Goal: Task Accomplishment & Management: Use online tool/utility

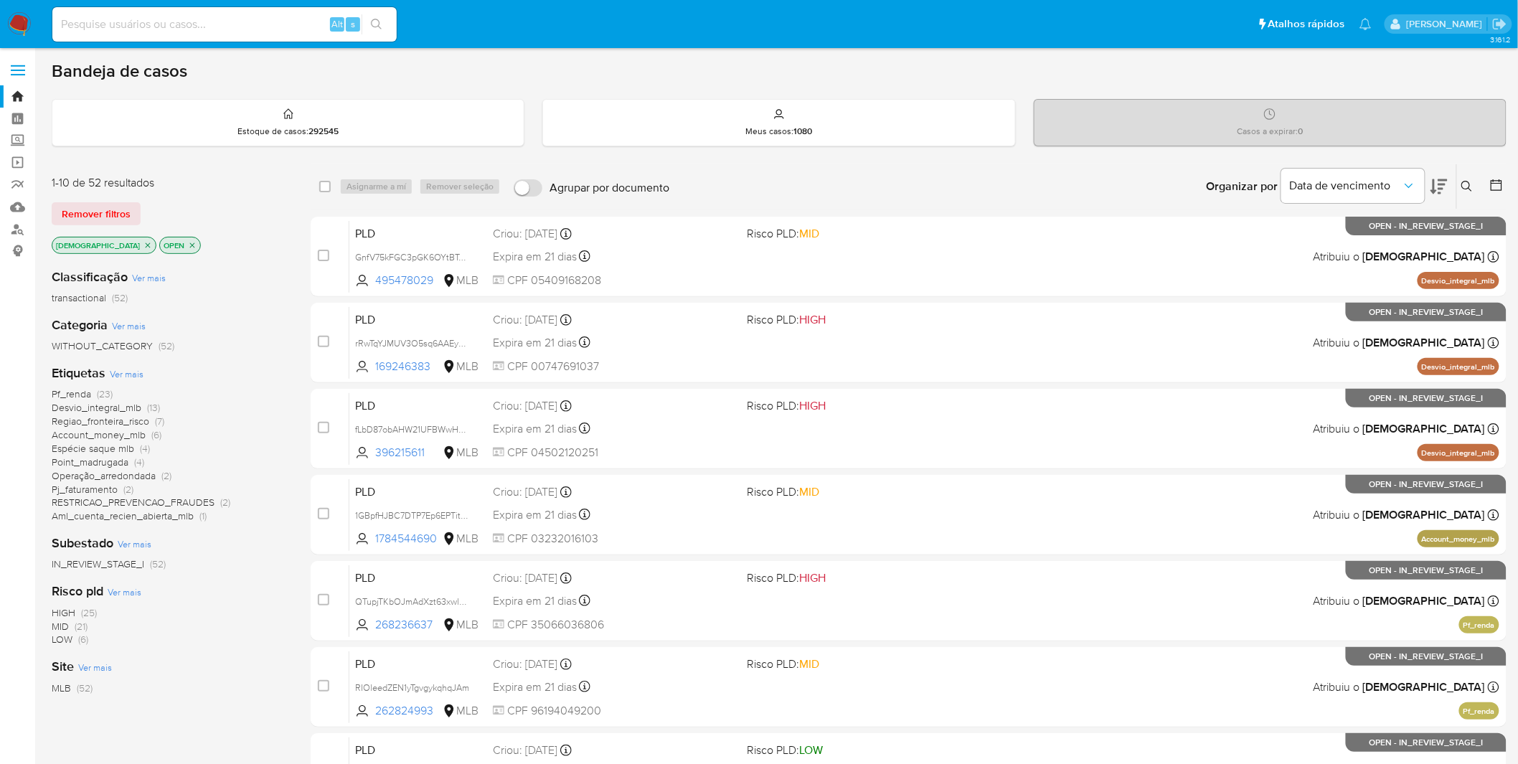
click at [188, 244] on icon "close-filter" at bounding box center [192, 245] width 9 height 9
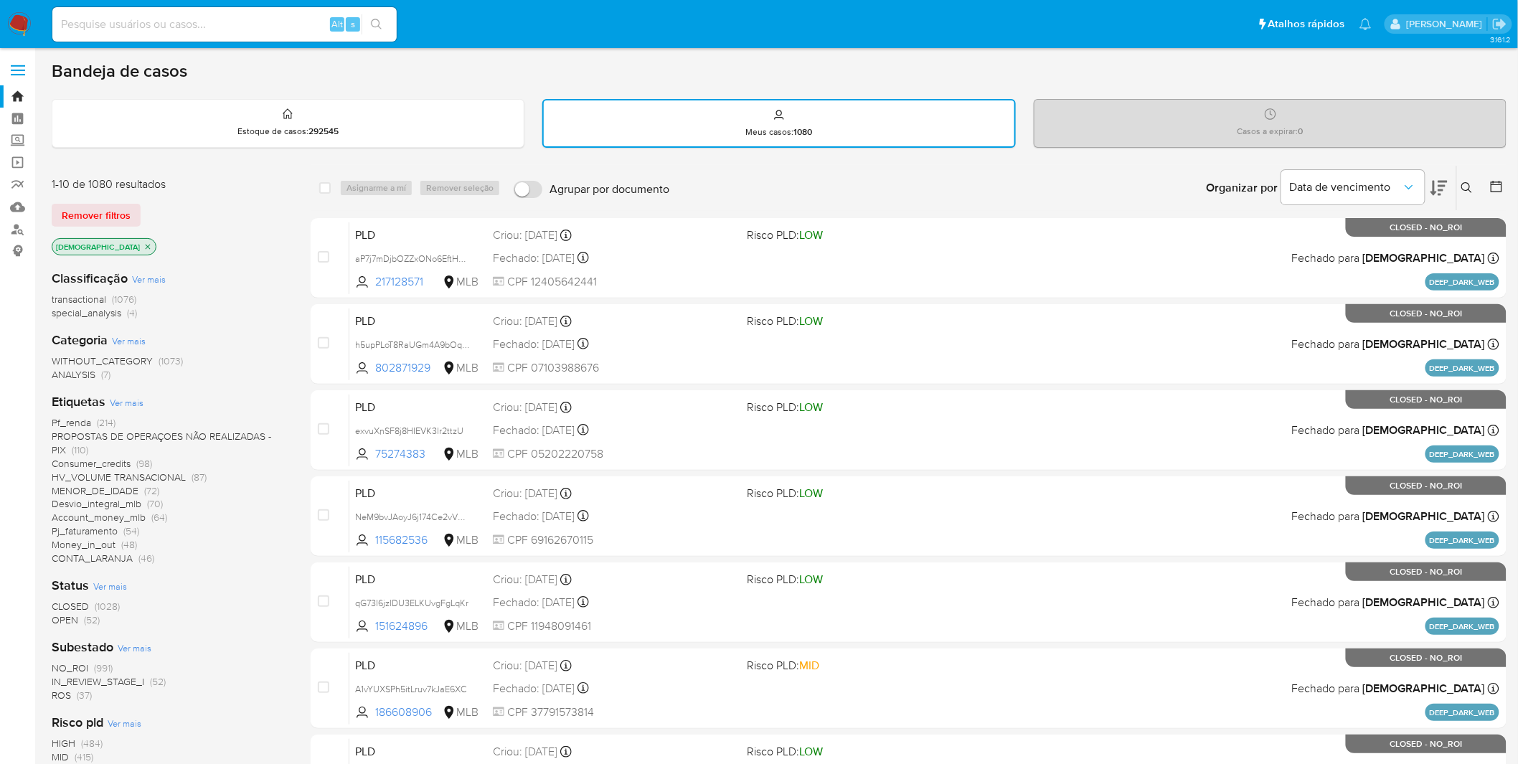
click at [24, 14] on img at bounding box center [19, 24] width 24 height 24
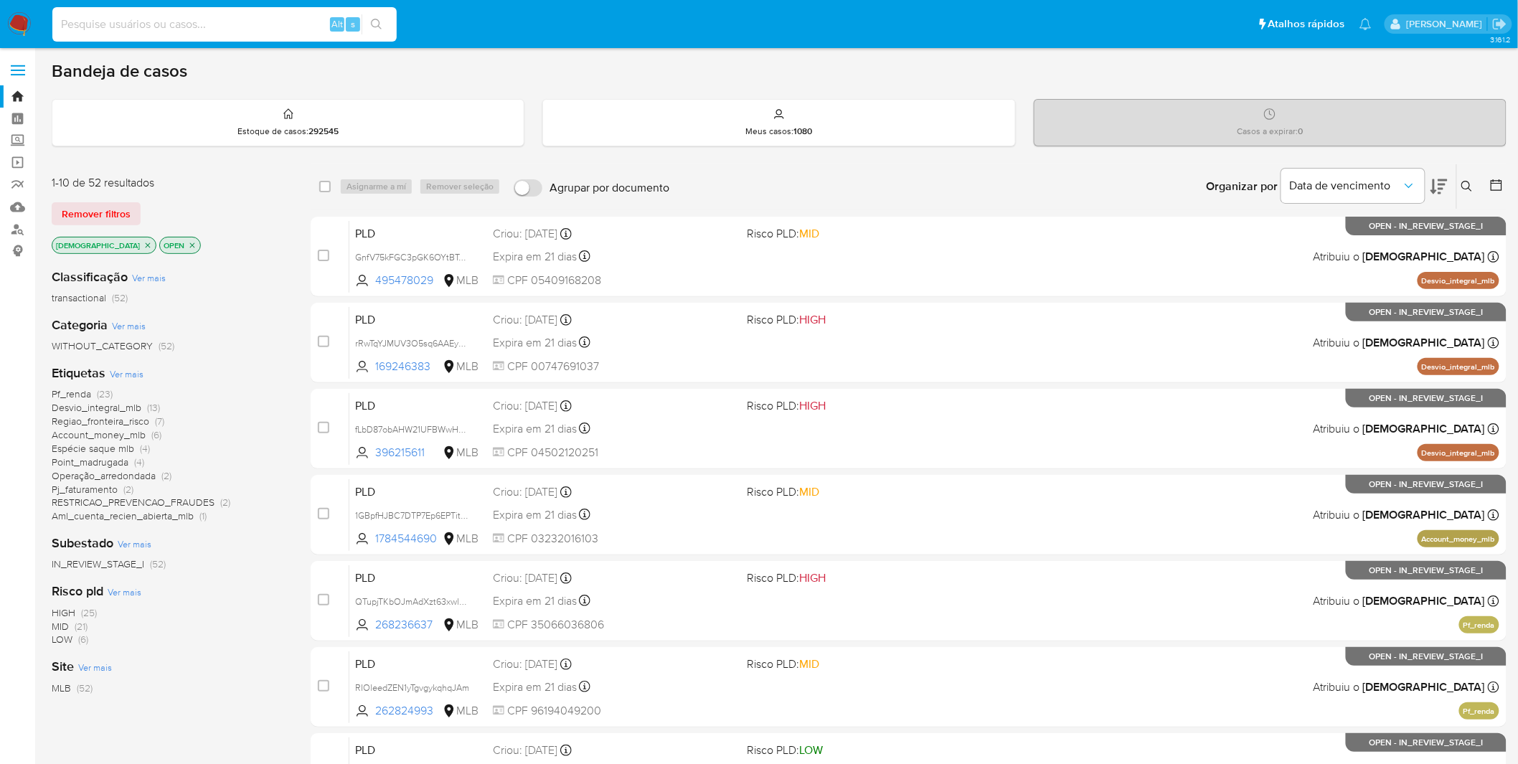
click at [161, 22] on input at bounding box center [224, 24] width 344 height 19
paste input "kT4pkm9y6i4yaEnAprP0L4Zy"
type input "kT4pkm9y6i4yaEnAprP0L4Zy"
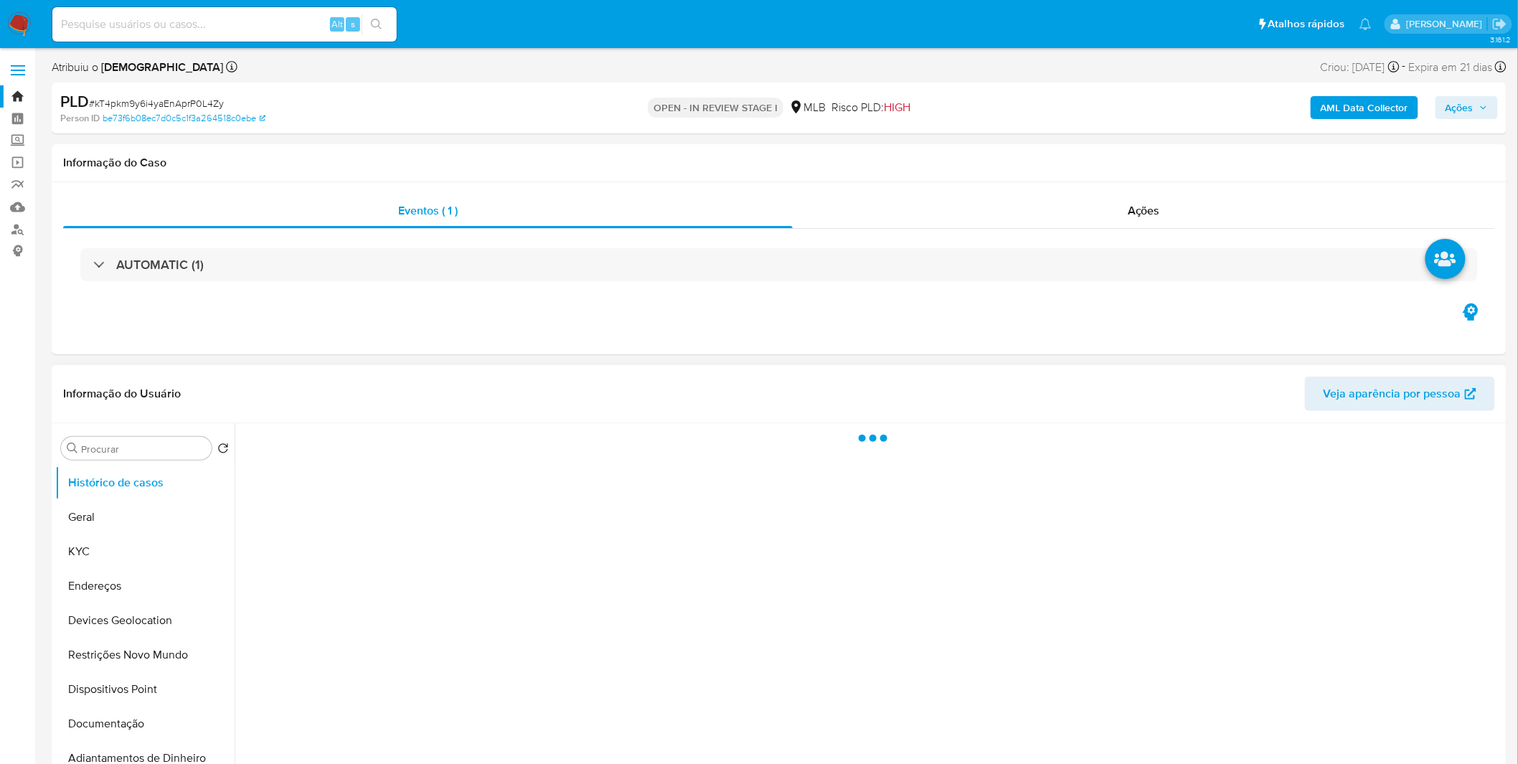
select select "10"
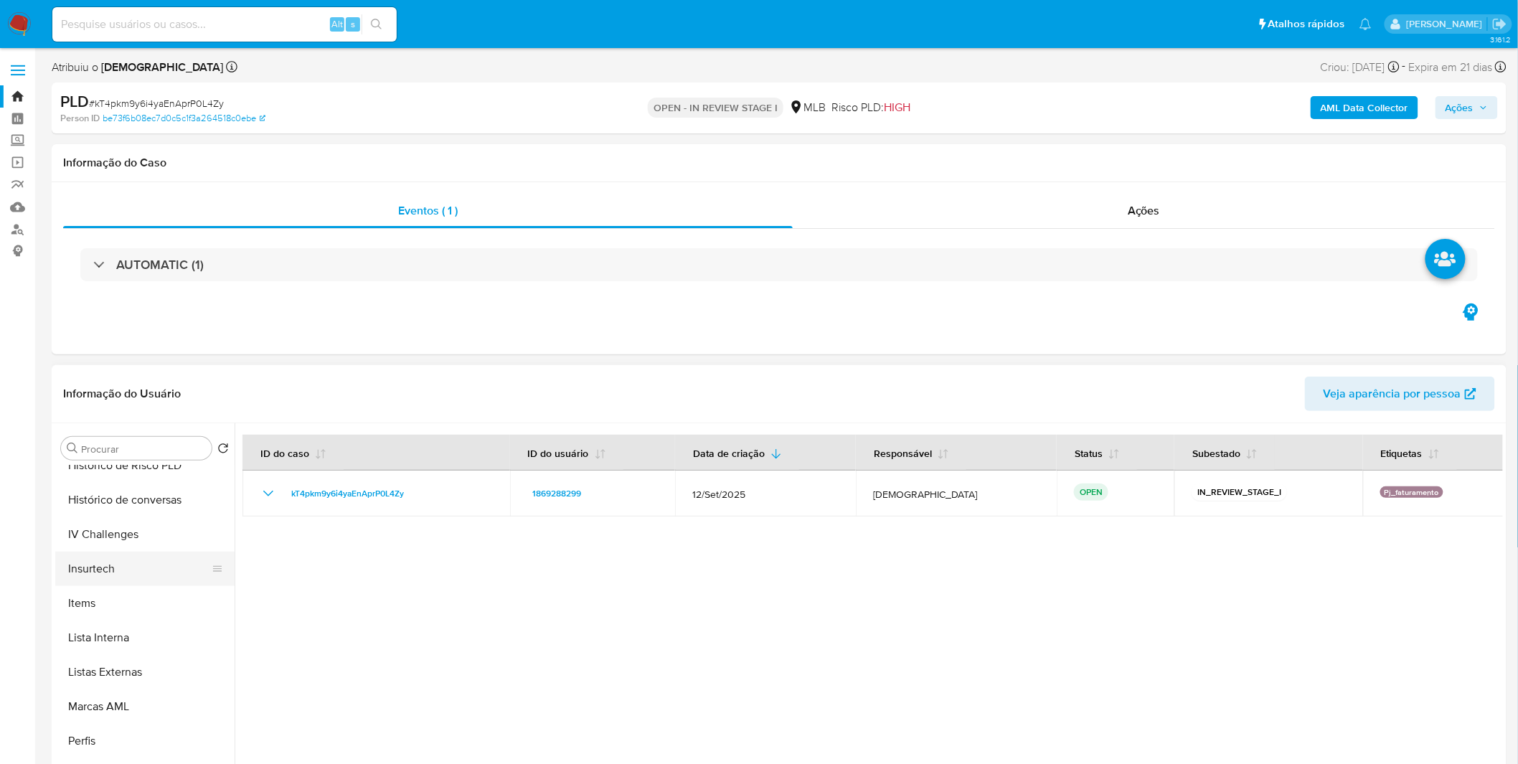
scroll to position [636, 0]
click at [111, 605] on button "Items" at bounding box center [139, 604] width 168 height 34
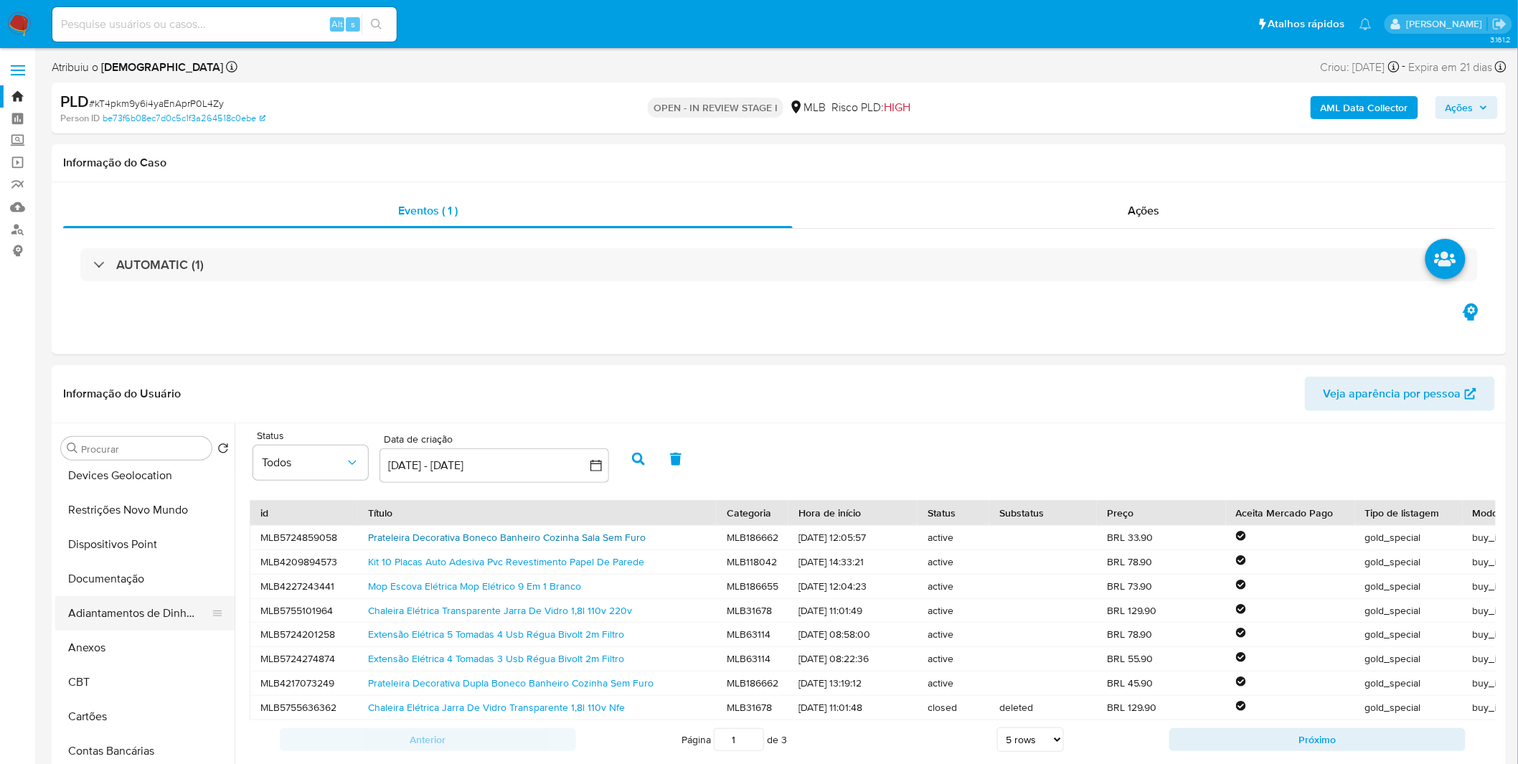
scroll to position [159, 0]
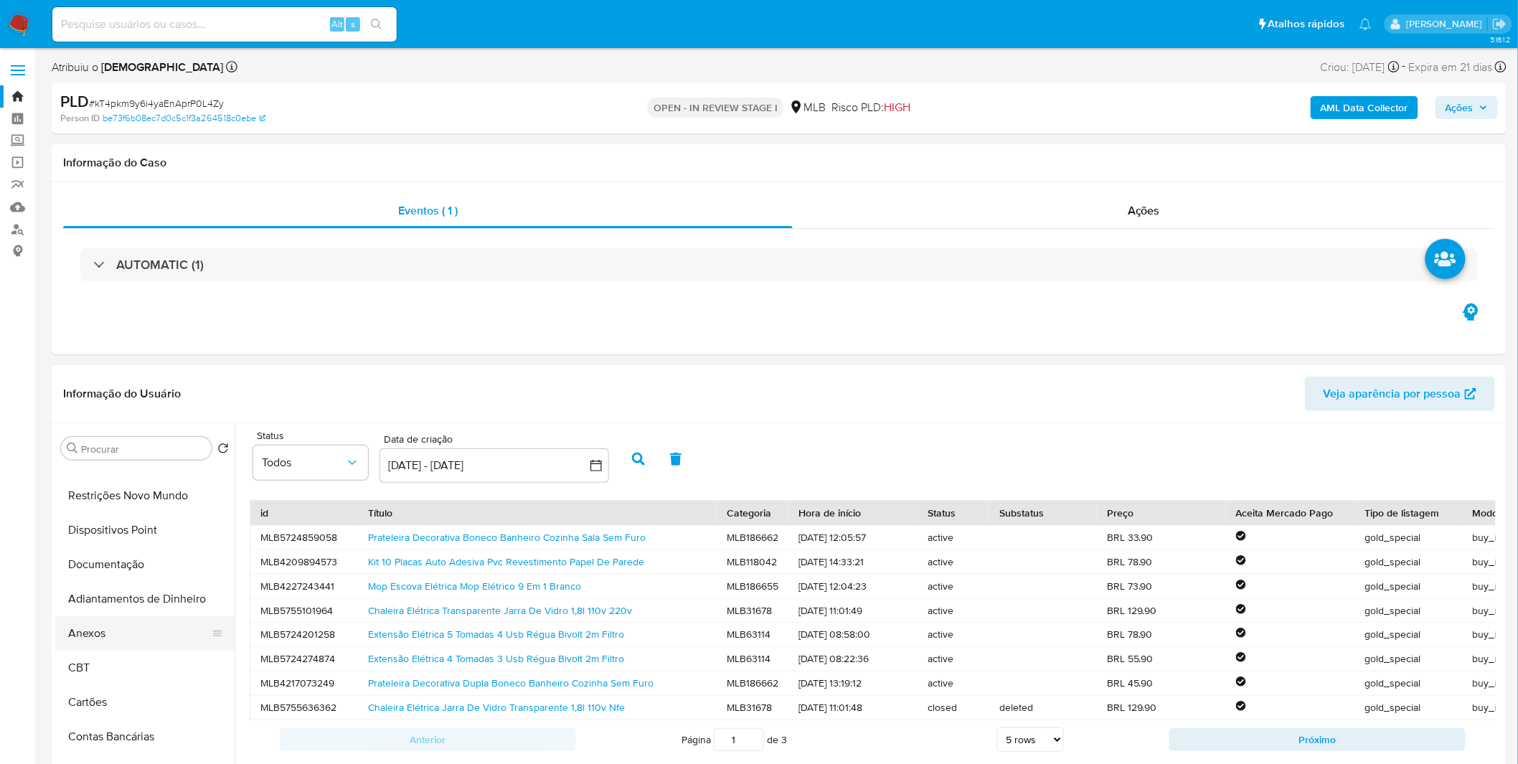
click at [128, 618] on button "Anexos" at bounding box center [139, 633] width 168 height 34
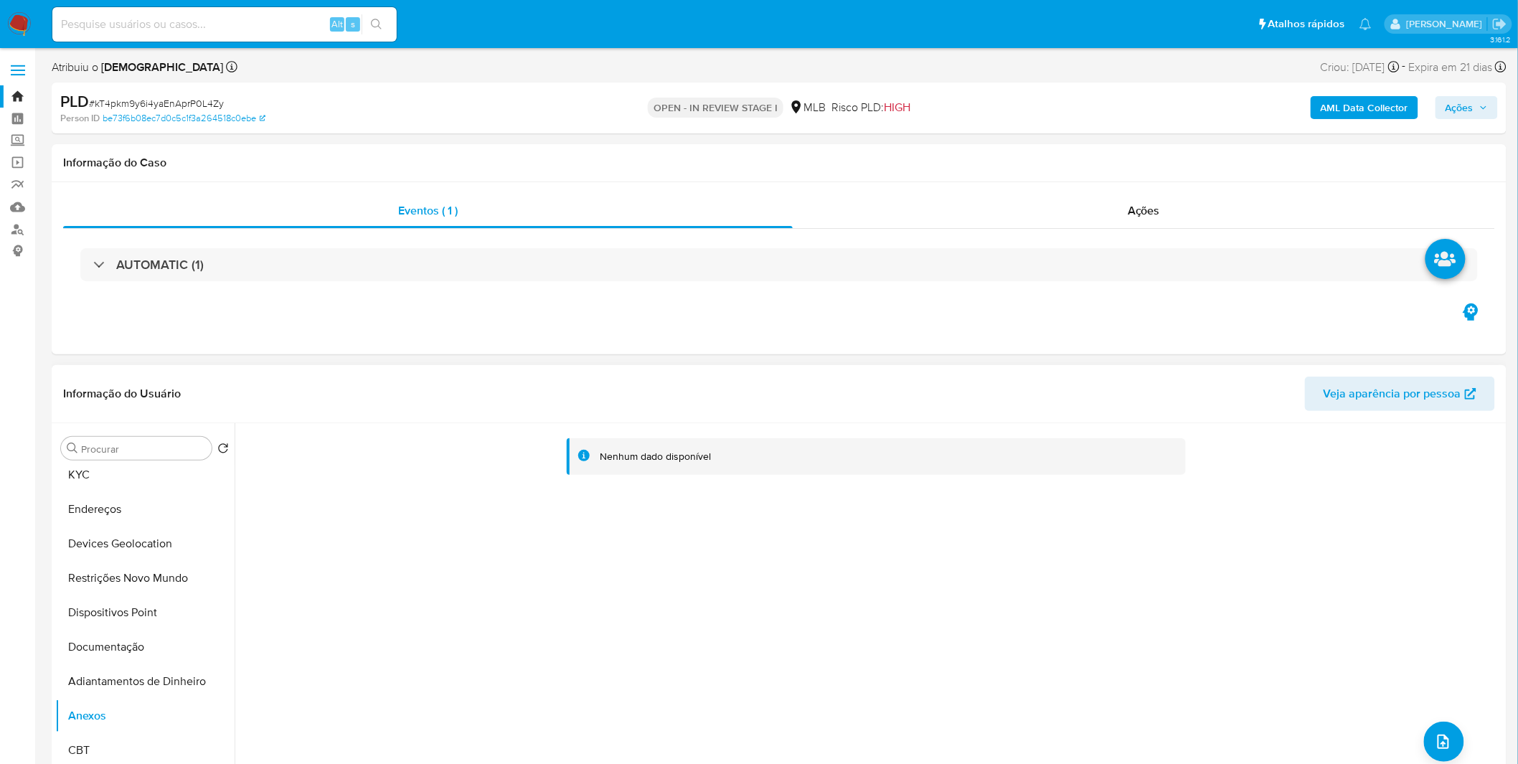
scroll to position [0, 0]
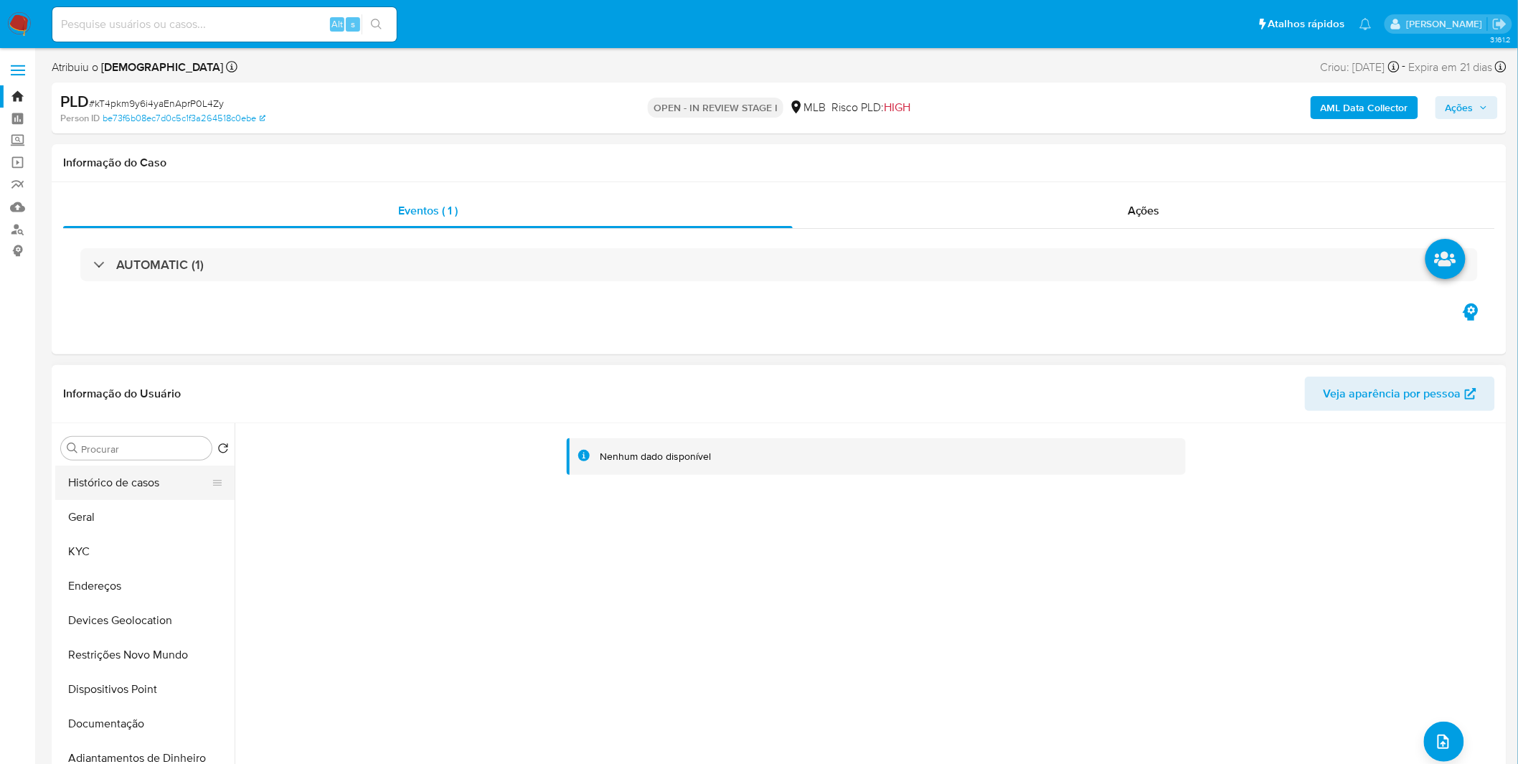
click at [131, 495] on button "Histórico de casos" at bounding box center [139, 483] width 168 height 34
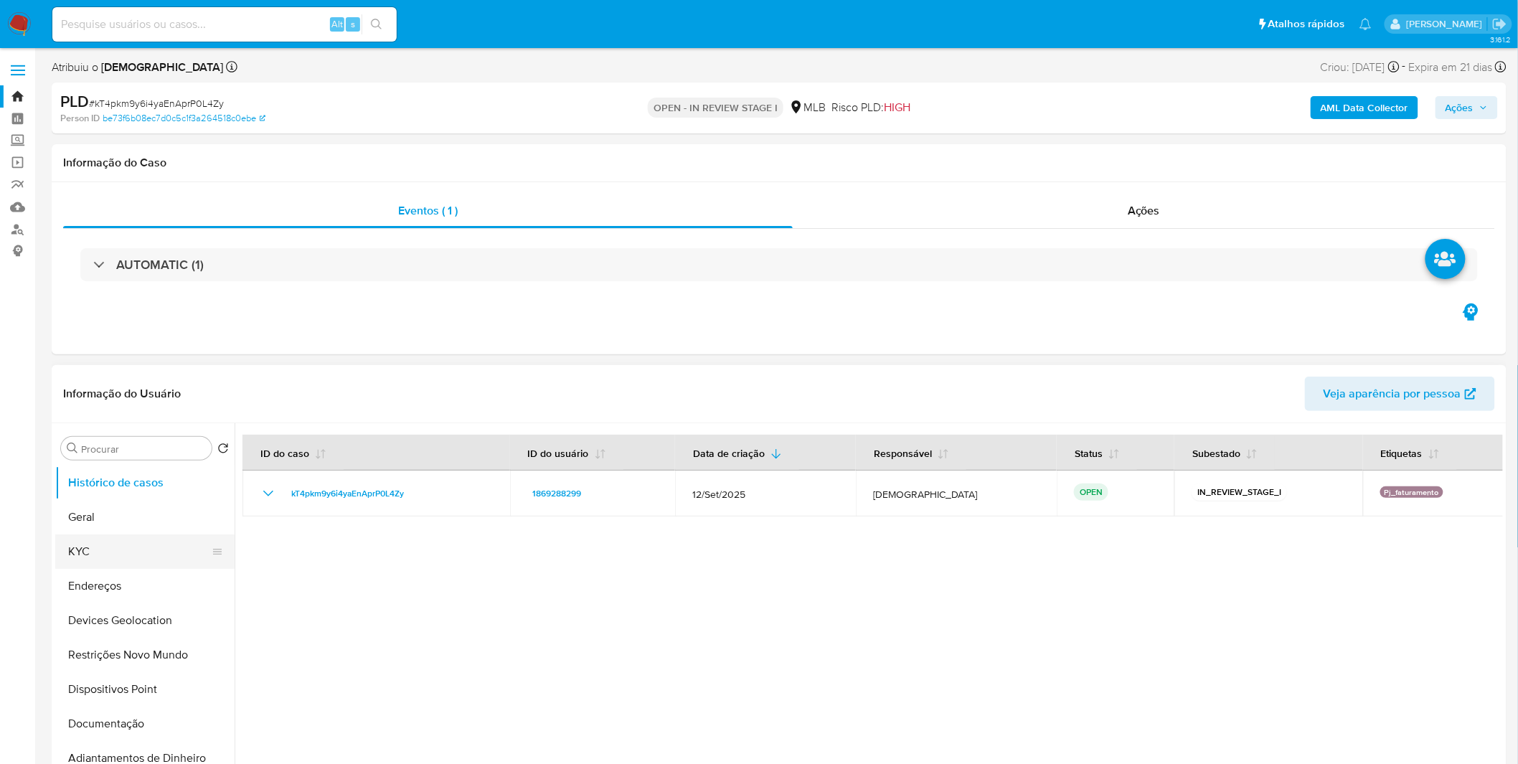
drag, startPoint x: 119, startPoint y: 560, endPoint x: 154, endPoint y: 546, distance: 37.0
click at [119, 560] on button "KYC" at bounding box center [139, 552] width 168 height 34
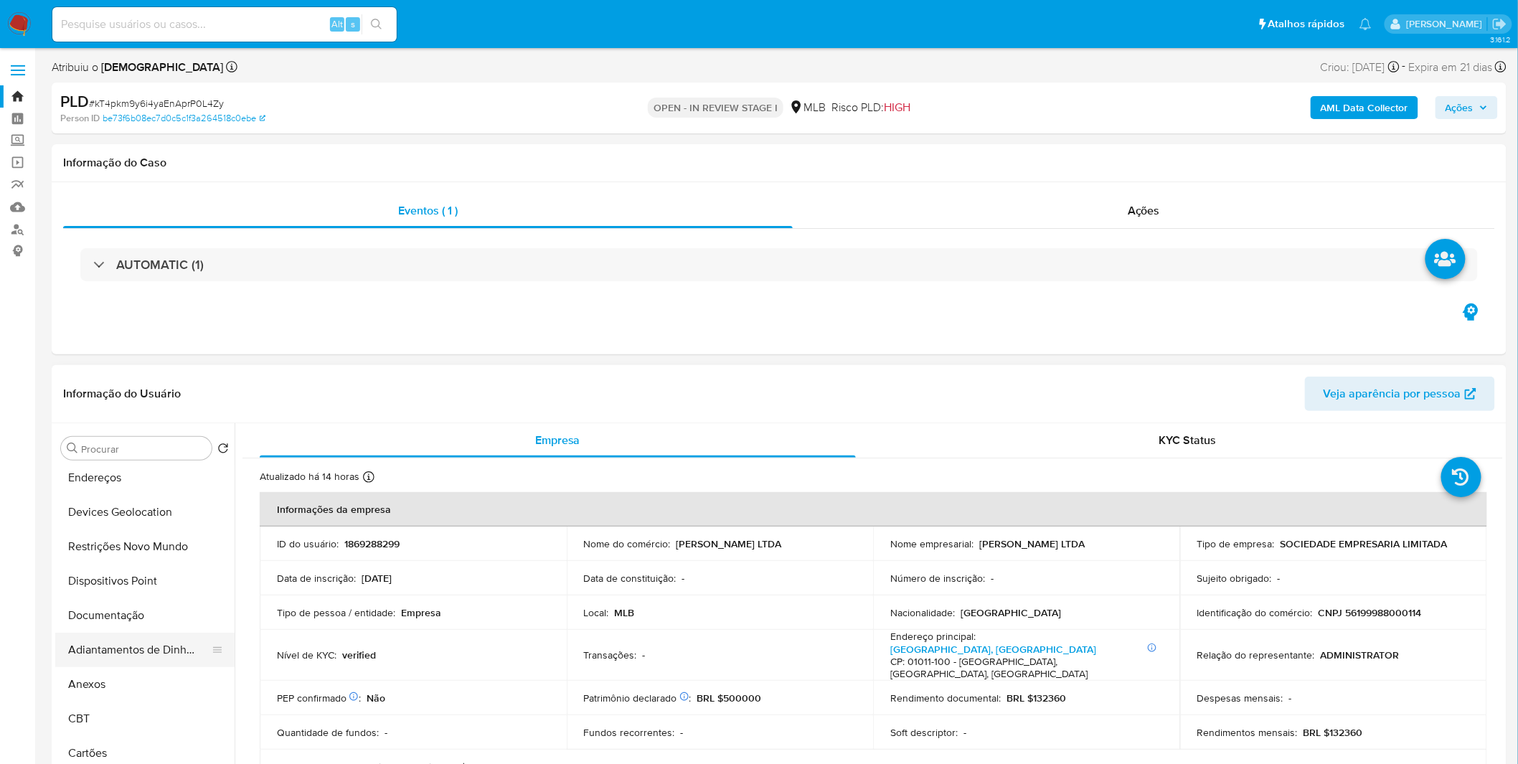
scroll to position [159, 0]
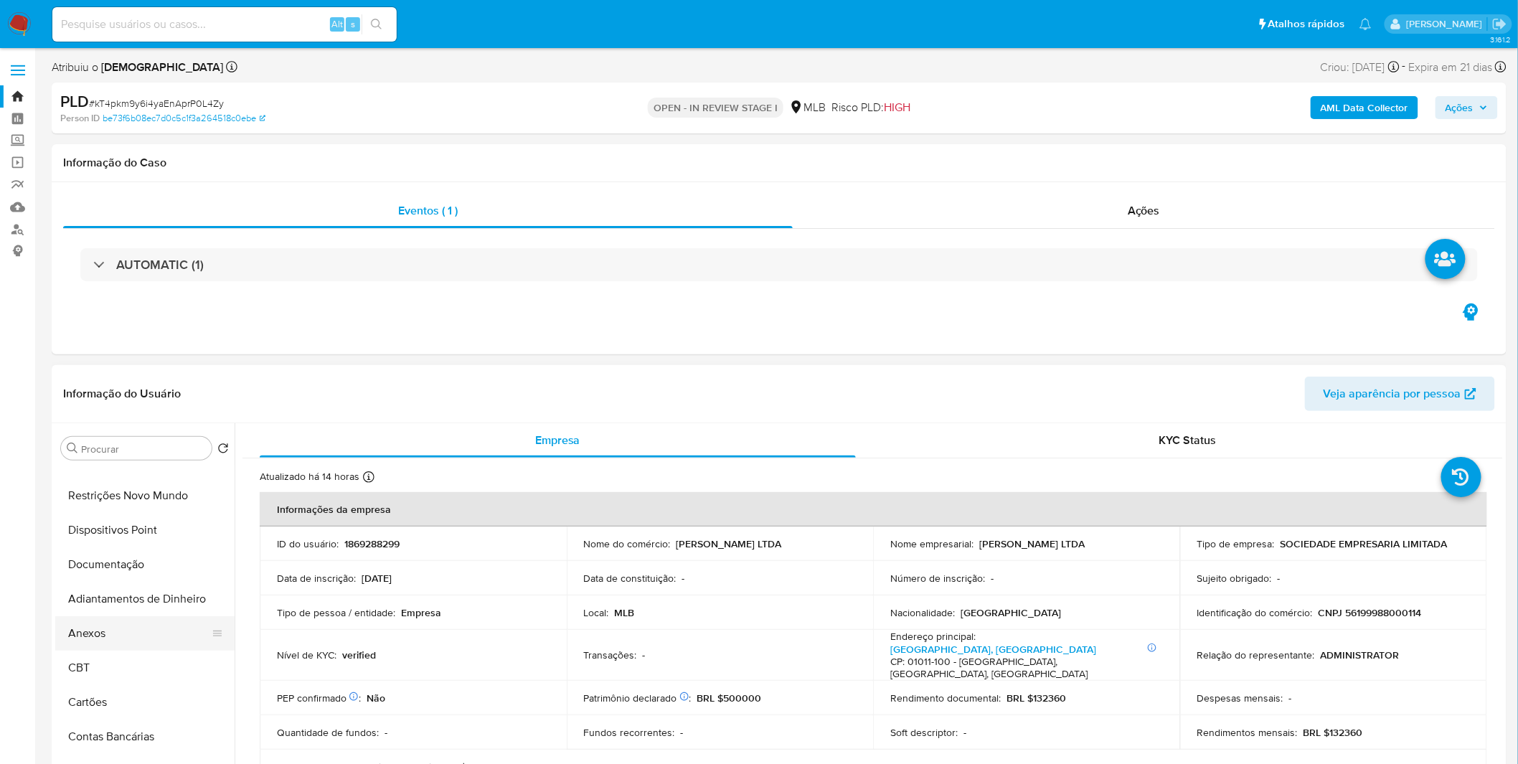
click at [119, 622] on button "Anexos" at bounding box center [139, 633] width 168 height 34
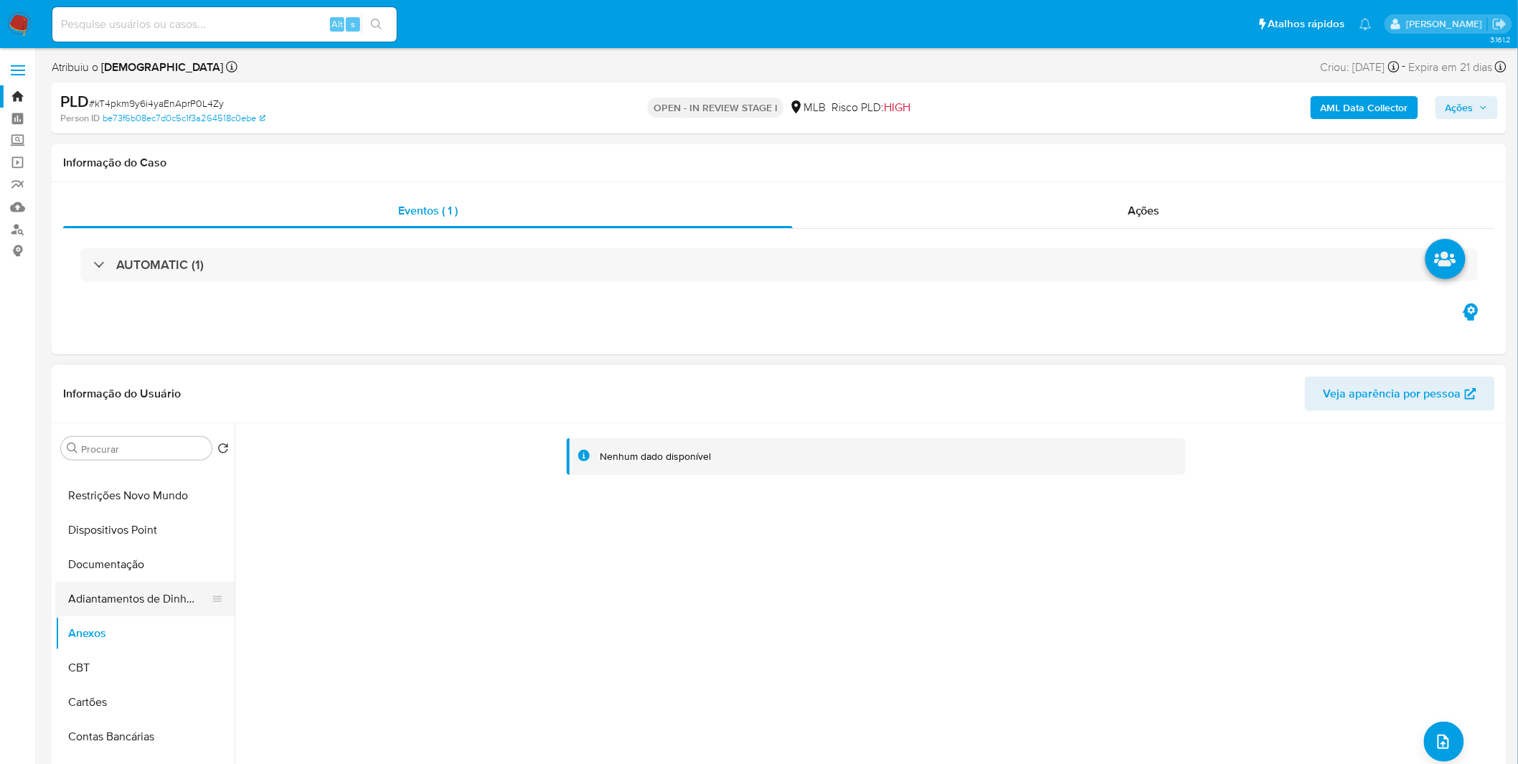
scroll to position [80, 0]
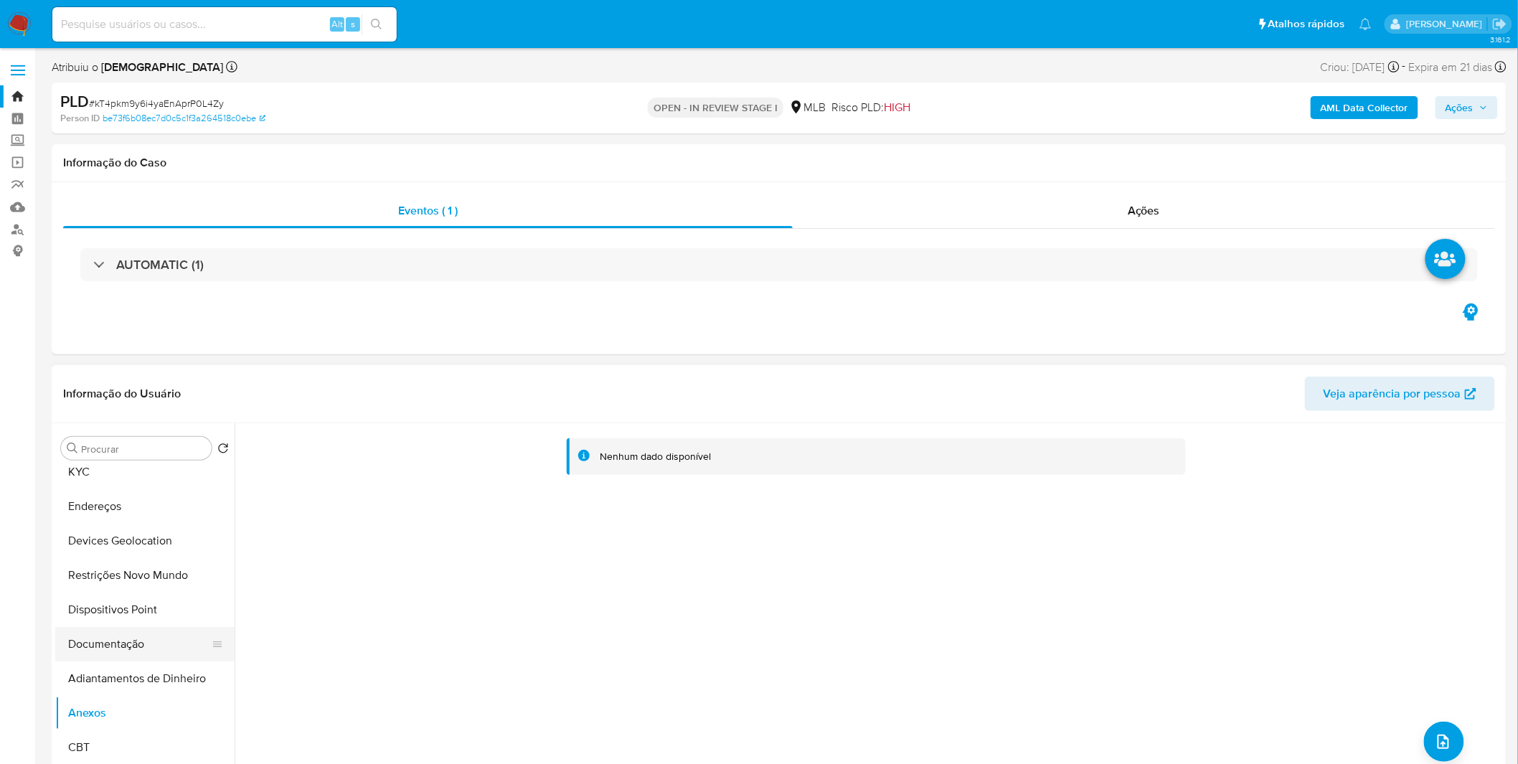
click at [140, 642] on button "Documentação" at bounding box center [139, 644] width 168 height 34
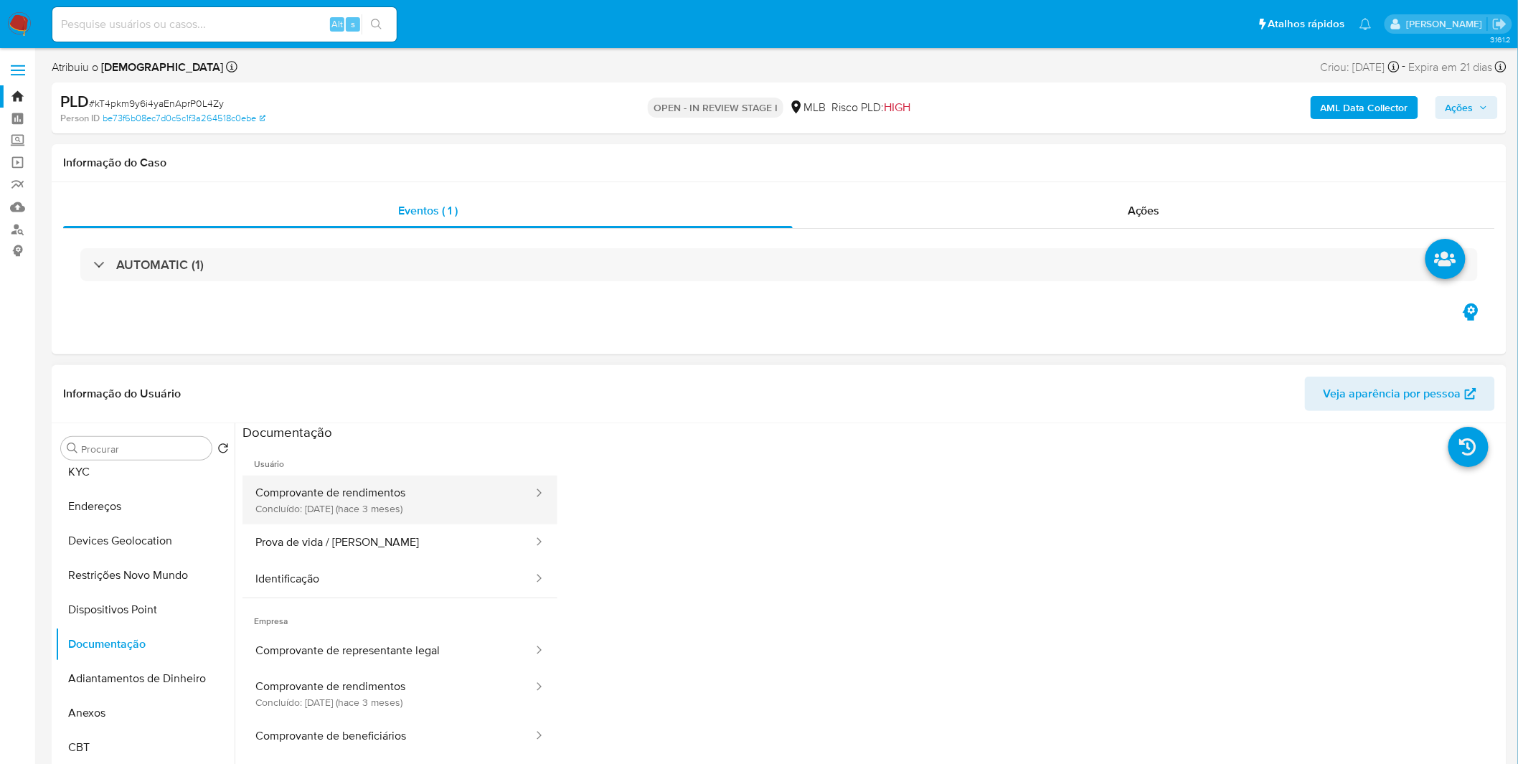
click at [450, 509] on button "Comprovante de rendimentos Concluído: 08/07/2025 (hace 3 meses)" at bounding box center [389, 500] width 292 height 49
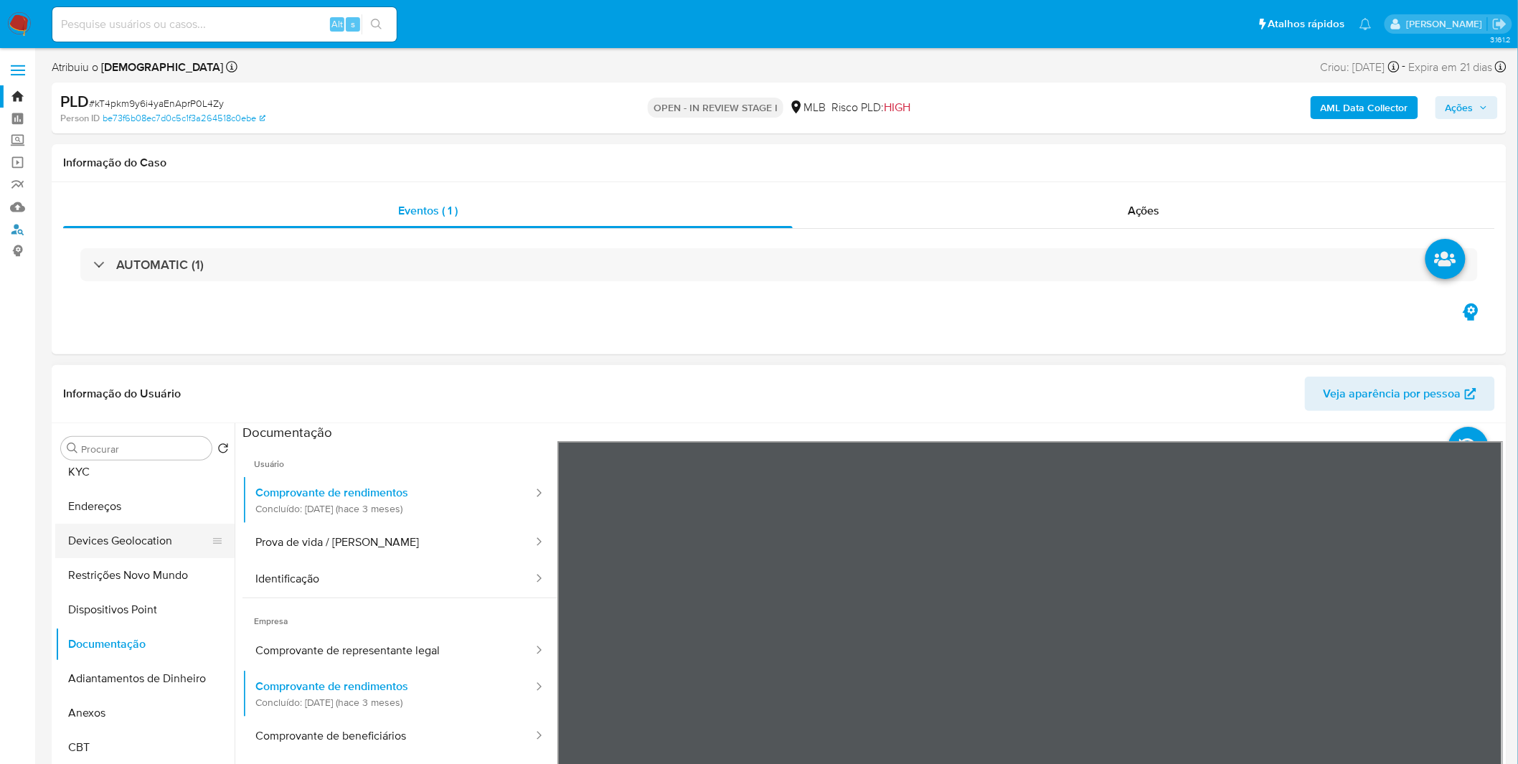
scroll to position [0, 0]
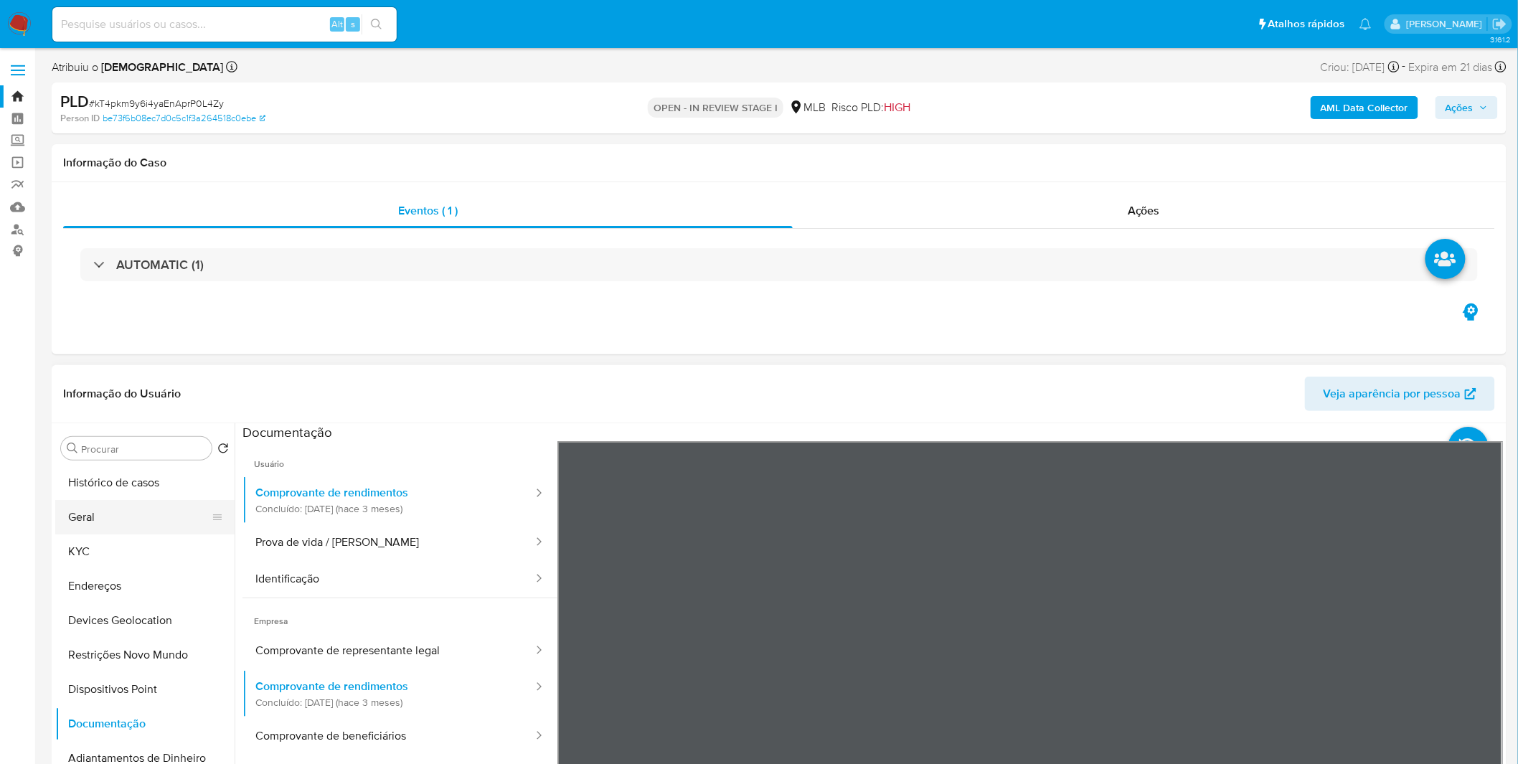
click at [126, 527] on button "Geral" at bounding box center [139, 517] width 168 height 34
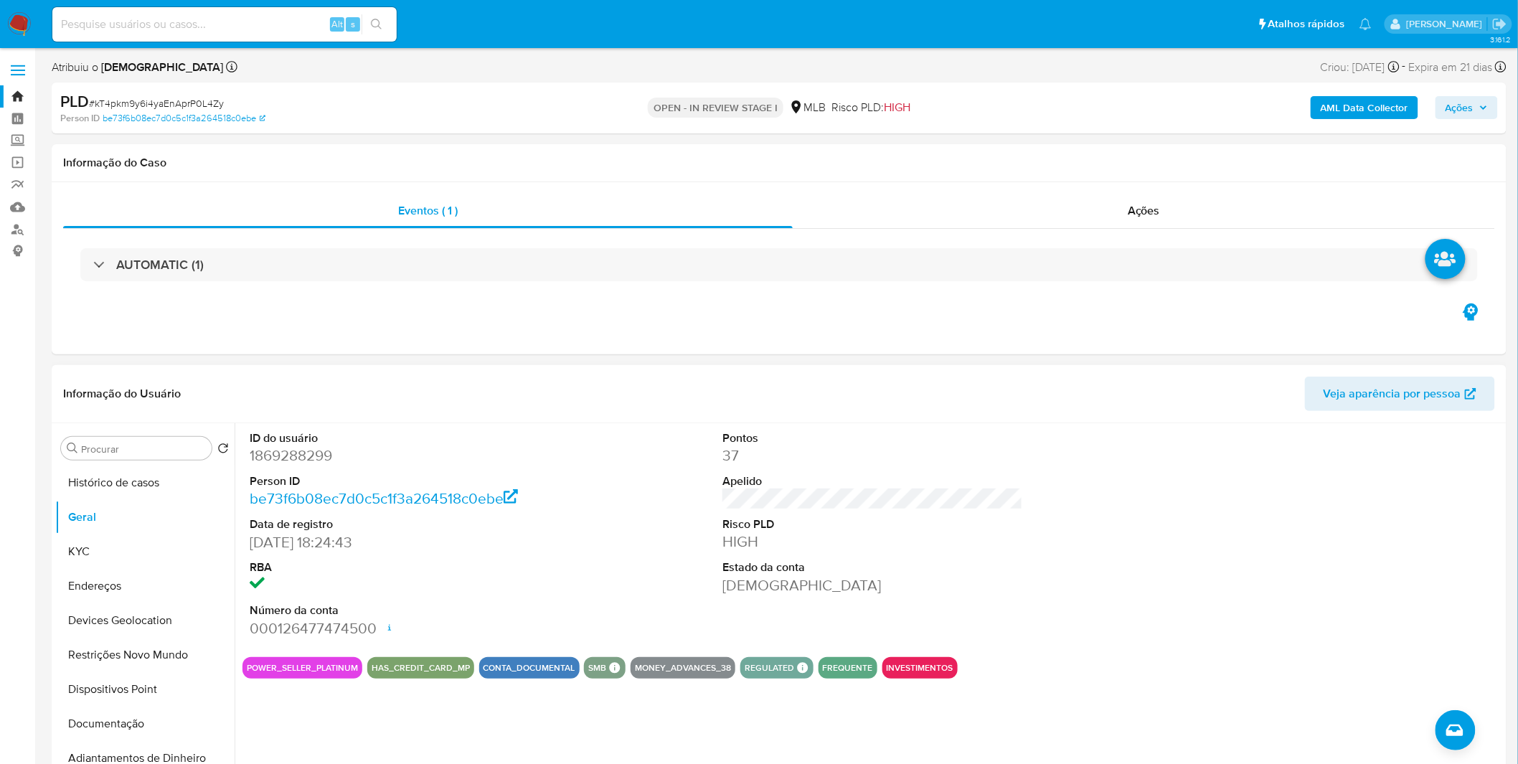
drag, startPoint x: 1, startPoint y: 503, endPoint x: 304, endPoint y: 457, distance: 306.3
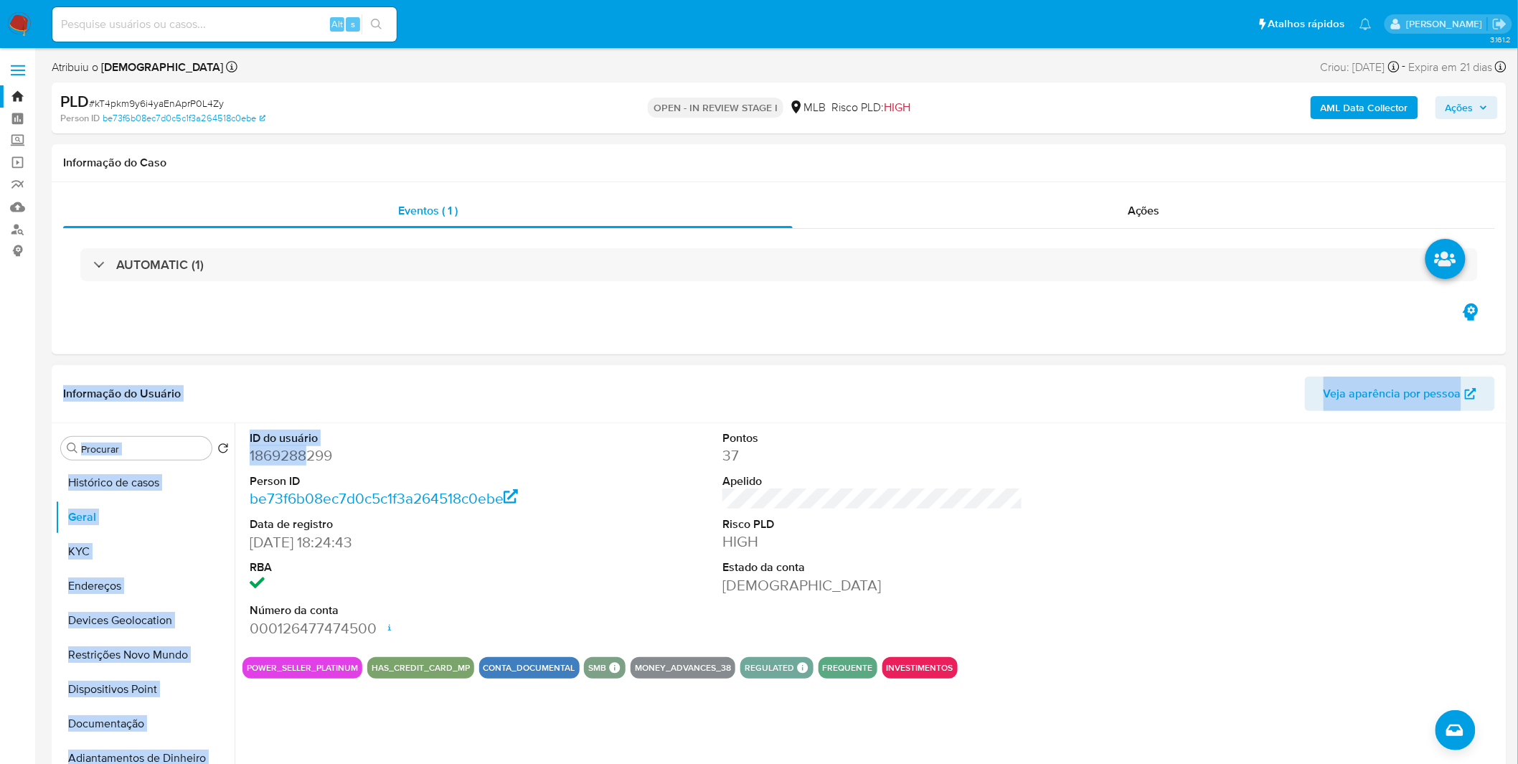
click at [304, 457] on dd "1869288299" at bounding box center [400, 456] width 301 height 20
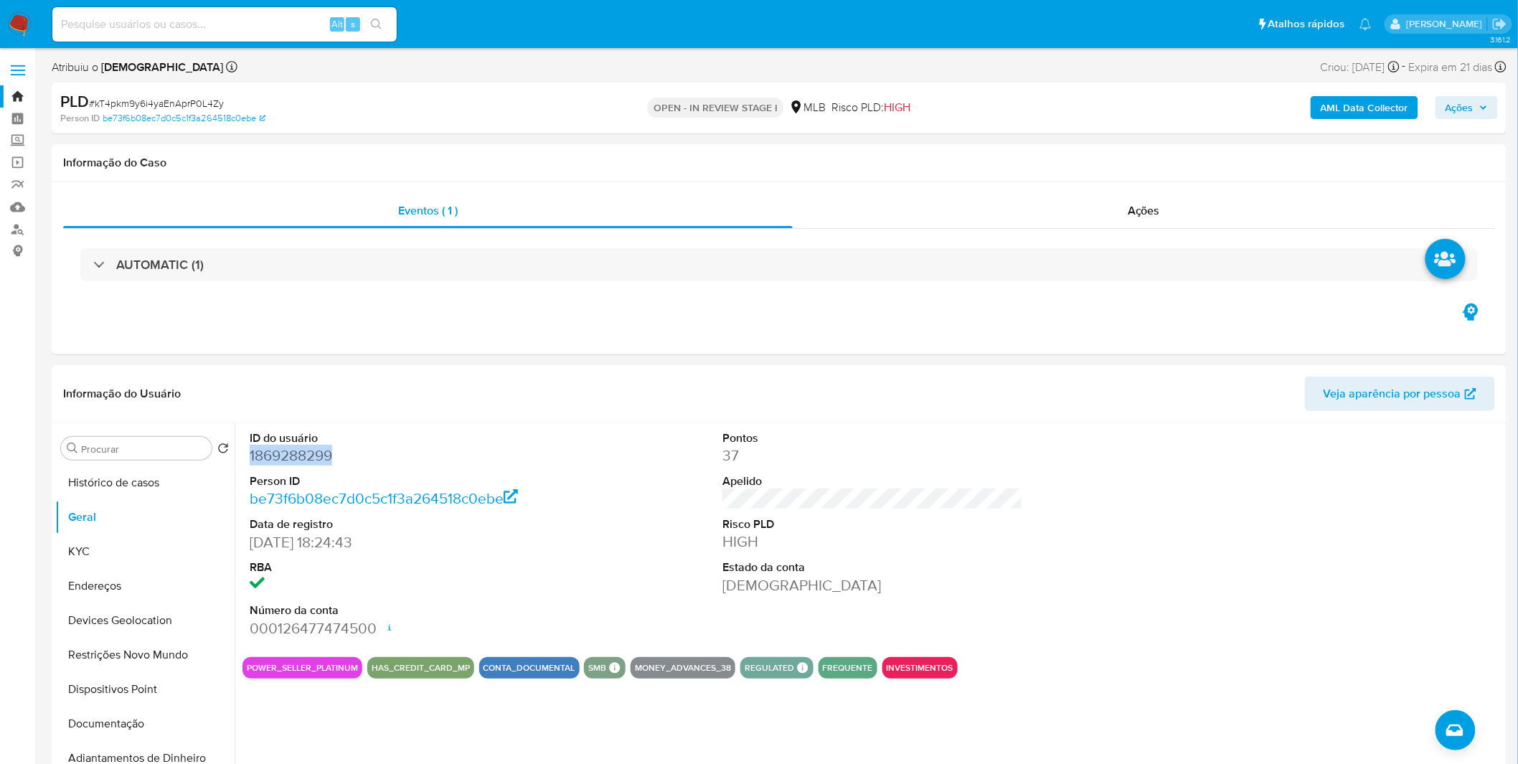
click at [304, 457] on dd "1869288299" at bounding box center [400, 456] width 301 height 20
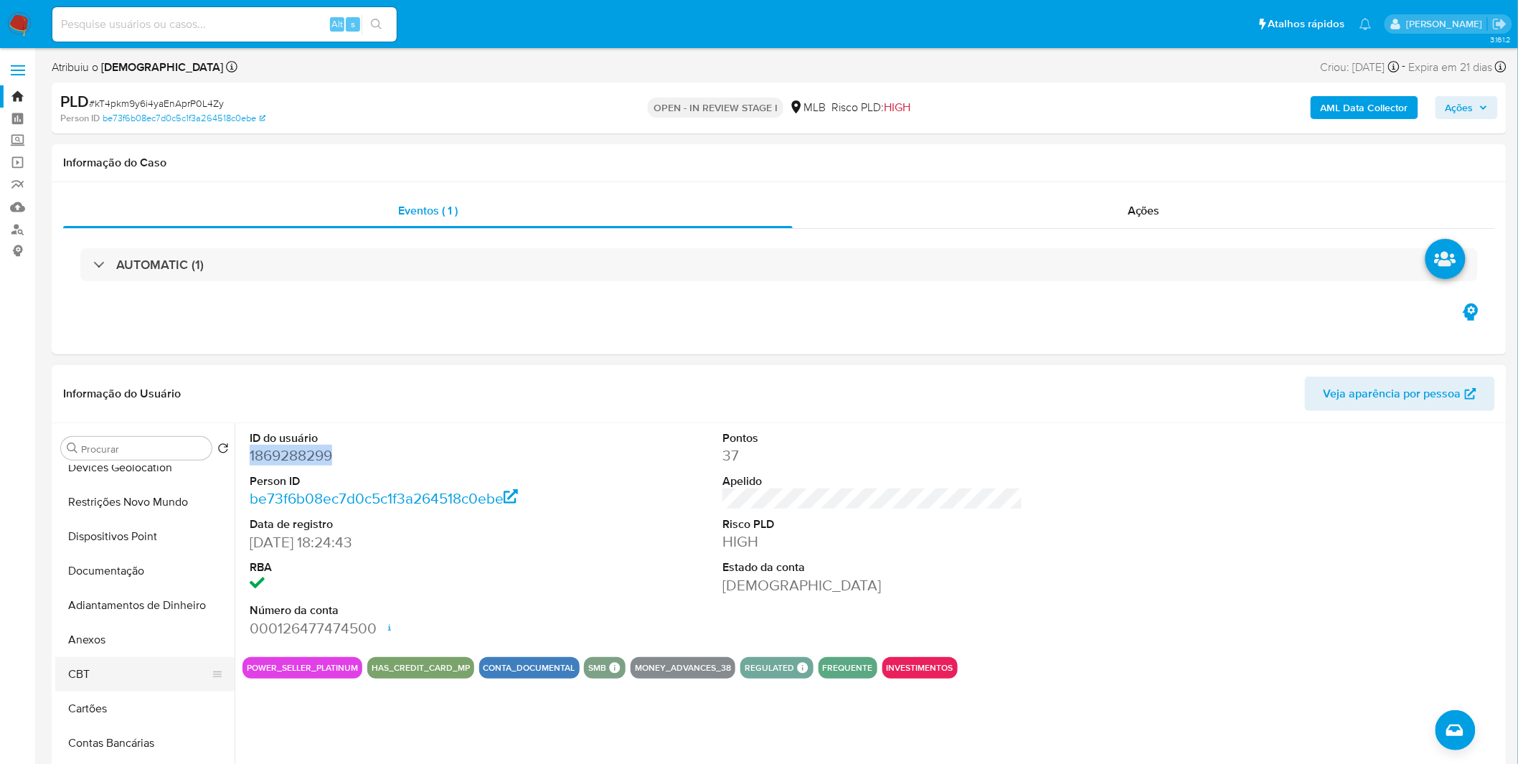
scroll to position [159, 0]
click at [136, 646] on button "Anexos" at bounding box center [139, 633] width 168 height 34
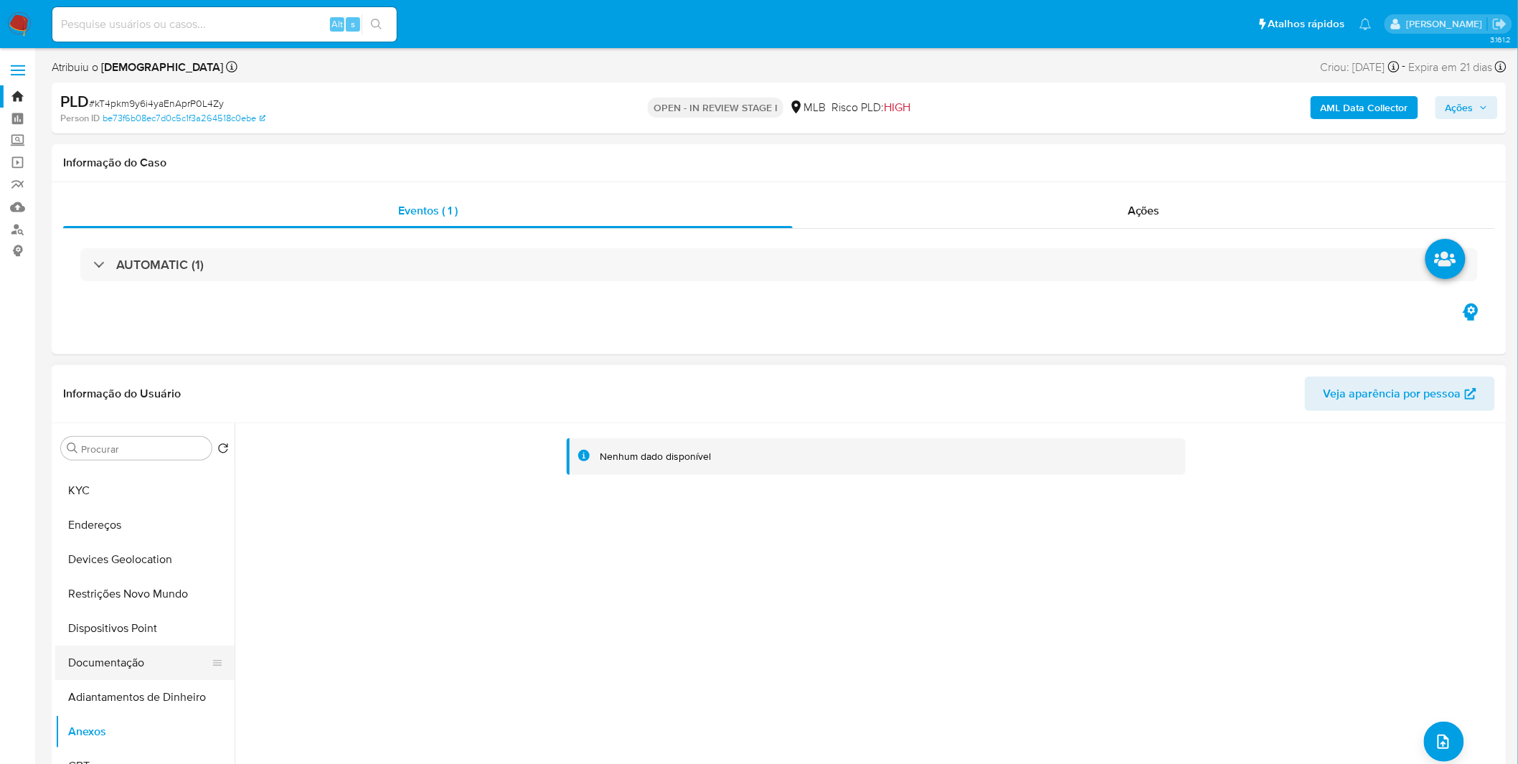
scroll to position [80, 0]
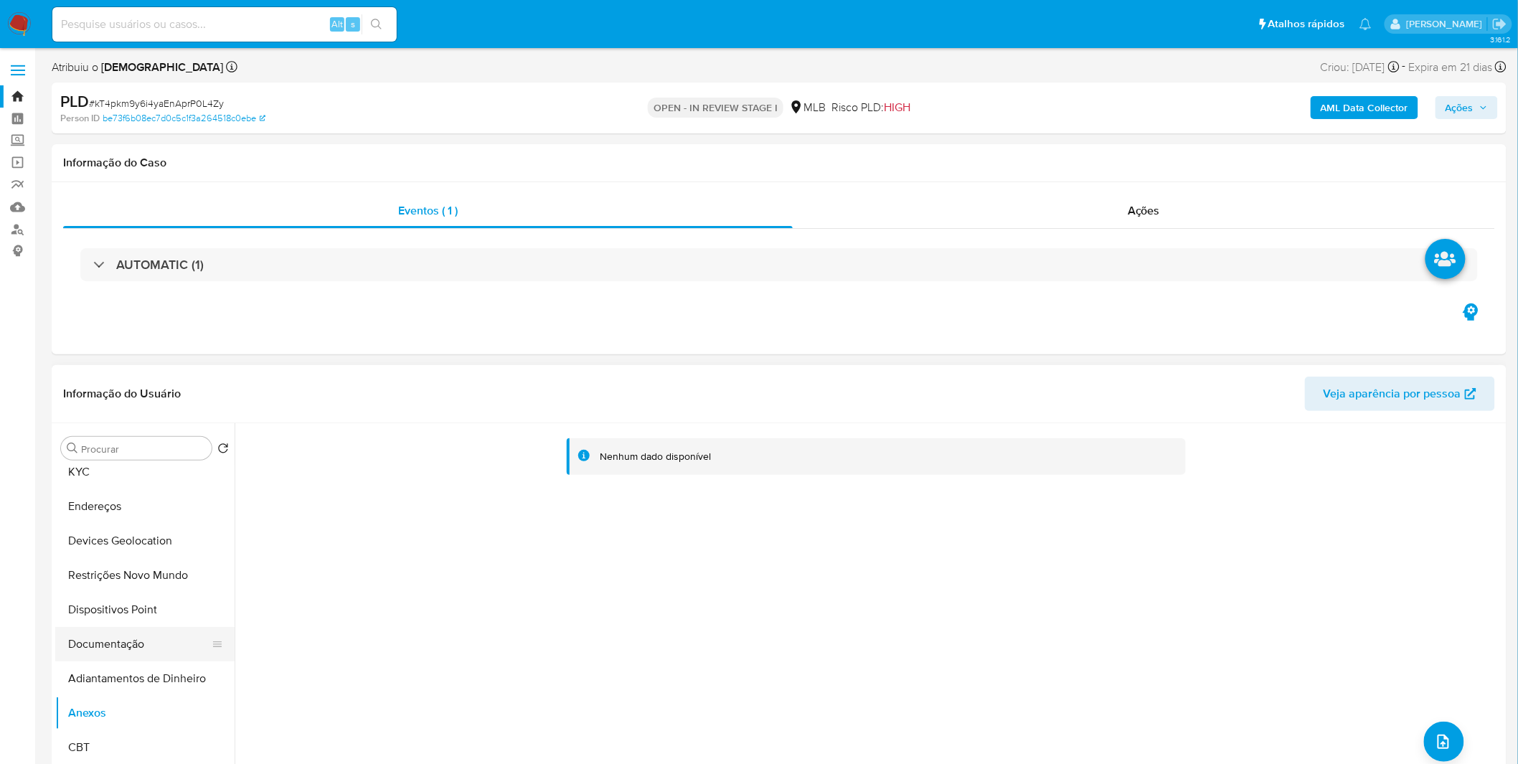
click at [159, 652] on button "Documentação" at bounding box center [139, 644] width 168 height 34
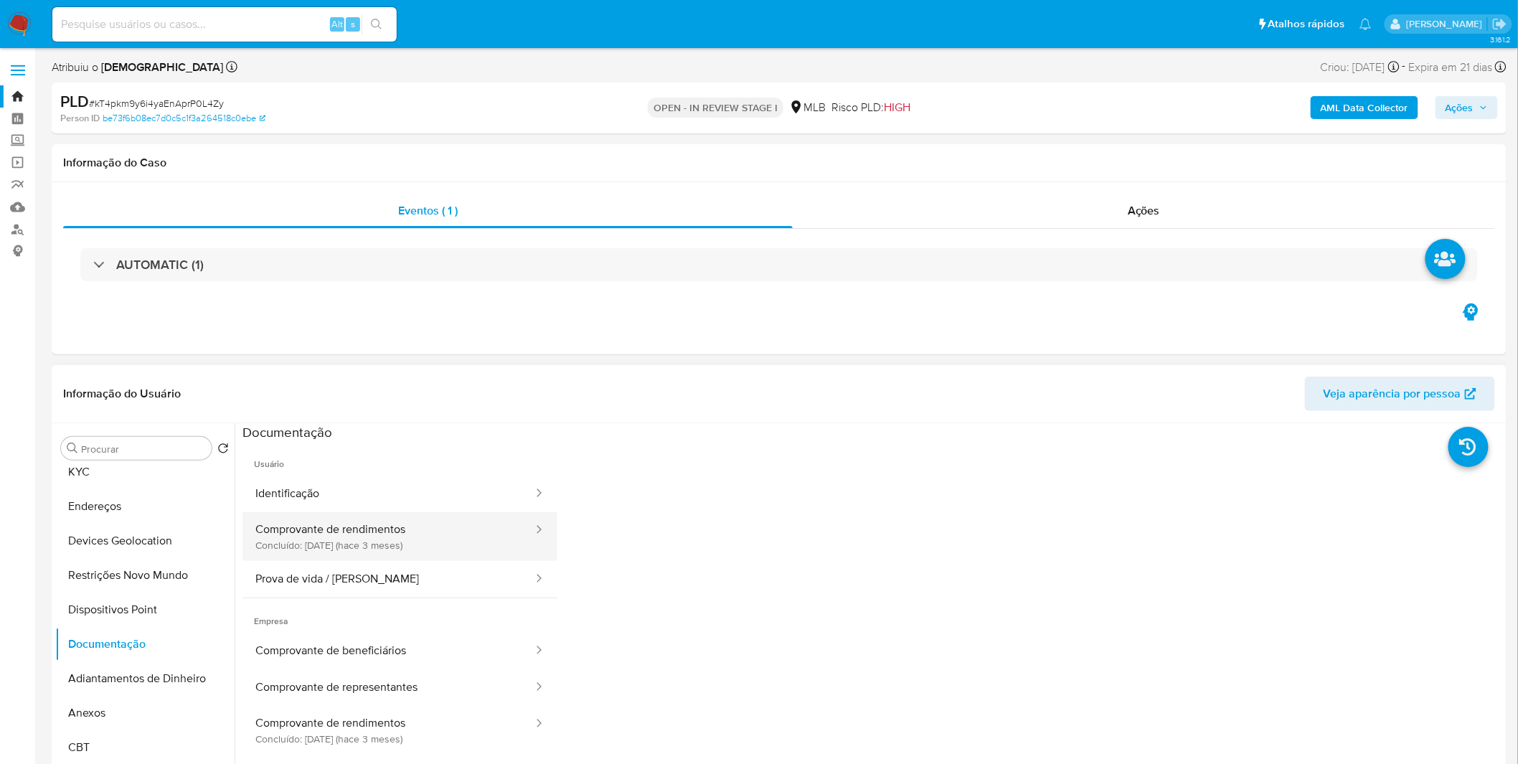
click at [390, 539] on button "Comprovante de rendimentos Concluído: 08/07/2025 (hace 3 meses)" at bounding box center [389, 536] width 292 height 49
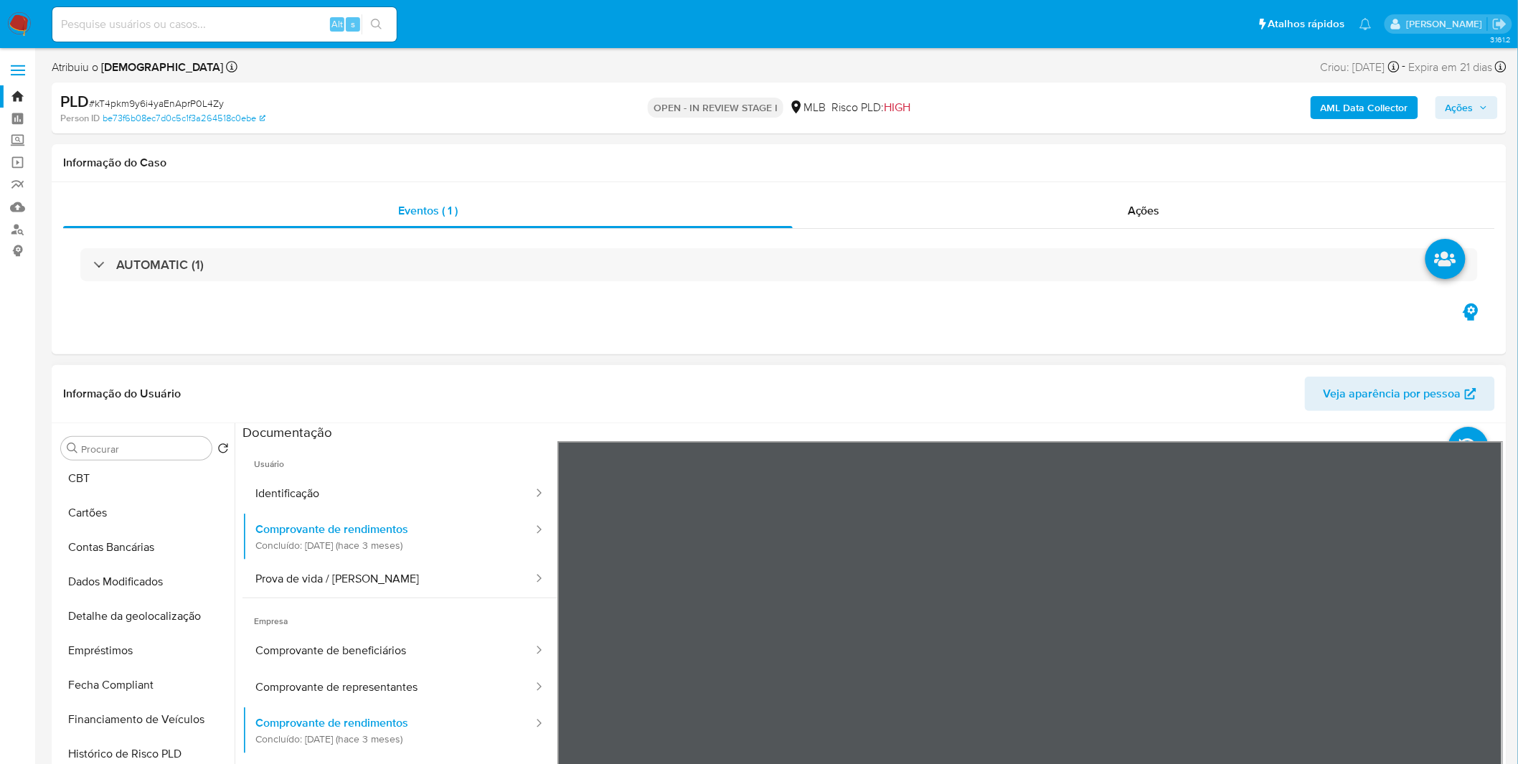
scroll to position [637, 0]
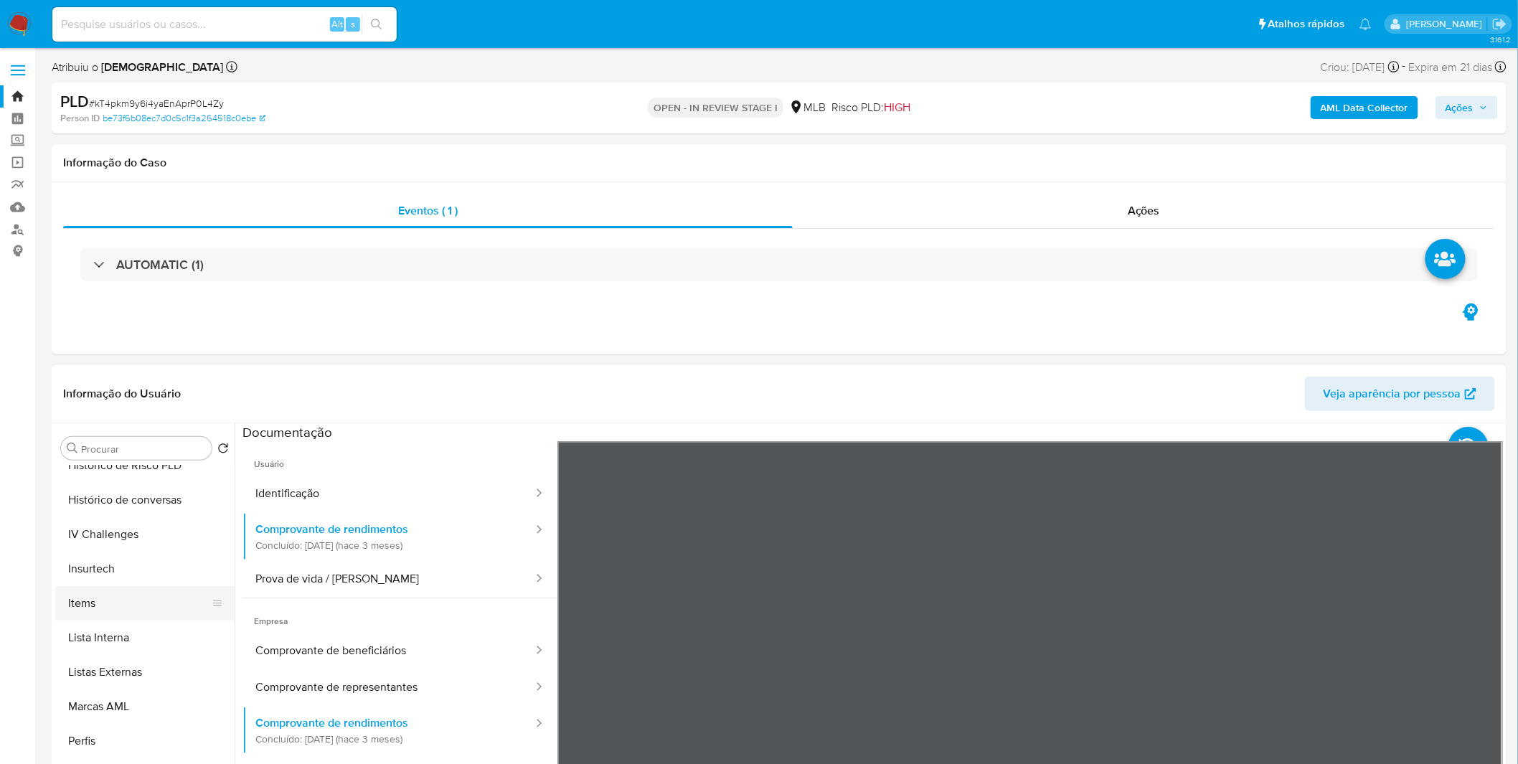
click at [142, 607] on button "Items" at bounding box center [139, 603] width 168 height 34
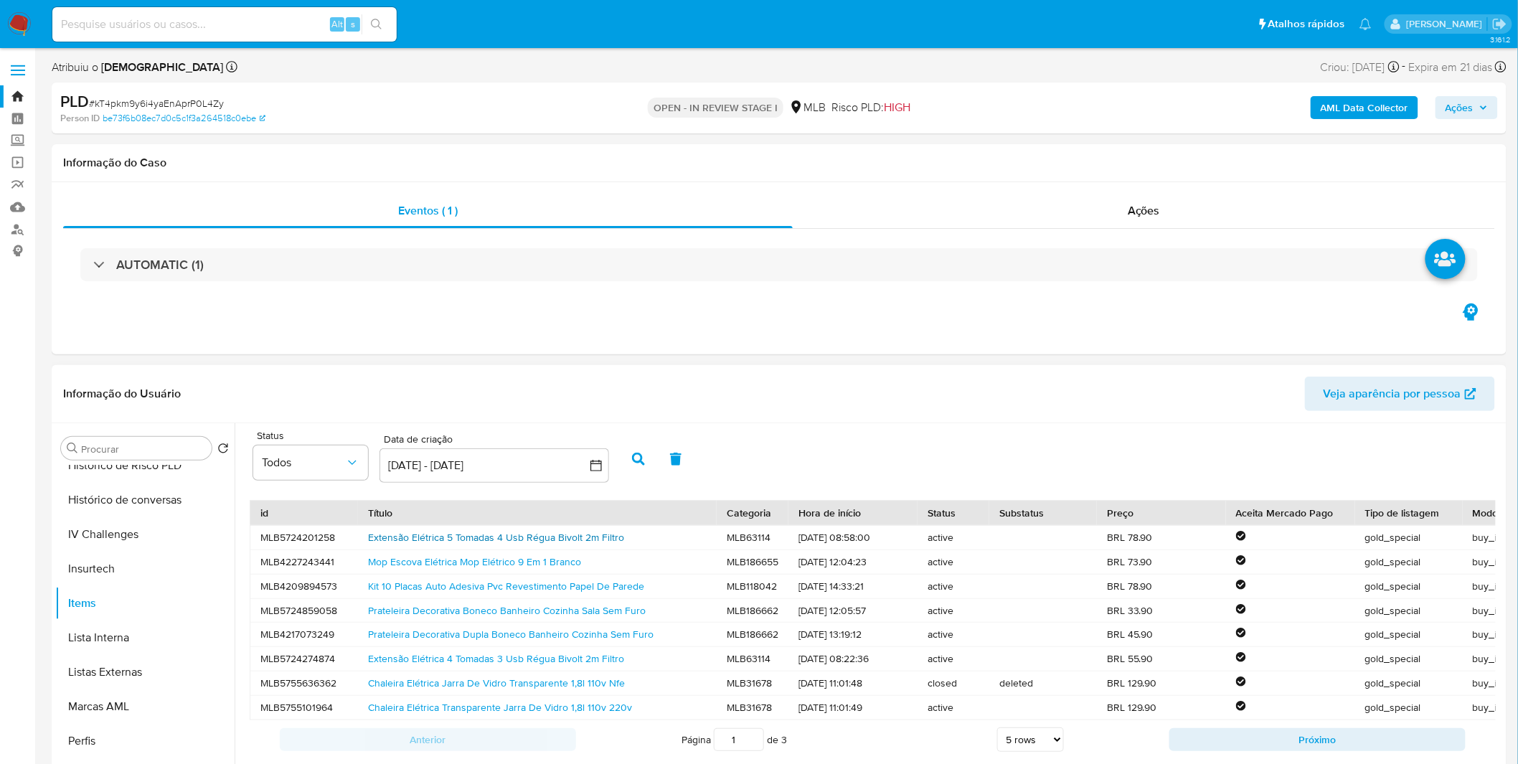
click at [469, 542] on link "Extensão Elétrica 5 Tomadas 4 Usb Régua Bivolt 2m Filtro" at bounding box center [496, 537] width 256 height 14
click at [30, 25] on img at bounding box center [19, 24] width 24 height 24
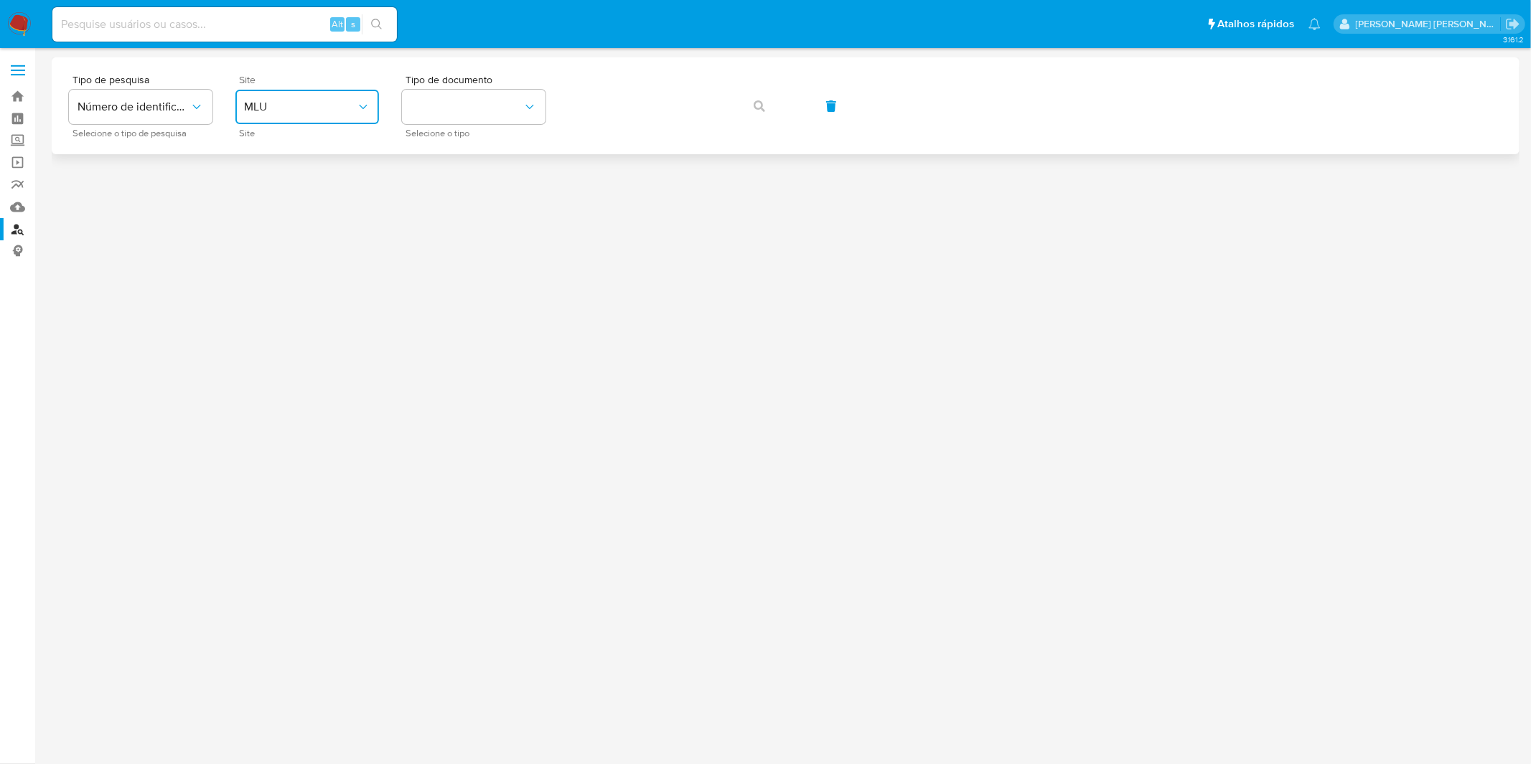
click at [336, 100] on span "MLU" at bounding box center [300, 107] width 112 height 14
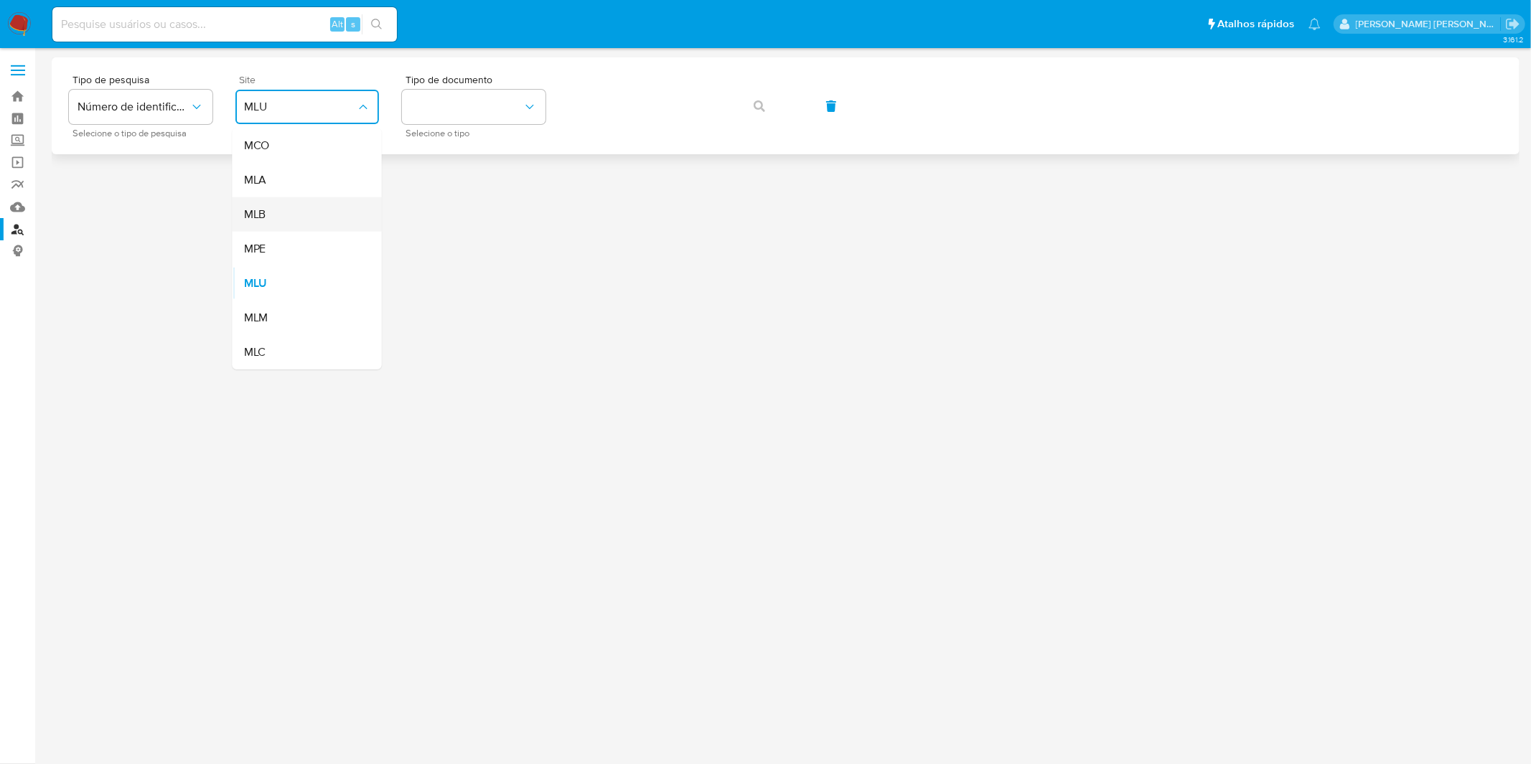
click at [311, 208] on div "MLB" at bounding box center [303, 214] width 118 height 34
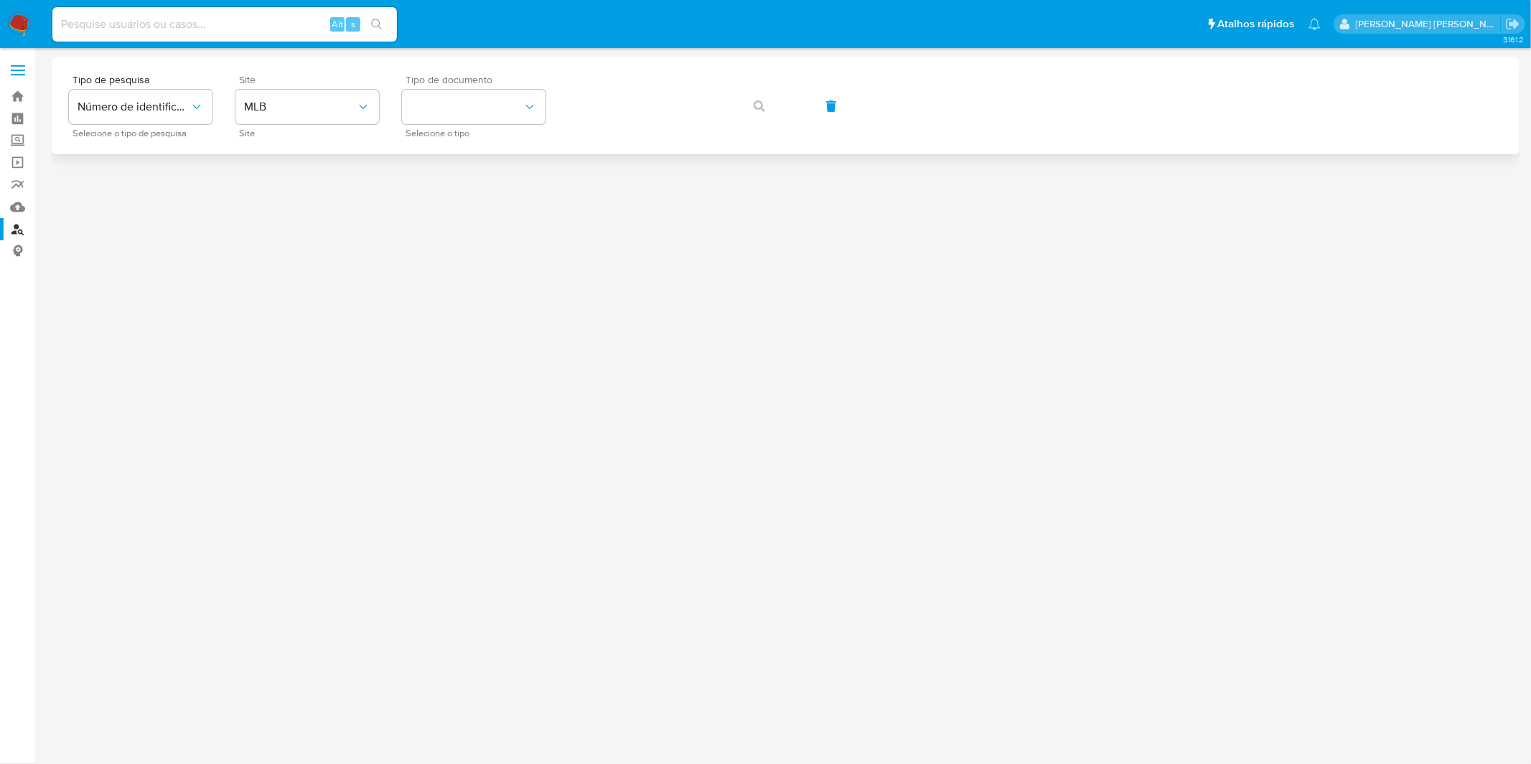
click at [513, 133] on span "Selecione o tipo" at bounding box center [477, 133] width 144 height 7
click at [506, 111] on button "identificationType" at bounding box center [474, 107] width 144 height 34
click at [489, 195] on div "CPF CPF" at bounding box center [469, 201] width 118 height 49
click at [756, 106] on icon "button" at bounding box center [758, 105] width 11 height 11
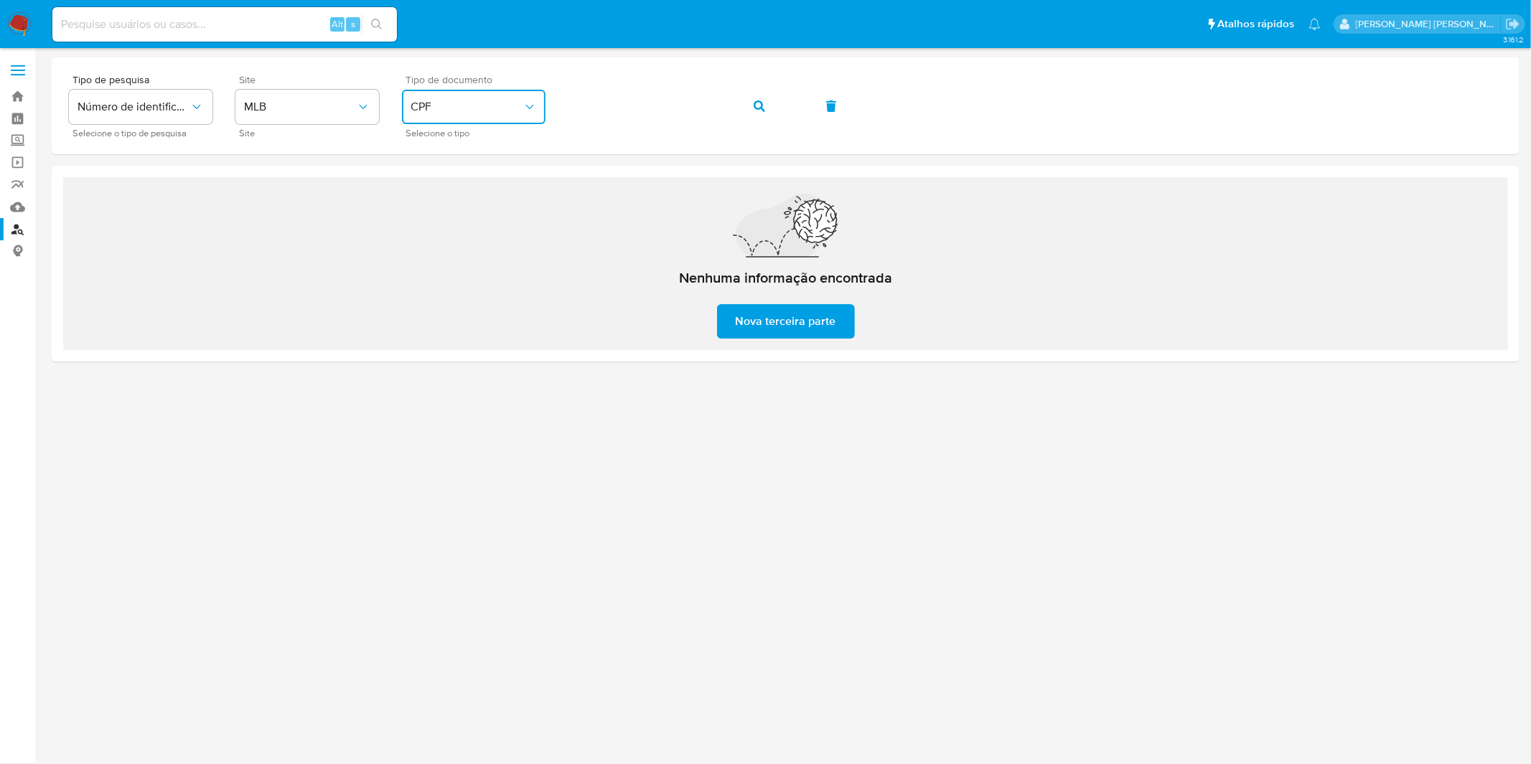
click at [467, 111] on span "CPF" at bounding box center [466, 107] width 112 height 14
click at [476, 159] on div "CNPJ CNPJ" at bounding box center [469, 152] width 118 height 49
click at [766, 105] on button "button" at bounding box center [759, 106] width 49 height 34
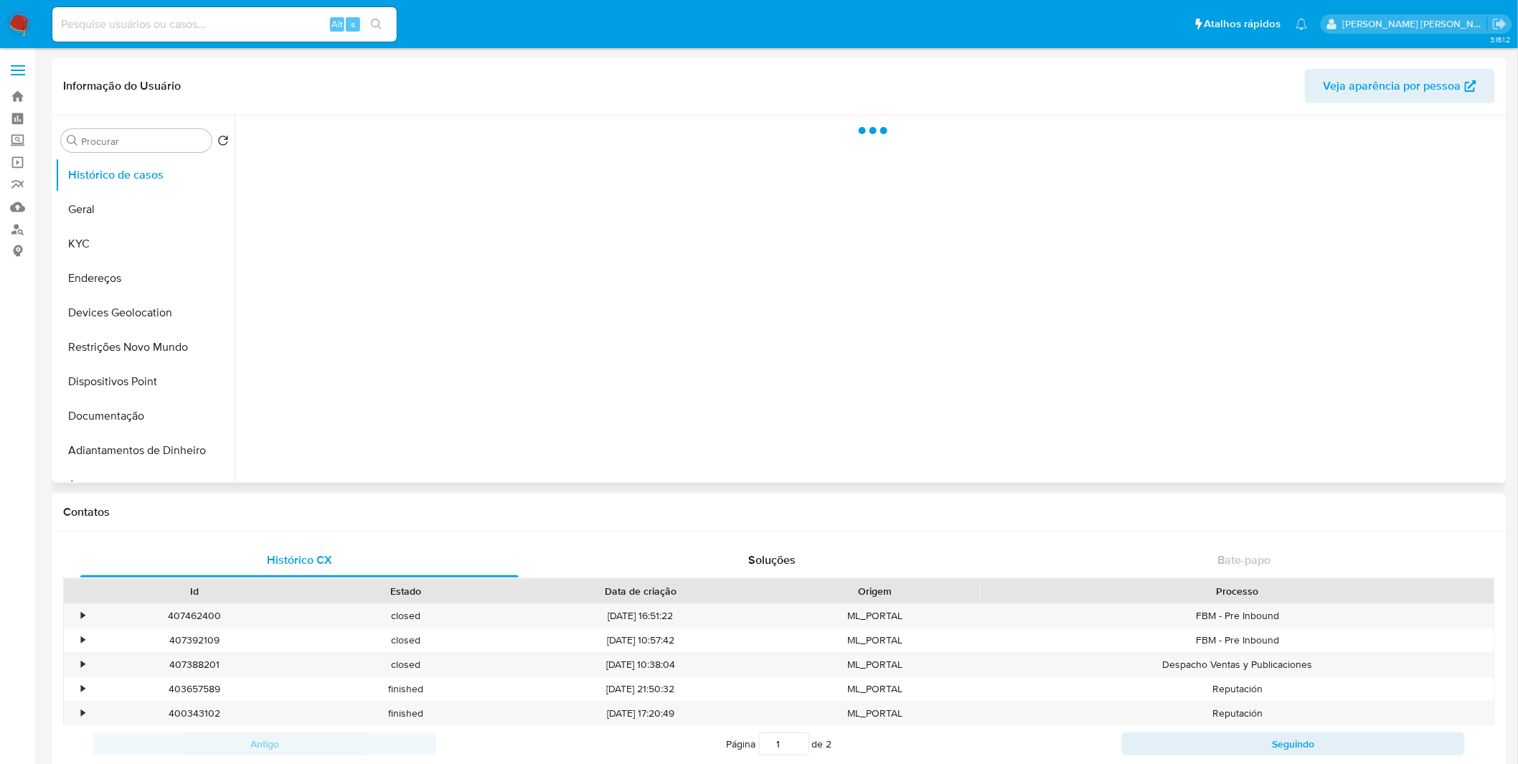
select select "10"
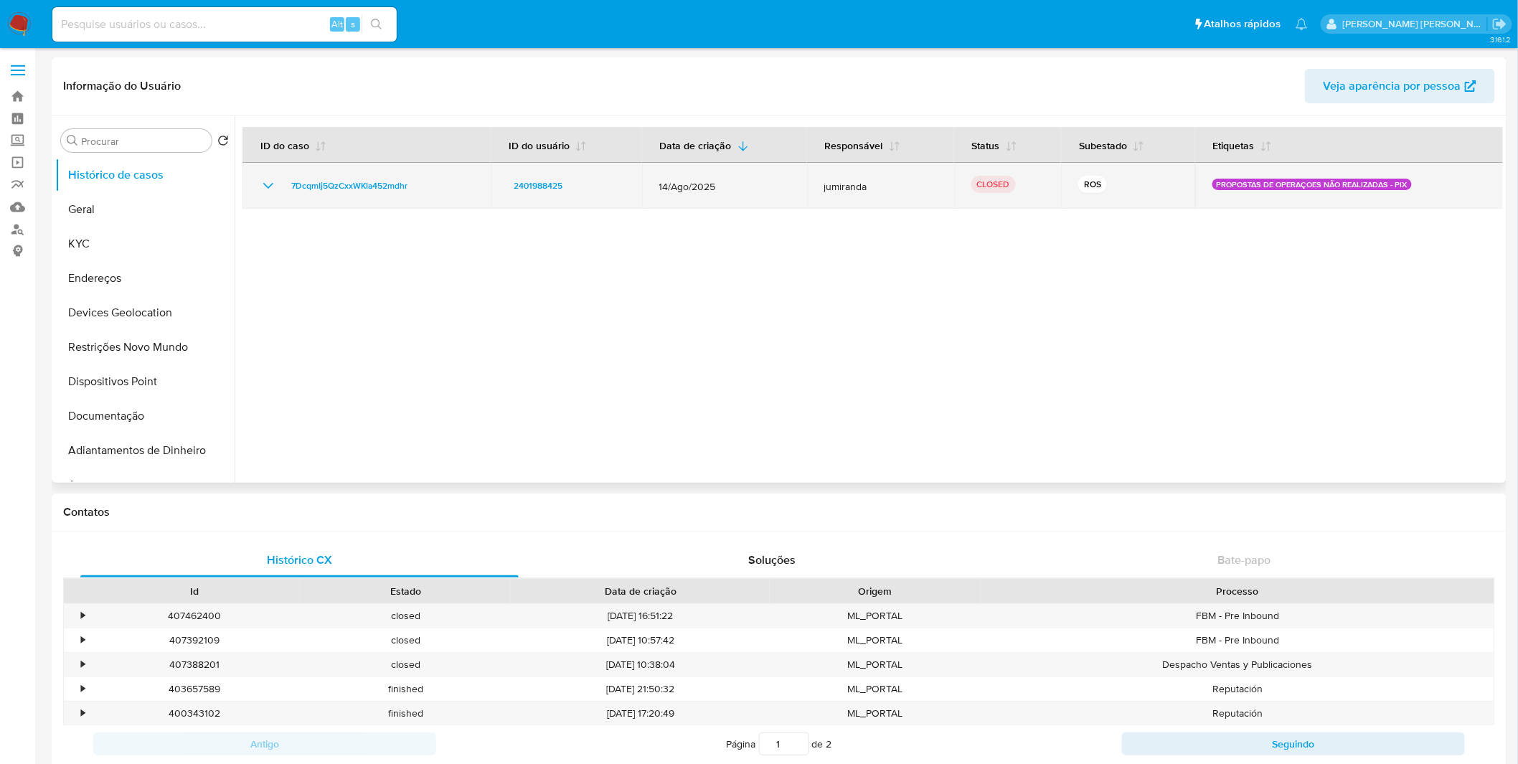
click at [273, 182] on icon "Mostrar/Ocultar" at bounding box center [268, 185] width 17 height 17
click at [271, 182] on icon "Mostrar/Ocultar" at bounding box center [268, 185] width 17 height 17
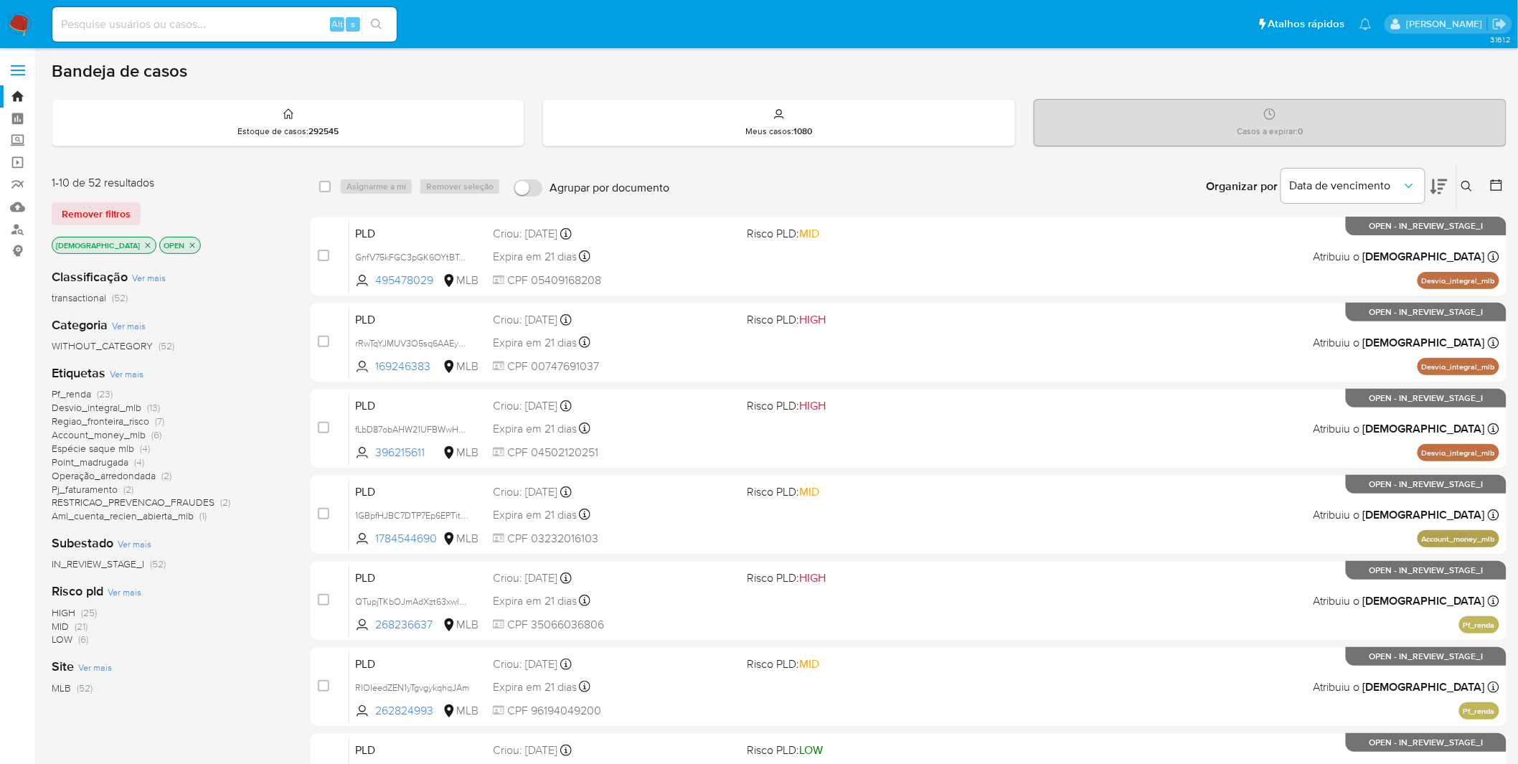
click at [261, 32] on input at bounding box center [224, 24] width 344 height 19
click at [273, 27] on input at bounding box center [224, 24] width 344 height 19
paste input "kT4pkm9y6i4yaEnAprP0L4Zy"
type input "kT4pkm9y6i4yaEnAprP0L4Zy"
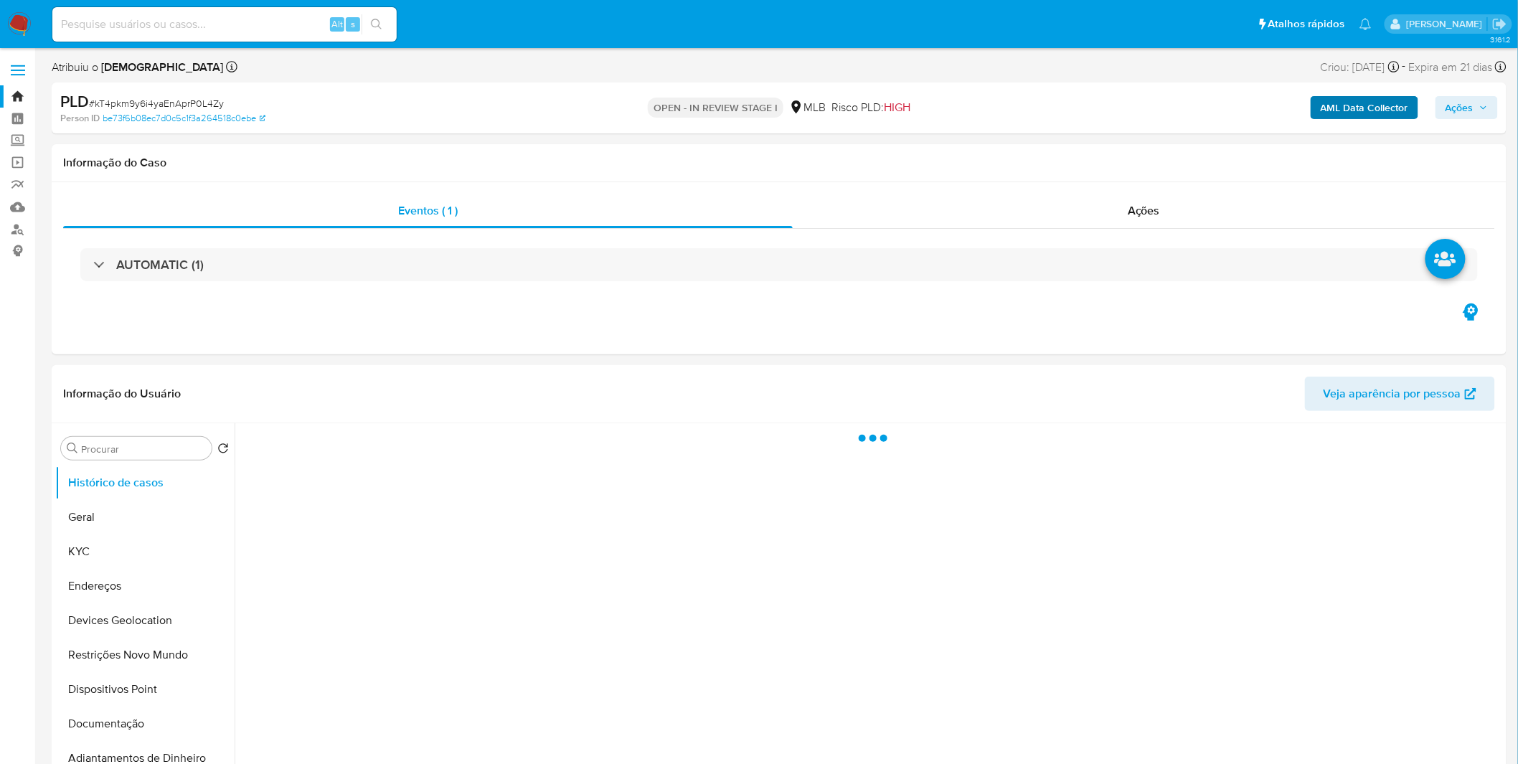
select select "10"
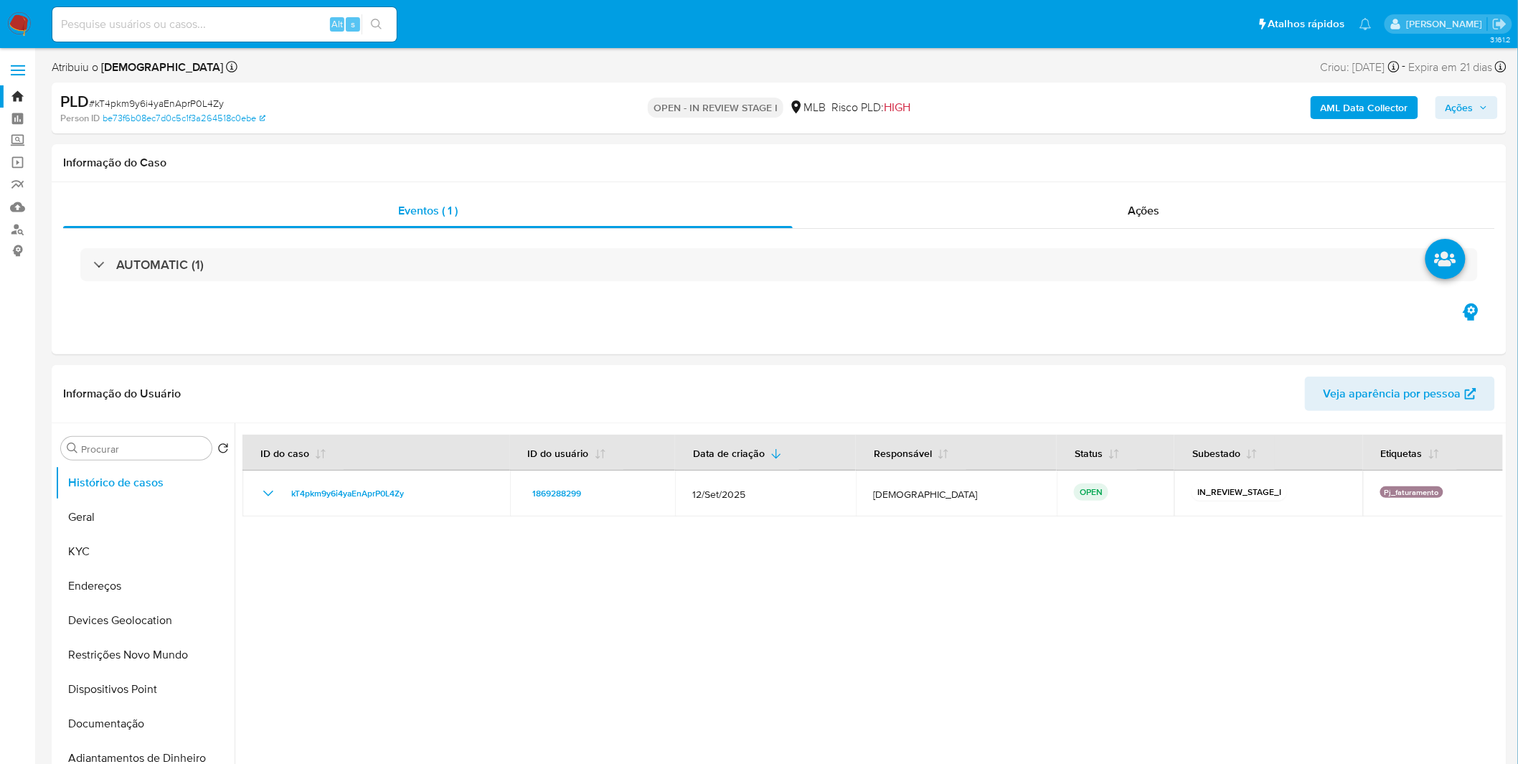
click at [1359, 102] on b "AML Data Collector" at bounding box center [1365, 107] width 88 height 23
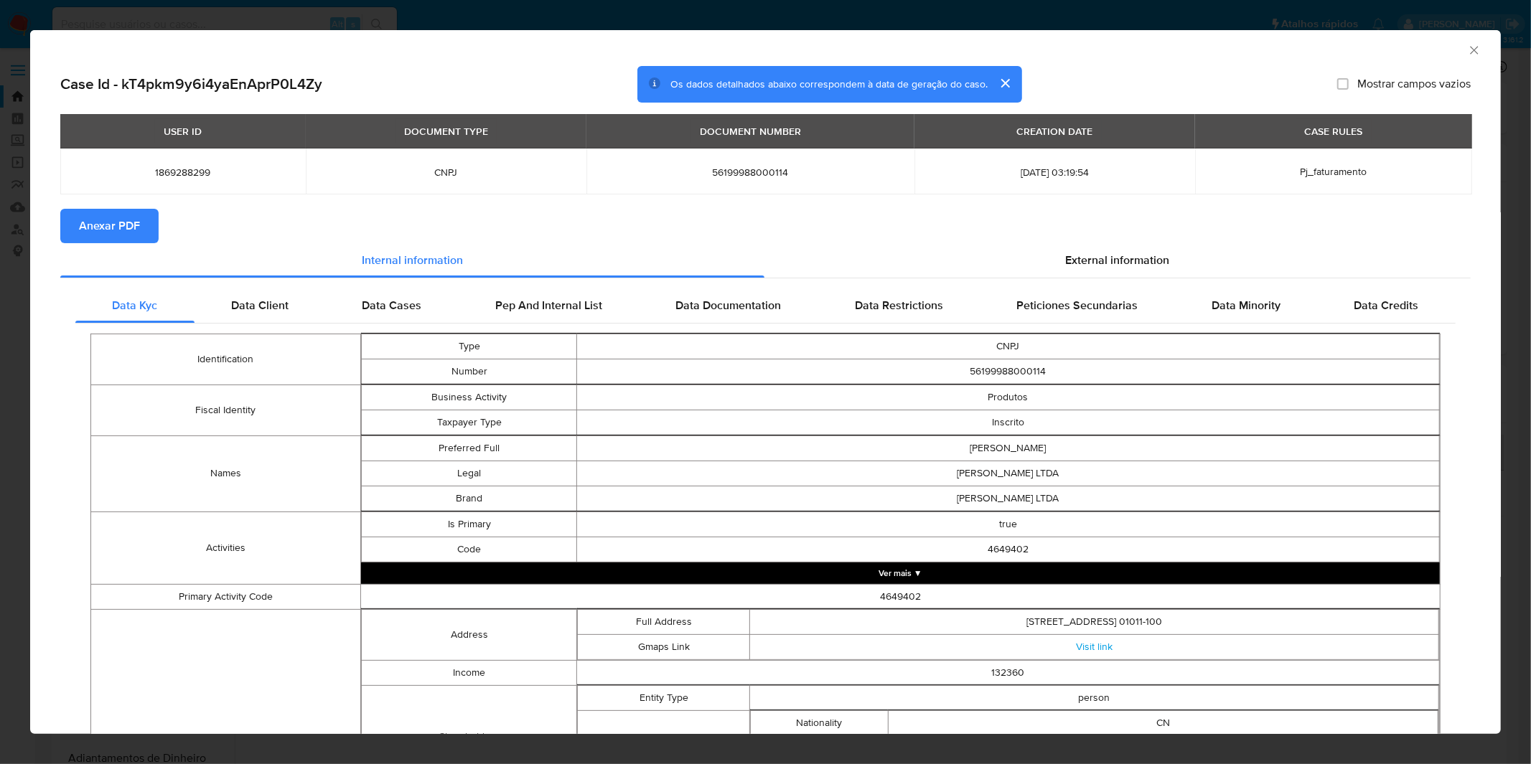
click at [103, 216] on span "Anexar PDF" at bounding box center [109, 226] width 61 height 32
click at [593, 16] on div "AML Data Collector Case Id - kT4pkm9y6i4yaEnAprP0L4Zy Os dados detalhados abaix…" at bounding box center [765, 382] width 1531 height 764
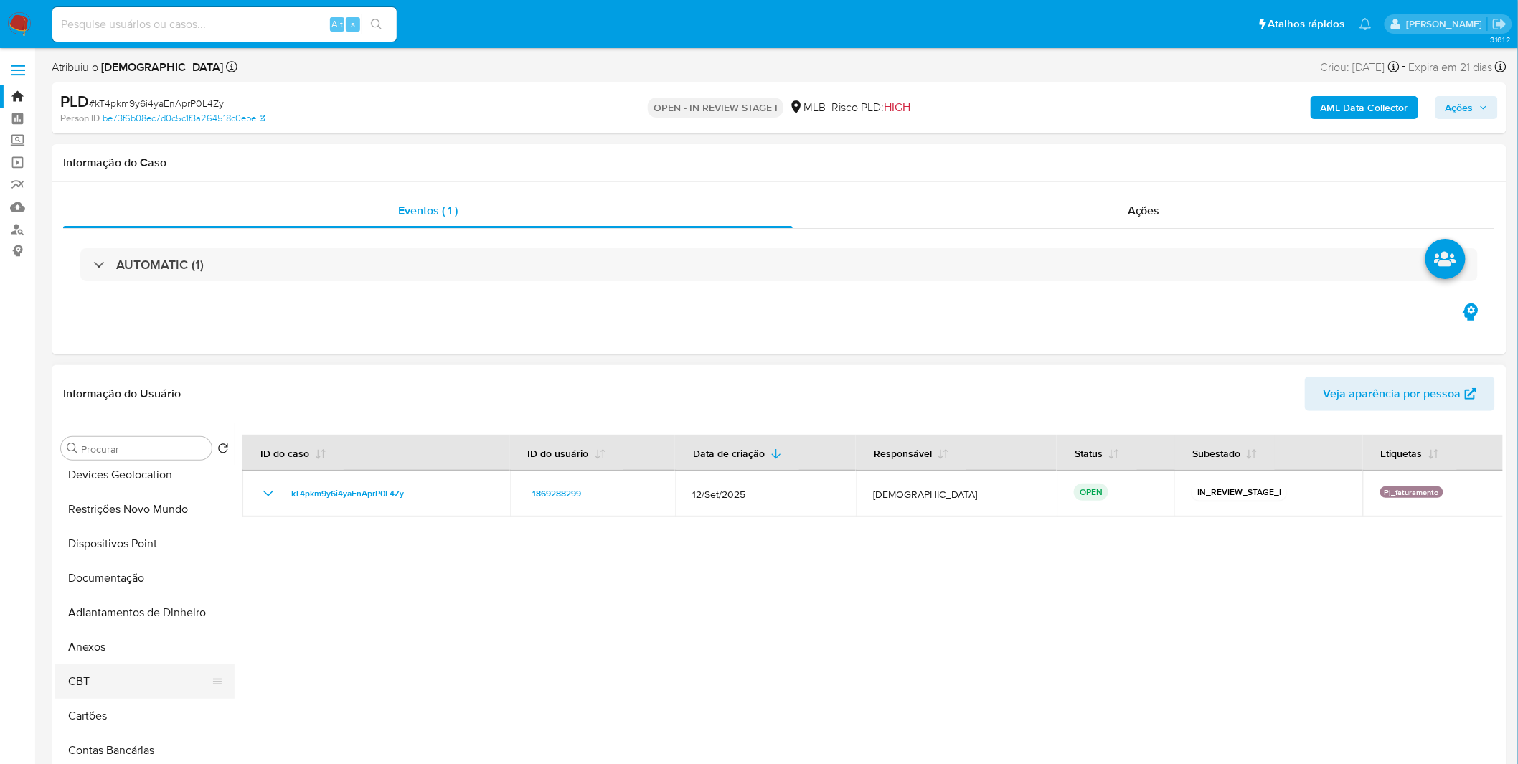
scroll to position [159, 0]
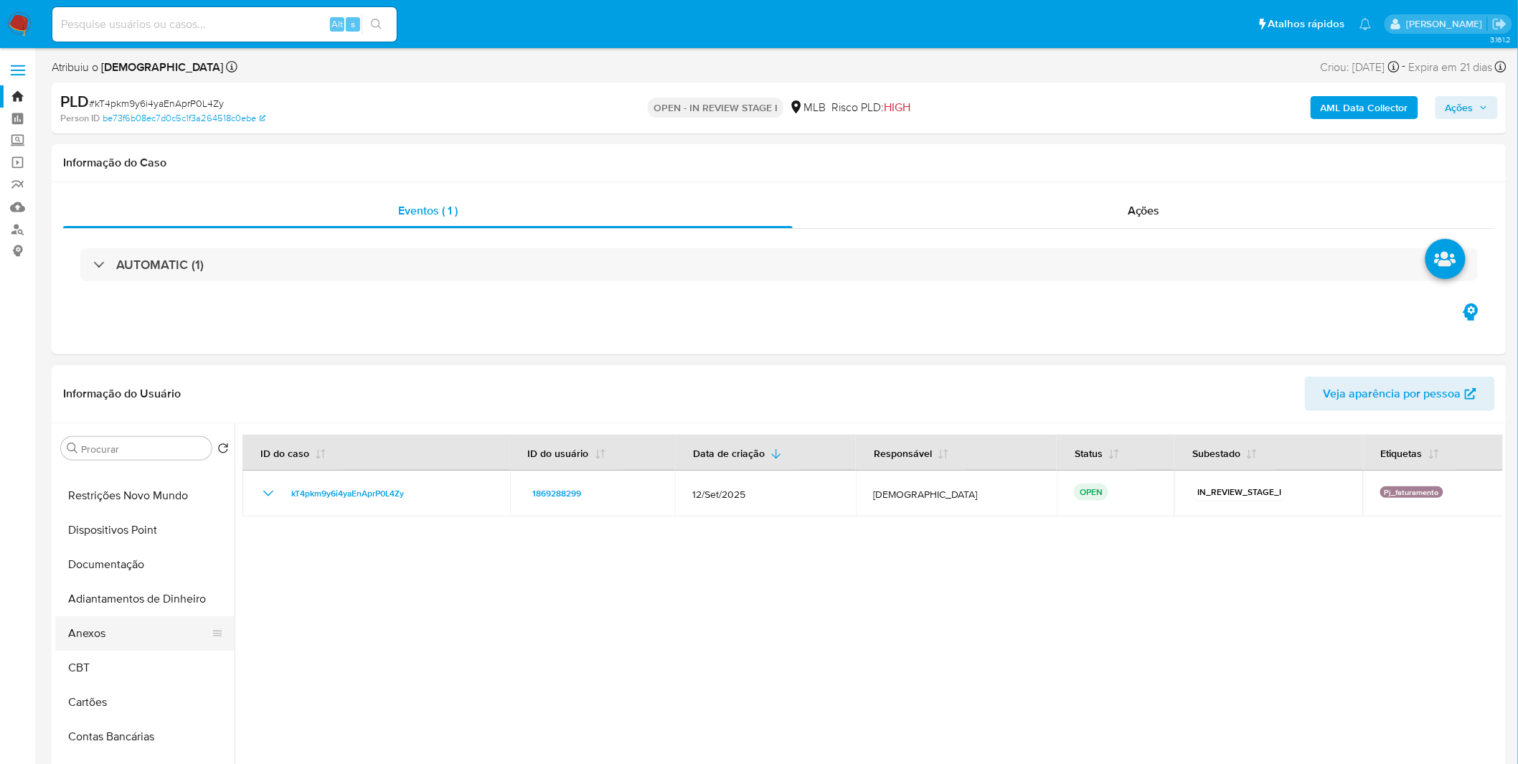
click at [117, 634] on button "Anexos" at bounding box center [139, 633] width 168 height 34
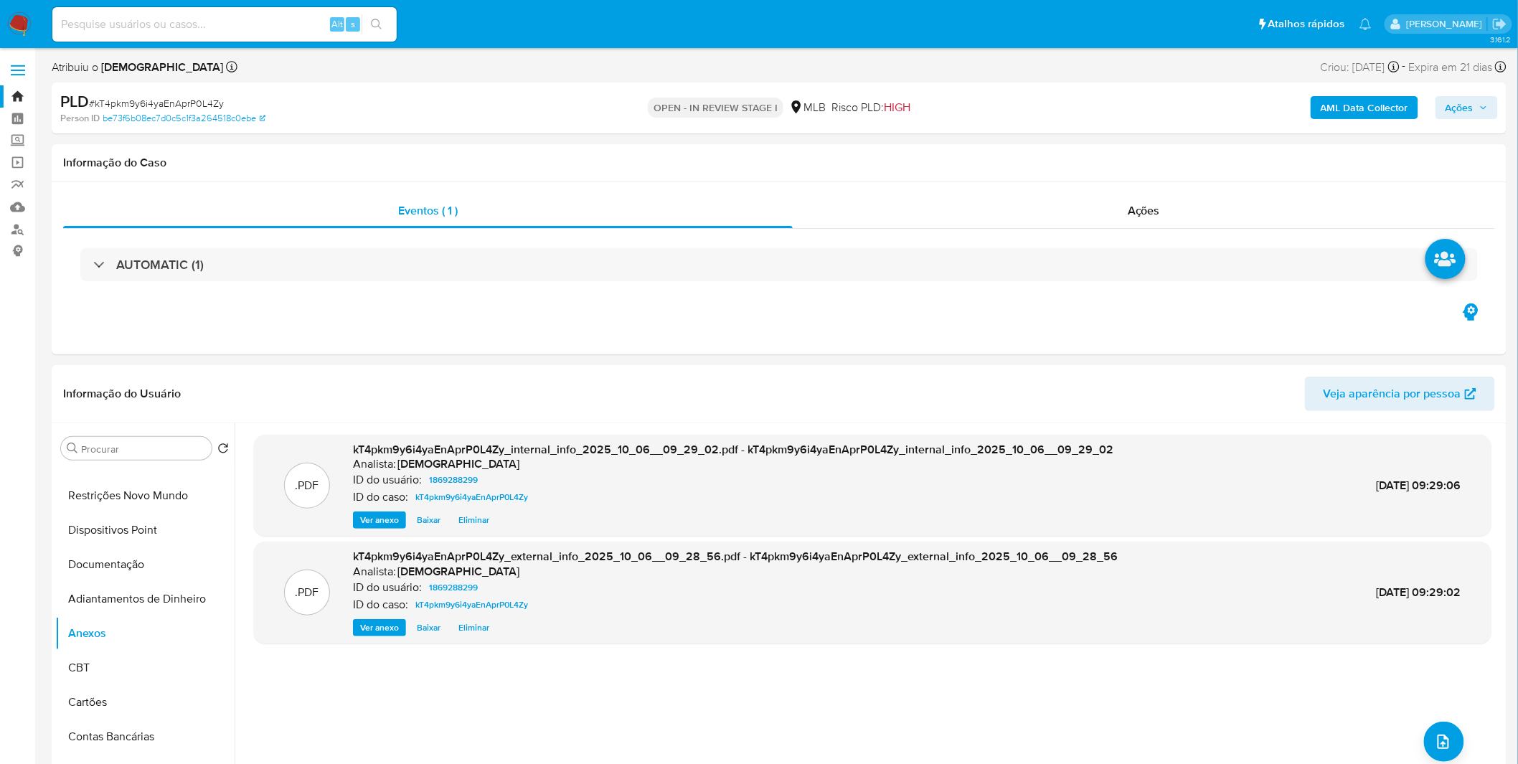
click at [144, 97] on span "# kT4pkm9y6i4yaEnAprP0L4Zy" at bounding box center [156, 103] width 135 height 14
copy span "kT4pkm9y6i4yaEnAprP0L4Zy"
click at [1472, 119] on div "AML Data Collector Ações" at bounding box center [1261, 108] width 476 height 34
click at [1467, 98] on span "Ações" at bounding box center [1460, 107] width 28 height 23
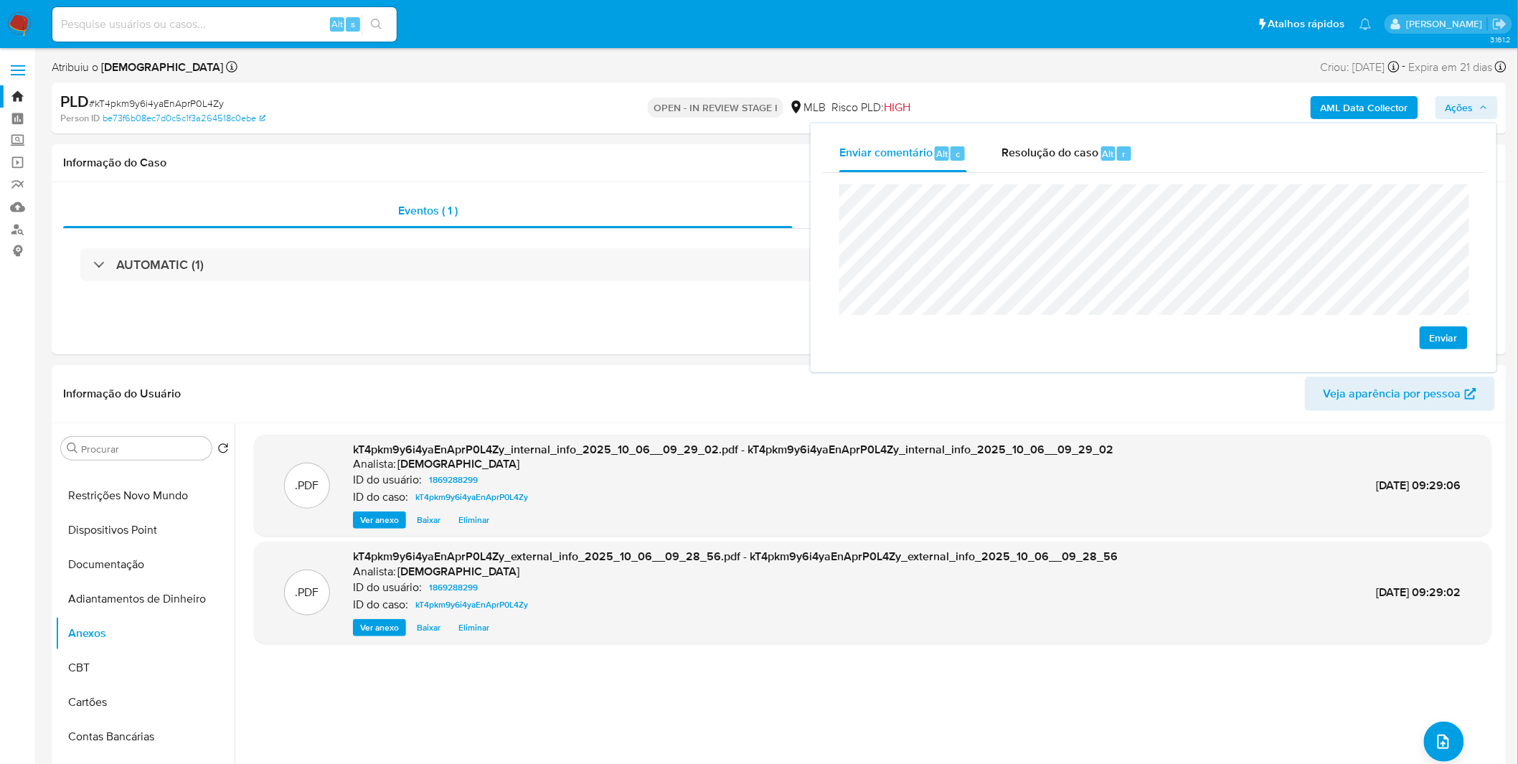
click at [1436, 339] on span "Enviar" at bounding box center [1444, 338] width 28 height 20
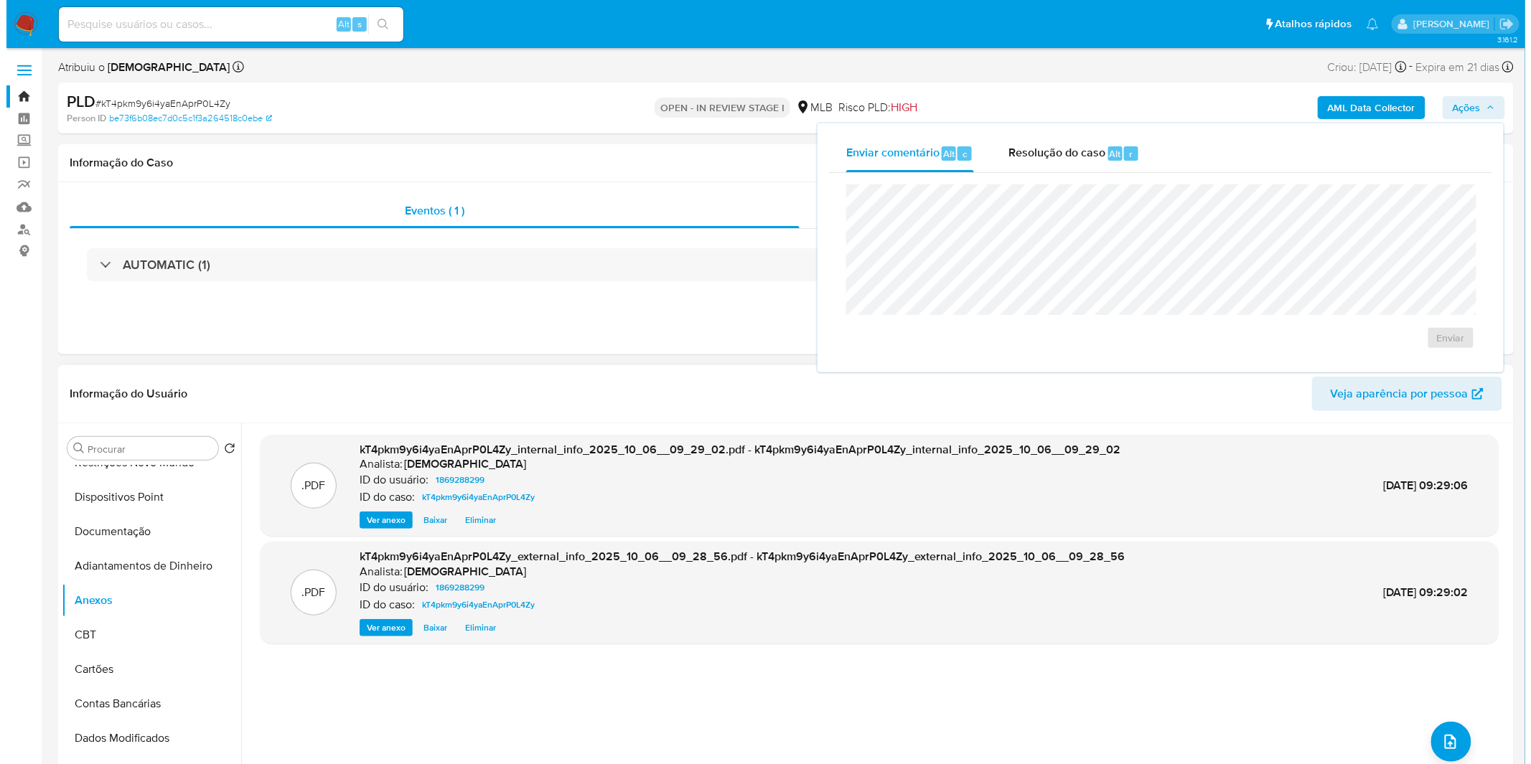
scroll to position [187, 0]
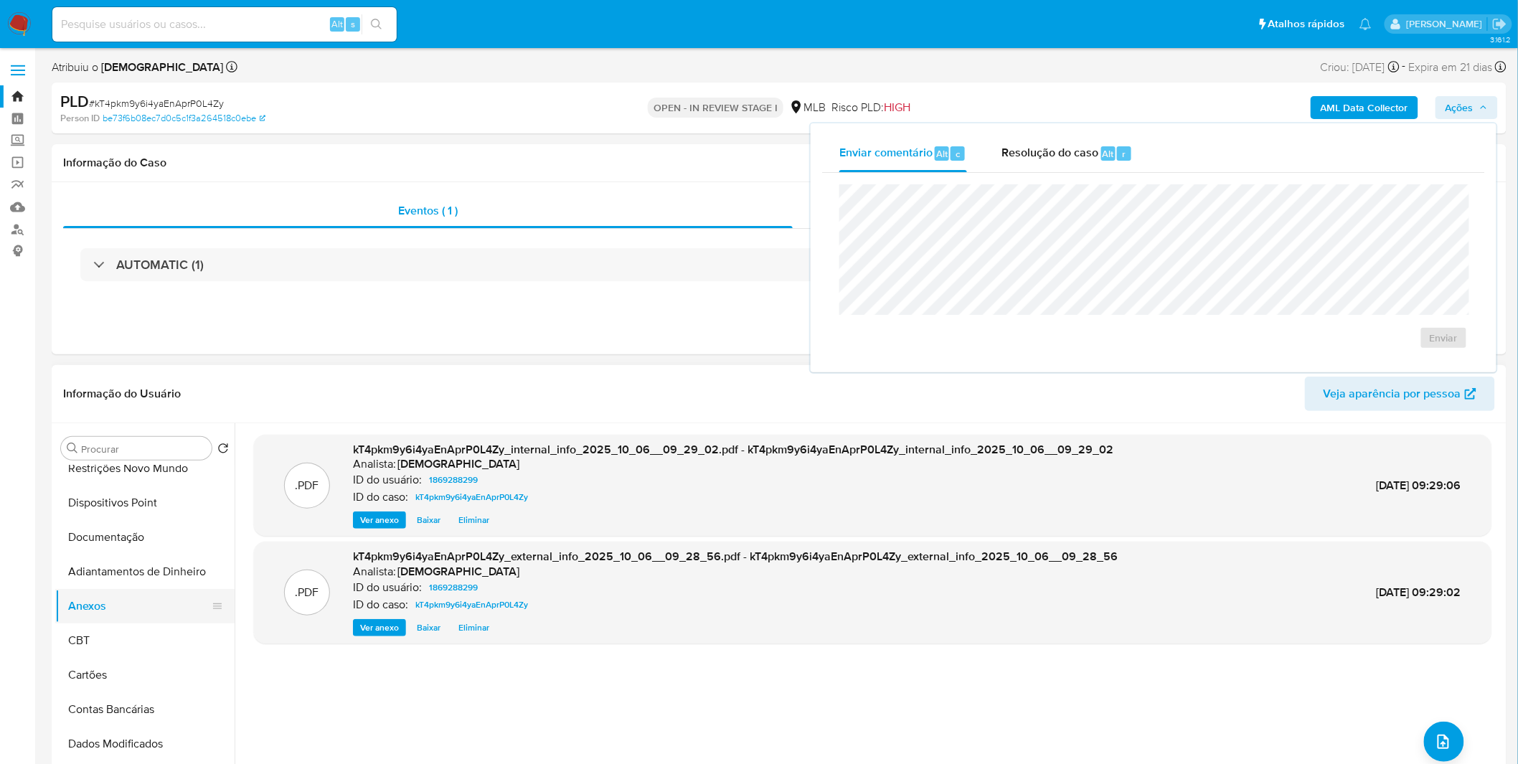
click at [131, 615] on button "Anexos" at bounding box center [139, 606] width 168 height 34
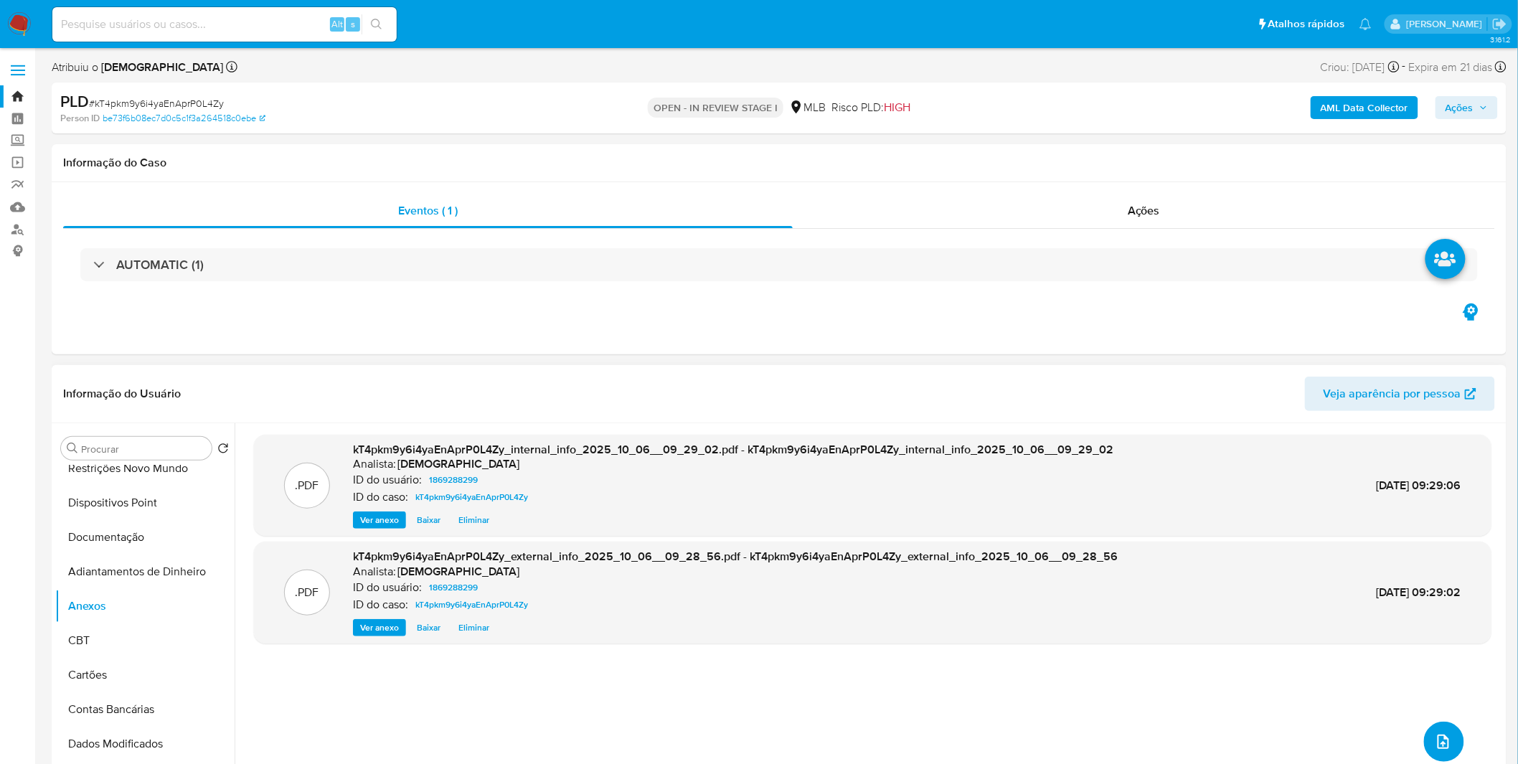
click at [1447, 748] on button "upload-file" at bounding box center [1444, 742] width 40 height 40
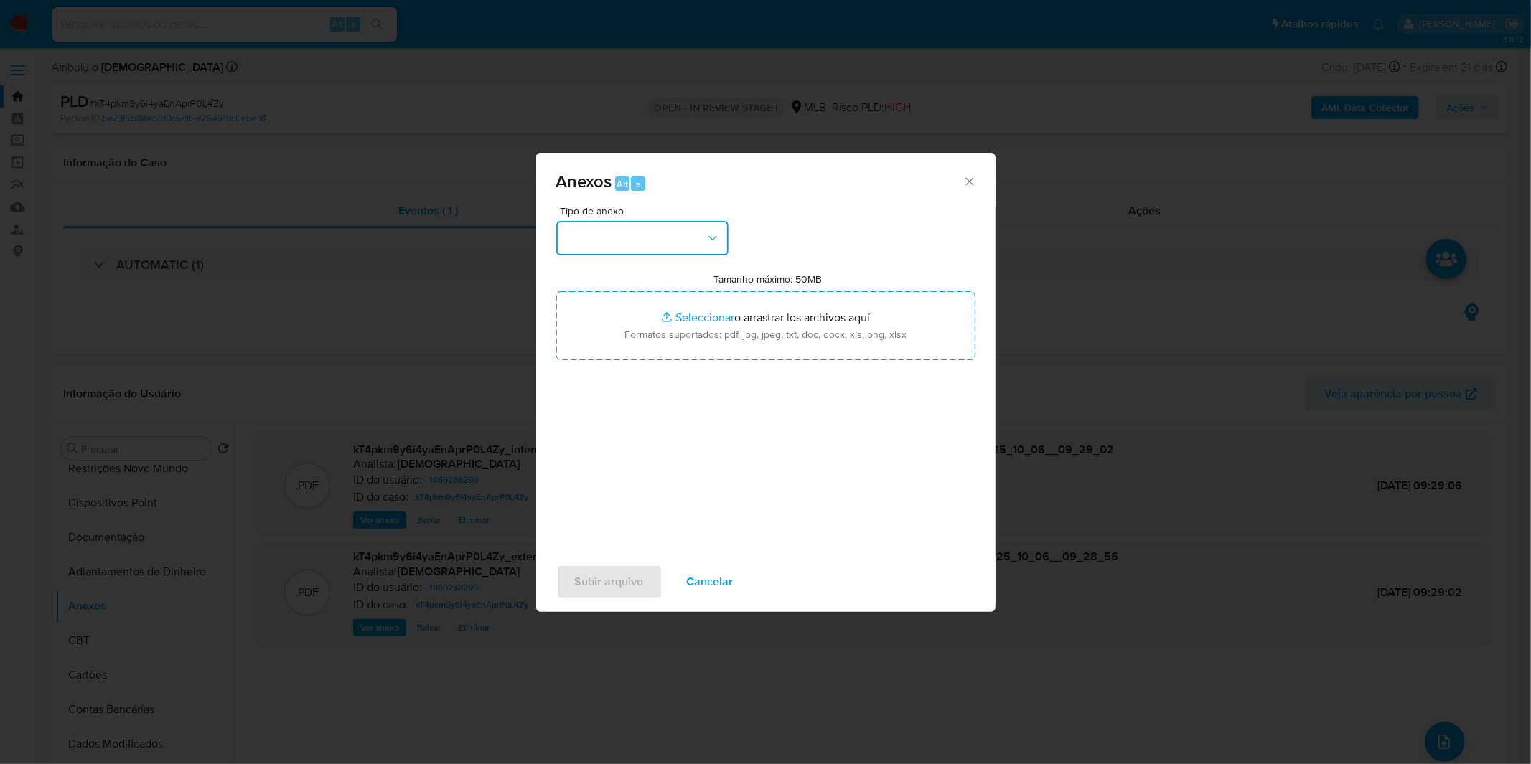
click at [677, 253] on button "button" at bounding box center [642, 238] width 172 height 34
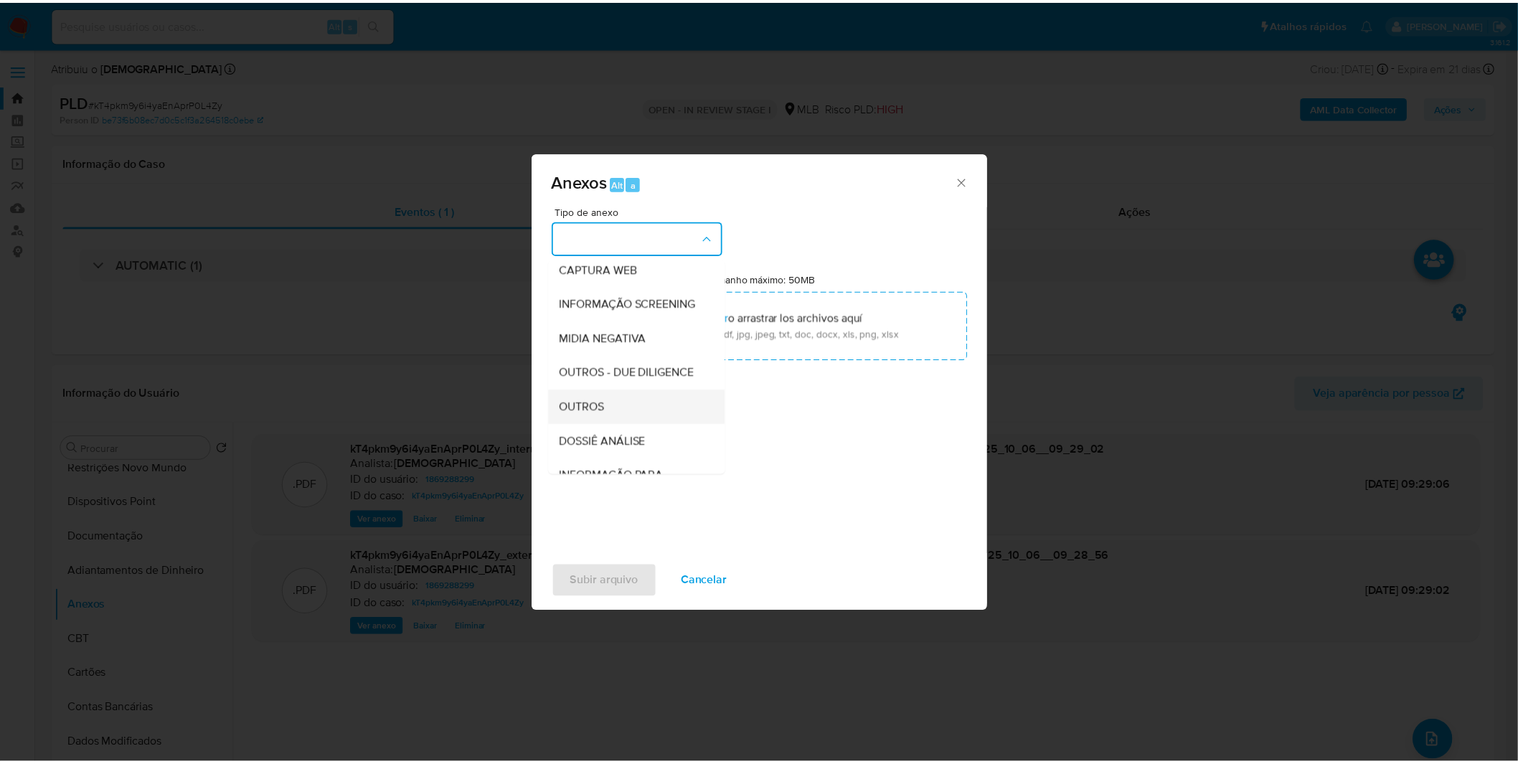
scroll to position [220, 0]
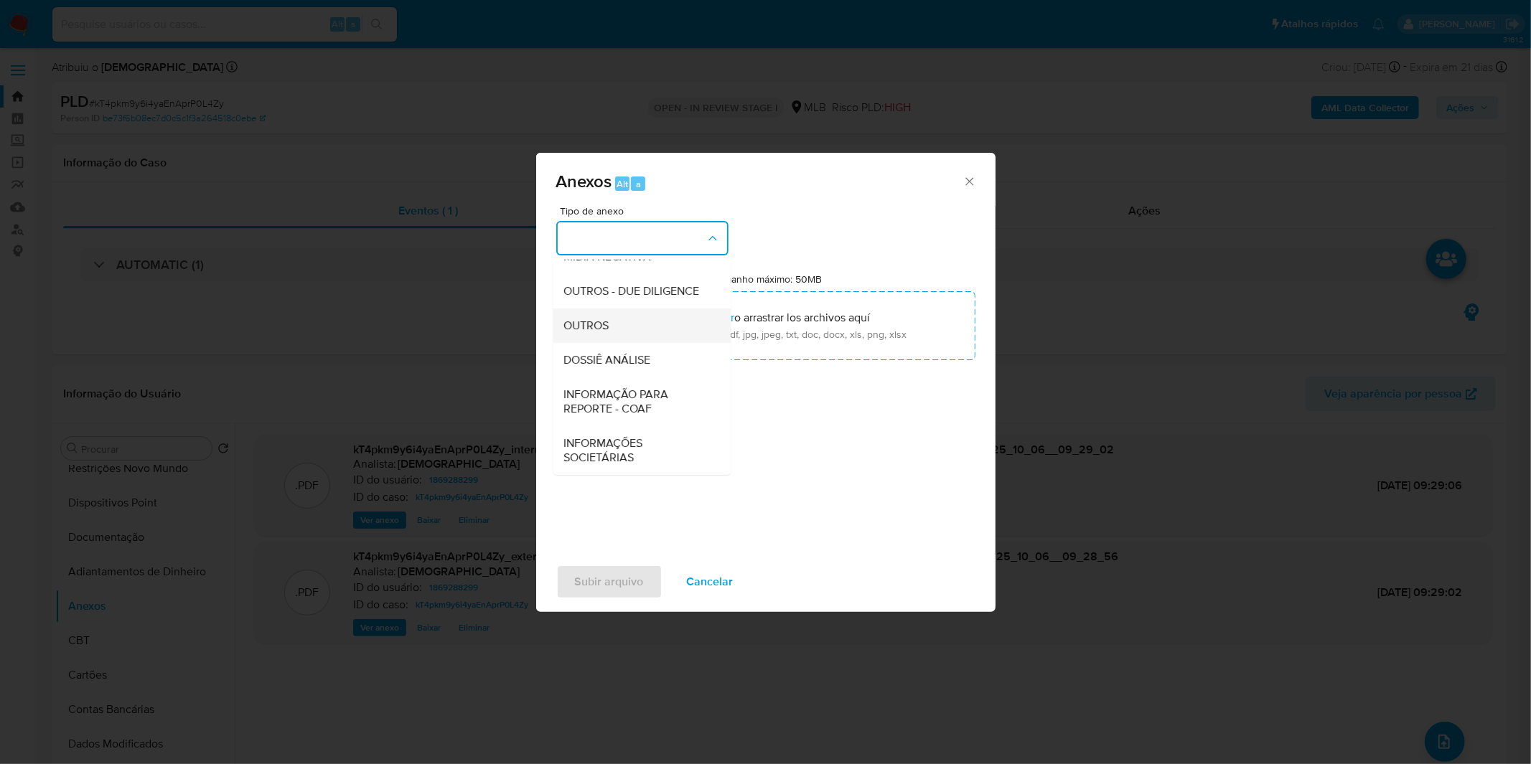
click at [653, 332] on div "OUTROS" at bounding box center [637, 326] width 146 height 34
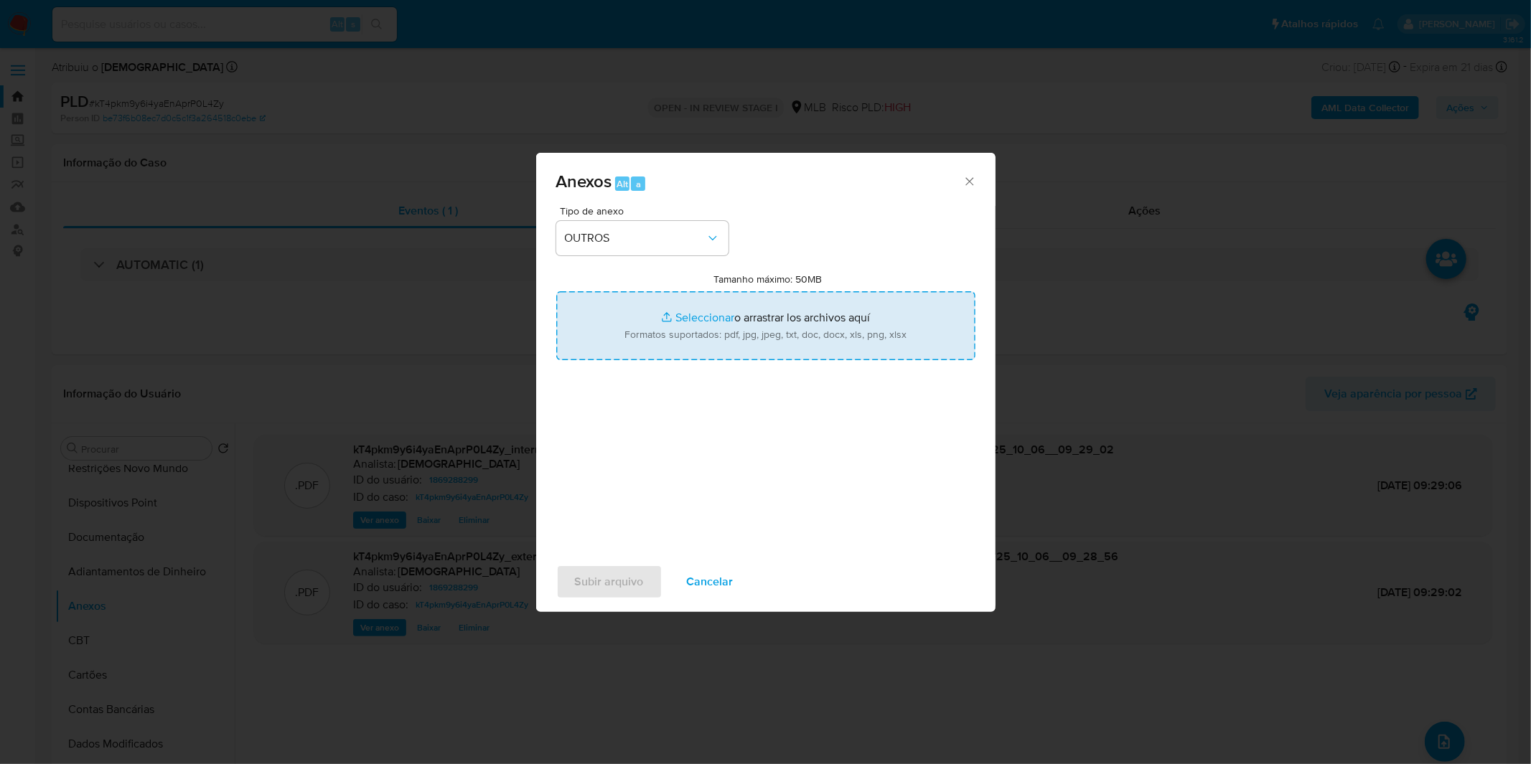
click at [680, 321] on input "Tamanho máximo: 50MB Seleccionar archivos" at bounding box center [765, 325] width 419 height 69
type input "C:\fakepath\SAR - XXXX_XX - CNPJ 56199988000114 - SAMUEL ARMARINHO LTDA.pdf"
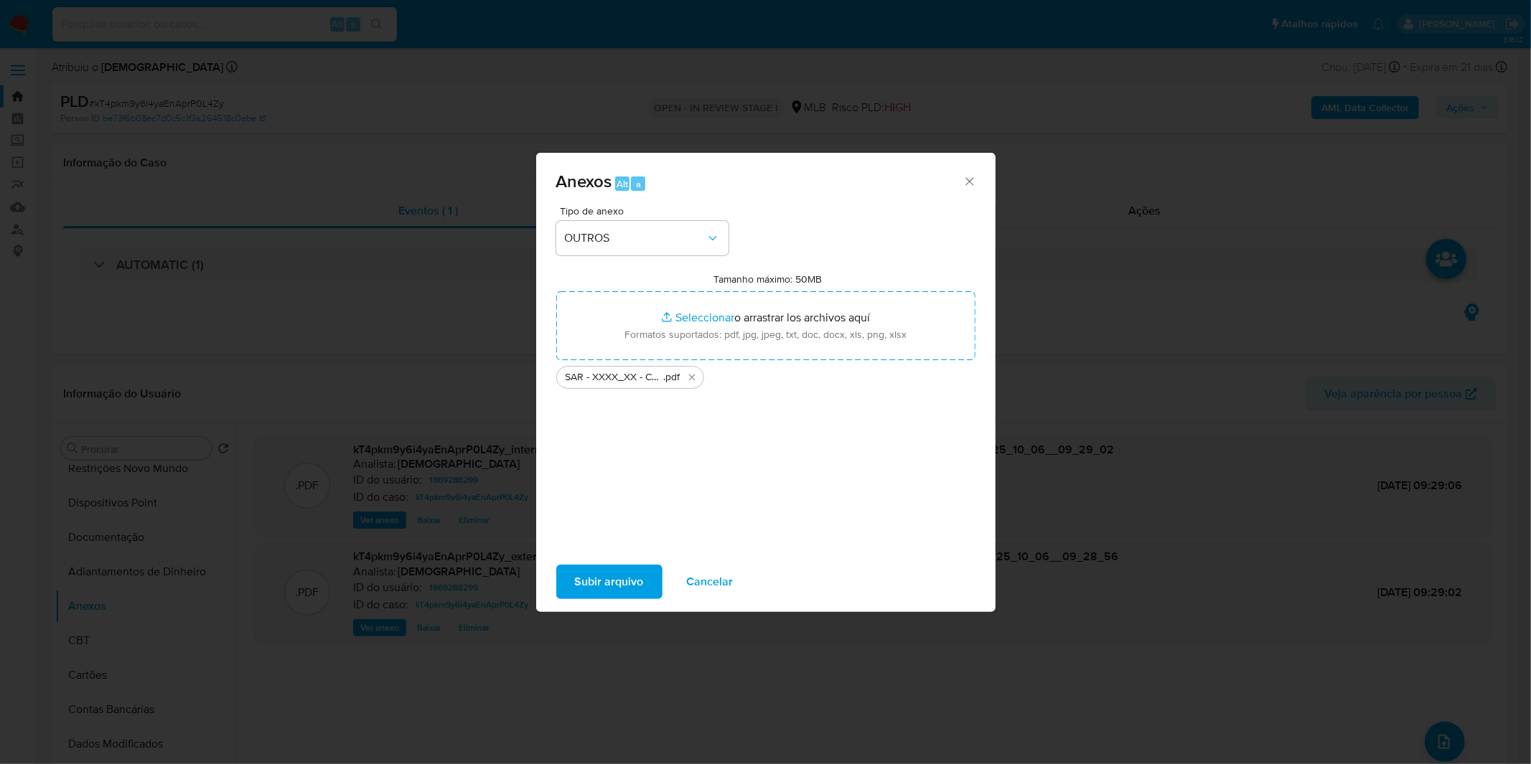
click at [607, 582] on span "Subir arquivo" at bounding box center [609, 582] width 69 height 32
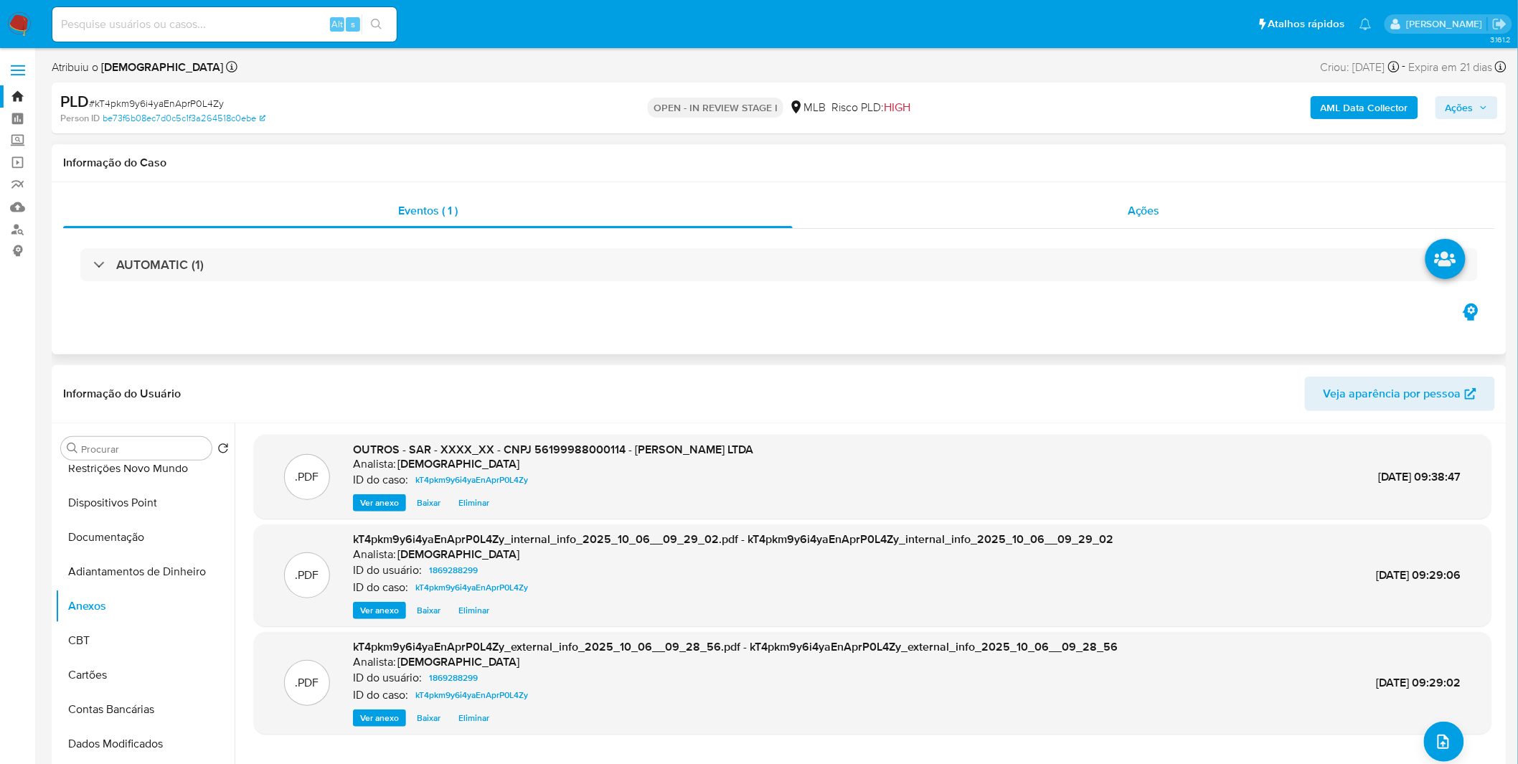
click at [1087, 220] on div "Ações" at bounding box center [1144, 211] width 703 height 34
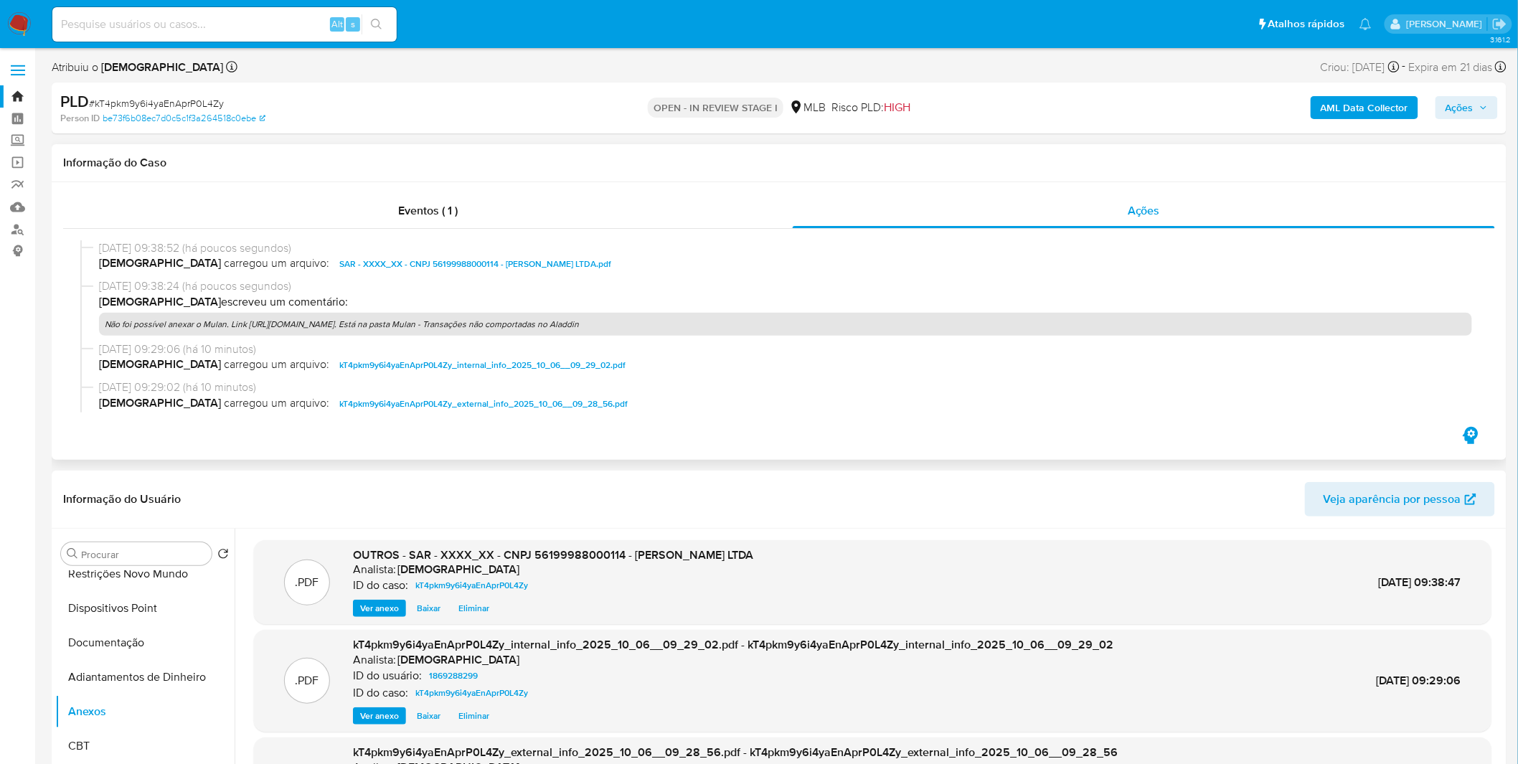
drag, startPoint x: 253, startPoint y: 326, endPoint x: 702, endPoint y: 332, distance: 448.5
click at [702, 332] on p "Não foi possível anexar o Mulan. Link https://docs.google.com/spreadsheets/d/1q…" at bounding box center [785, 324] width 1373 height 23
click at [1449, 109] on span "Ações" at bounding box center [1460, 107] width 28 height 23
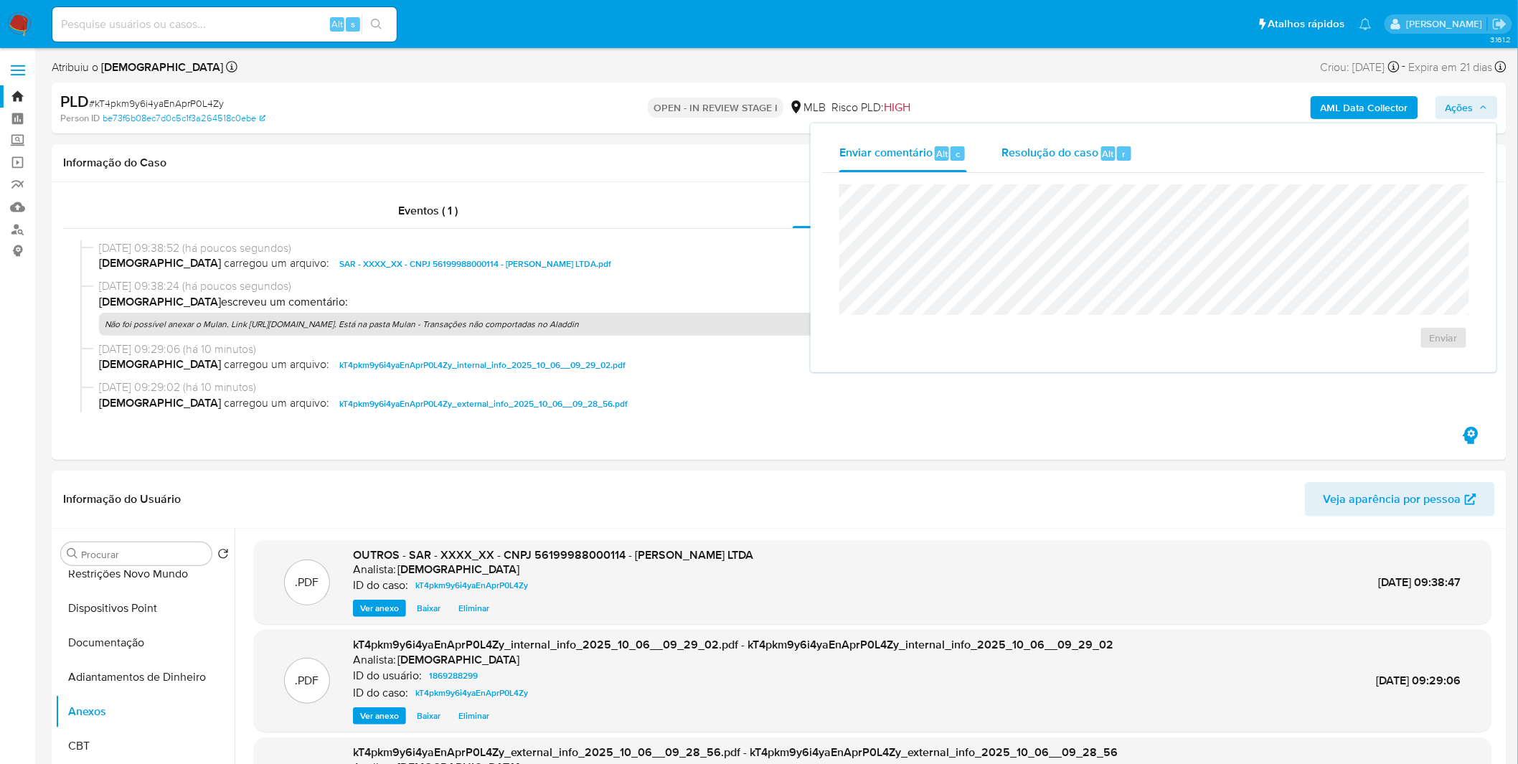
click at [1049, 162] on div "Resolução do caso Alt r" at bounding box center [1067, 153] width 131 height 37
click at [1383, 367] on span "ROI Proposal" at bounding box center [1409, 361] width 75 height 20
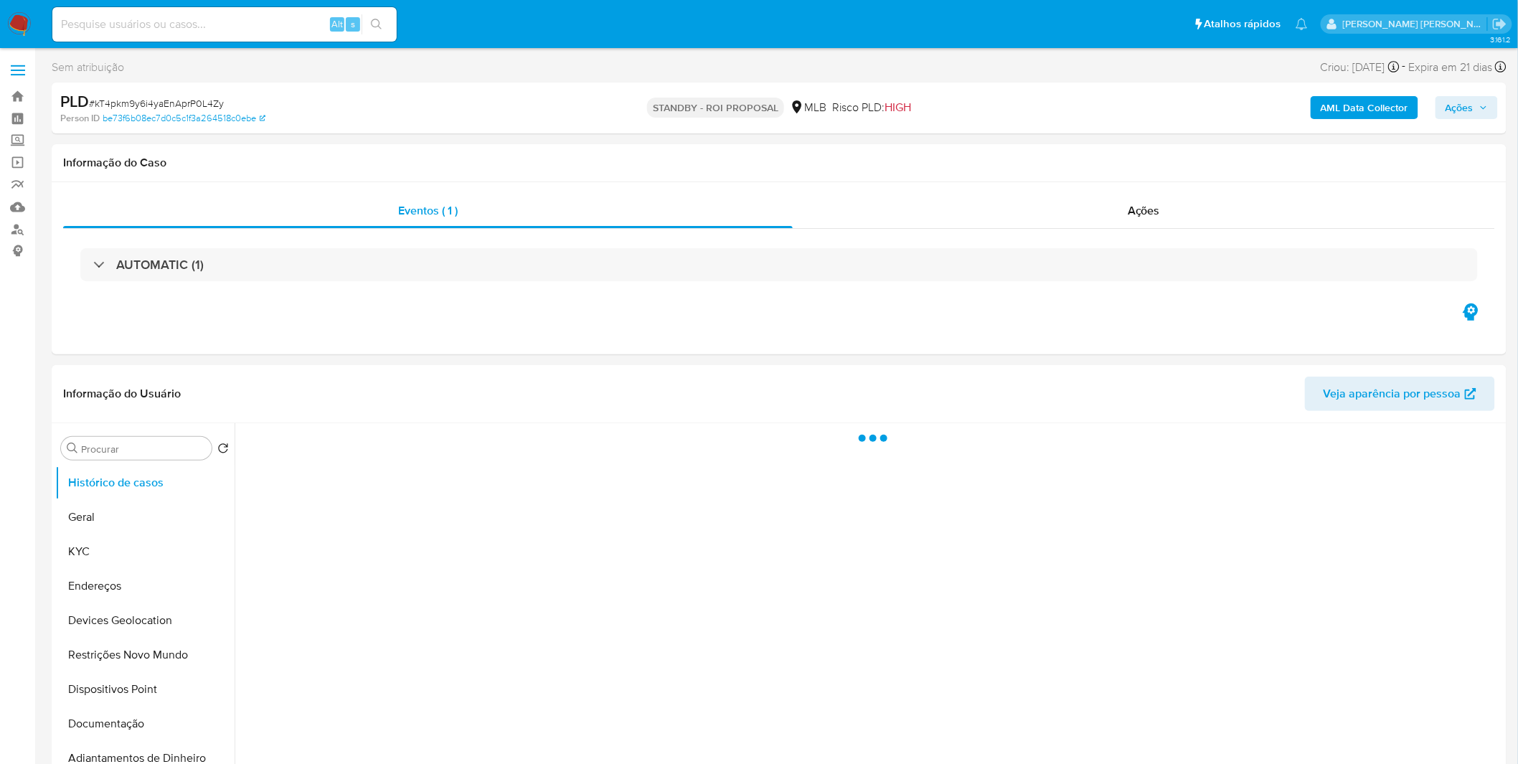
select select "10"
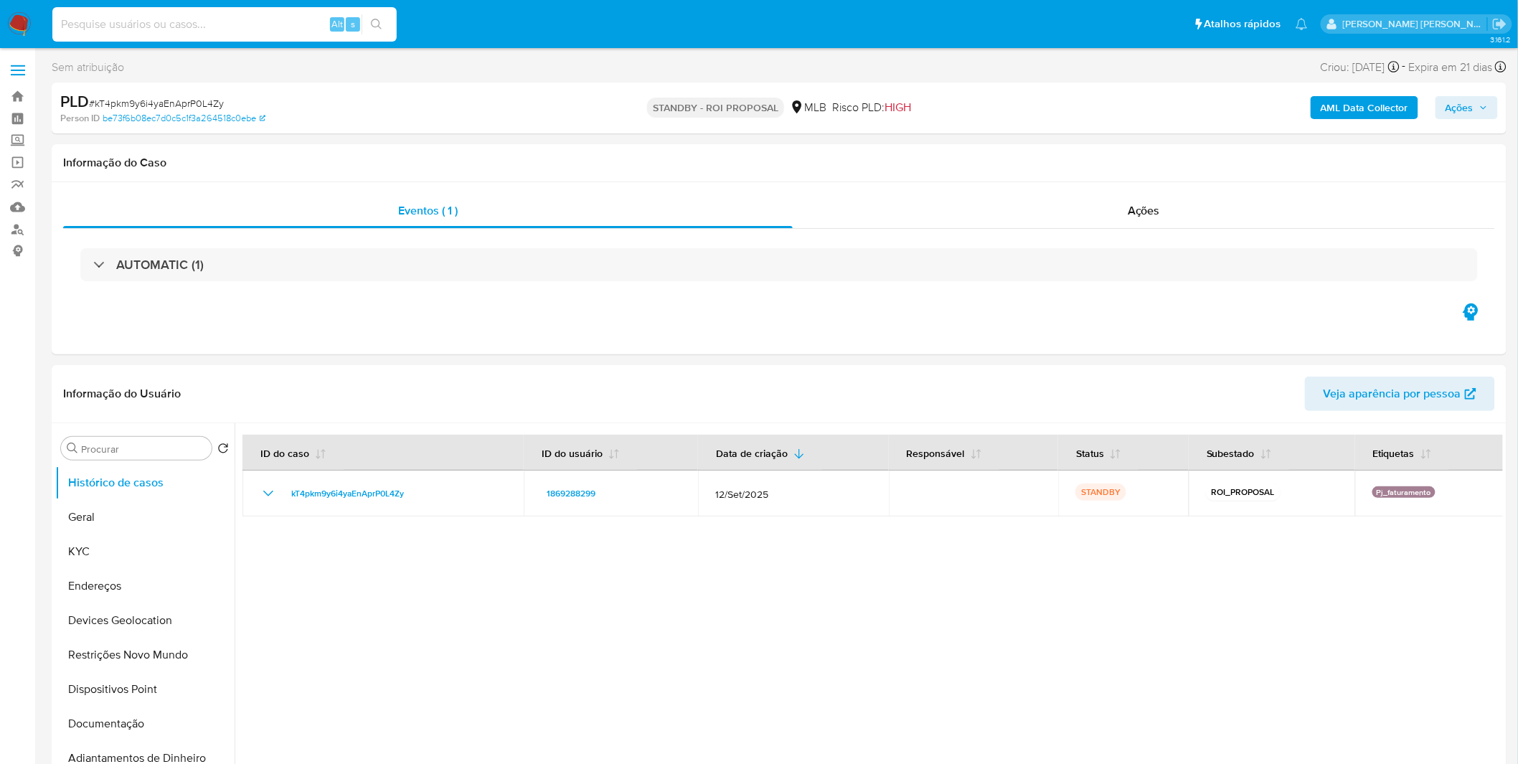
click at [239, 26] on input at bounding box center [224, 24] width 344 height 19
paste input "g3vnWQKEGe9HXF2l97HjLWRa"
type input "g3vnWQKEGe9HXF2l97HjLWRa"
click at [13, 19] on img at bounding box center [19, 24] width 24 height 24
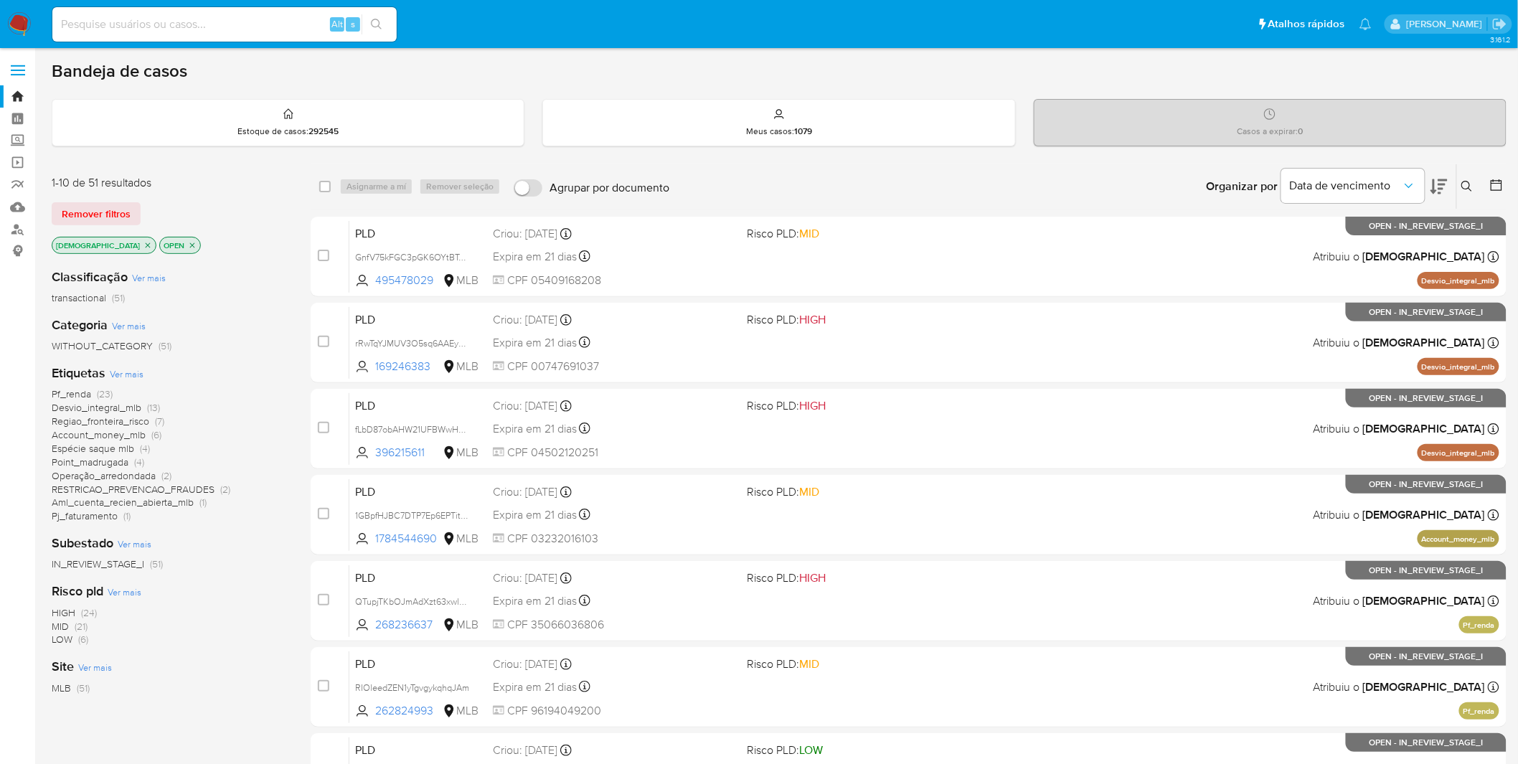
click at [95, 515] on span "Pj_faturamento" at bounding box center [85, 516] width 66 height 14
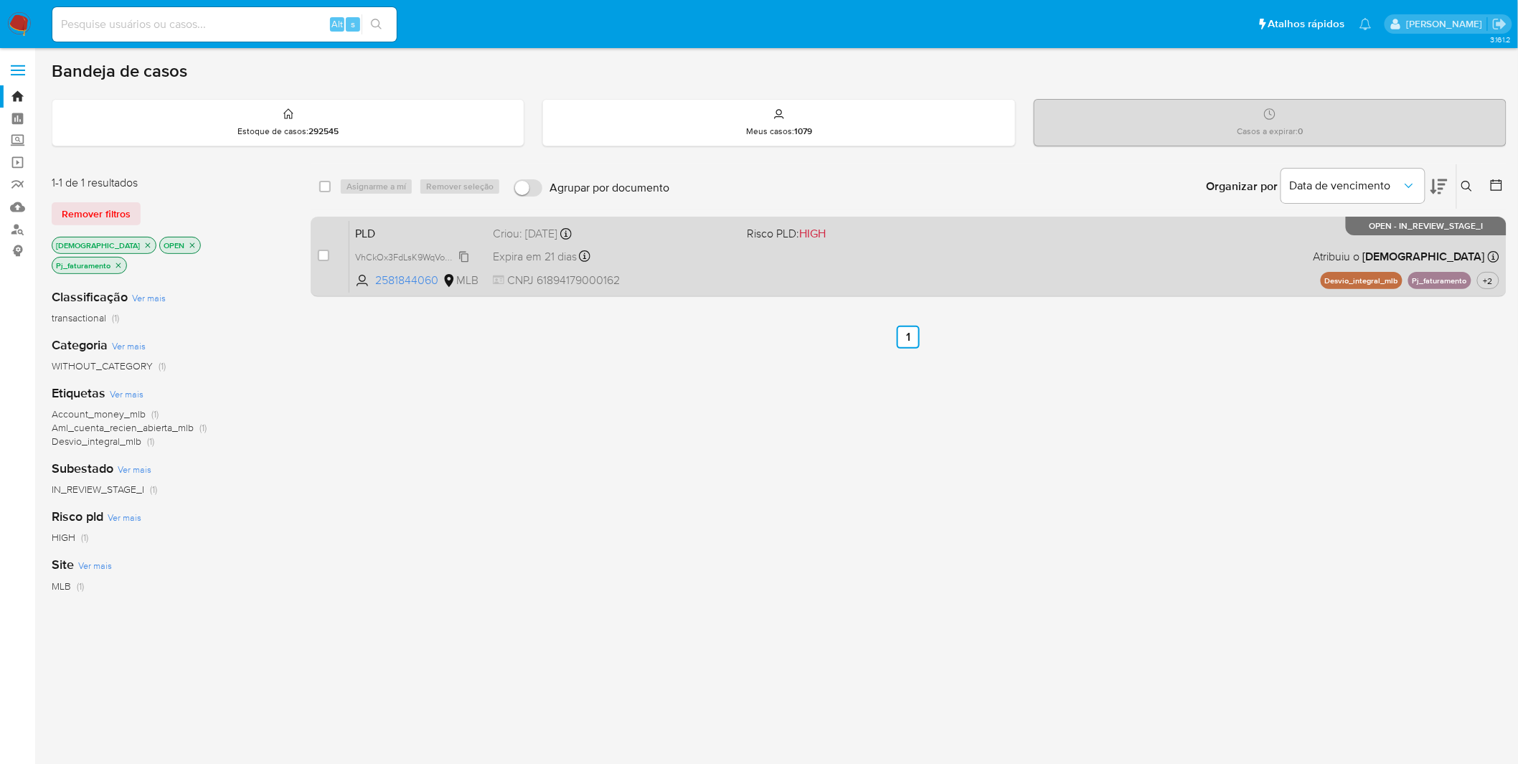
click at [378, 257] on span "VhCkOx3FdLsK9WqVoO7A88E6" at bounding box center [418, 256] width 127 height 16
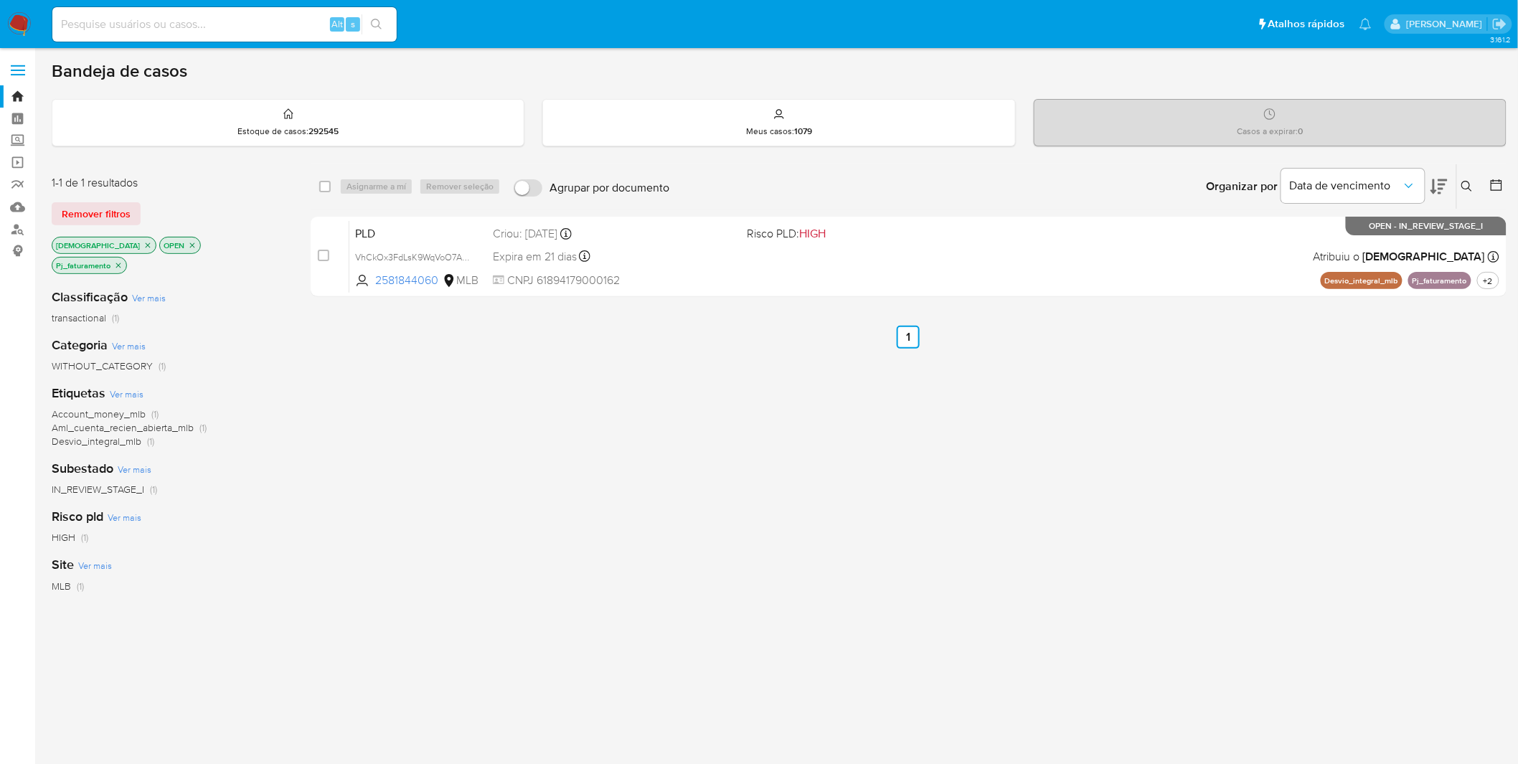
click at [37, 18] on nav "Pausado Ver notificaciones Alt s Atalhos rápidos Presiona las siguientes teclas…" at bounding box center [759, 24] width 1518 height 48
click at [27, 19] on img at bounding box center [19, 24] width 24 height 24
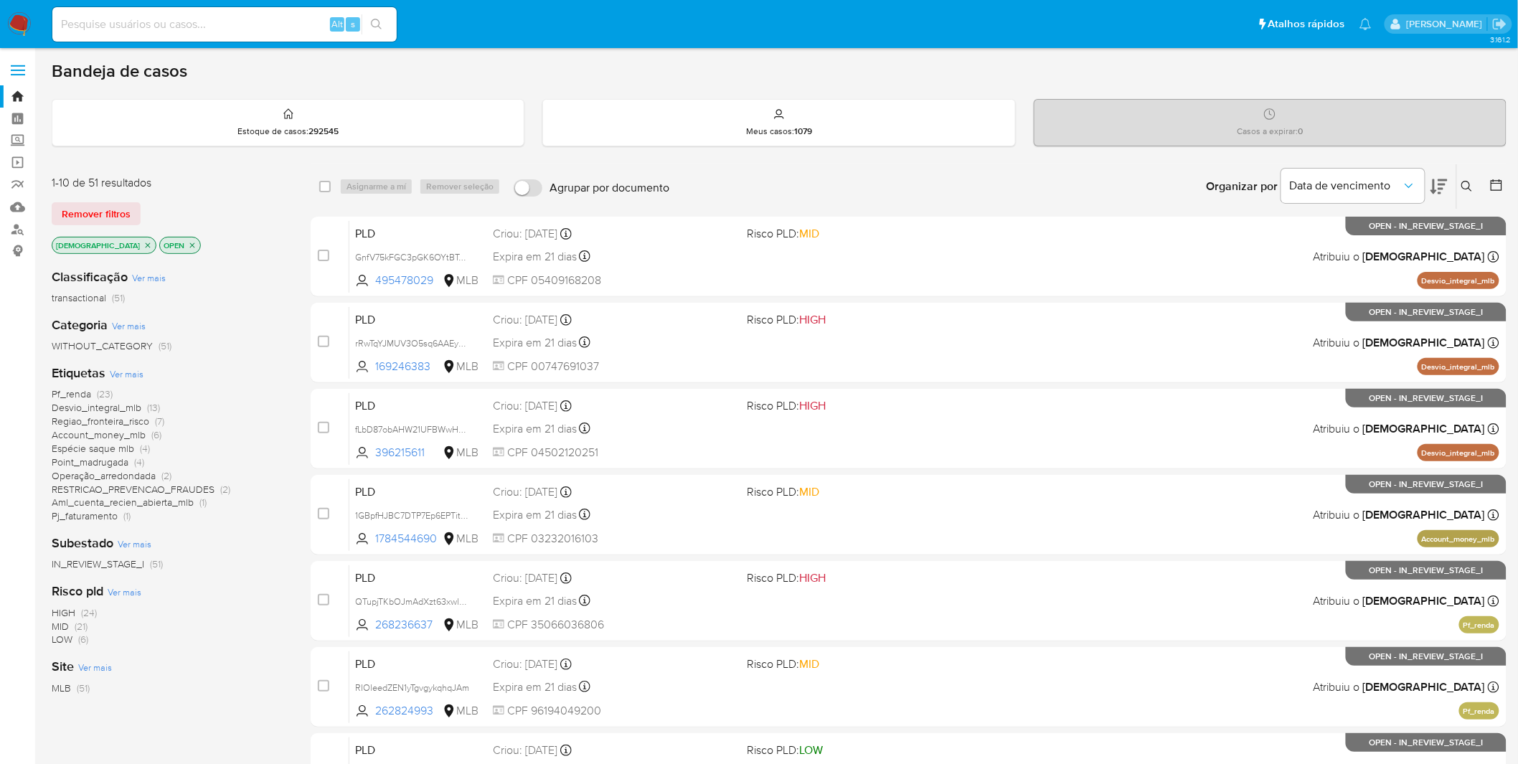
click at [118, 17] on input at bounding box center [224, 24] width 344 height 19
paste input "g3vnWQKEGe9HXF2l97HjLWRa"
type input "g3vnWQKEGe9HXF2l97HjLWRa"
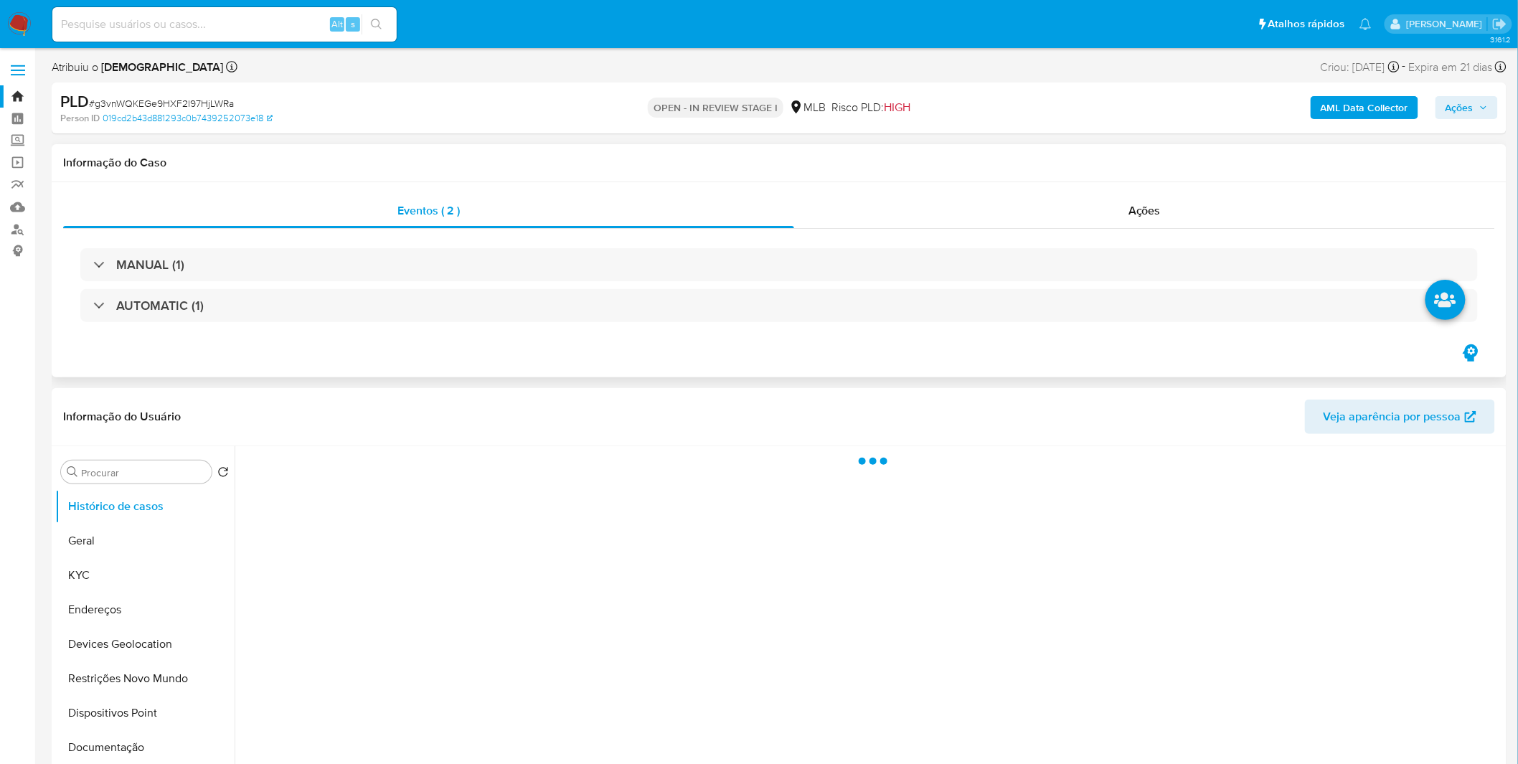
select select "10"
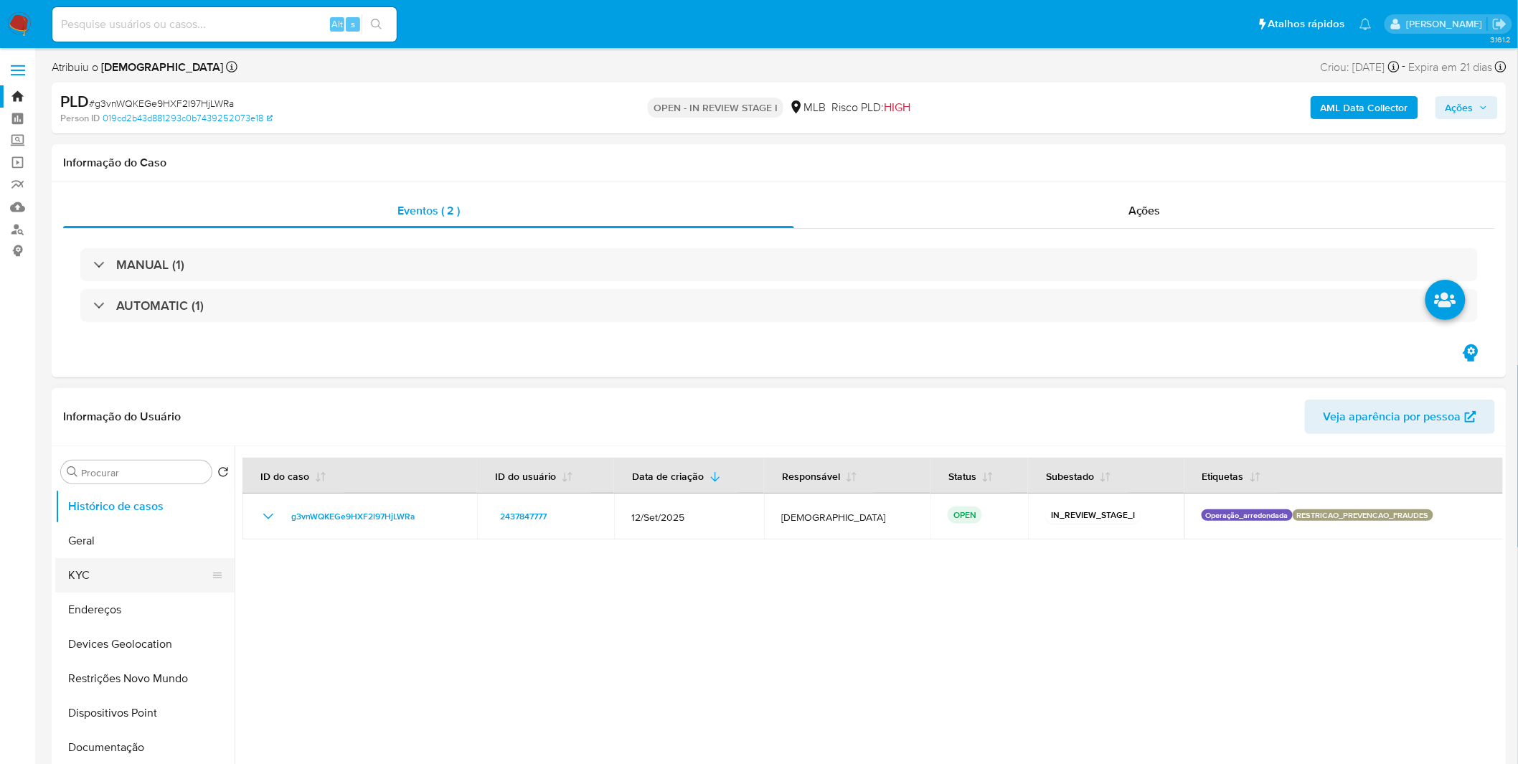
click at [95, 577] on button "KYC" at bounding box center [139, 575] width 168 height 34
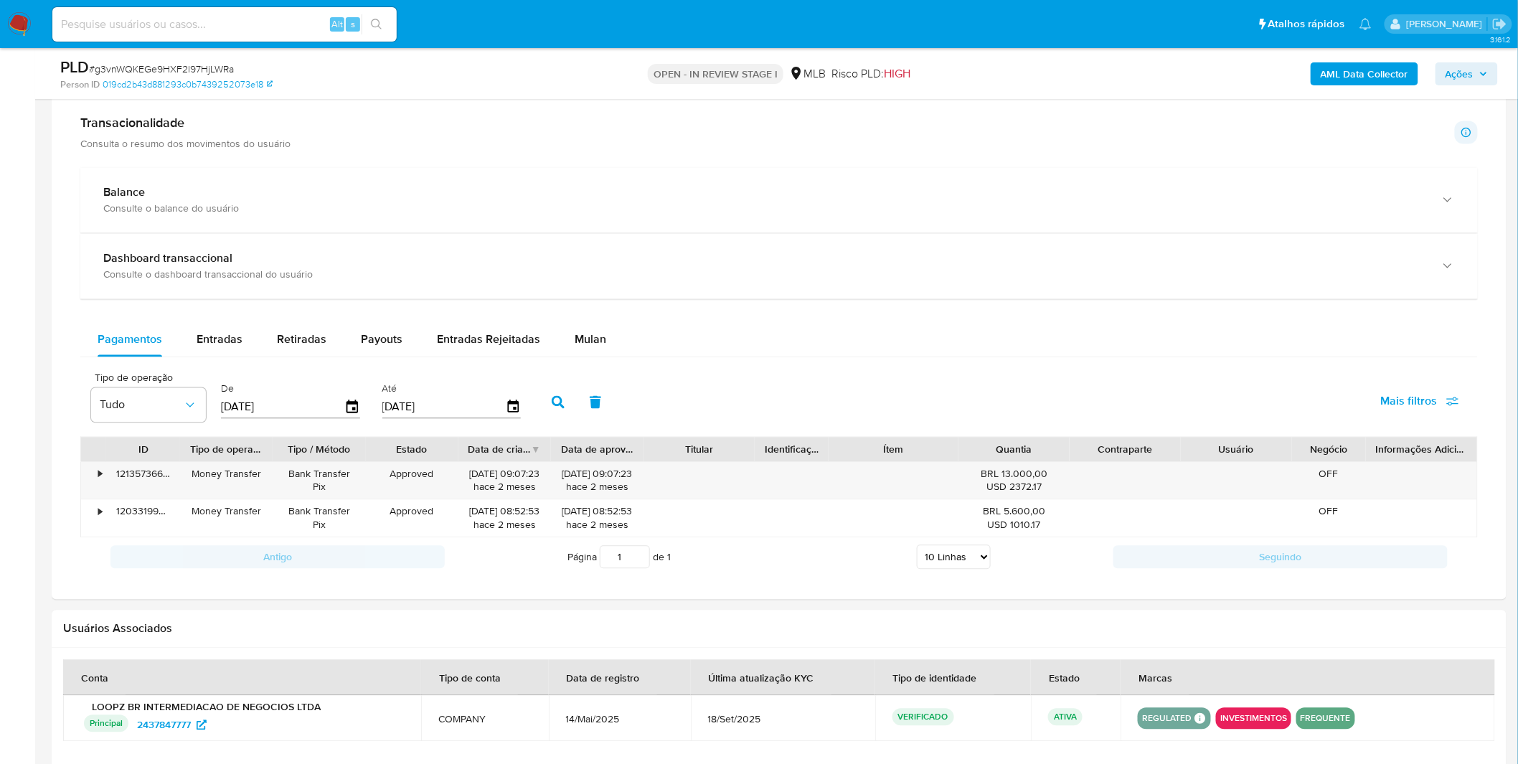
scroll to position [1036, 0]
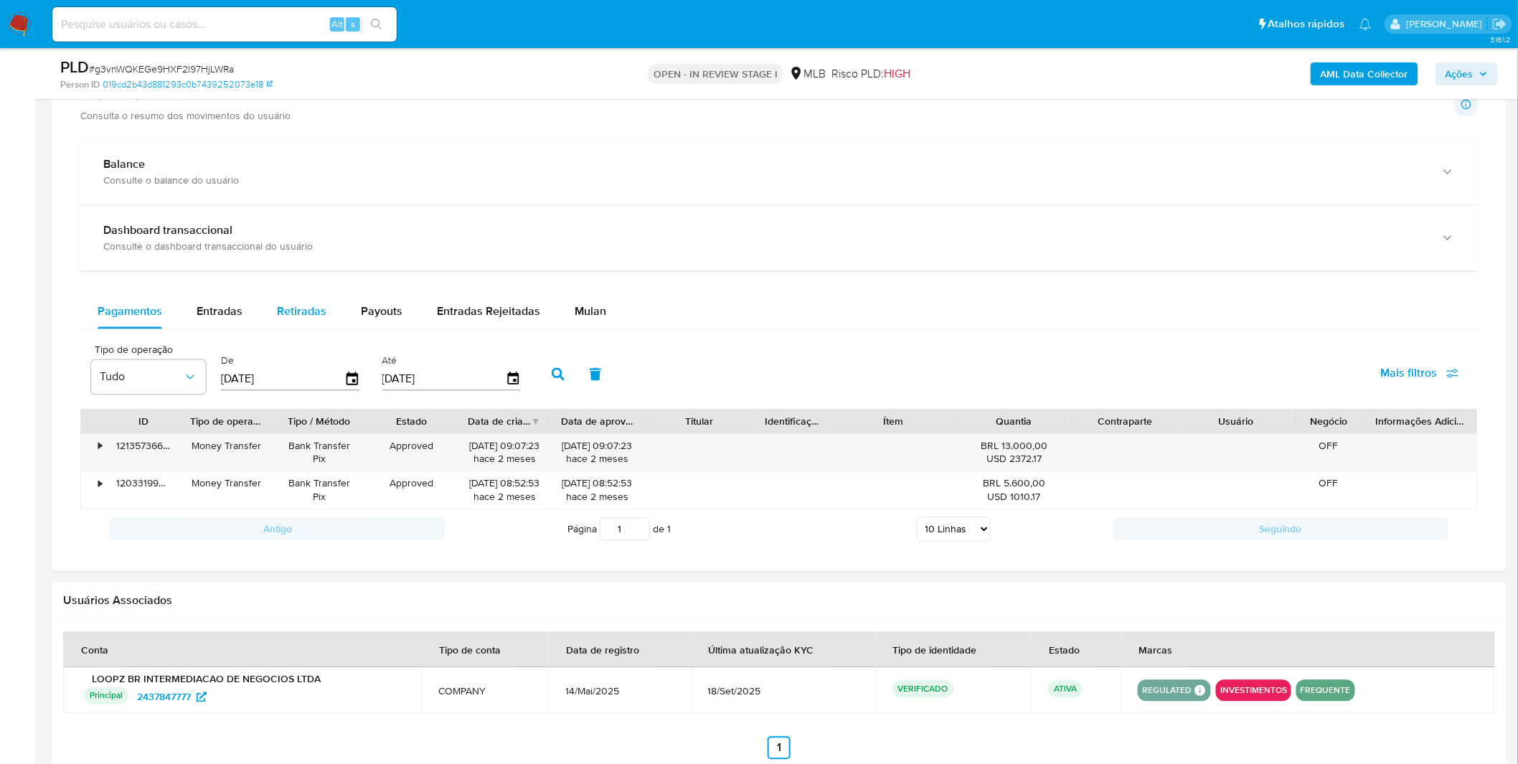
click at [318, 304] on span "Retiradas" at bounding box center [302, 312] width 50 height 17
select select "10"
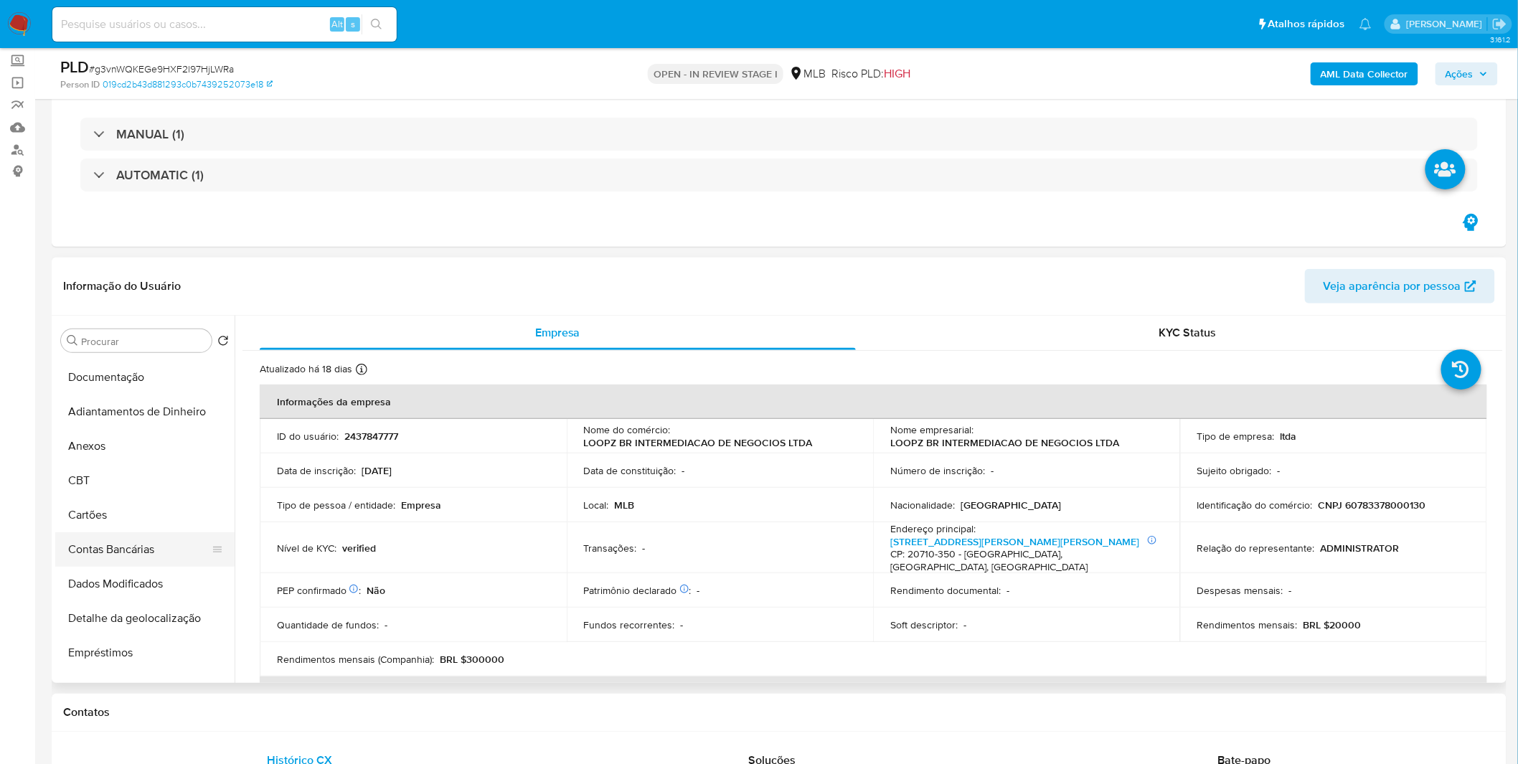
scroll to position [238, 0]
click at [144, 459] on button "Anexos" at bounding box center [139, 447] width 168 height 34
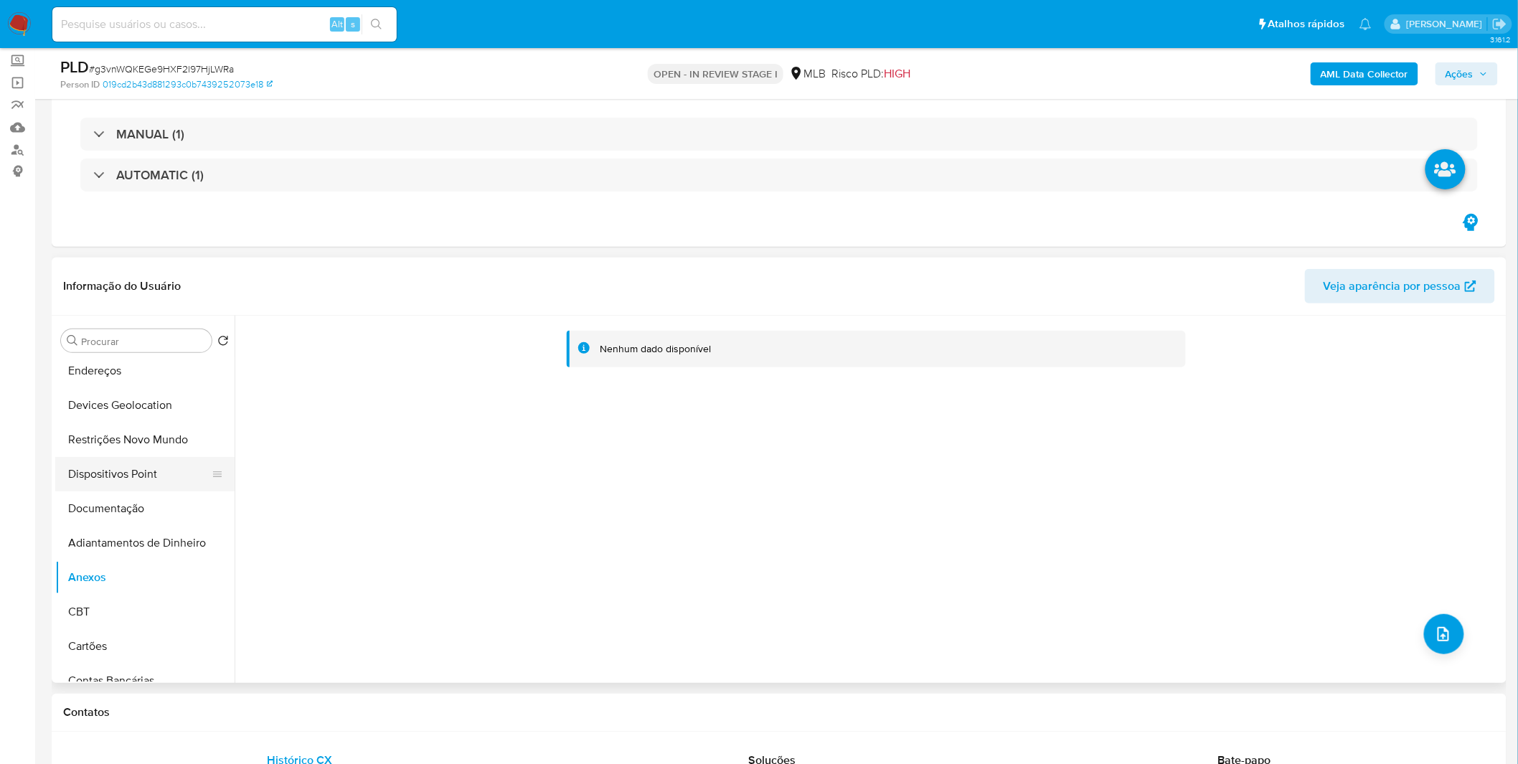
scroll to position [79, 0]
click at [103, 524] on button "Documentação" at bounding box center [139, 537] width 168 height 34
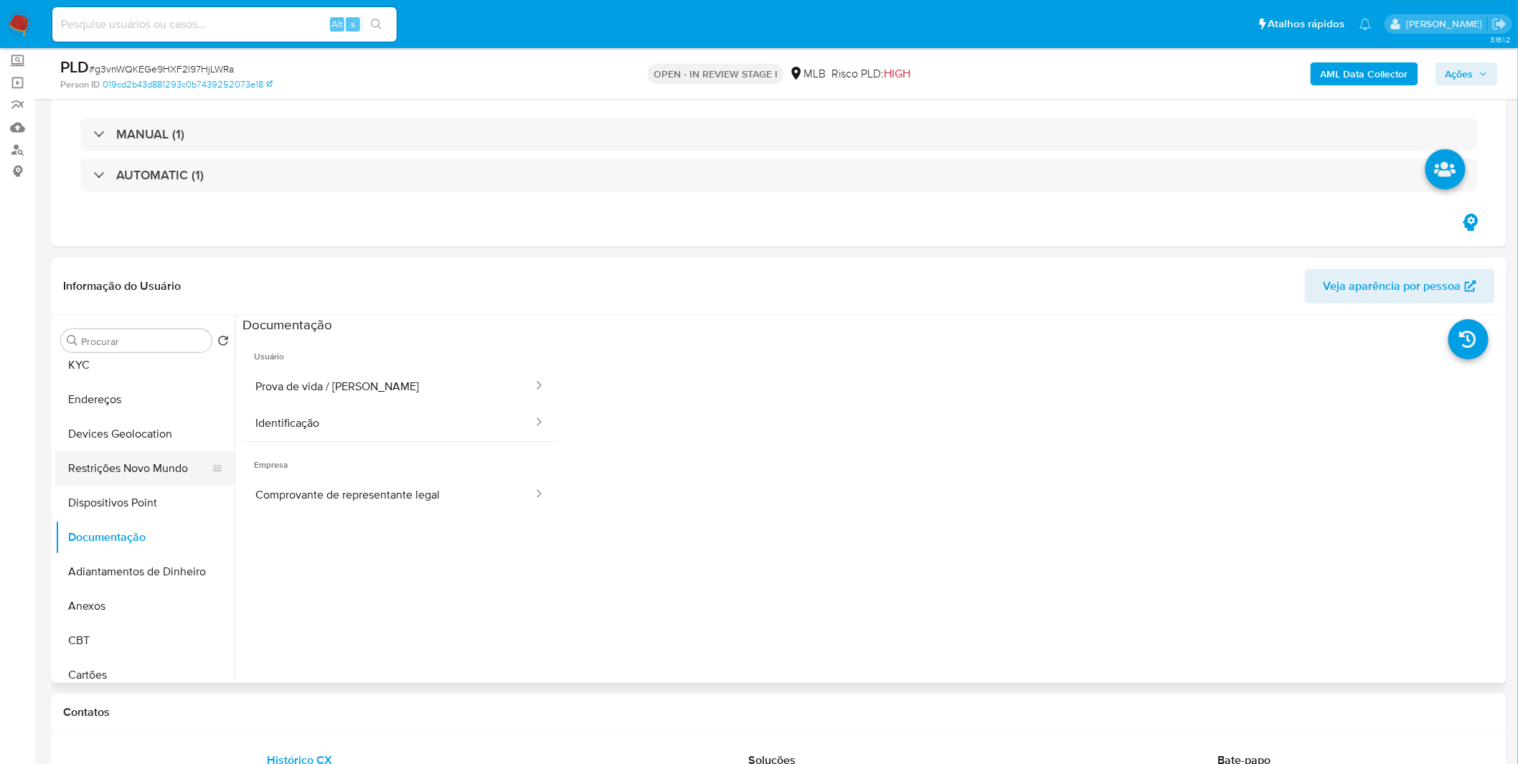
click at [149, 479] on button "Restrições Novo Mundo" at bounding box center [139, 468] width 168 height 34
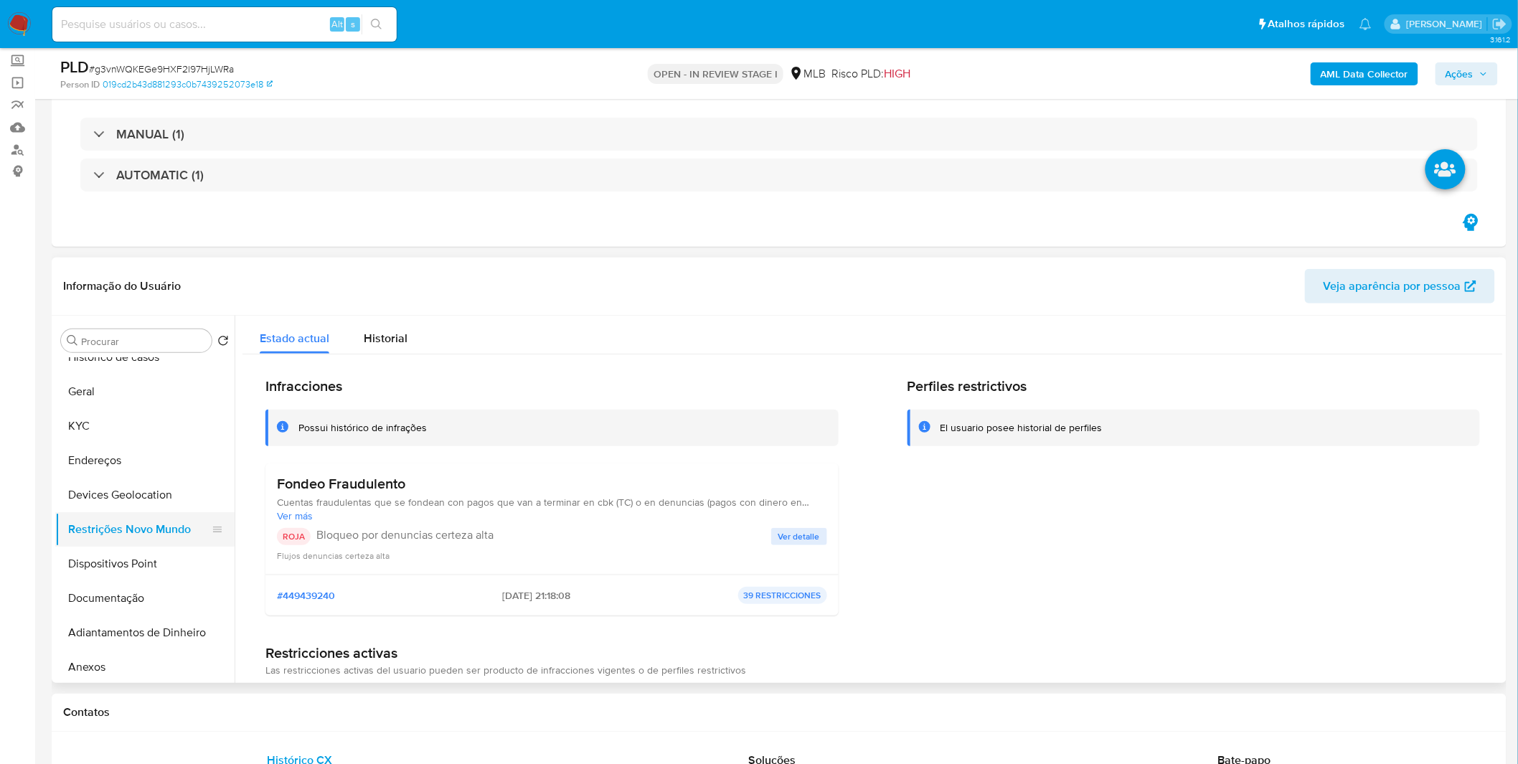
scroll to position [0, 0]
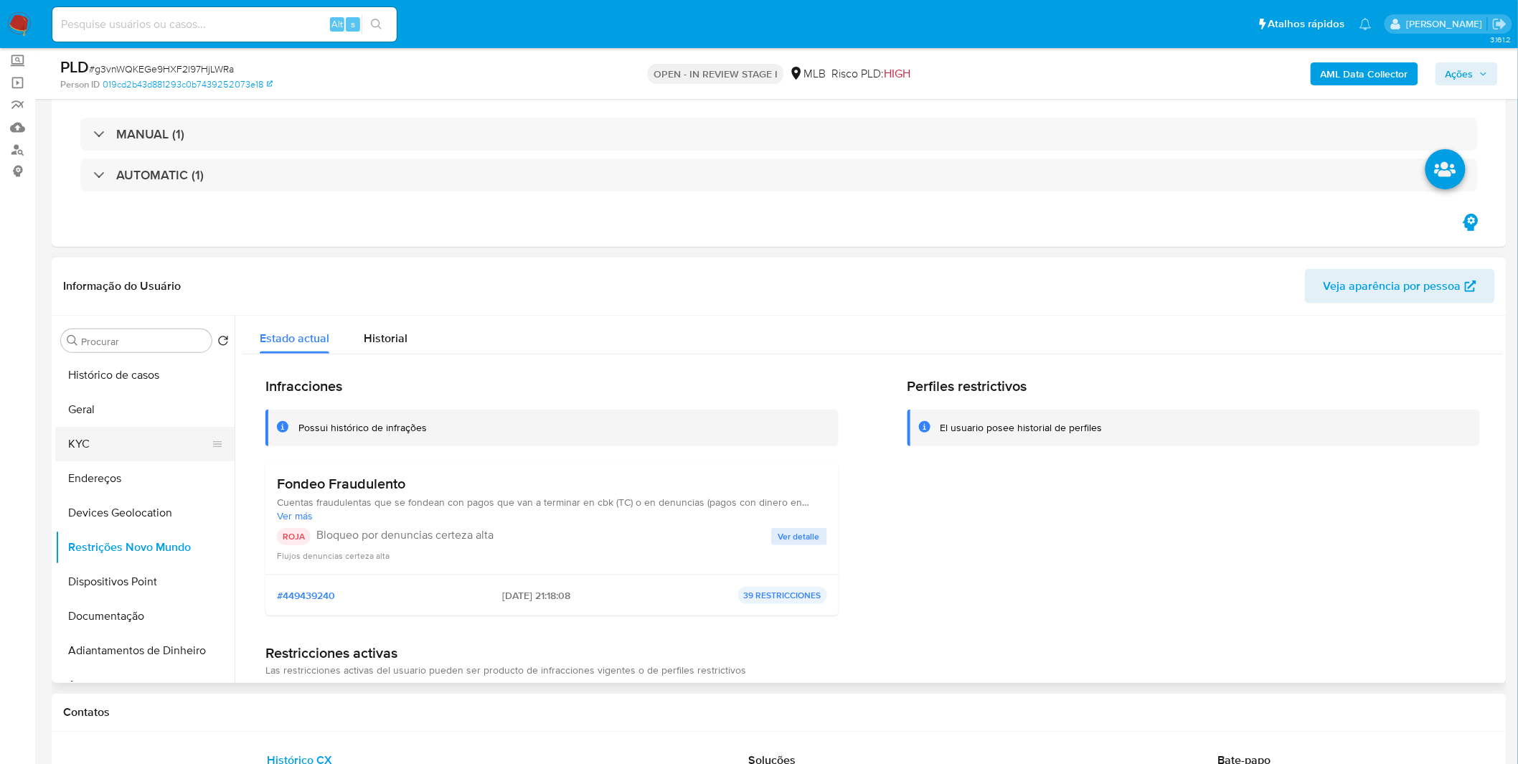
click at [133, 448] on button "KYC" at bounding box center [139, 444] width 168 height 34
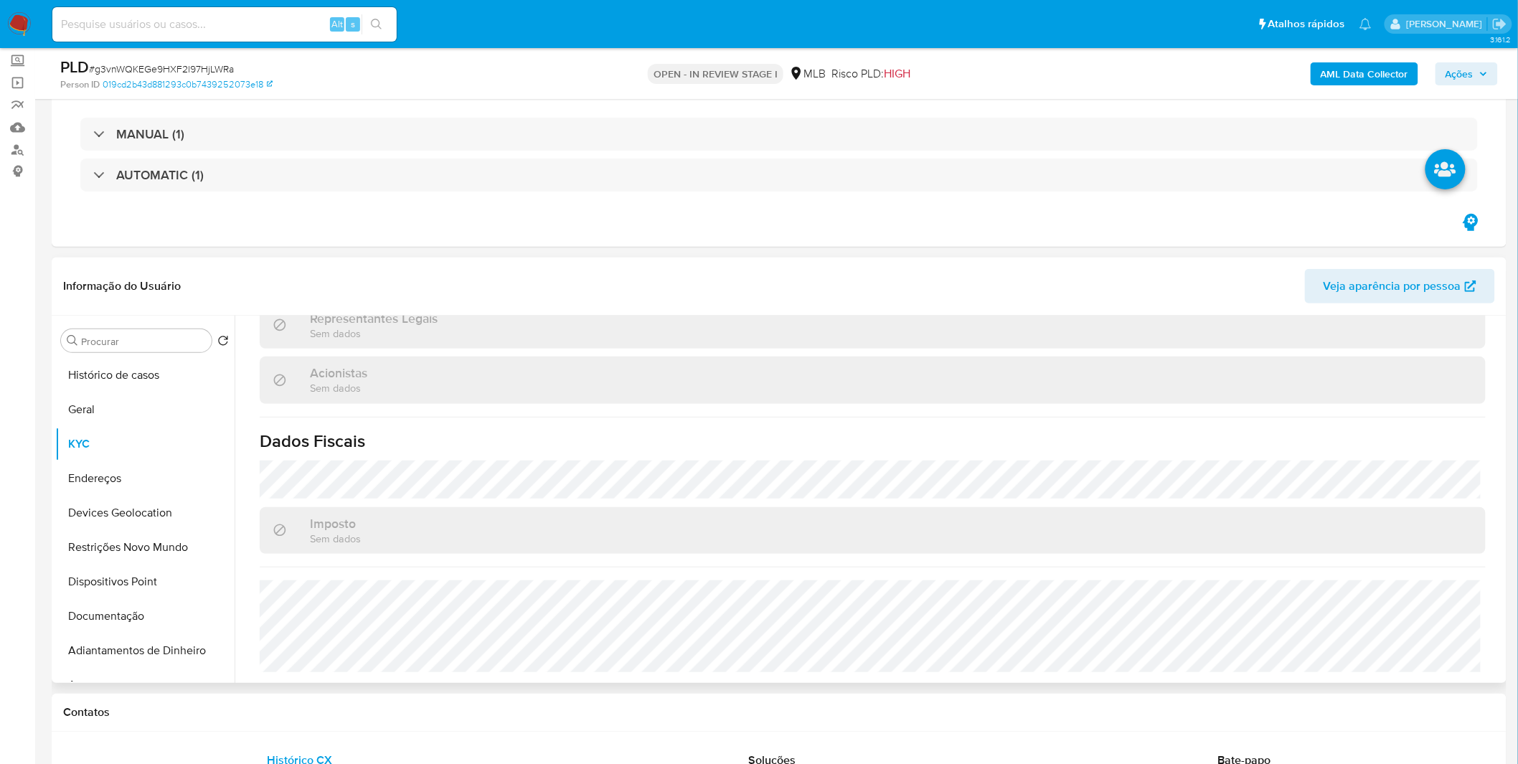
scroll to position [398, 0]
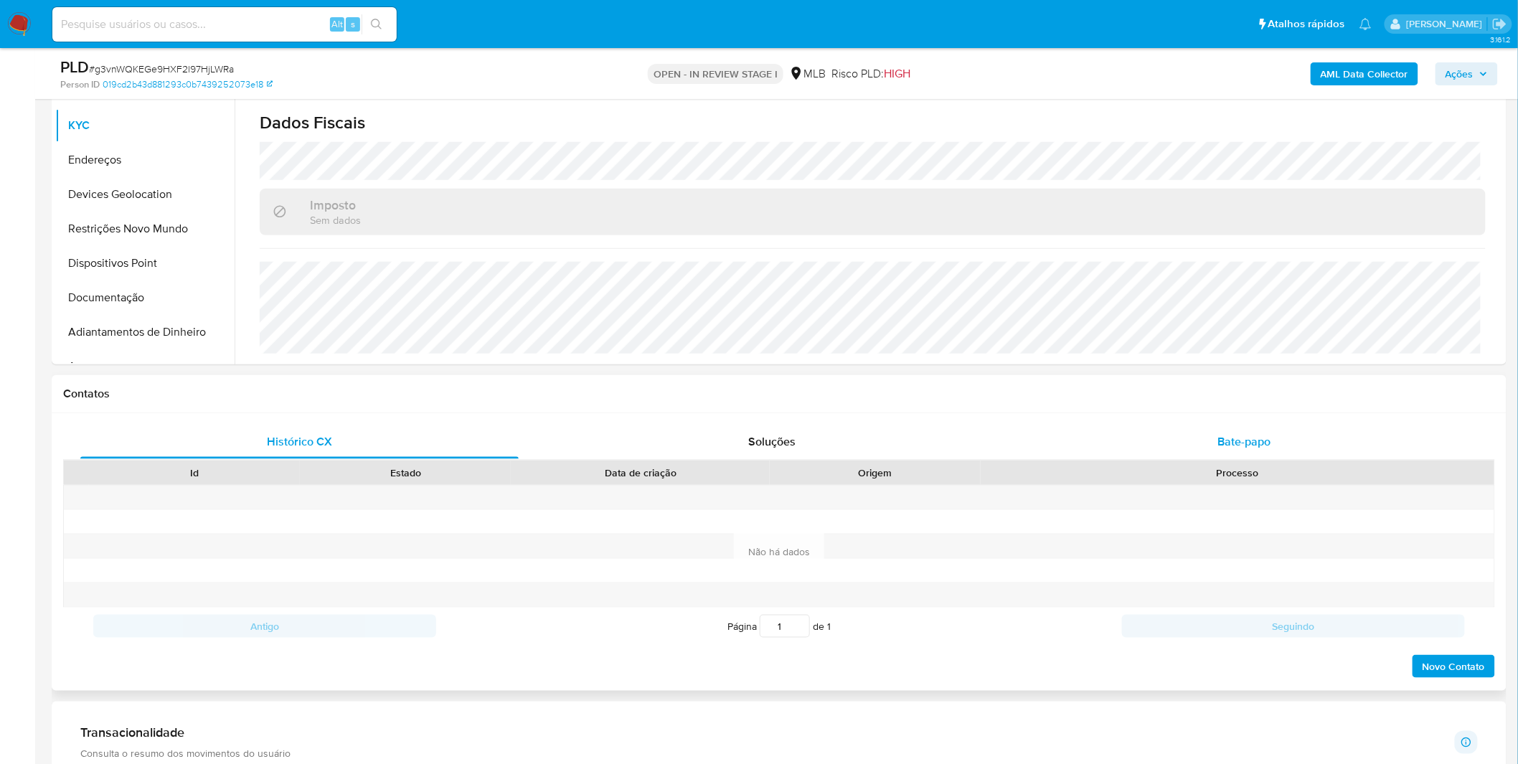
click at [1186, 439] on div "Bate-papo" at bounding box center [1244, 442] width 438 height 34
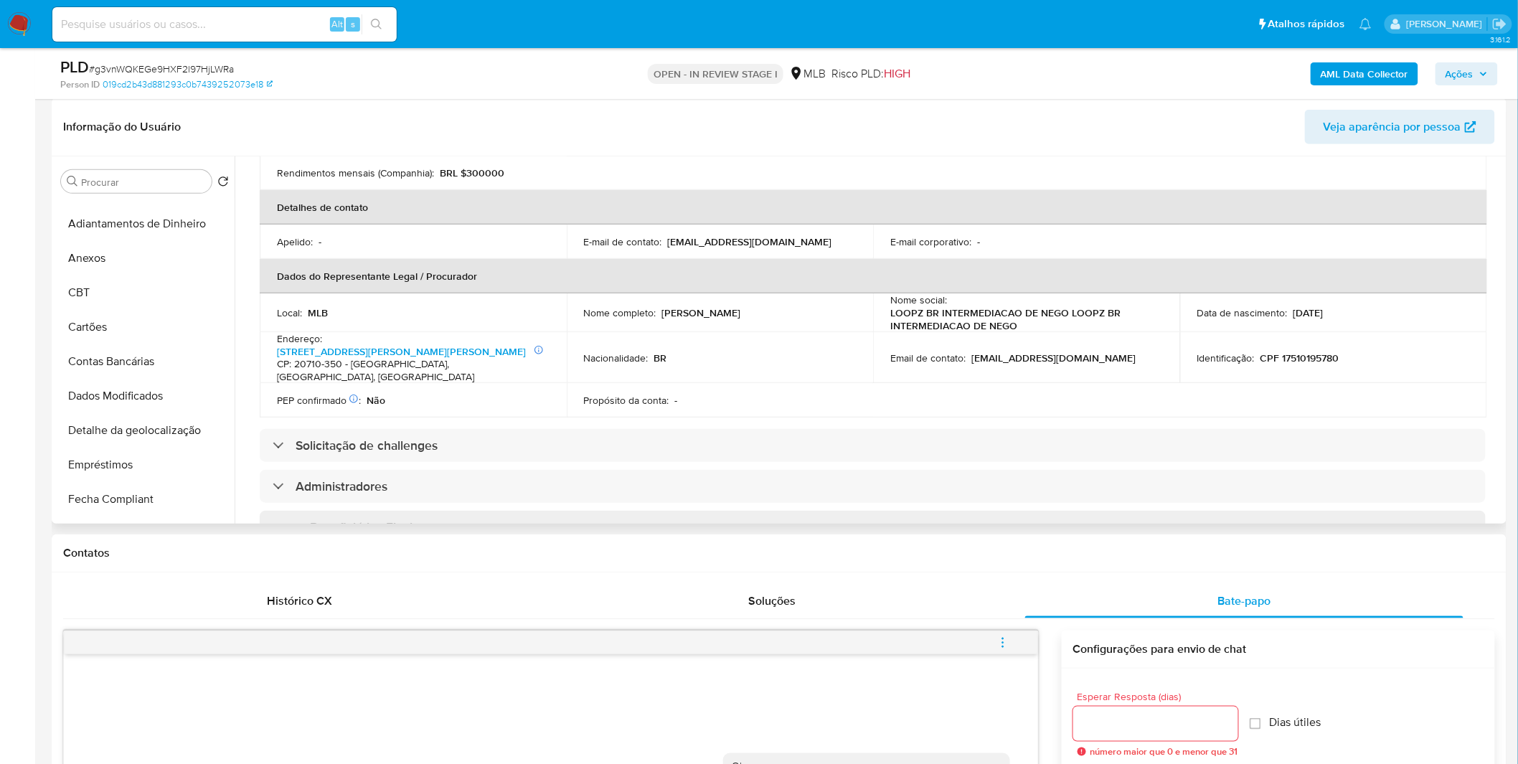
scroll to position [239, 0]
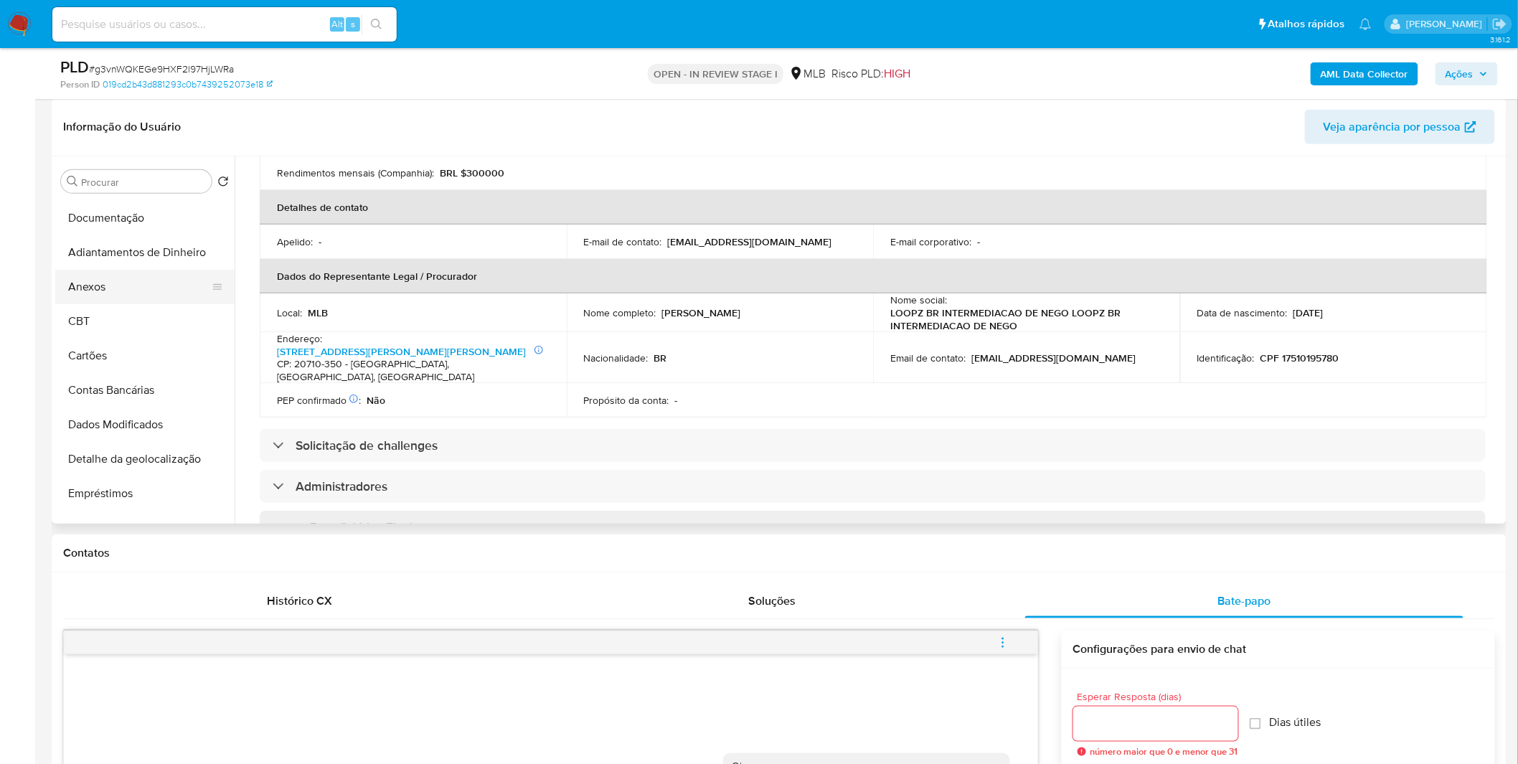
click at [172, 273] on button "Anexos" at bounding box center [139, 287] width 168 height 34
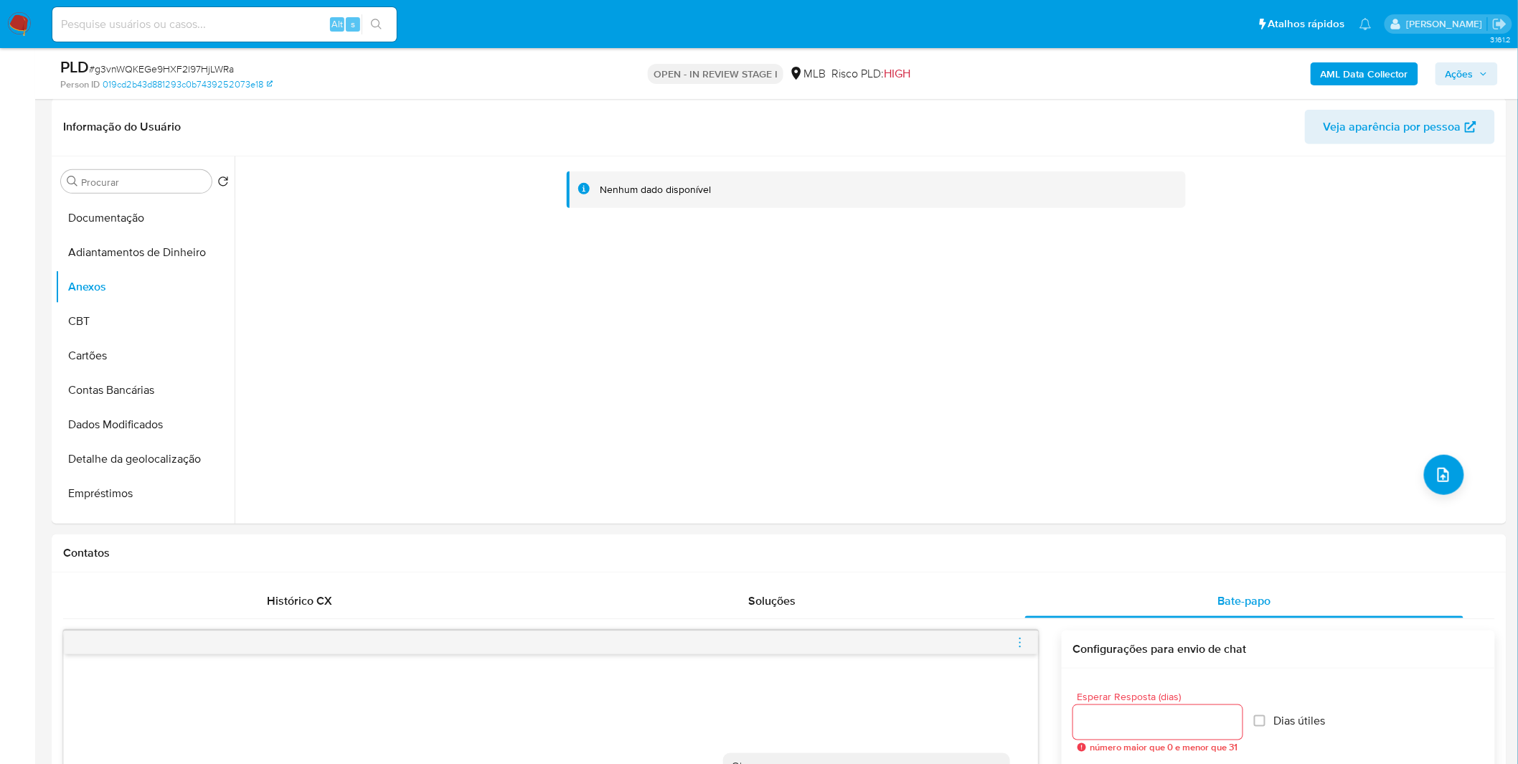
click at [1337, 77] on b "AML Data Collector" at bounding box center [1365, 73] width 88 height 23
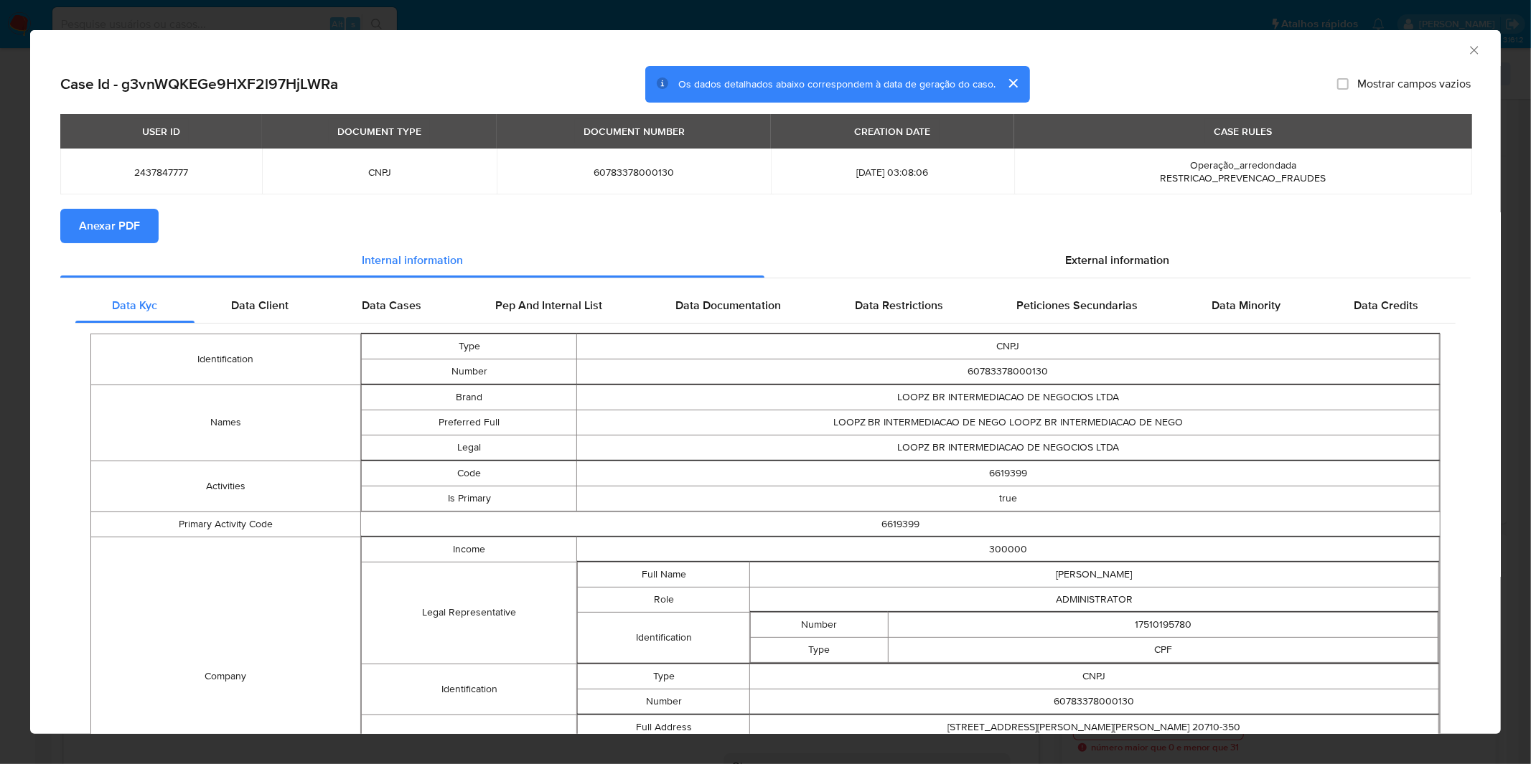
click at [542, 23] on div "AML Data Collector Case Id - g3vnWQKEGe9HXF2l97HjLWRa Os dados detalhados abaix…" at bounding box center [765, 382] width 1531 height 764
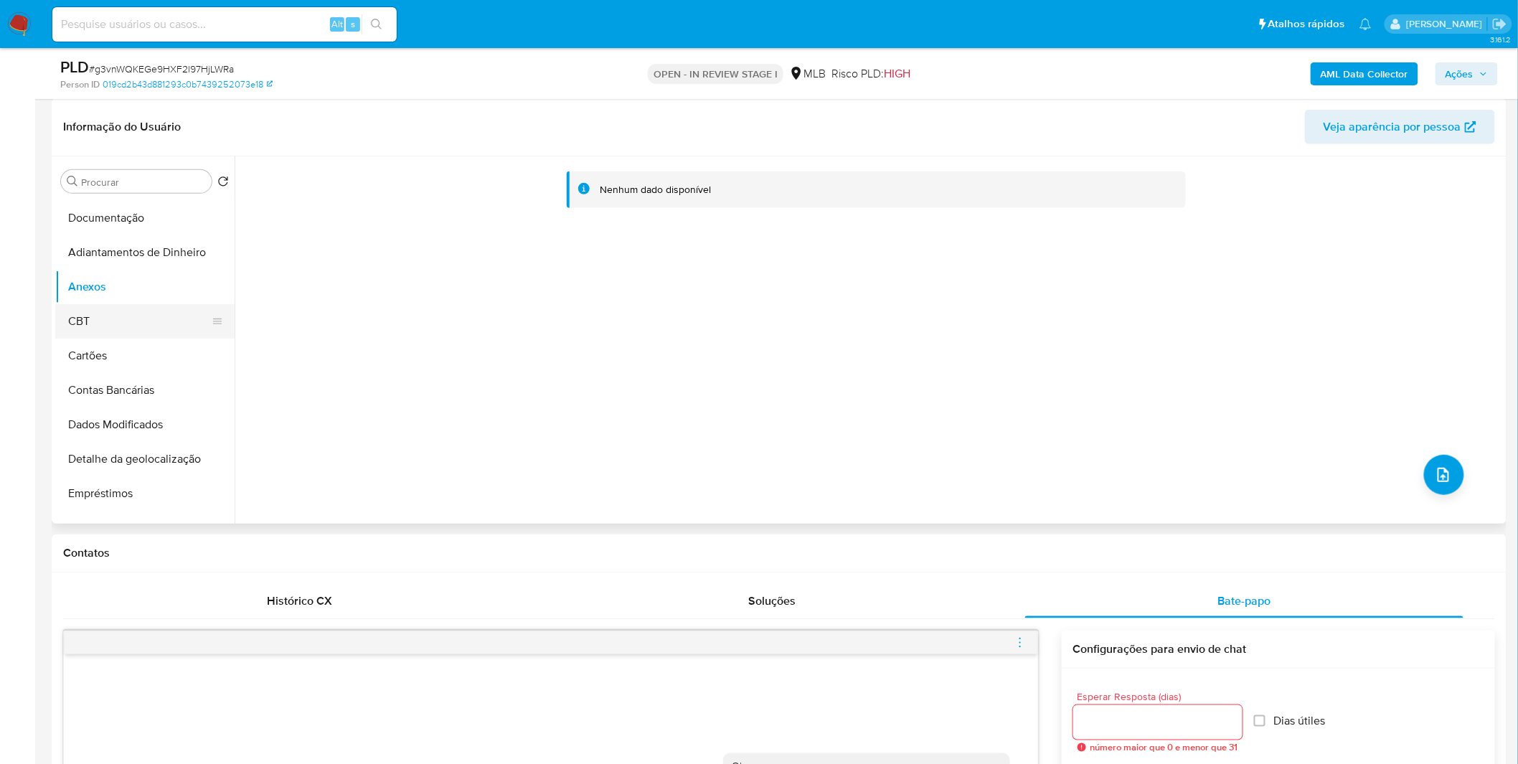
click at [100, 318] on button "CBT" at bounding box center [139, 321] width 168 height 34
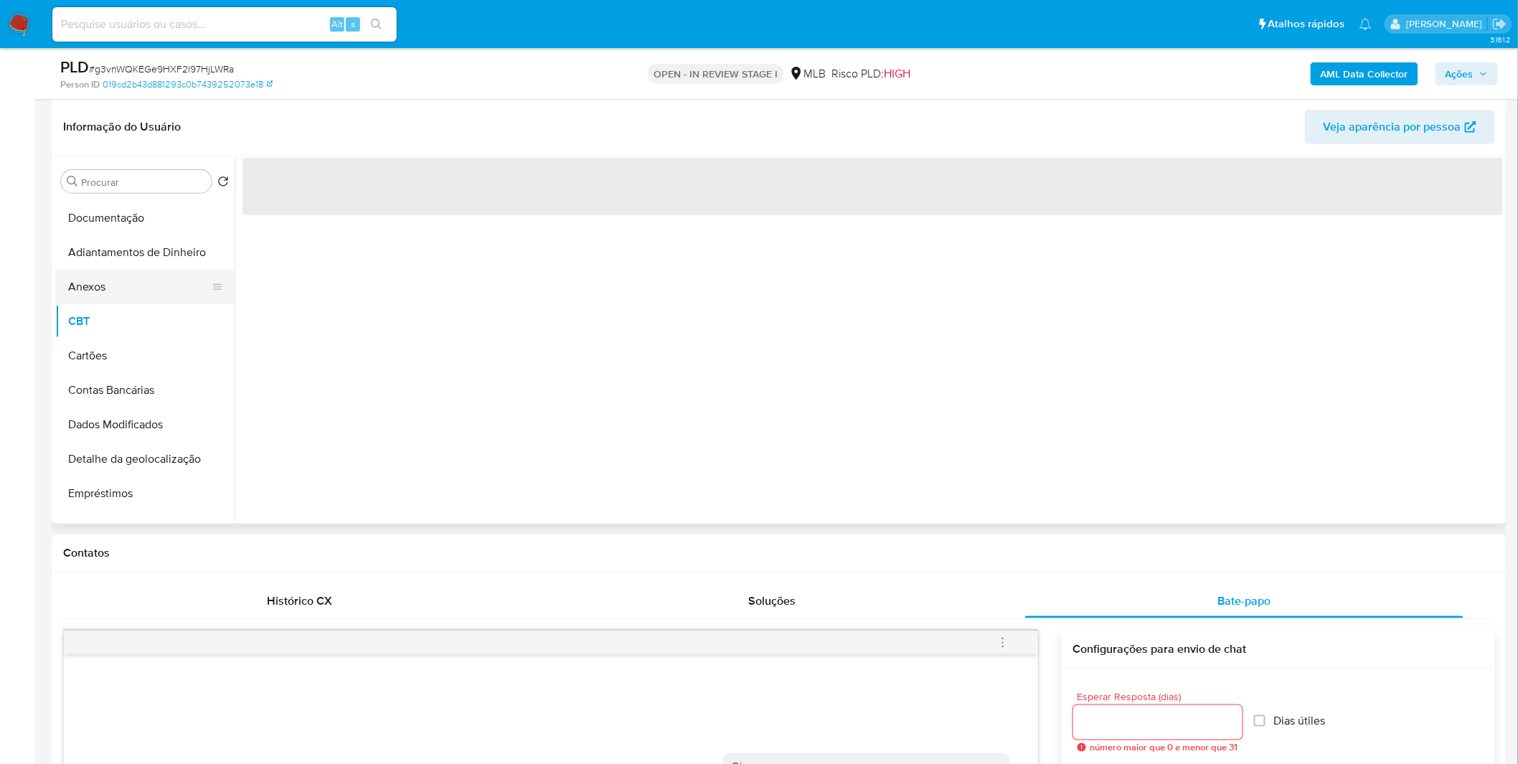
click at [108, 277] on button "Anexos" at bounding box center [139, 287] width 168 height 34
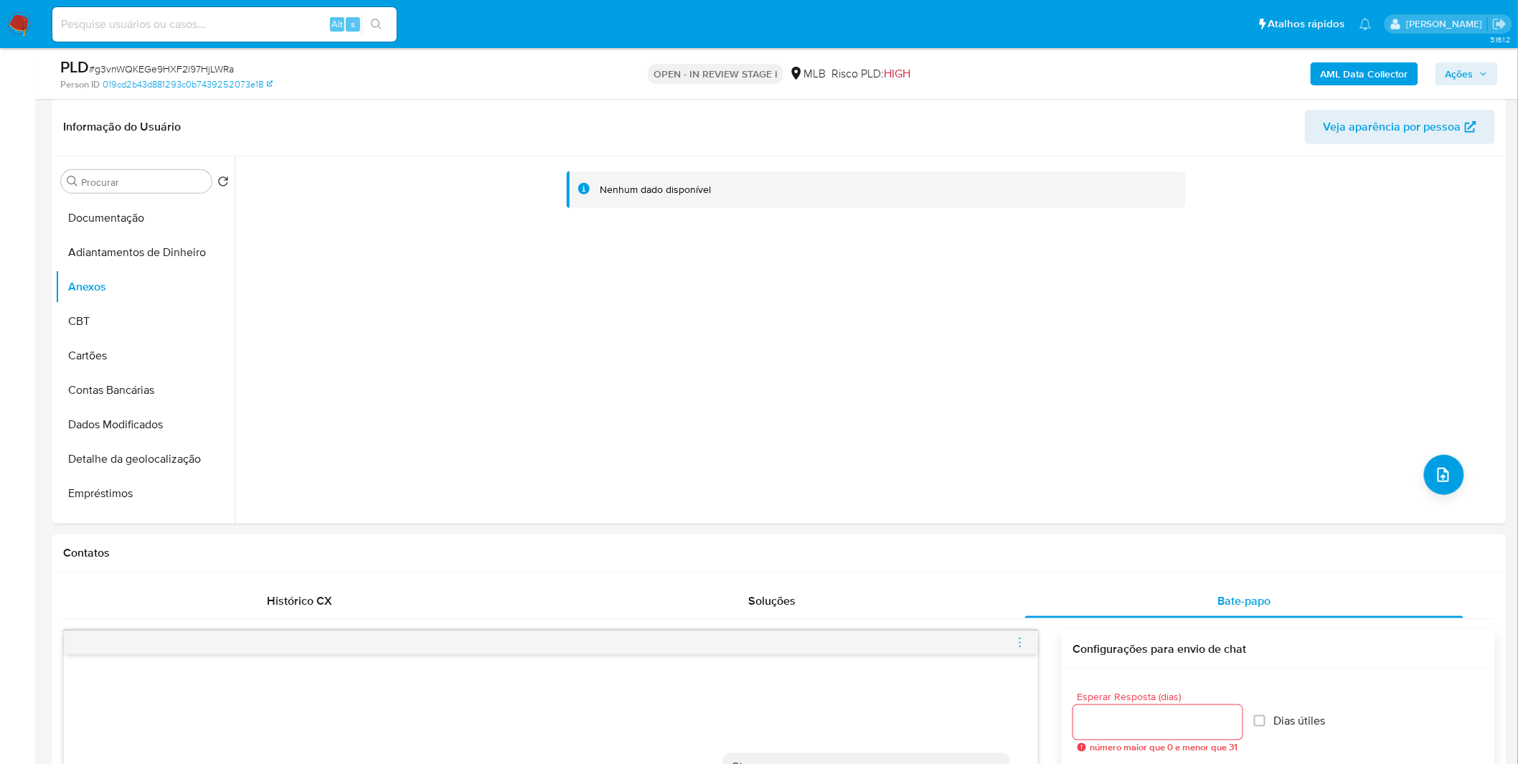
click at [1387, 65] on b "AML Data Collector" at bounding box center [1365, 73] width 88 height 23
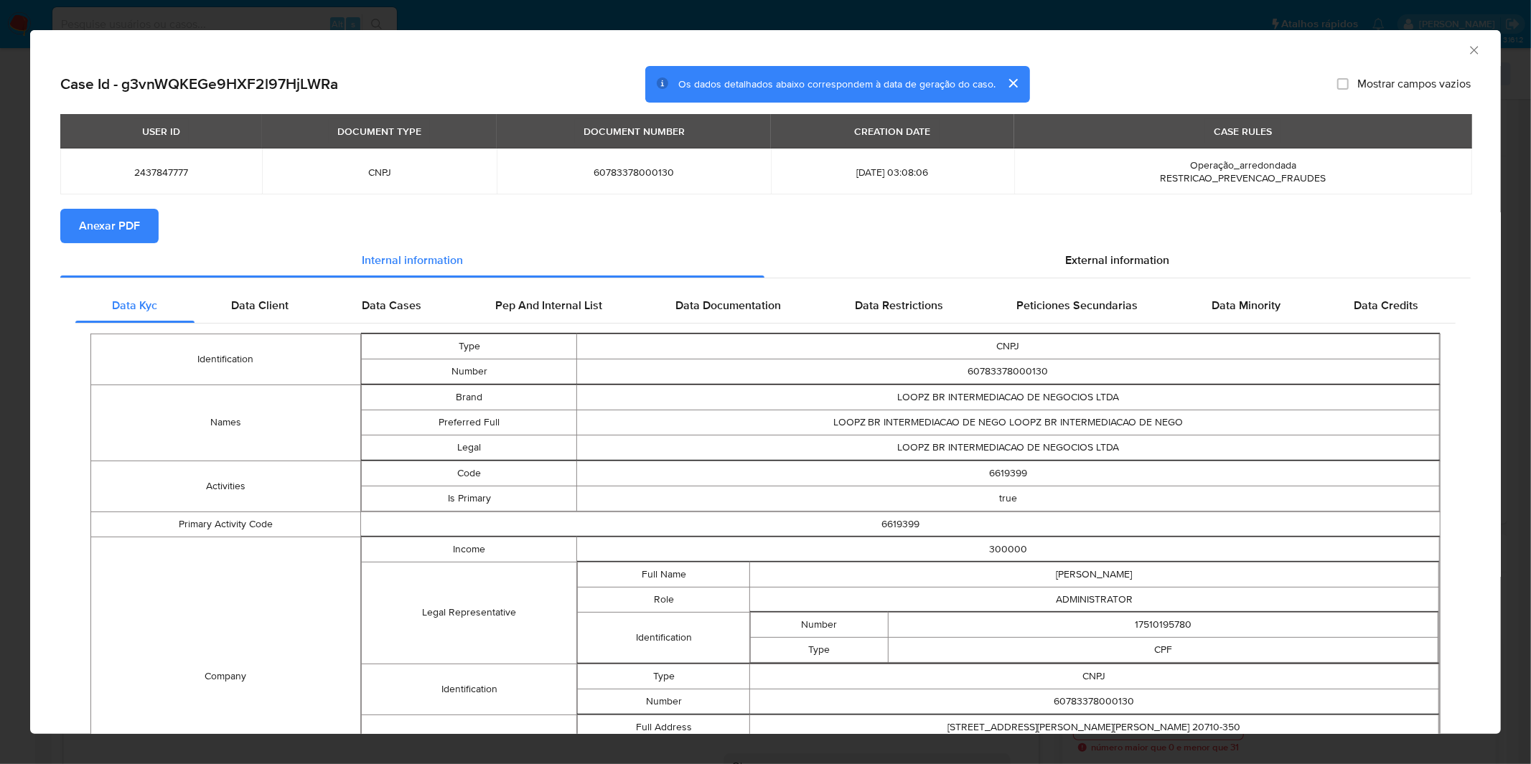
click at [124, 217] on span "Anexar PDF" at bounding box center [109, 226] width 61 height 32
click at [490, 13] on div "AML Data Collector Case Id - g3vnWQKEGe9HXF2l97HjLWRa Os dados detalhados abaix…" at bounding box center [765, 382] width 1531 height 764
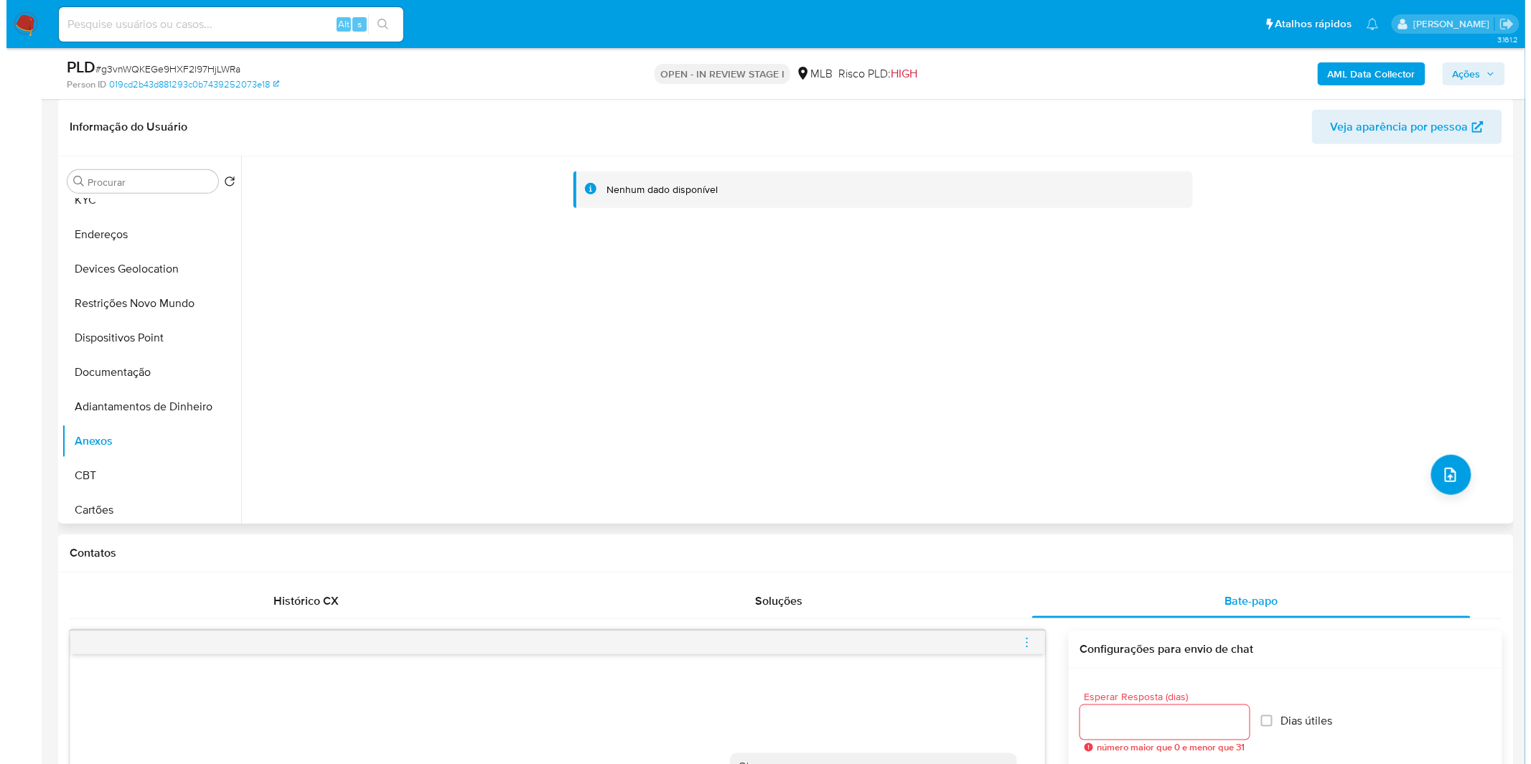
scroll to position [80, 0]
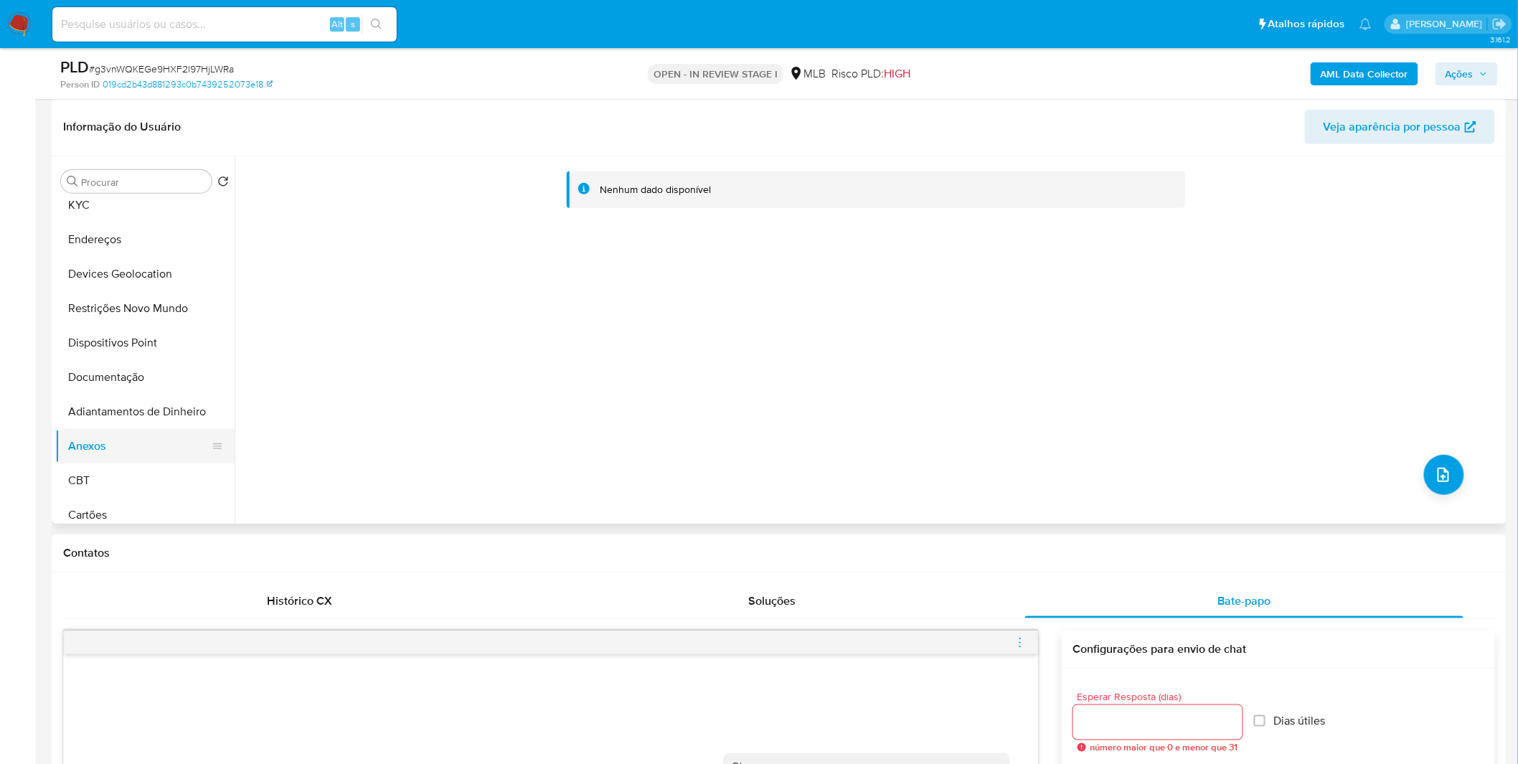
click at [118, 450] on button "Anexos" at bounding box center [139, 446] width 168 height 34
click at [183, 405] on button "Adiantamentos de Dinheiro" at bounding box center [139, 412] width 168 height 34
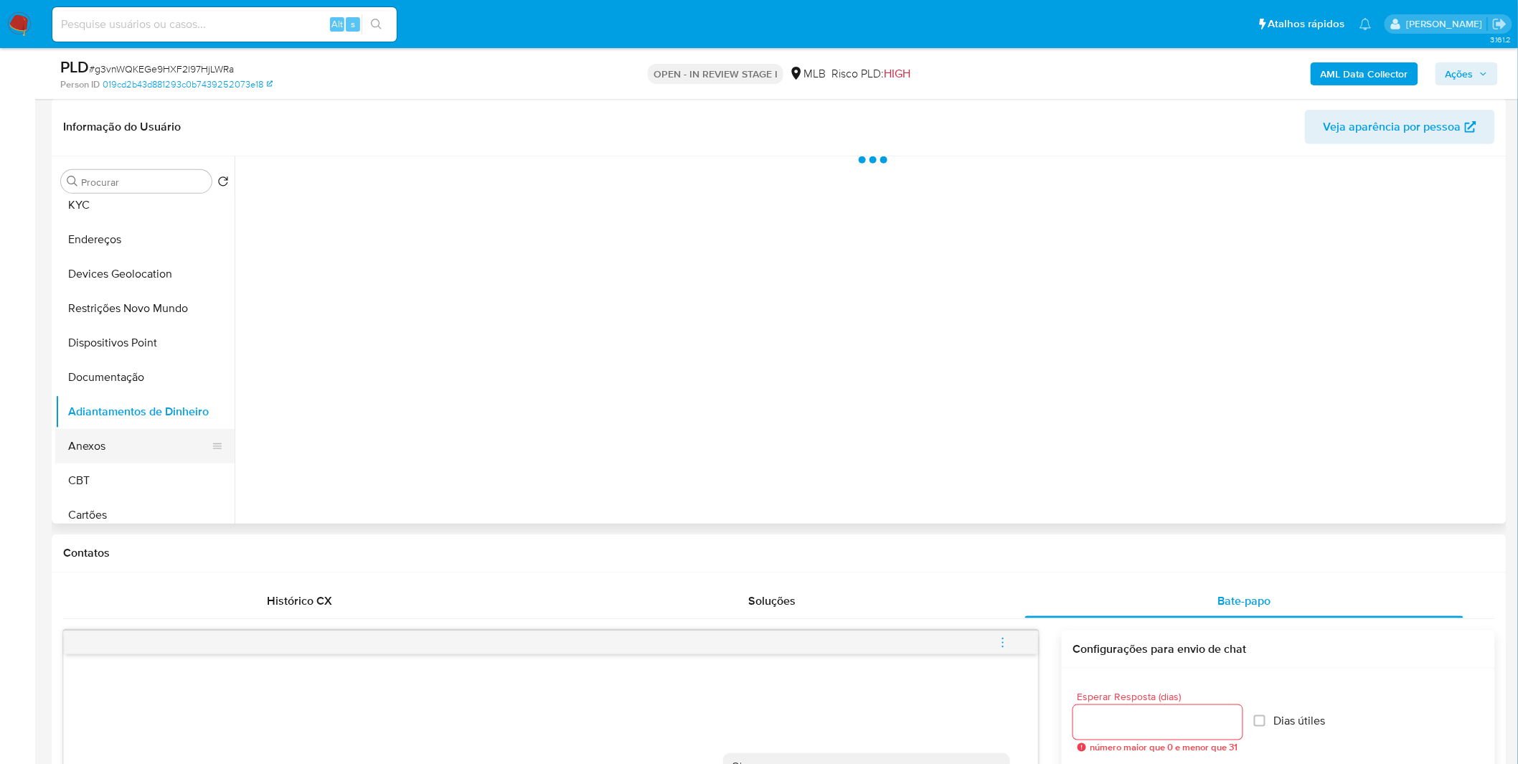
click at [149, 447] on button "Anexos" at bounding box center [139, 446] width 168 height 34
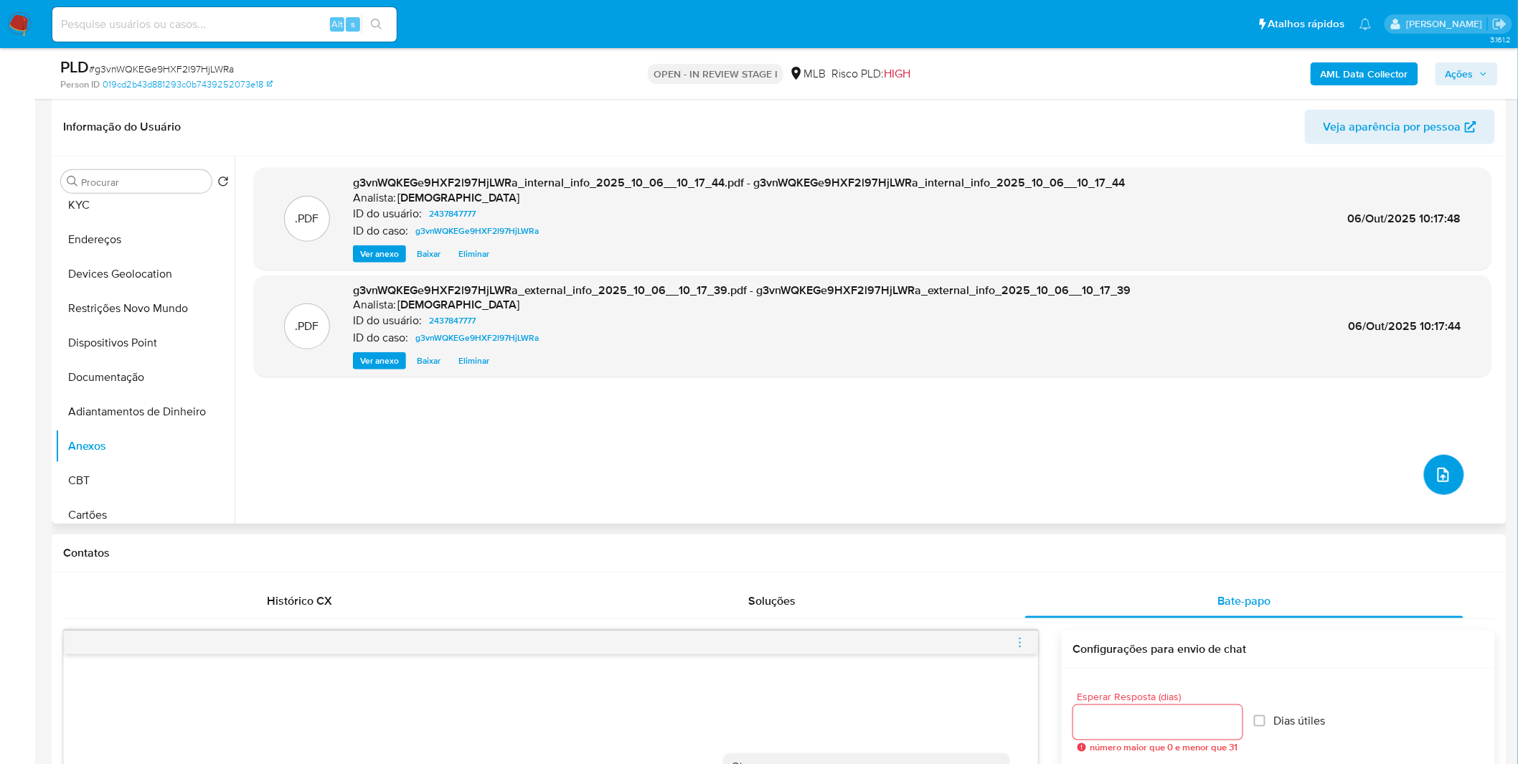
click at [1438, 490] on button "upload-file" at bounding box center [1444, 475] width 40 height 40
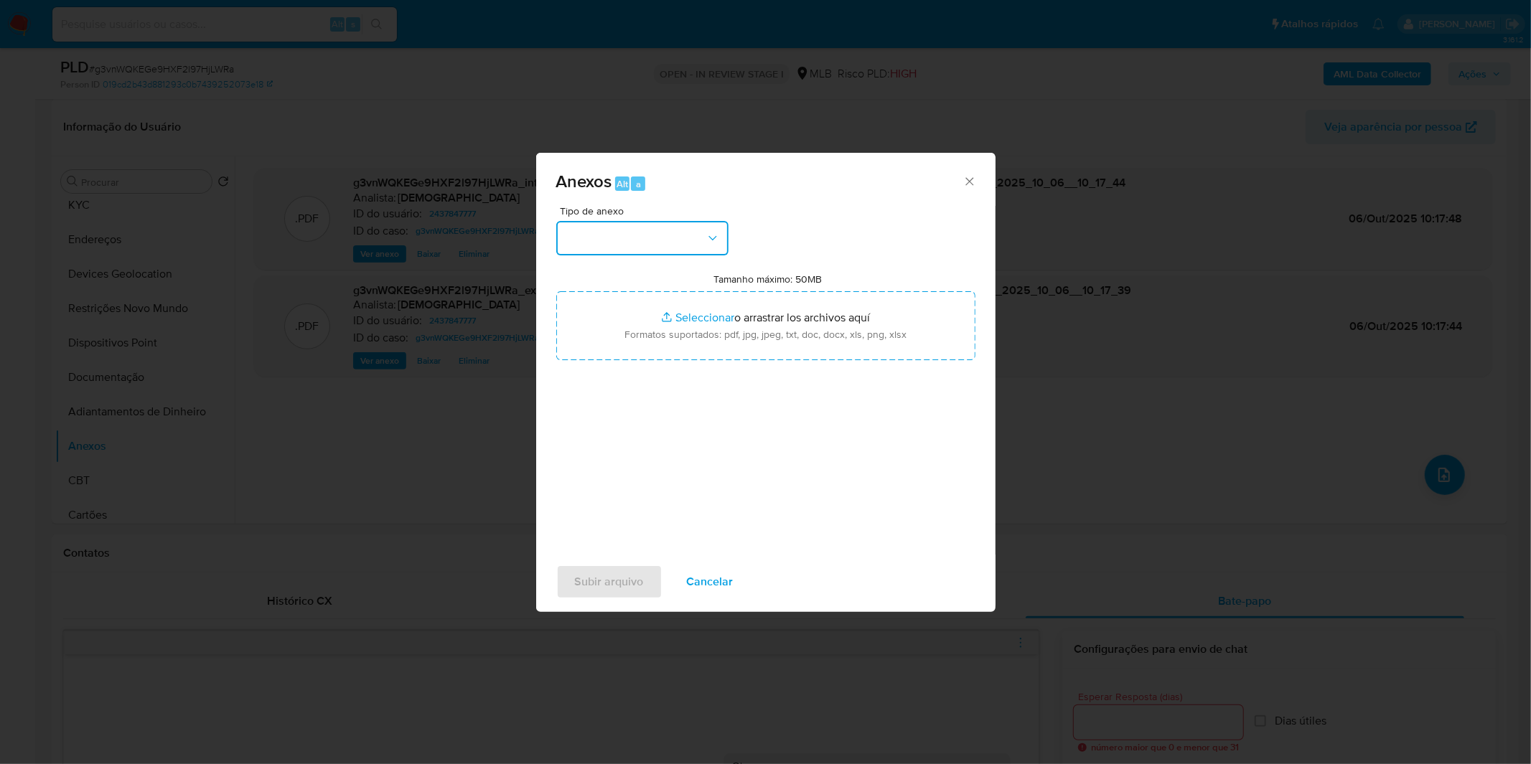
click at [599, 227] on button "button" at bounding box center [642, 238] width 172 height 34
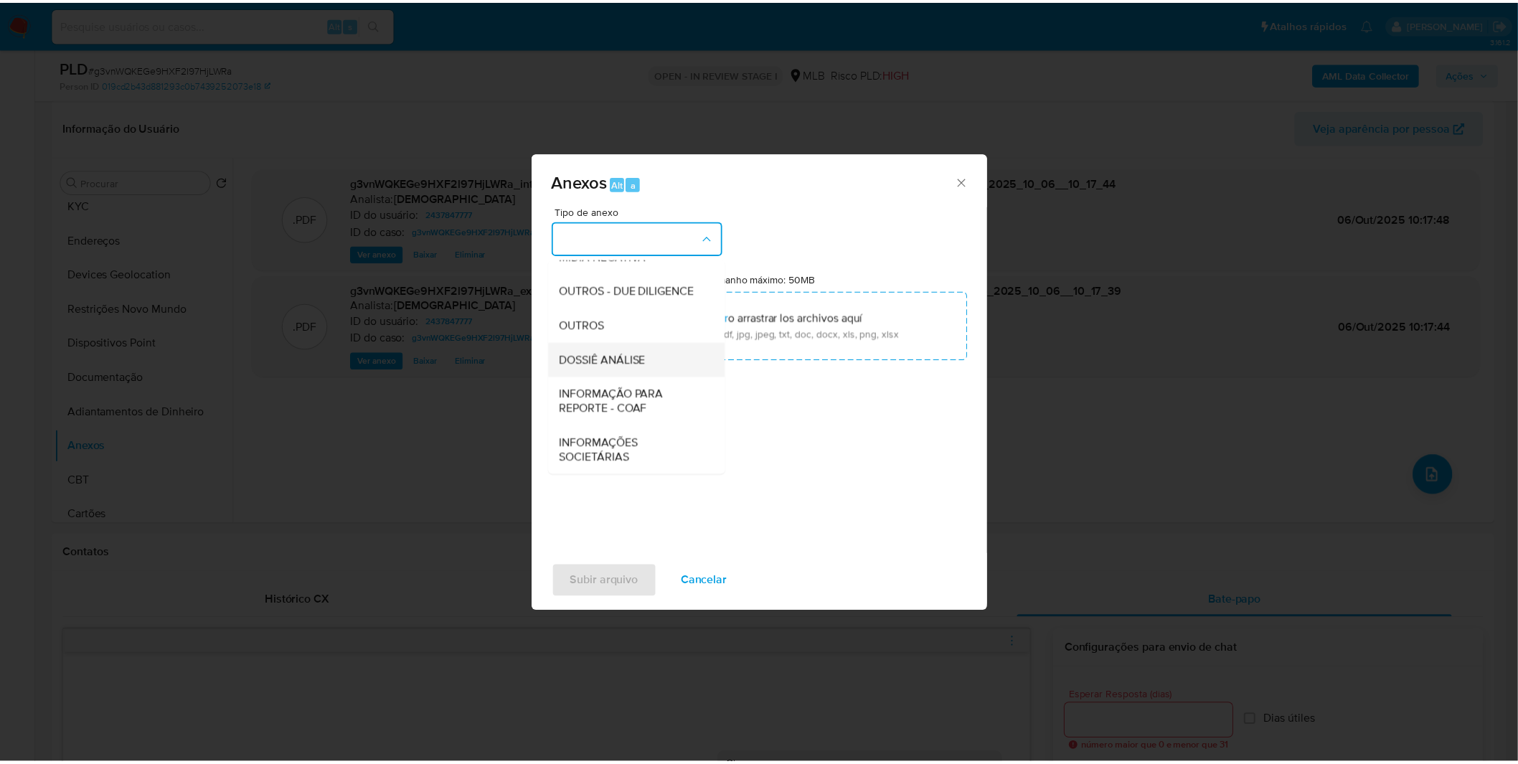
scroll to position [220, 0]
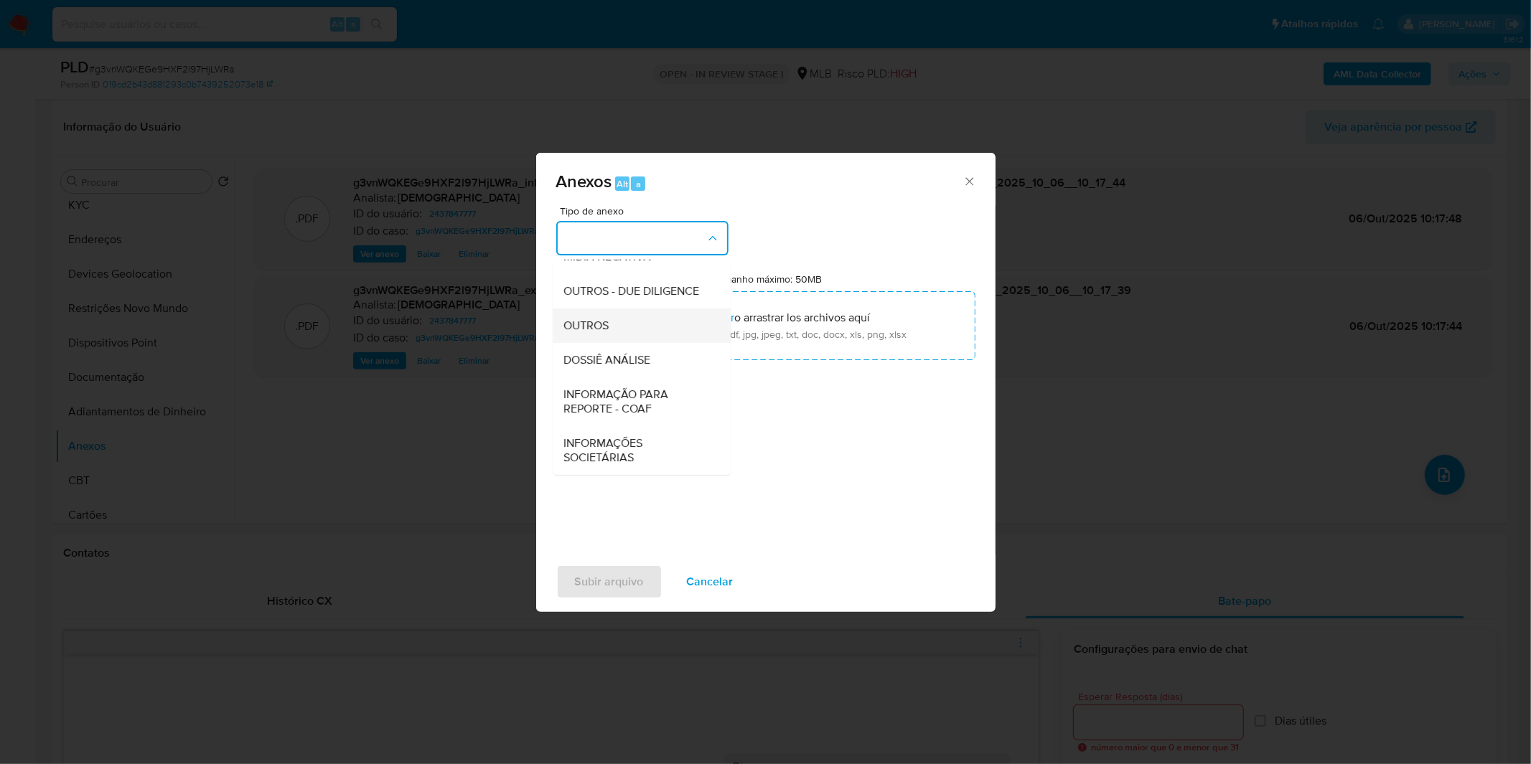
click at [621, 335] on div "OUTROS" at bounding box center [637, 326] width 146 height 34
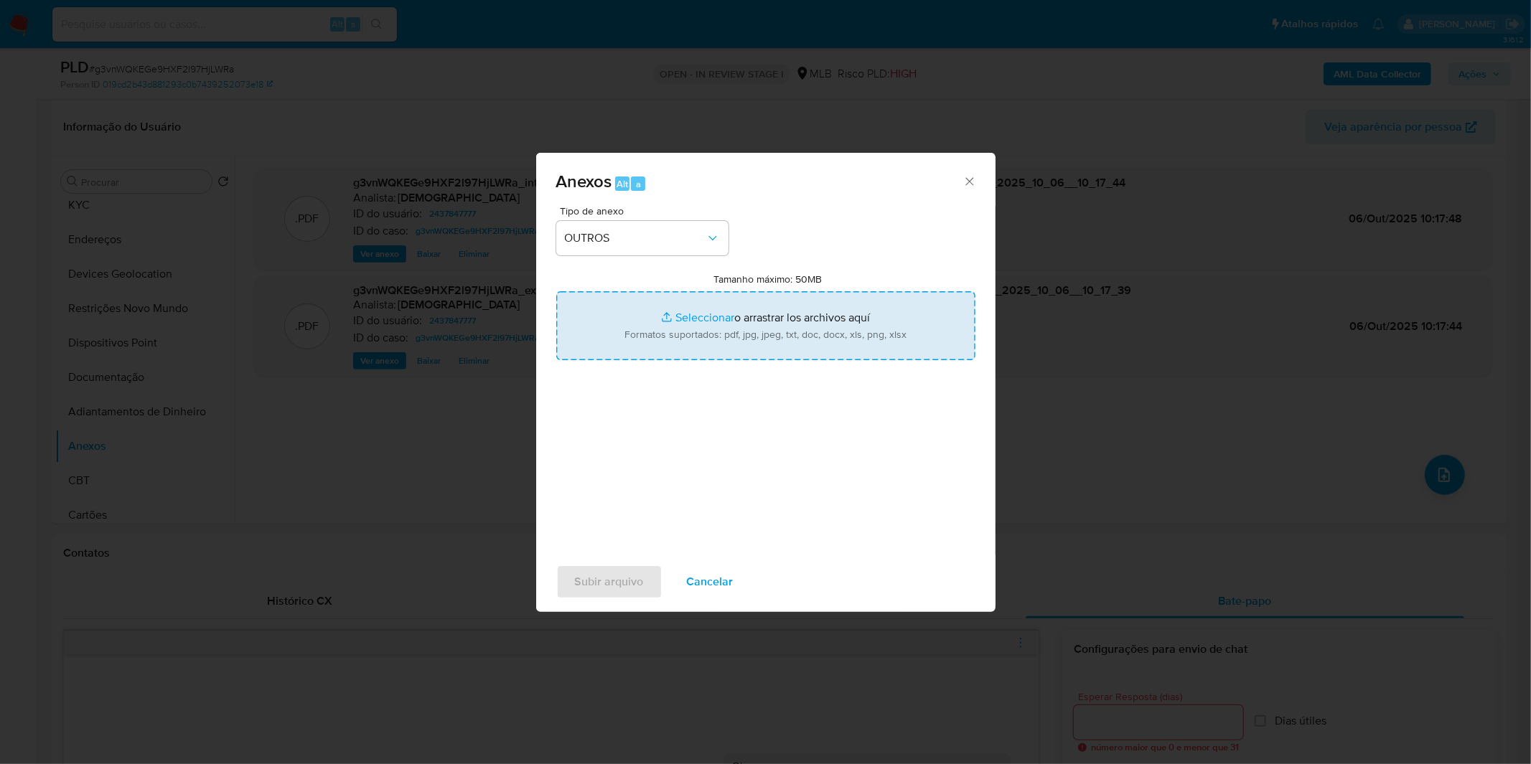
click at [649, 329] on input "Tamanho máximo: 50MB Seleccionar archivos" at bounding box center [765, 325] width 419 height 69
type input "C:\fakepath\Mulan 2437847777_2025_09_30_15_56_38.xlsx"
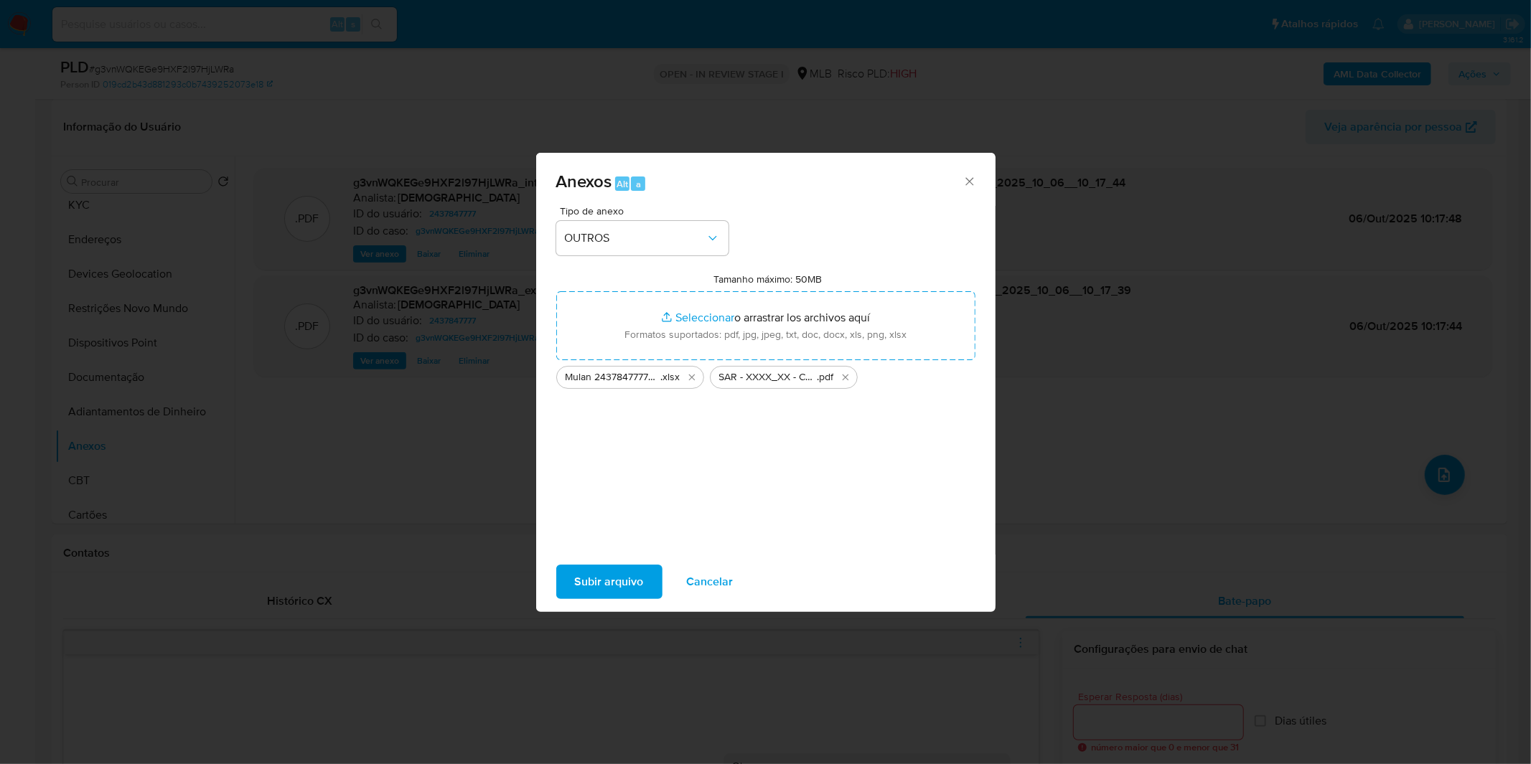
click at [636, 593] on span "Subir arquivo" at bounding box center [609, 582] width 69 height 32
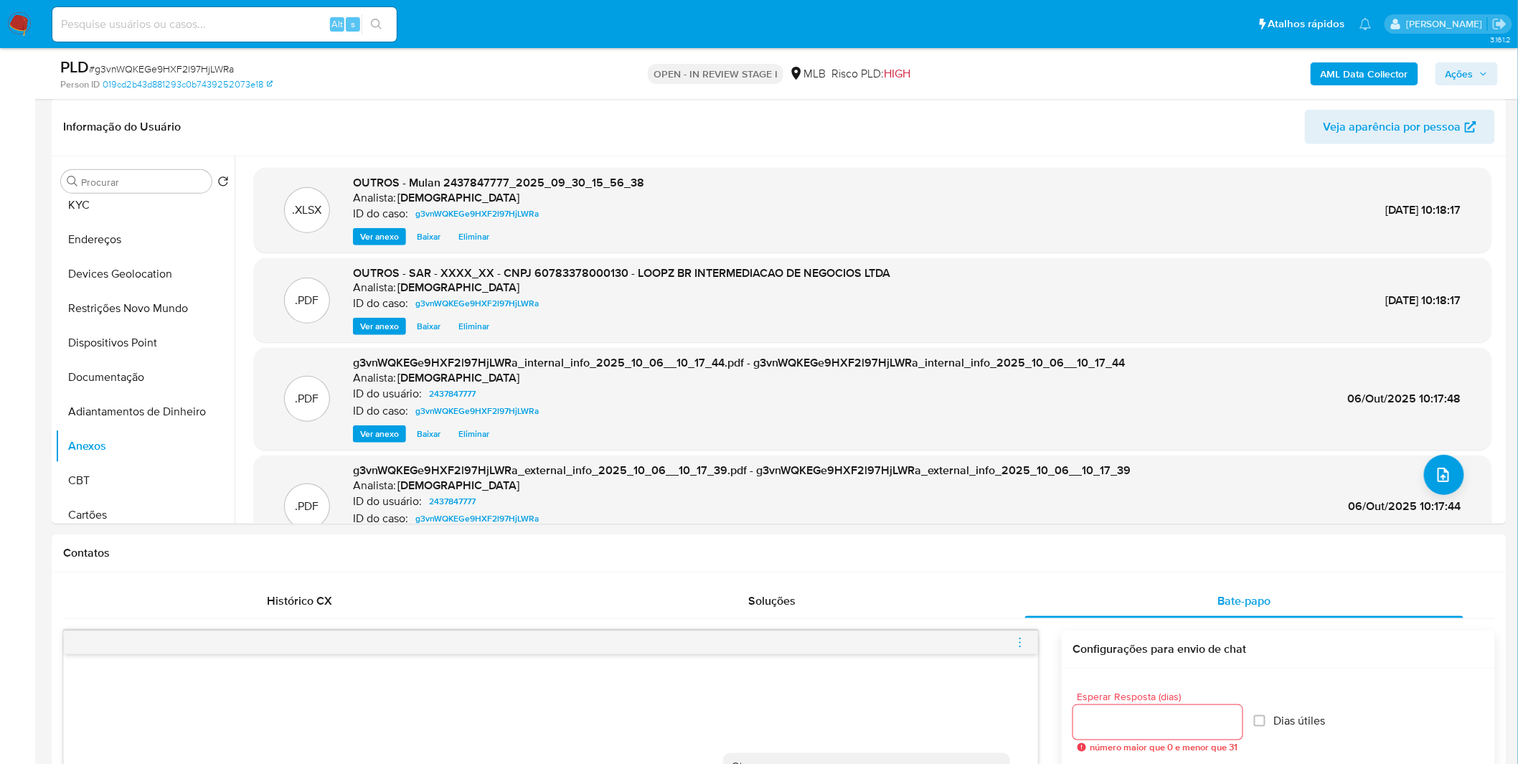
click at [1461, 74] on span "Ações" at bounding box center [1460, 73] width 28 height 23
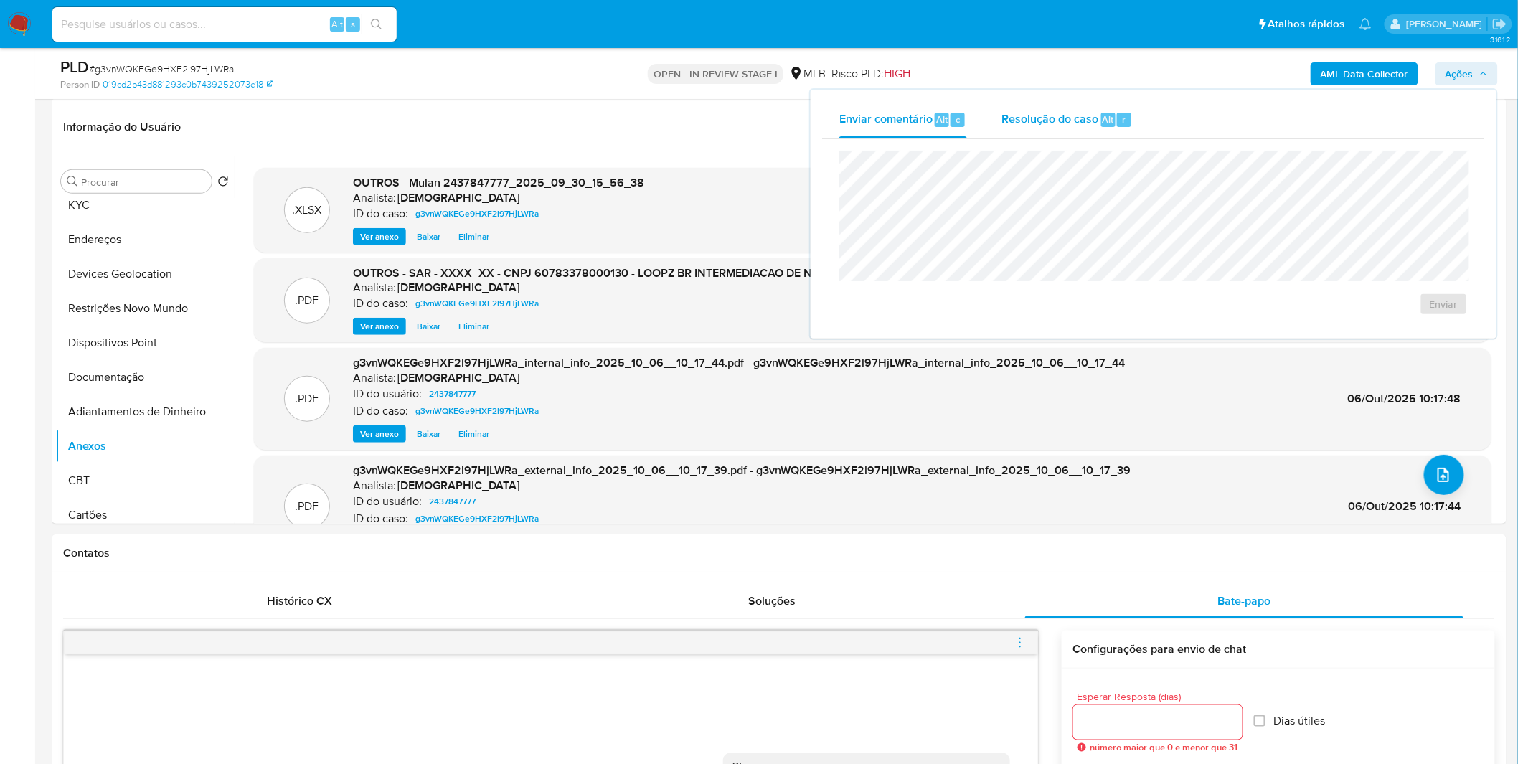
click at [1108, 118] on span "Alt" at bounding box center [1108, 120] width 11 height 14
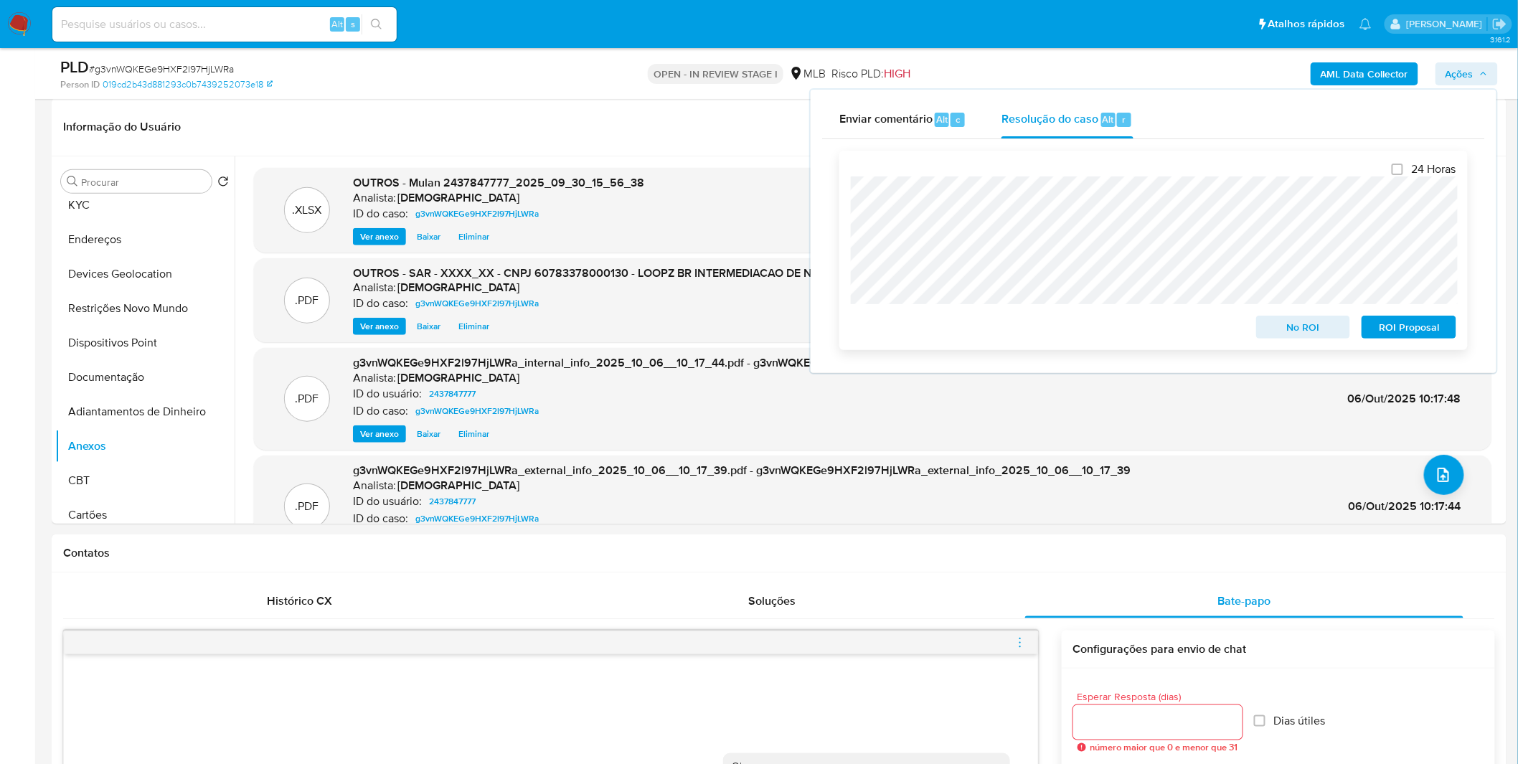
click at [1429, 331] on span "ROI Proposal" at bounding box center [1409, 327] width 75 height 20
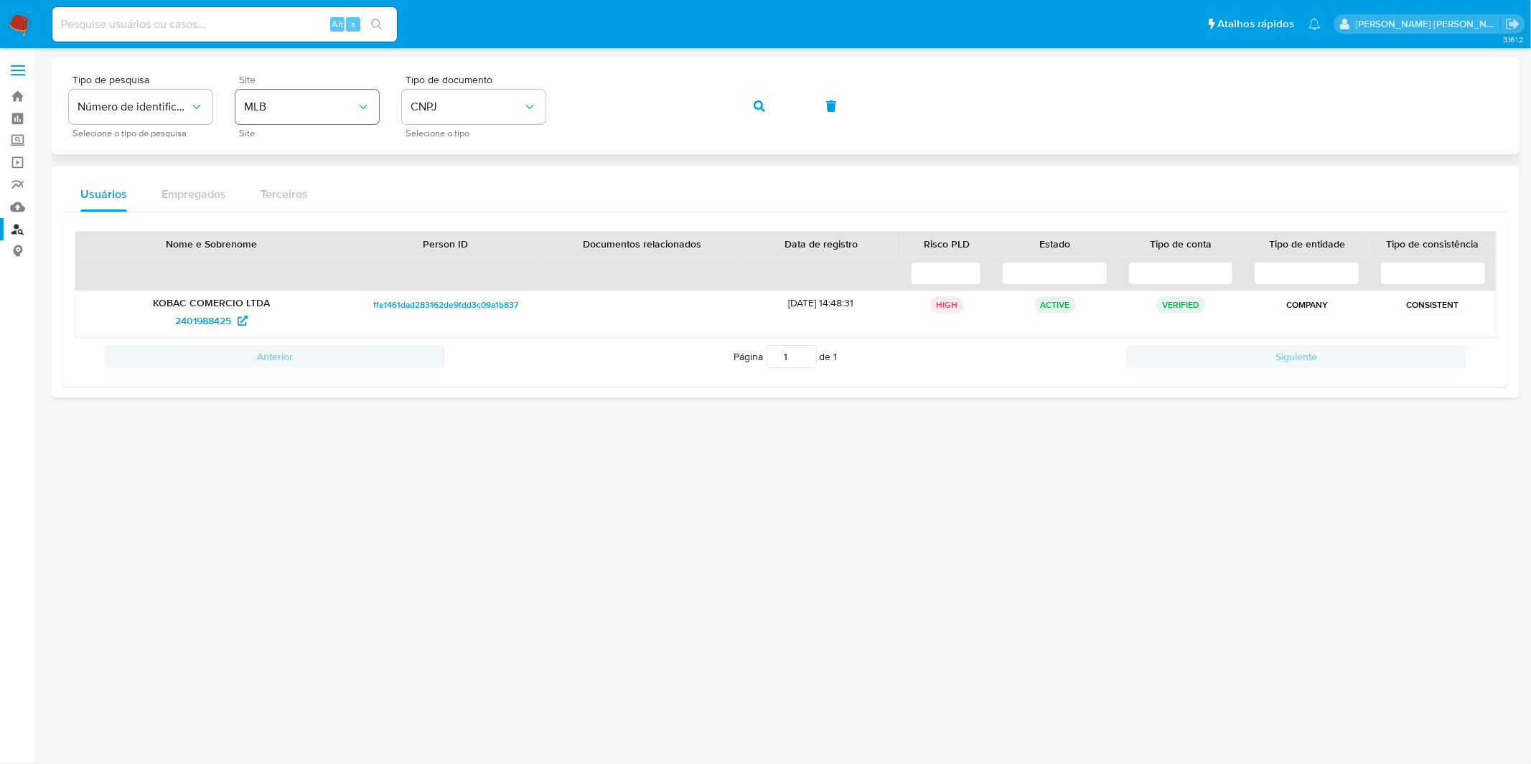
click at [332, 103] on span "MLB" at bounding box center [300, 107] width 112 height 14
click at [431, 111] on span "CNPJ" at bounding box center [466, 107] width 112 height 14
click at [500, 173] on div "CNPJ CNPJ" at bounding box center [469, 152] width 118 height 49
click at [503, 124] on div "Tipo de documento CNPJ Selecione o tipo" at bounding box center [474, 106] width 144 height 62
click at [479, 118] on button "CNPJ" at bounding box center [474, 107] width 144 height 34
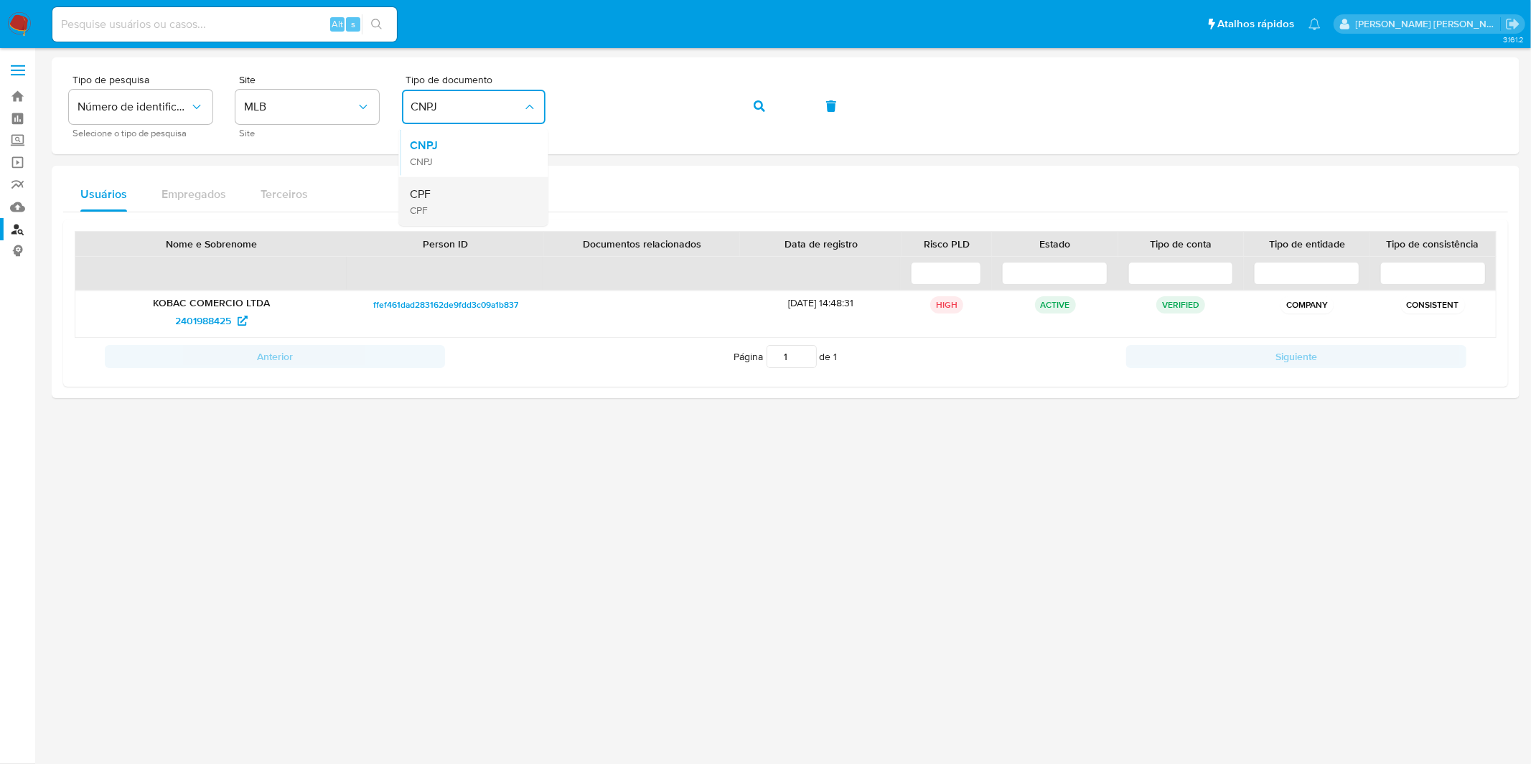
click at [466, 207] on div "CPF CPF" at bounding box center [469, 201] width 118 height 49
click at [766, 97] on button "button" at bounding box center [759, 106] width 49 height 34
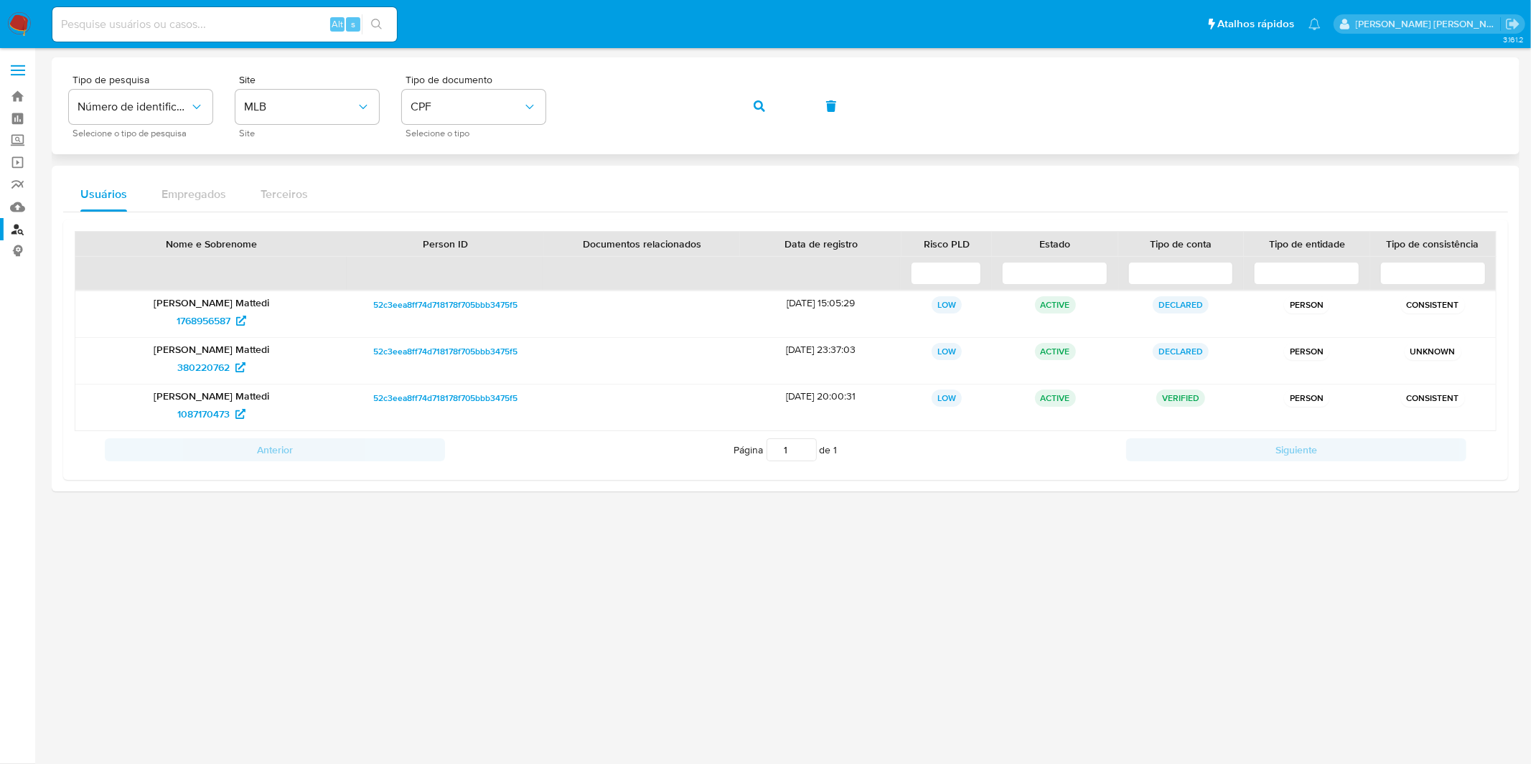
click at [763, 108] on icon "button" at bounding box center [758, 105] width 11 height 11
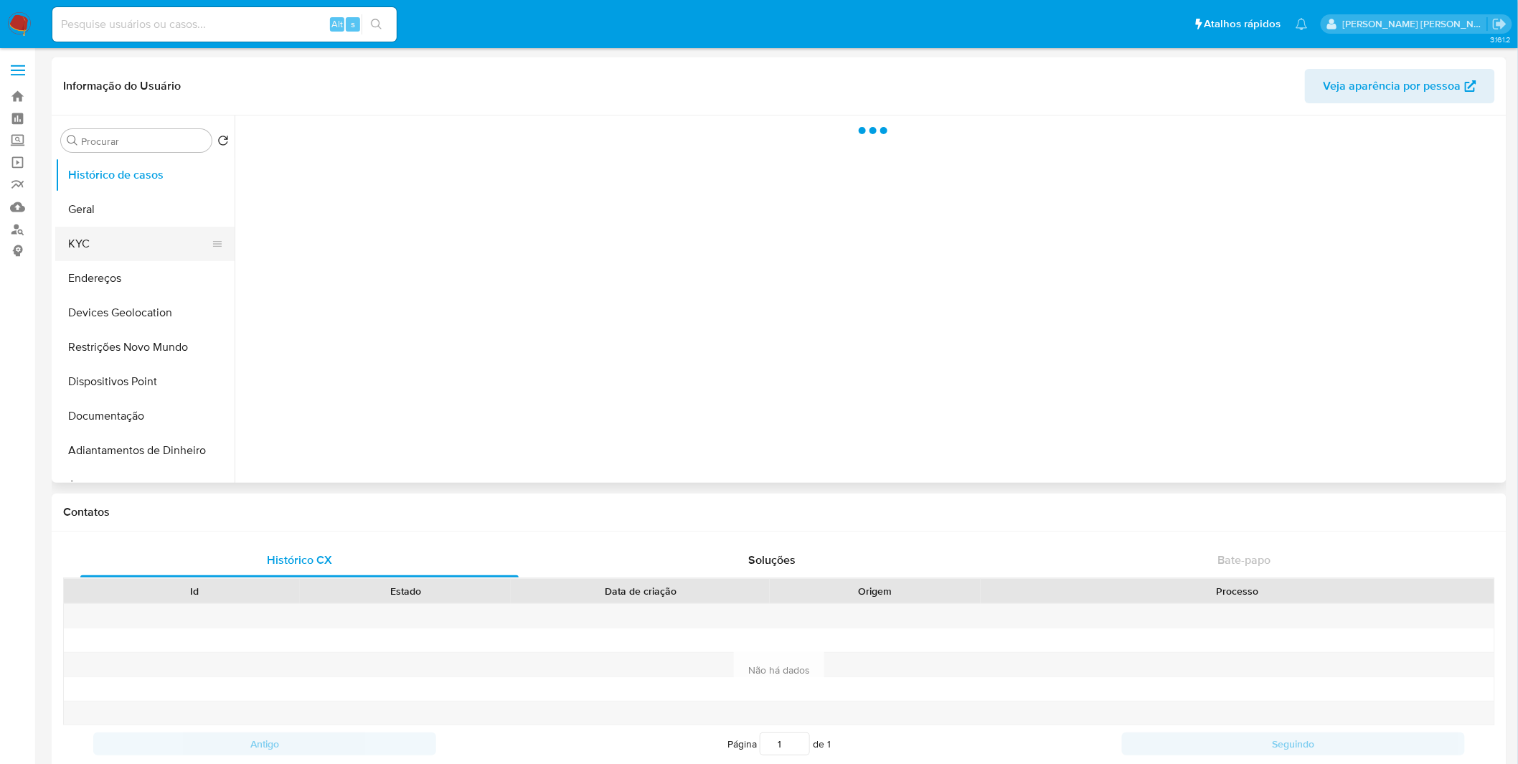
click at [140, 258] on button "KYC" at bounding box center [139, 244] width 168 height 34
click at [142, 245] on button "KYC" at bounding box center [139, 244] width 168 height 34
select select "10"
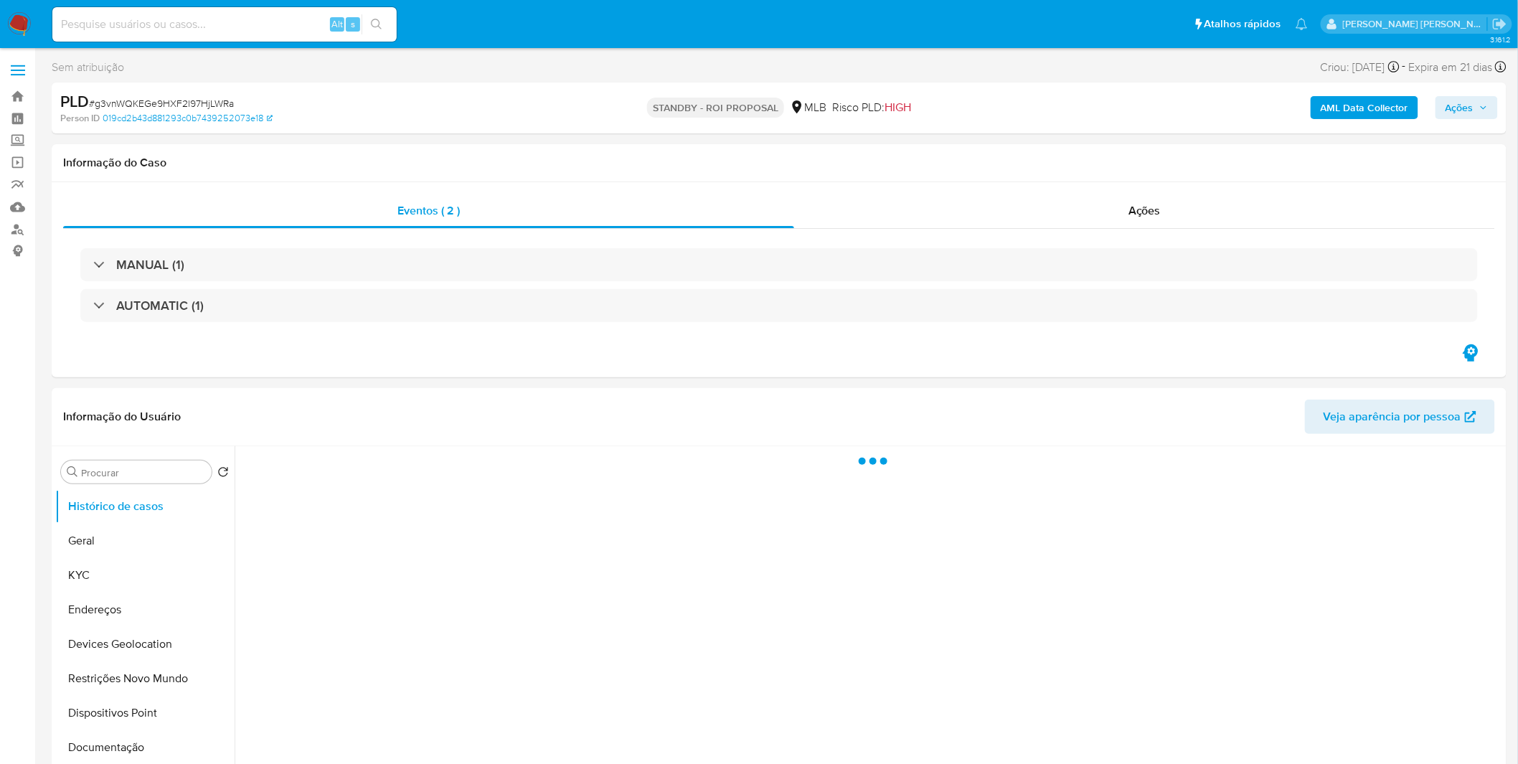
select select "10"
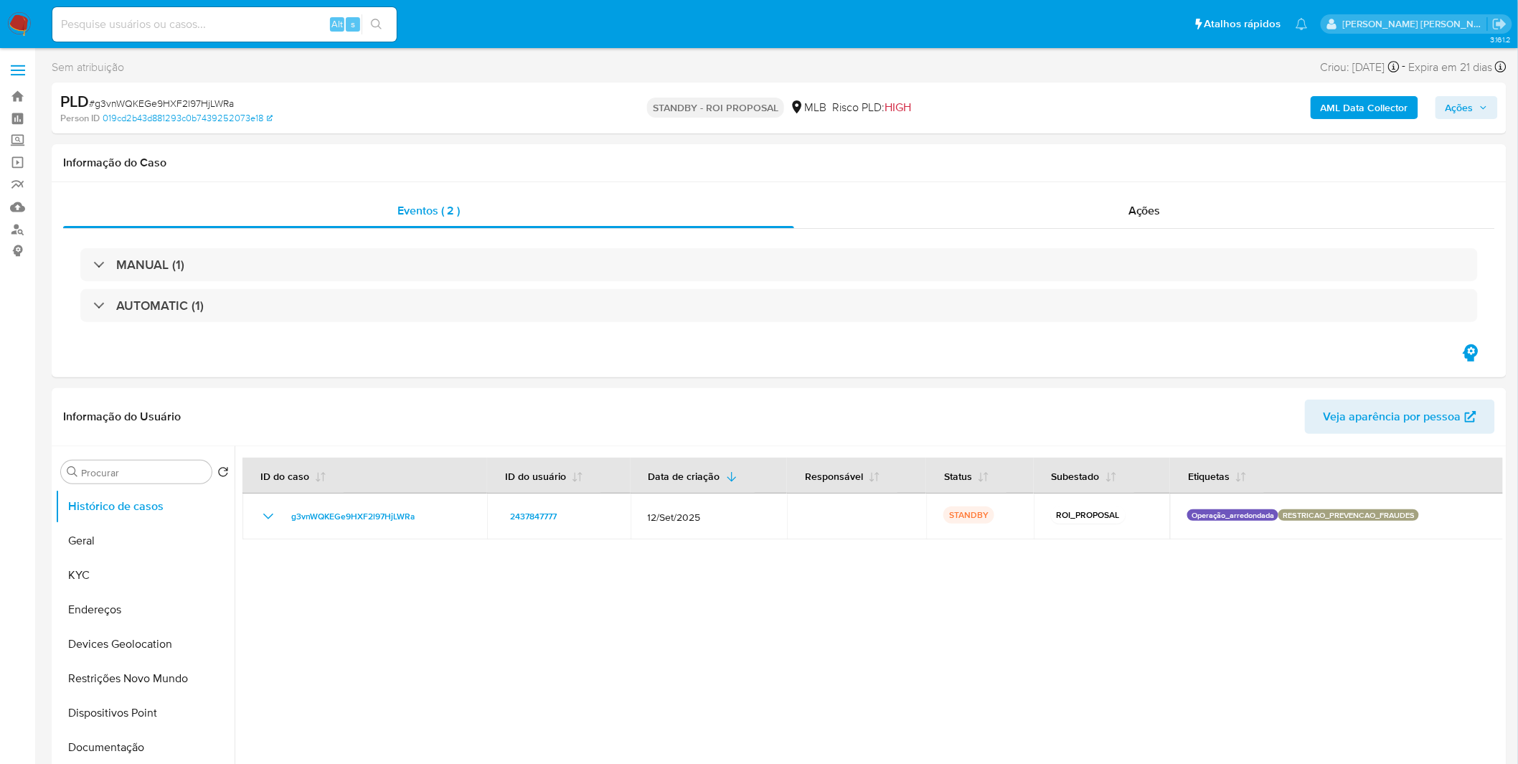
click at [29, 26] on img at bounding box center [19, 24] width 24 height 24
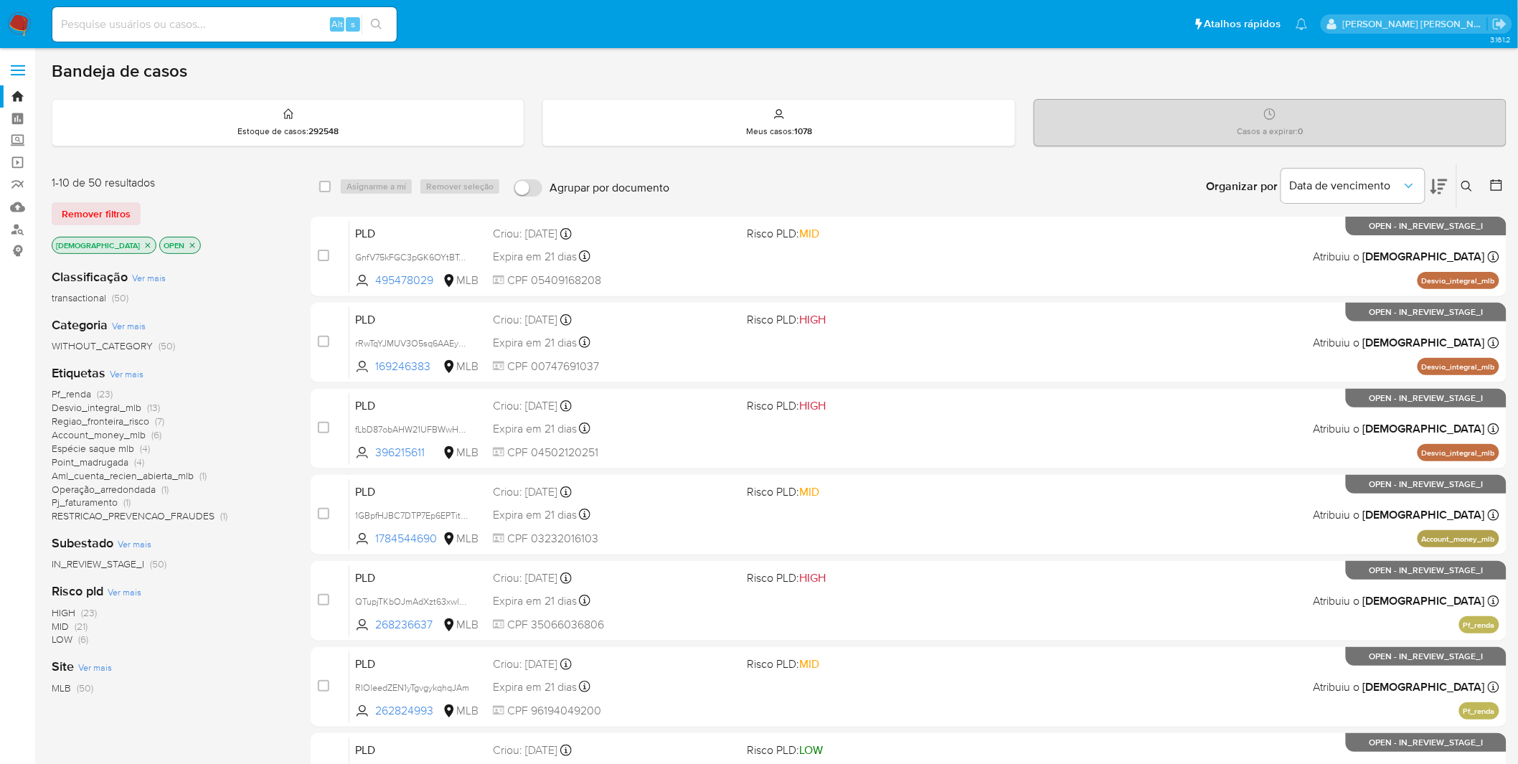
click at [217, 27] on input at bounding box center [224, 24] width 344 height 19
paste input "39pbvKwy4Y64E7BhLEbPkSya"
type input "39pbvKwy4Y64E7BhLEbPkSya"
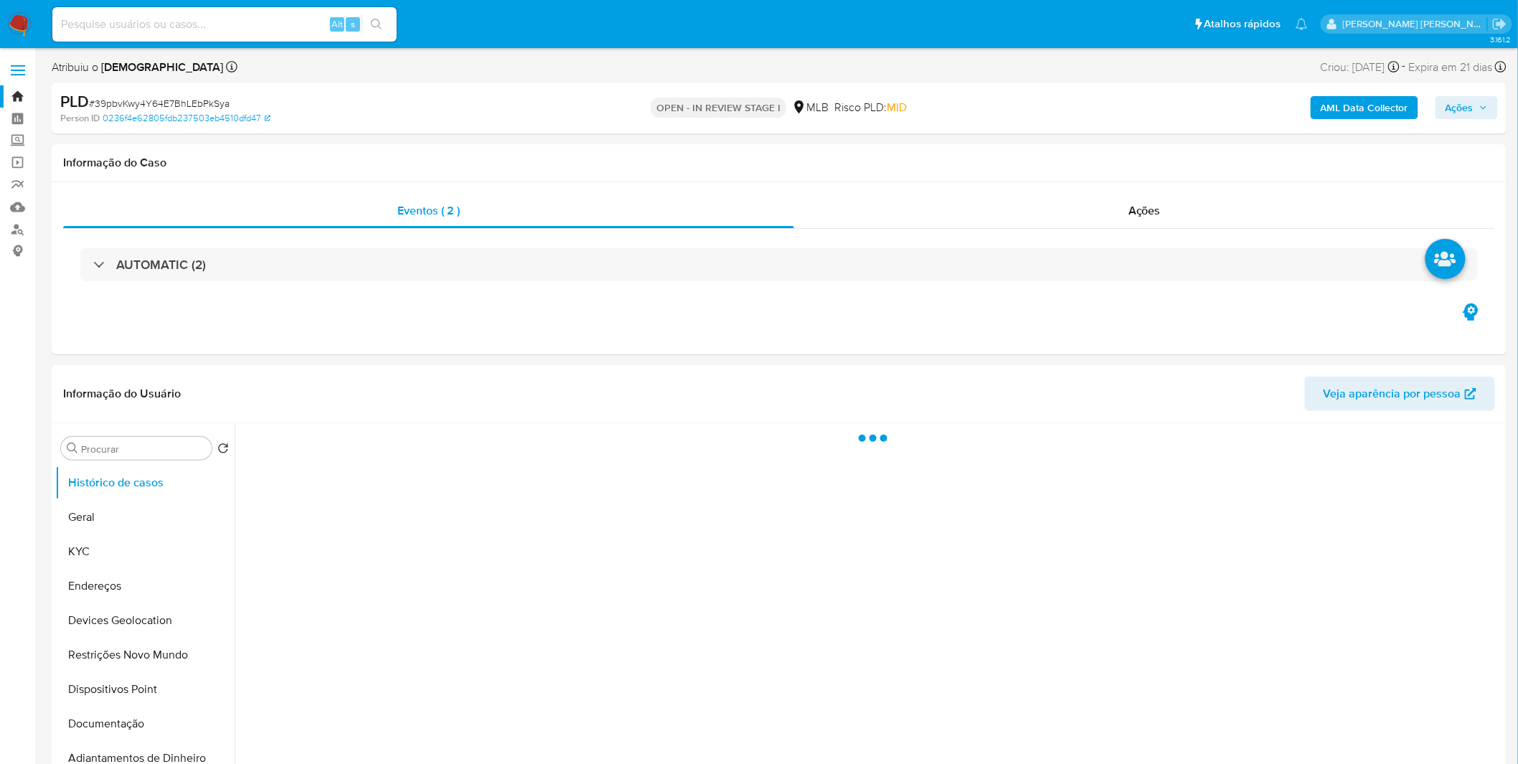
select select "10"
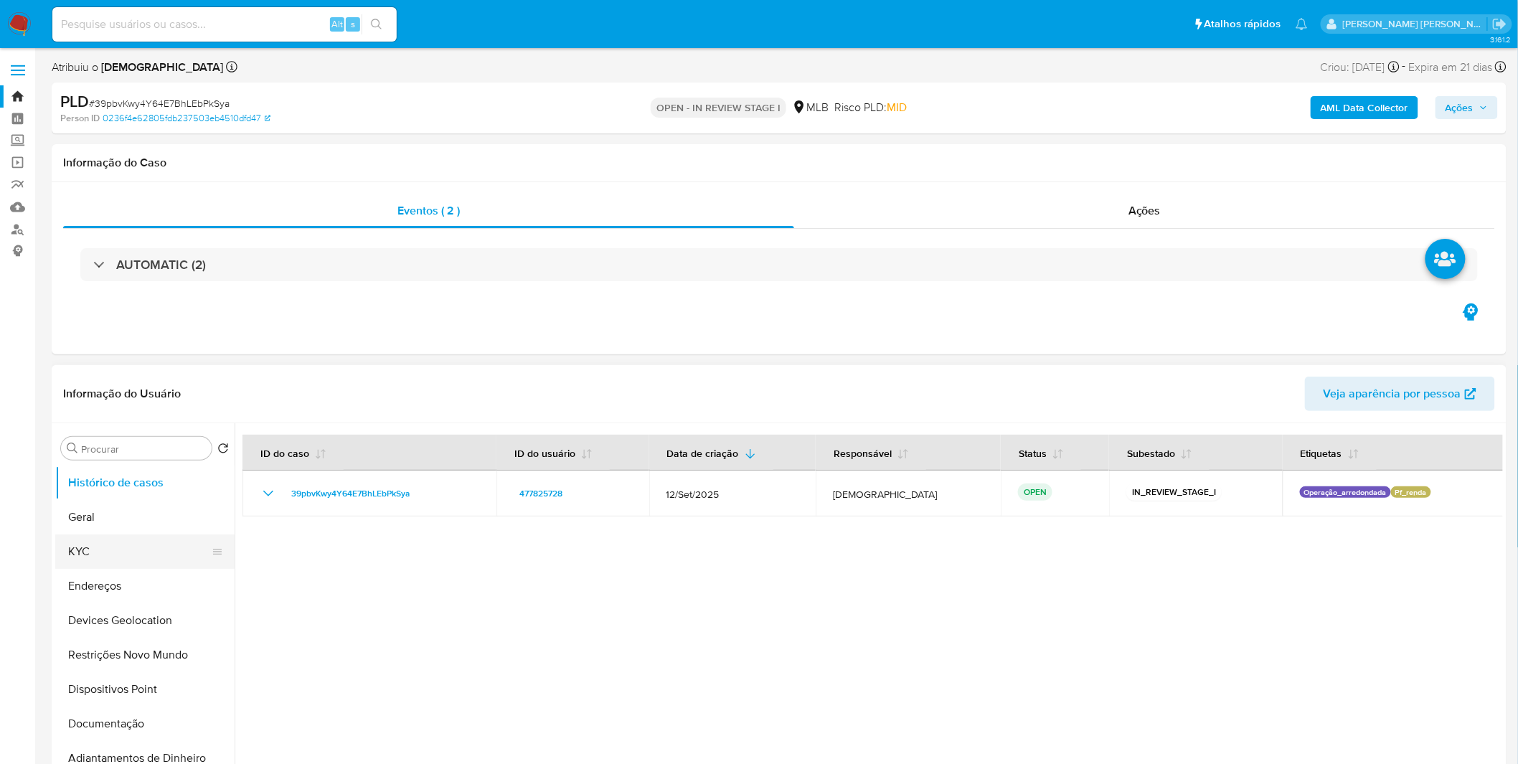
click at [156, 565] on button "KYC" at bounding box center [139, 552] width 168 height 34
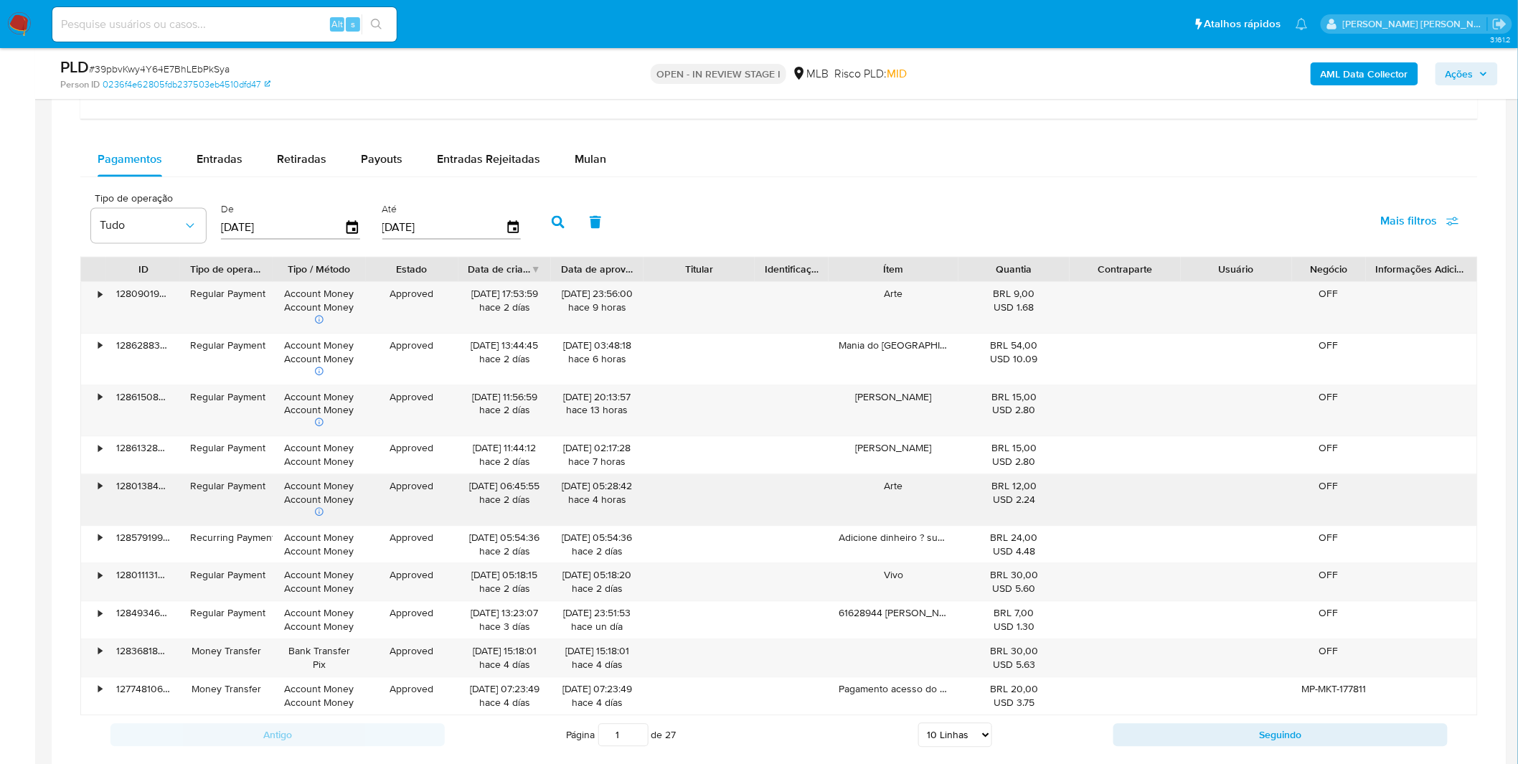
scroll to position [718, 0]
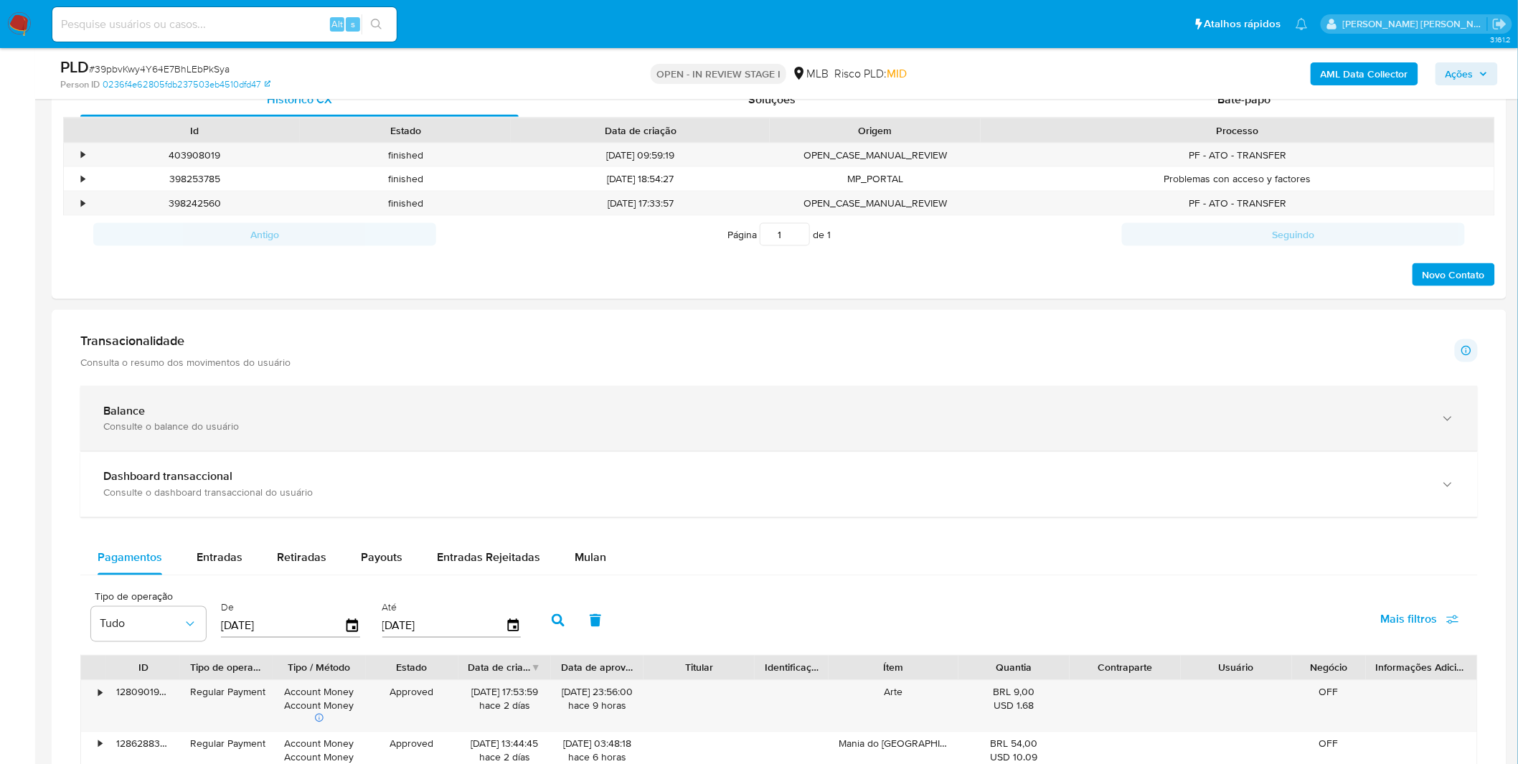
click at [306, 436] on div "Balance Consulte o balance do usuário" at bounding box center [779, 418] width 1398 height 65
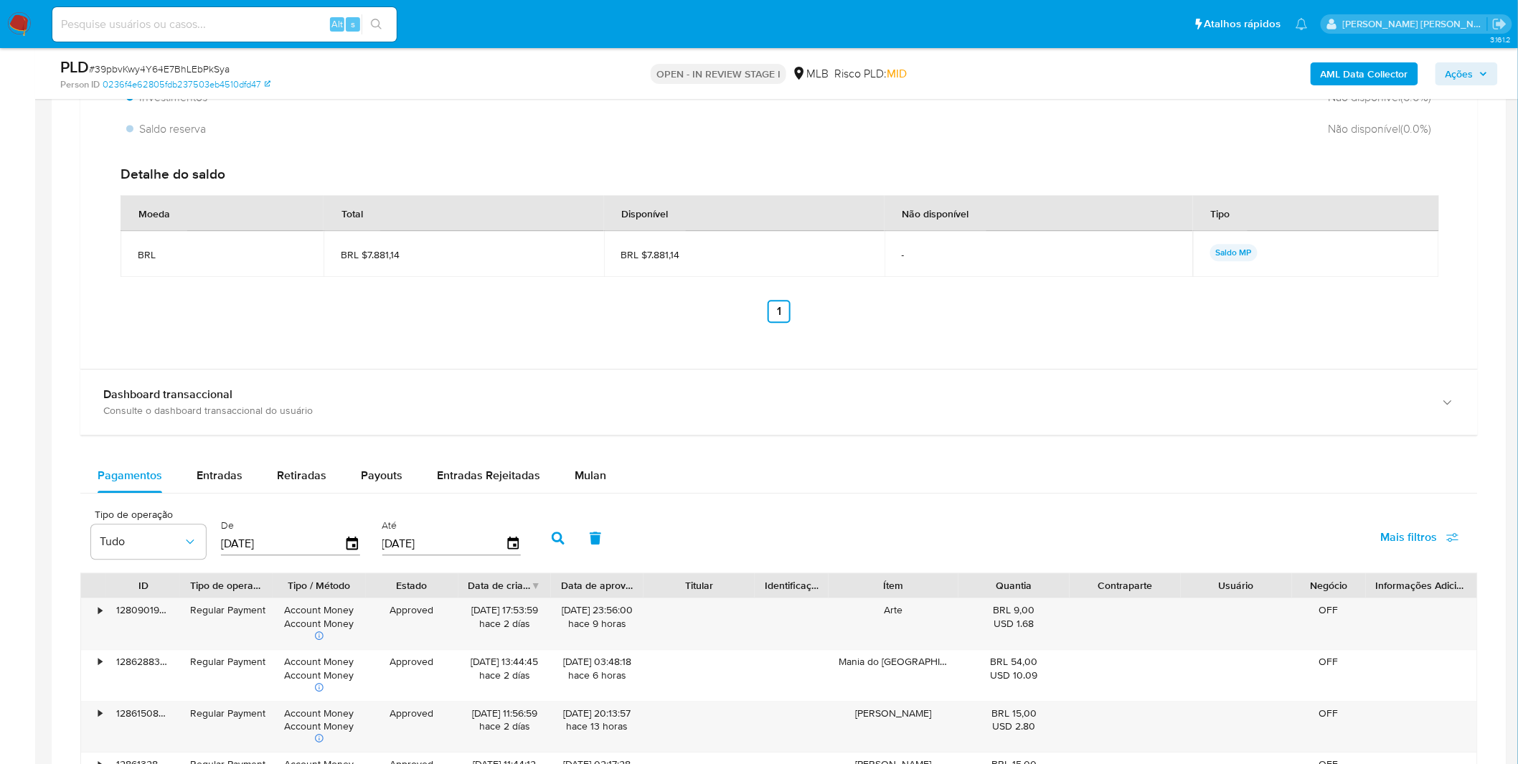
scroll to position [1275, 0]
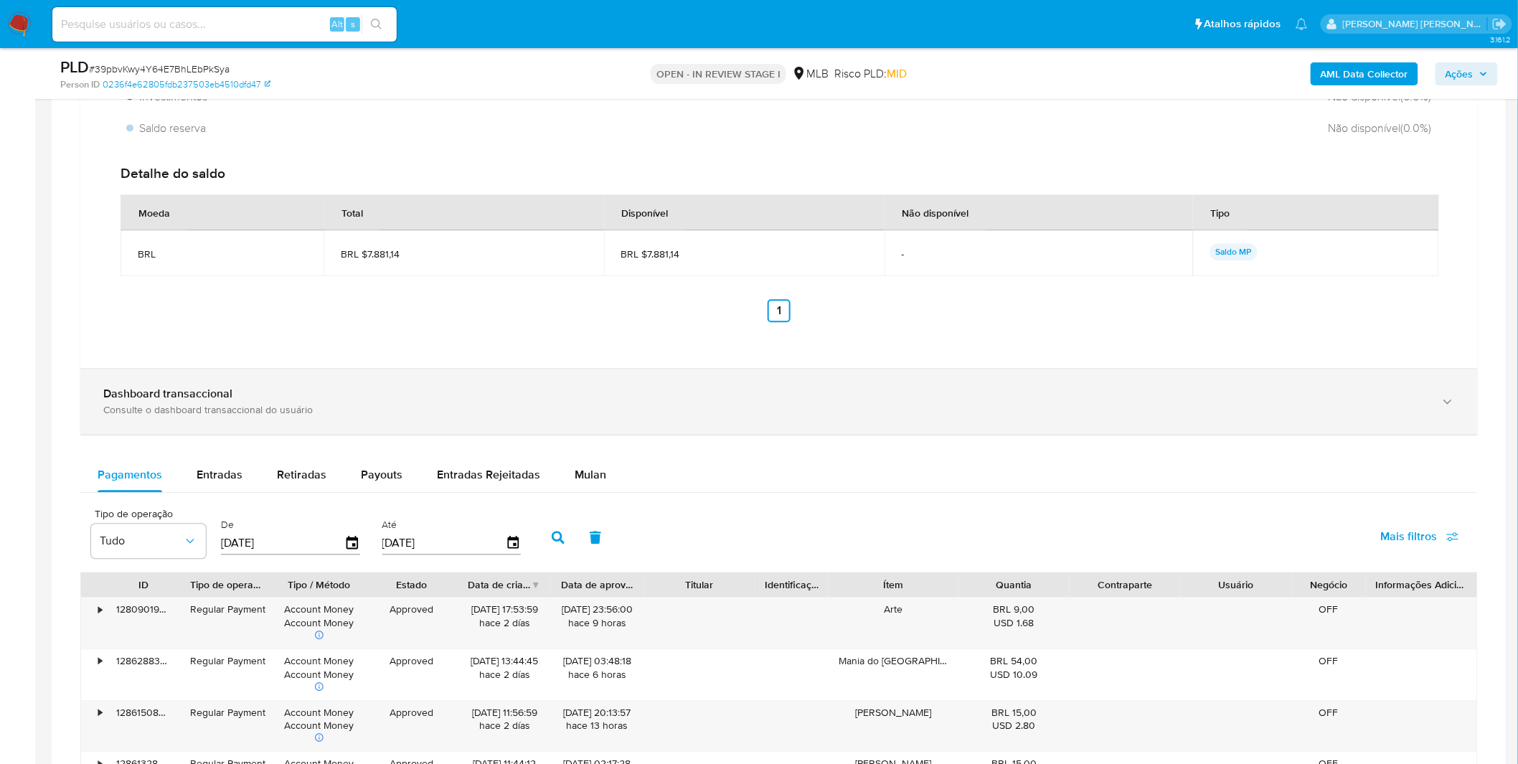
click at [247, 412] on div "Consulte o dashboard transaccional do usuário" at bounding box center [764, 409] width 1323 height 13
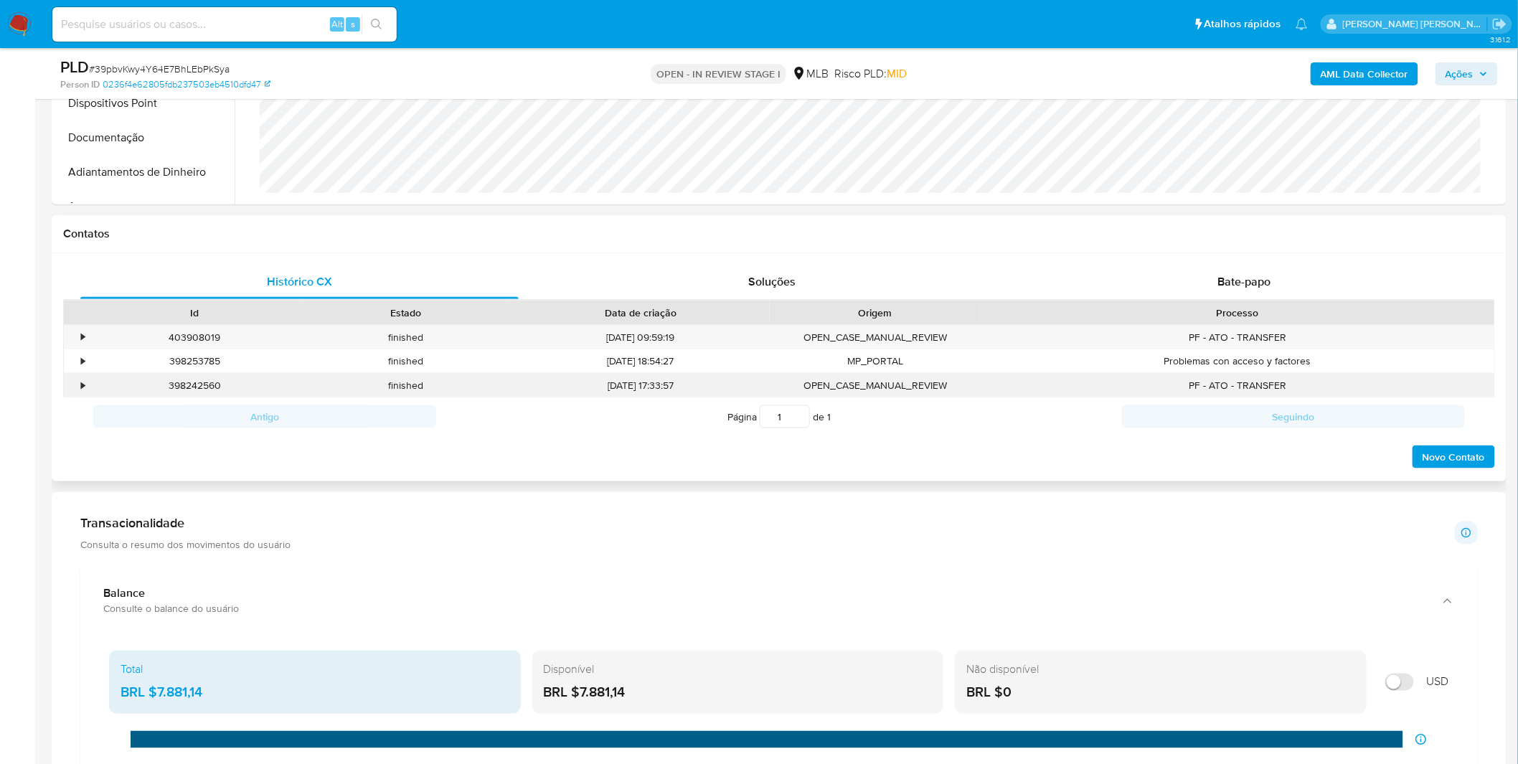
scroll to position [80, 0]
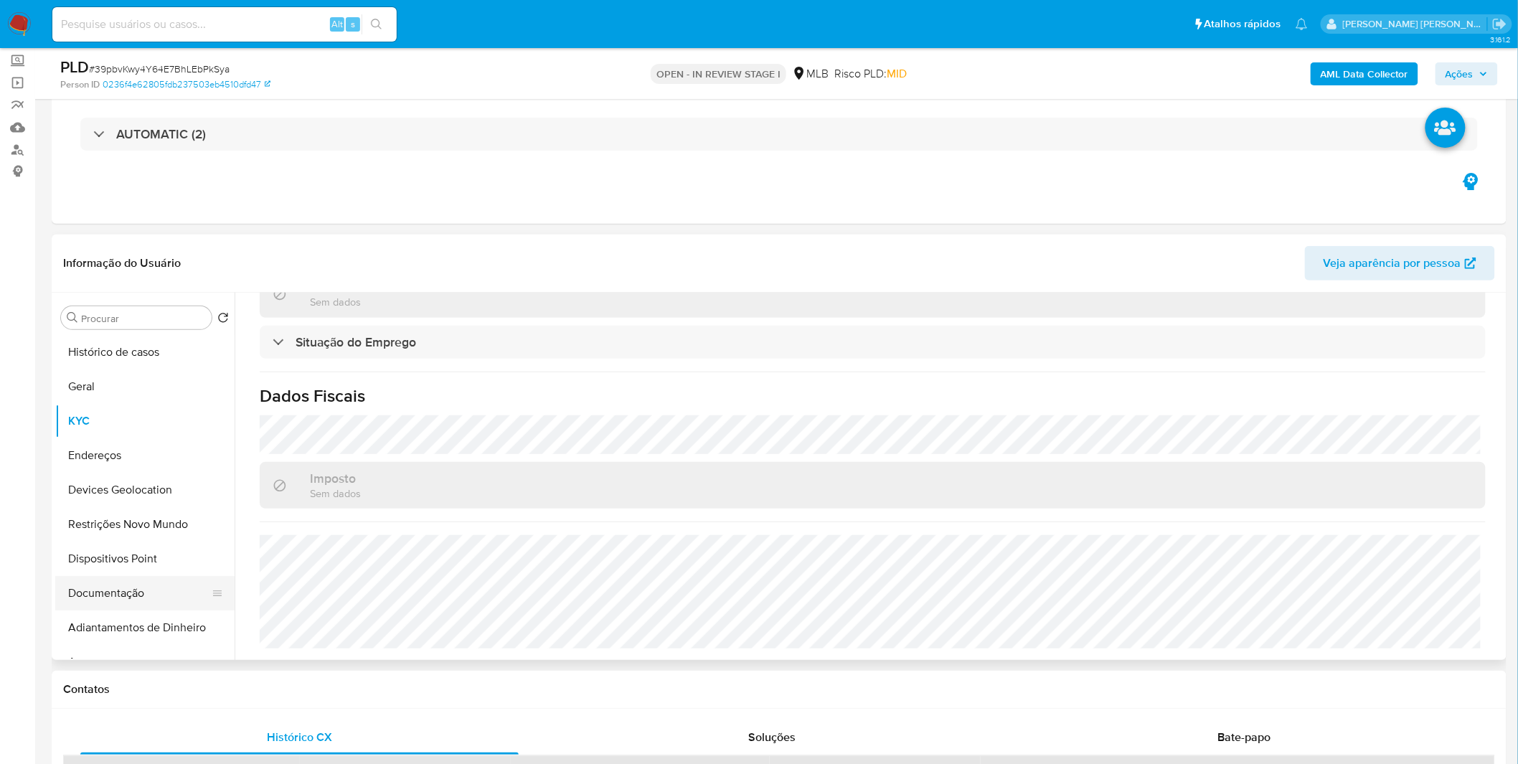
click at [113, 591] on button "Documentação" at bounding box center [139, 593] width 168 height 34
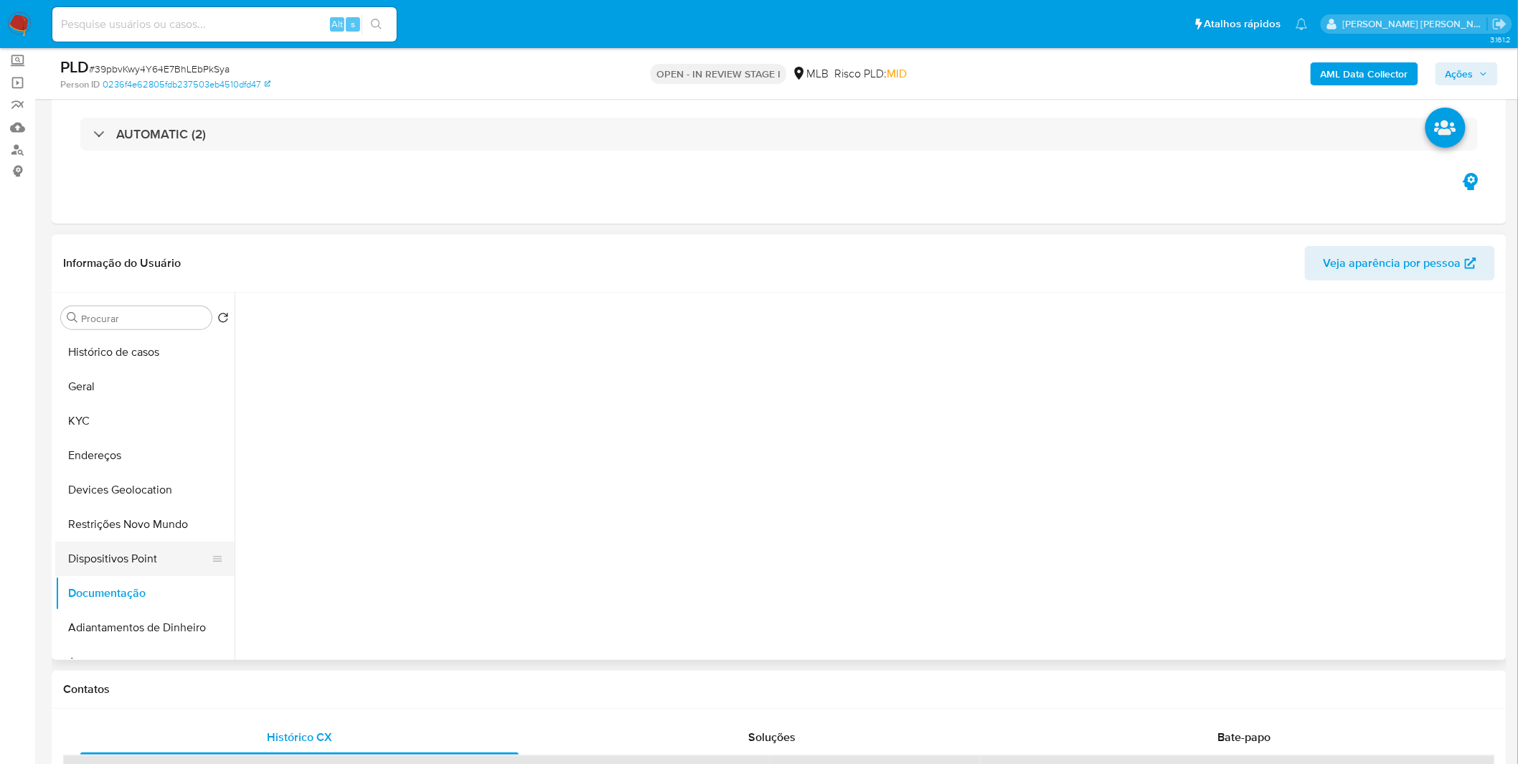
scroll to position [0, 0]
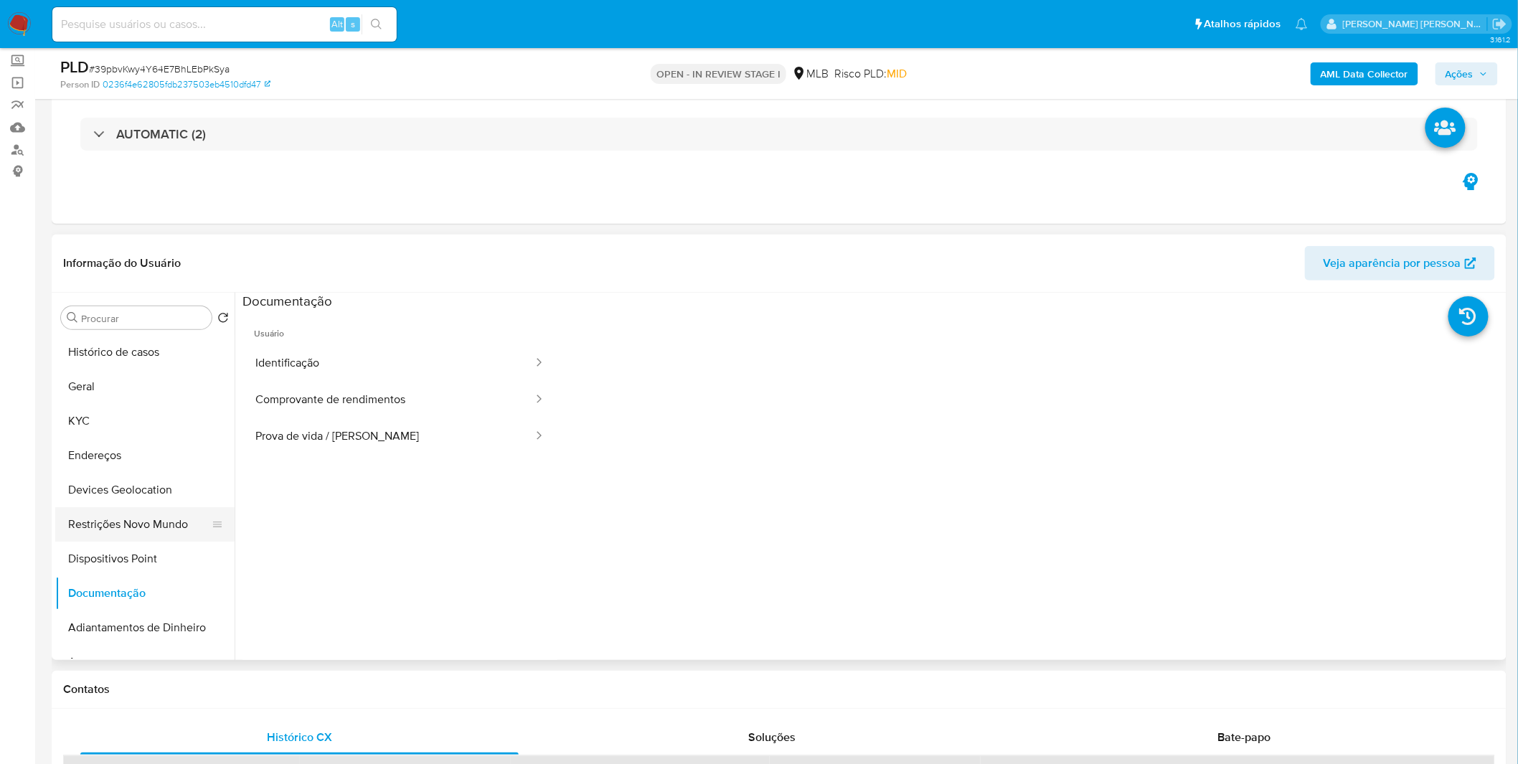
click at [147, 533] on button "Restrições Novo Mundo" at bounding box center [139, 524] width 168 height 34
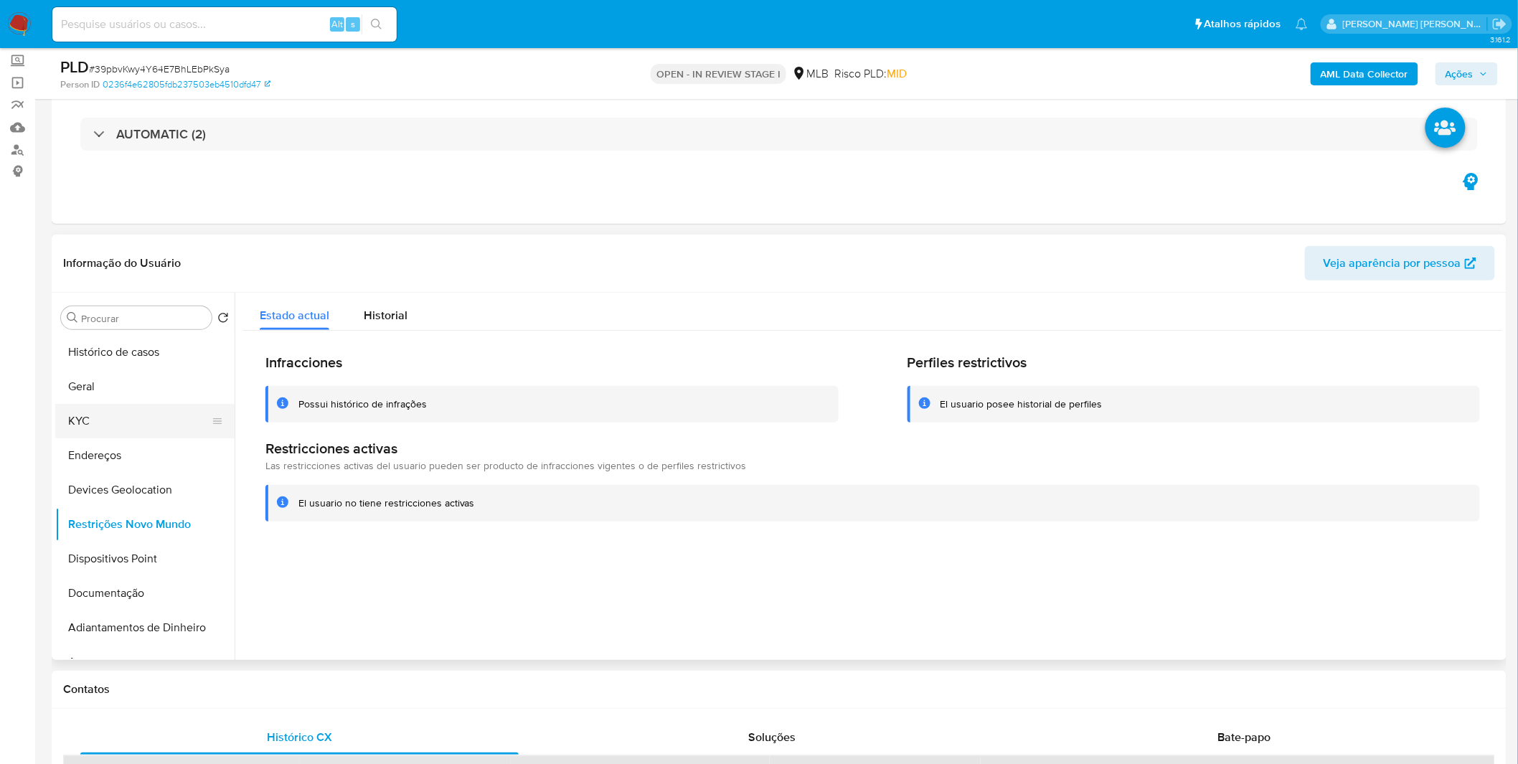
click at [130, 419] on button "KYC" at bounding box center [139, 421] width 168 height 34
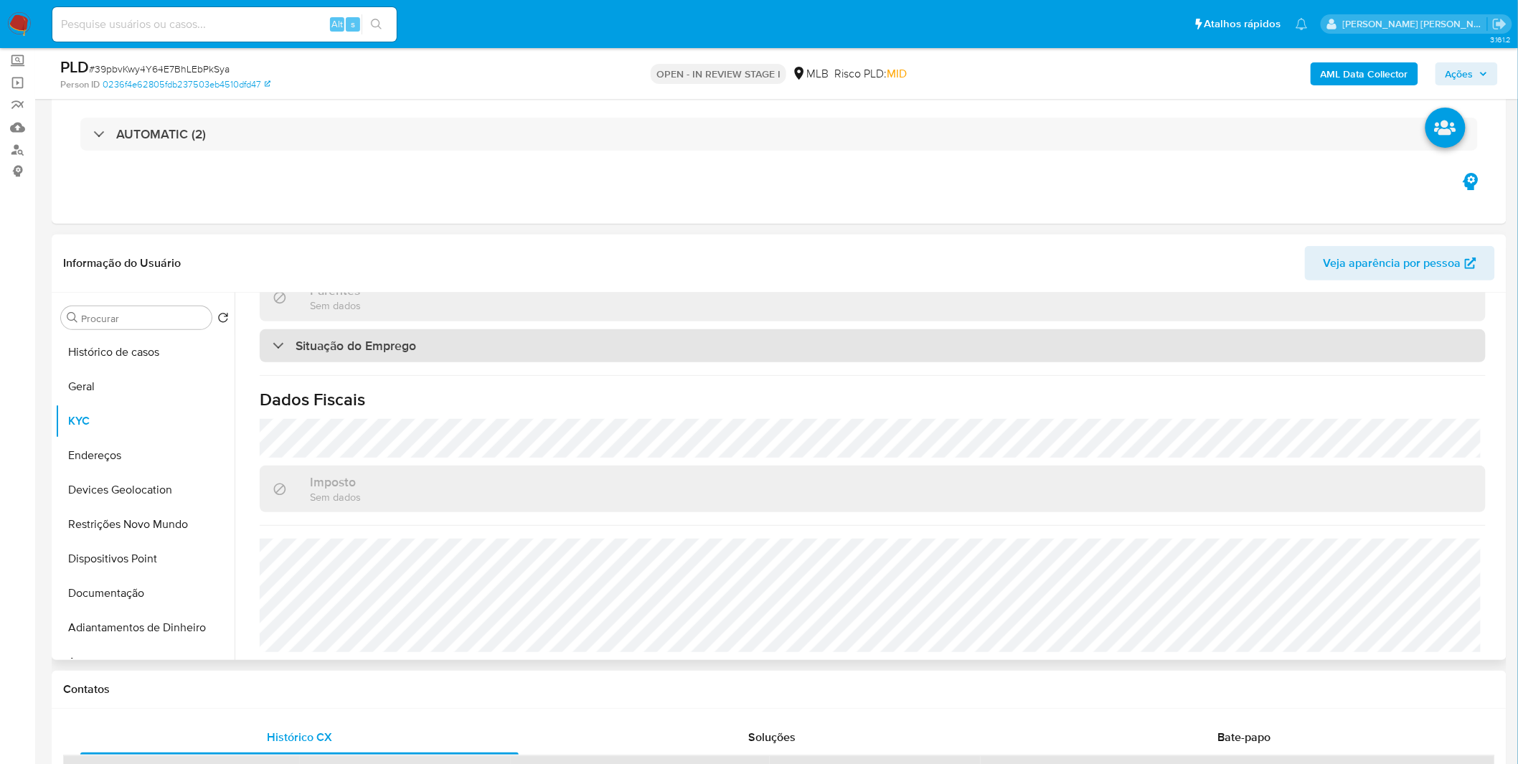
scroll to position [611, 0]
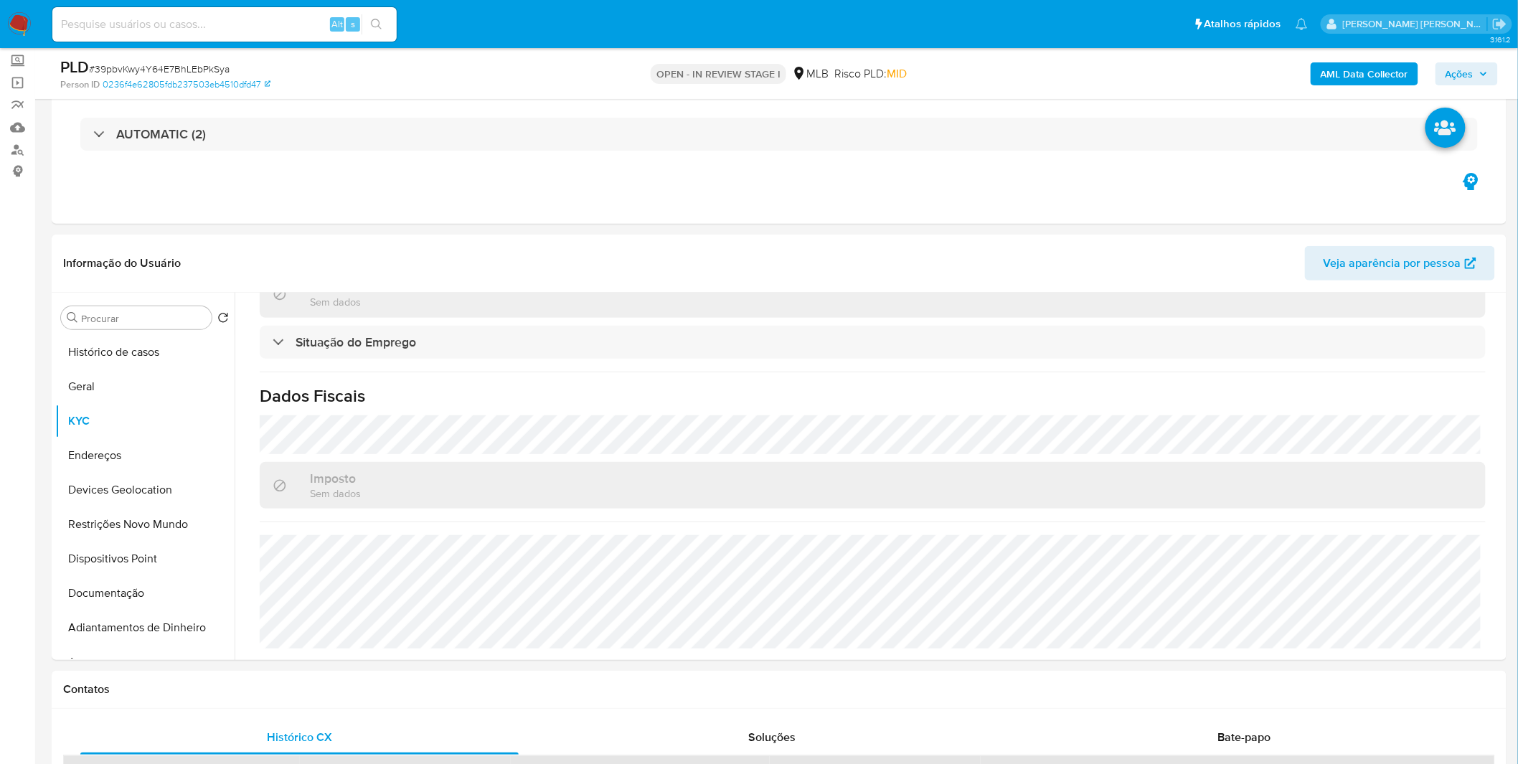
click at [22, 14] on img at bounding box center [19, 24] width 24 height 24
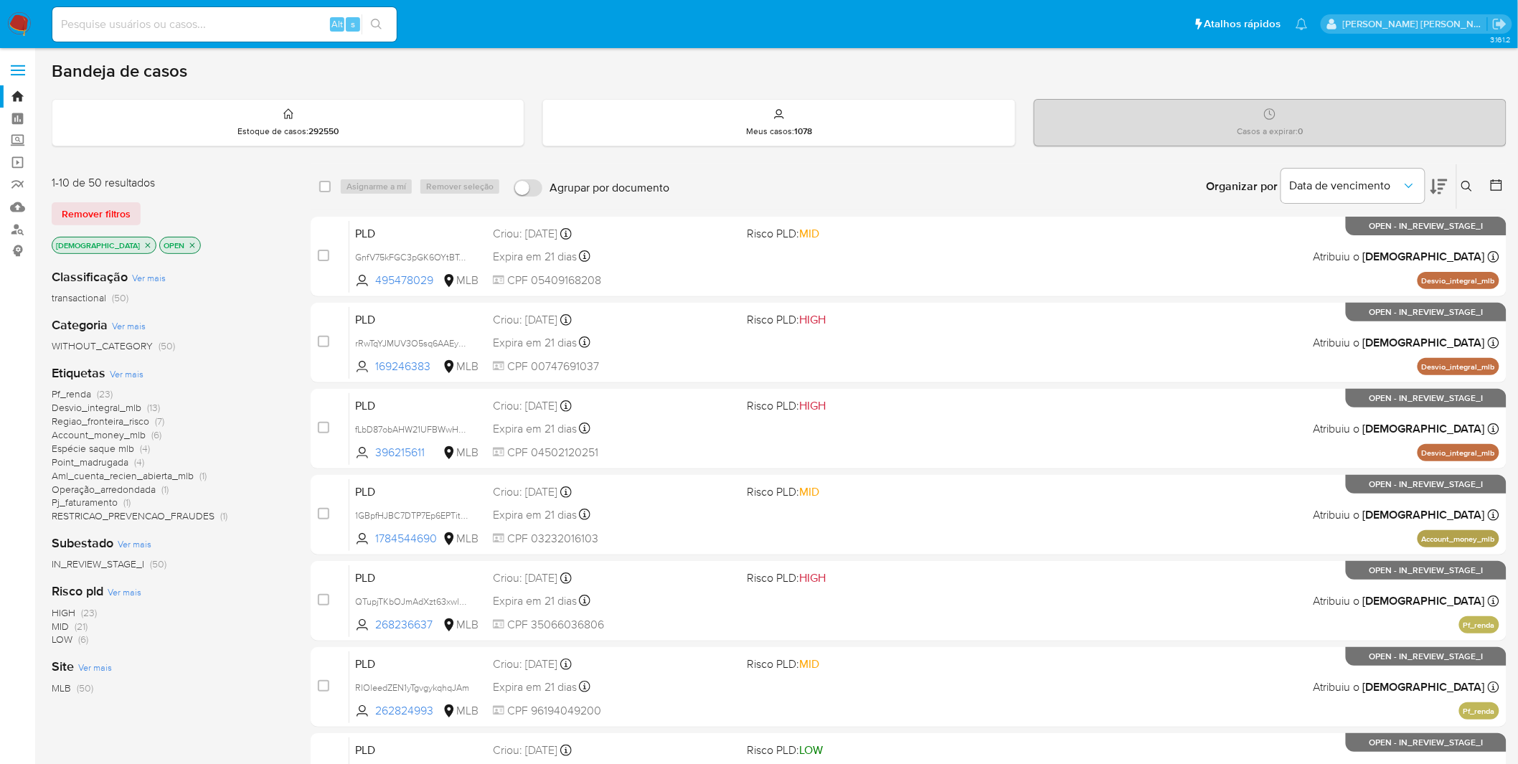
click at [112, 233] on div "1-10 de 50 resultados Remover filtros isadacostaes OPEN" at bounding box center [167, 216] width 230 height 82
click at [116, 240] on p "[DEMOGRAPHIC_DATA]" at bounding box center [103, 246] width 103 height 16
click at [138, 27] on input at bounding box center [224, 24] width 344 height 19
paste input "4zbMG6RMlTXgB7QhwQ7NzhQY"
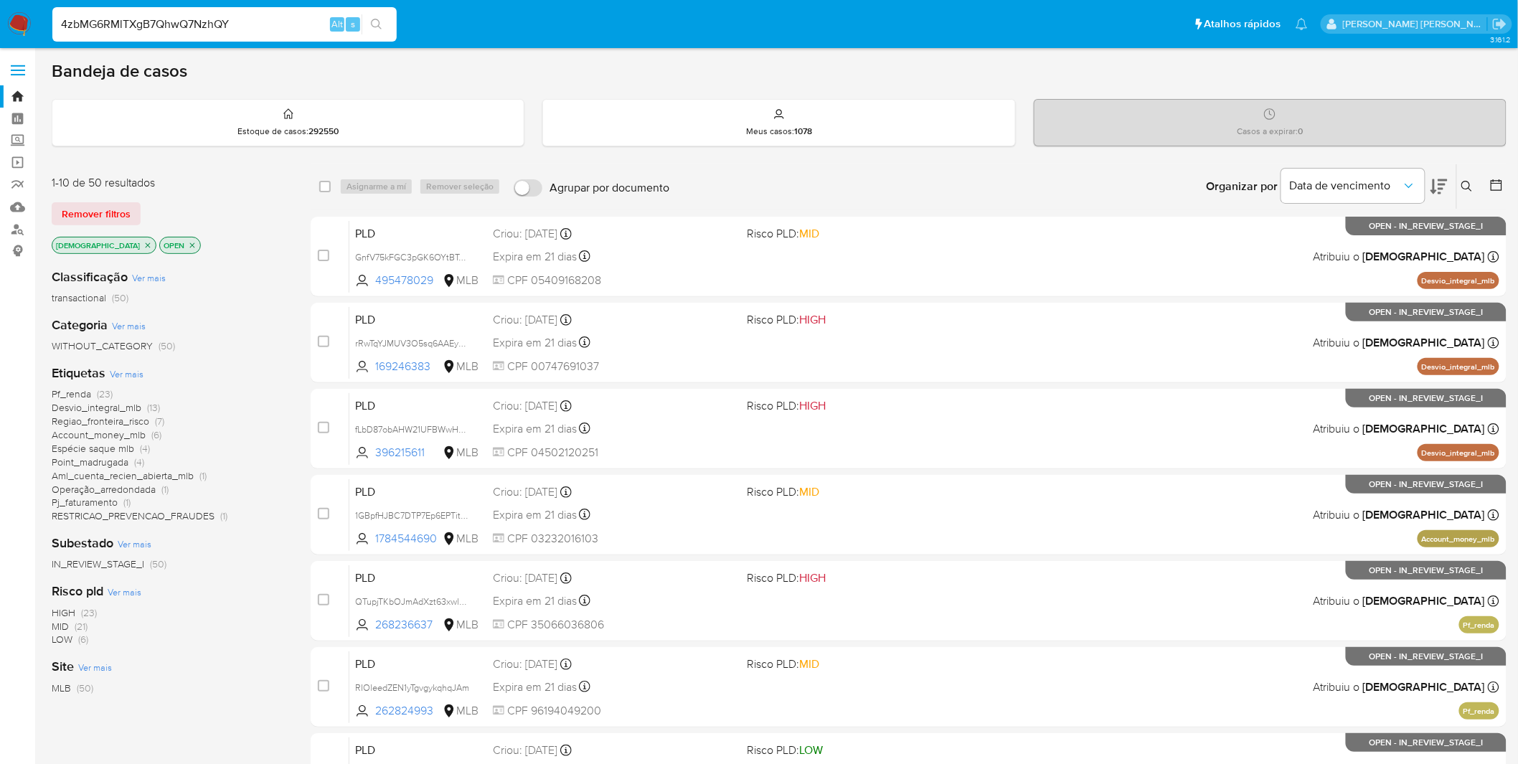
type input "4zbMG6RMlTXgB7QhwQ7NzhQY"
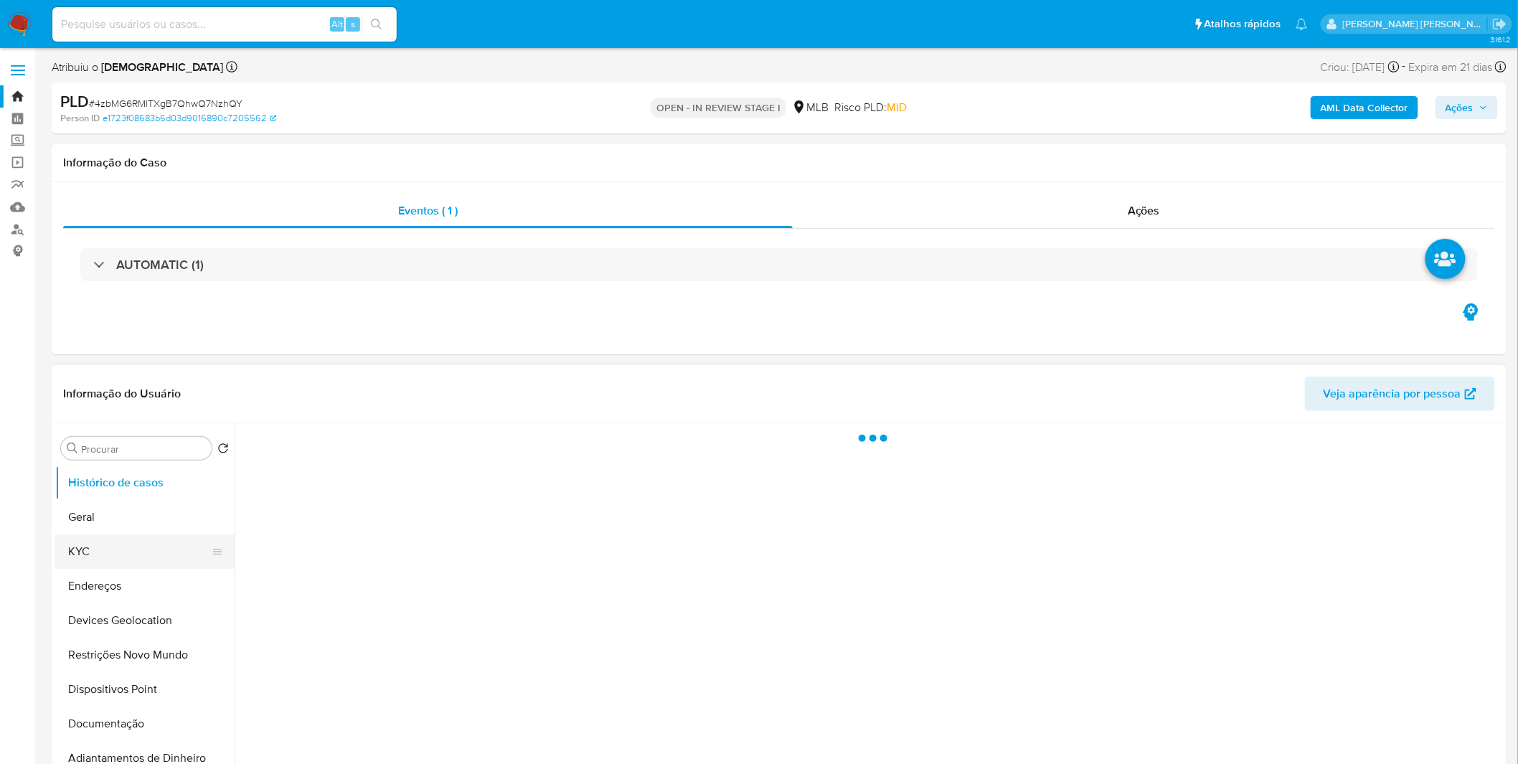
select select "10"
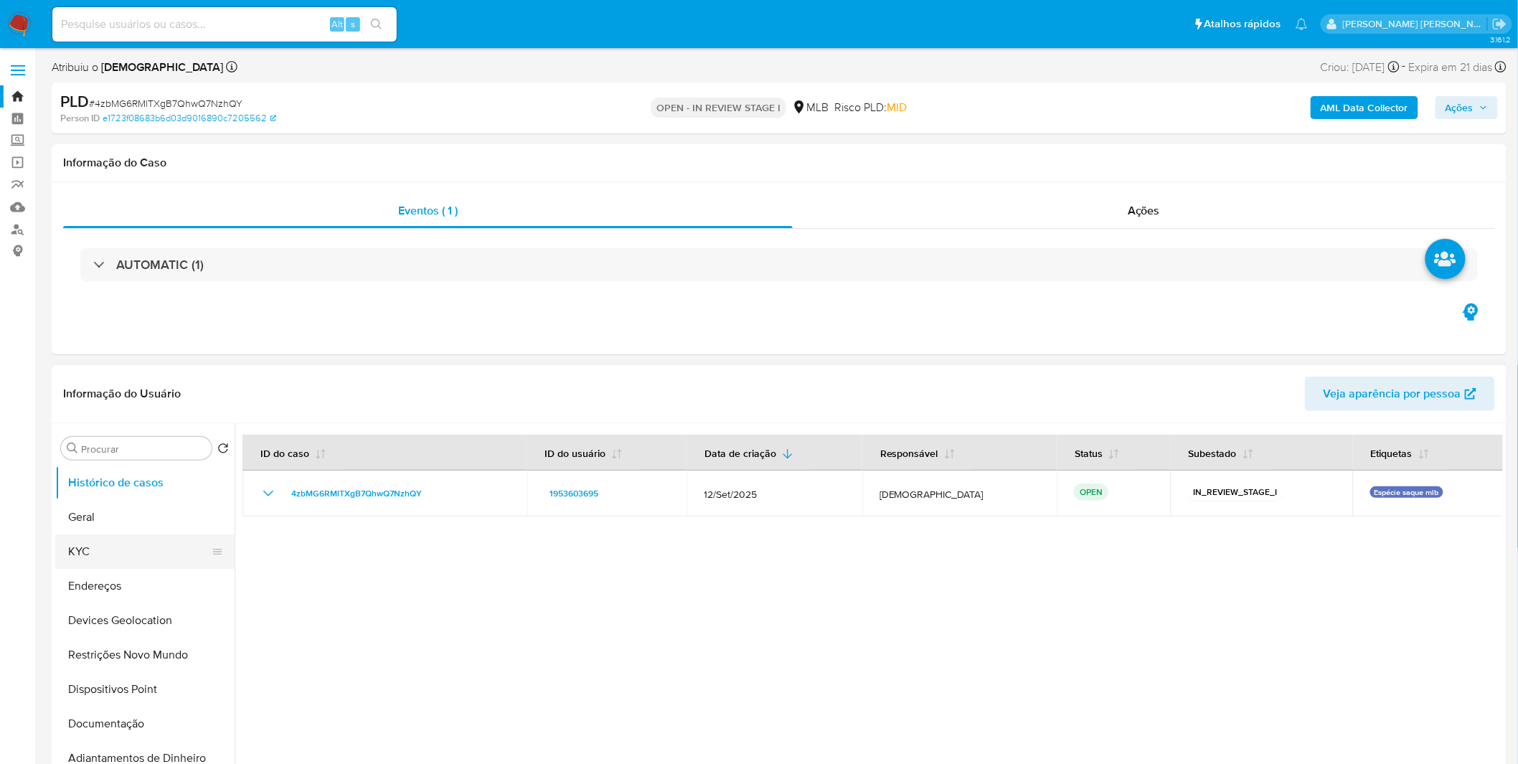
click at [167, 549] on button "KYC" at bounding box center [139, 552] width 168 height 34
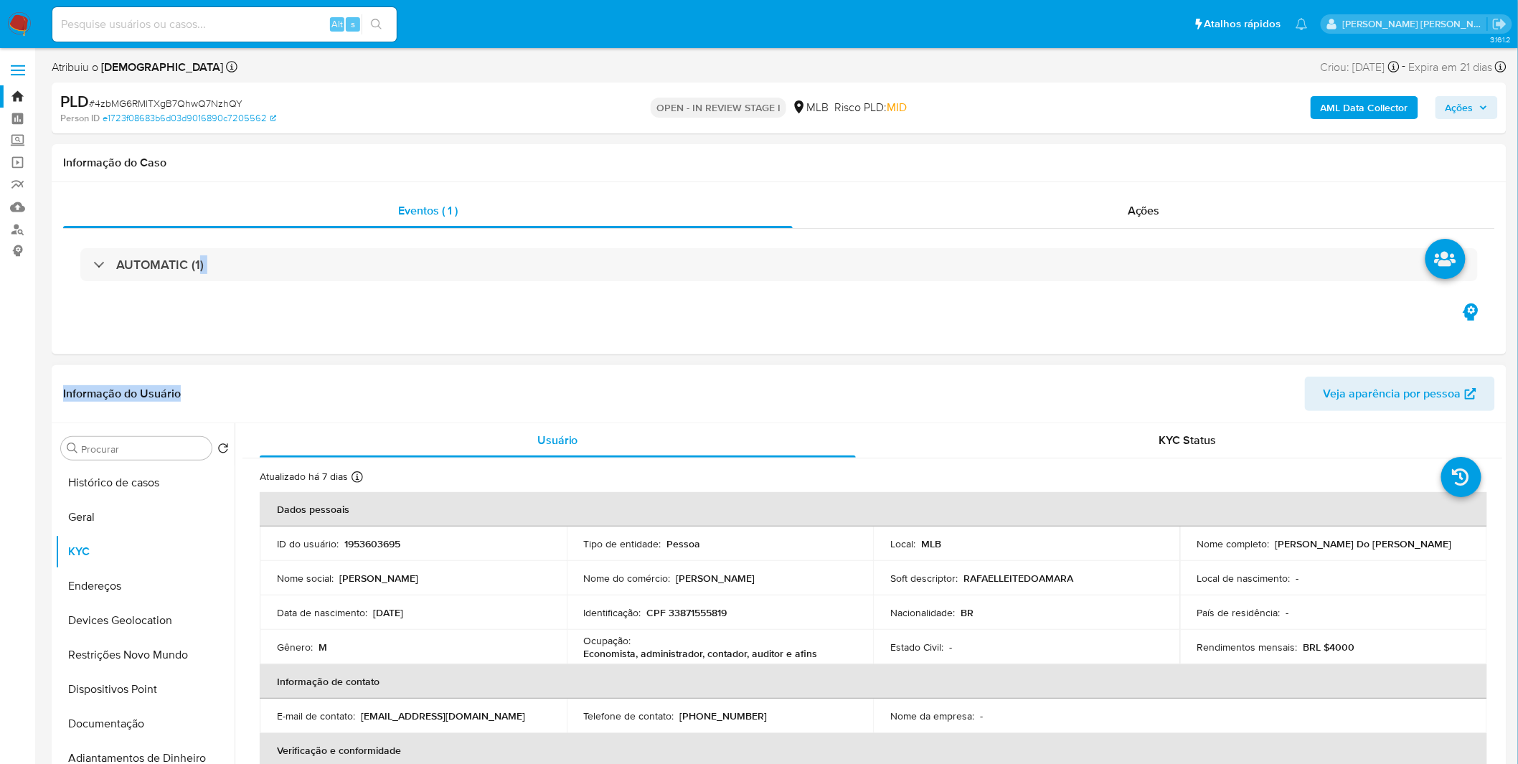
drag, startPoint x: 0, startPoint y: 574, endPoint x: 387, endPoint y: 397, distance: 426.1
click at [260, 27] on input at bounding box center [224, 24] width 344 height 19
click at [34, 18] on nav "Pausado Ver notificaciones Alt s Atalhos rápidos Presiona las siguientes teclas…" at bounding box center [759, 24] width 1518 height 48
click at [27, 20] on img at bounding box center [19, 24] width 24 height 24
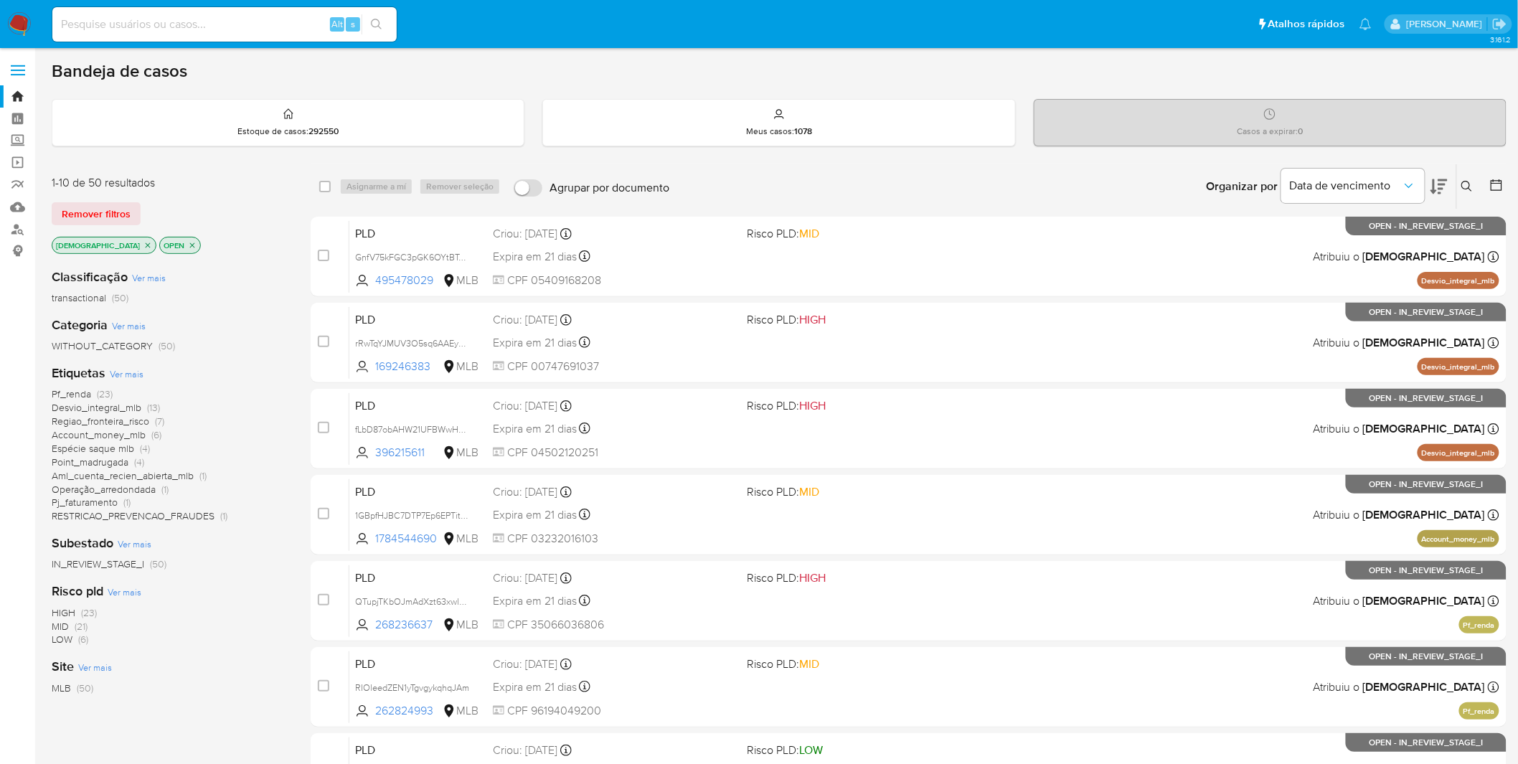
click at [113, 241] on p "[DEMOGRAPHIC_DATA]" at bounding box center [103, 246] width 103 height 16
click at [144, 241] on icon "close-filter" at bounding box center [148, 245] width 9 height 9
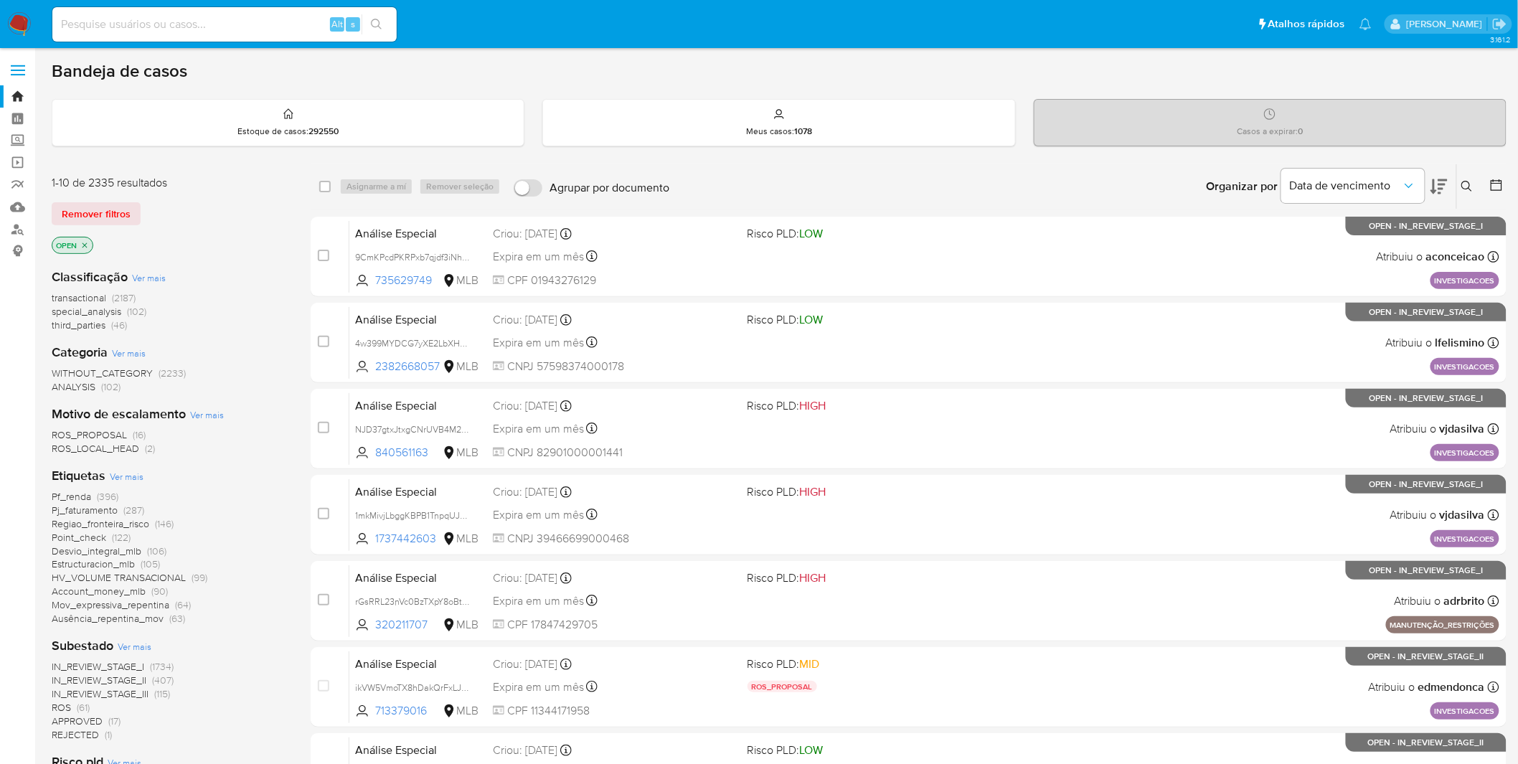
click at [87, 246] on icon "close-filter" at bounding box center [85, 245] width 5 height 5
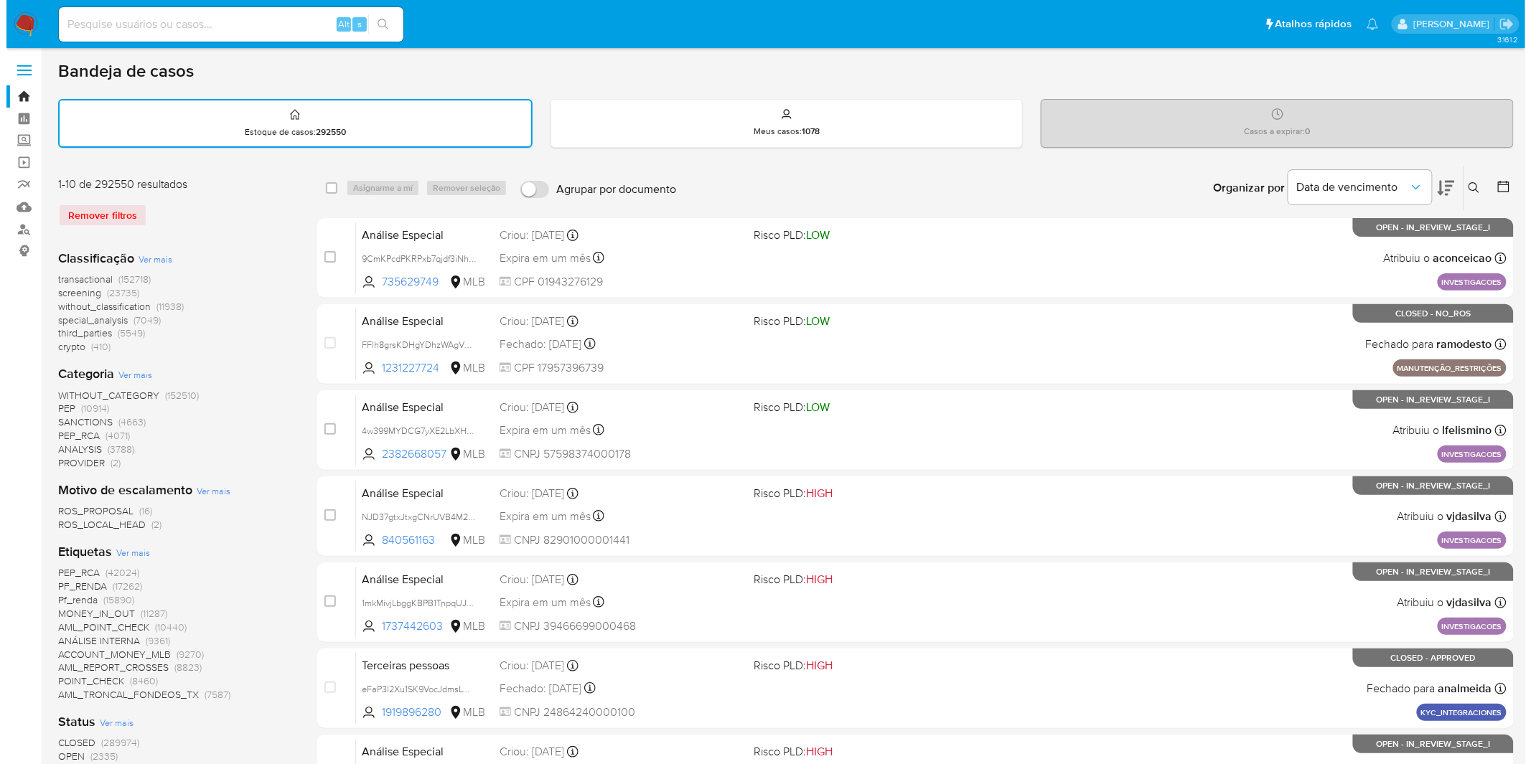
scroll to position [319, 0]
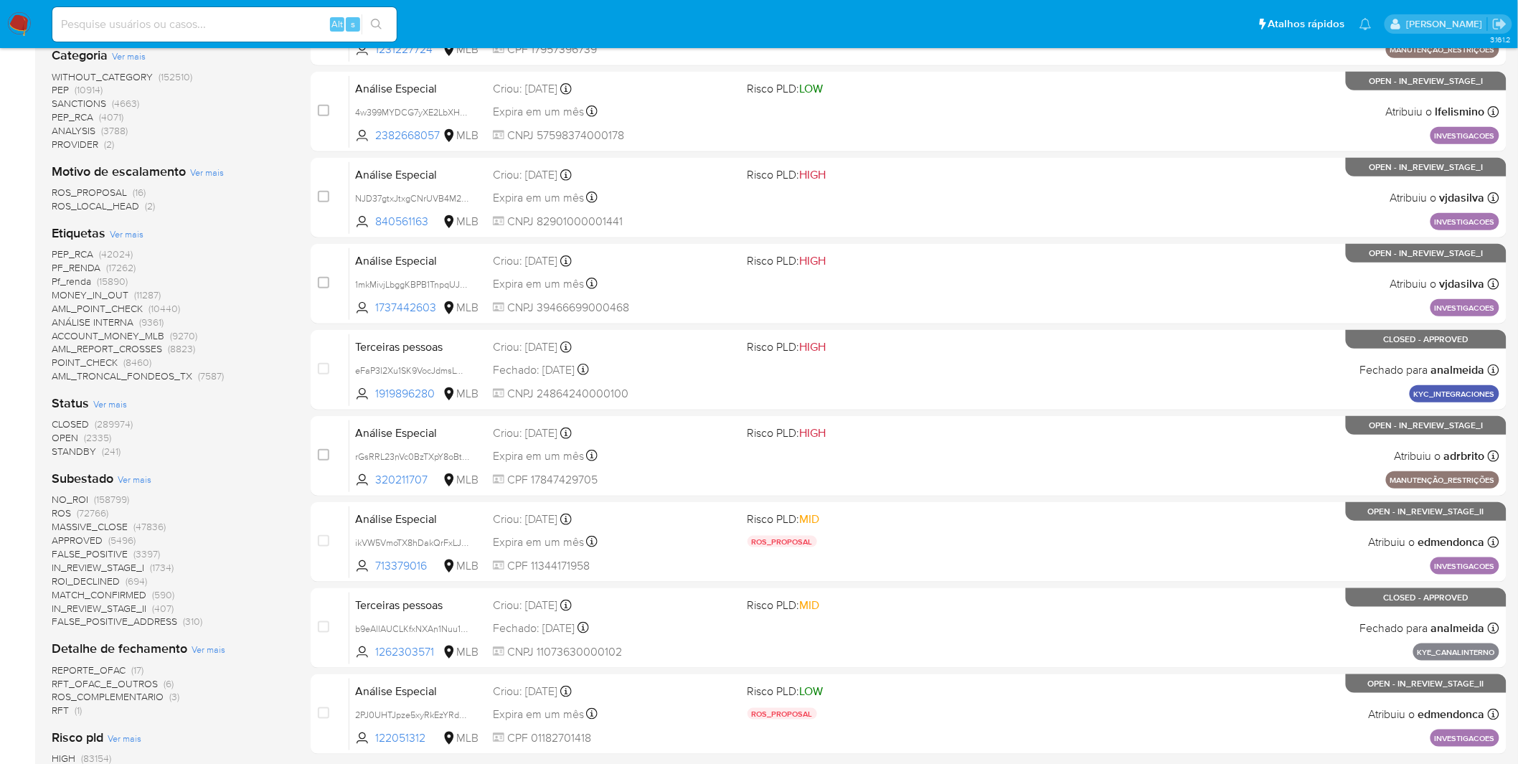
click at [132, 230] on span "Ver mais" at bounding box center [127, 233] width 34 height 13
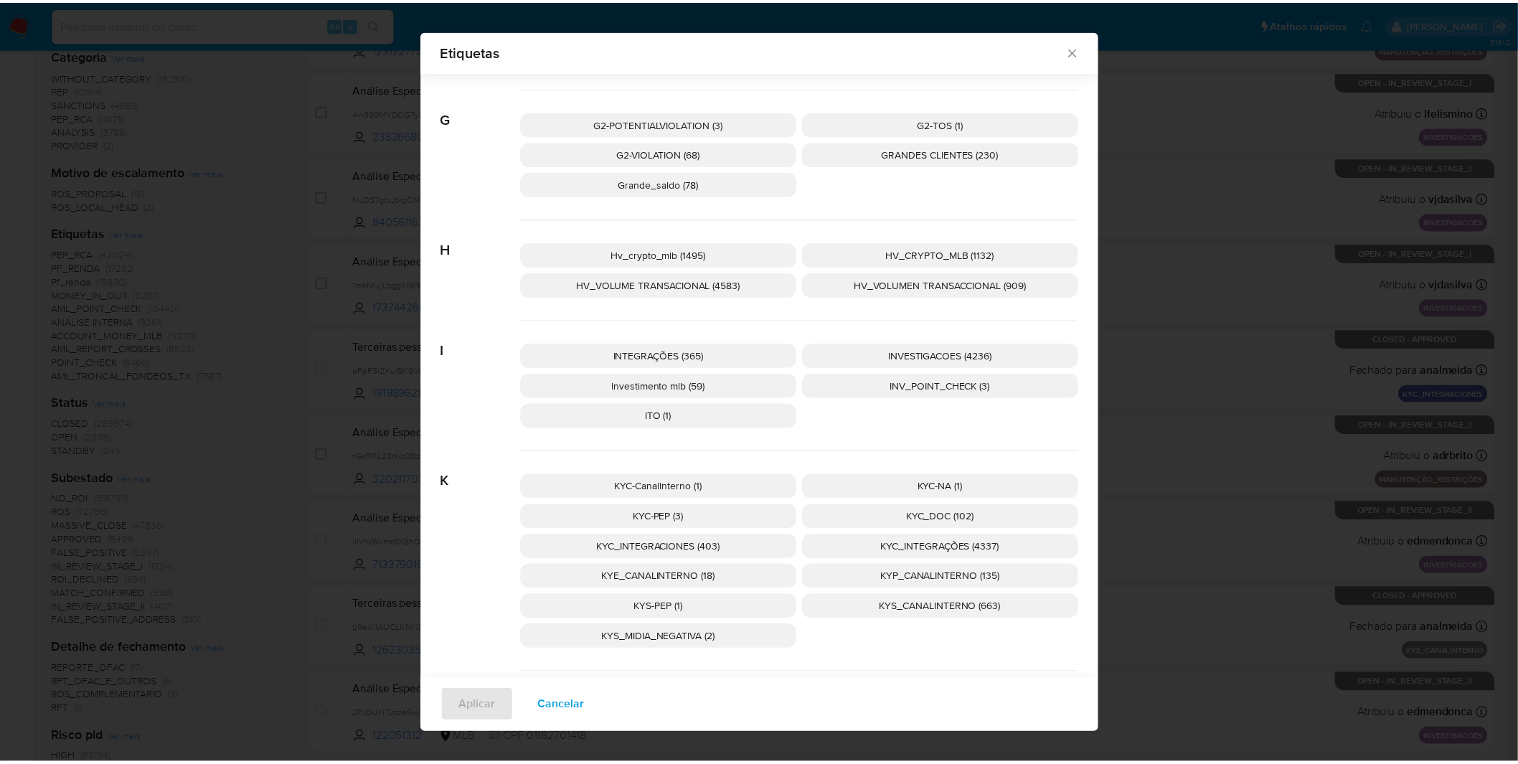
scroll to position [1663, 0]
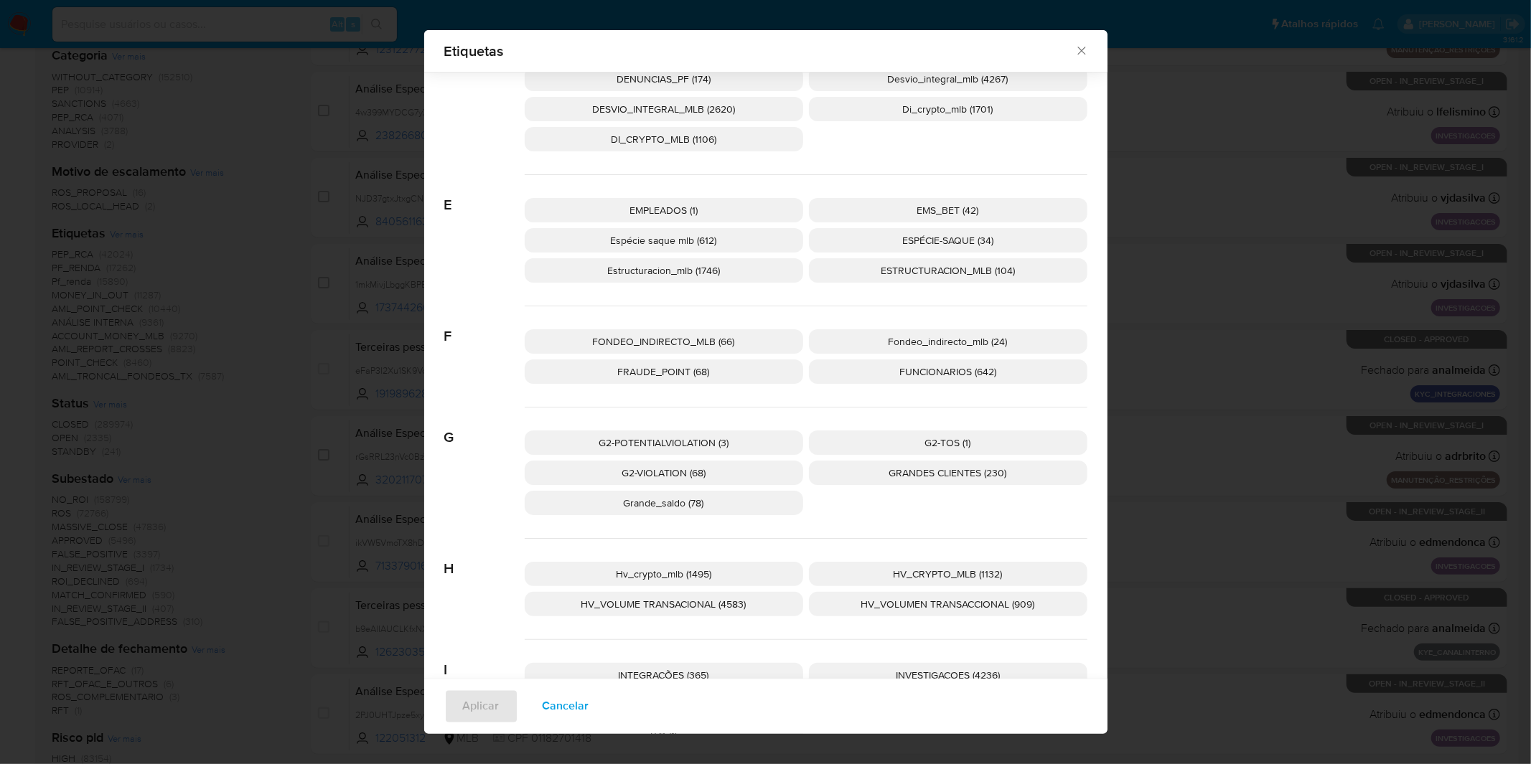
click at [670, 246] on p "Espécie saque mlb (612)" at bounding box center [664, 240] width 278 height 24
click at [668, 246] on p "Espécie saque mlb (612)" at bounding box center [664, 240] width 278 height 24
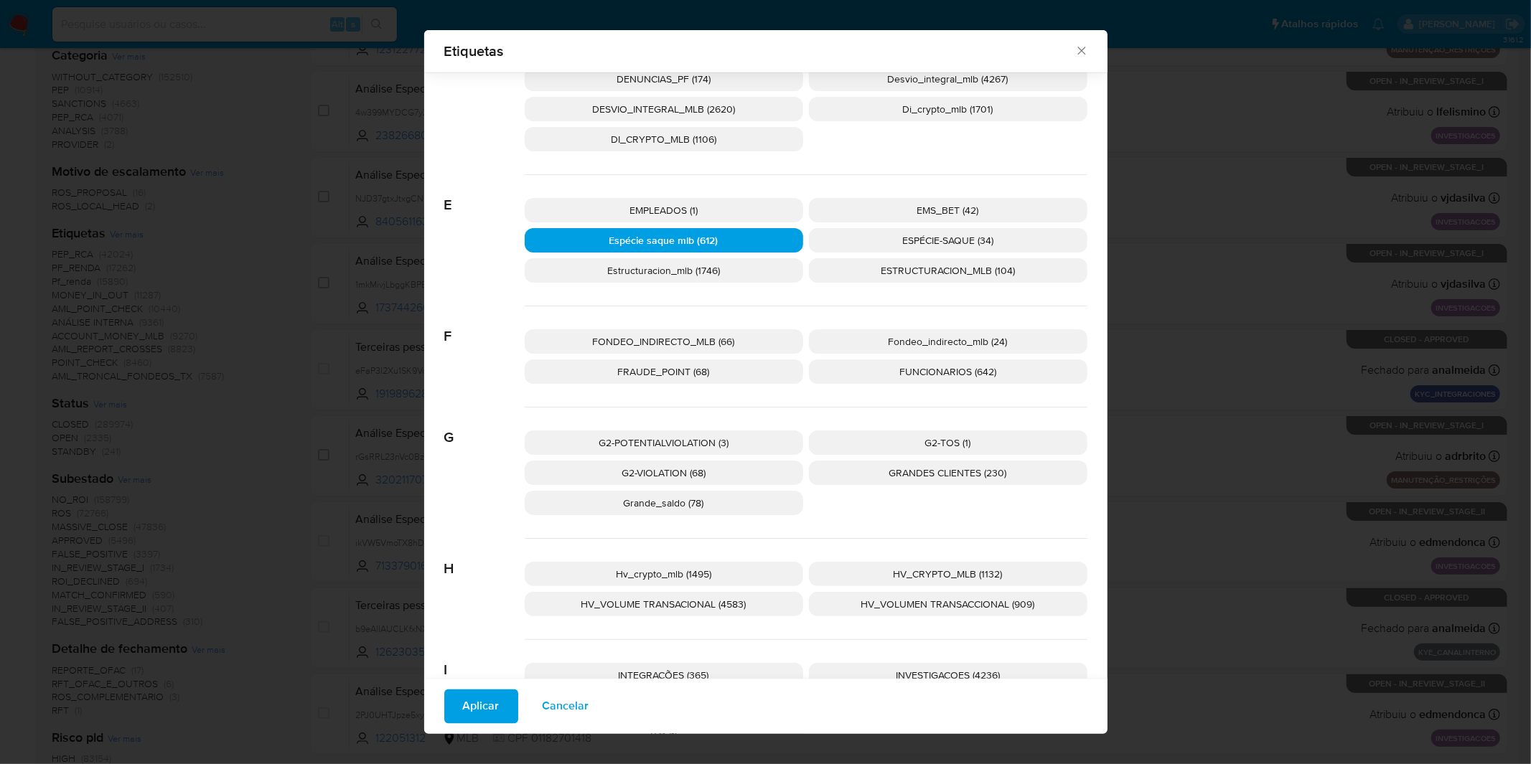
click at [497, 701] on button "Aplicar" at bounding box center [481, 707] width 74 height 34
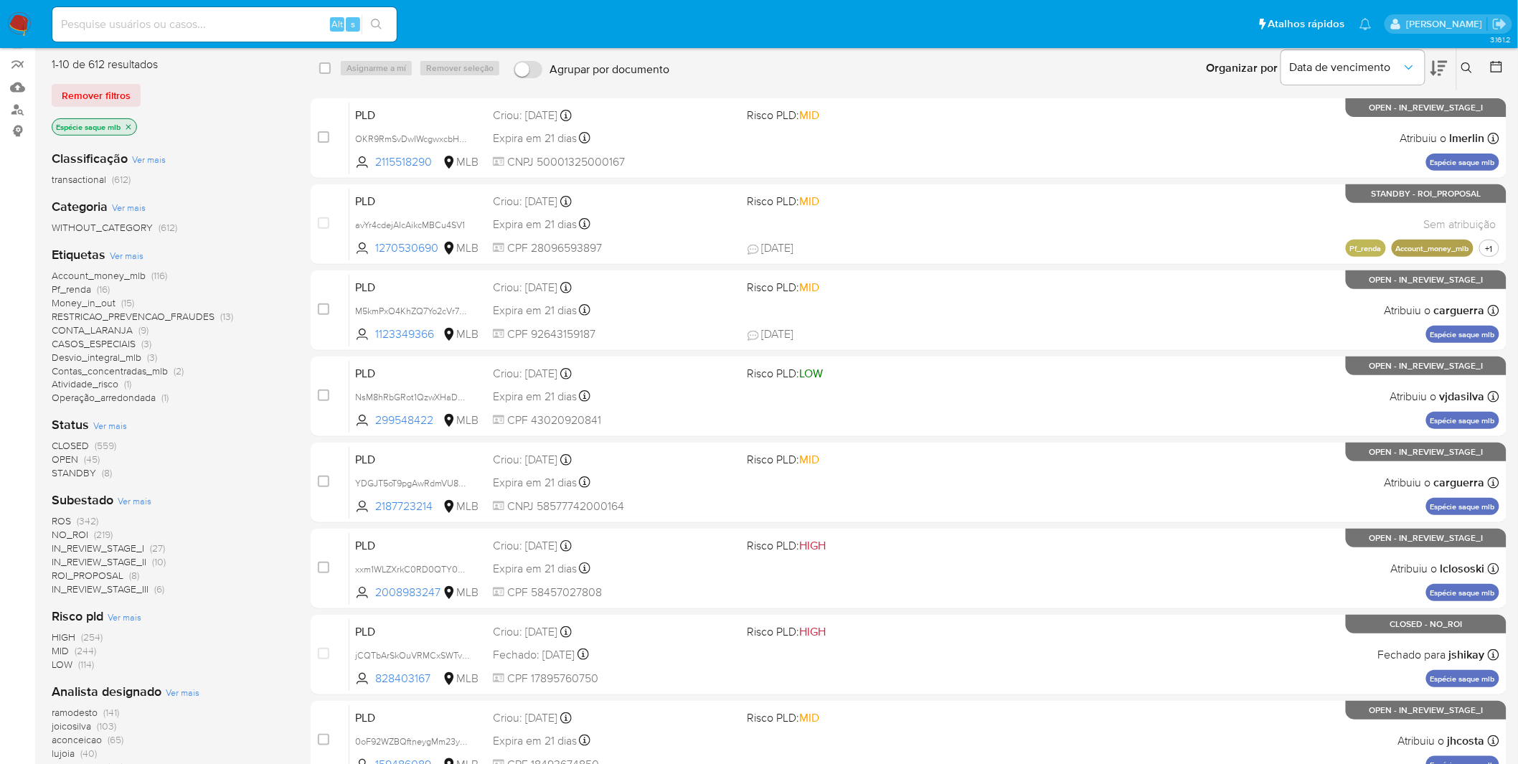
scroll to position [159, 0]
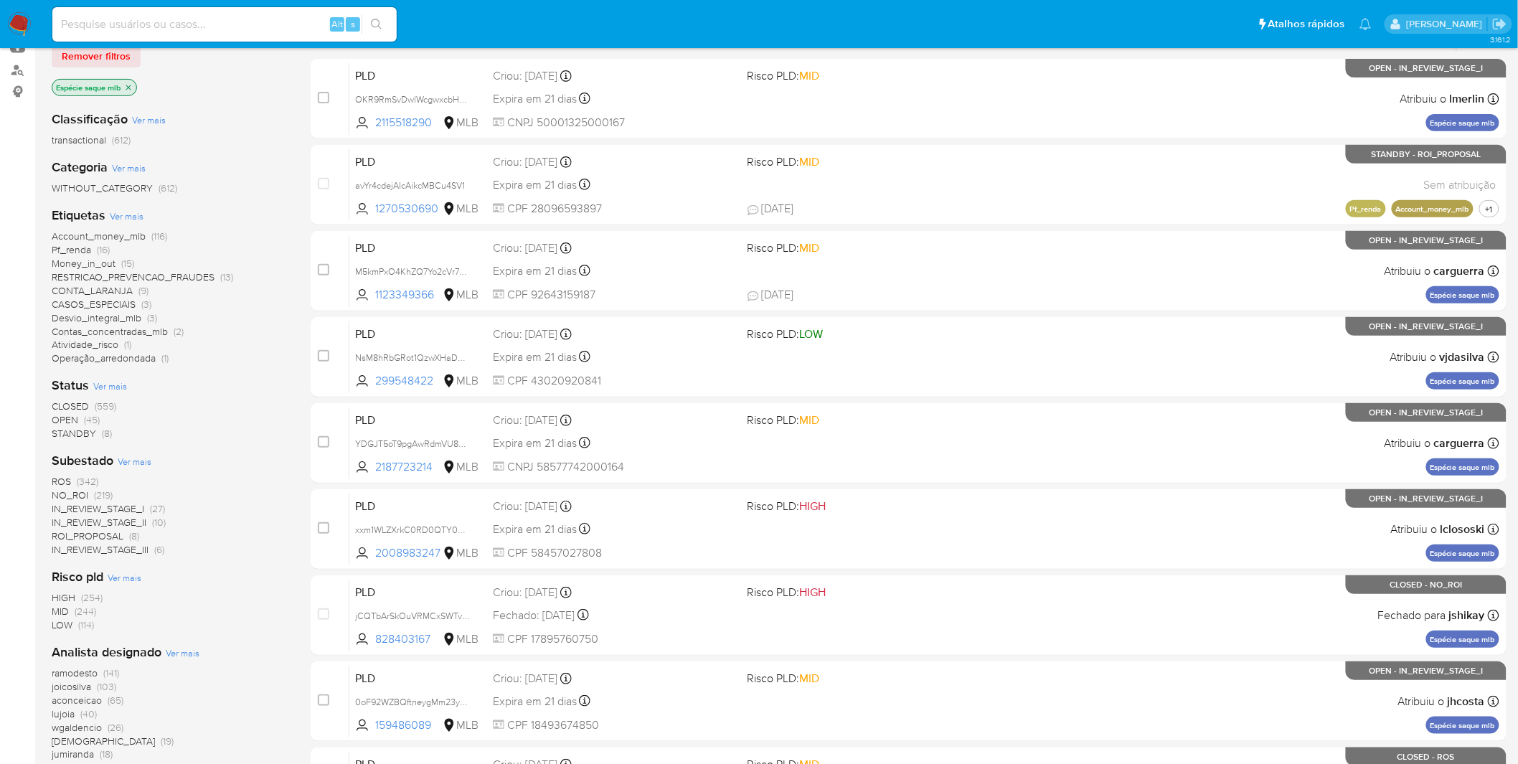
click at [60, 483] on span "ROS" at bounding box center [61, 481] width 19 height 14
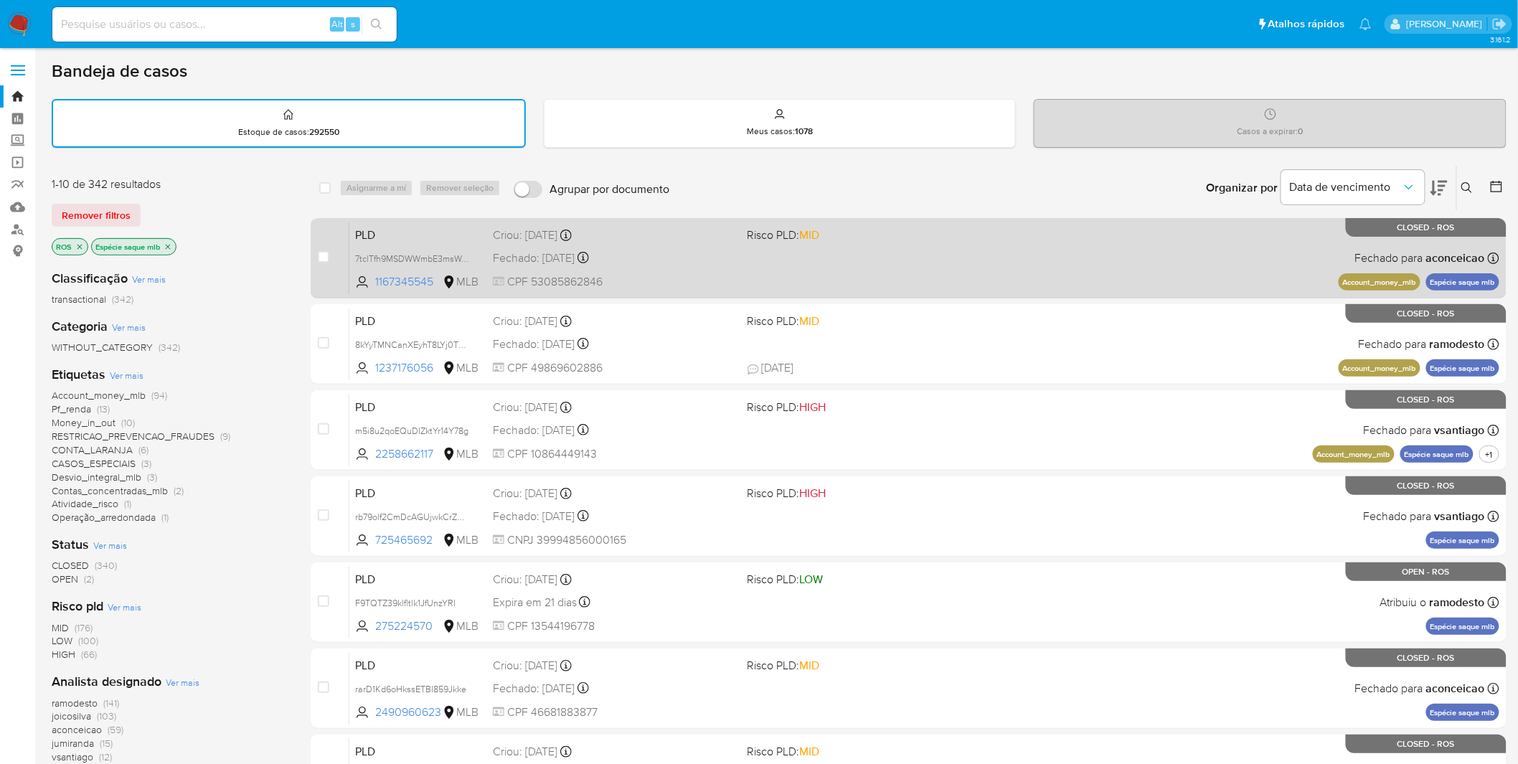
click at [730, 250] on div "Fechado: 29/09/2025 Fechado: 29/09/2025 16:06:09" at bounding box center [614, 258] width 243 height 16
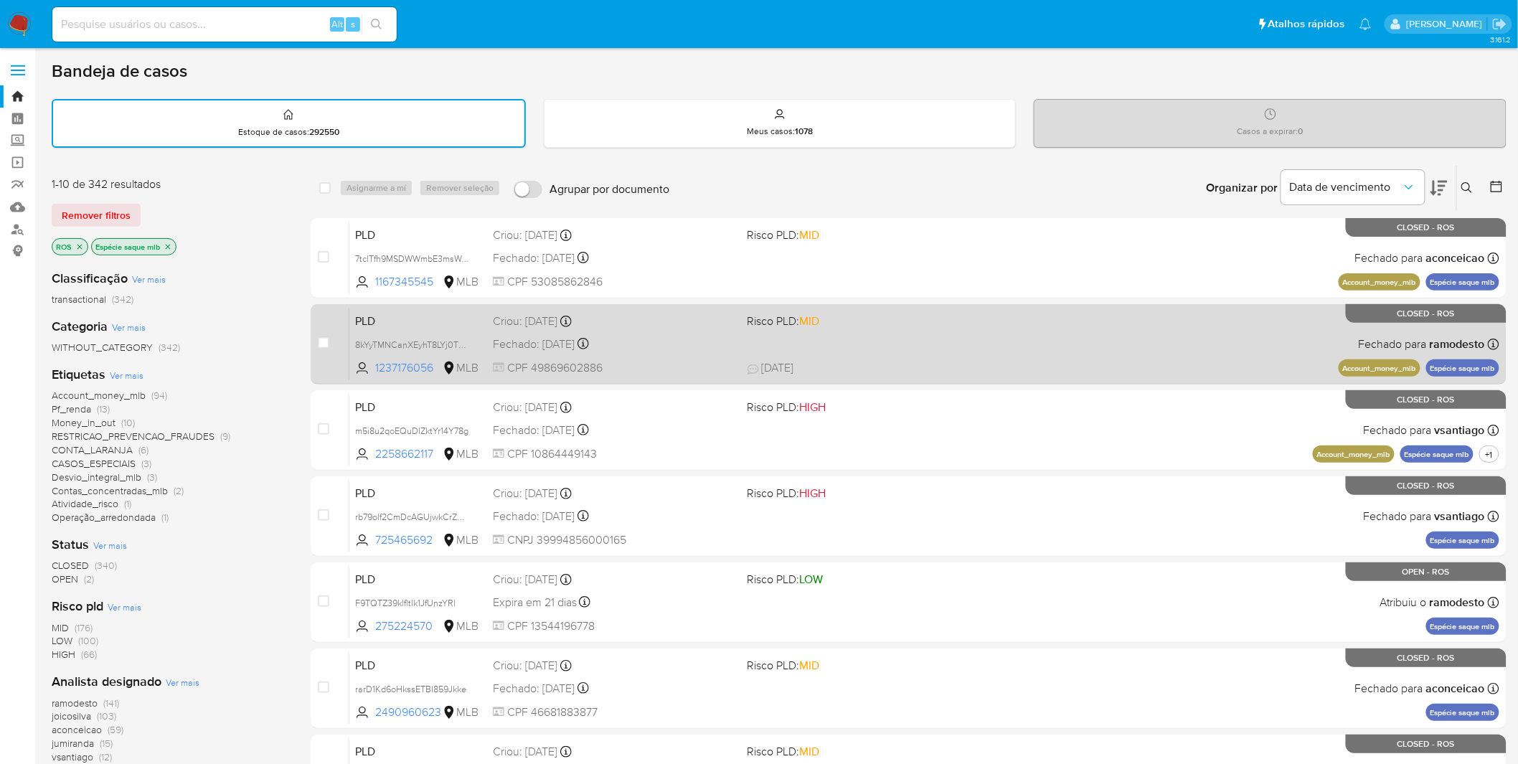
click at [662, 372] on span "CPF 49869602886" at bounding box center [614, 368] width 243 height 16
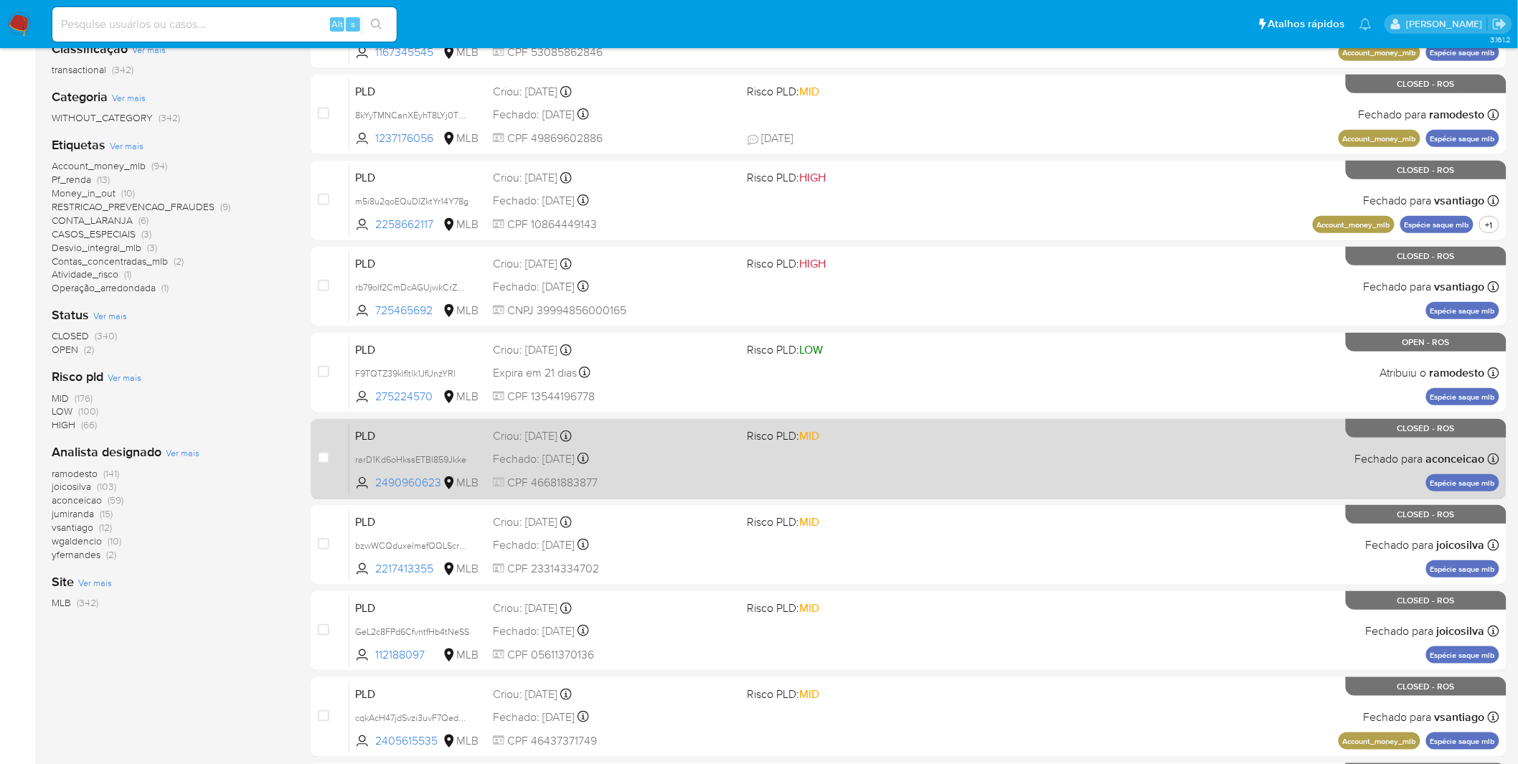
scroll to position [239, 0]
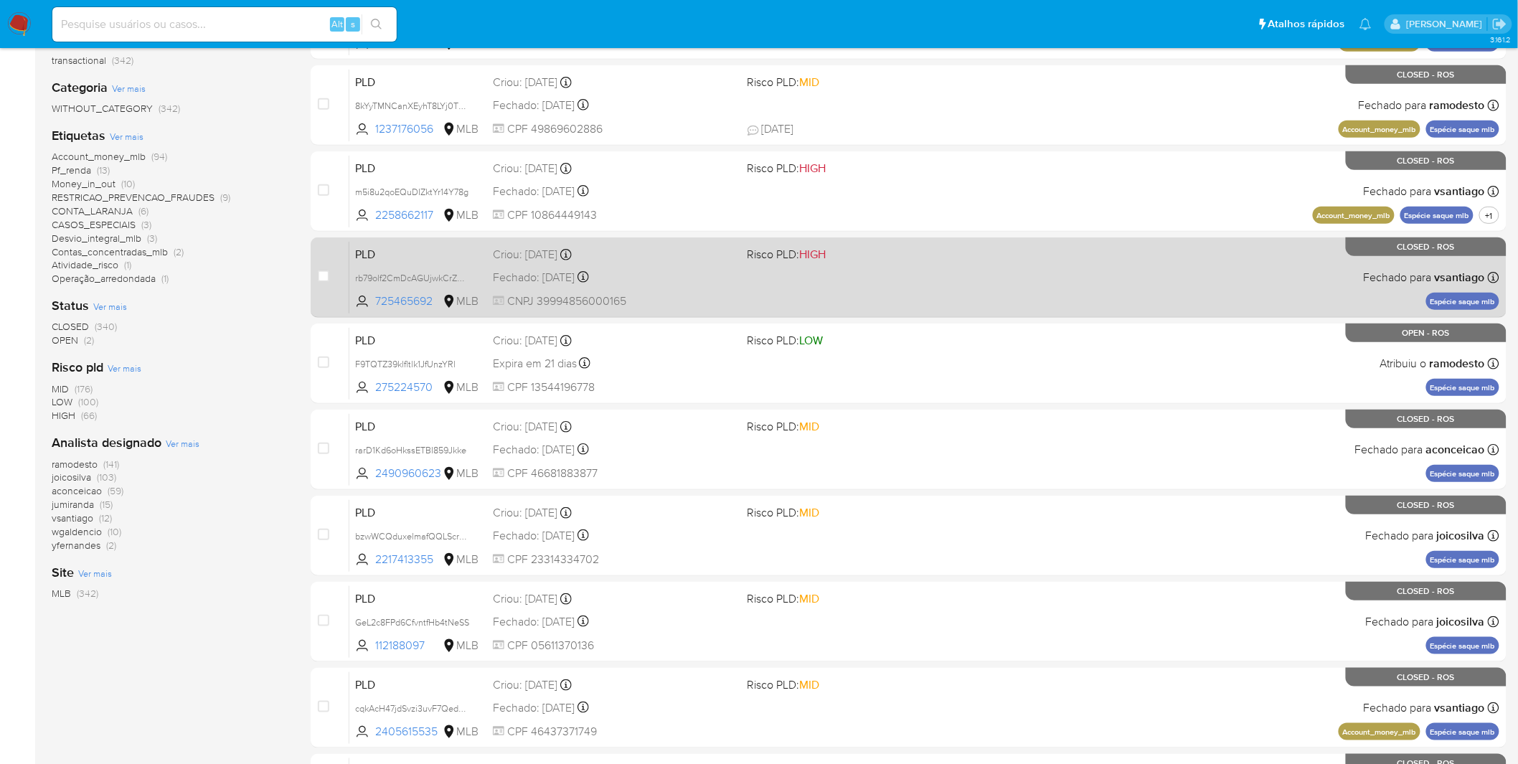
click at [683, 283] on div "PLD rb79olf2CmDcAGUjwkCrZMa5 725465692 MLB Risco PLD: HIGH Criou: 12/09/2025 Cr…" at bounding box center [924, 277] width 1150 height 72
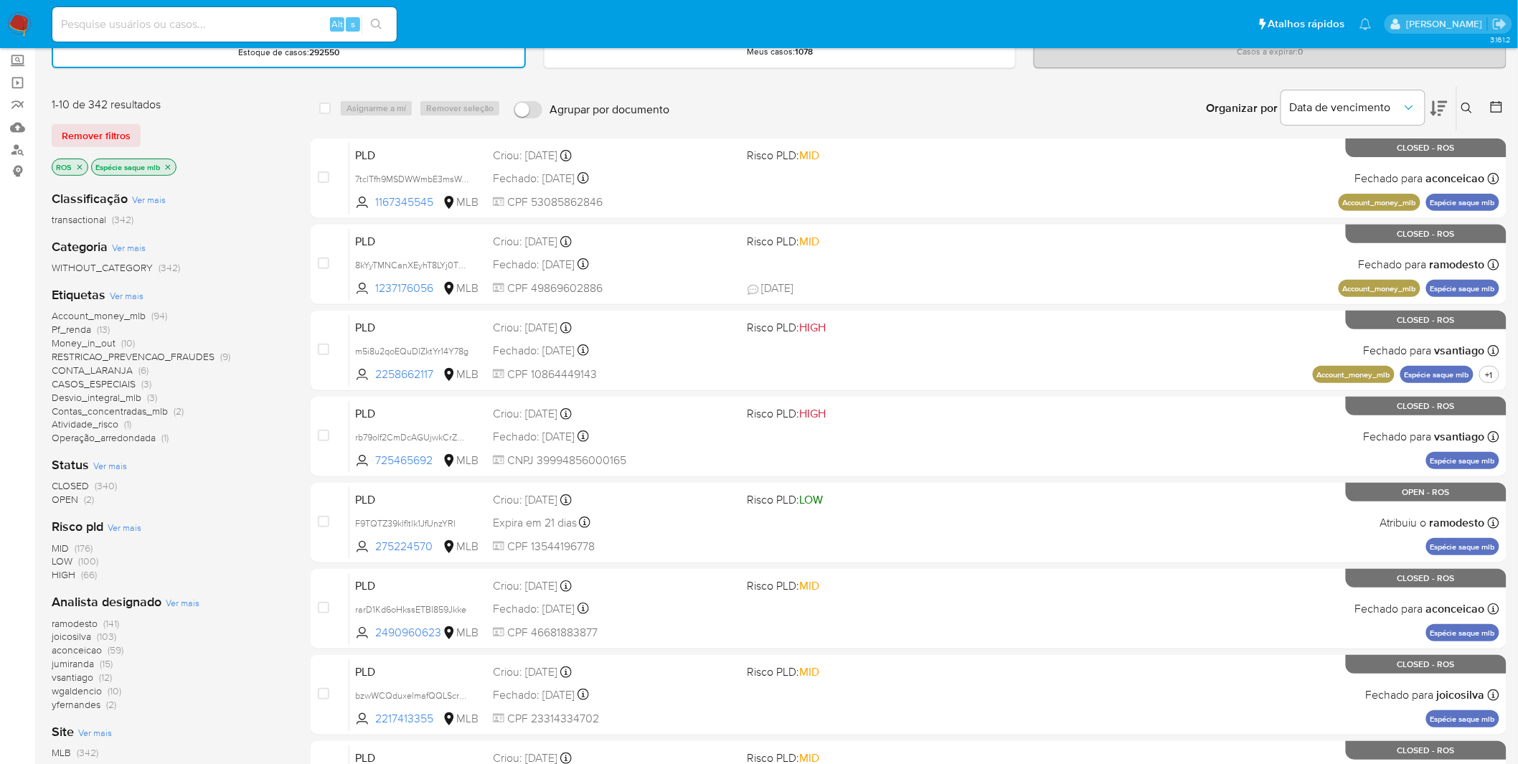
scroll to position [0, 0]
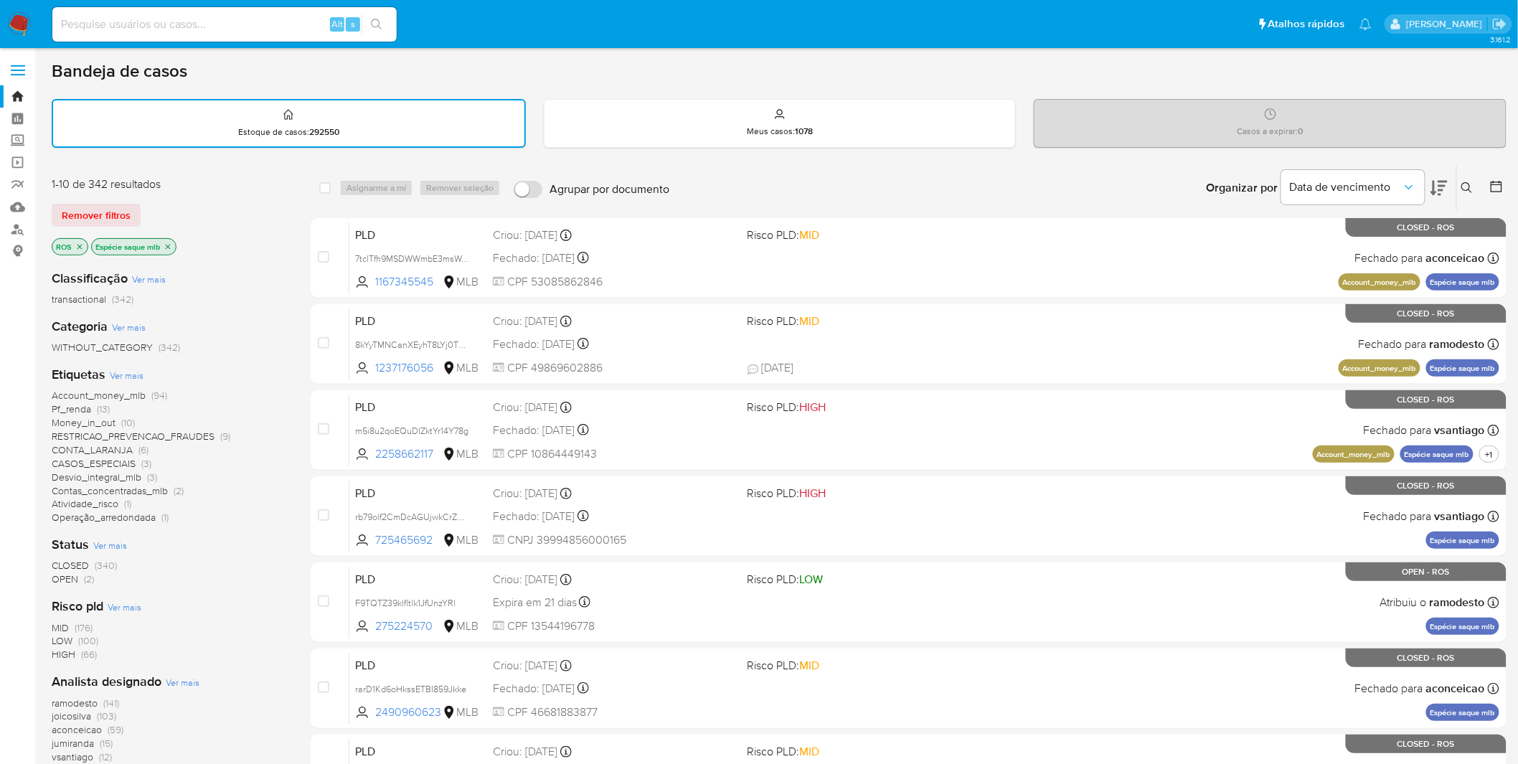
click at [30, 22] on img at bounding box center [19, 24] width 24 height 24
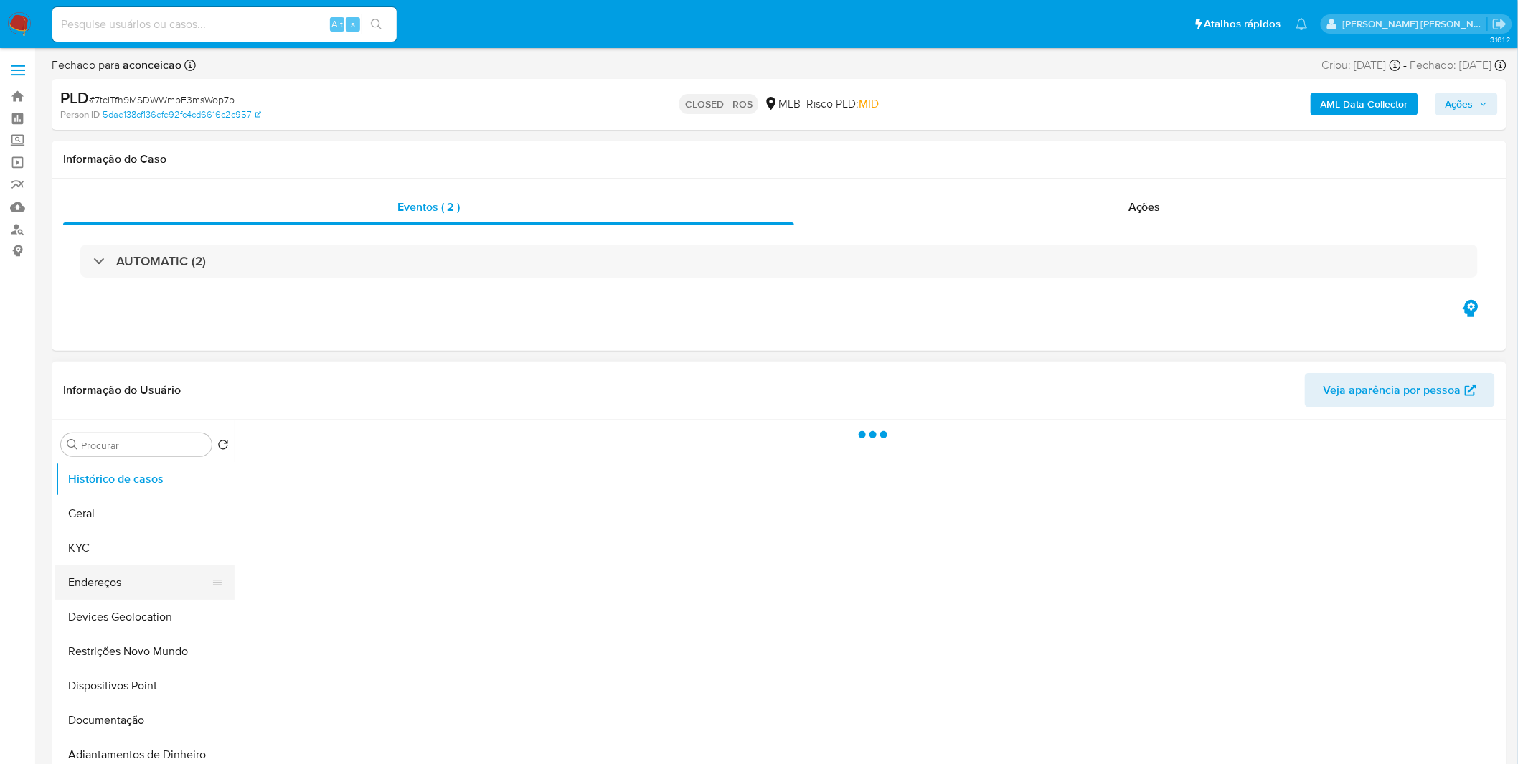
select select "10"
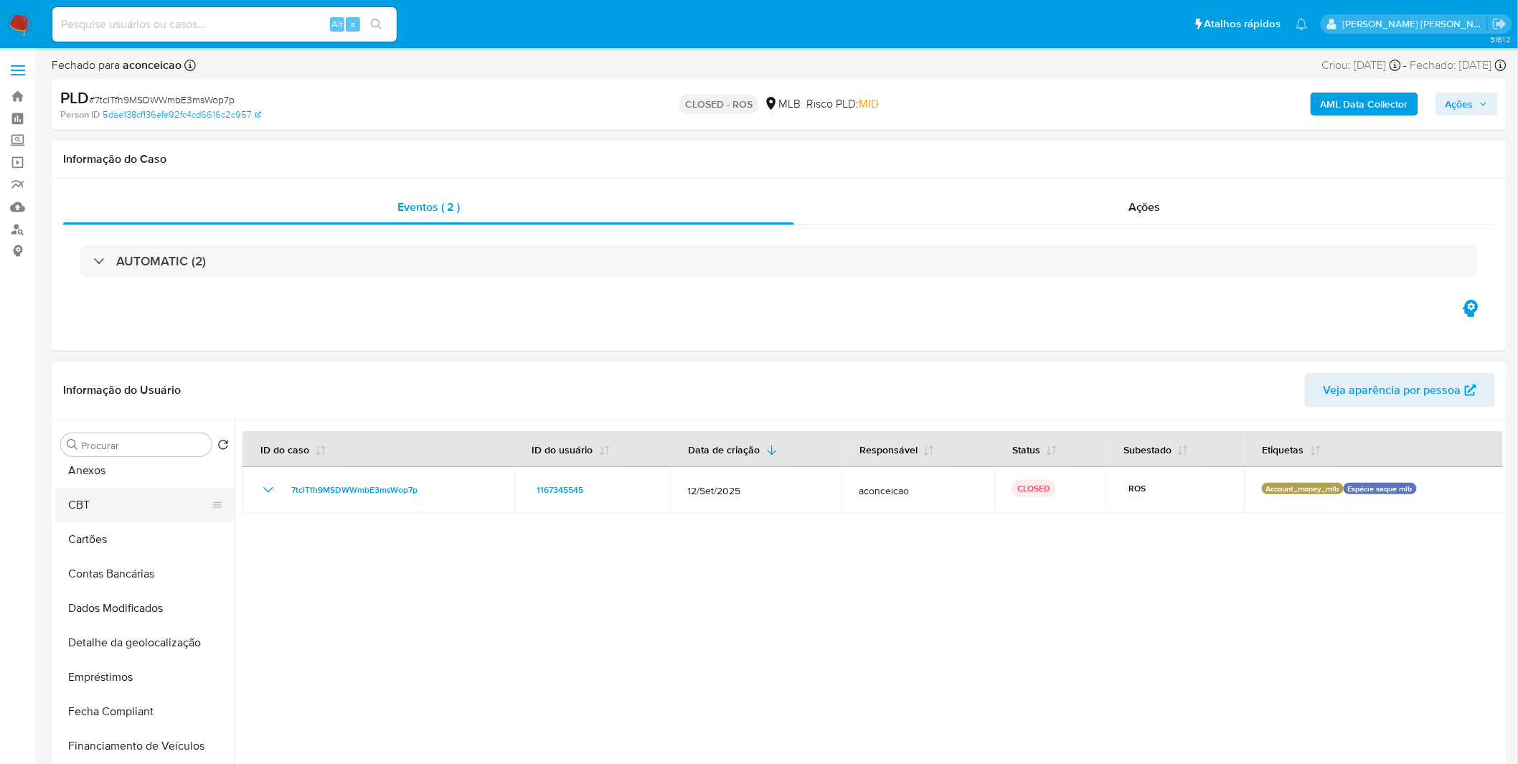
scroll to position [159, 0]
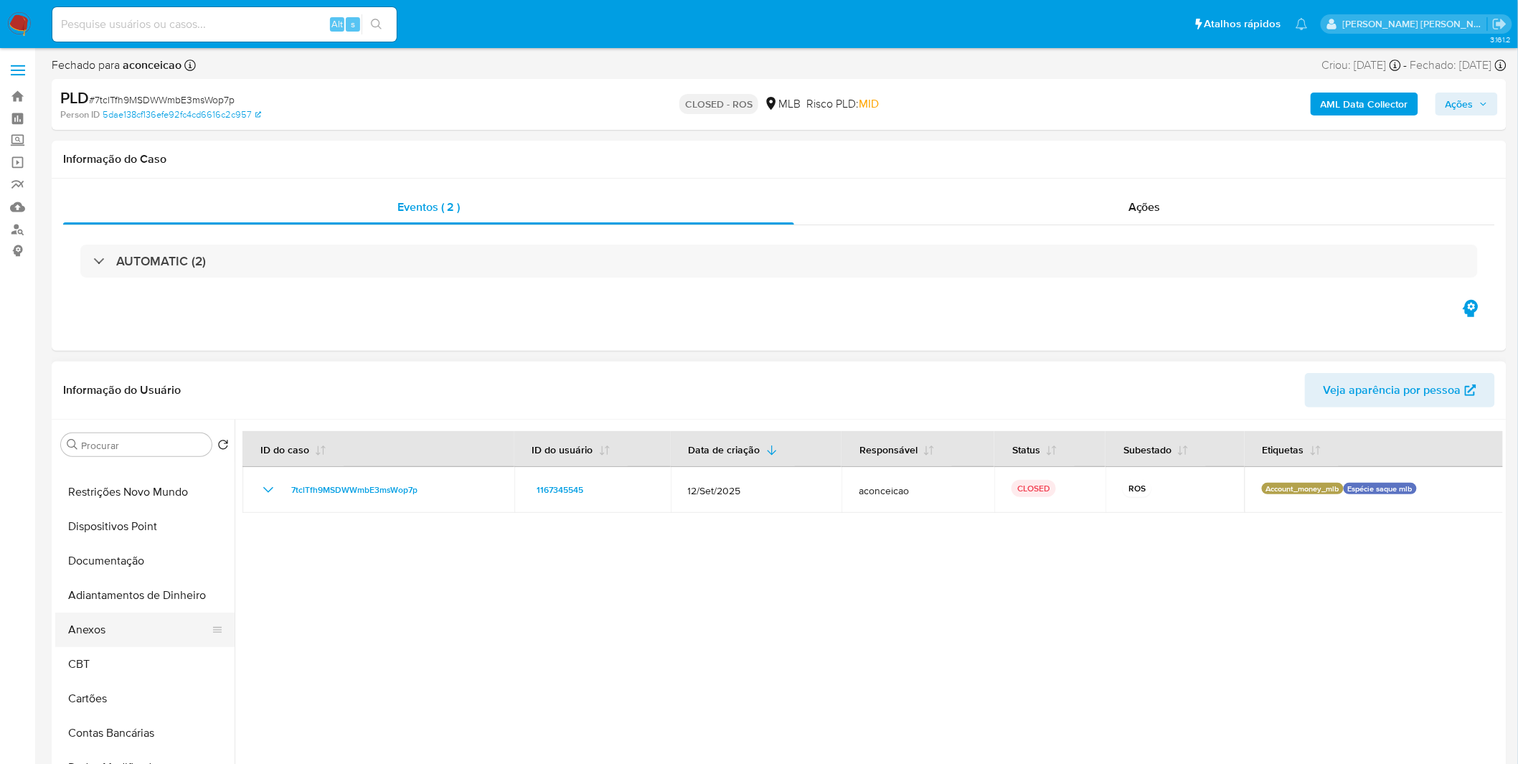
click at [142, 643] on button "Anexos" at bounding box center [139, 630] width 168 height 34
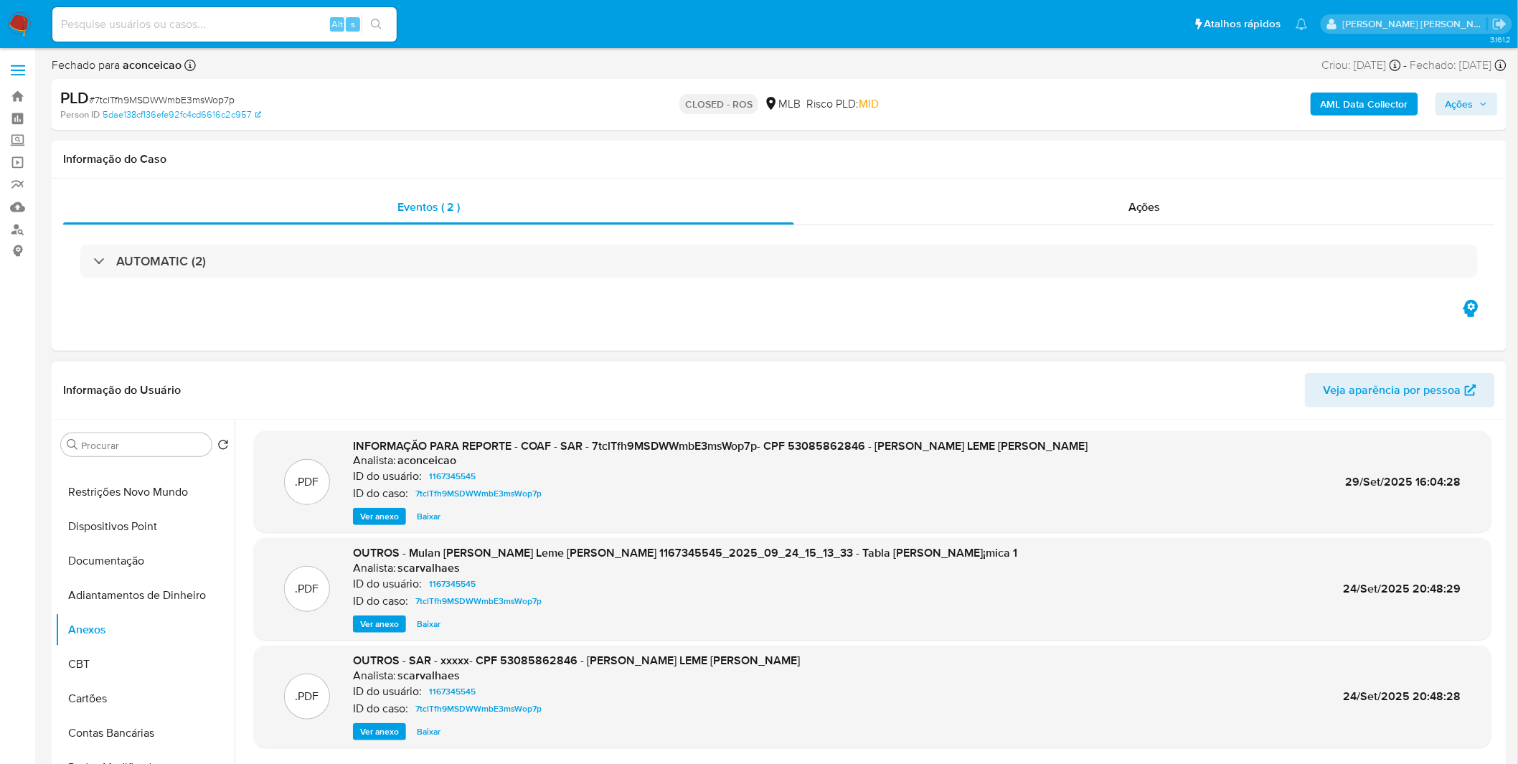
click at [365, 510] on span "Ver anexo" at bounding box center [379, 516] width 39 height 14
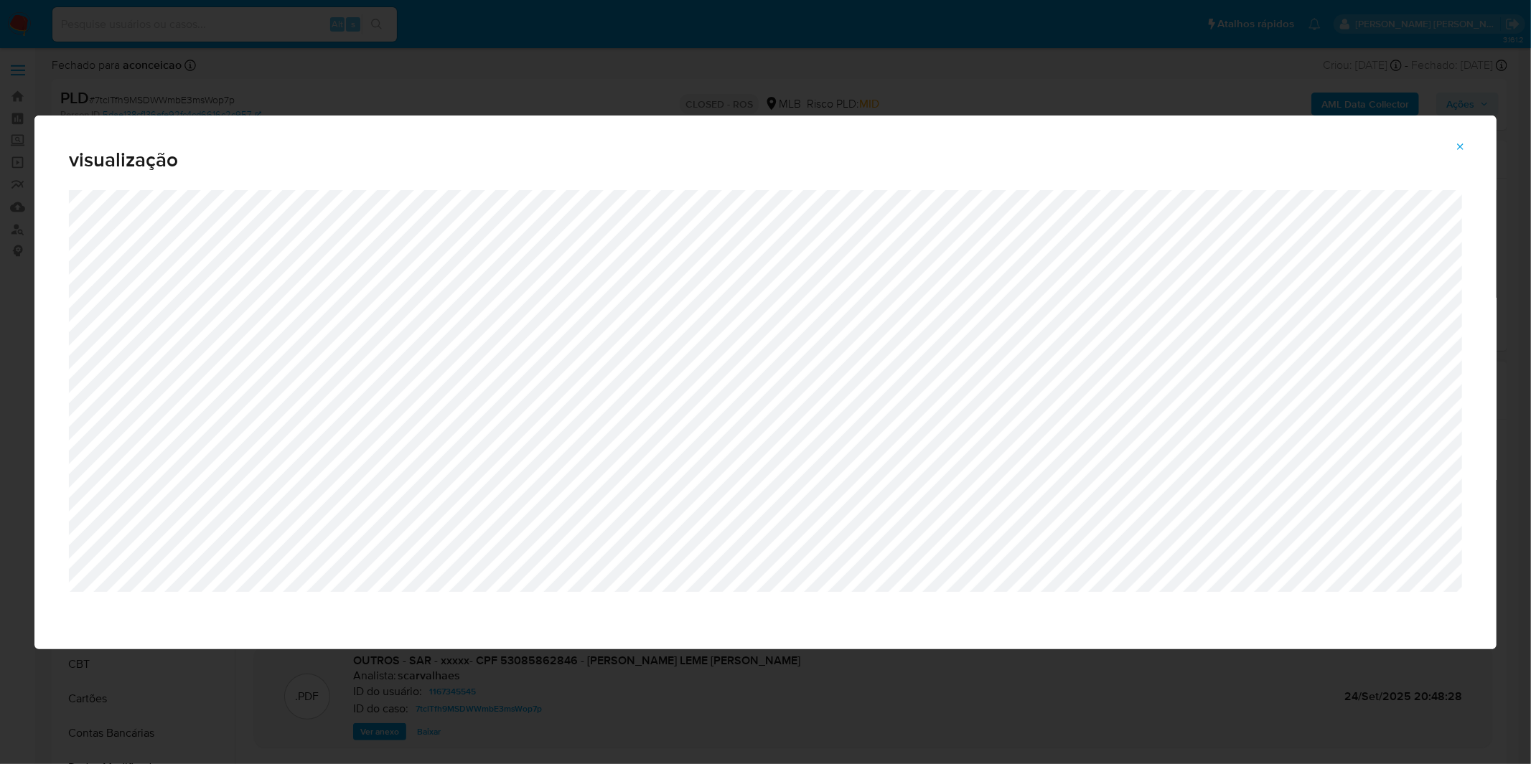
click at [1457, 154] on span "Attachment preview" at bounding box center [1460, 147] width 11 height 20
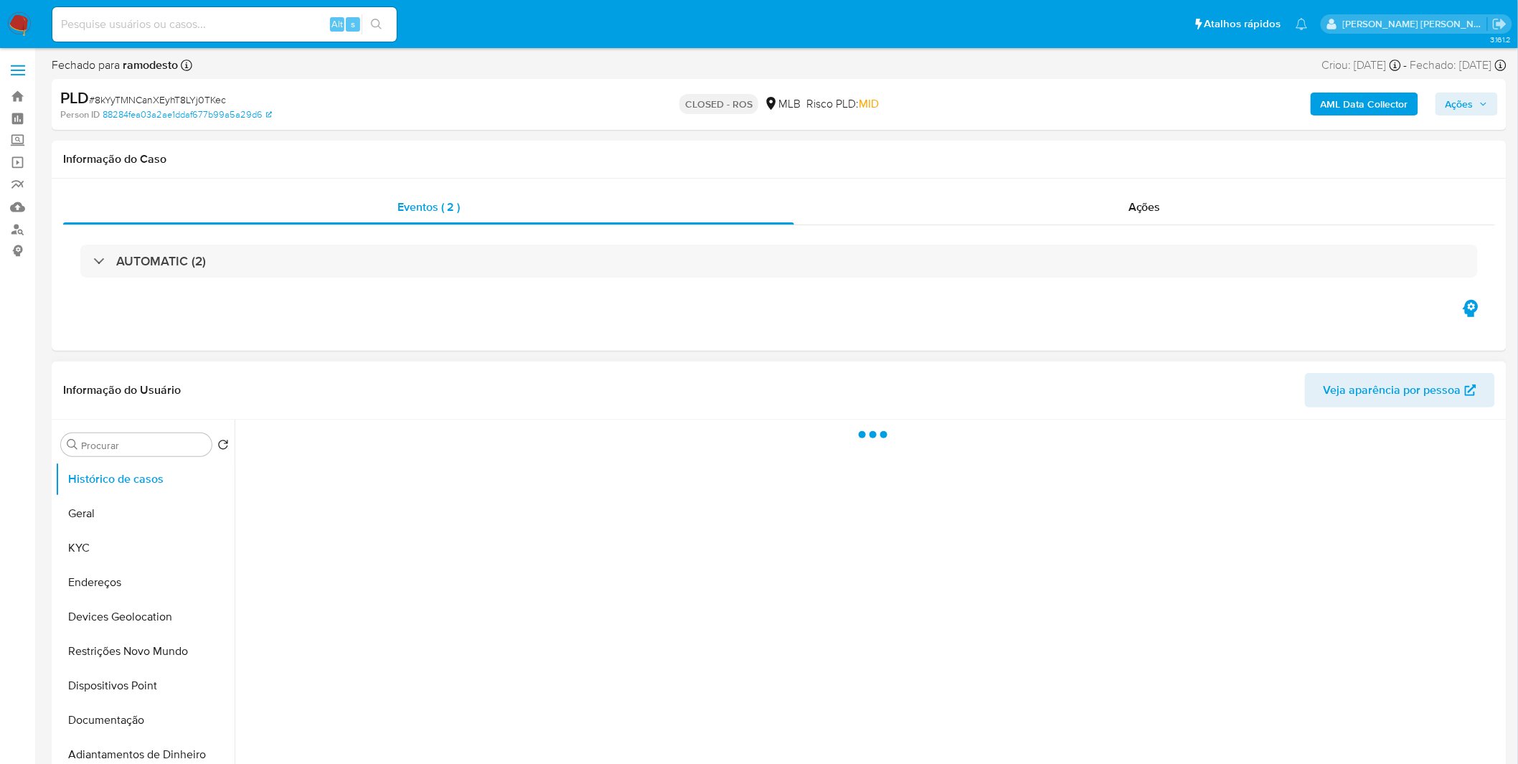
select select "10"
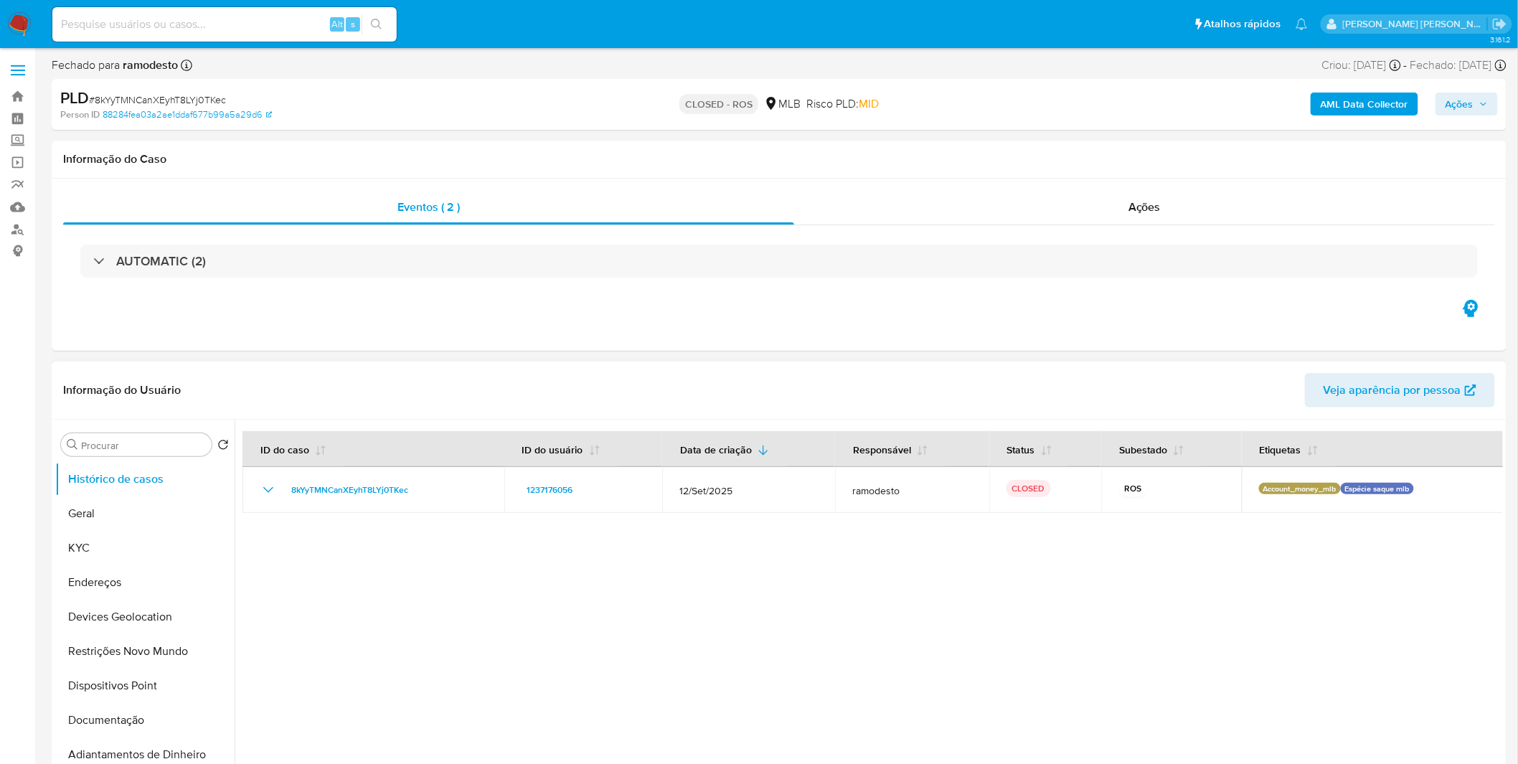
scroll to position [80, 0]
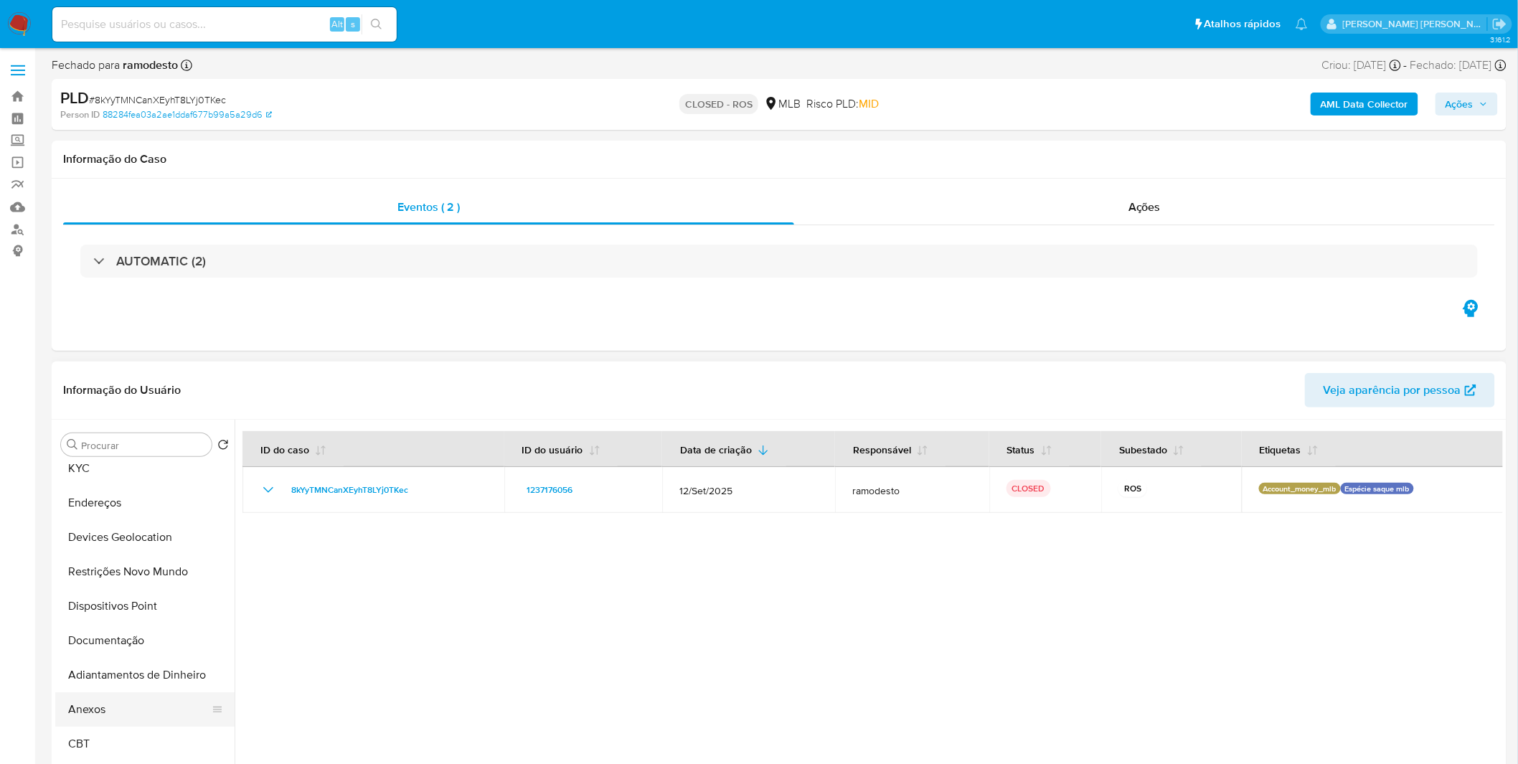
click at [120, 707] on button "Anexos" at bounding box center [139, 709] width 168 height 34
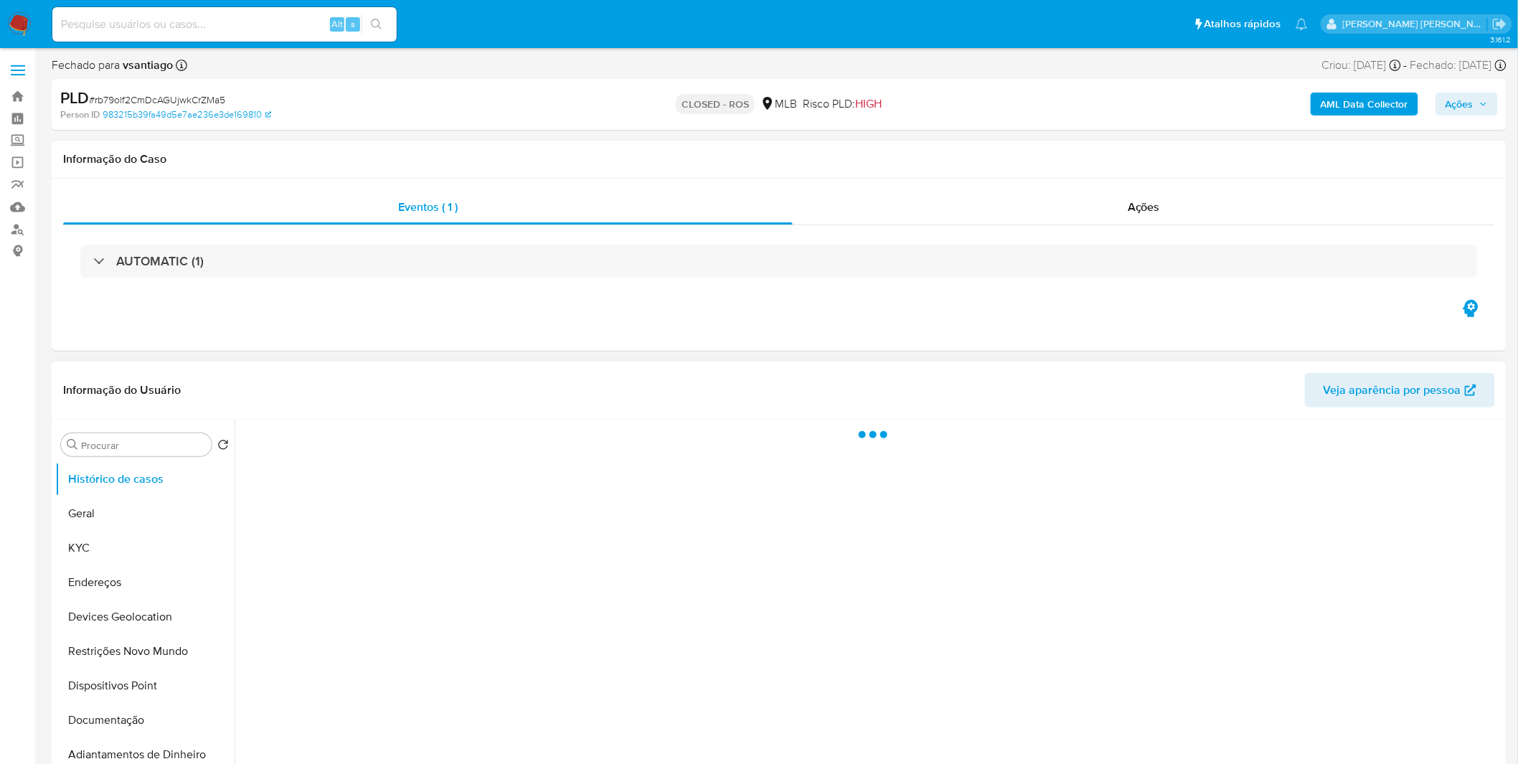
select select "10"
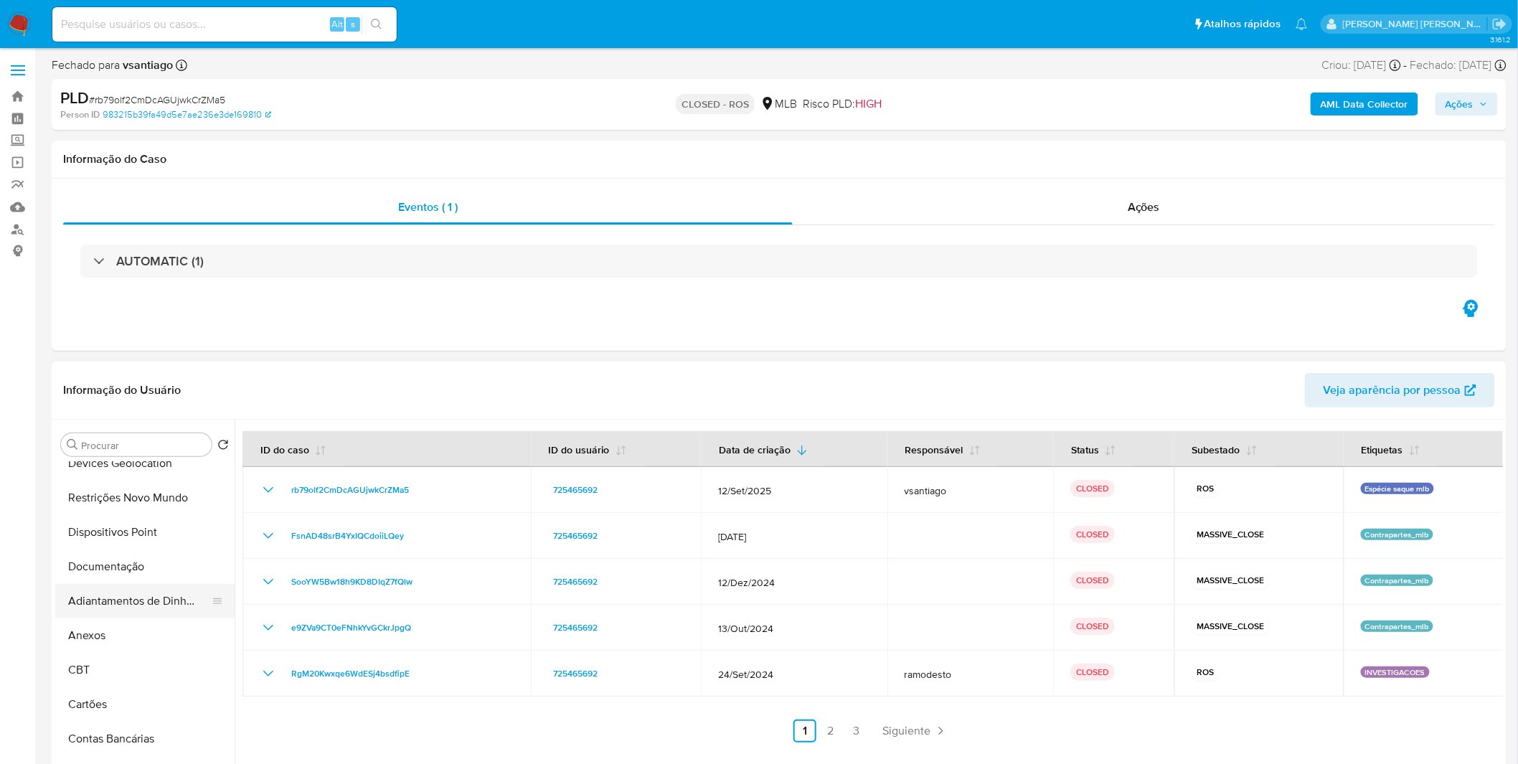
scroll to position [159, 0]
click at [129, 622] on button "Anexos" at bounding box center [139, 630] width 168 height 34
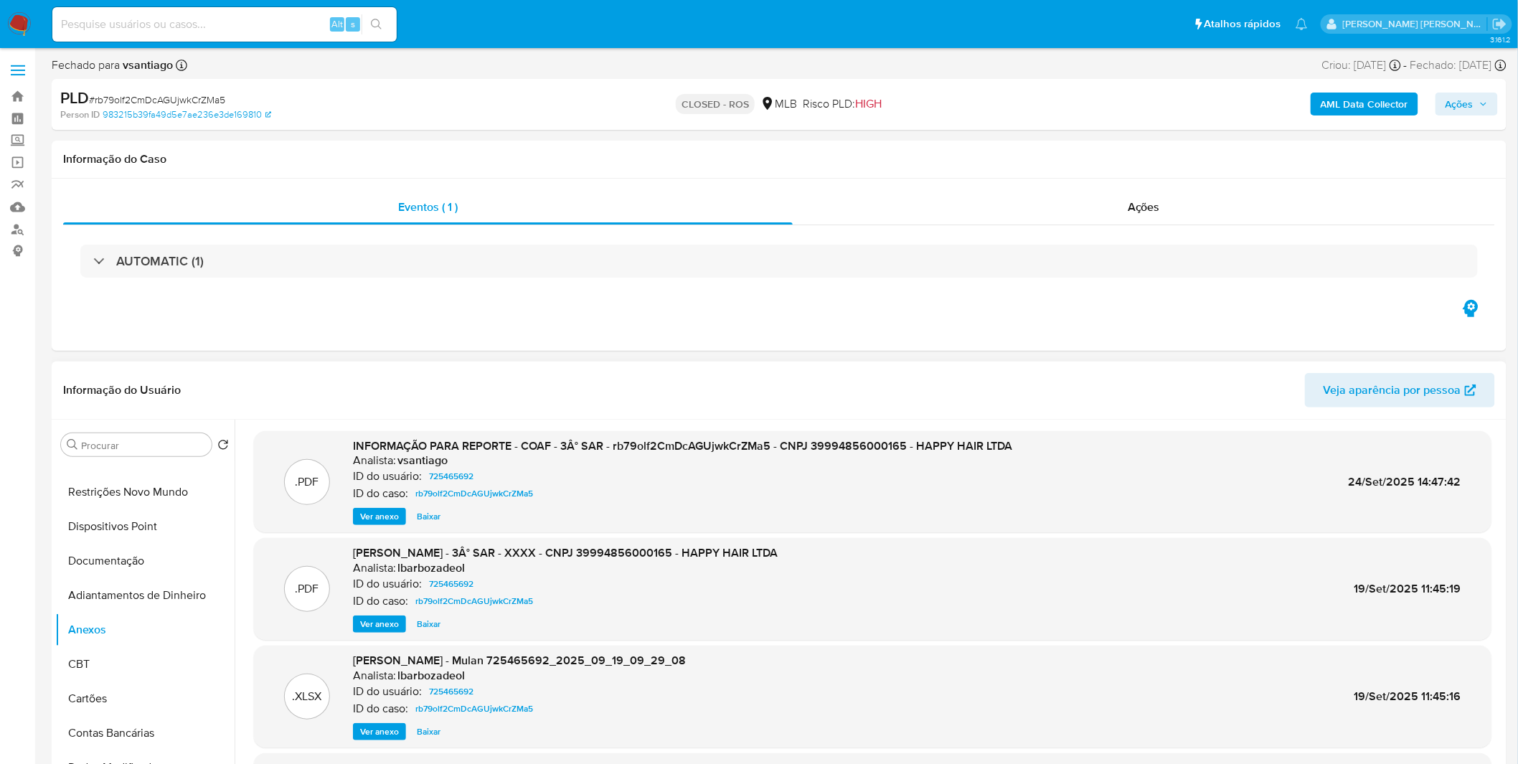
click at [375, 524] on span "Ver anexo" at bounding box center [379, 516] width 39 height 14
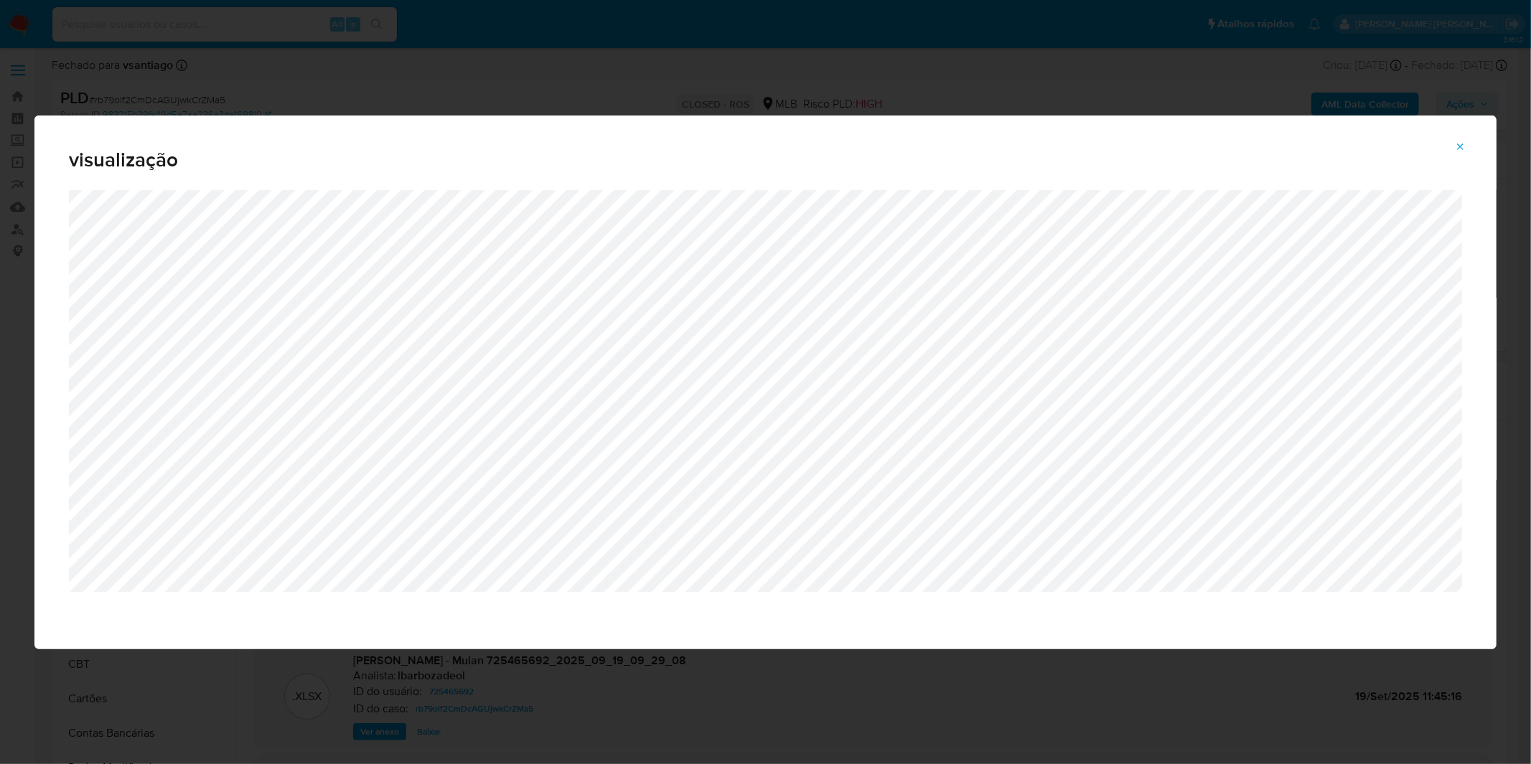
click at [1452, 146] on button "Attachment preview" at bounding box center [1460, 147] width 32 height 23
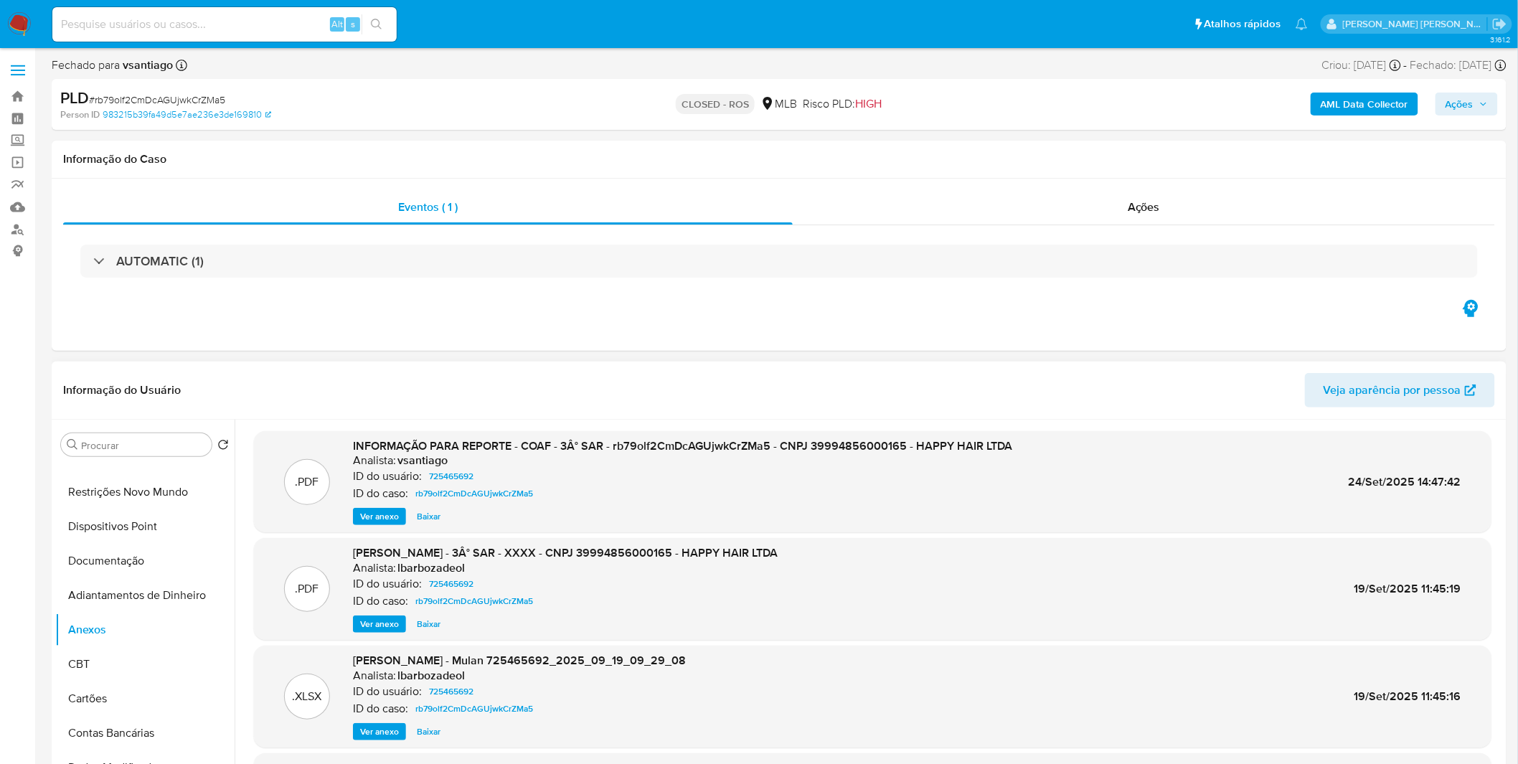
click at [376, 626] on span "Ver anexo" at bounding box center [379, 624] width 39 height 14
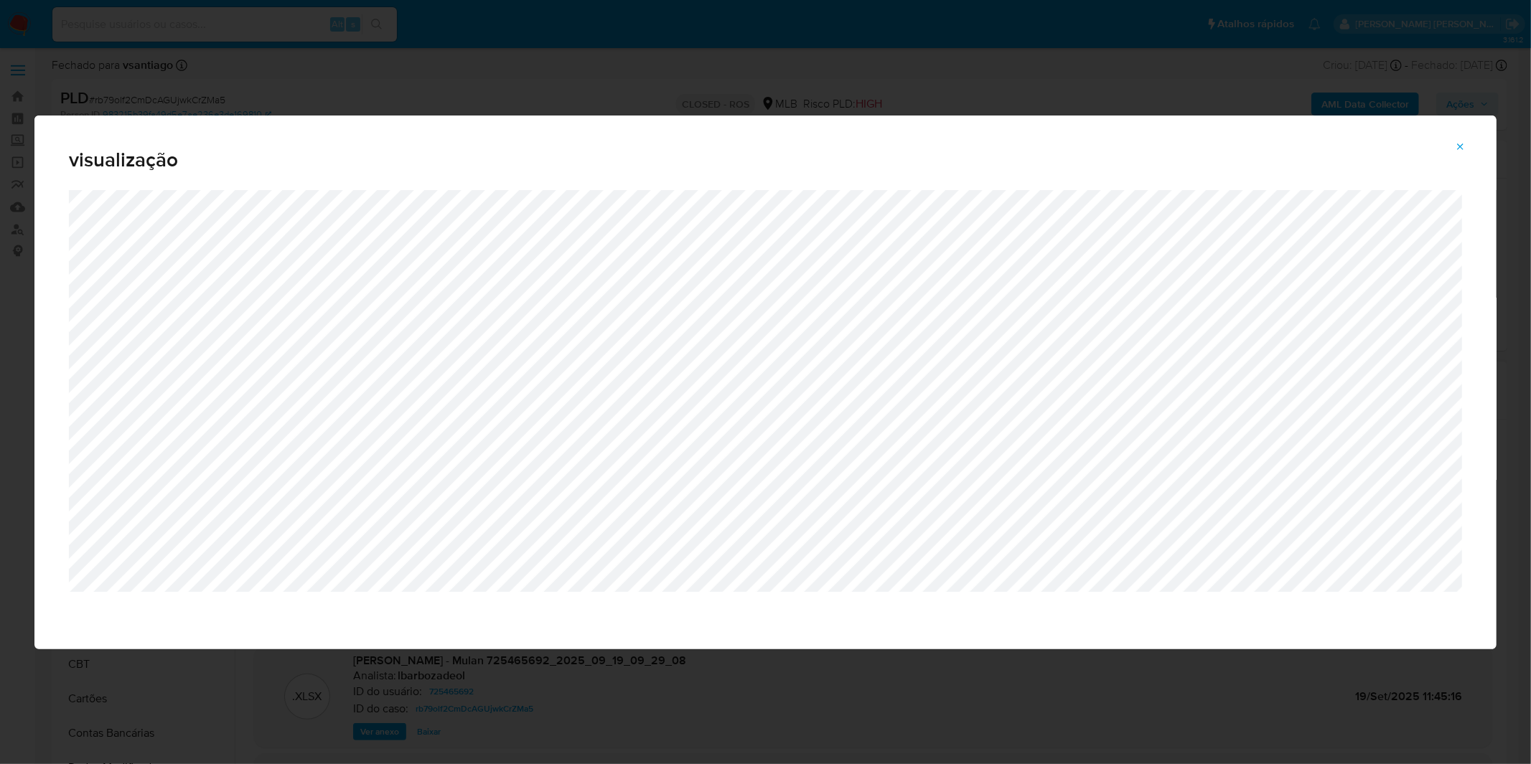
click at [1451, 138] on button "Attachment preview" at bounding box center [1460, 147] width 32 height 23
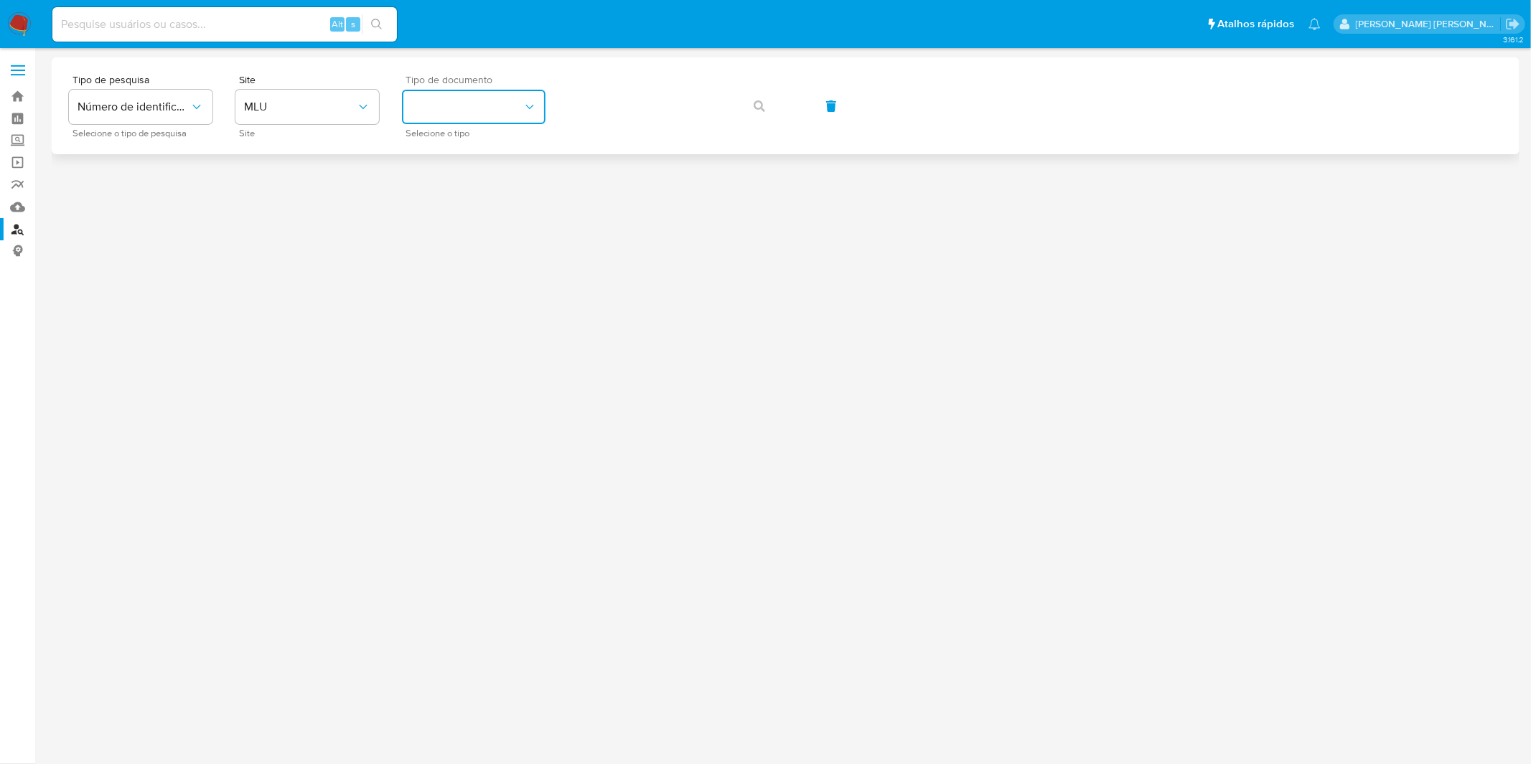
click at [469, 109] on button "identificationType" at bounding box center [474, 107] width 144 height 34
click at [311, 96] on button "MLU" at bounding box center [307, 107] width 144 height 34
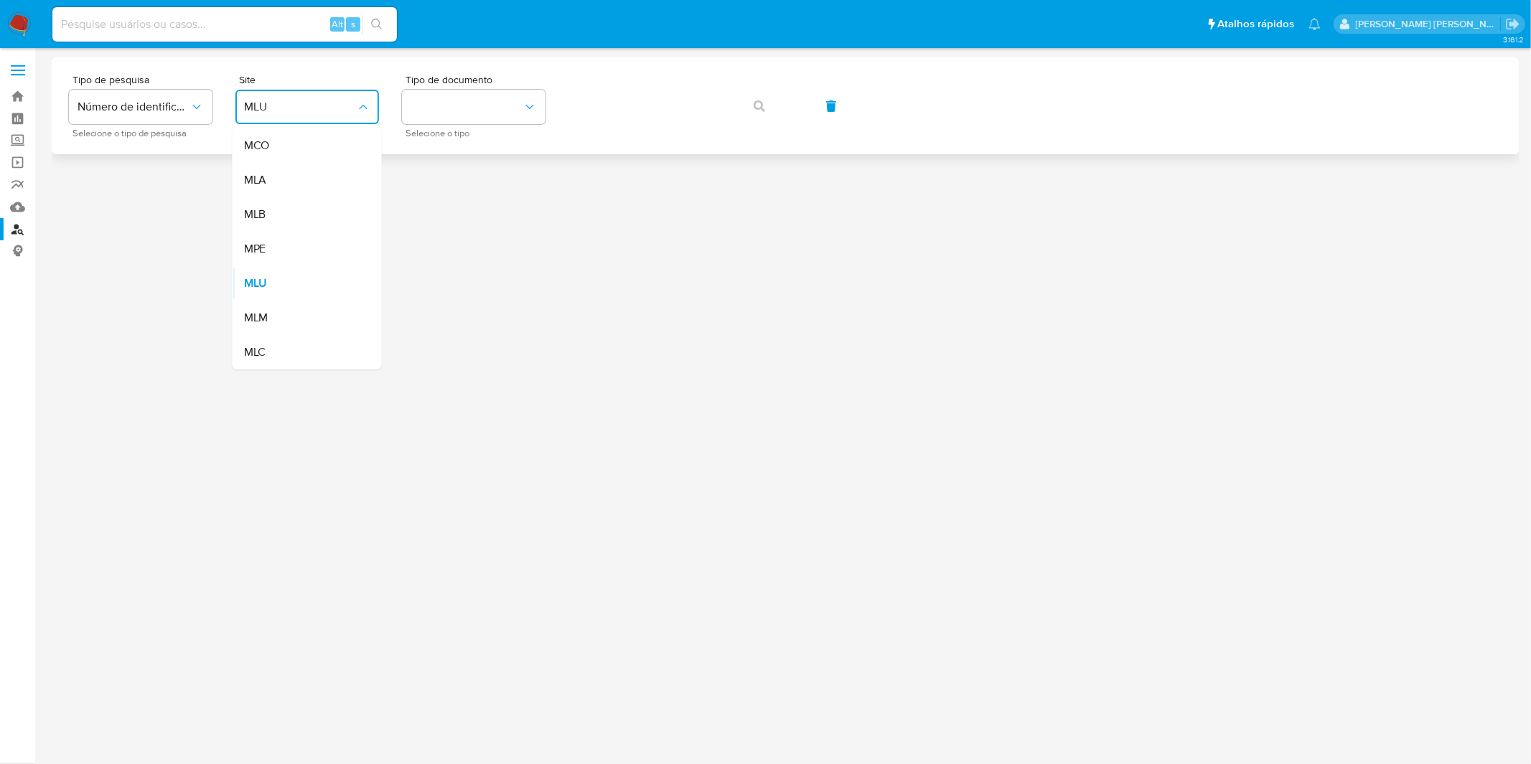
drag, startPoint x: 316, startPoint y: 202, endPoint x: 440, endPoint y: 141, distance: 138.3
click at [316, 202] on div "MLB" at bounding box center [303, 214] width 118 height 34
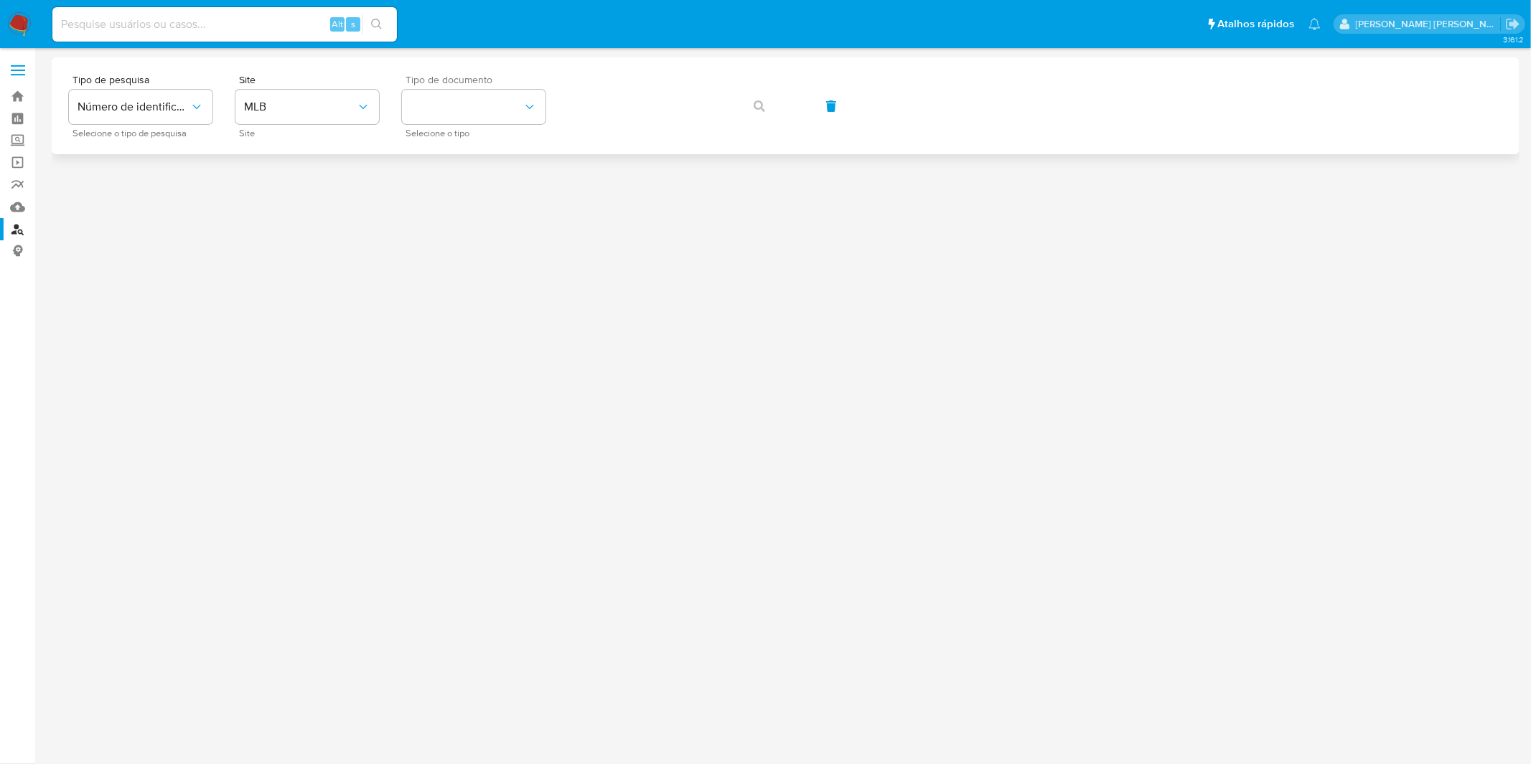
click at [456, 130] on span "Selecione o tipo" at bounding box center [477, 133] width 144 height 7
click at [461, 121] on button "identificationType" at bounding box center [474, 107] width 144 height 34
click at [476, 194] on div "CPF CPF" at bounding box center [469, 201] width 118 height 49
click at [771, 111] on button "button" at bounding box center [759, 106] width 49 height 34
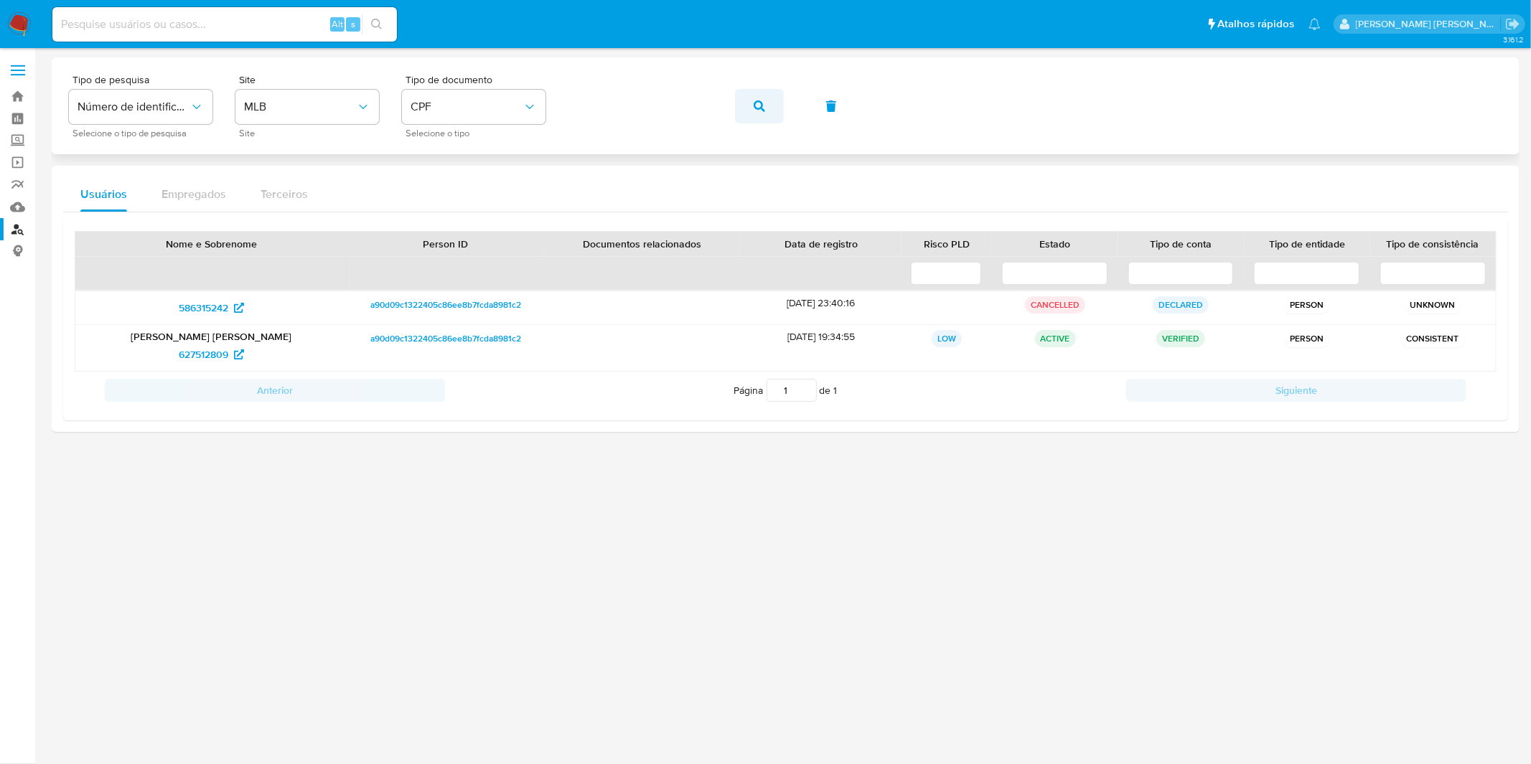
click at [753, 113] on span "button" at bounding box center [758, 106] width 11 height 32
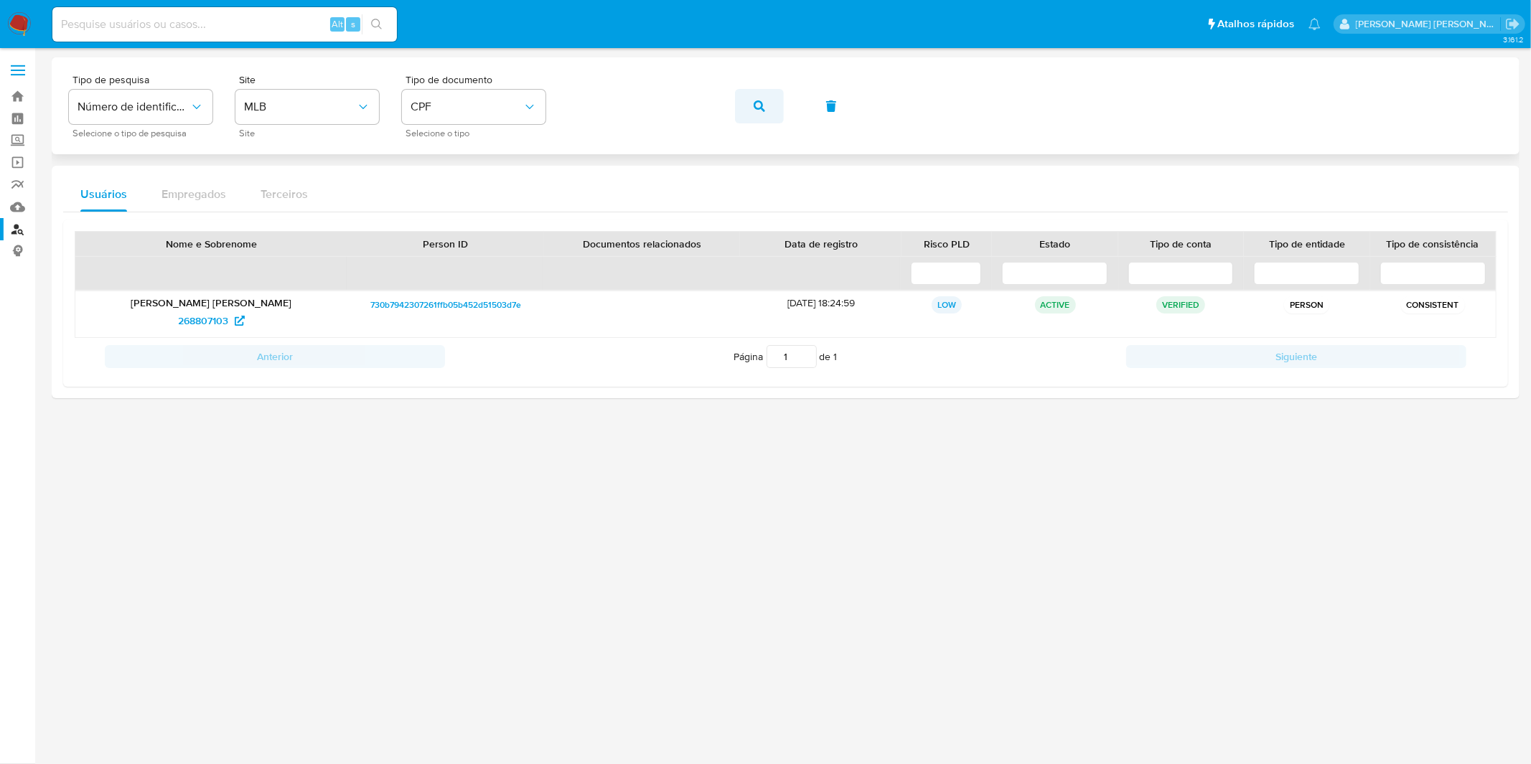
click at [757, 113] on span "button" at bounding box center [758, 106] width 11 height 32
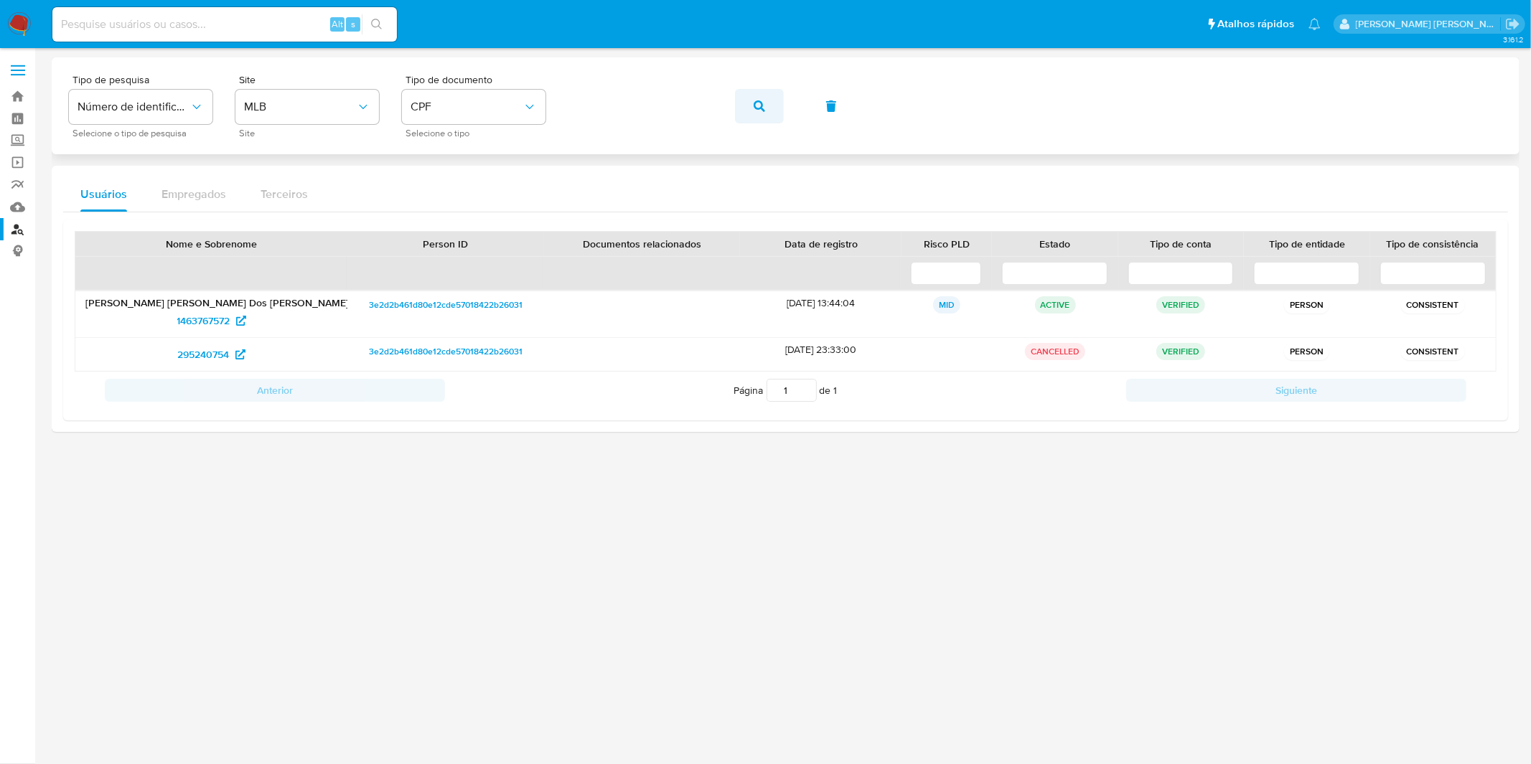
click at [742, 106] on button "button" at bounding box center [759, 106] width 49 height 34
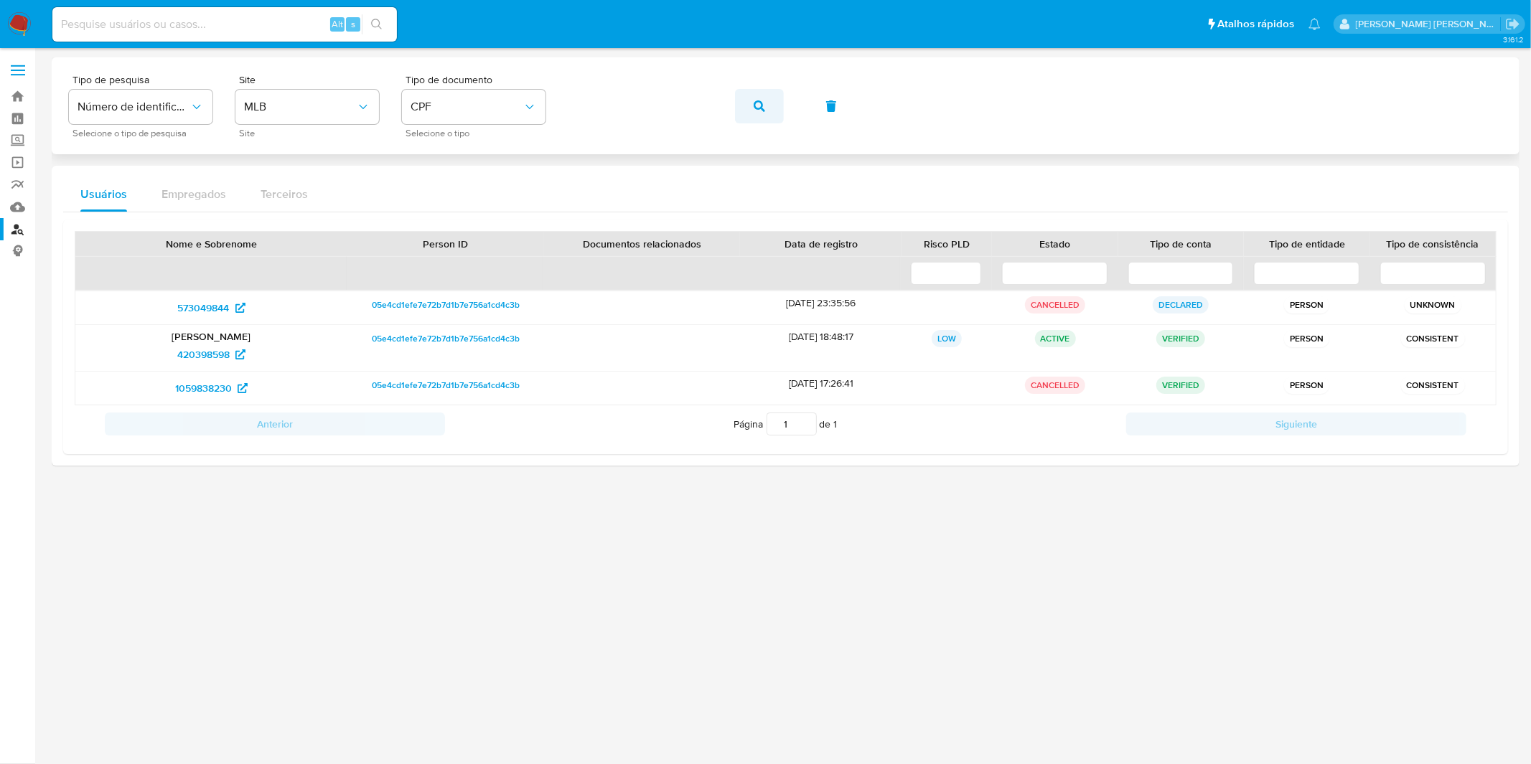
click at [753, 116] on span "button" at bounding box center [758, 106] width 11 height 32
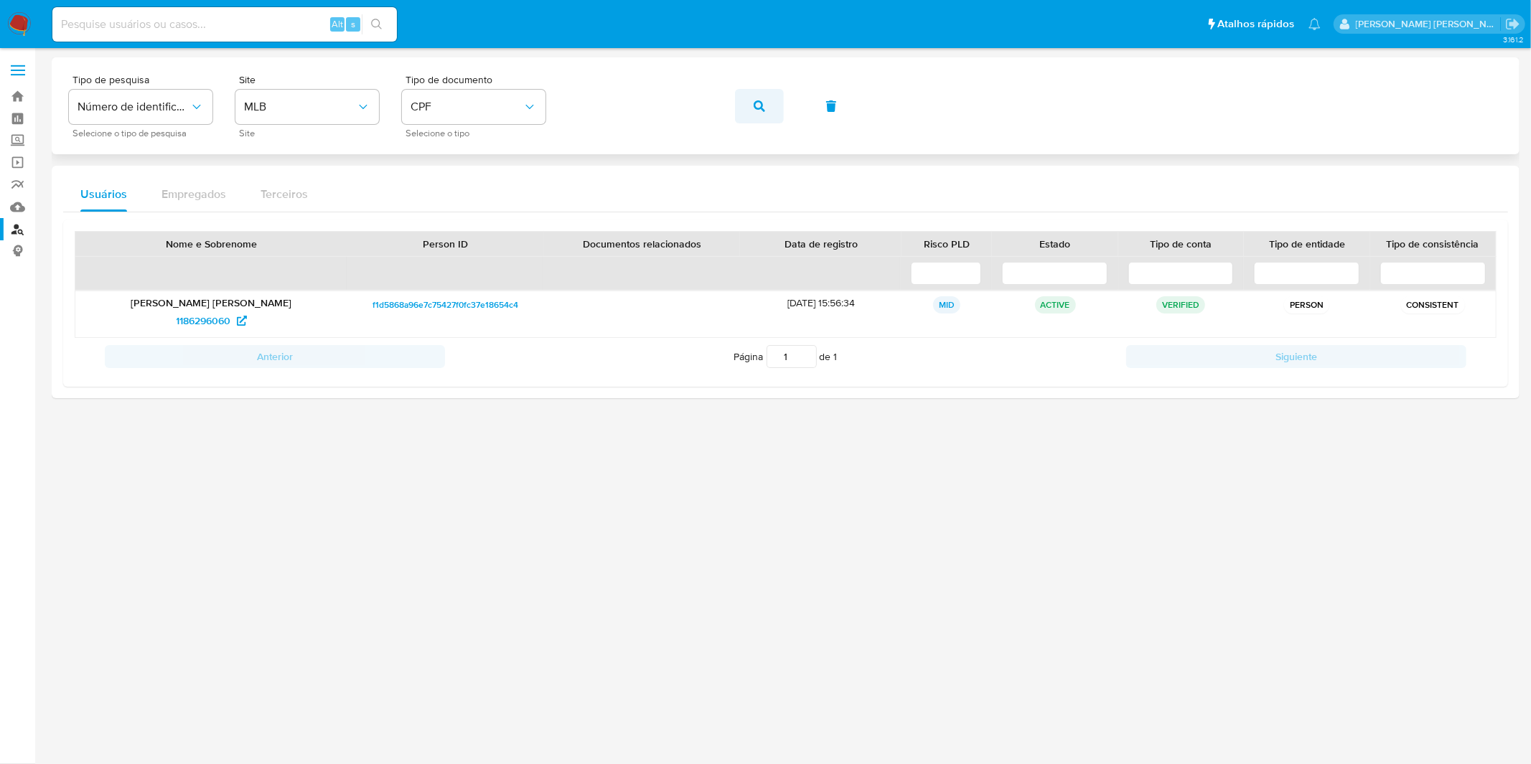
click at [743, 106] on button "button" at bounding box center [759, 106] width 49 height 34
click at [753, 95] on span "button" at bounding box center [758, 106] width 11 height 32
click at [769, 106] on button "button" at bounding box center [759, 106] width 49 height 34
click at [768, 116] on button "button" at bounding box center [759, 106] width 49 height 34
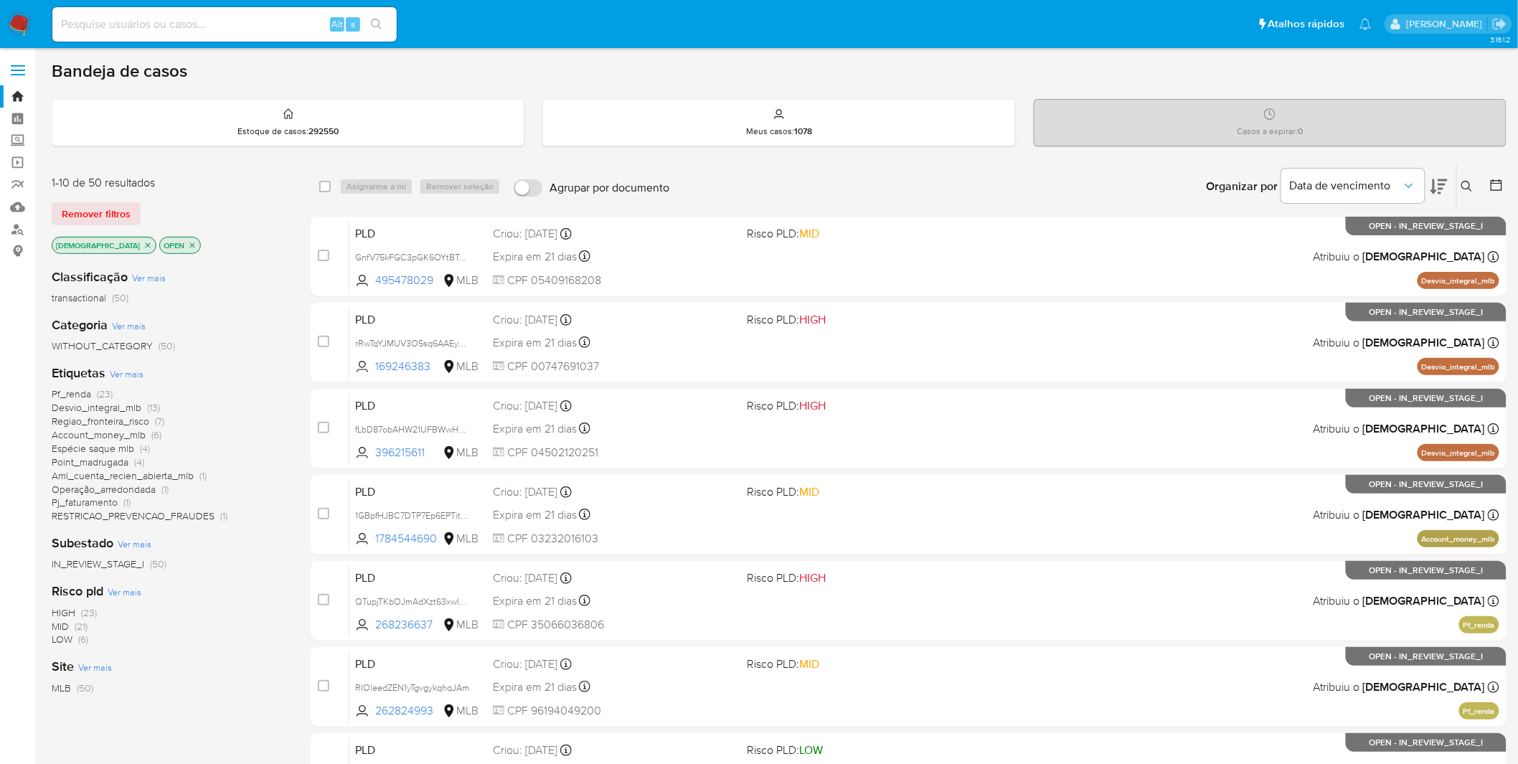
click at [120, 378] on span "Ver mais" at bounding box center [127, 373] width 34 height 13
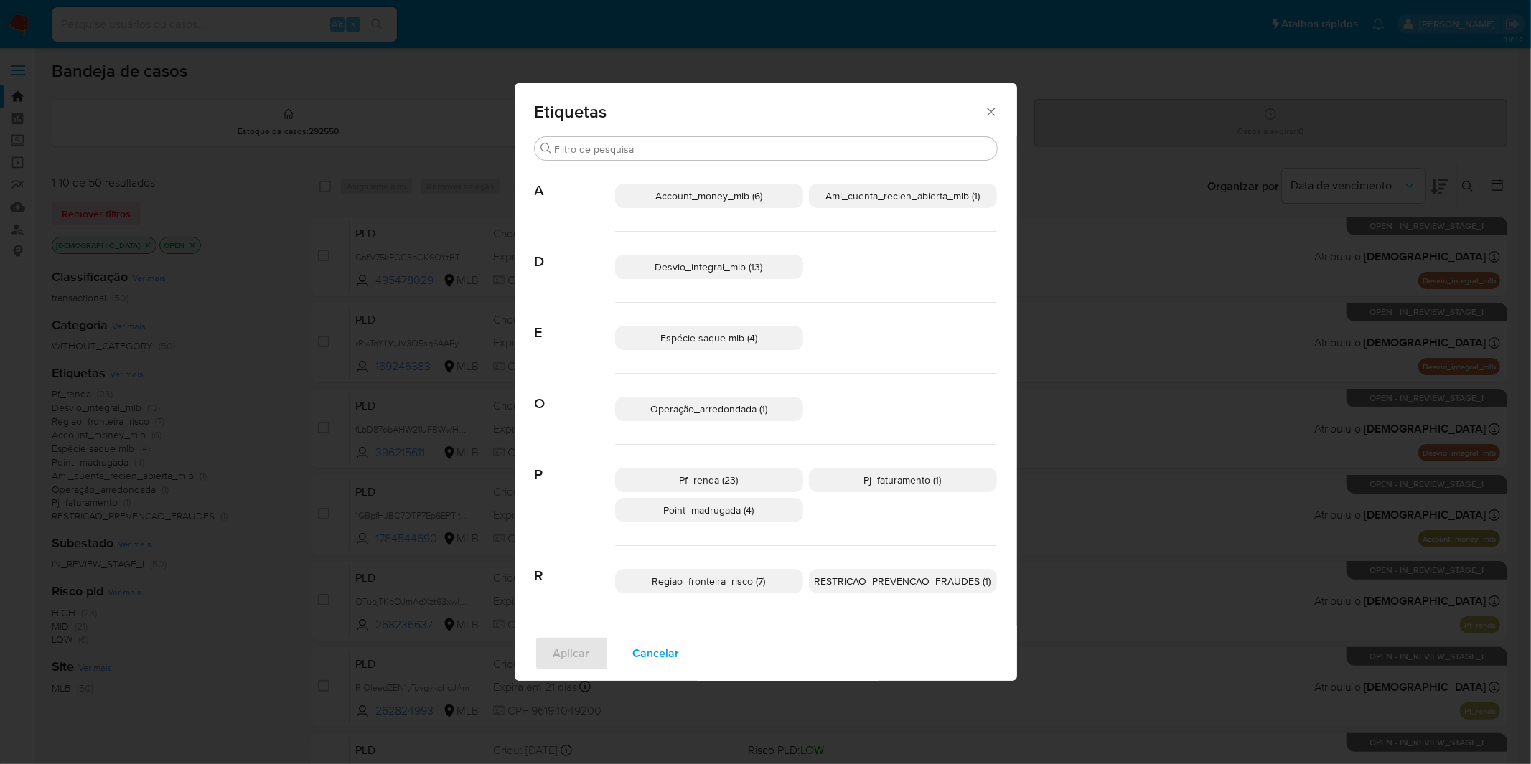
click at [664, 644] on span "Cancelar" at bounding box center [656, 654] width 47 height 32
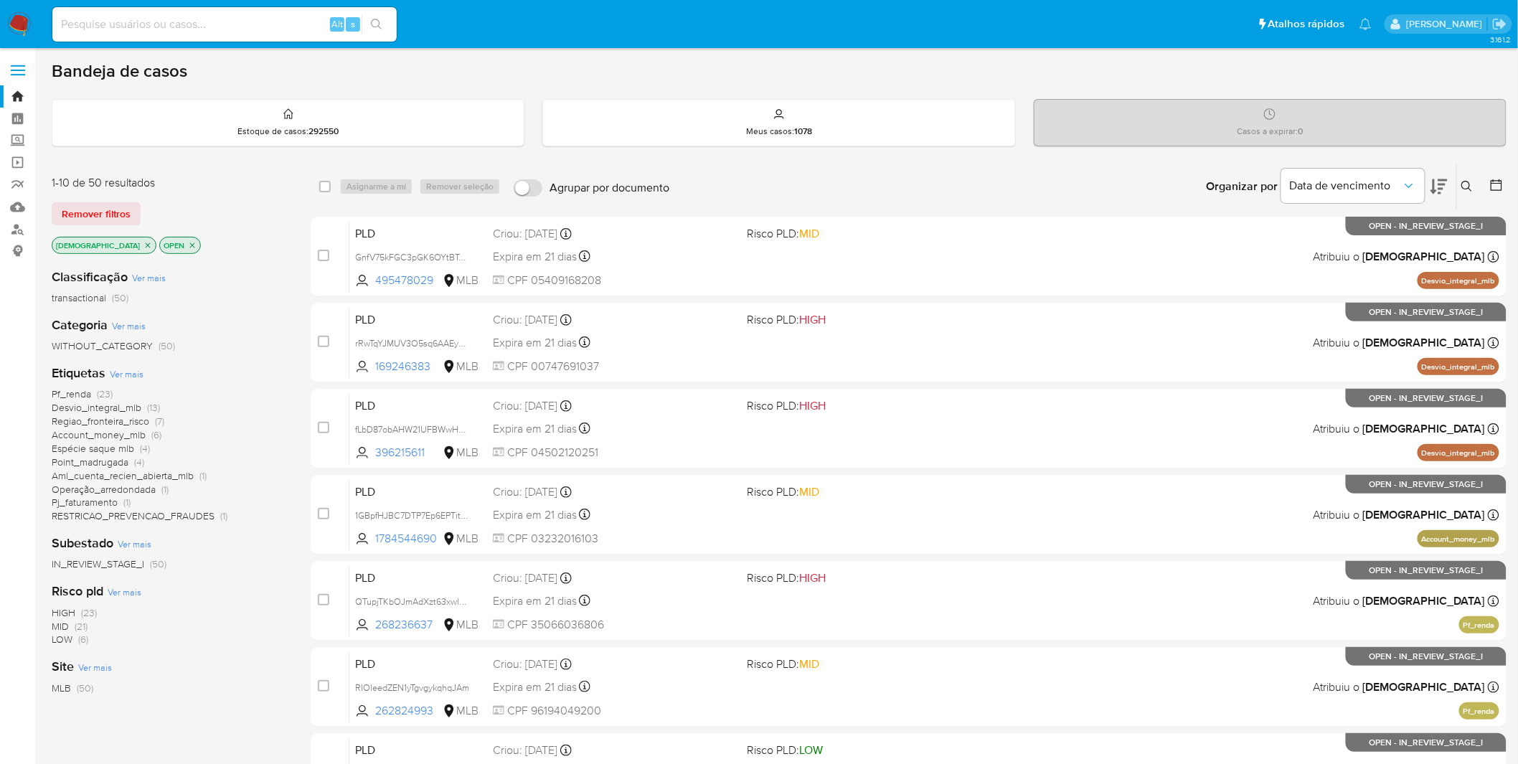
click at [104, 241] on p "isadacostaes" at bounding box center [103, 246] width 103 height 16
click at [113, 241] on p "isadacostaes" at bounding box center [103, 246] width 103 height 16
click at [144, 243] on icon "close-filter" at bounding box center [148, 245] width 9 height 9
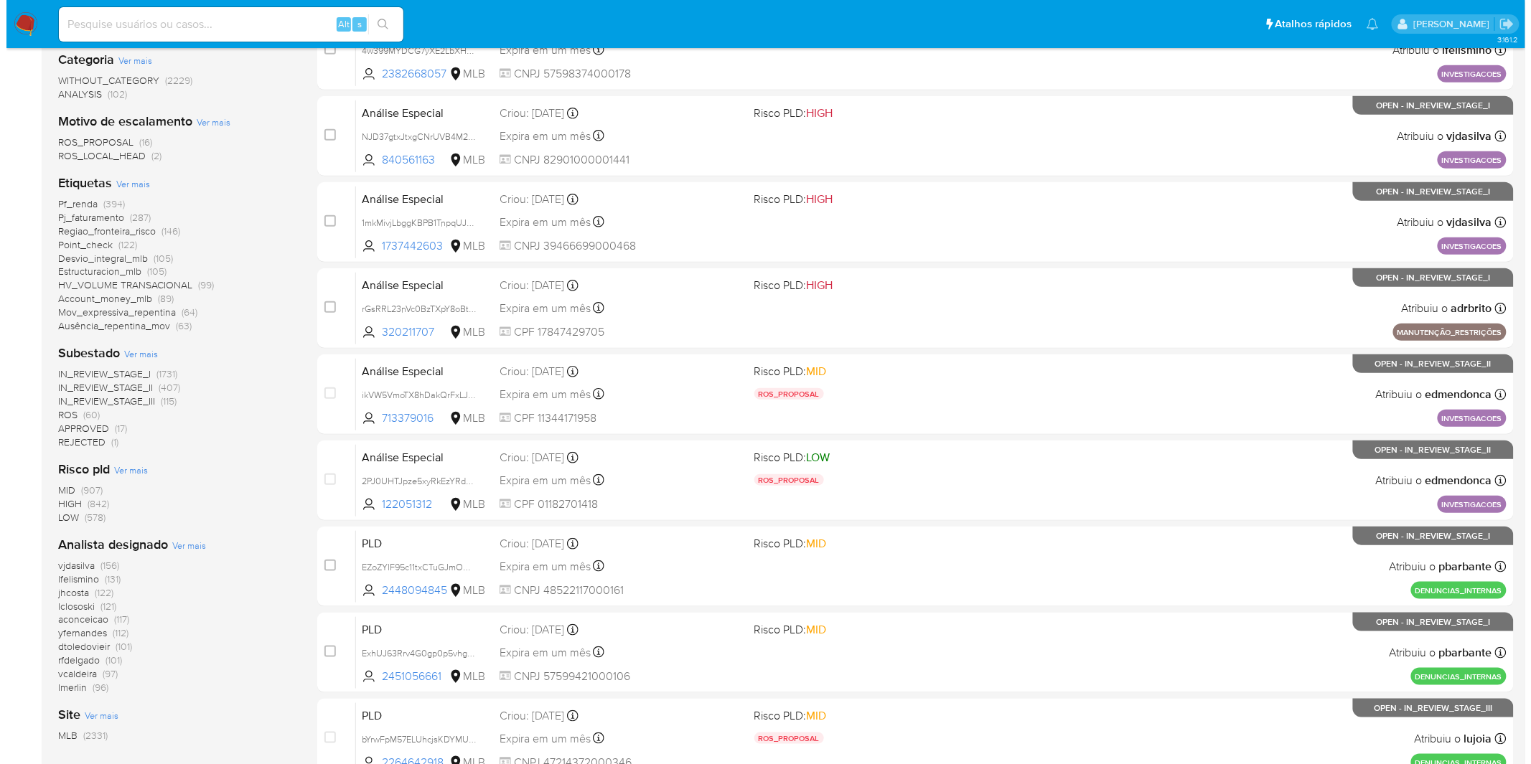
scroll to position [319, 0]
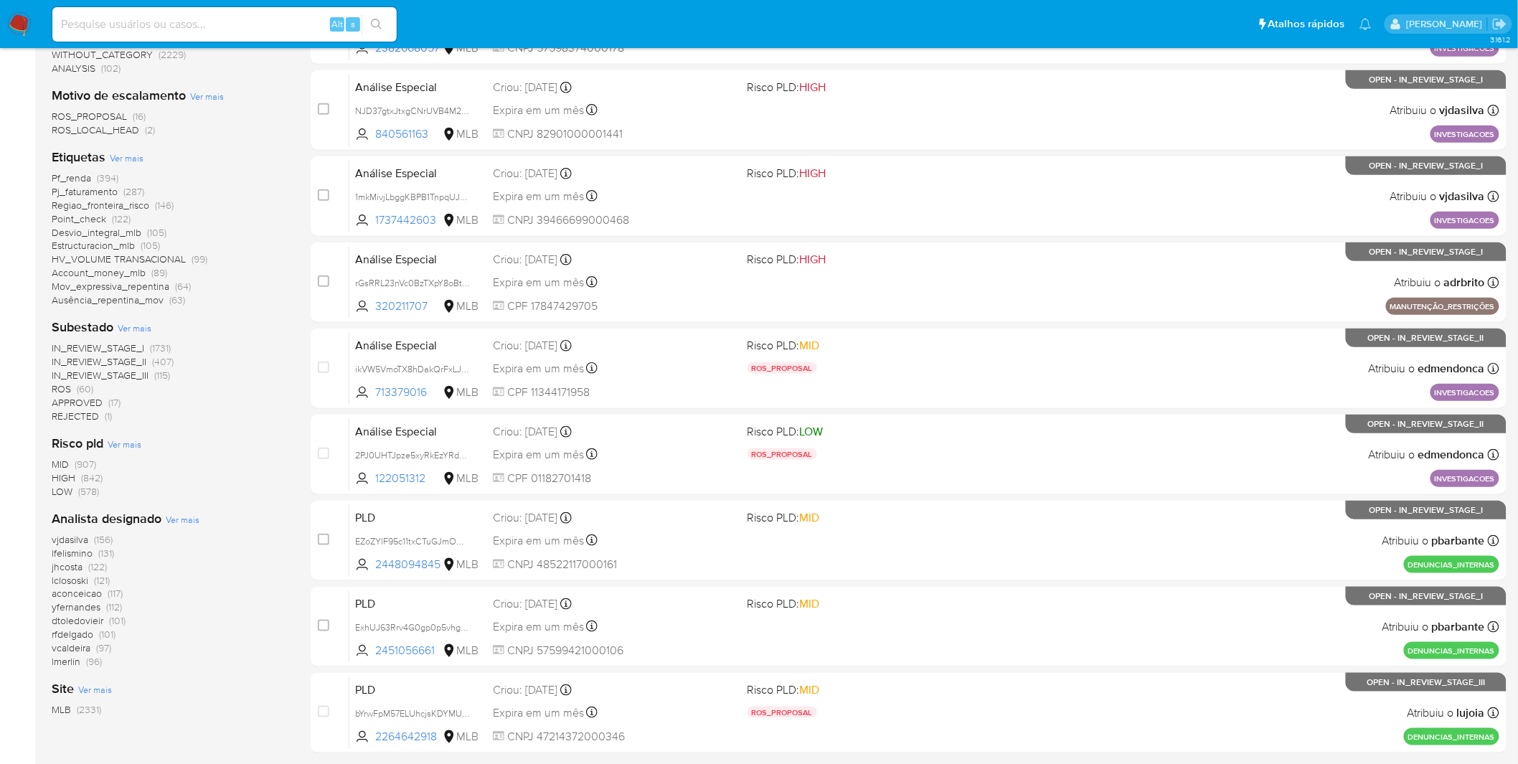
click at [174, 520] on span "Ver mais" at bounding box center [183, 519] width 34 height 13
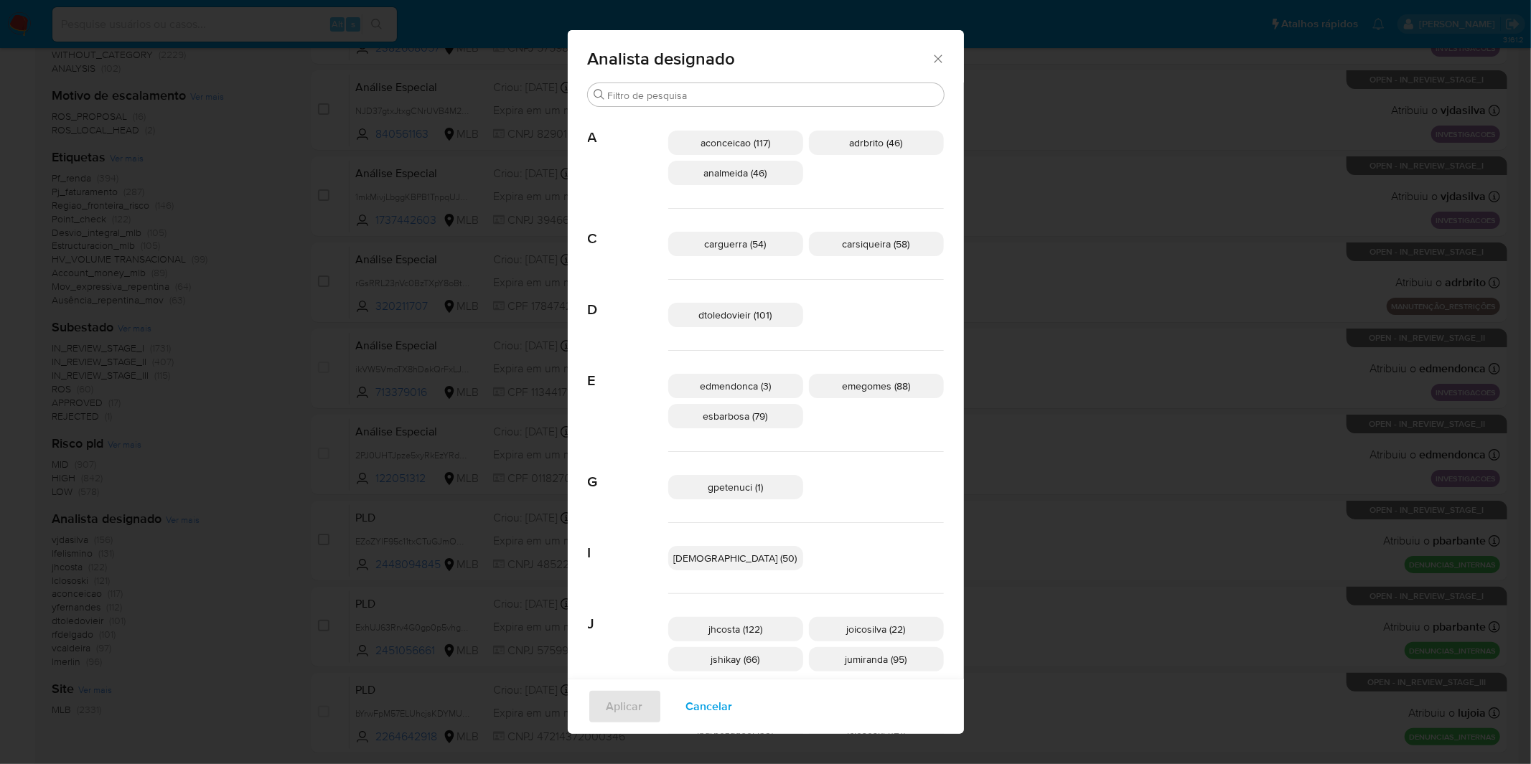
click at [176, 519] on div "Analista designado Buscar A aconceicao (117) adrbrito (46) analmeida (46) C car…" at bounding box center [765, 382] width 1531 height 764
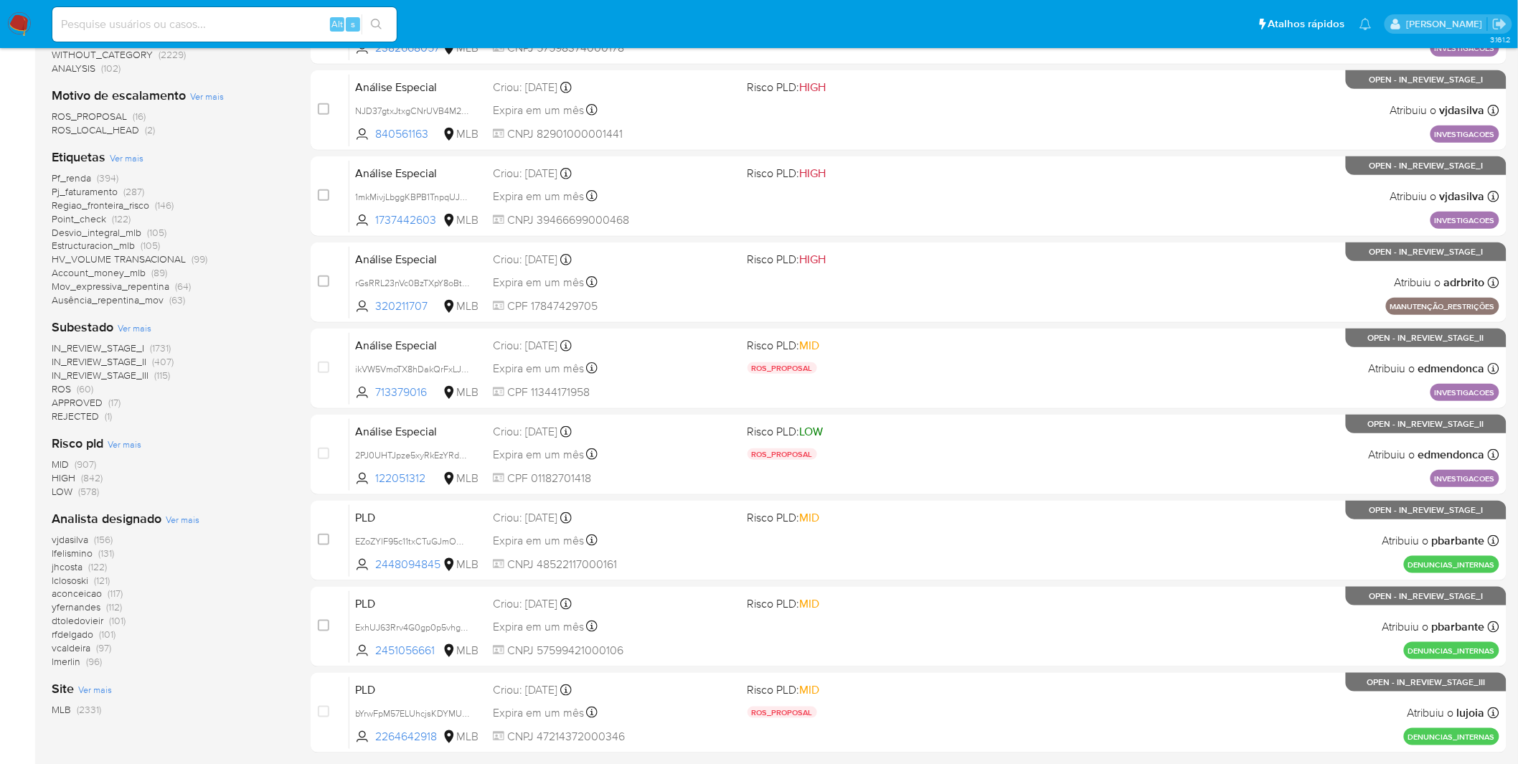
click at [176, 522] on span "Ver mais" at bounding box center [183, 519] width 34 height 13
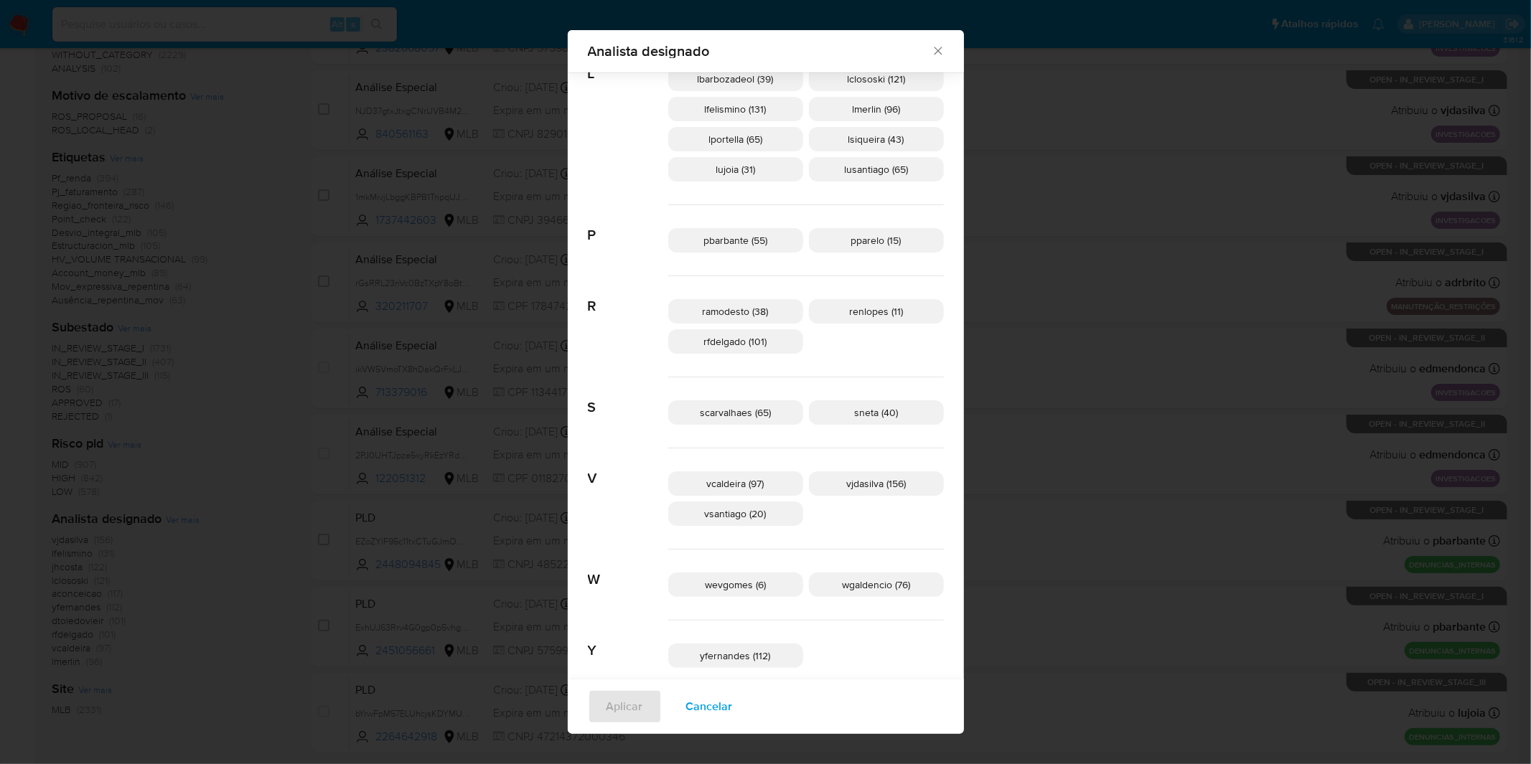
scroll to position [663, 0]
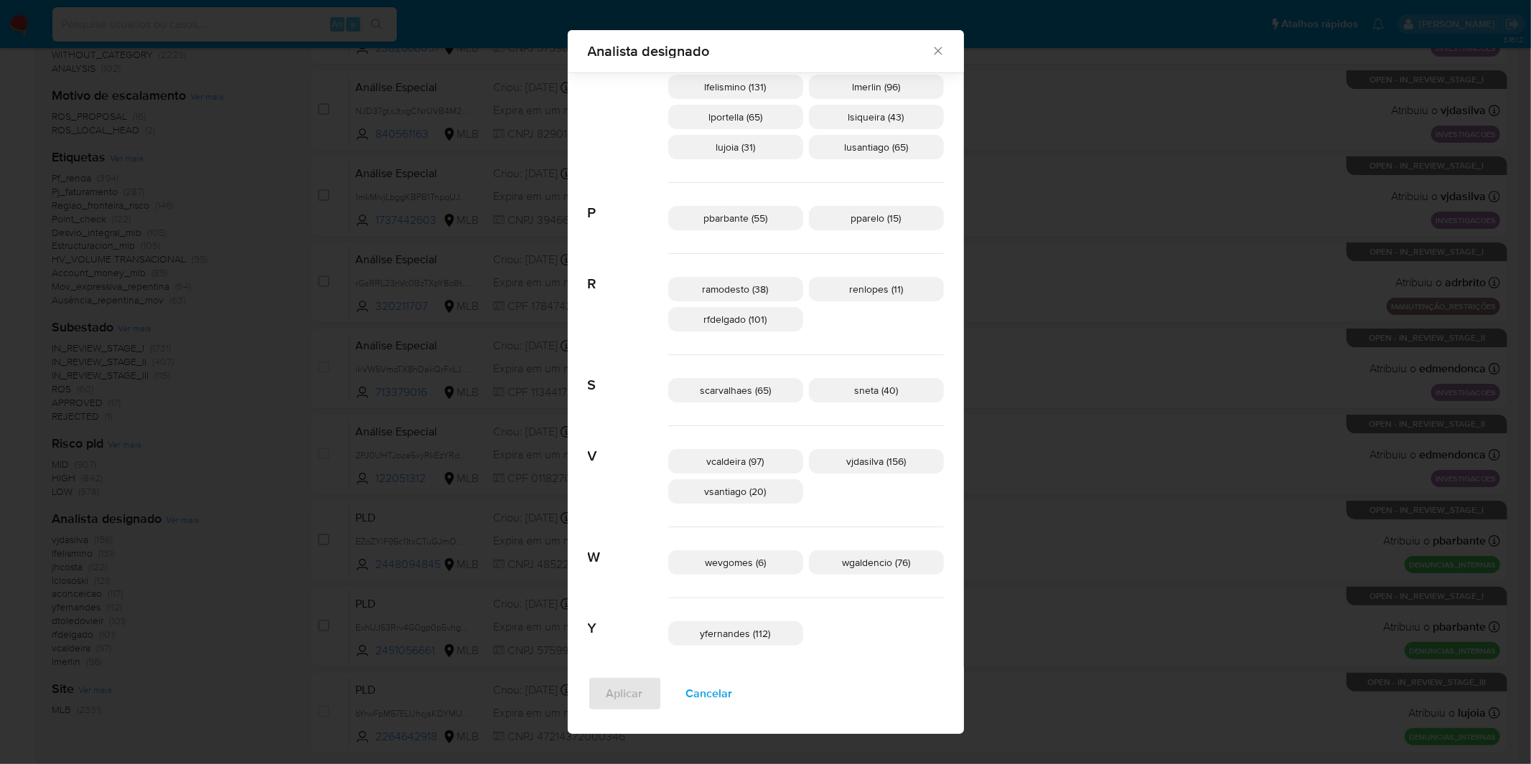
click at [723, 633] on span "yfernandes (112)" at bounding box center [735, 633] width 70 height 14
click at [687, 676] on div "Aplicar Cancelar" at bounding box center [766, 700] width 396 height 67
click at [643, 692] on span "Aplicar" at bounding box center [624, 694] width 37 height 32
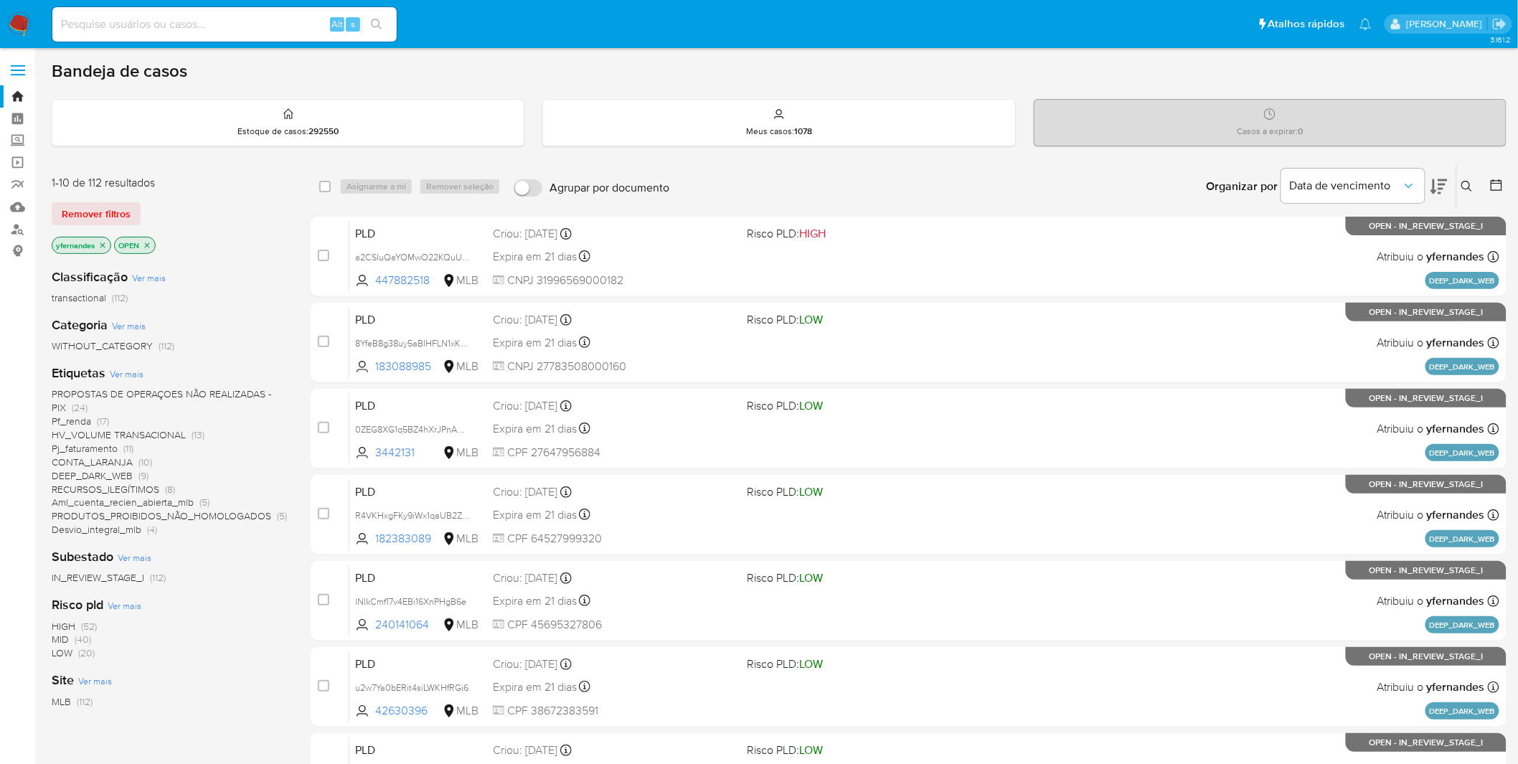
click at [24, 36] on img at bounding box center [19, 24] width 24 height 24
click at [18, 22] on img at bounding box center [19, 24] width 24 height 24
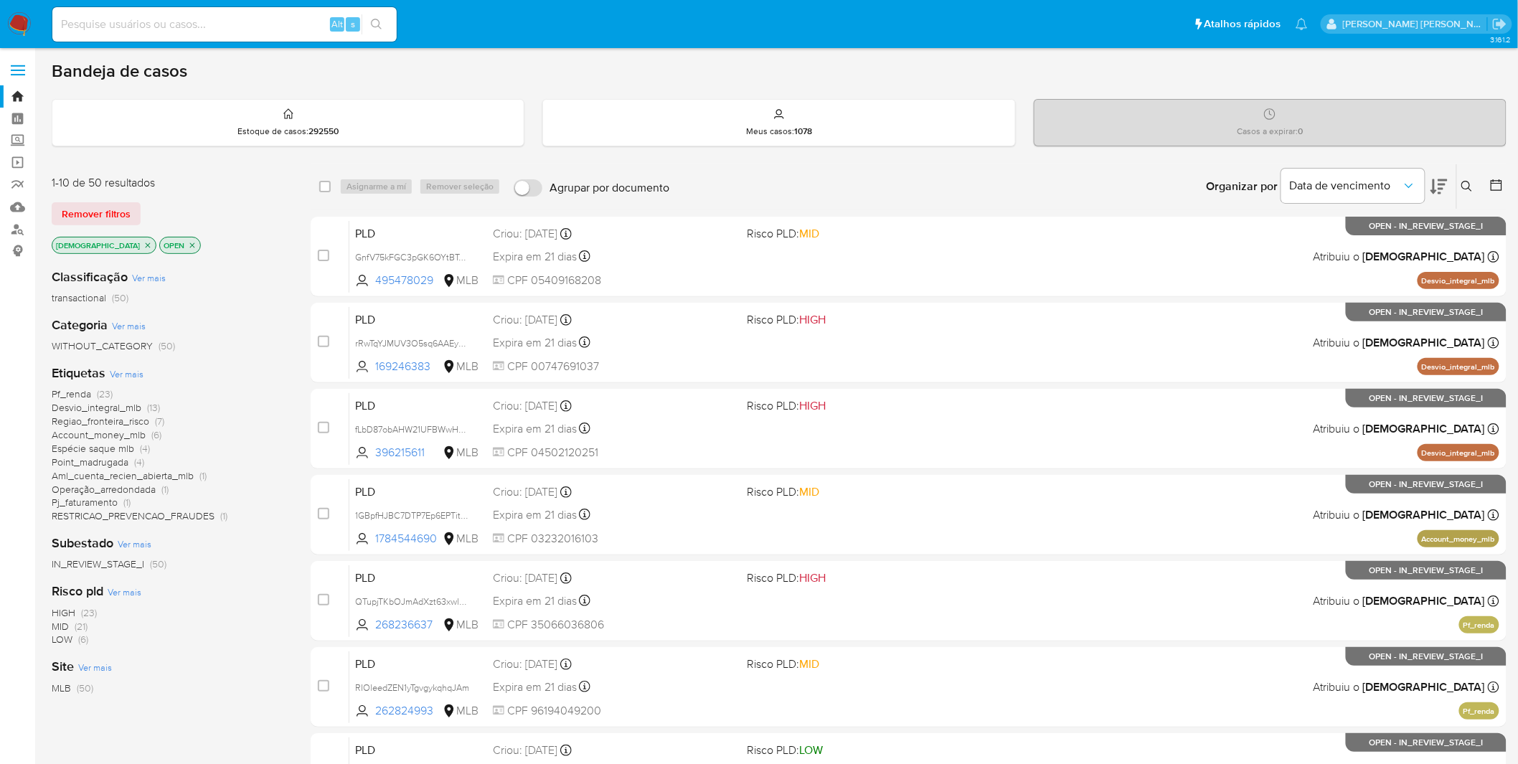
click at [159, 519] on span "RESTRICAO_PREVENCAO_FRAUDES" at bounding box center [133, 516] width 163 height 14
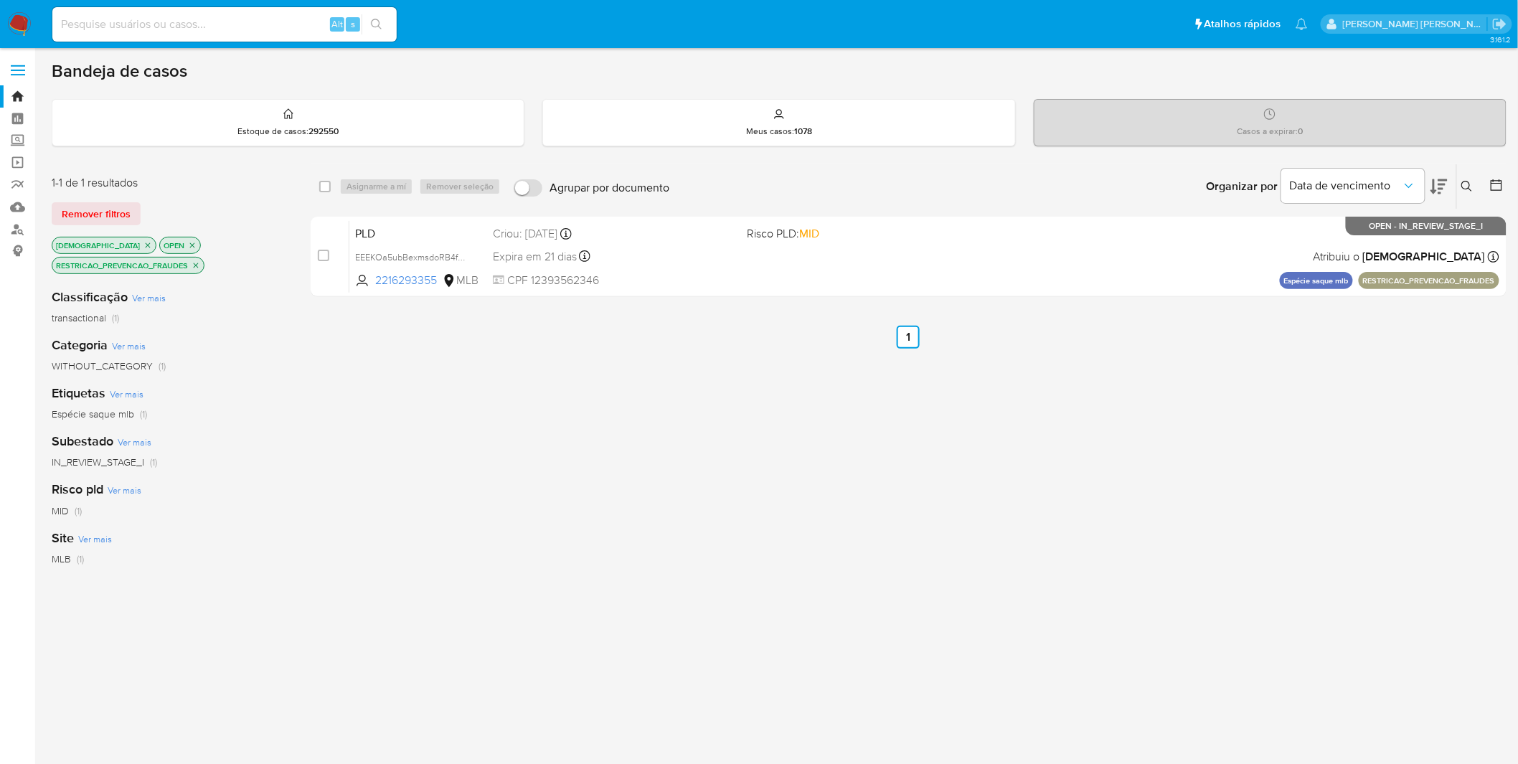
click at [228, 17] on input at bounding box center [224, 24] width 344 height 19
paste input "4zbMG6RMlTXgB7QhwQ7NzhQY"
type input "4zbMG6RMlTXgB7QhwQ7NzhQY"
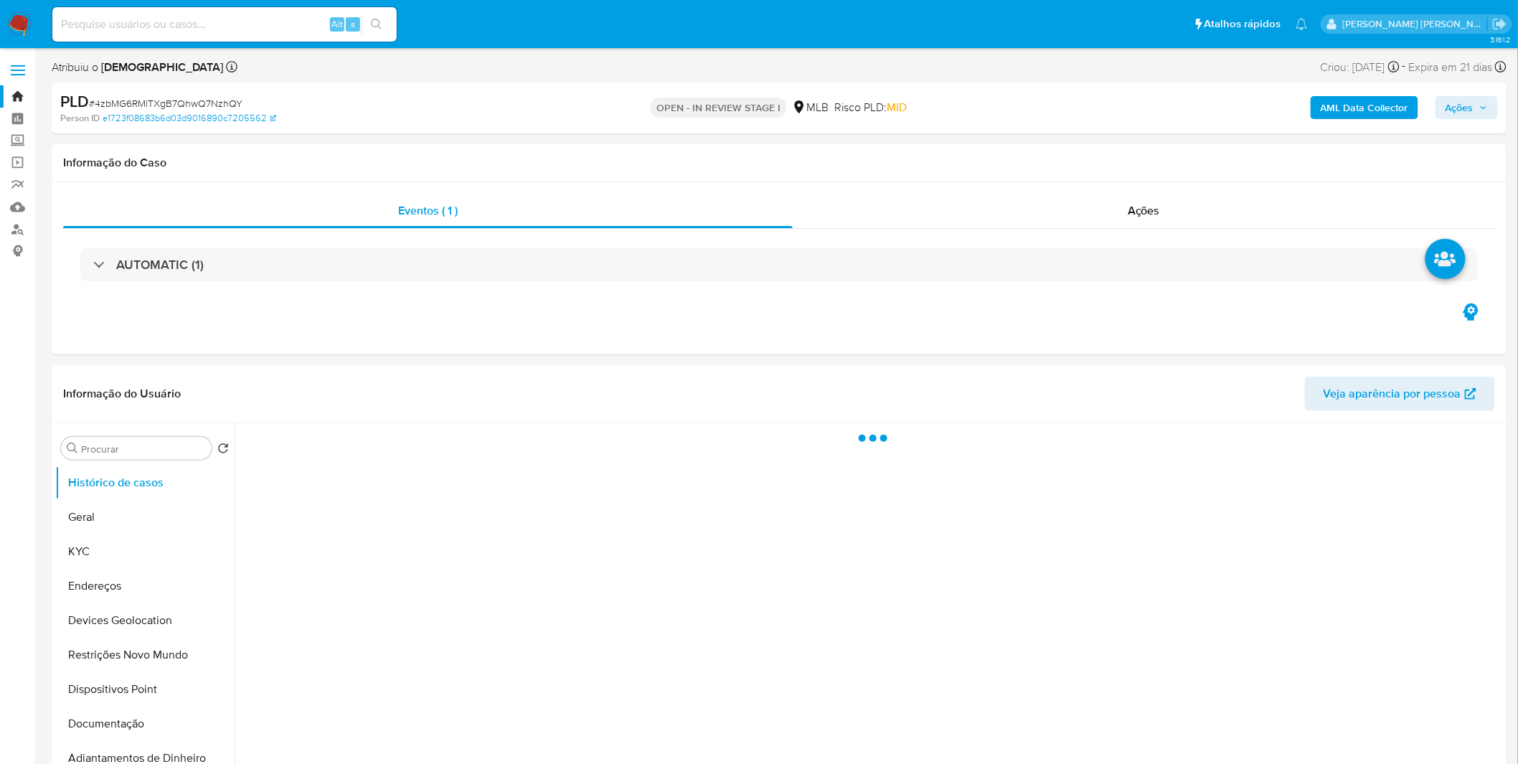
select select "10"
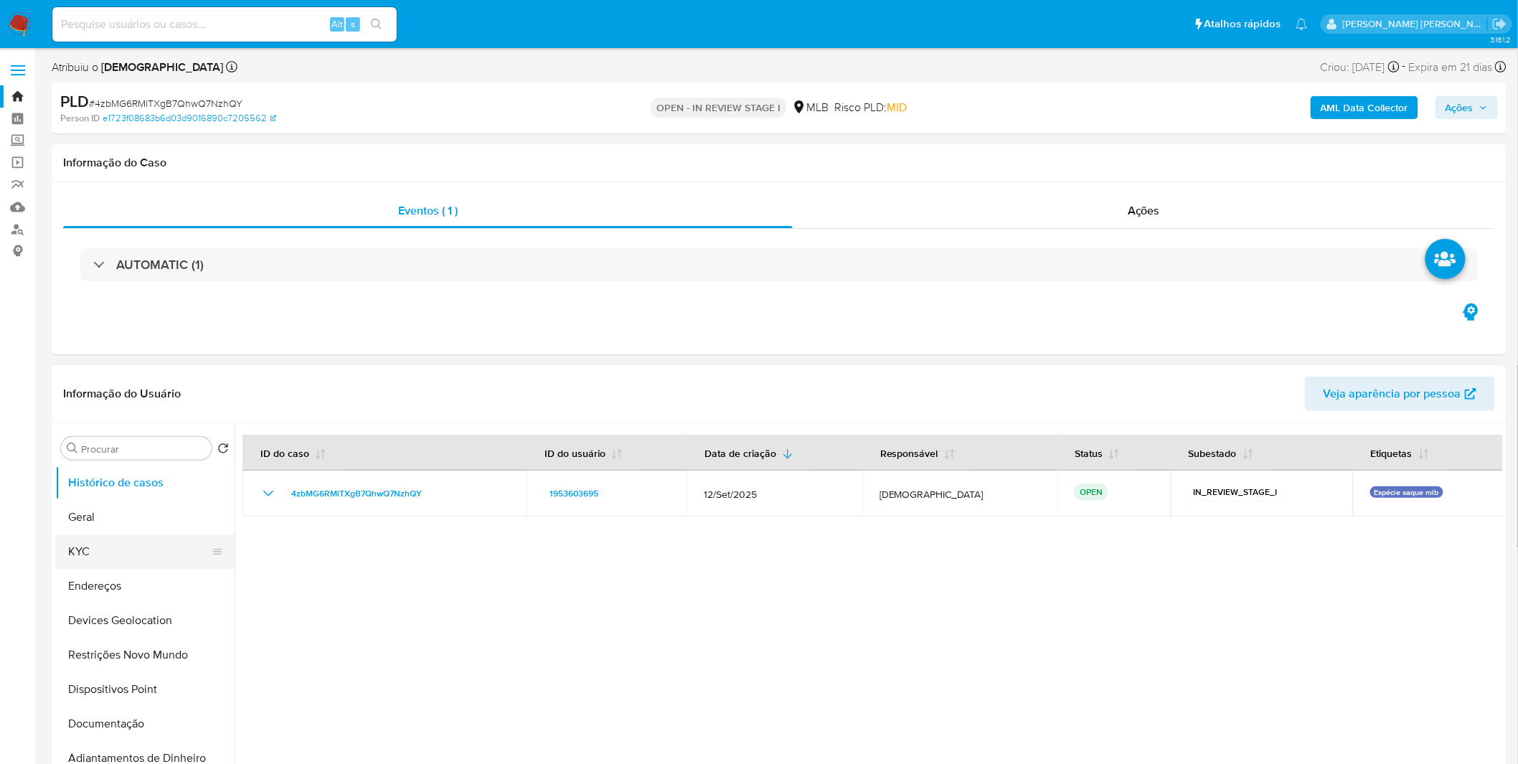
click at [122, 565] on button "KYC" at bounding box center [139, 552] width 168 height 34
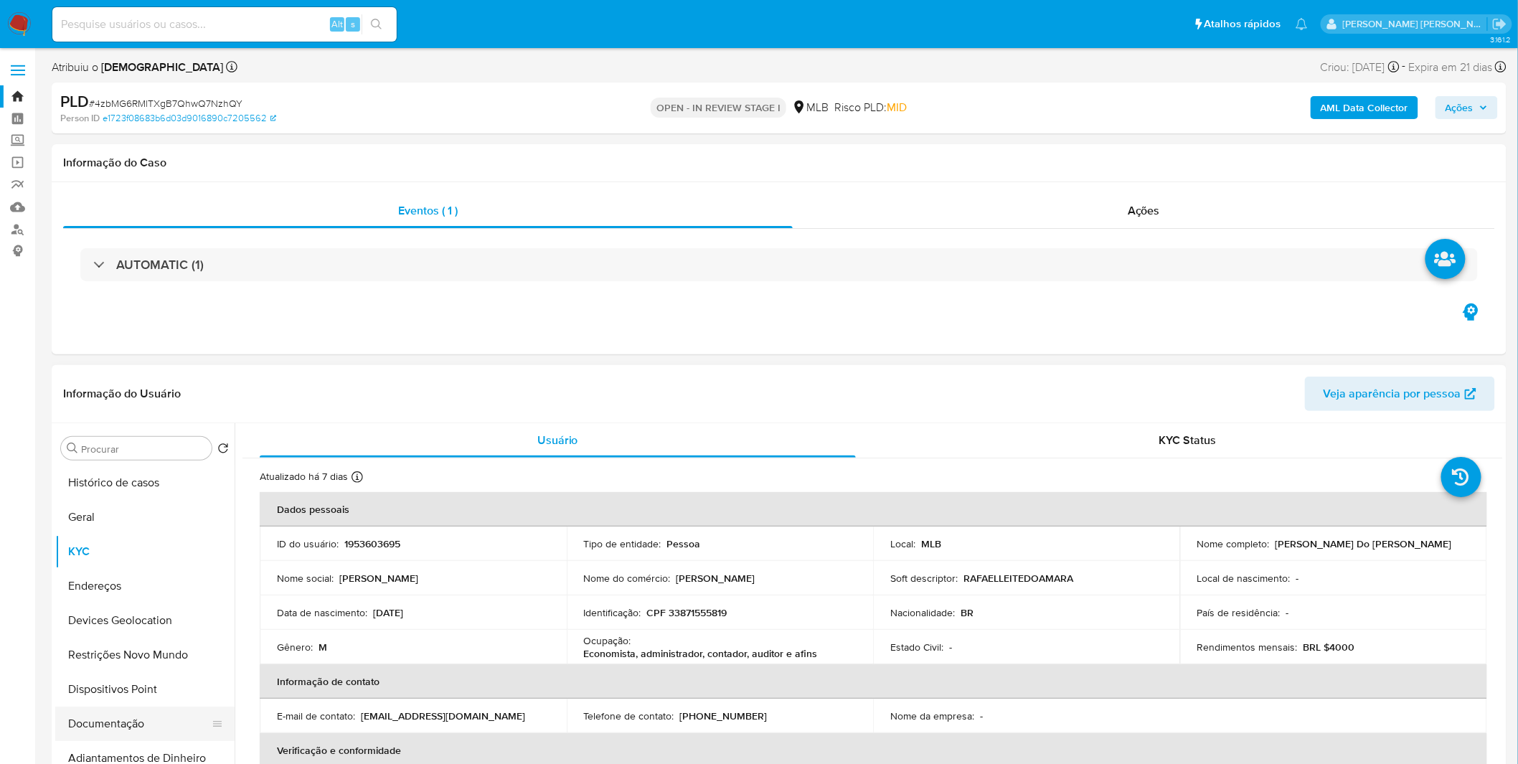
click at [122, 730] on button "Documentação" at bounding box center [139, 724] width 168 height 34
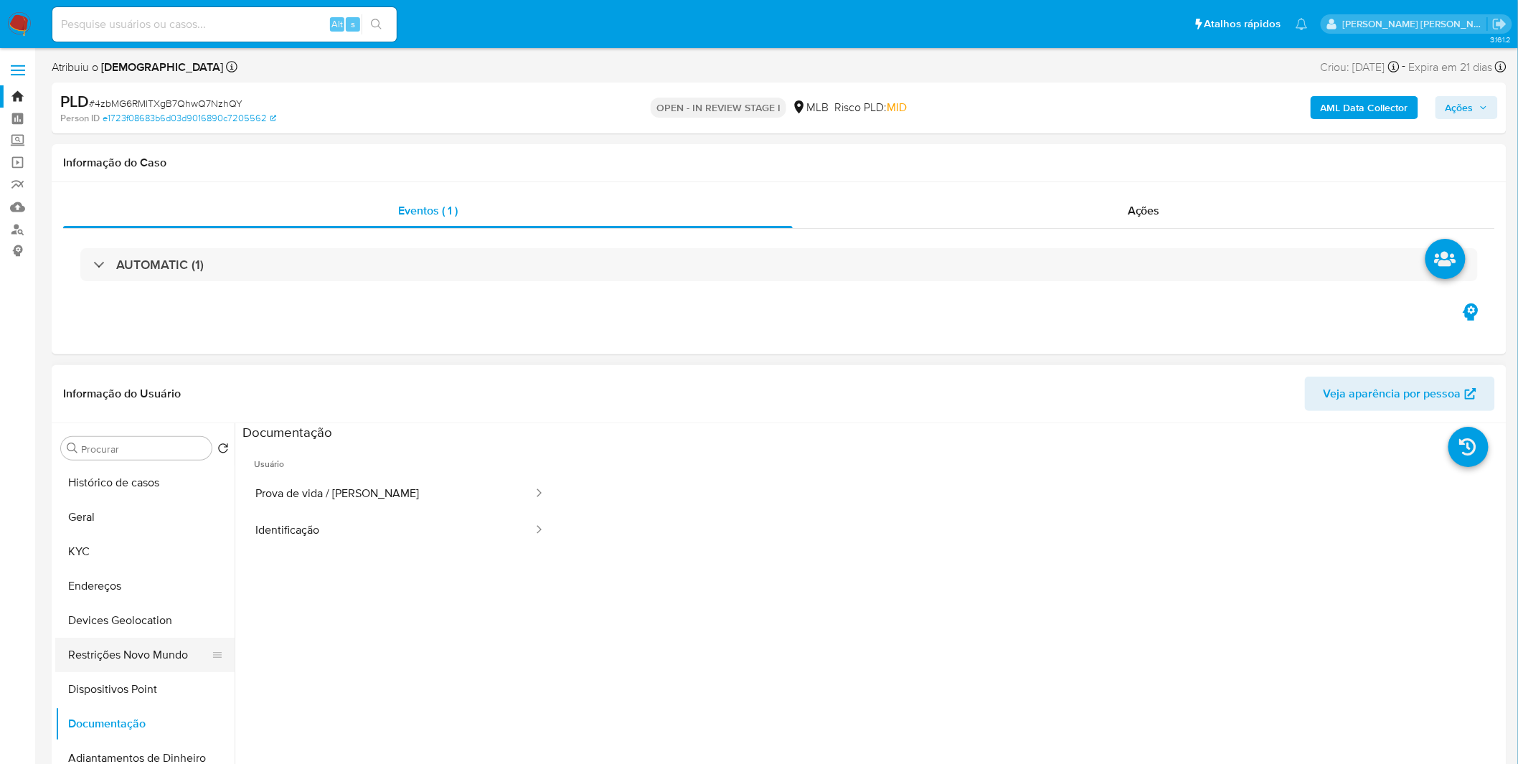
click at [129, 664] on button "Restrições Novo Mundo" at bounding box center [139, 655] width 168 height 34
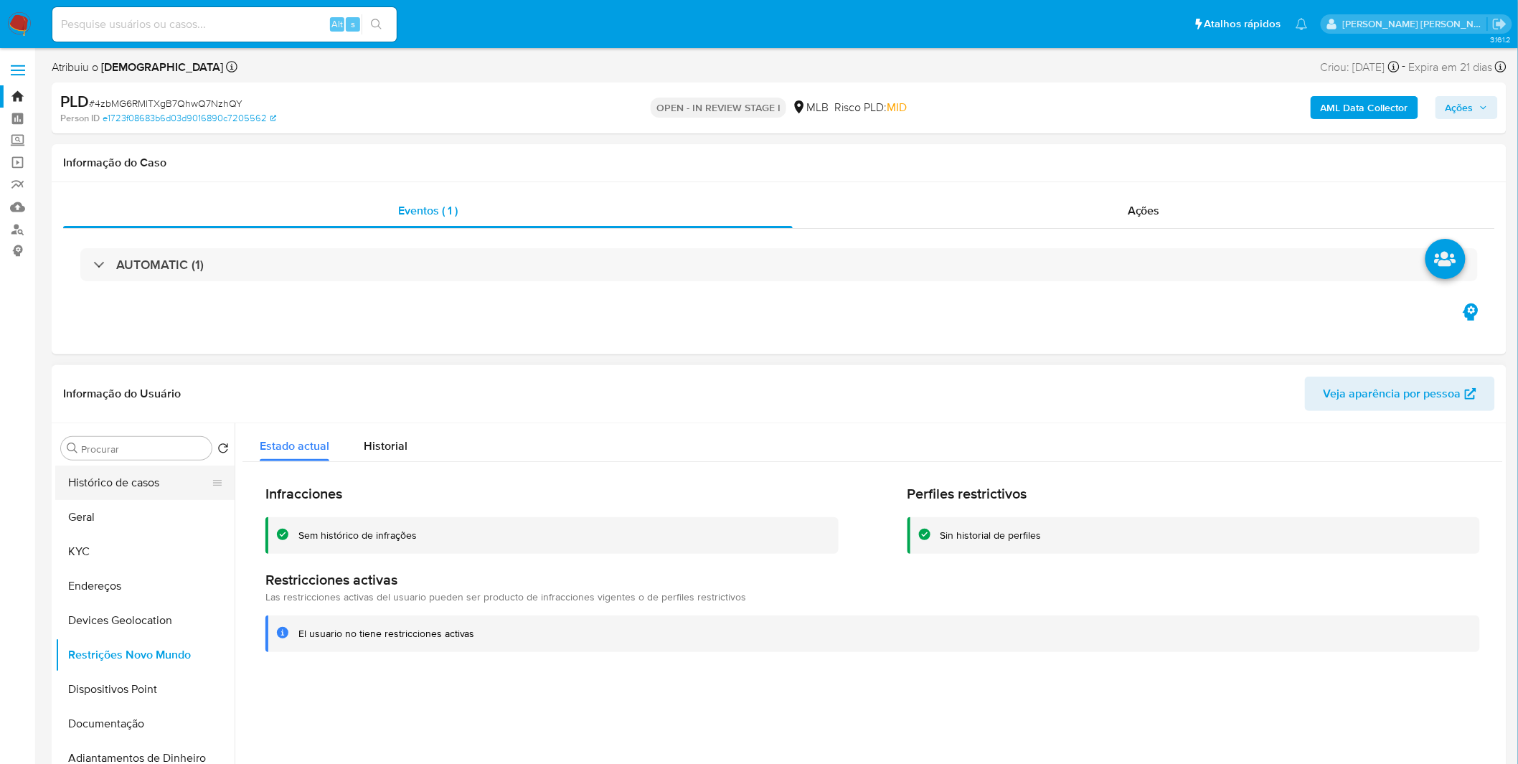
click at [96, 500] on button "Geral" at bounding box center [144, 517] width 179 height 34
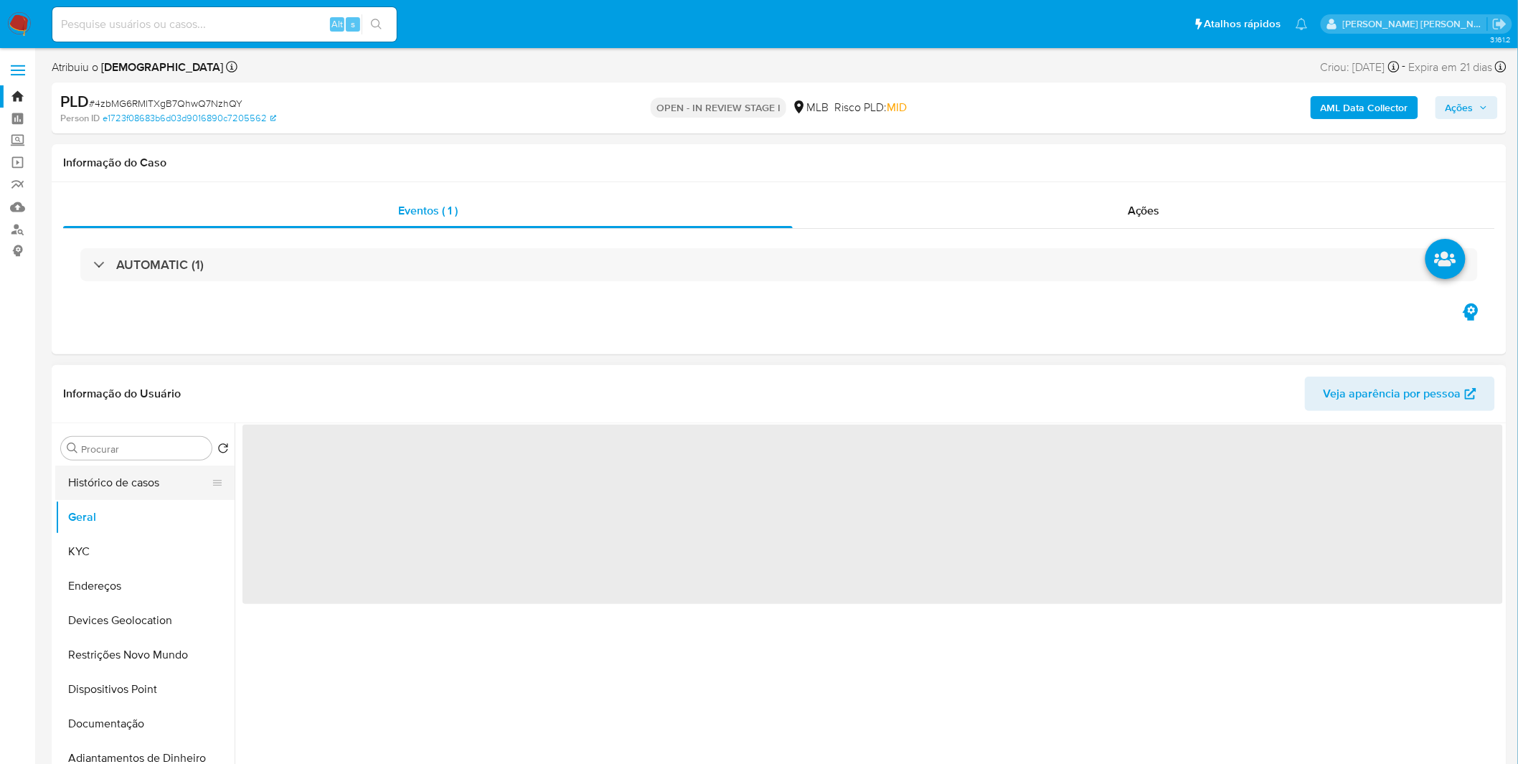
click at [103, 487] on button "Histórico de casos" at bounding box center [139, 483] width 168 height 34
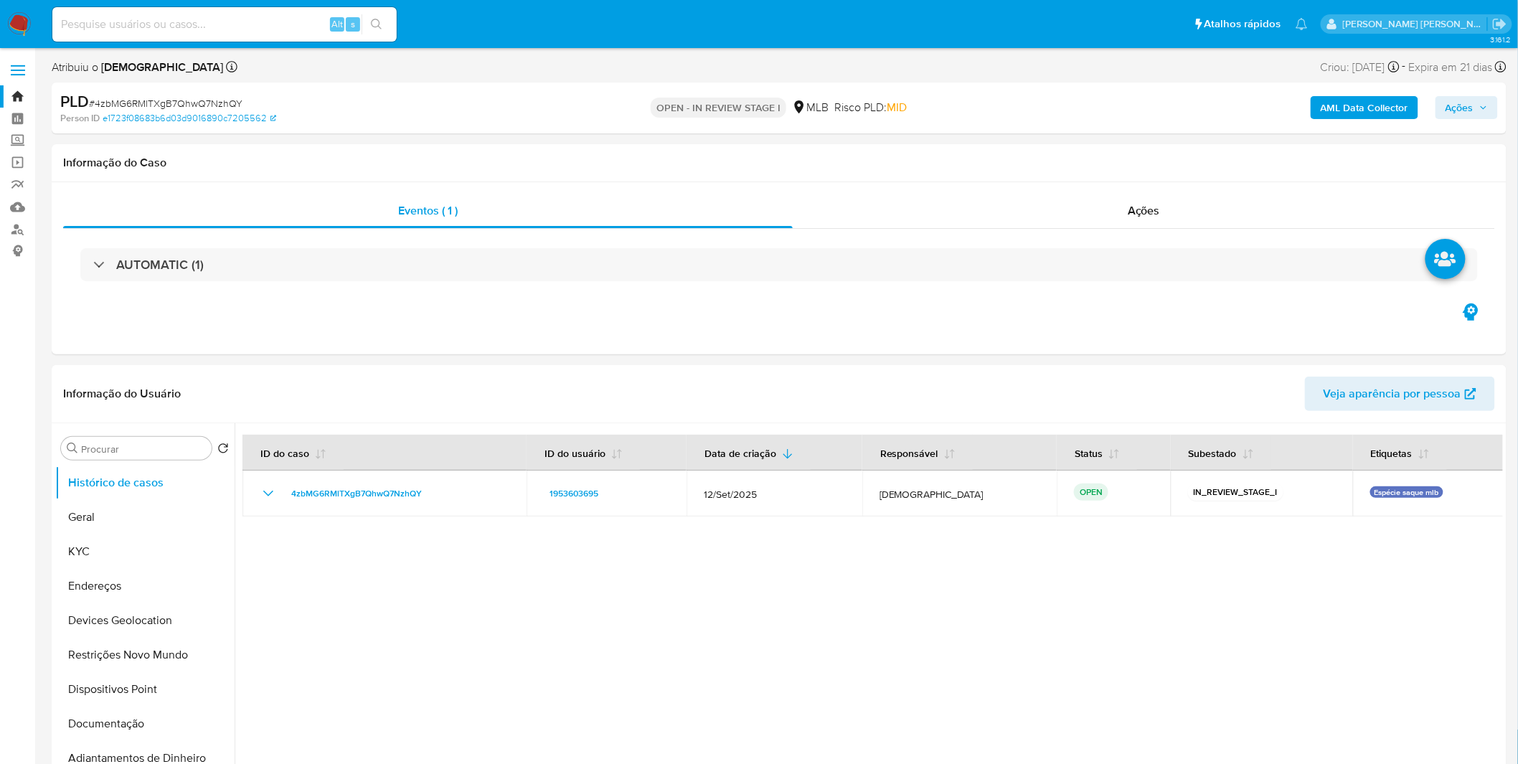
click at [278, 30] on input at bounding box center [224, 24] width 344 height 19
paste input "EEEKOa5ubBexmsdoRB4fS4pv"
type input "EEEKOa5ubBexmsdoRB4fS4pv"
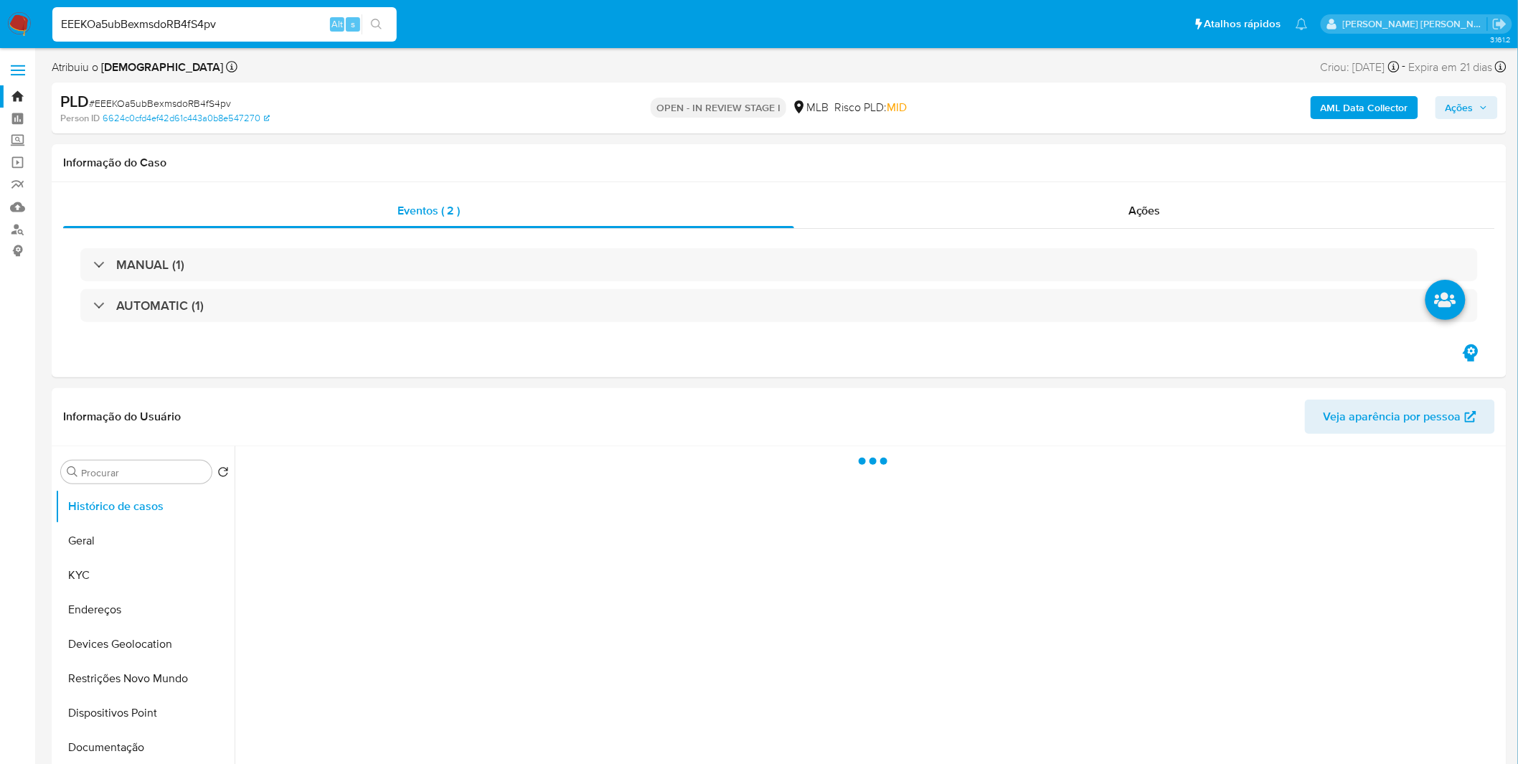
select select "10"
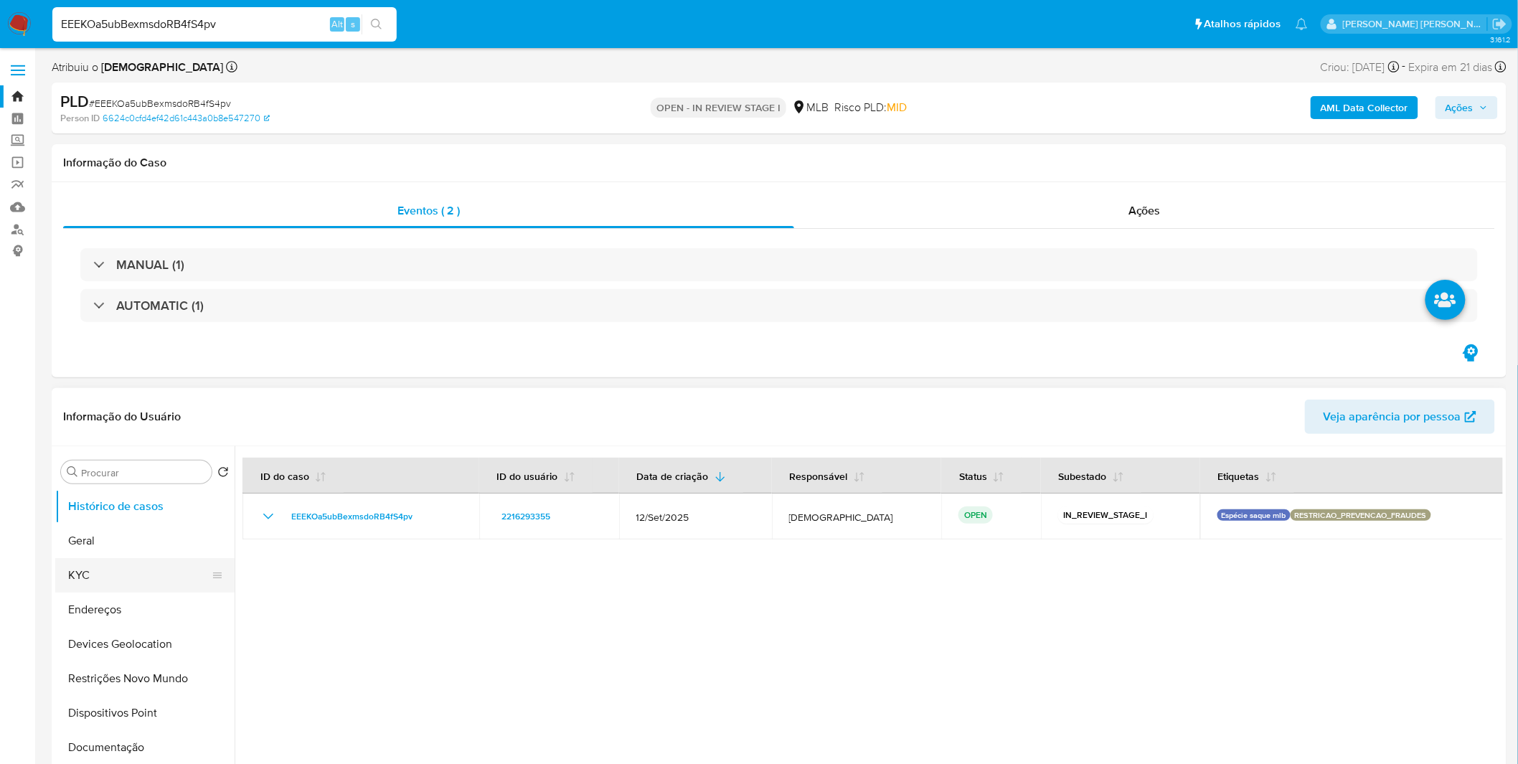
click at [174, 564] on button "KYC" at bounding box center [139, 575] width 168 height 34
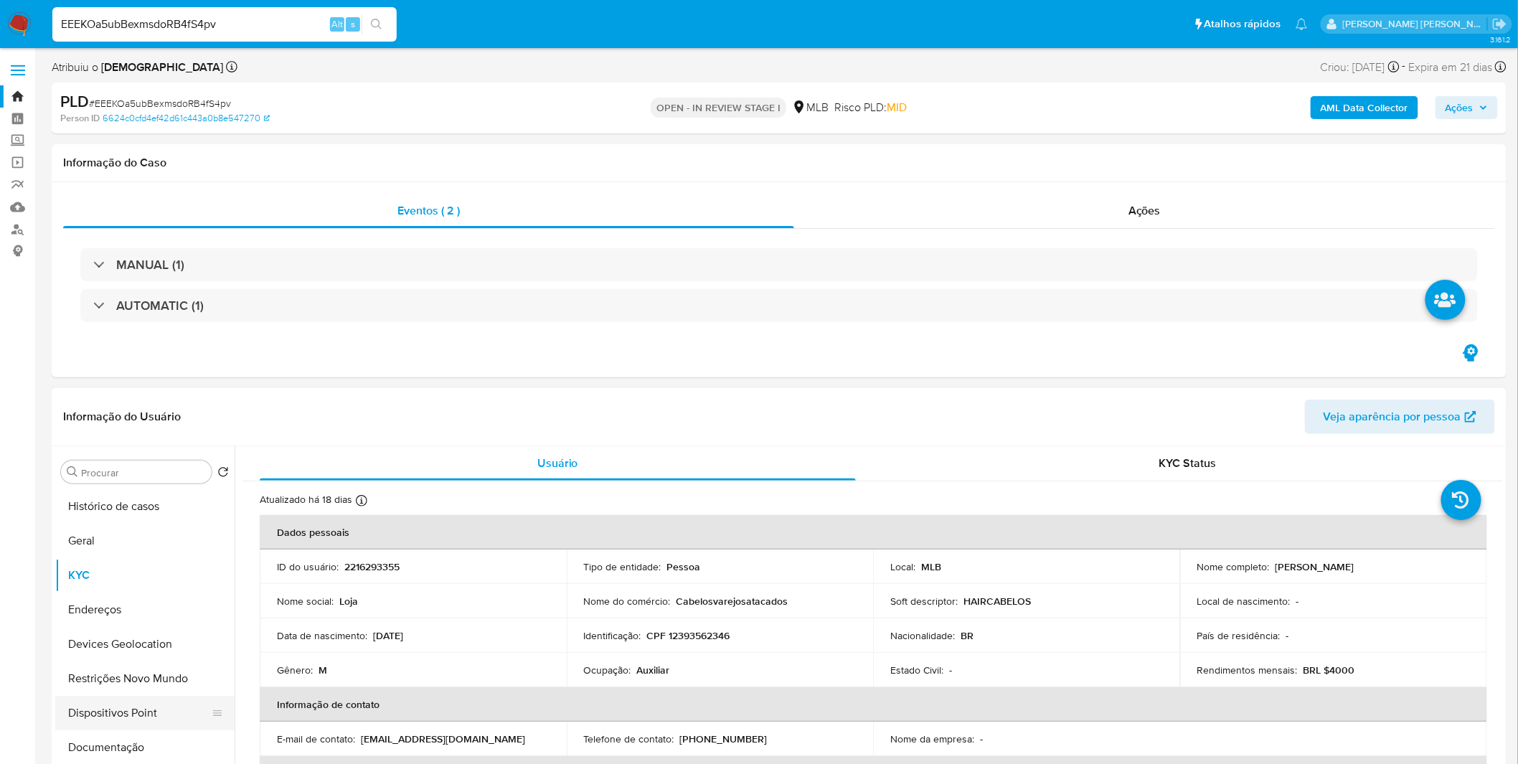
click at [155, 721] on button "Dispositivos Point" at bounding box center [139, 713] width 168 height 34
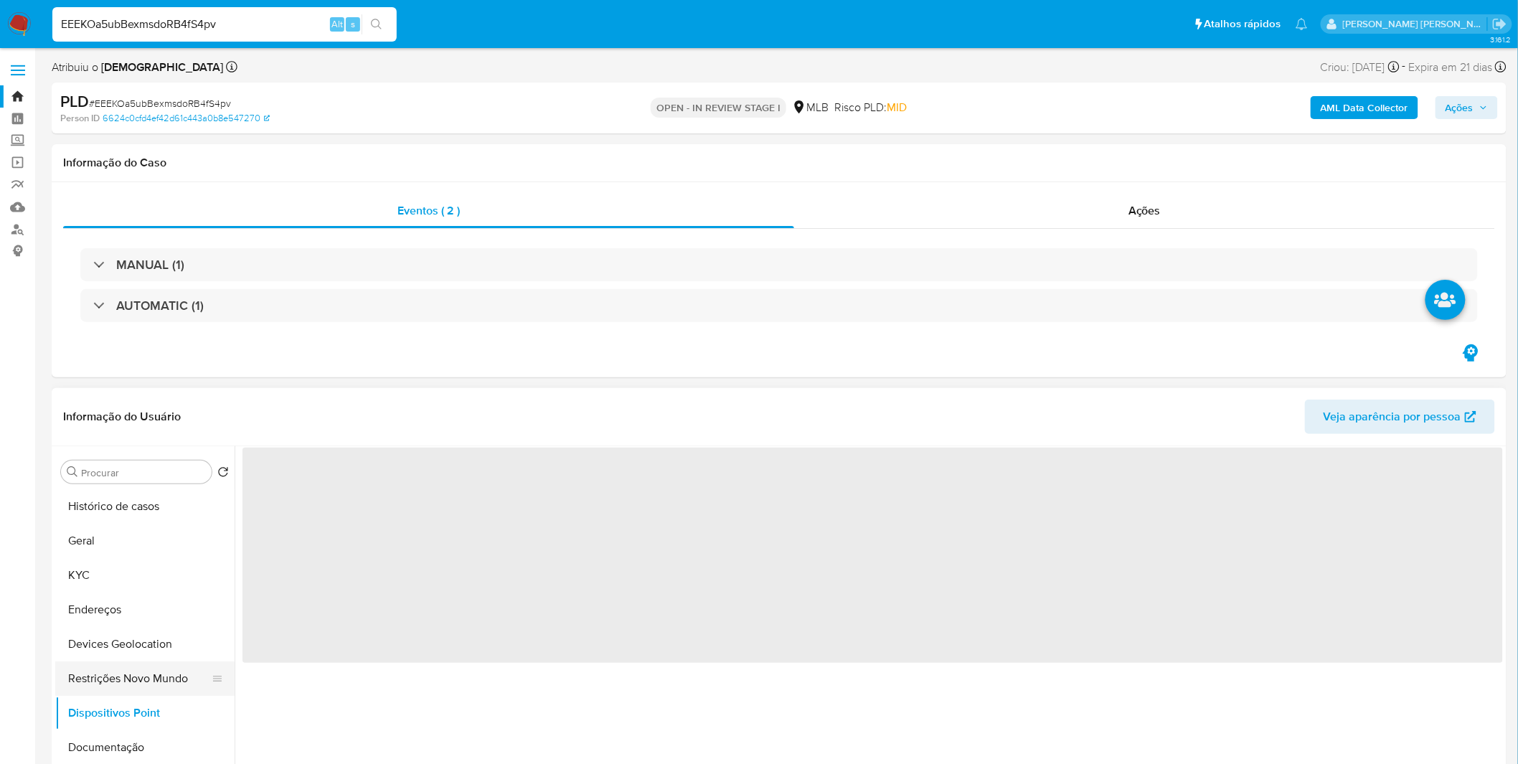
click at [169, 684] on button "Restrições Novo Mundo" at bounding box center [139, 679] width 168 height 34
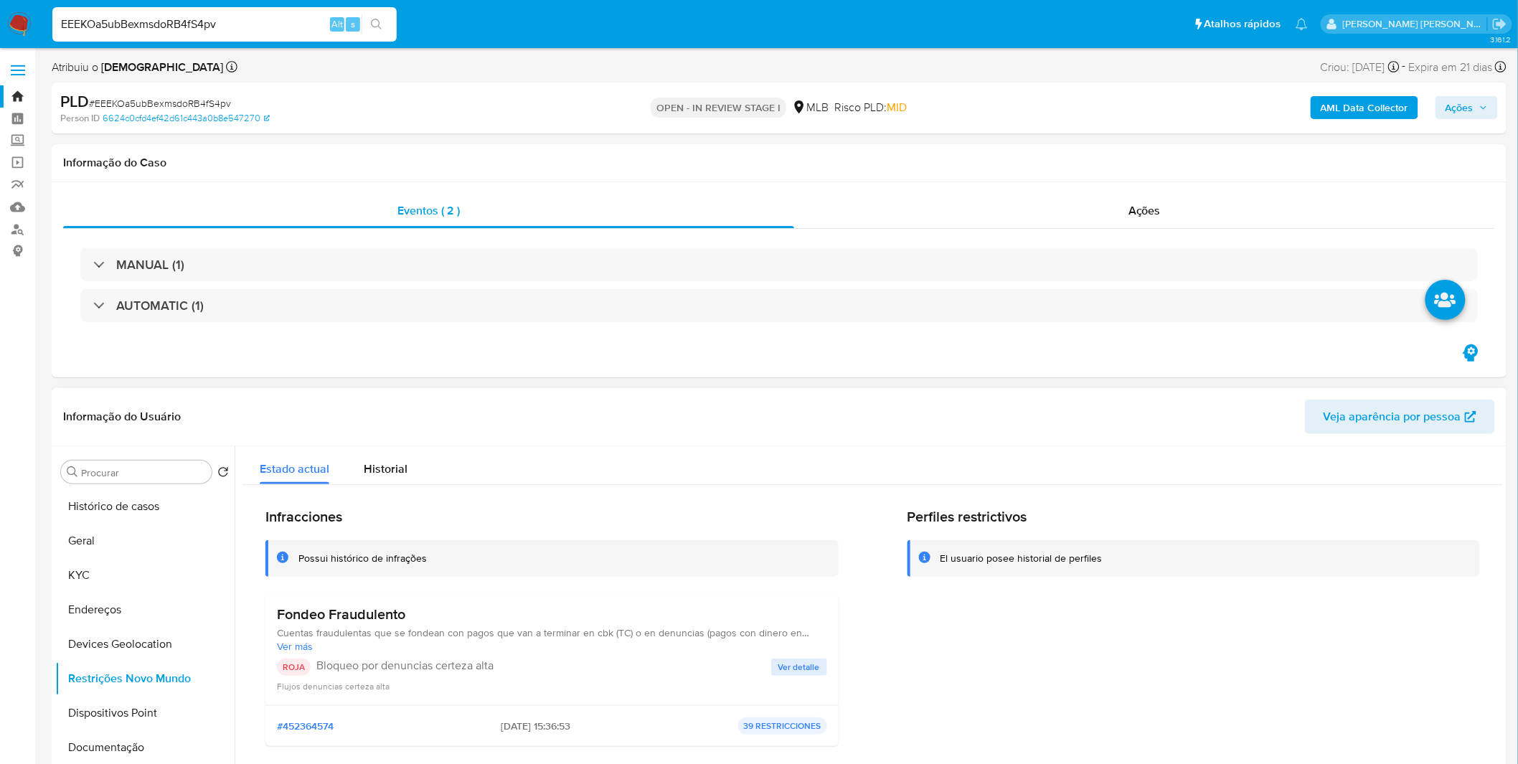
scroll to position [80, 0]
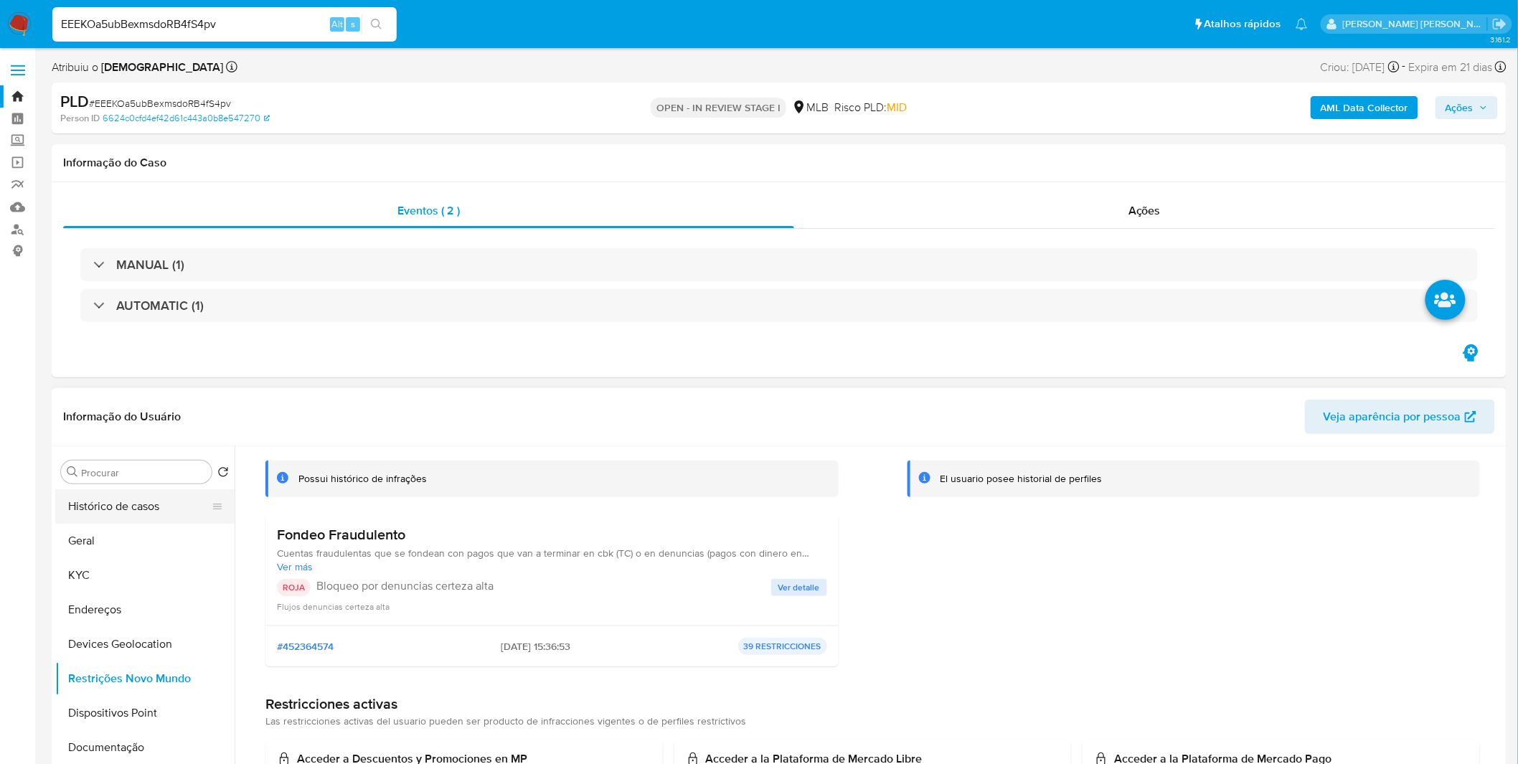
click at [156, 506] on button "Histórico de casos" at bounding box center [139, 506] width 168 height 34
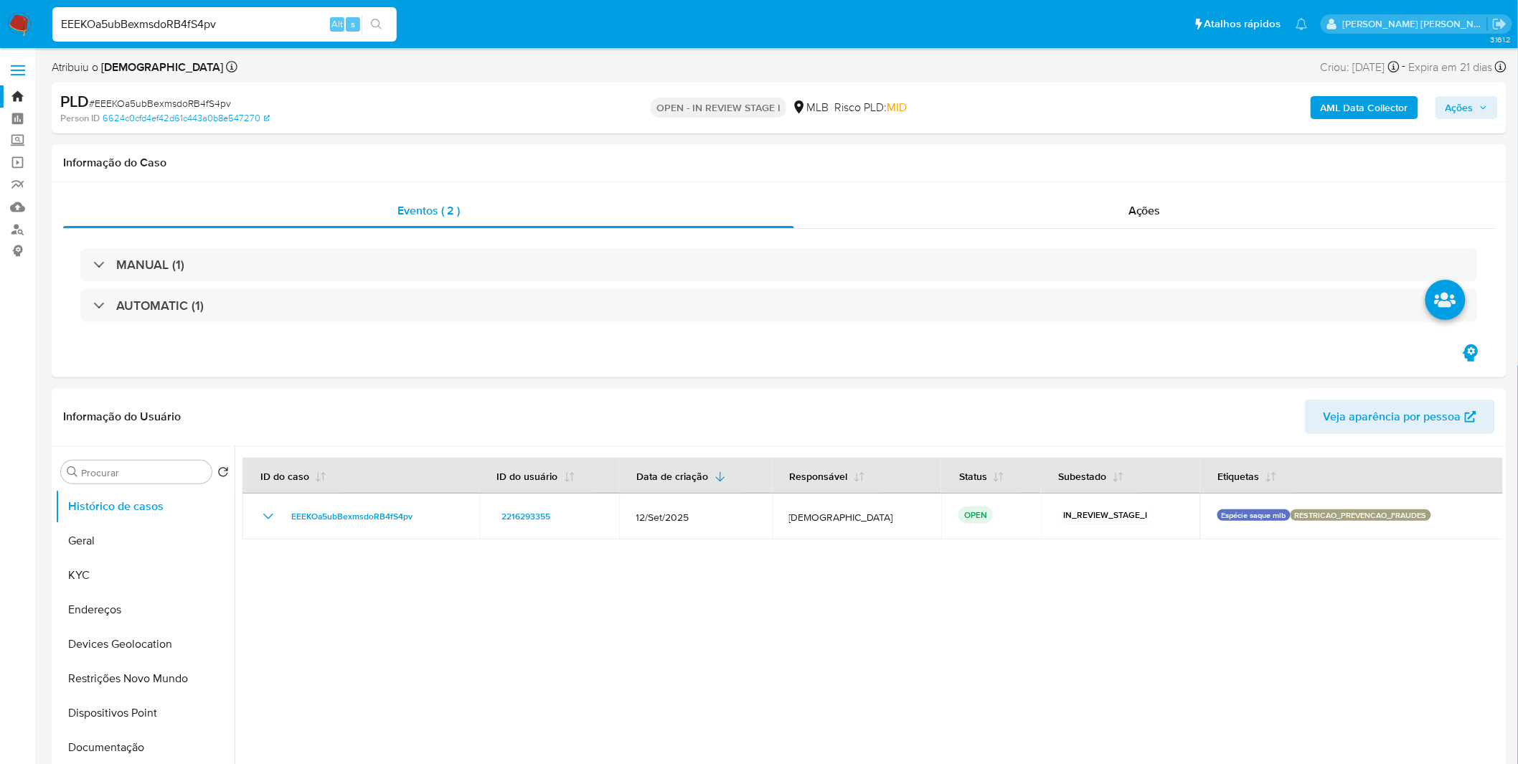
click at [218, 26] on input "EEEKOa5ubBexmsdoRB4fS4pv" at bounding box center [224, 24] width 344 height 19
paste input "nye2jP2gBOFDejob3Uqt0nZl"
type input "nye2jP2gBOFDejob3Uqt0nZl"
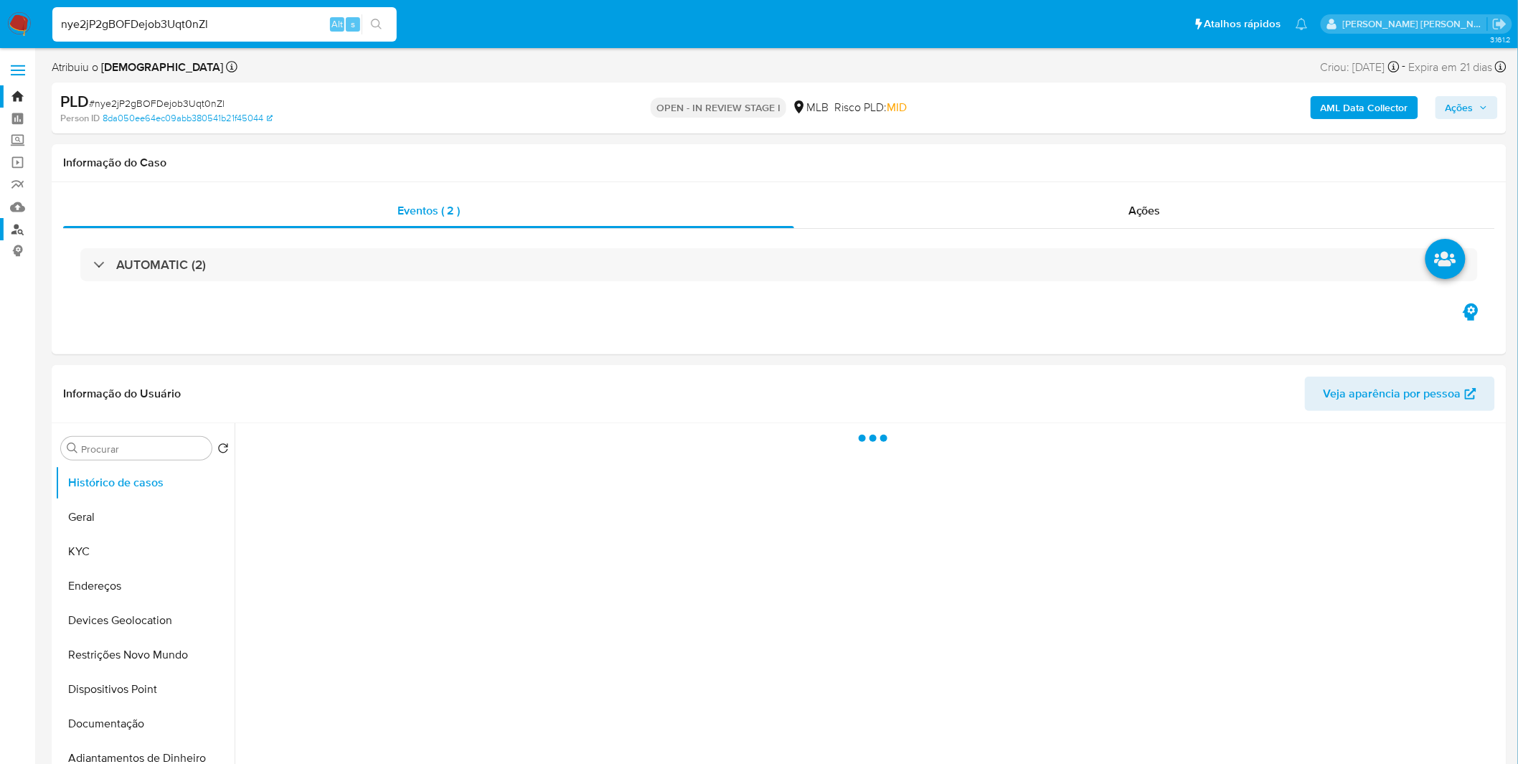
select select "10"
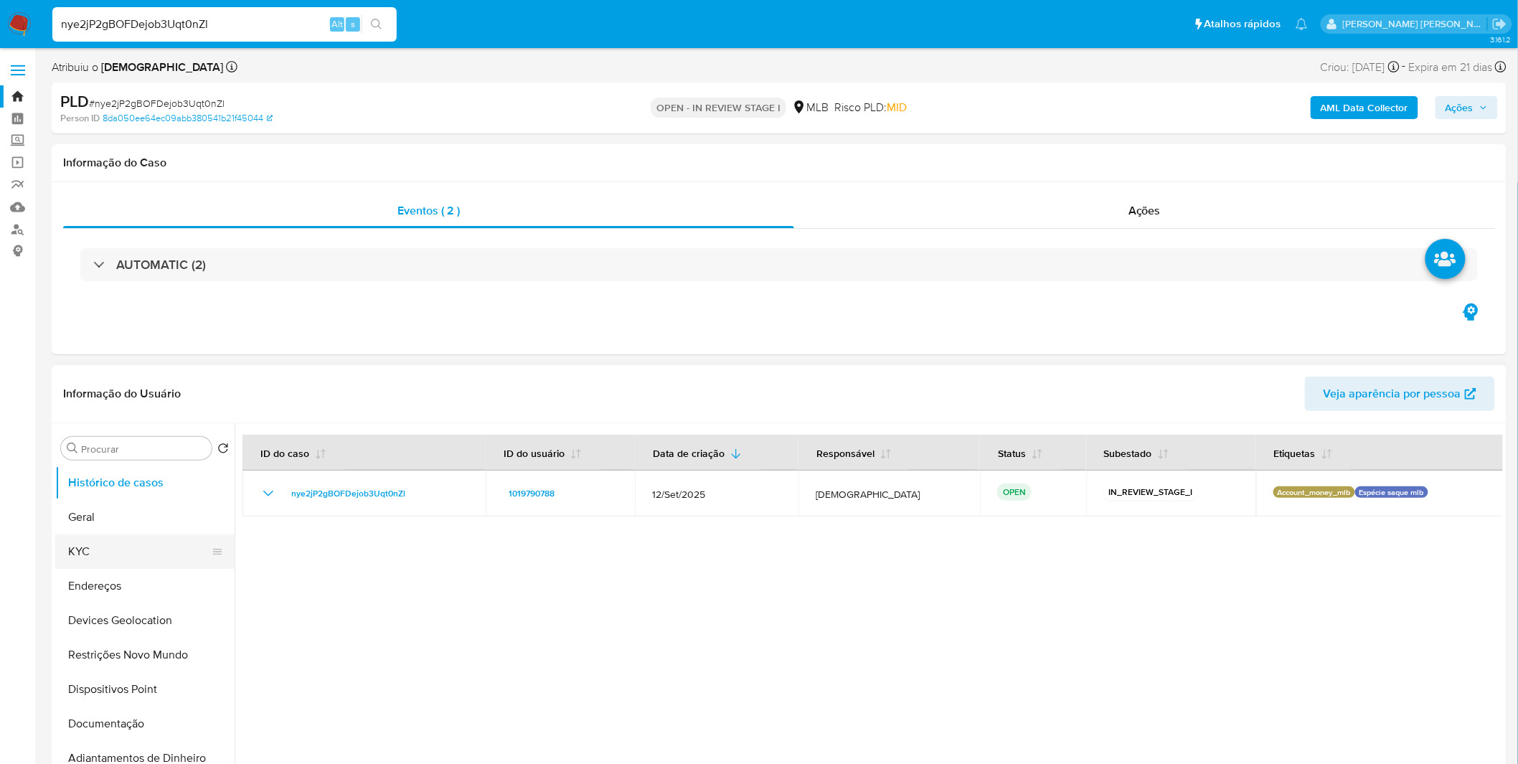
click at [83, 550] on button "KYC" at bounding box center [139, 552] width 168 height 34
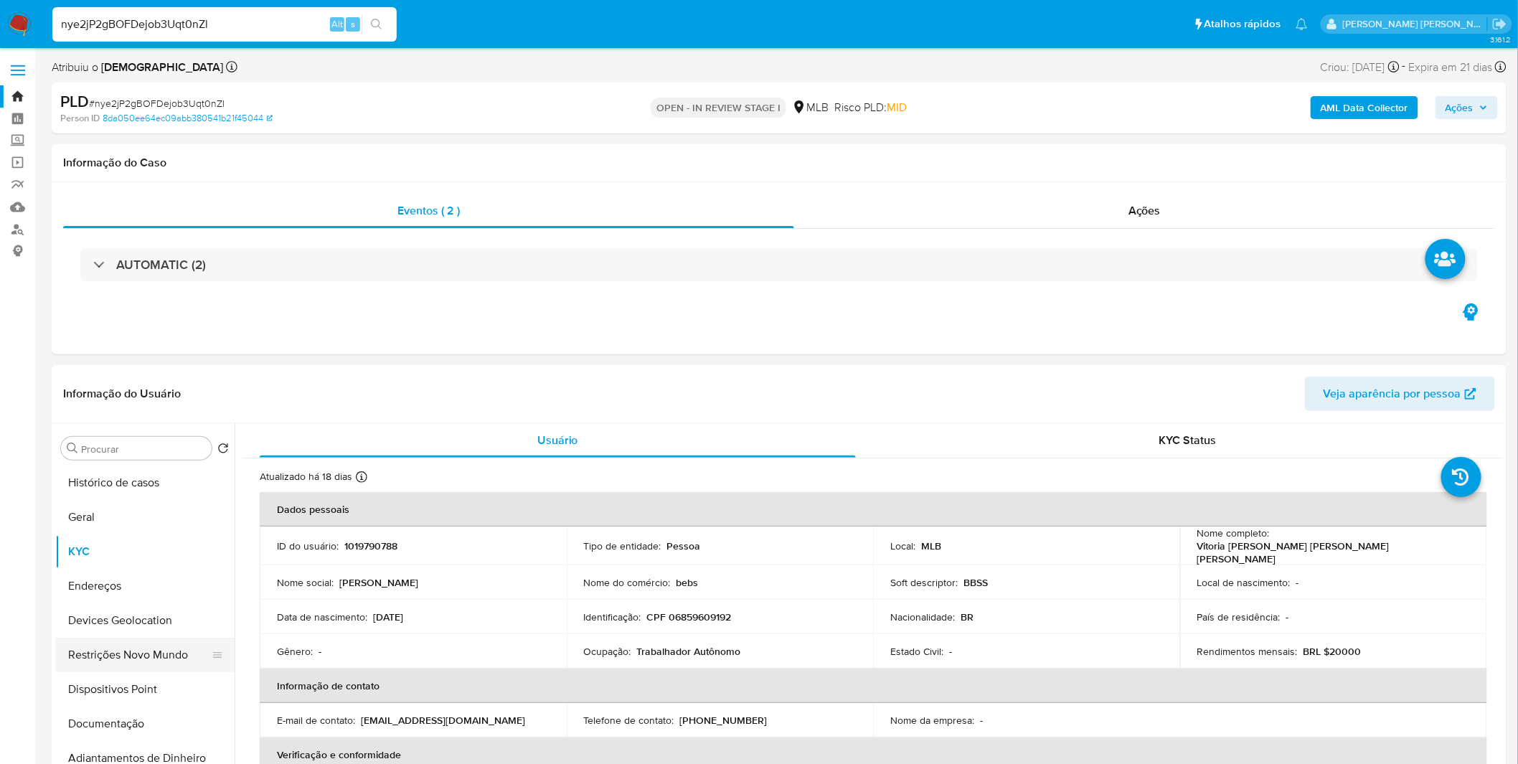
click at [149, 648] on button "Restrições Novo Mundo" at bounding box center [139, 655] width 168 height 34
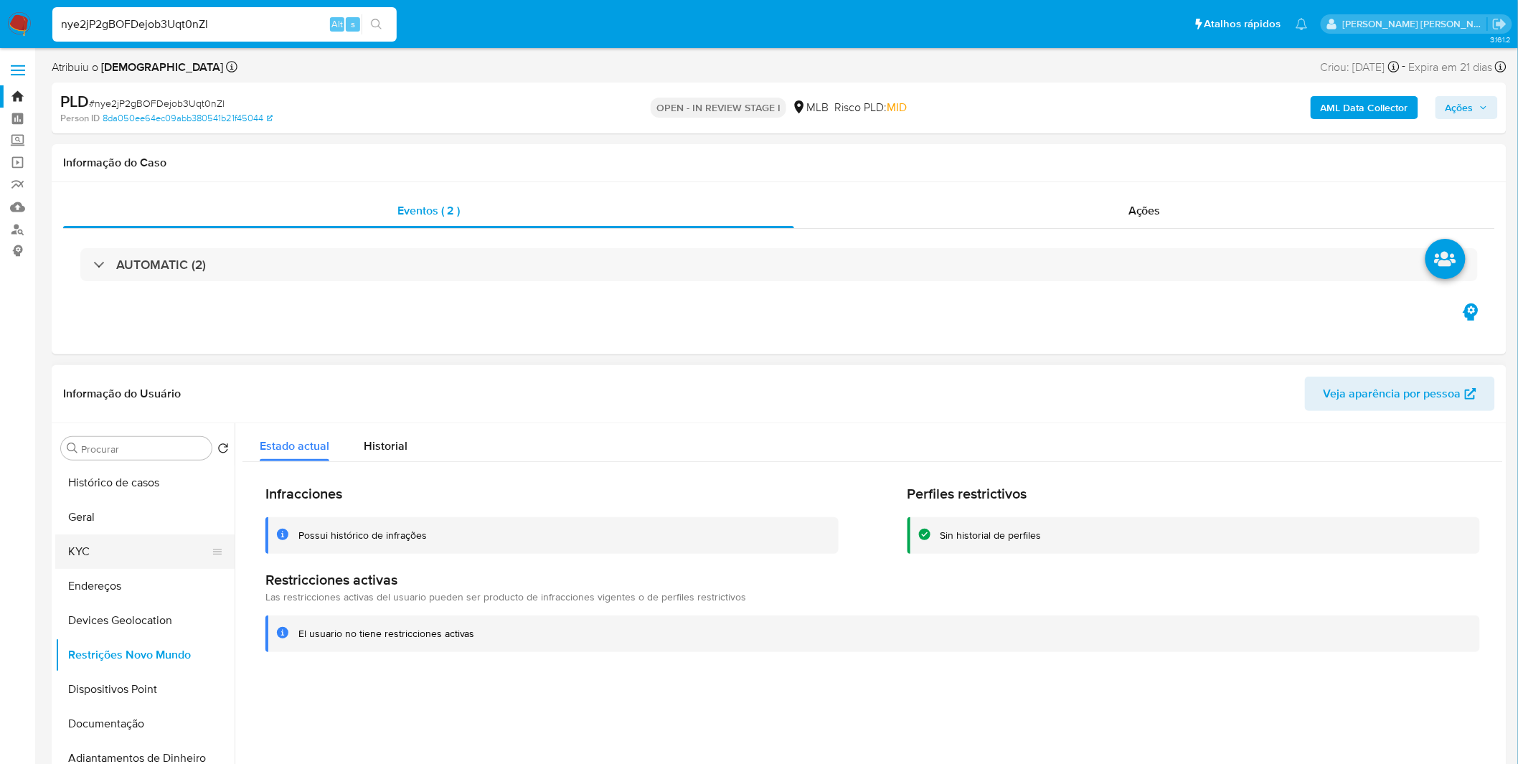
click at [119, 547] on button "KYC" at bounding box center [139, 552] width 168 height 34
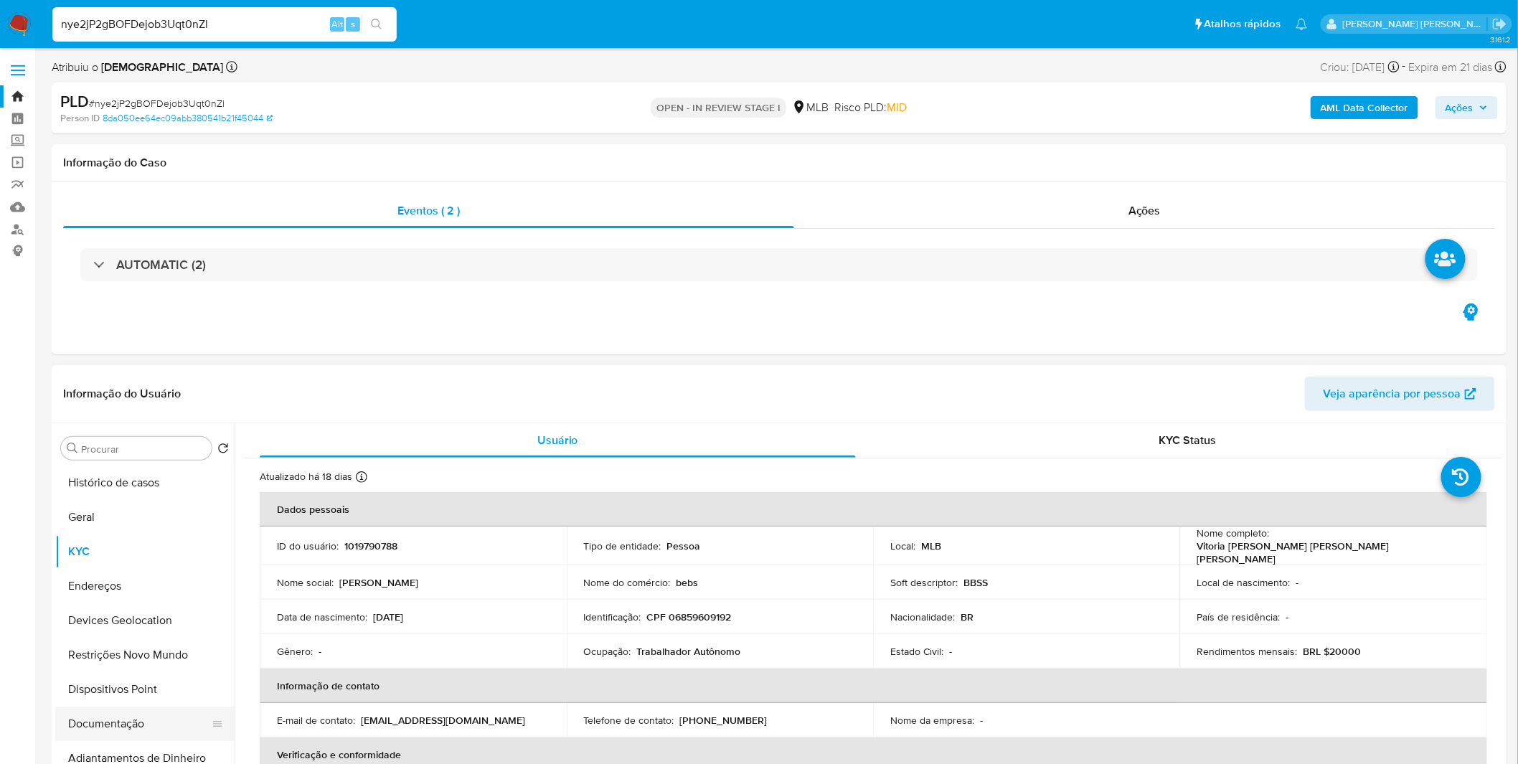
click at [113, 722] on button "Documentação" at bounding box center [139, 724] width 168 height 34
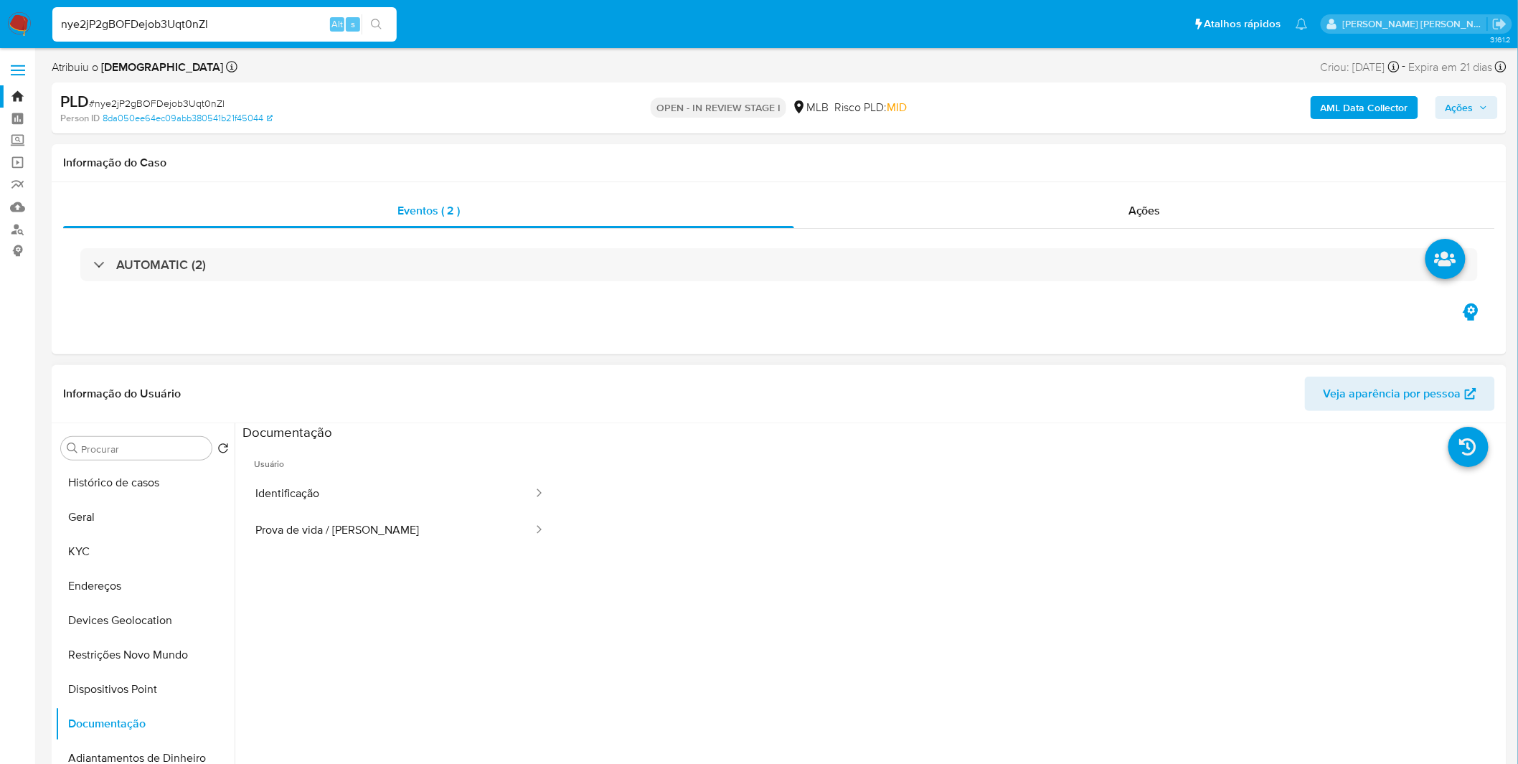
click at [346, 557] on ul "Usuário Identificação Prova de vida / Selfie" at bounding box center [400, 647] width 315 height 413
click at [342, 502] on button "Identificação" at bounding box center [389, 494] width 292 height 37
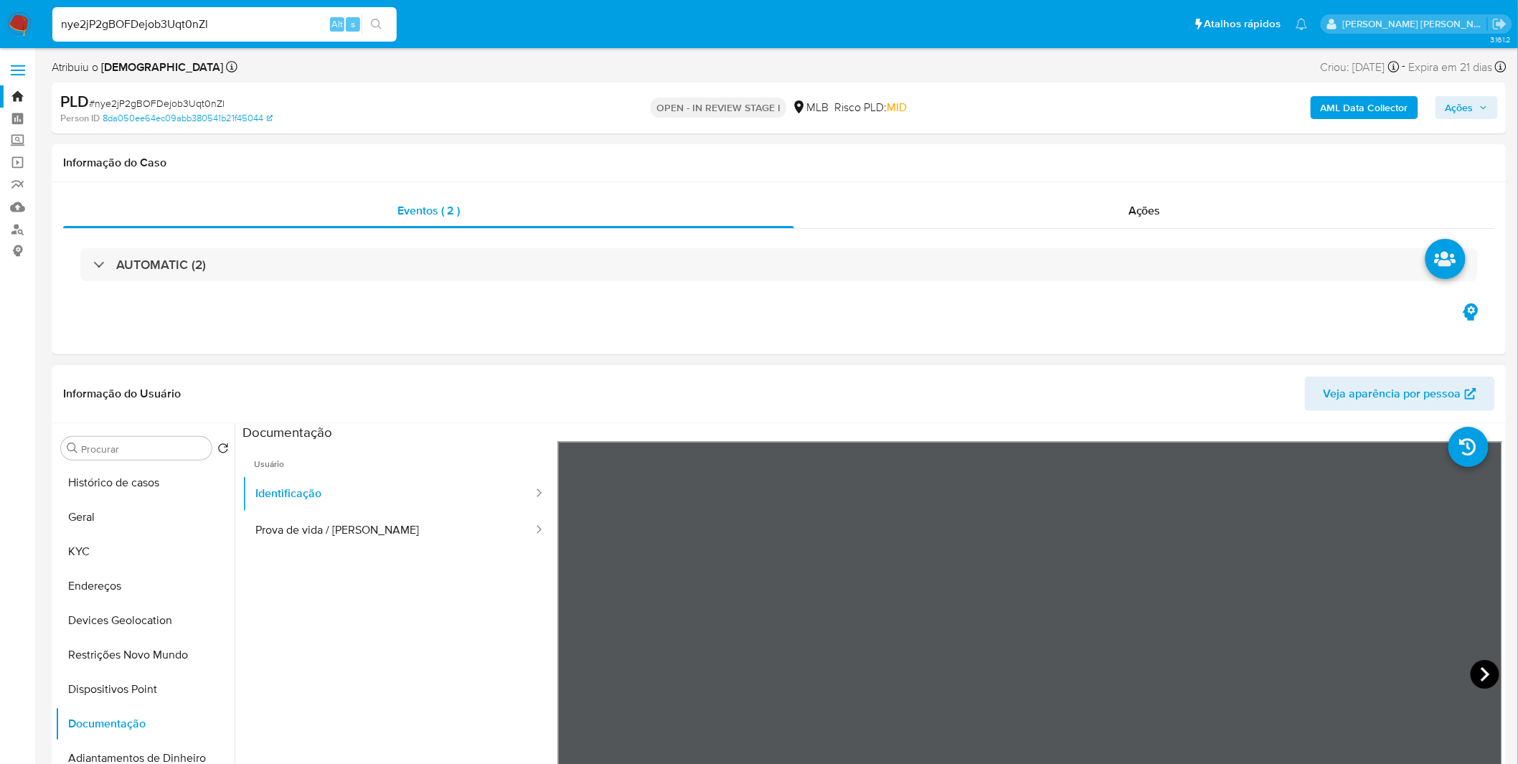
click at [1483, 672] on icon at bounding box center [1485, 674] width 29 height 29
click at [268, 36] on div "nye2jP2gBOFDejob3Uqt0nZl Alt s" at bounding box center [224, 24] width 344 height 34
click at [263, 32] on input "nye2jP2gBOFDejob3Uqt0nZl" at bounding box center [224, 24] width 344 height 19
paste input "PADslLhEnFfic3qV4g2aKIHT"
type input "PADslLhEnFfic3qV4g2aKIHT"
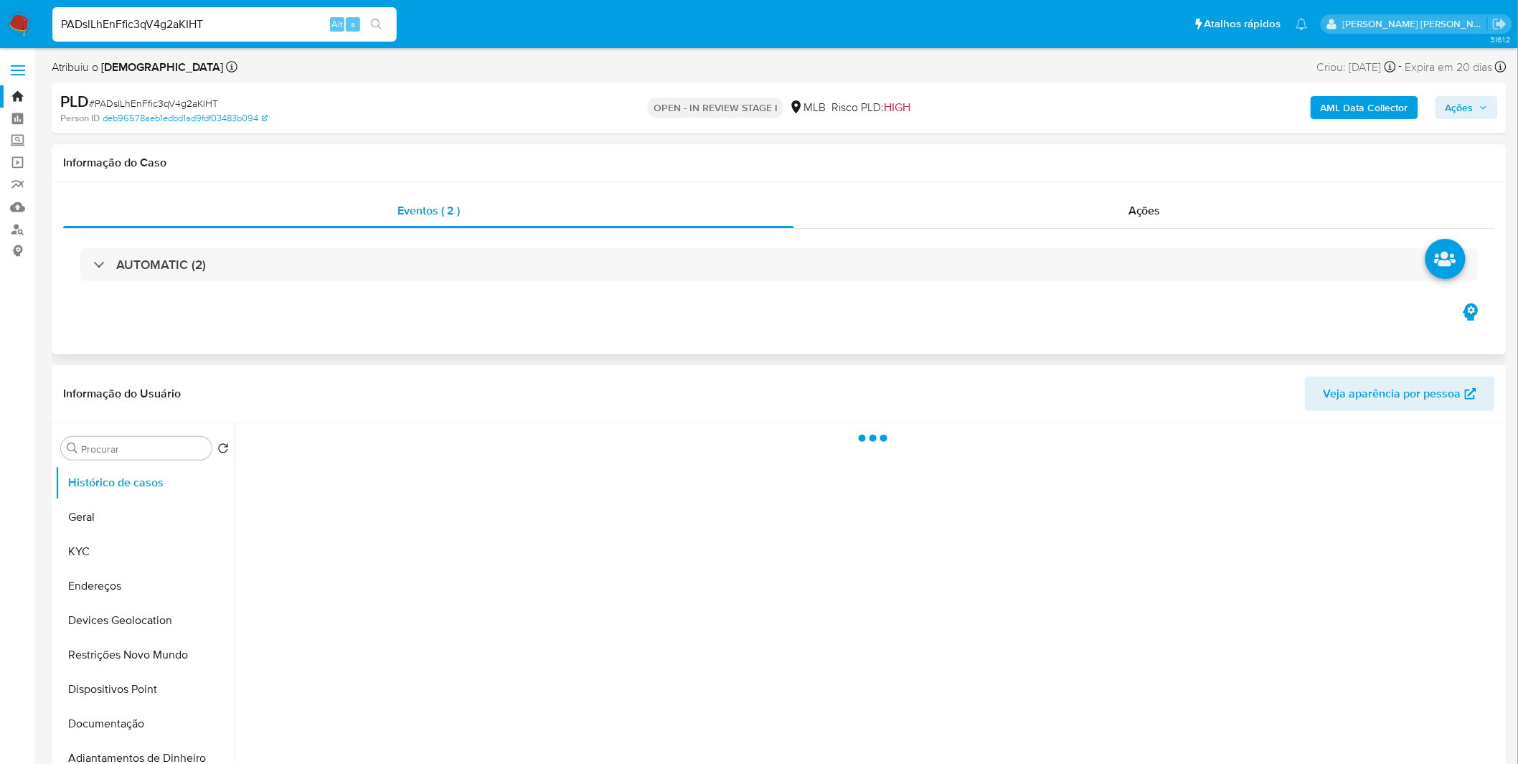
select select "10"
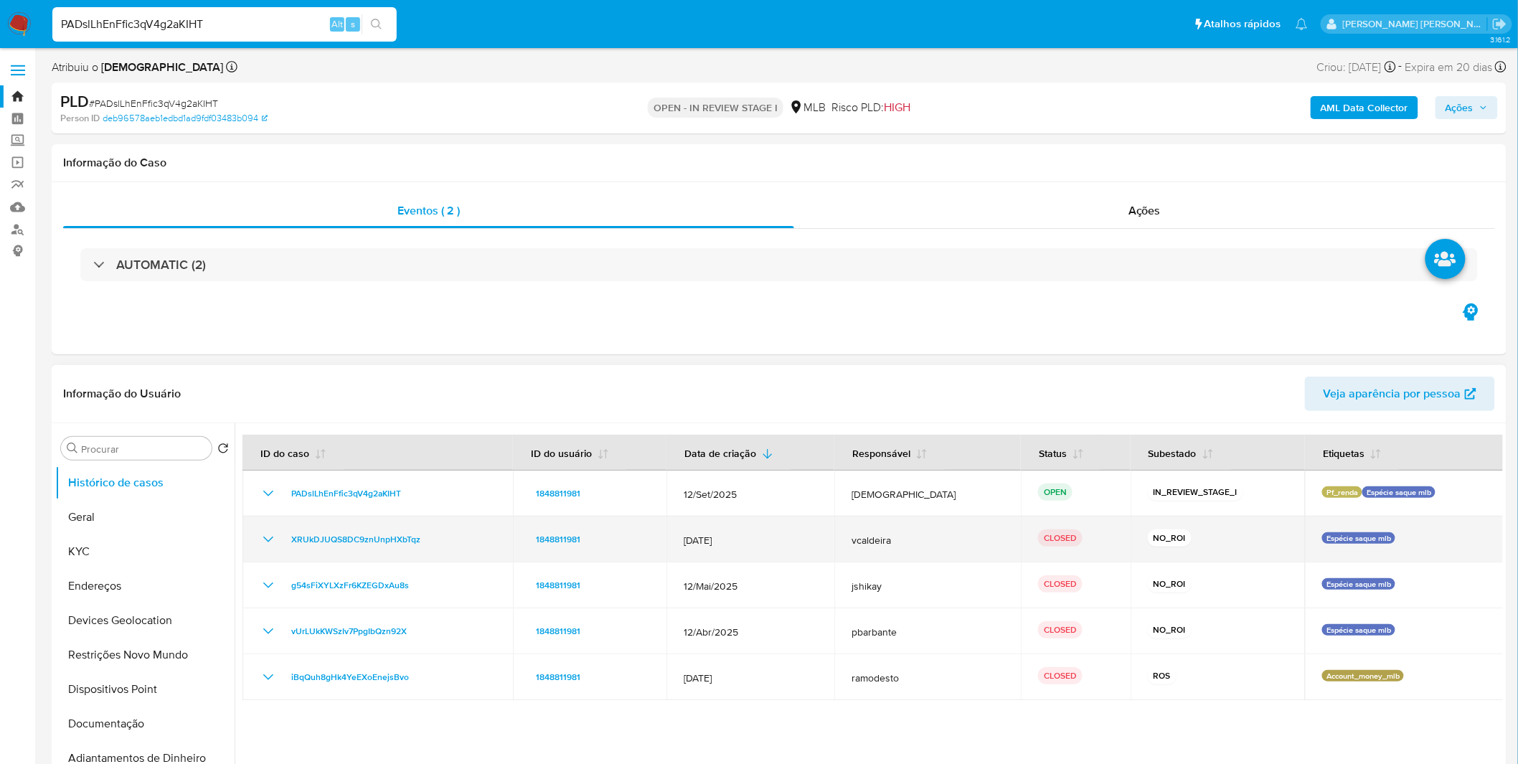
click at [271, 532] on icon "Mostrar/Ocultar" at bounding box center [268, 539] width 17 height 17
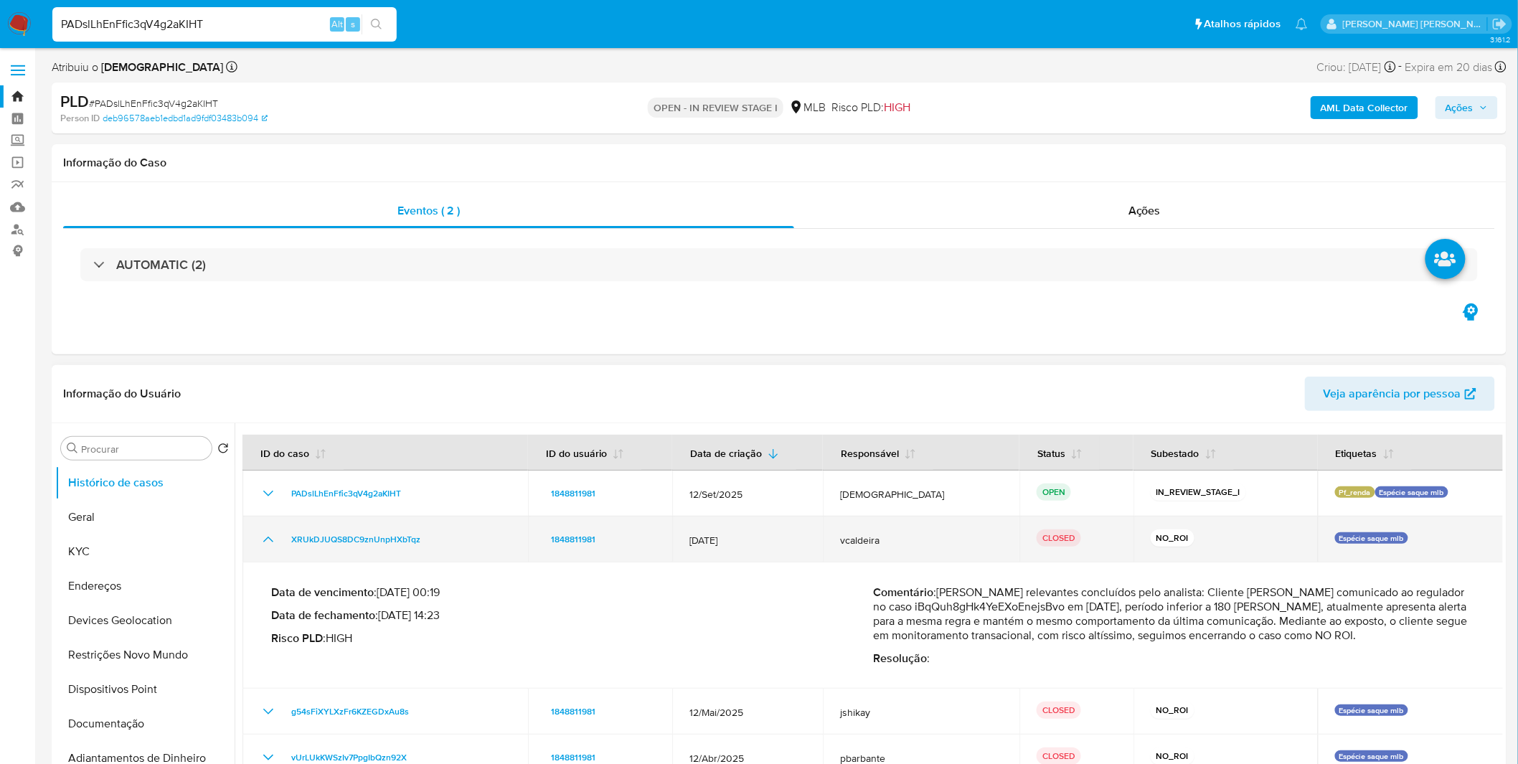
click at [271, 532] on icon "Mostrar/Ocultar" at bounding box center [268, 539] width 17 height 17
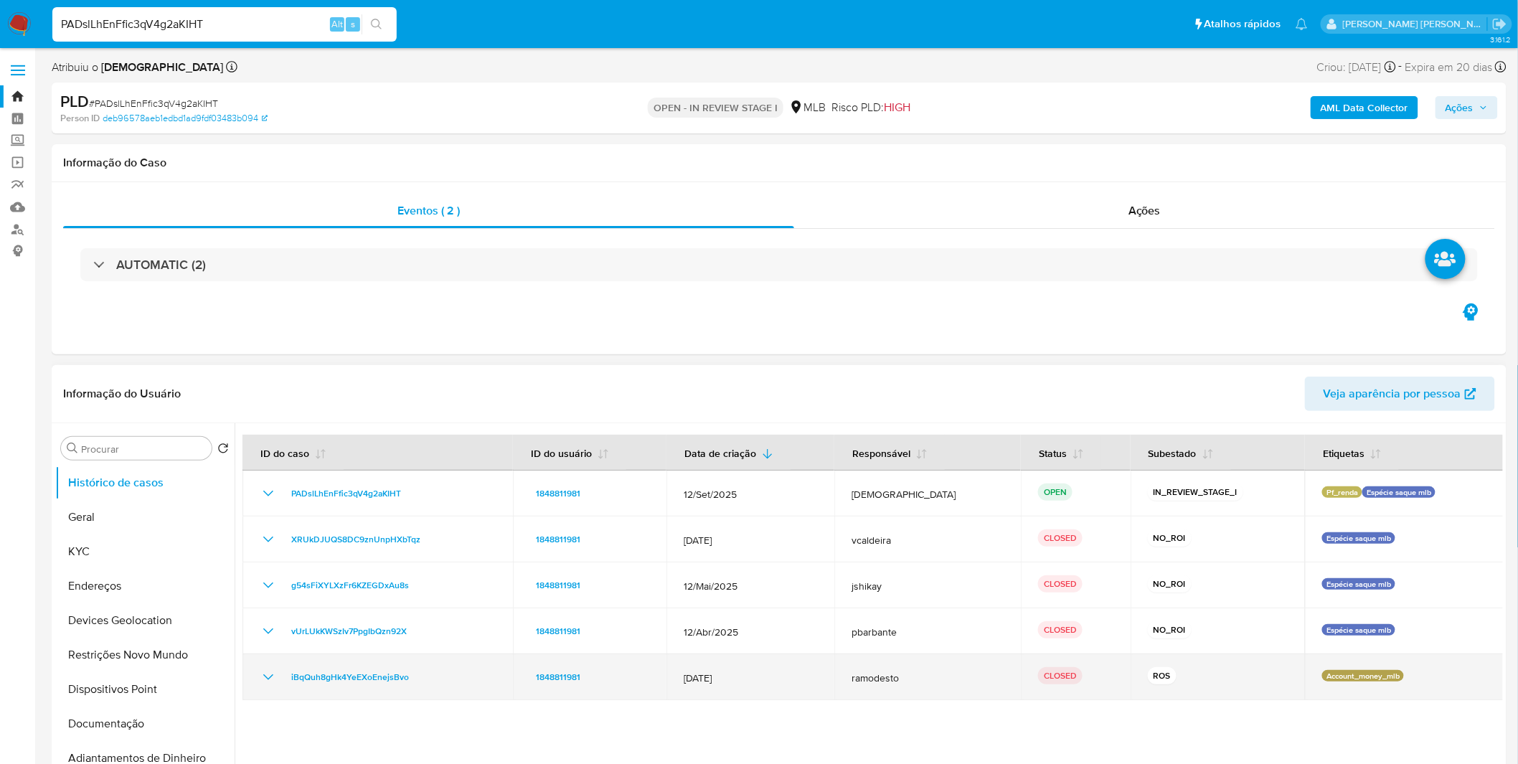
click at [270, 675] on icon "Mostrar/Ocultar" at bounding box center [268, 677] width 17 height 17
click at [271, 676] on icon "Mostrar/Ocultar" at bounding box center [268, 677] width 17 height 17
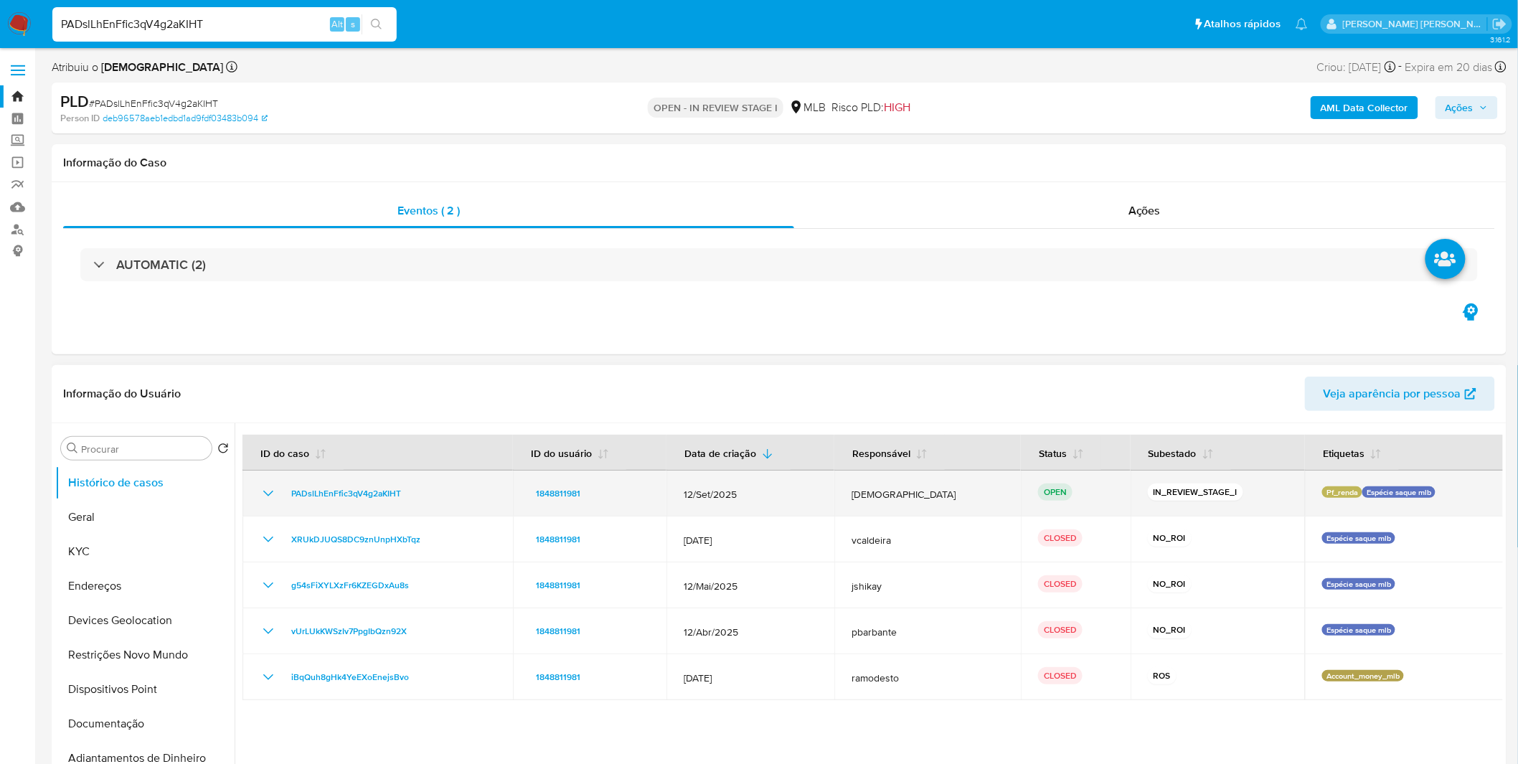
click at [276, 491] on icon "Mostrar/Ocultar" at bounding box center [268, 493] width 17 height 17
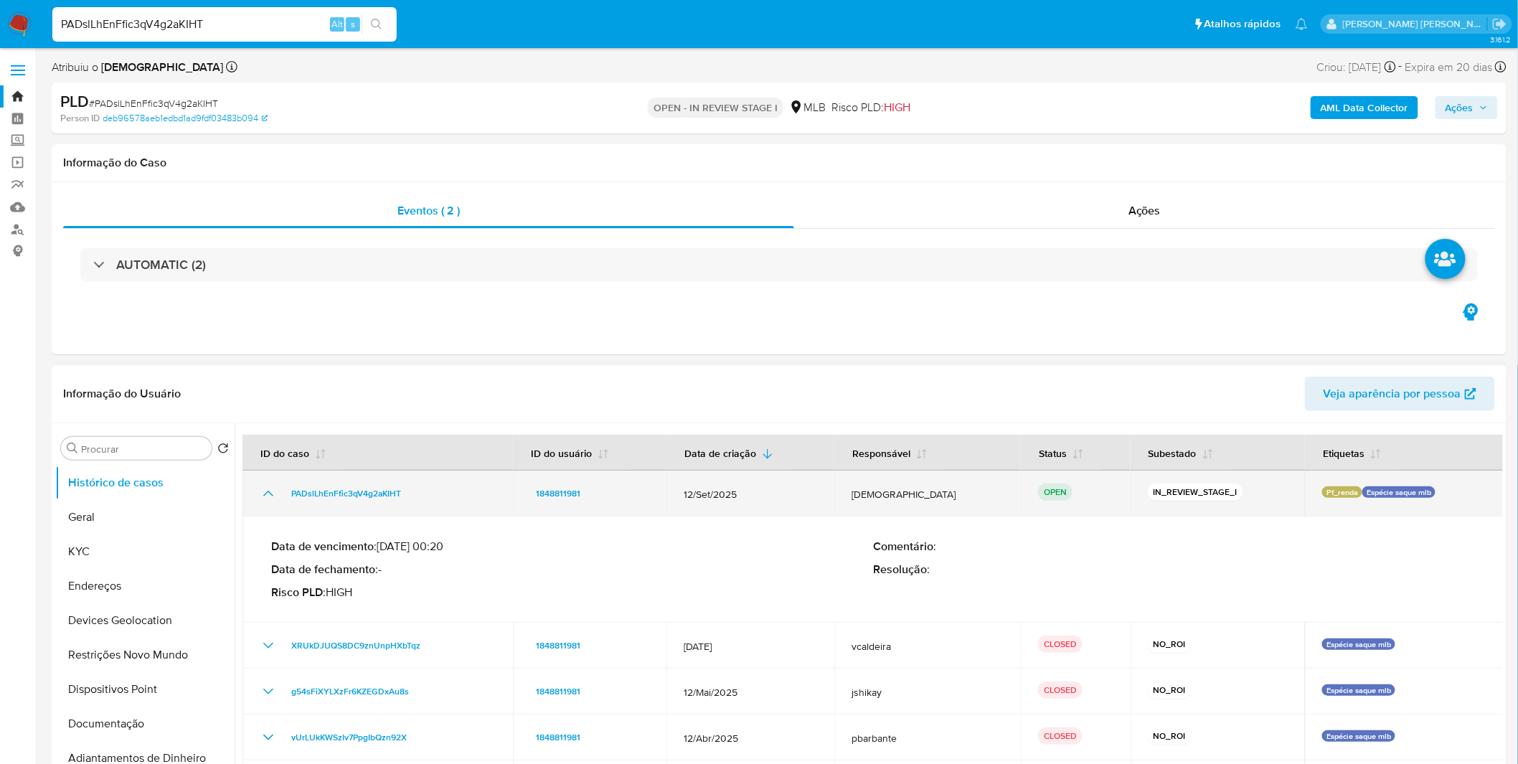
click at [267, 494] on icon "Mostrar/Ocultar" at bounding box center [268, 493] width 17 height 17
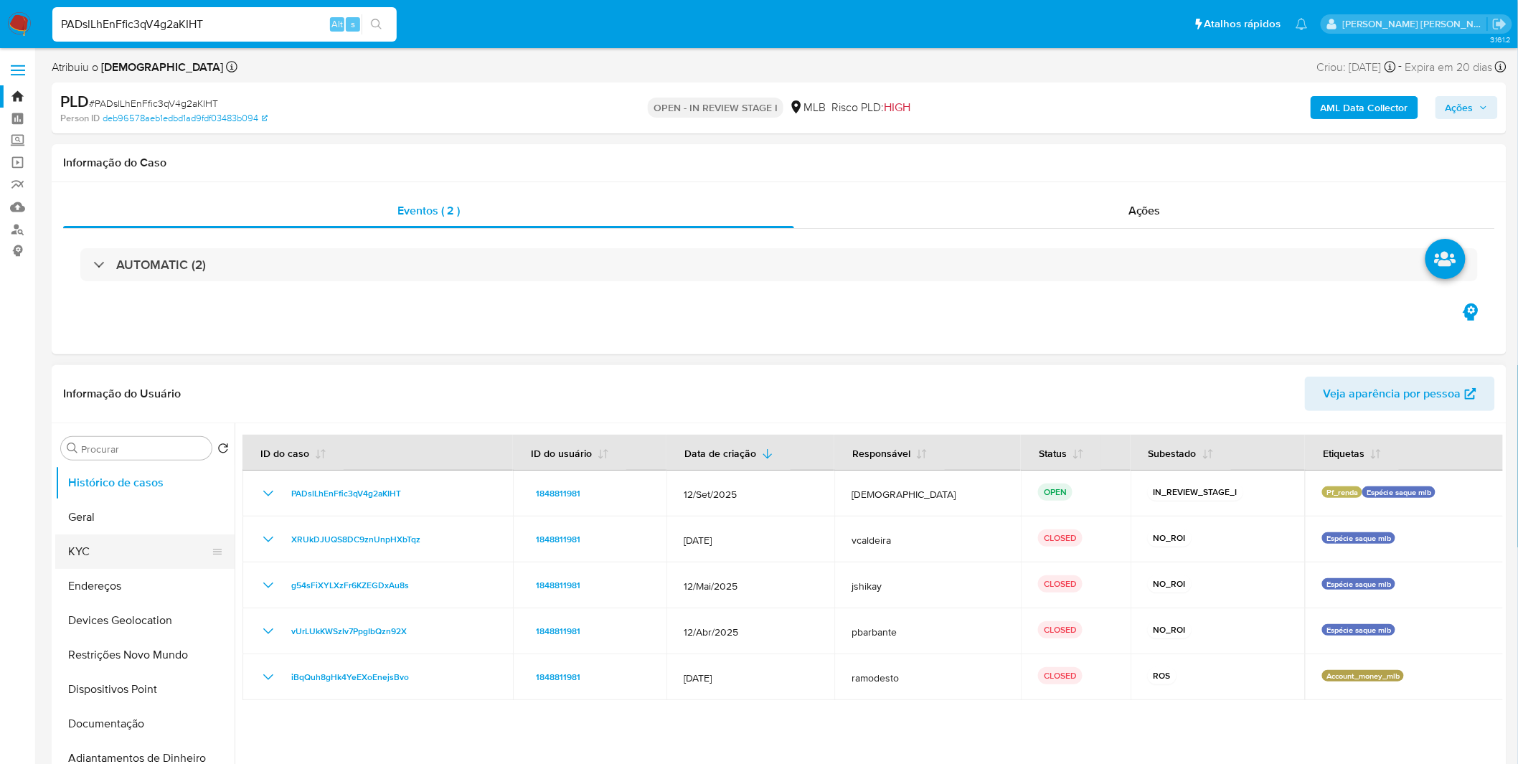
click at [154, 551] on button "KYC" at bounding box center [139, 552] width 168 height 34
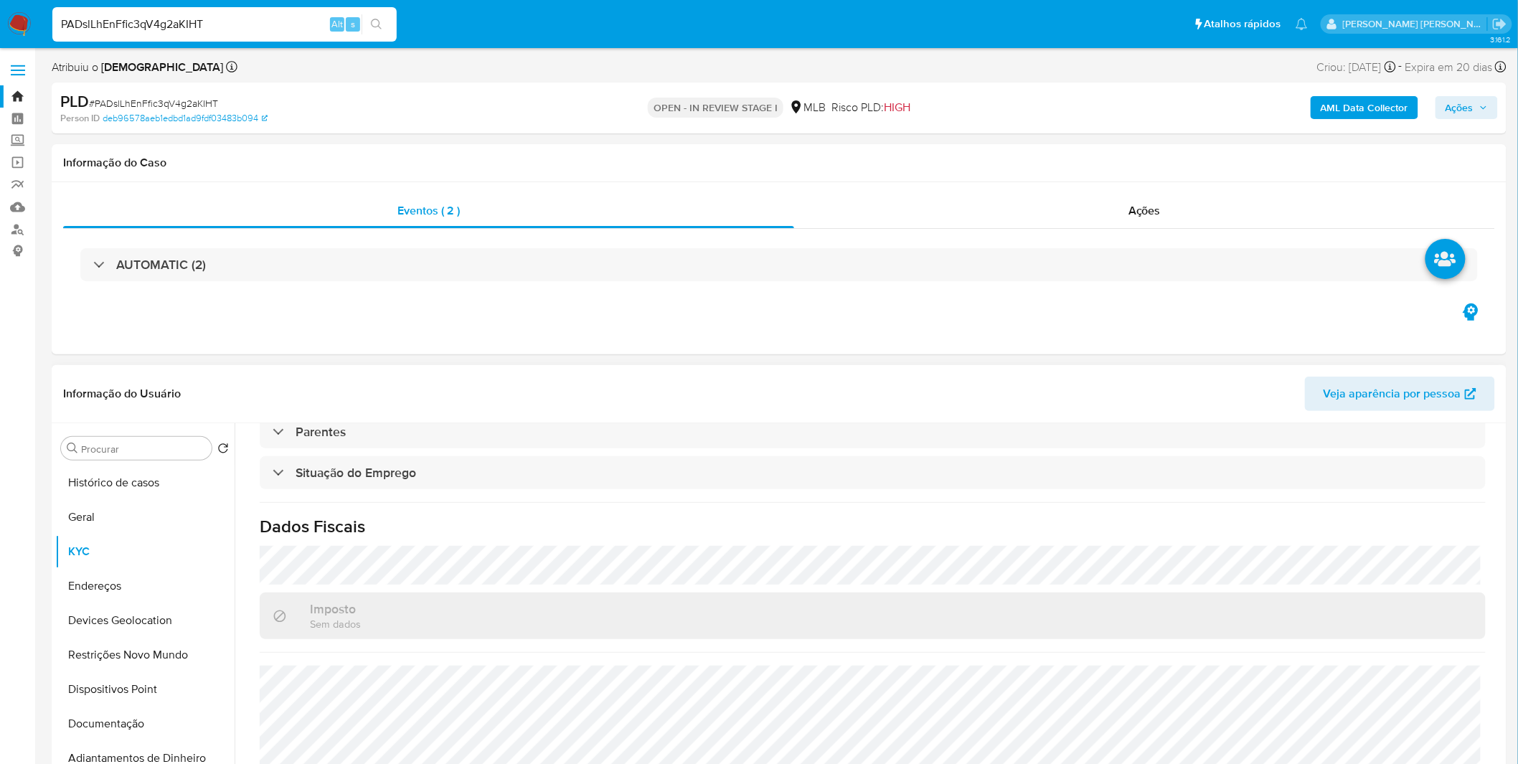
scroll to position [597, 0]
click at [138, 736] on button "Documentação" at bounding box center [139, 724] width 168 height 34
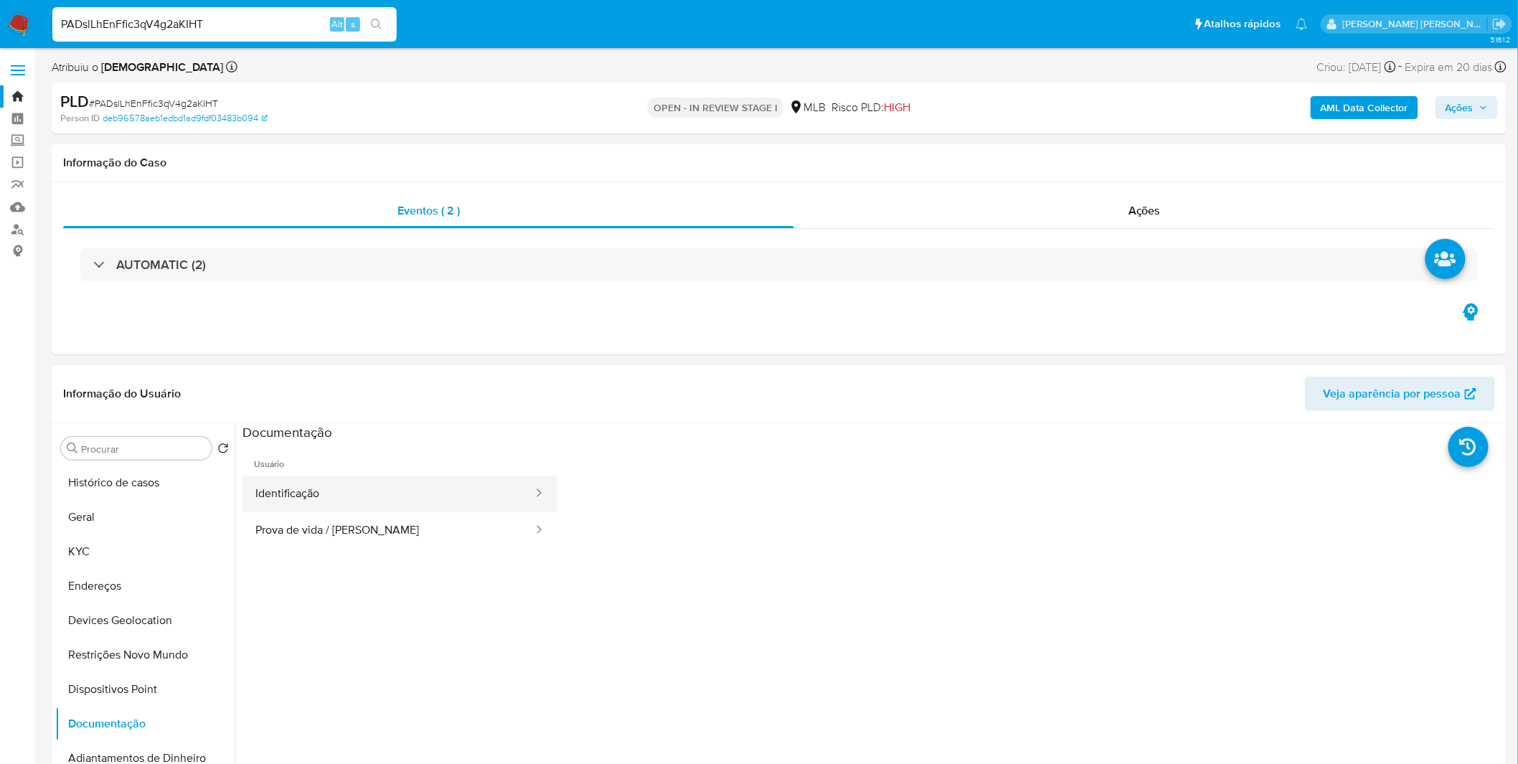
click at [362, 486] on button "Identificação" at bounding box center [389, 494] width 292 height 37
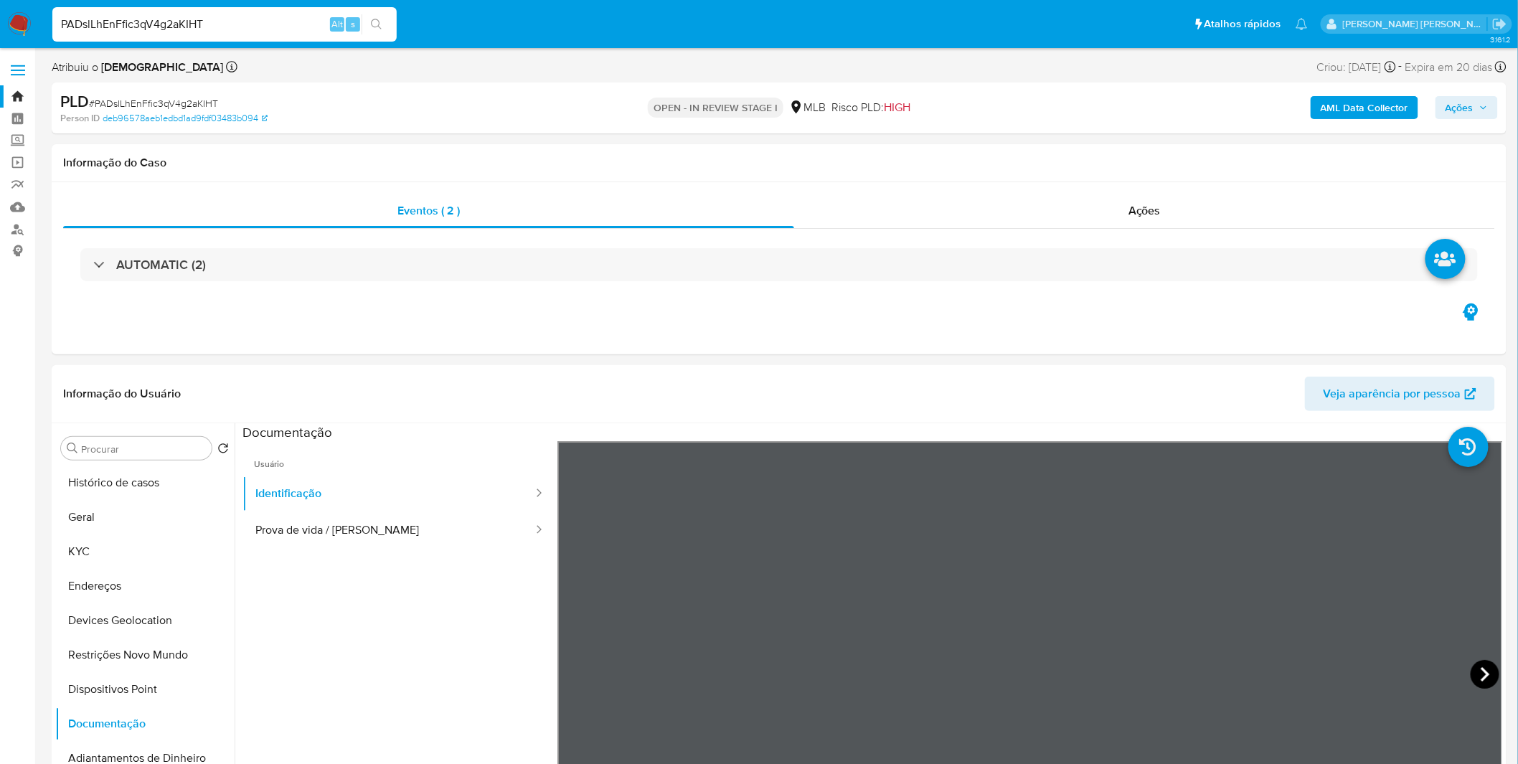
click at [1486, 671] on icon at bounding box center [1485, 674] width 29 height 29
click at [111, 541] on button "KYC" at bounding box center [139, 552] width 168 height 34
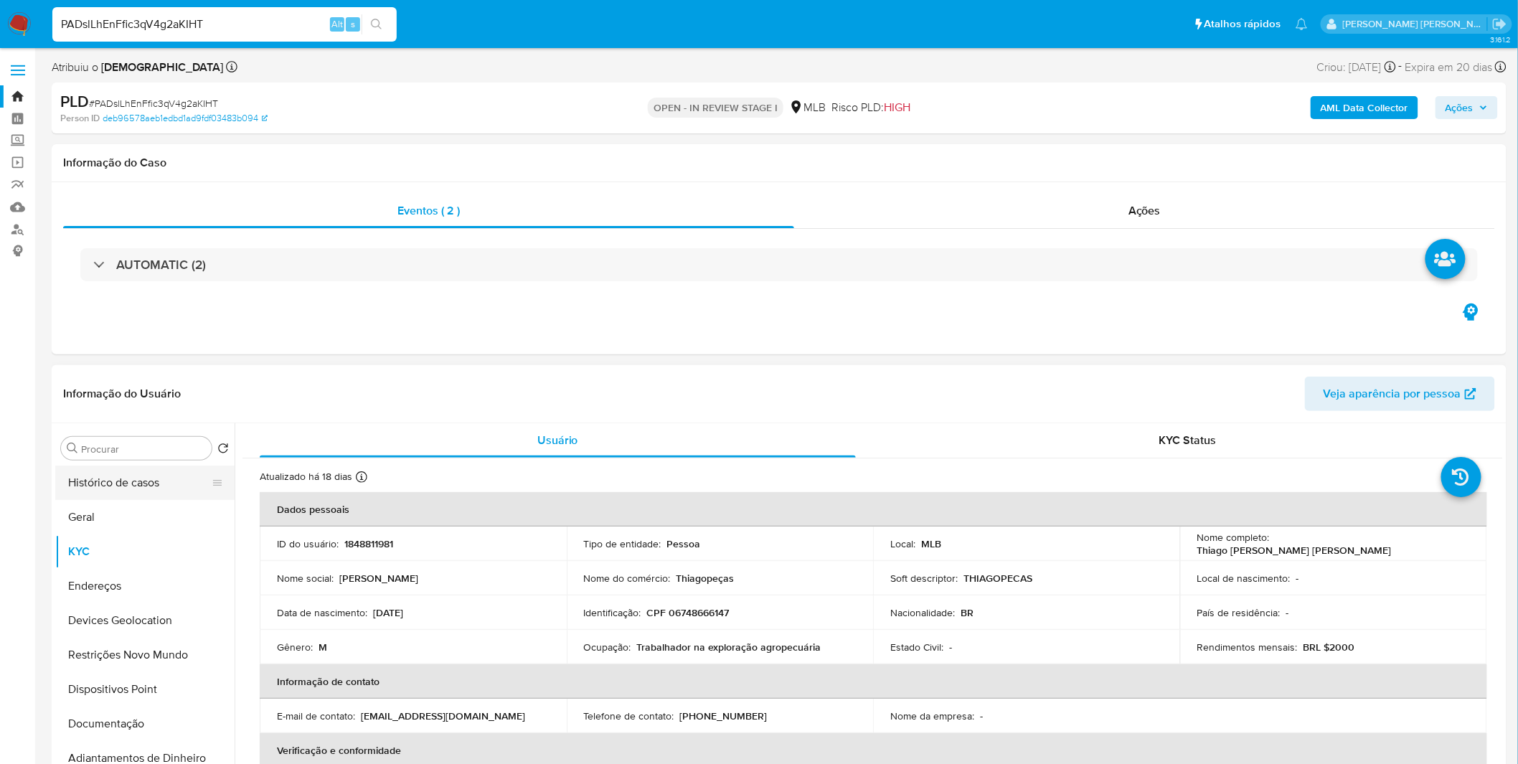
click at [136, 476] on button "Histórico de casos" at bounding box center [139, 483] width 168 height 34
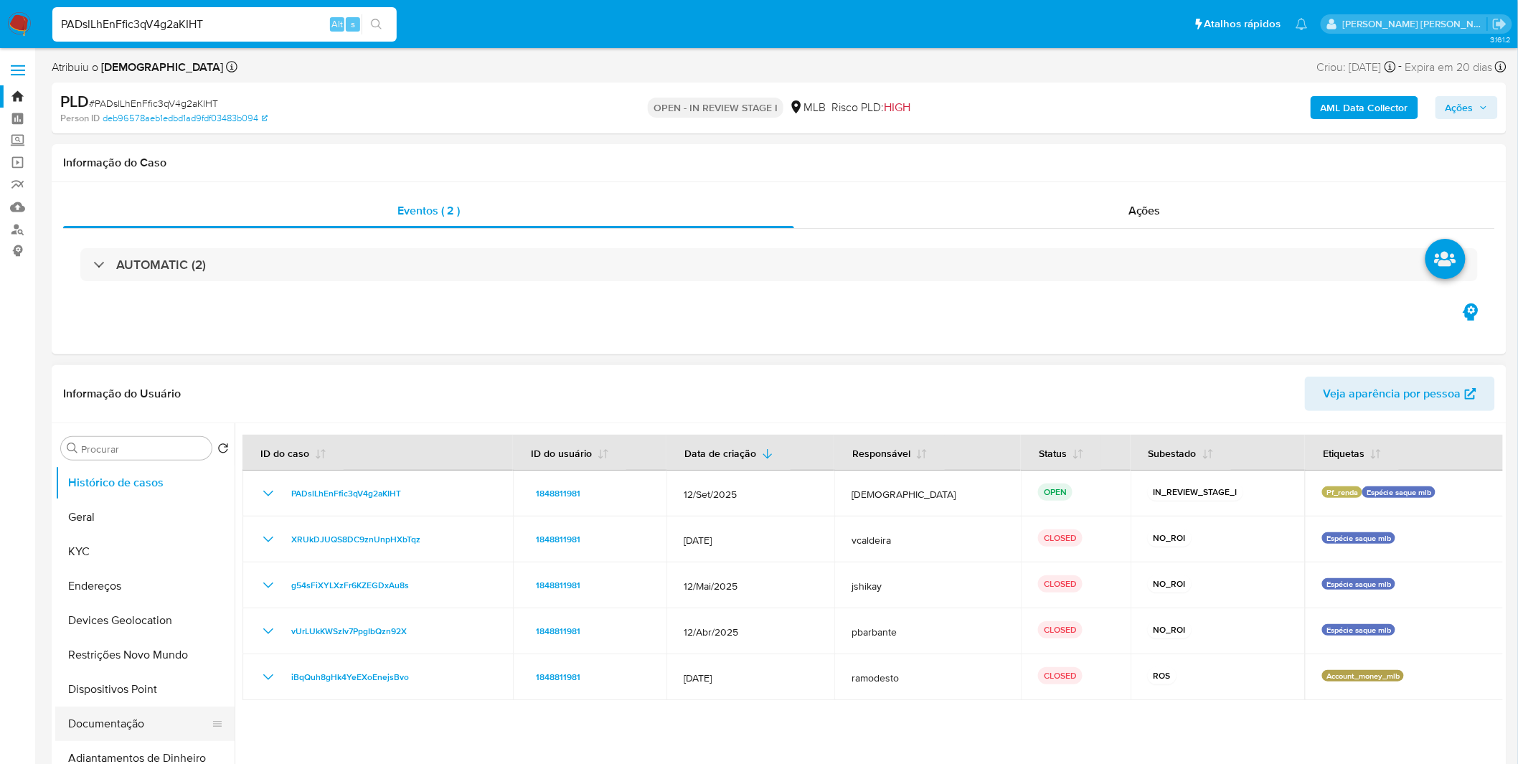
click at [158, 720] on button "Documentação" at bounding box center [139, 724] width 168 height 34
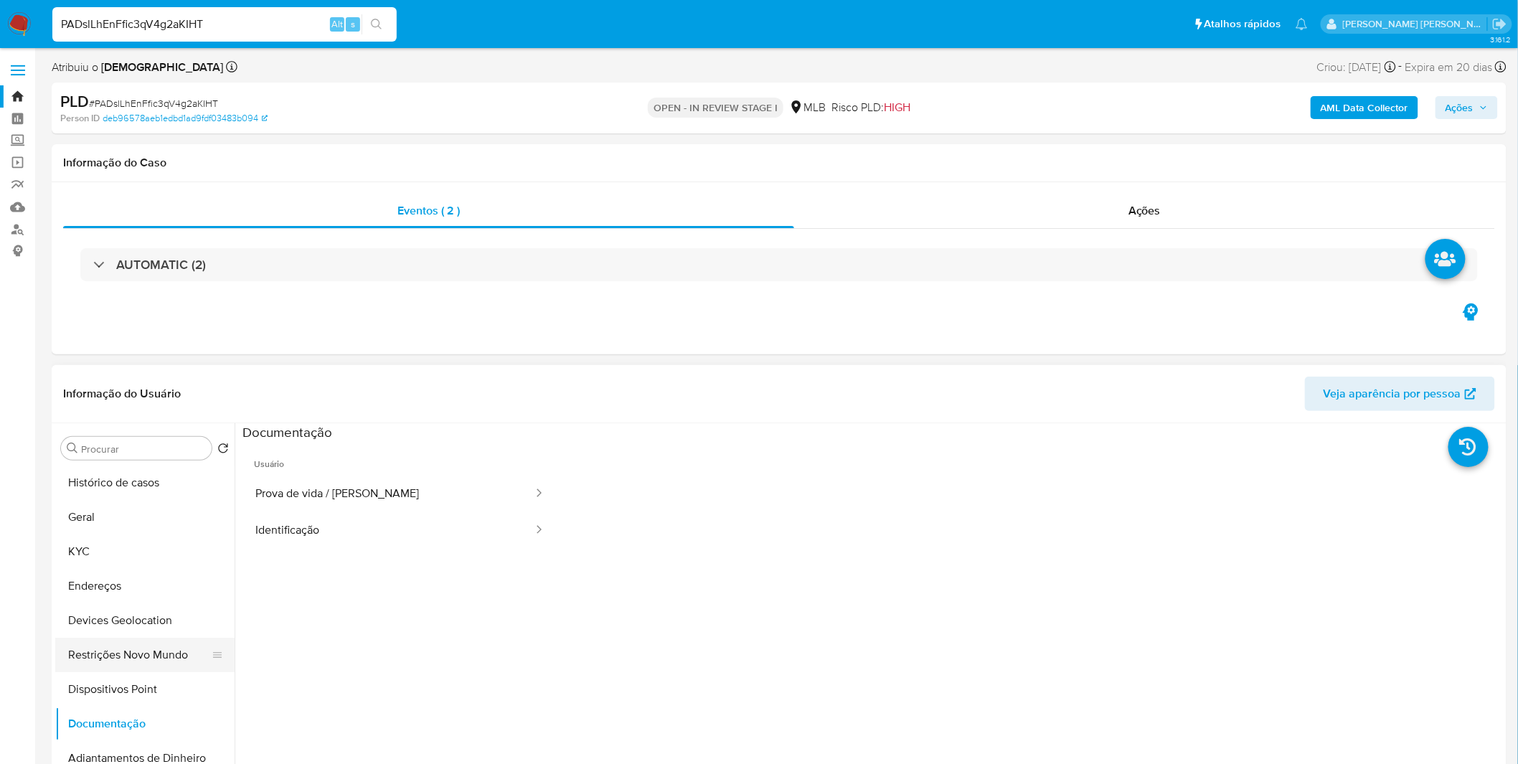
click at [165, 660] on button "Restrições Novo Mundo" at bounding box center [139, 655] width 168 height 34
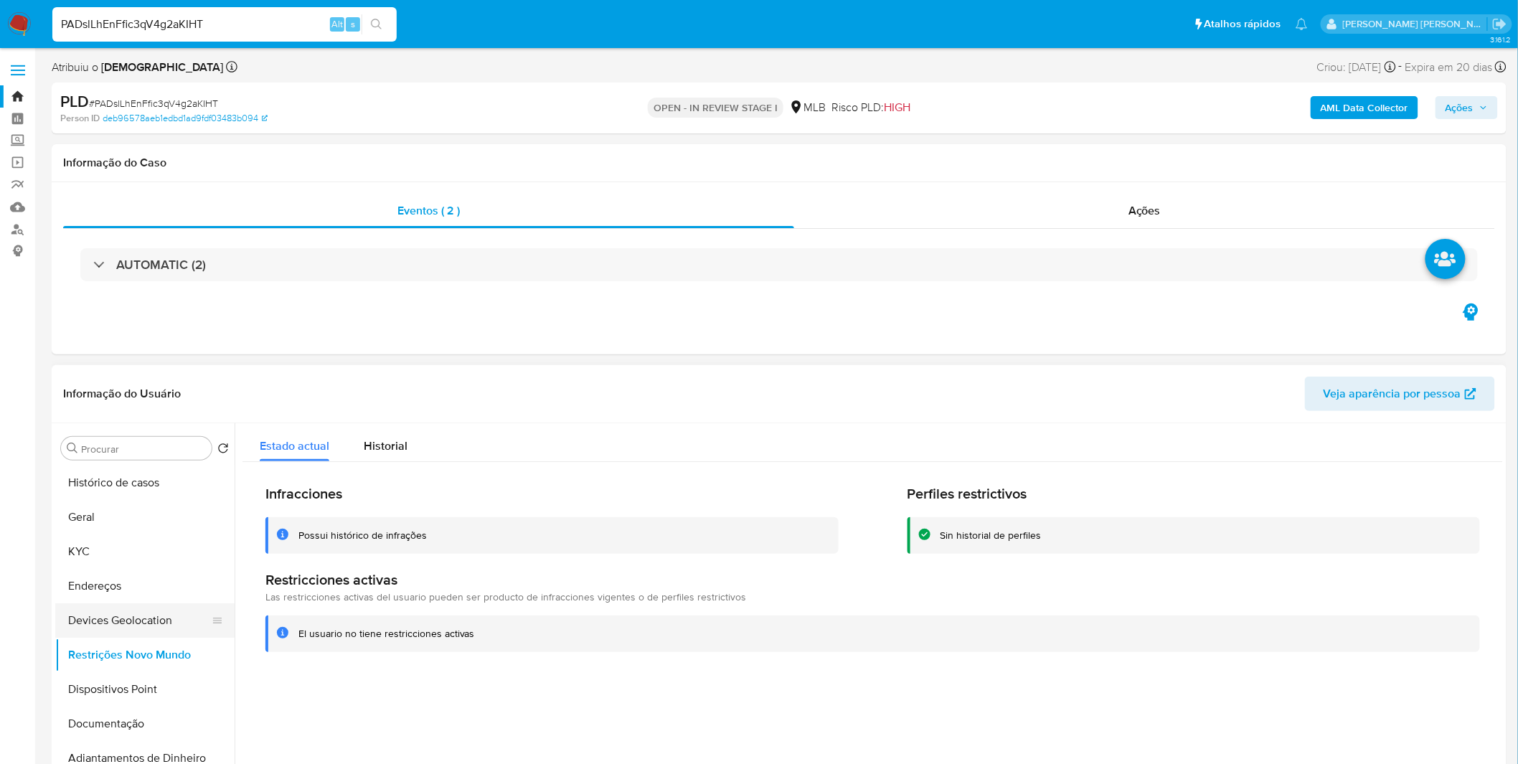
click at [96, 632] on button "Devices Geolocation" at bounding box center [139, 620] width 168 height 34
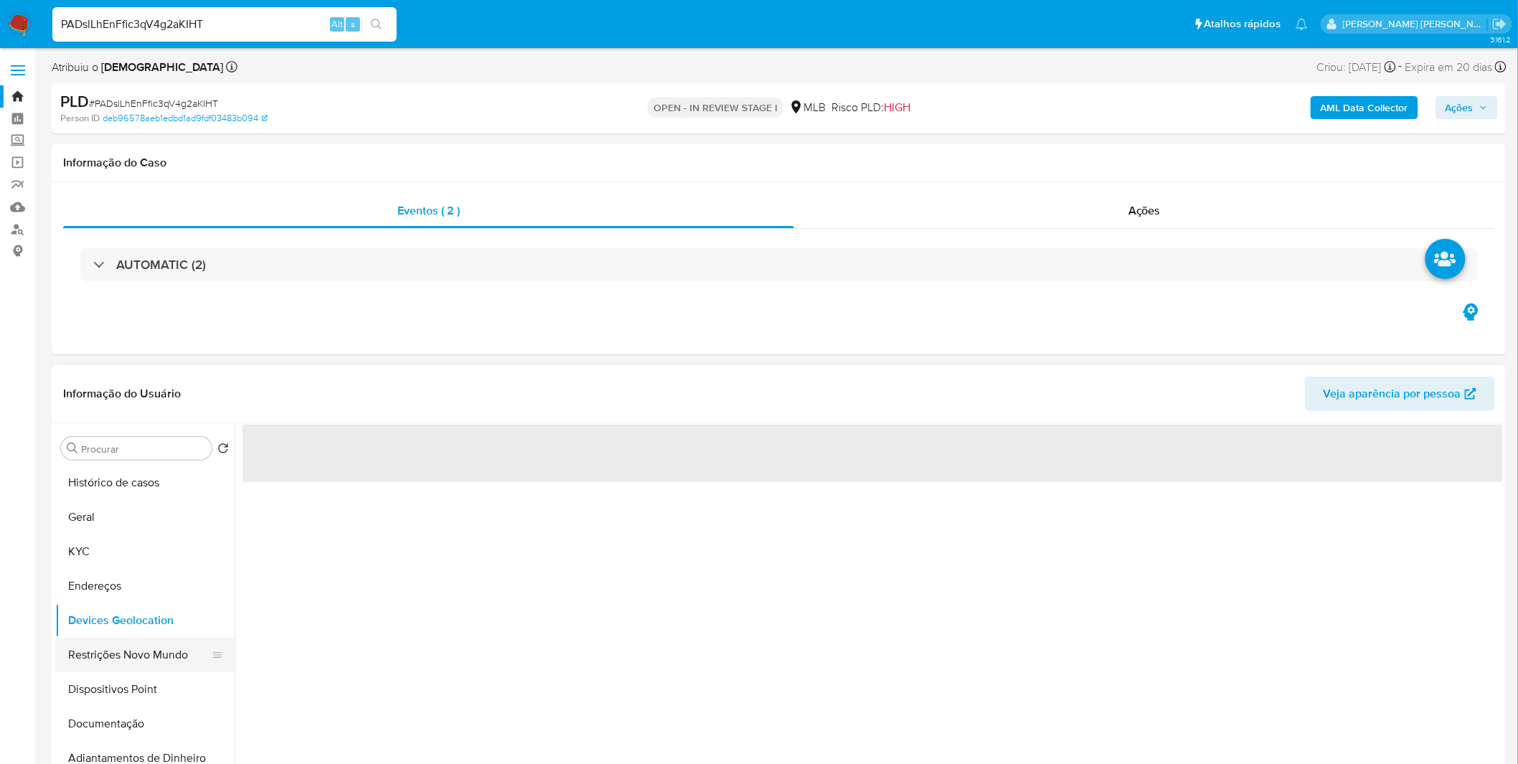
click at [90, 668] on button "Restrições Novo Mundo" at bounding box center [139, 655] width 168 height 34
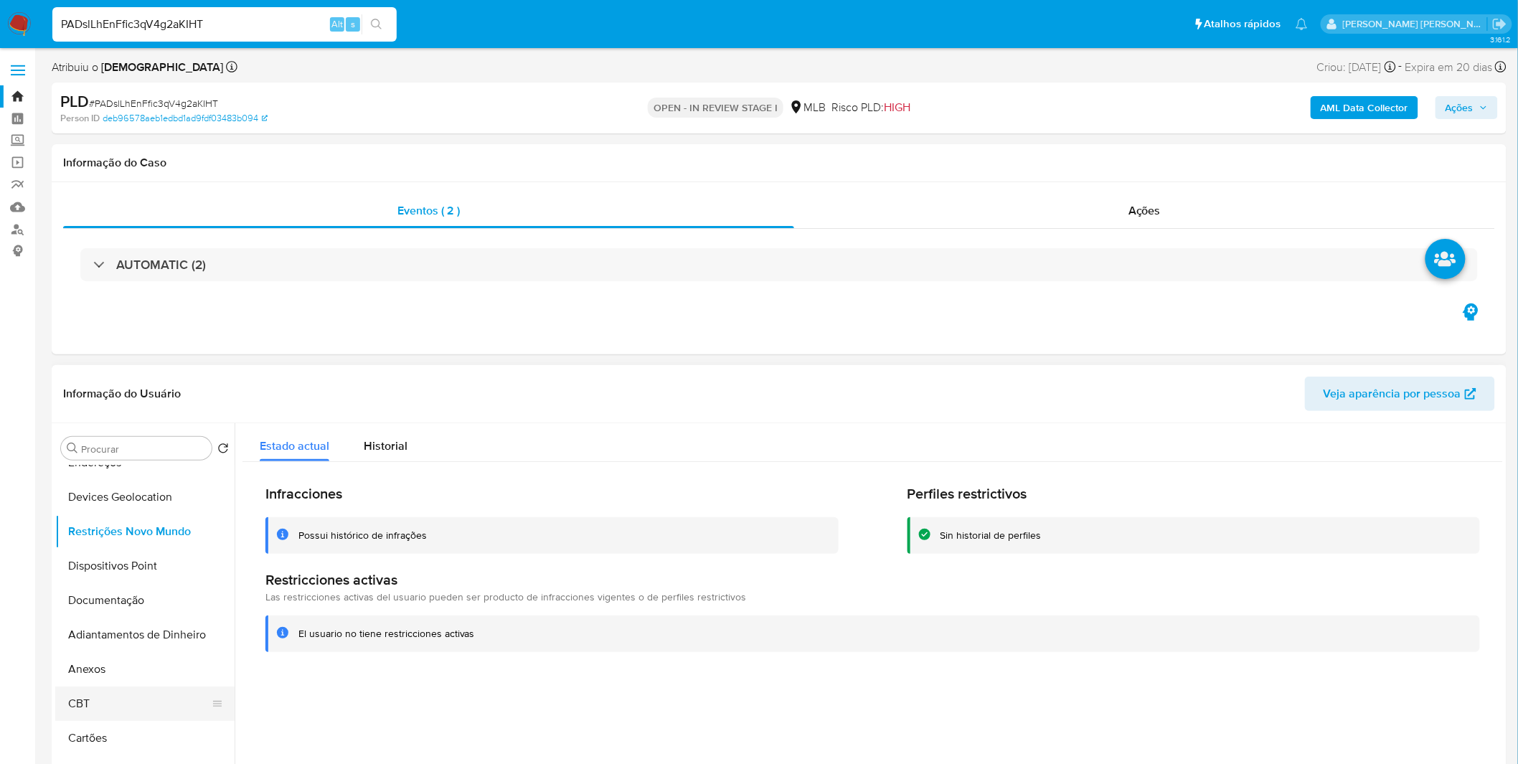
scroll to position [239, 0]
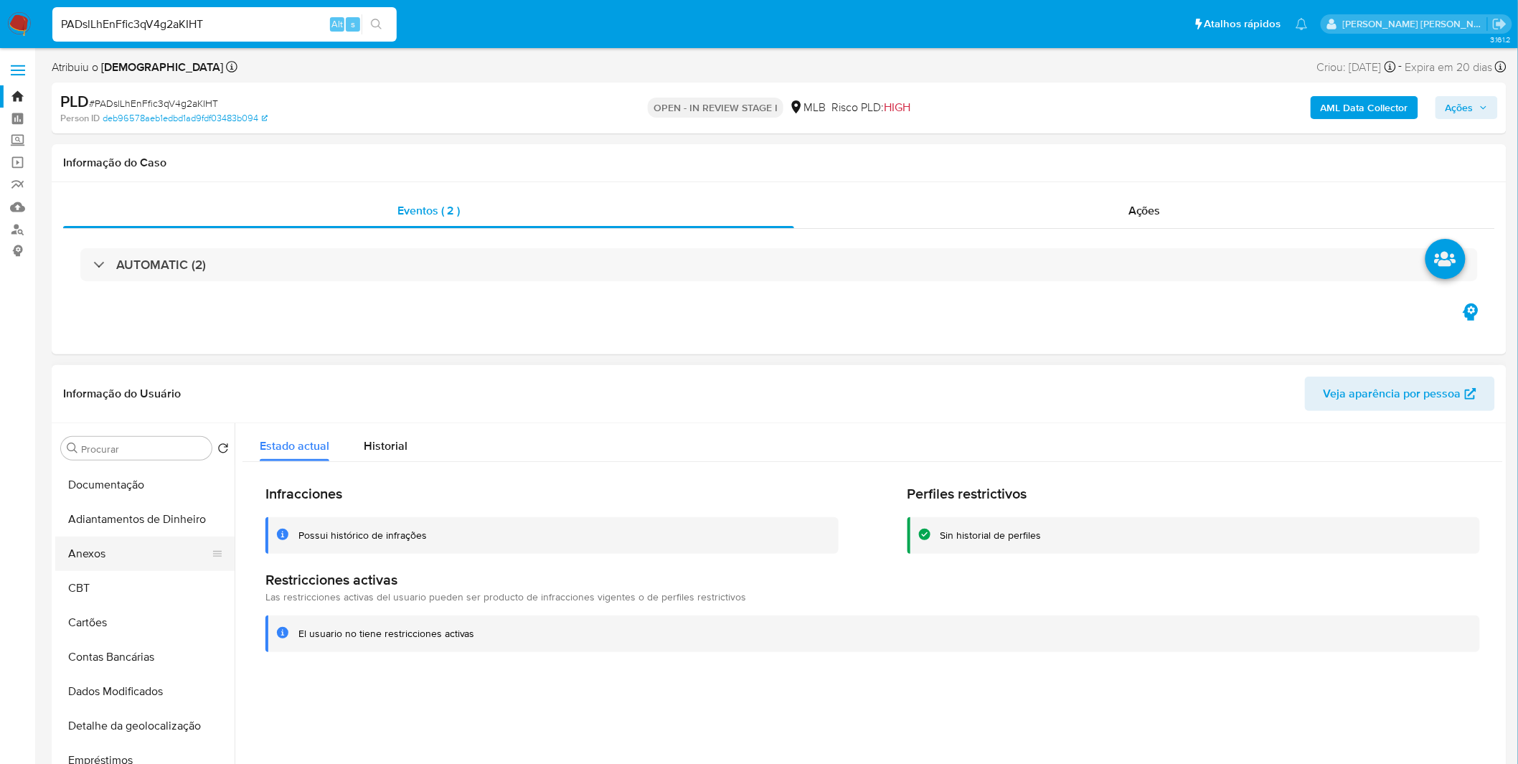
click at [126, 554] on button "Anexos" at bounding box center [139, 554] width 168 height 34
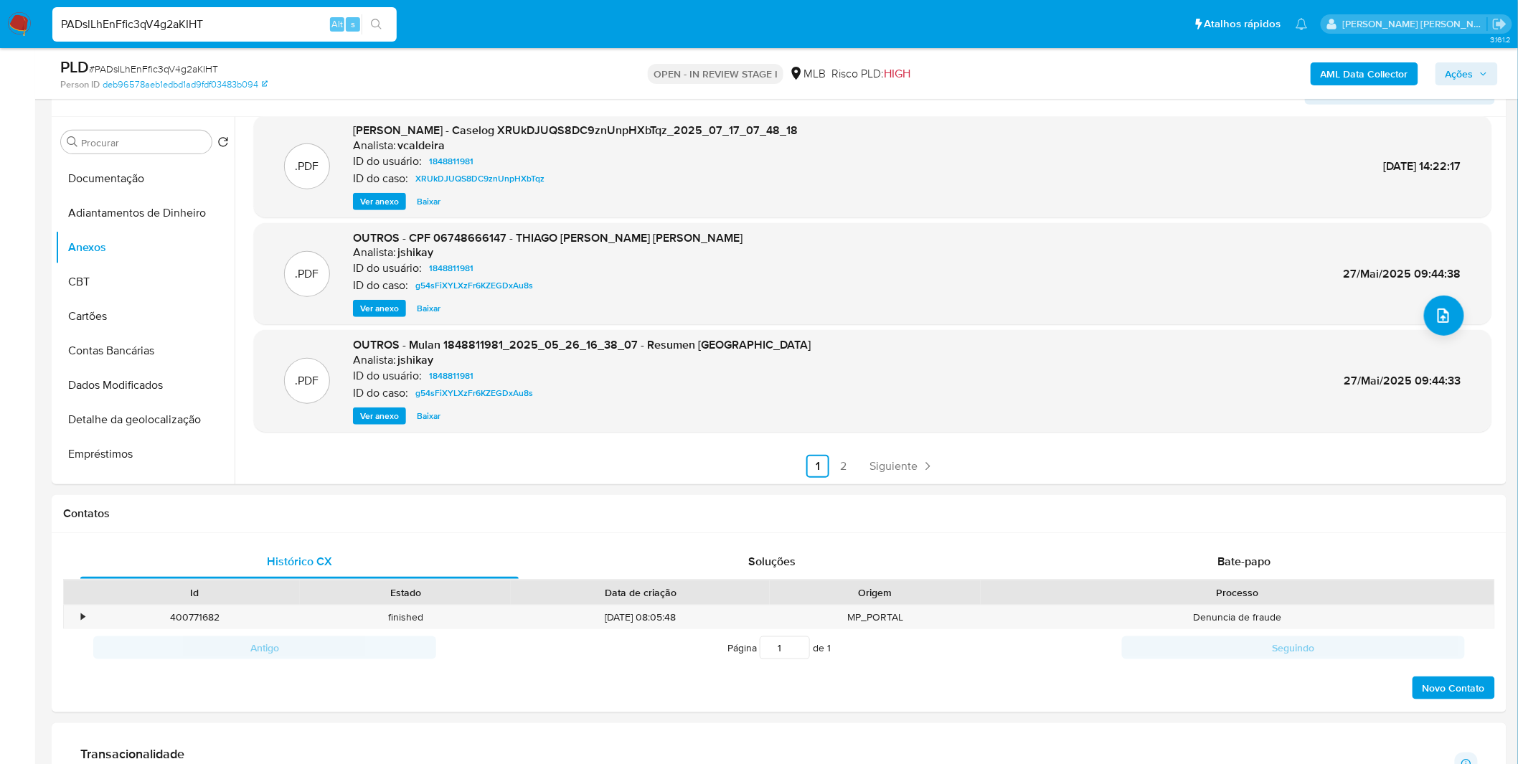
scroll to position [319, 0]
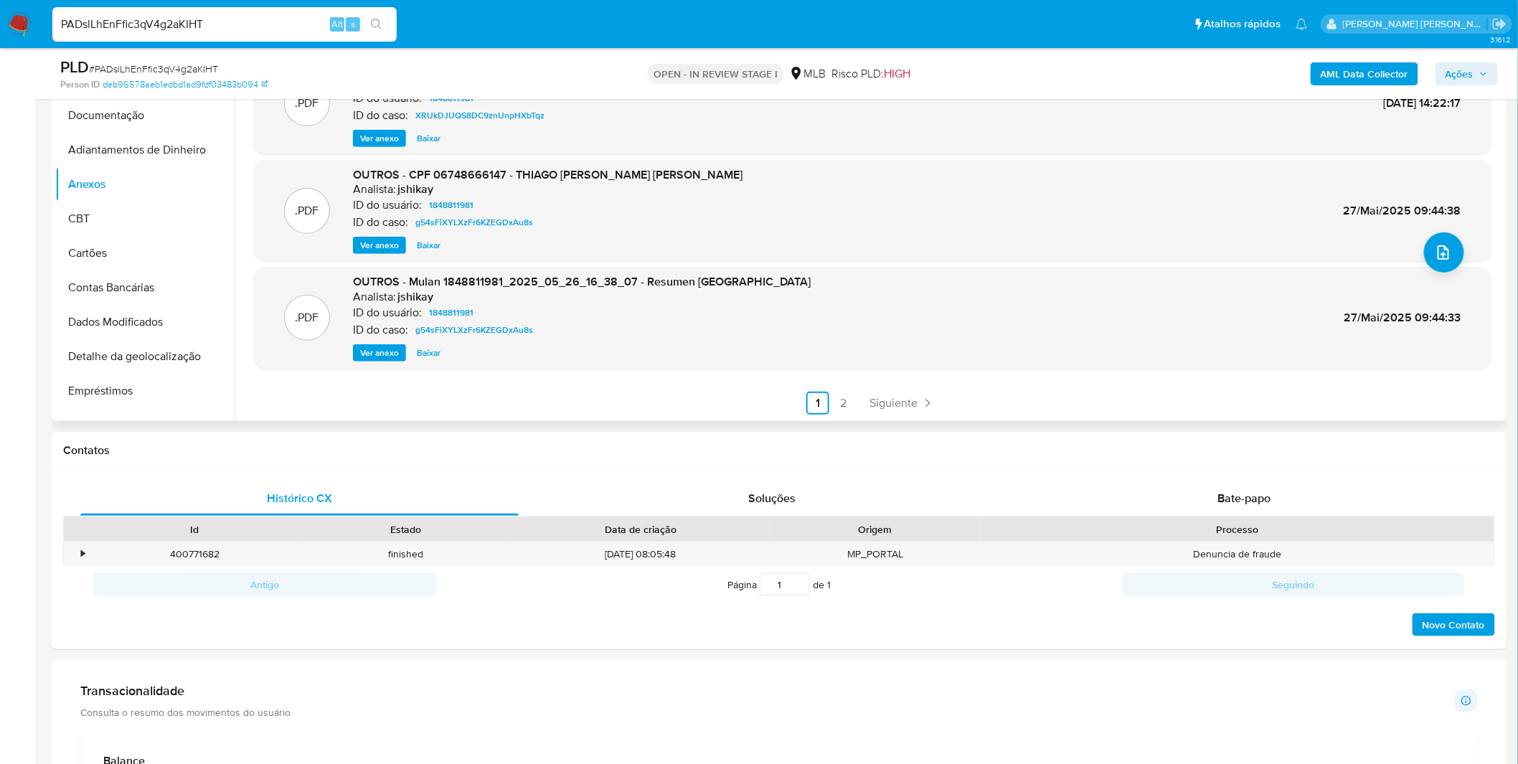
click at [850, 408] on link "2" at bounding box center [843, 403] width 23 height 23
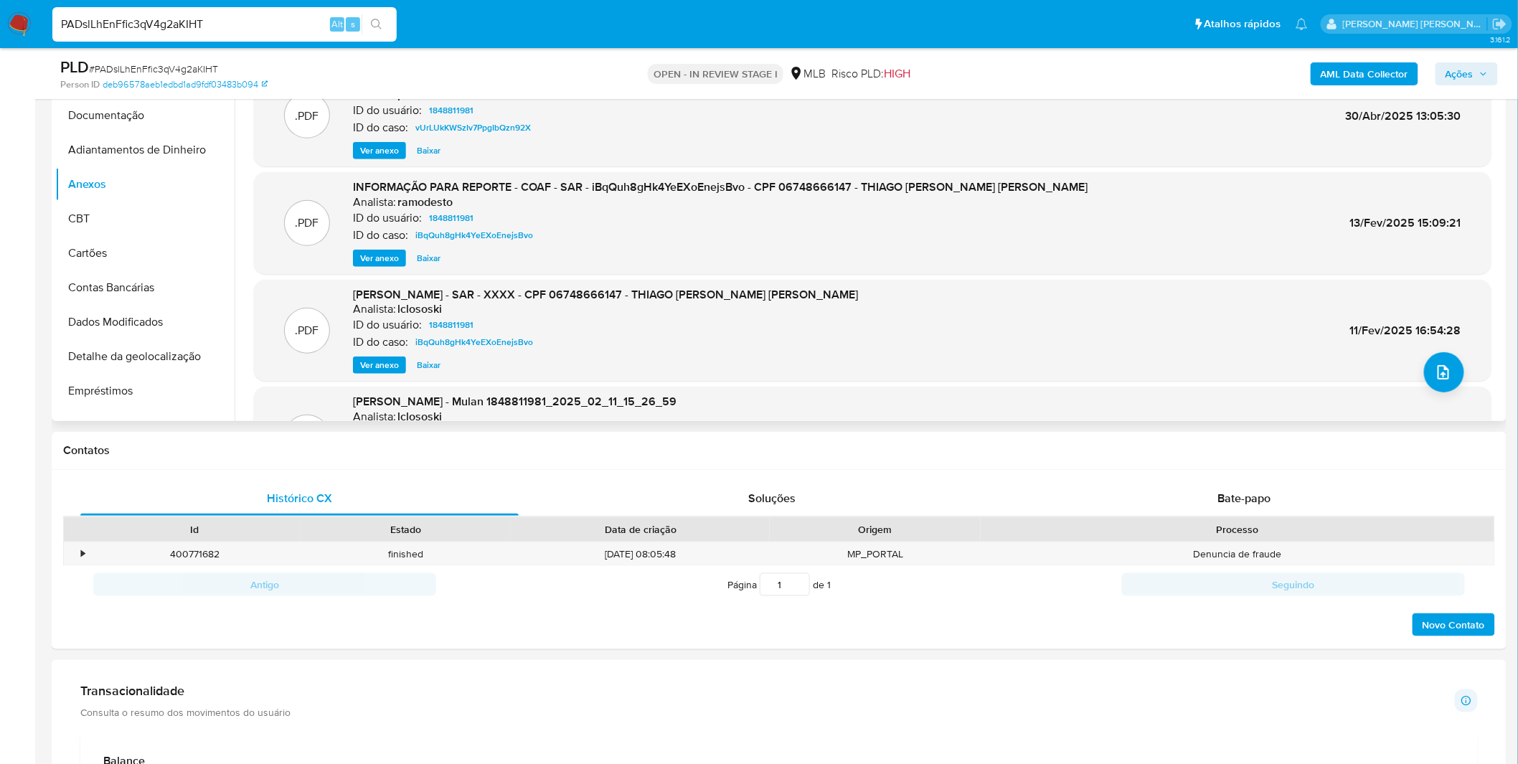
scroll to position [80, 0]
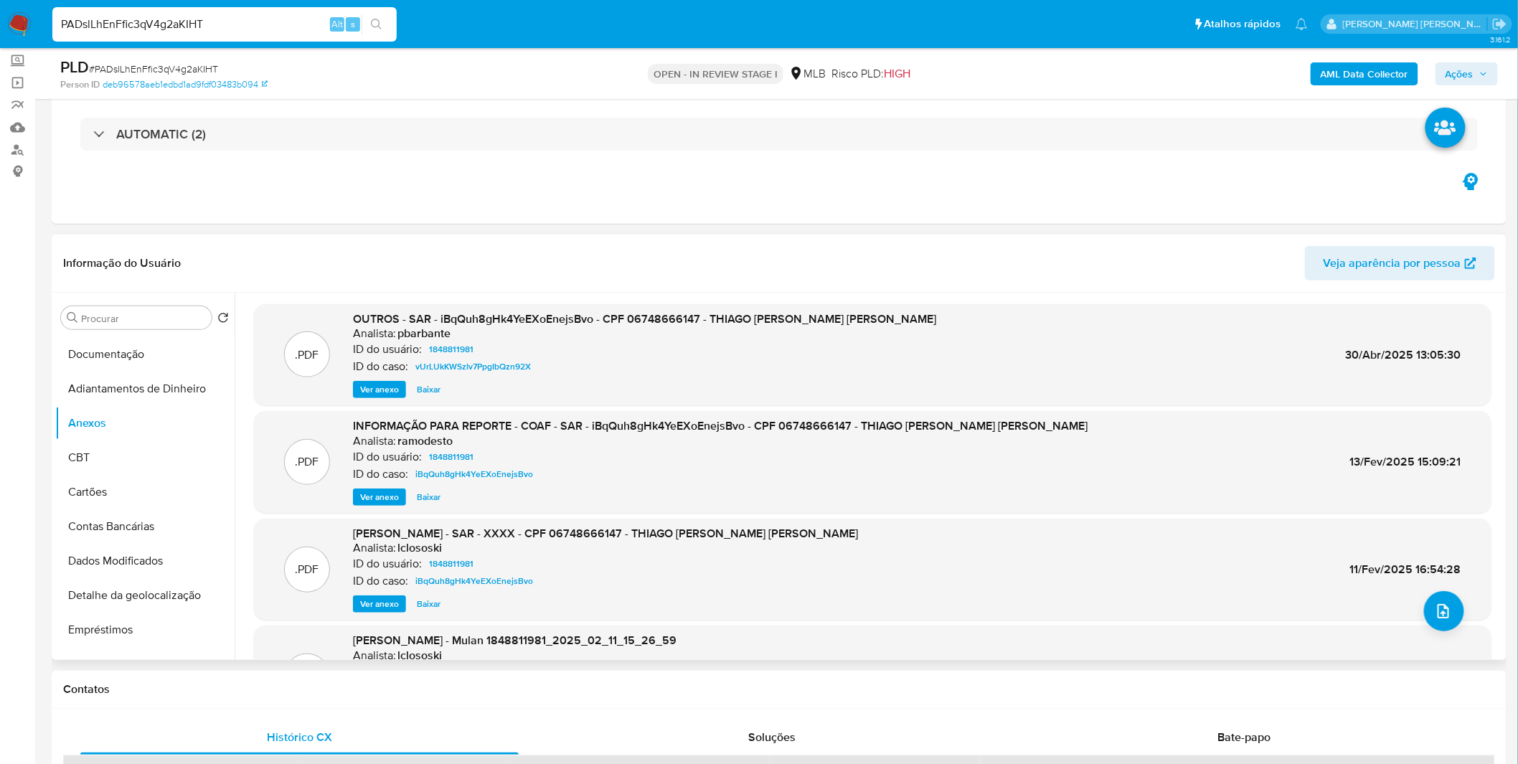
click at [388, 484] on div "INFORMAÇÃO PARA REPORTE - COAF - SAR - iBqQuh8gHk4YeEXoEnejsBvo - CPF 067486661…" at bounding box center [720, 462] width 735 height 88
click at [380, 490] on span "Ver anexo" at bounding box center [379, 497] width 39 height 14
click at [379, 499] on div "Ver anexo Ver anexo Baixar" at bounding box center [720, 497] width 735 height 17
drag, startPoint x: 543, startPoint y: 474, endPoint x: 412, endPoint y: 476, distance: 131.3
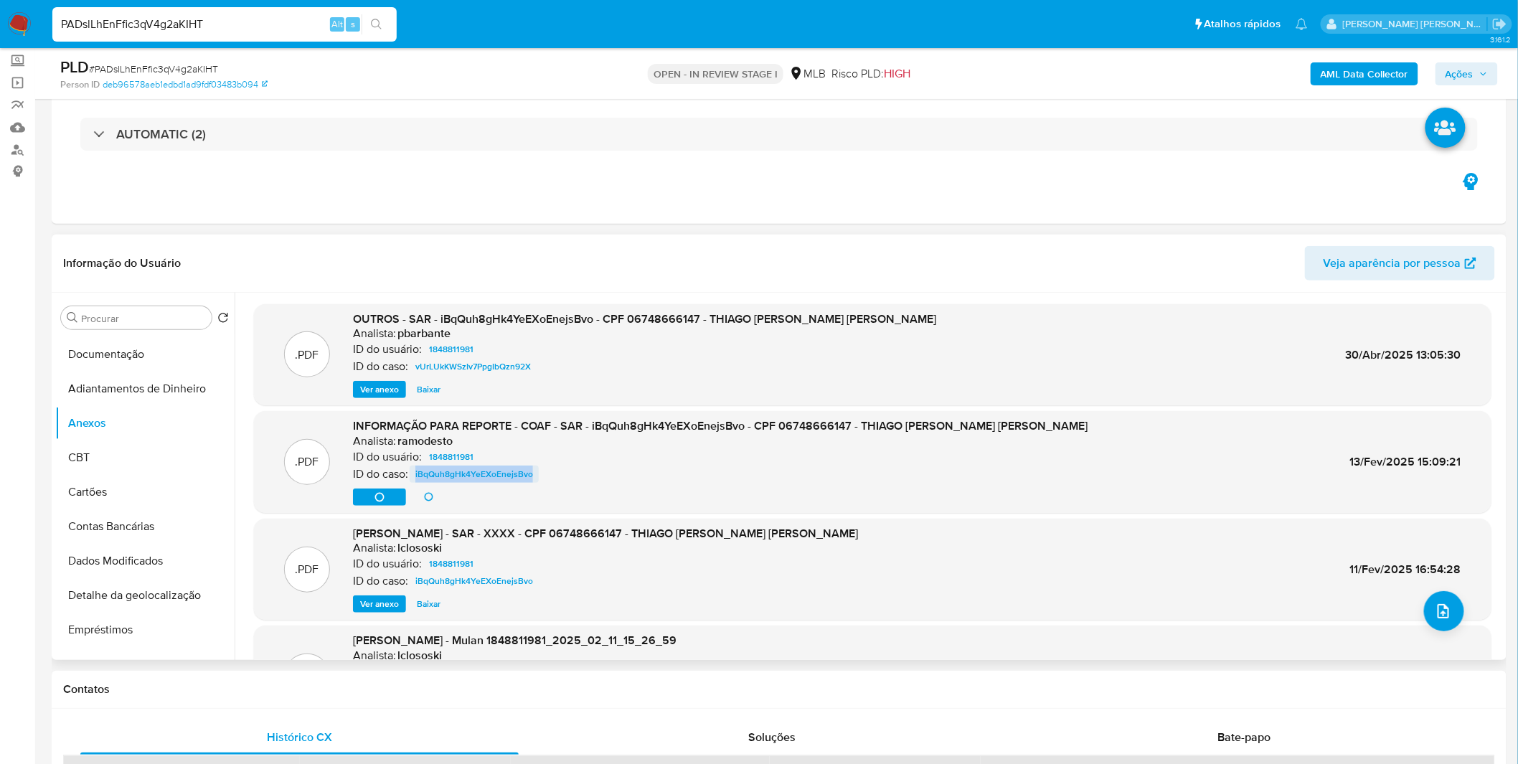
click at [412, 476] on div "ID do caso: iBqQuh8gHk4YeEXoEnejsBvo" at bounding box center [720, 474] width 735 height 17
copy span "iBqQuh8gHk4YeEXoEnejsBvo"
click at [29, 16] on img at bounding box center [19, 24] width 24 height 24
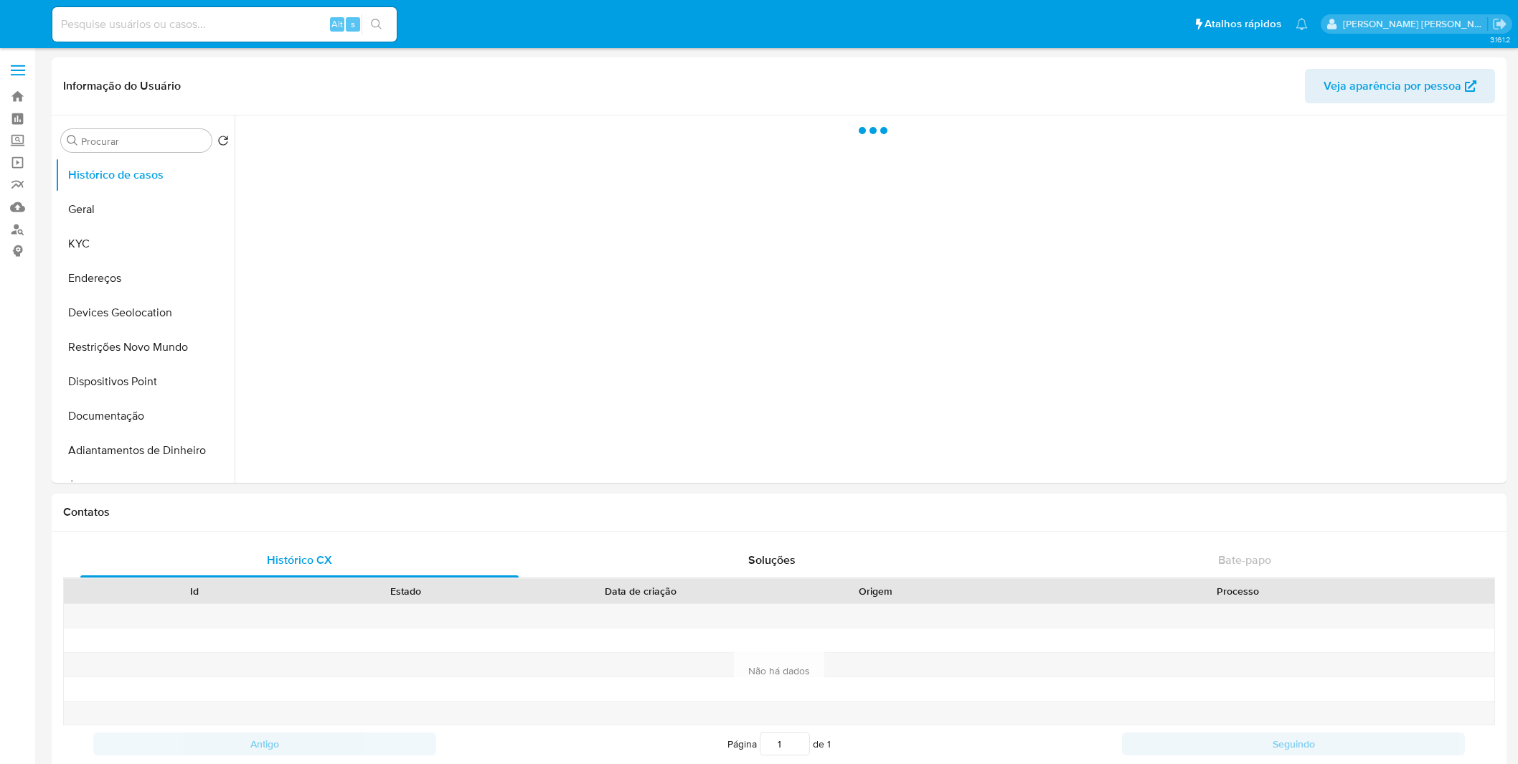
select select "10"
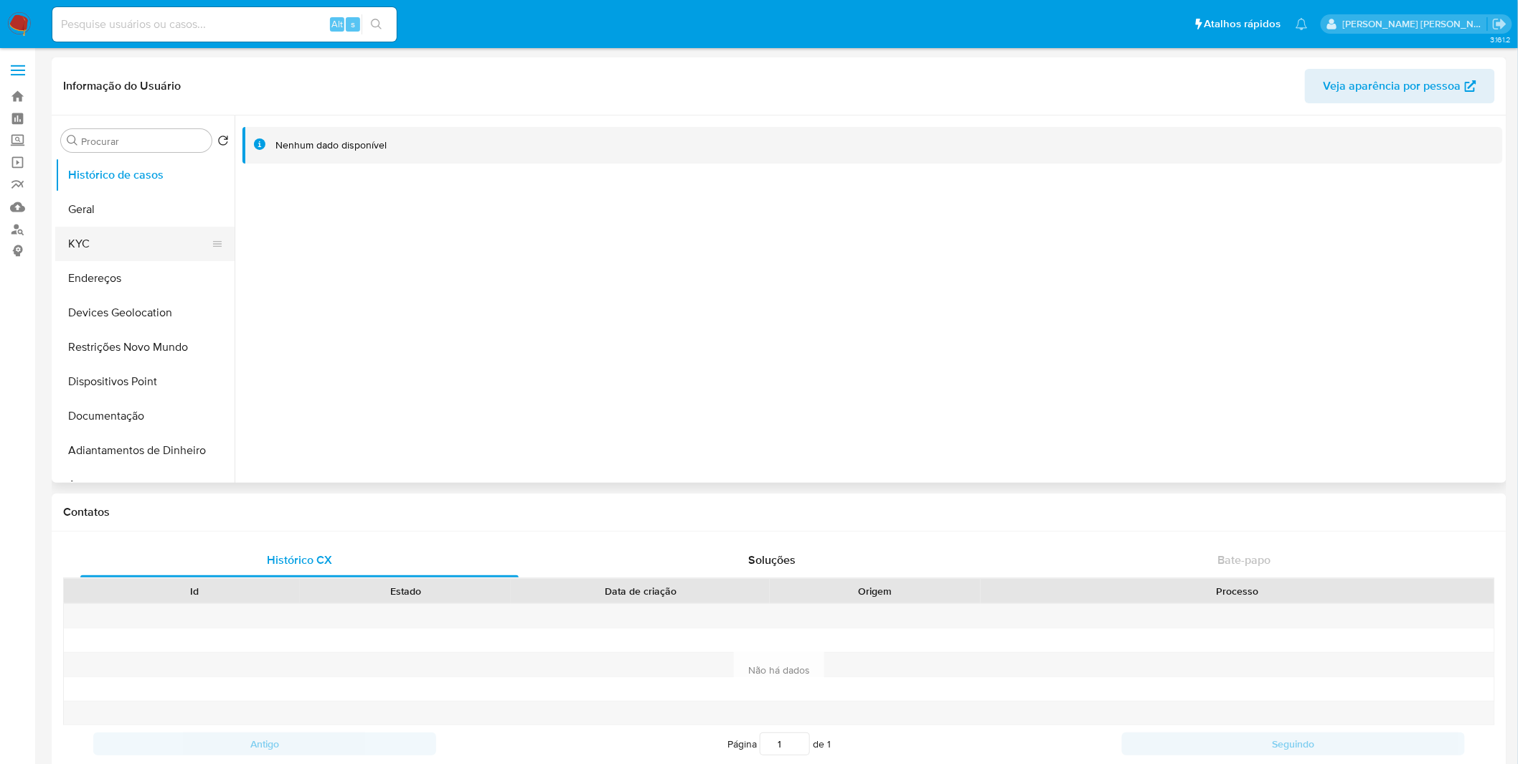
click at [158, 227] on button "KYC" at bounding box center [139, 244] width 168 height 34
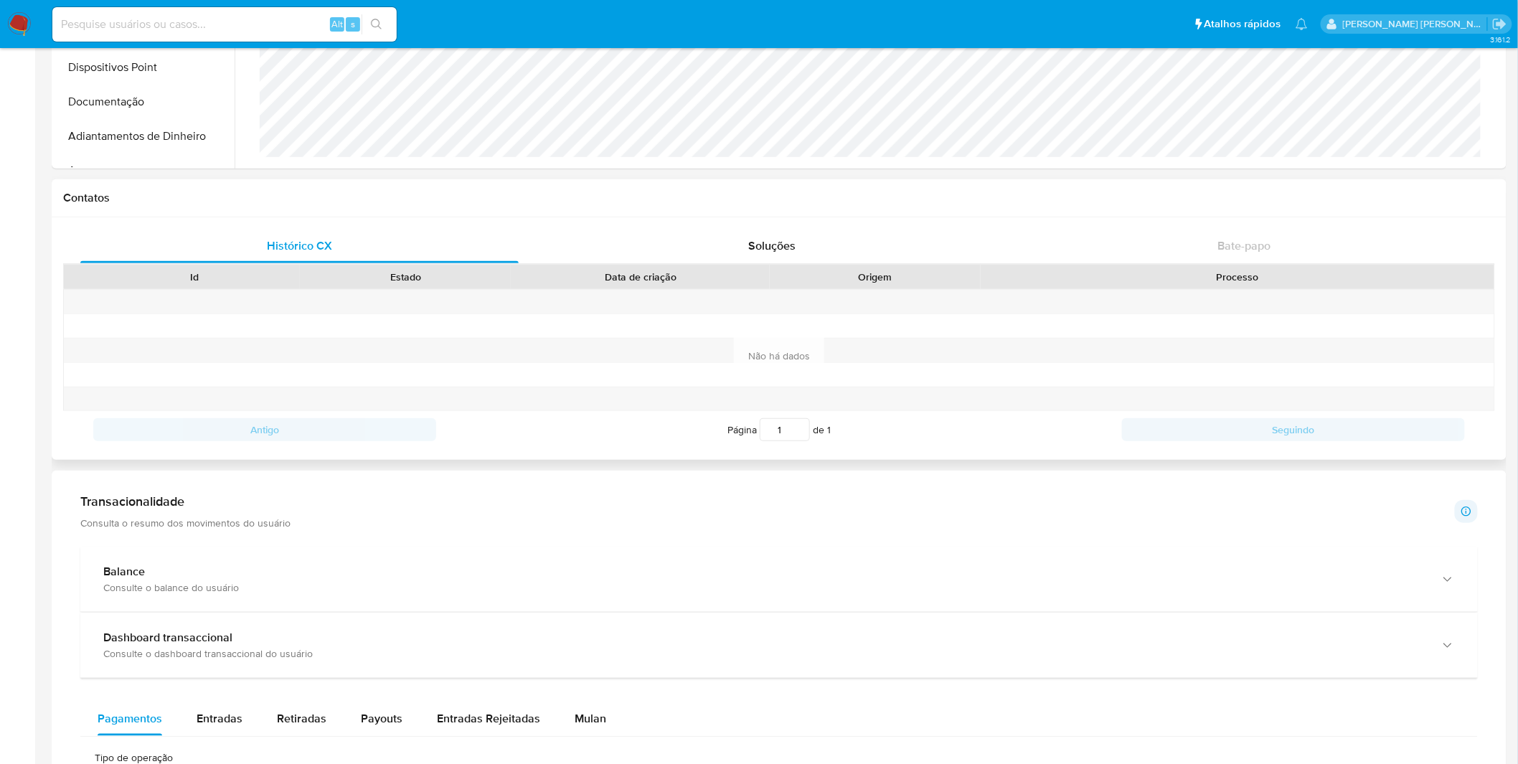
scroll to position [398, 0]
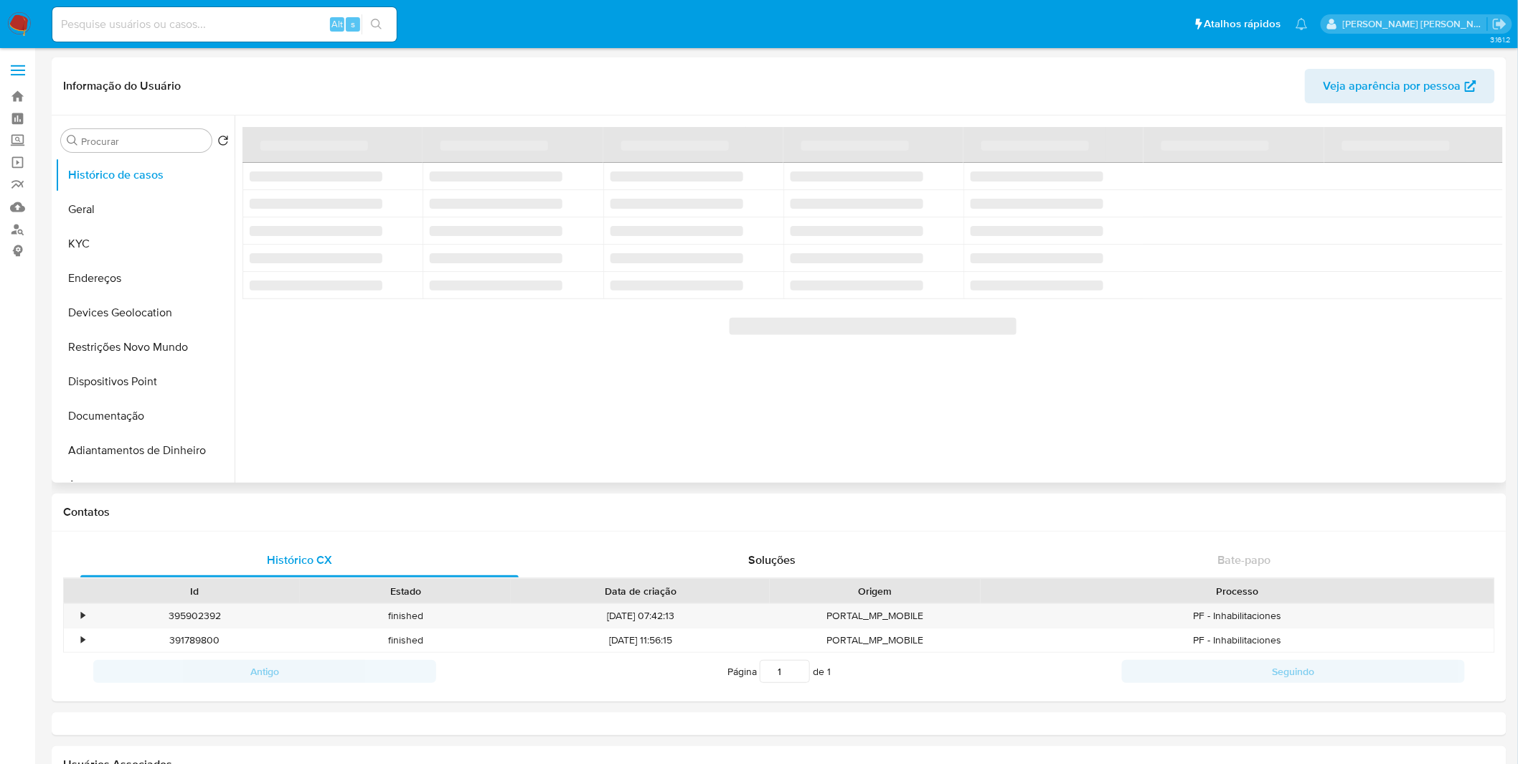
select select "10"
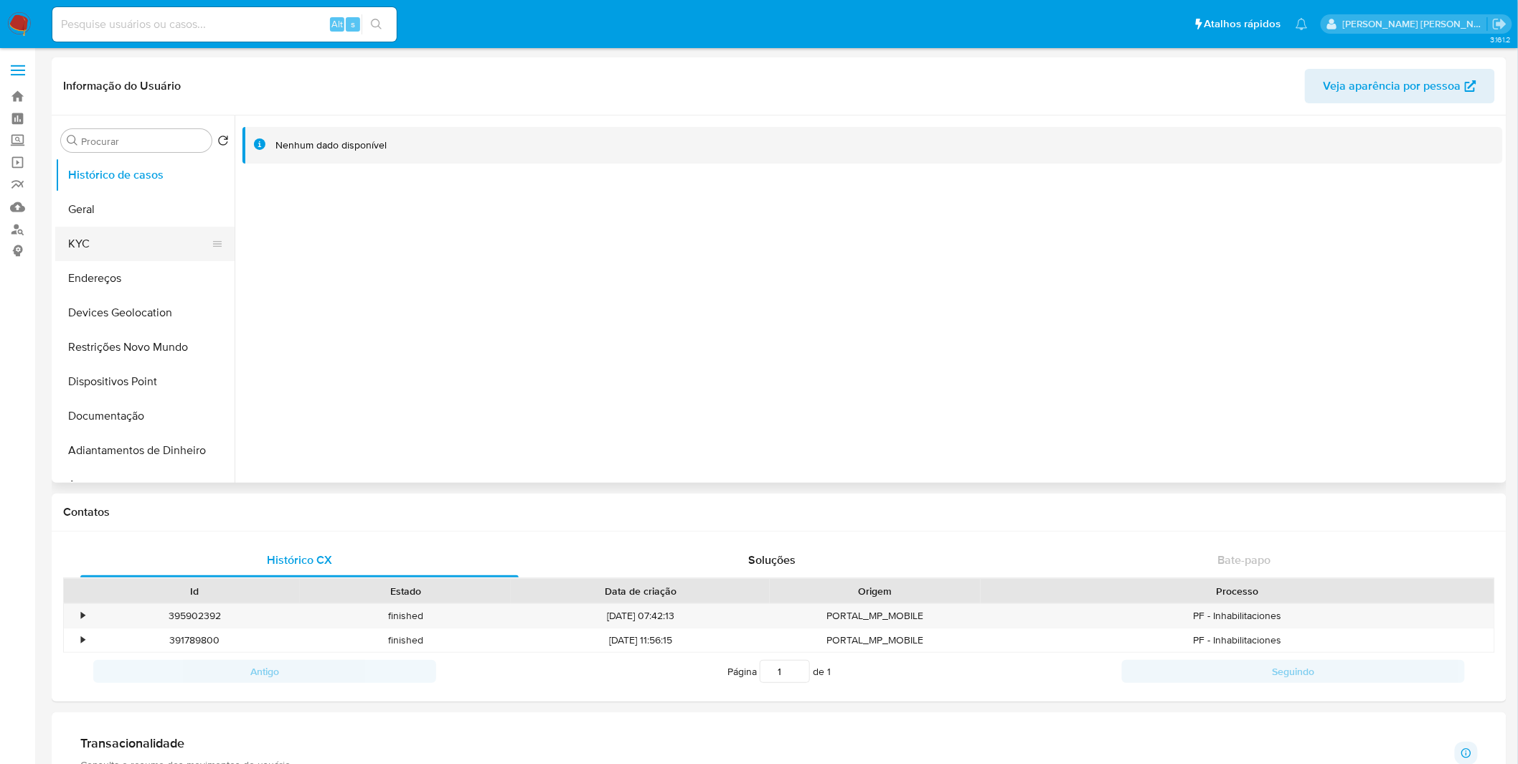
click at [199, 244] on button "KYC" at bounding box center [139, 244] width 168 height 34
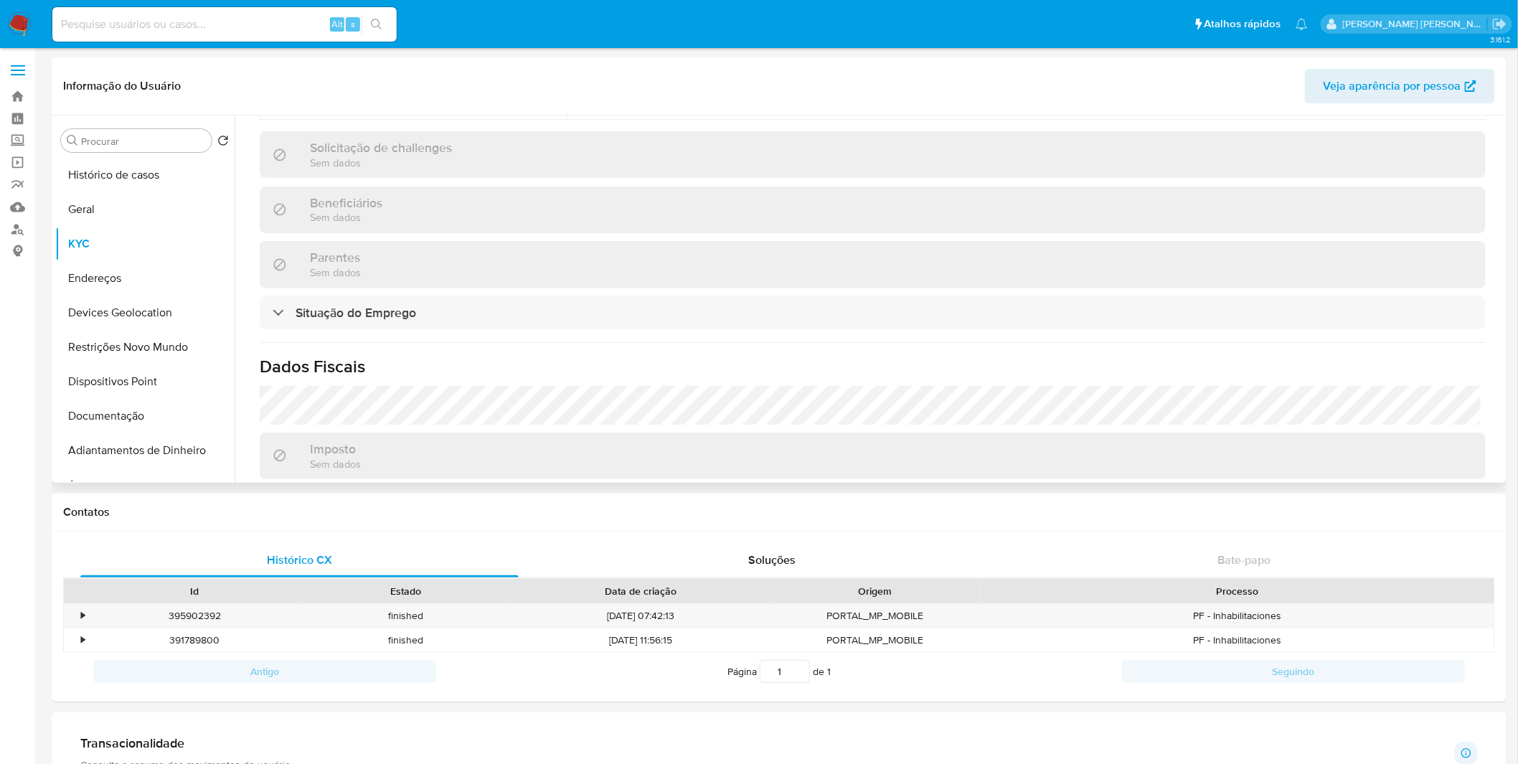
scroll to position [625, 0]
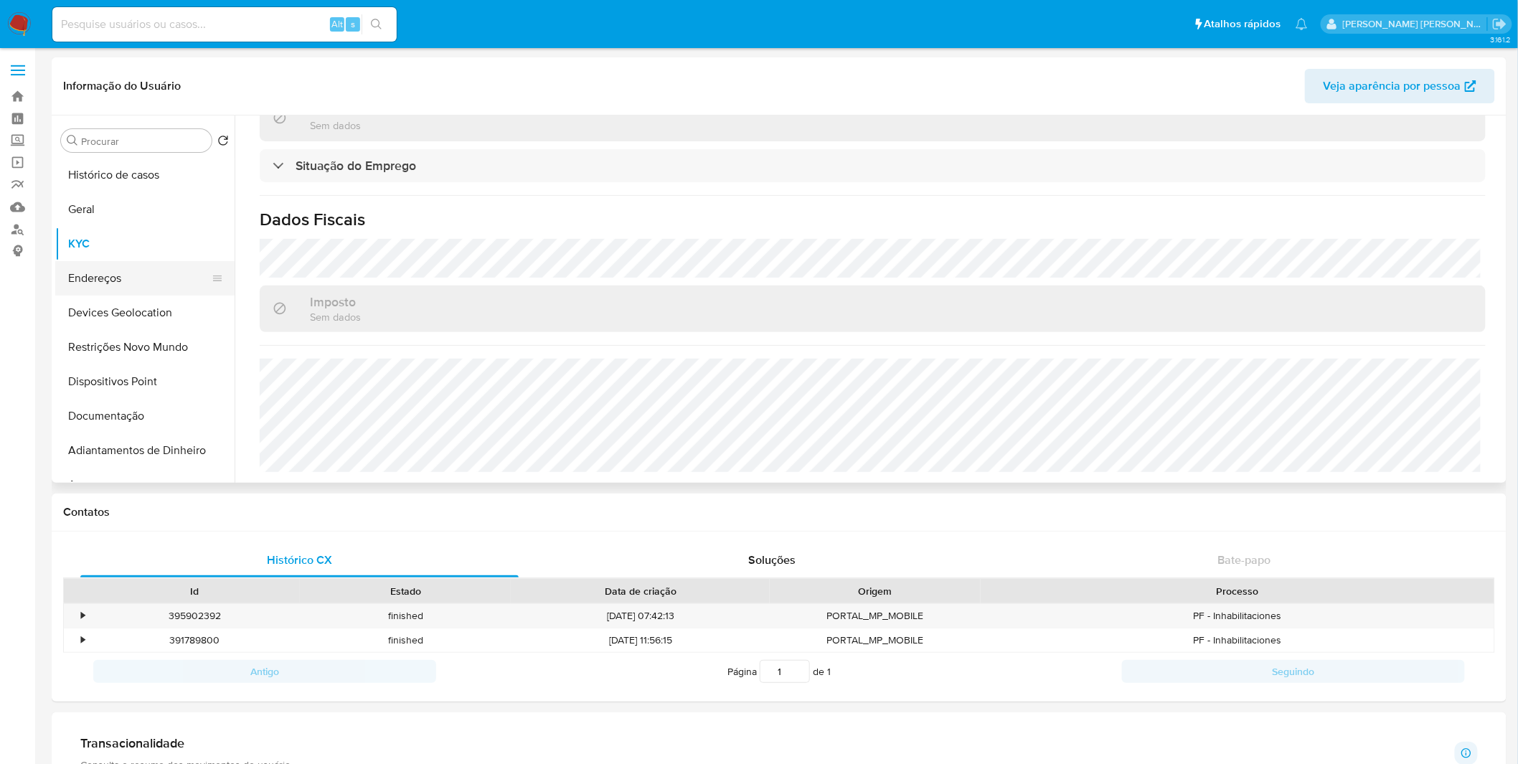
click at [117, 287] on button "Endereços" at bounding box center [139, 278] width 168 height 34
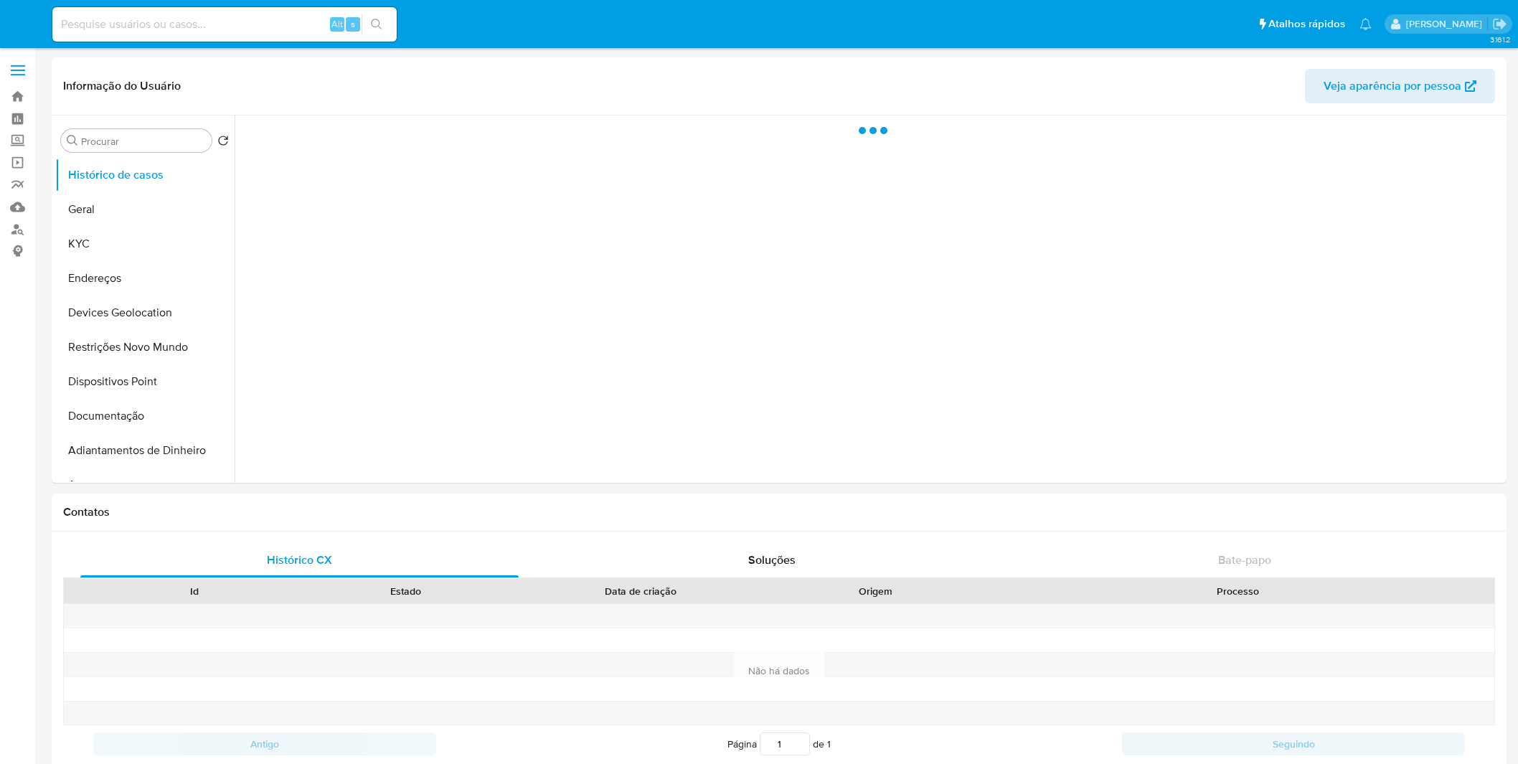
select select "10"
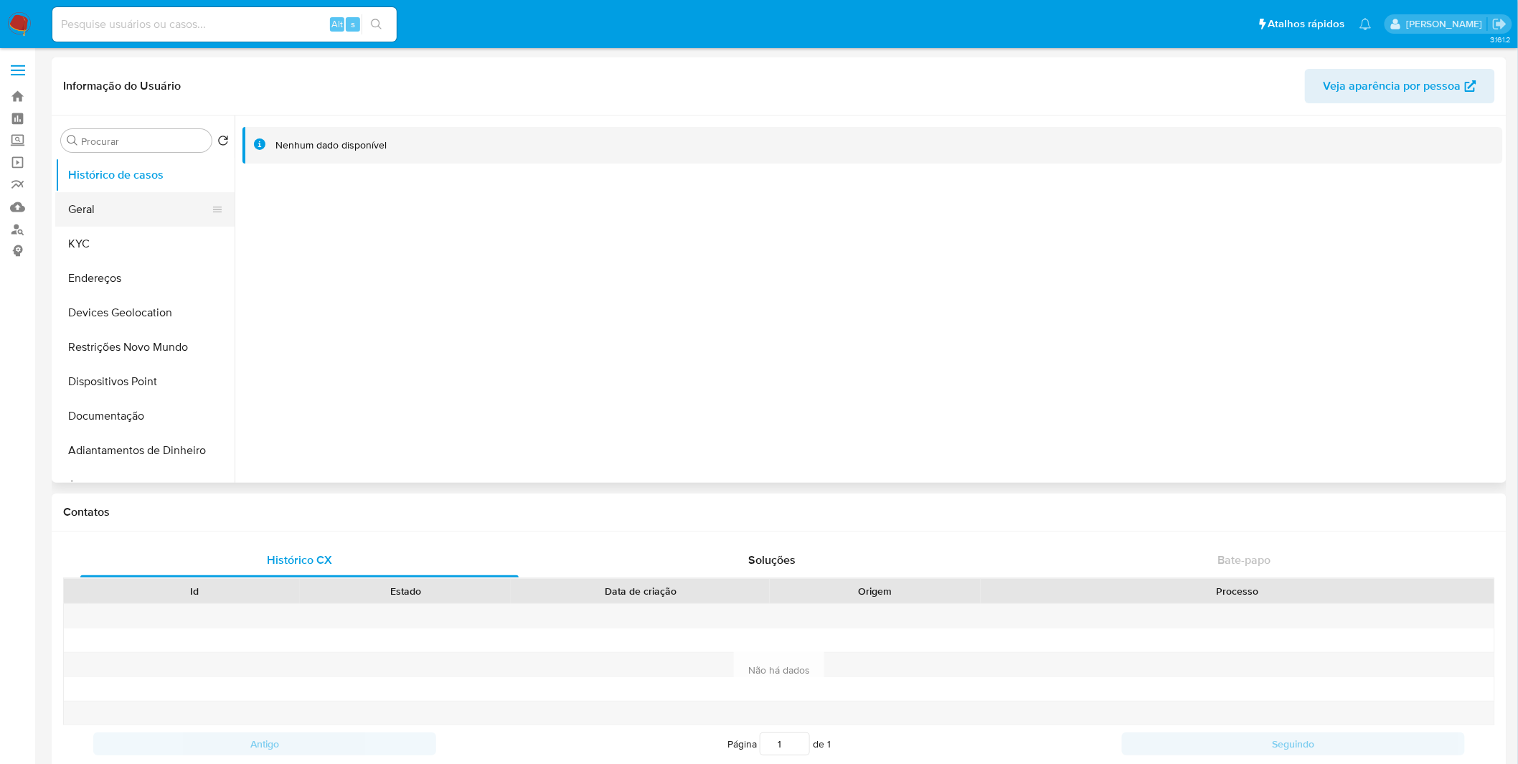
click at [138, 223] on button "Geral" at bounding box center [139, 209] width 168 height 34
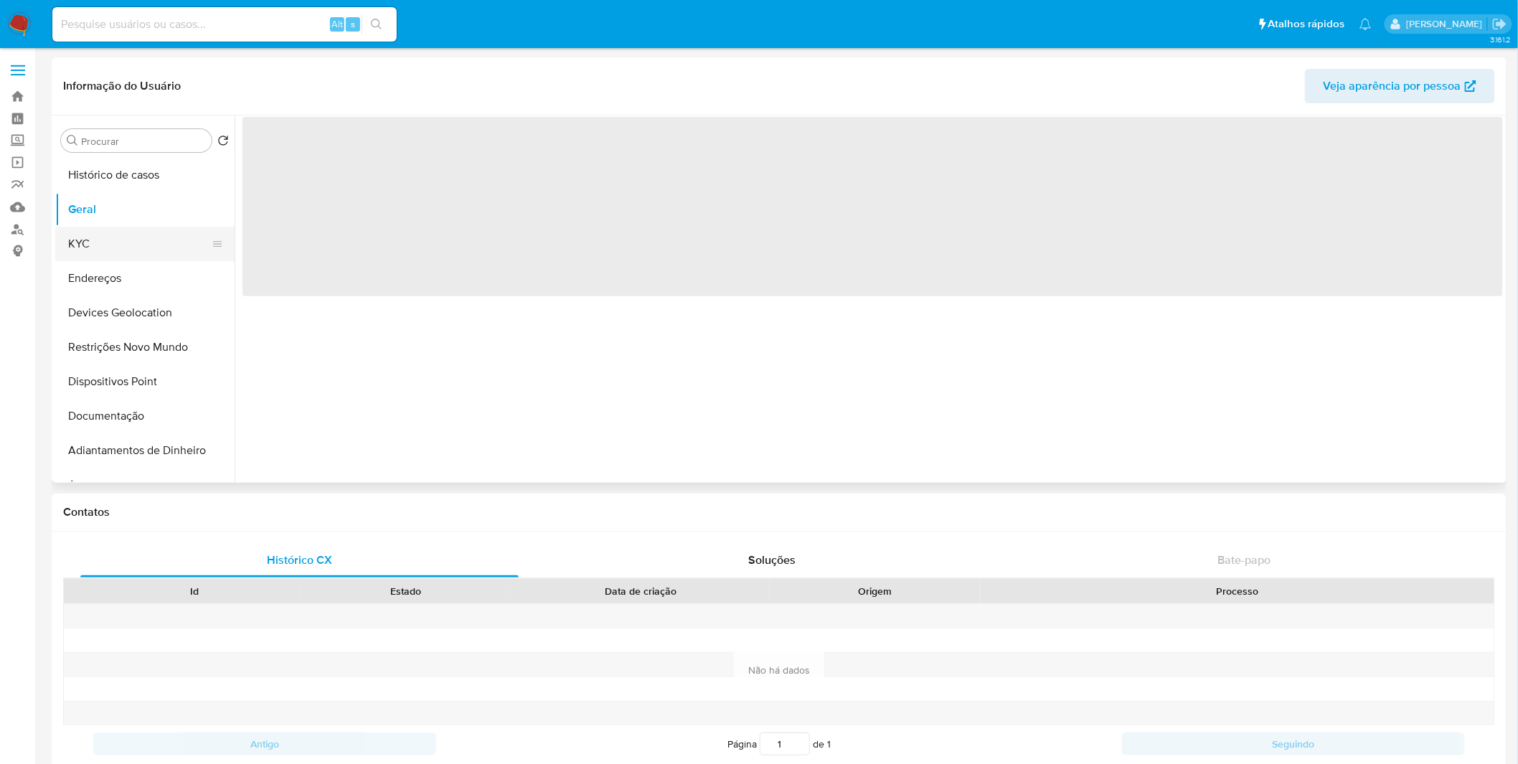
click at [136, 238] on button "KYC" at bounding box center [139, 244] width 168 height 34
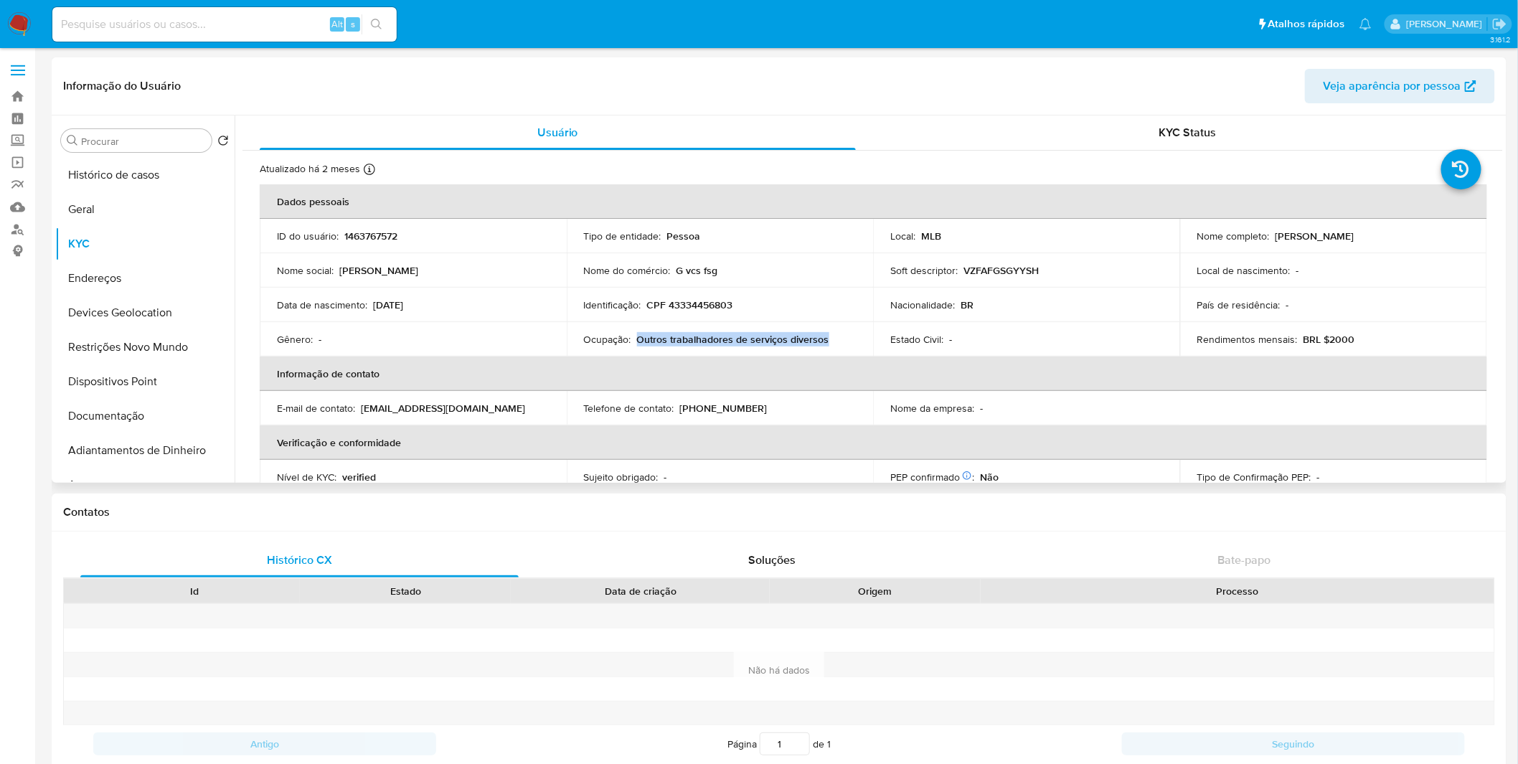
copy p "Outros trabalhadores de serviços diversos"
drag, startPoint x: 826, startPoint y: 332, endPoint x: 636, endPoint y: 333, distance: 190.2
click at [636, 333] on div "Ocupação : Outros trabalhadores de serviços diversos" at bounding box center [720, 339] width 273 height 13
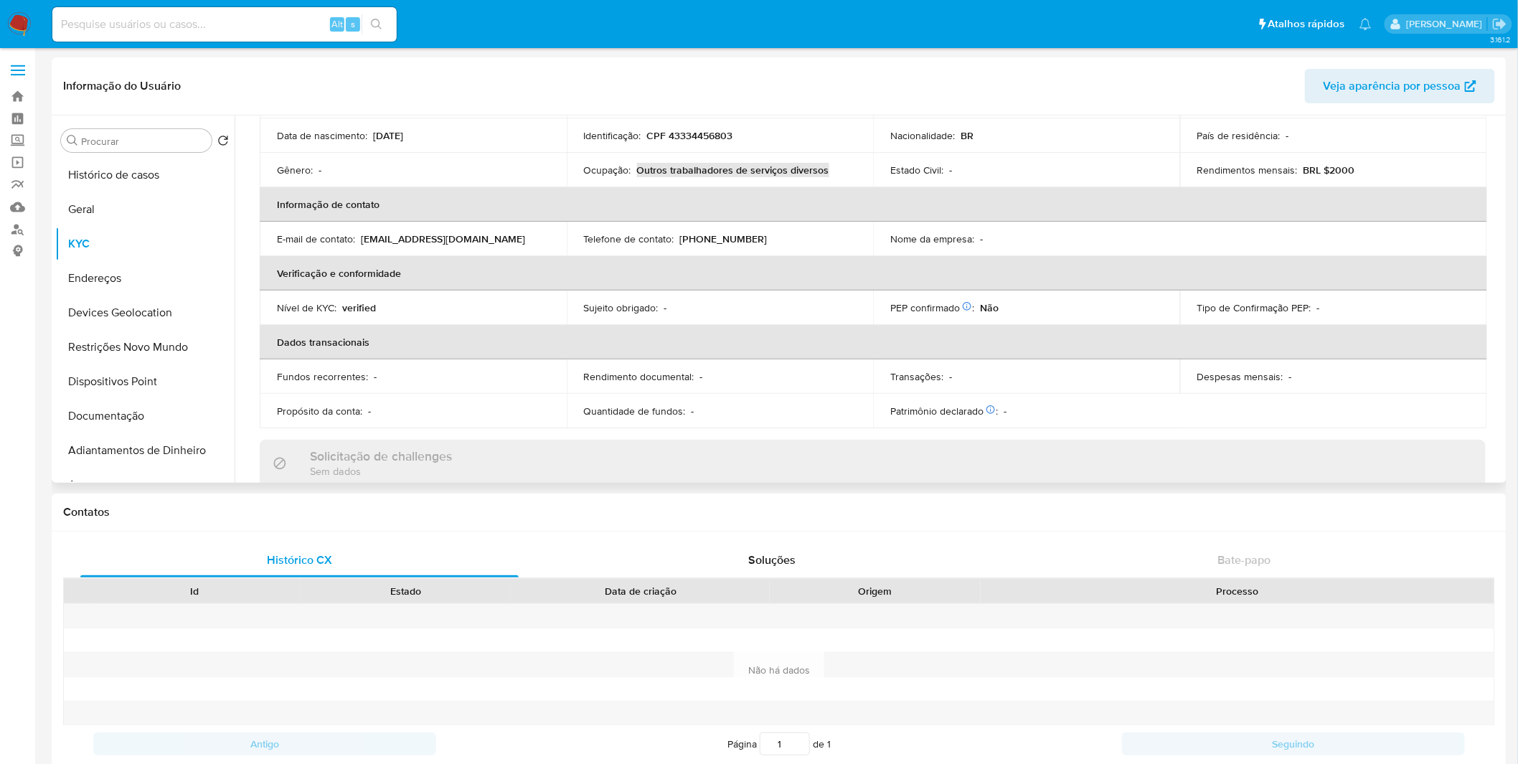
scroll to position [319, 0]
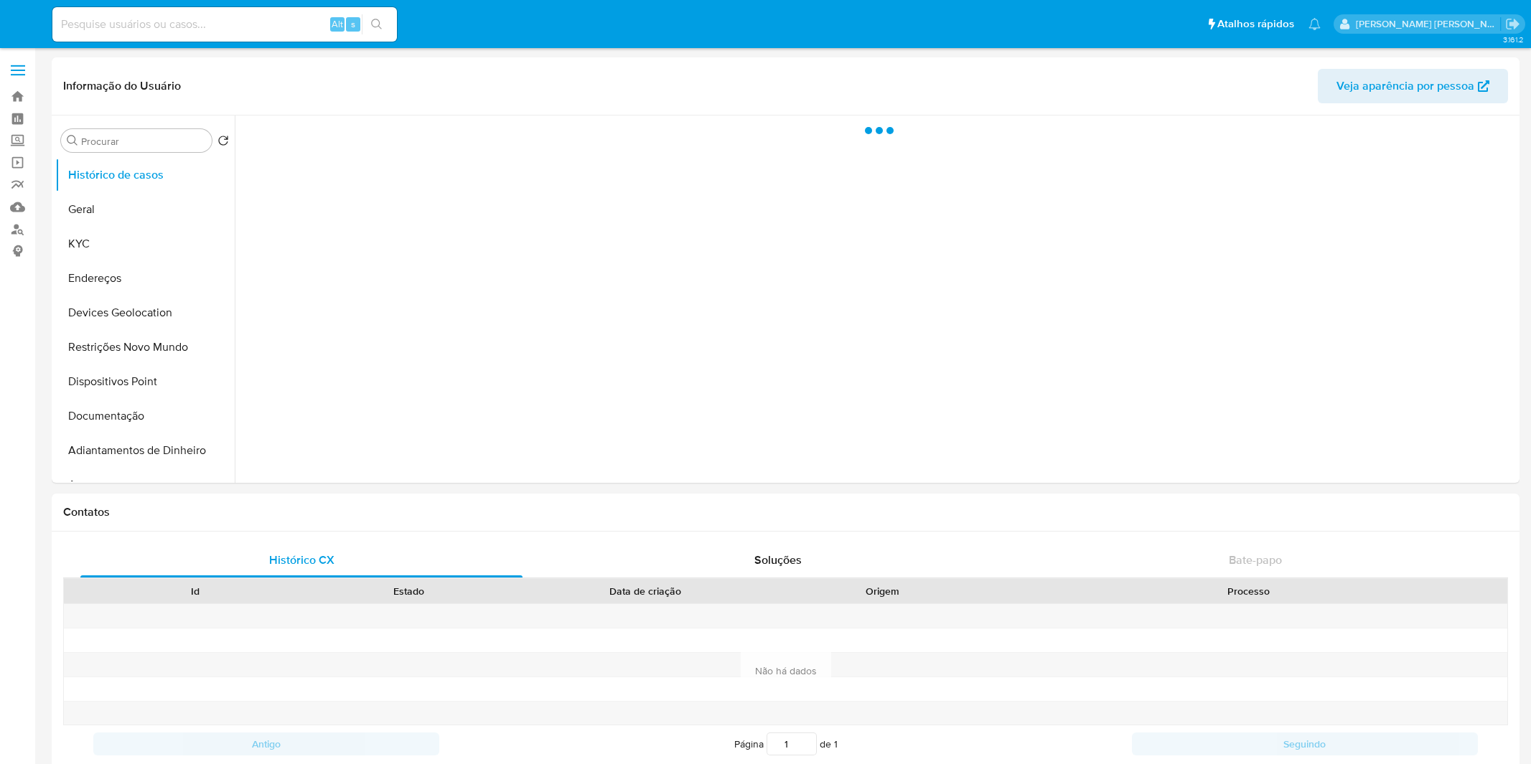
select select "10"
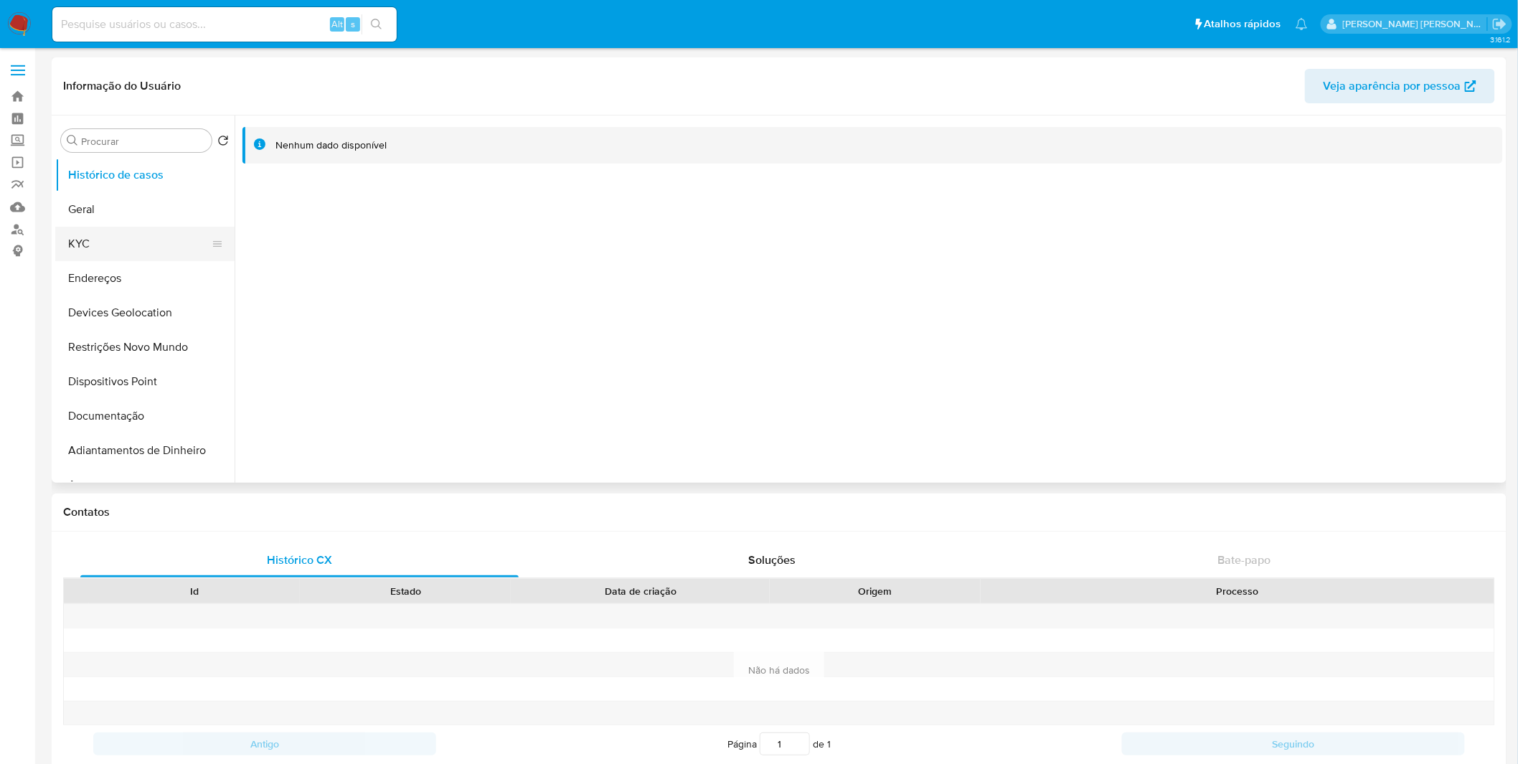
click at [136, 247] on button "KYC" at bounding box center [139, 244] width 168 height 34
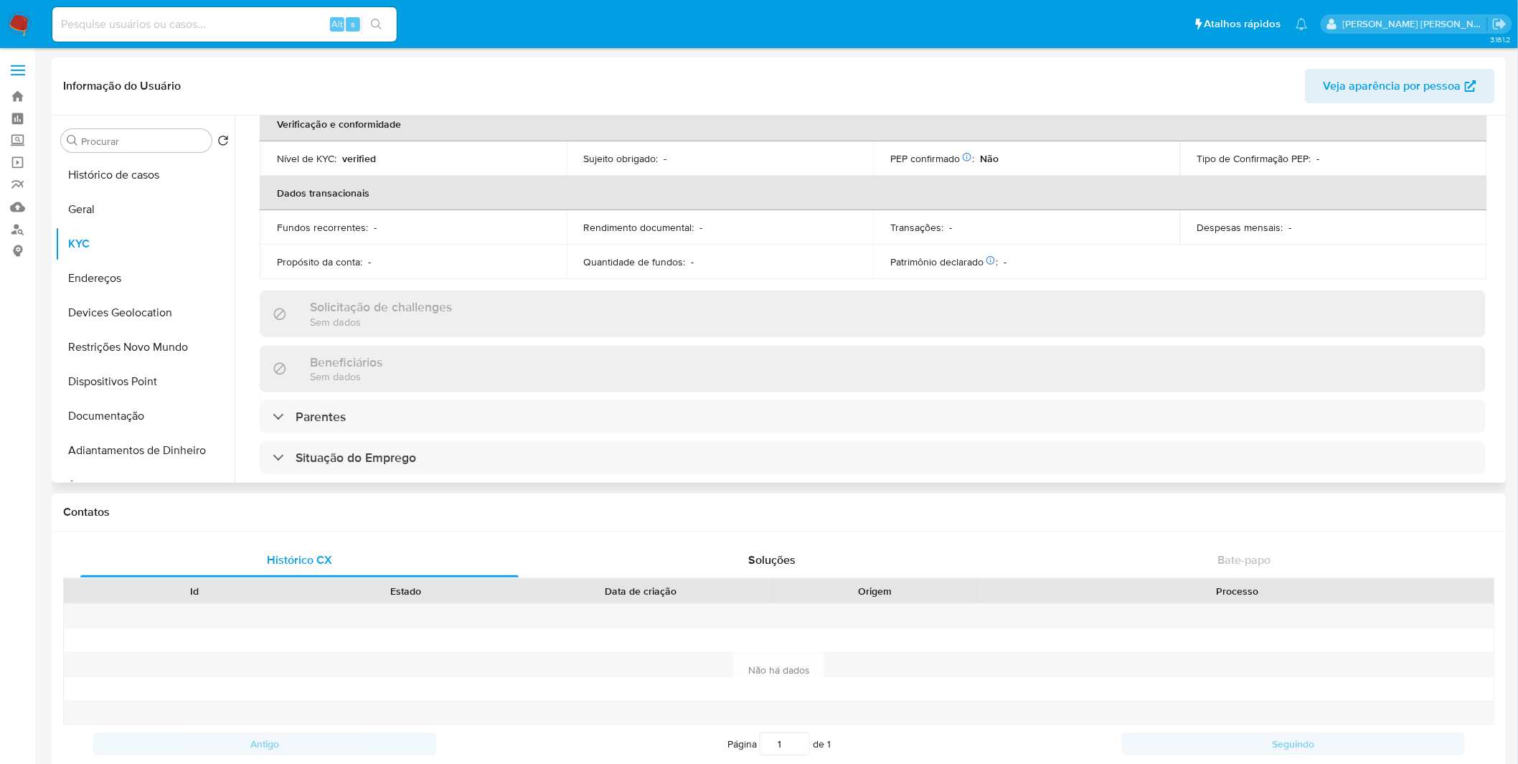
scroll to position [611, 0]
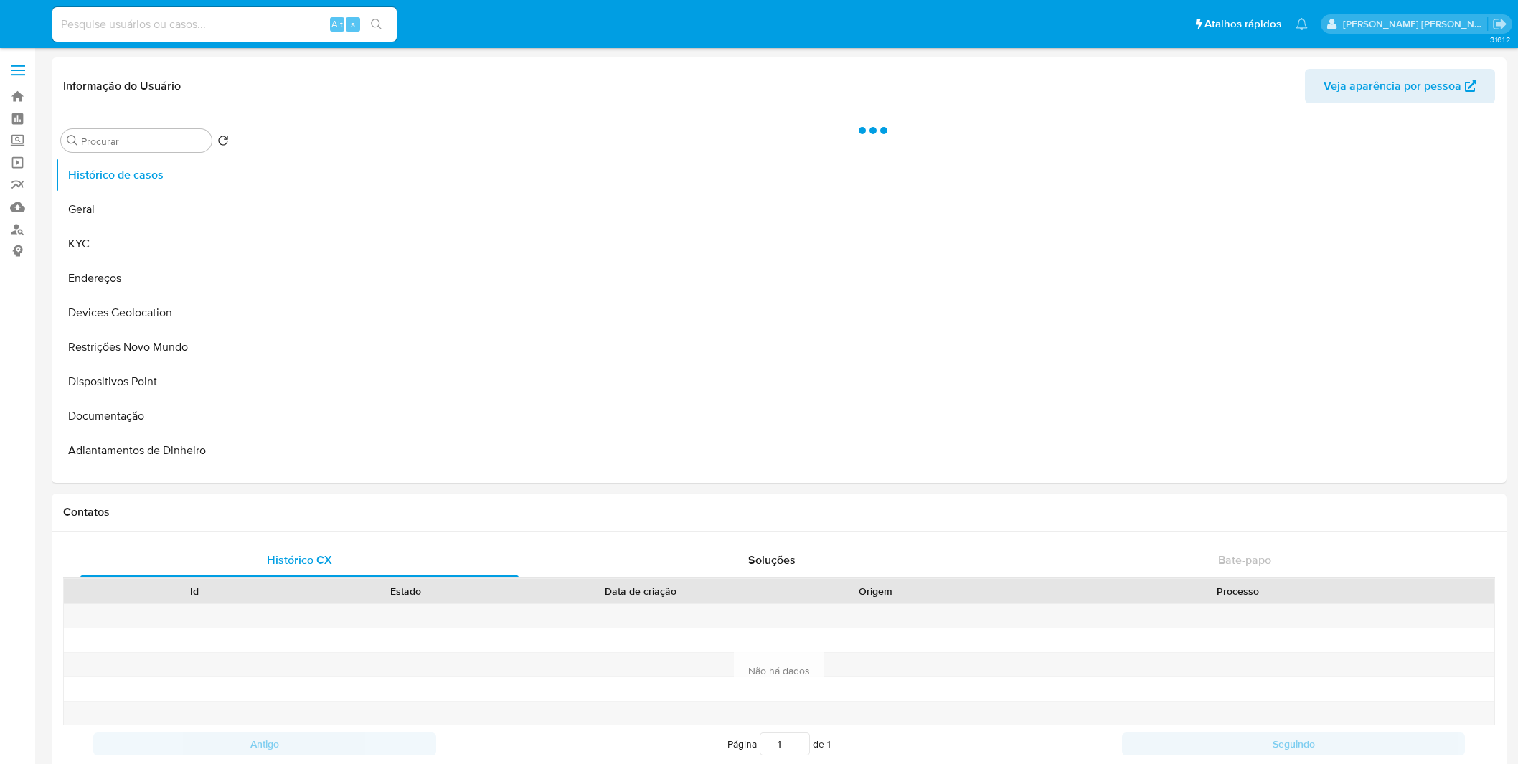
select select "10"
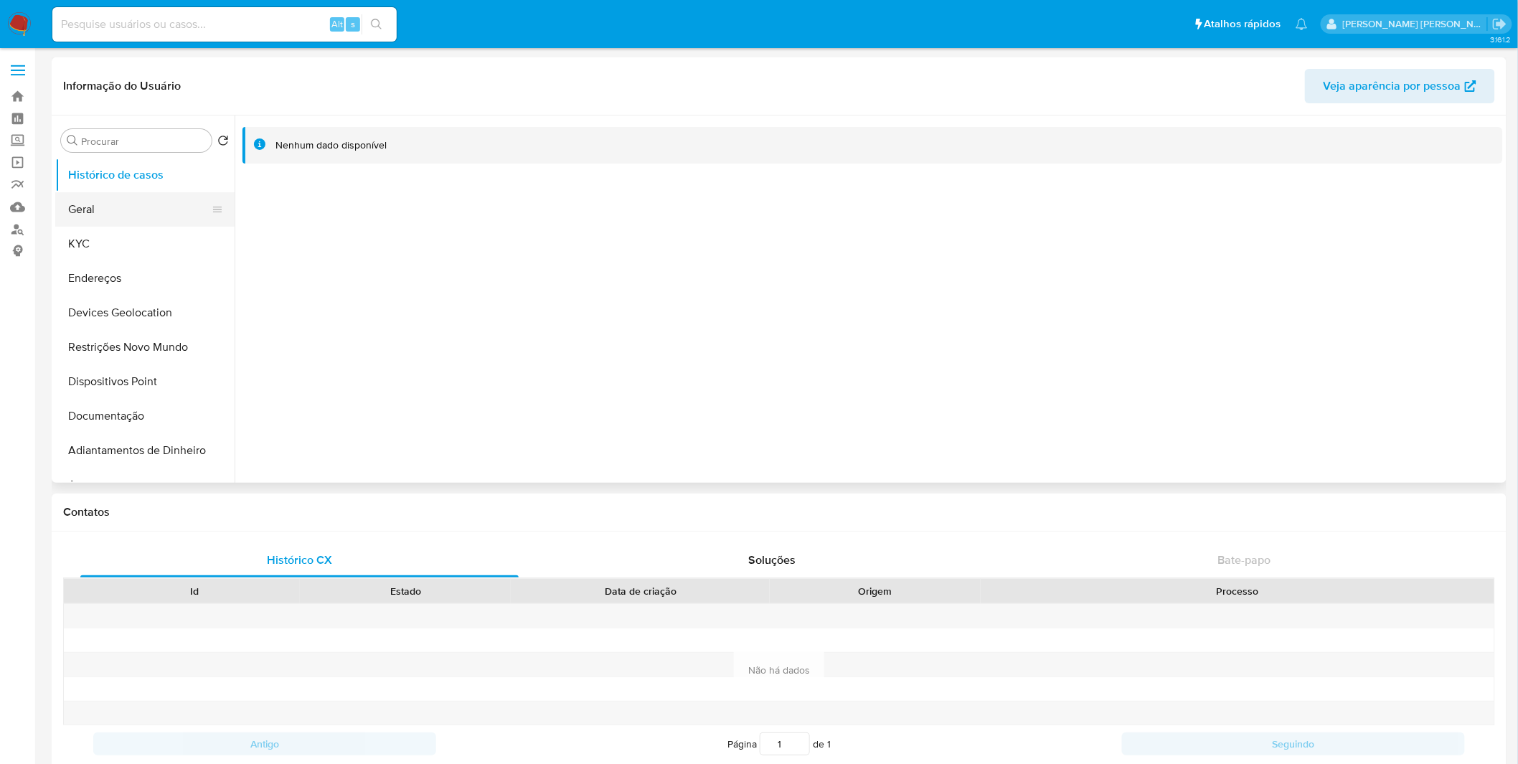
click at [159, 224] on button "Geral" at bounding box center [139, 209] width 168 height 34
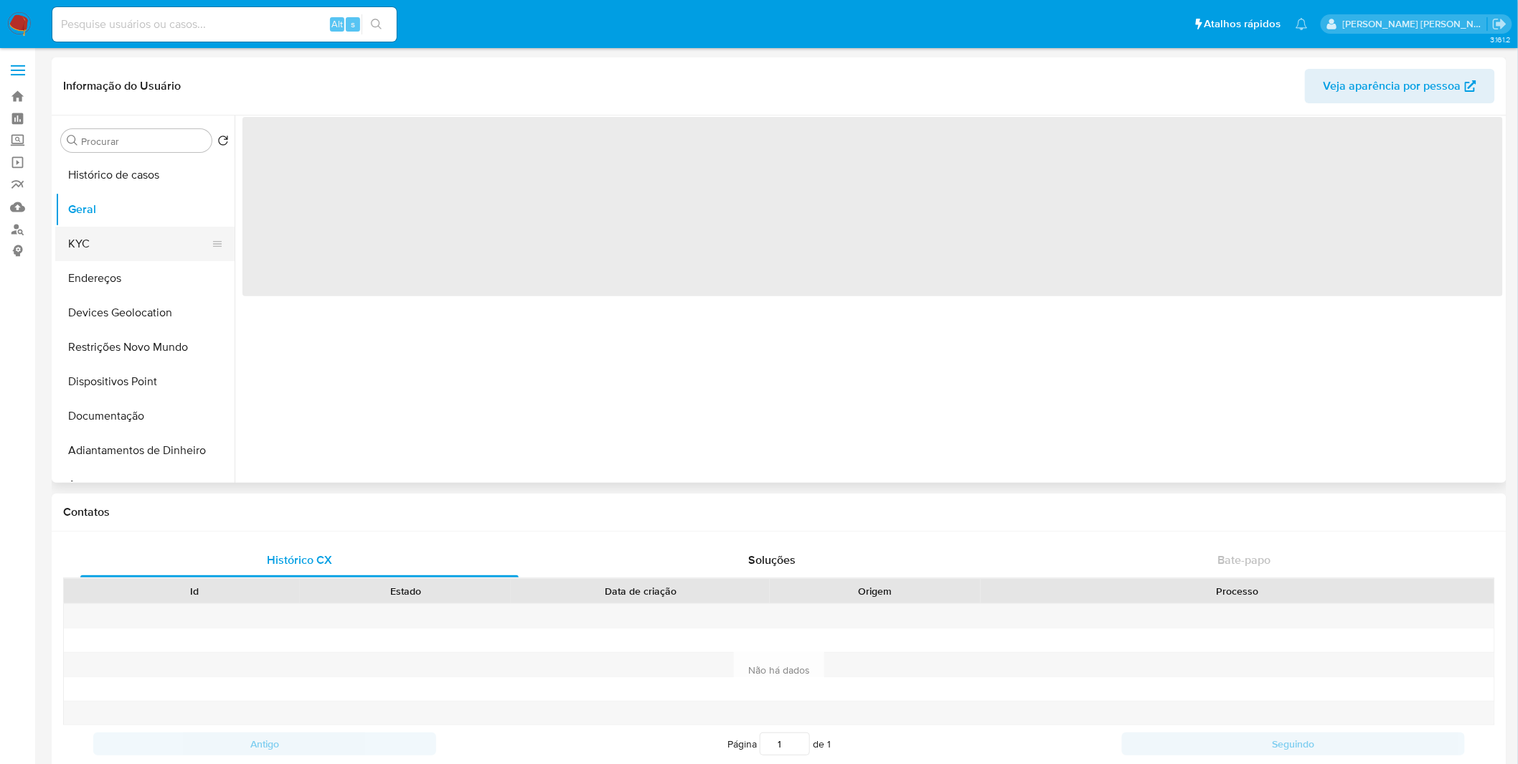
click at [156, 227] on button "KYC" at bounding box center [139, 244] width 168 height 34
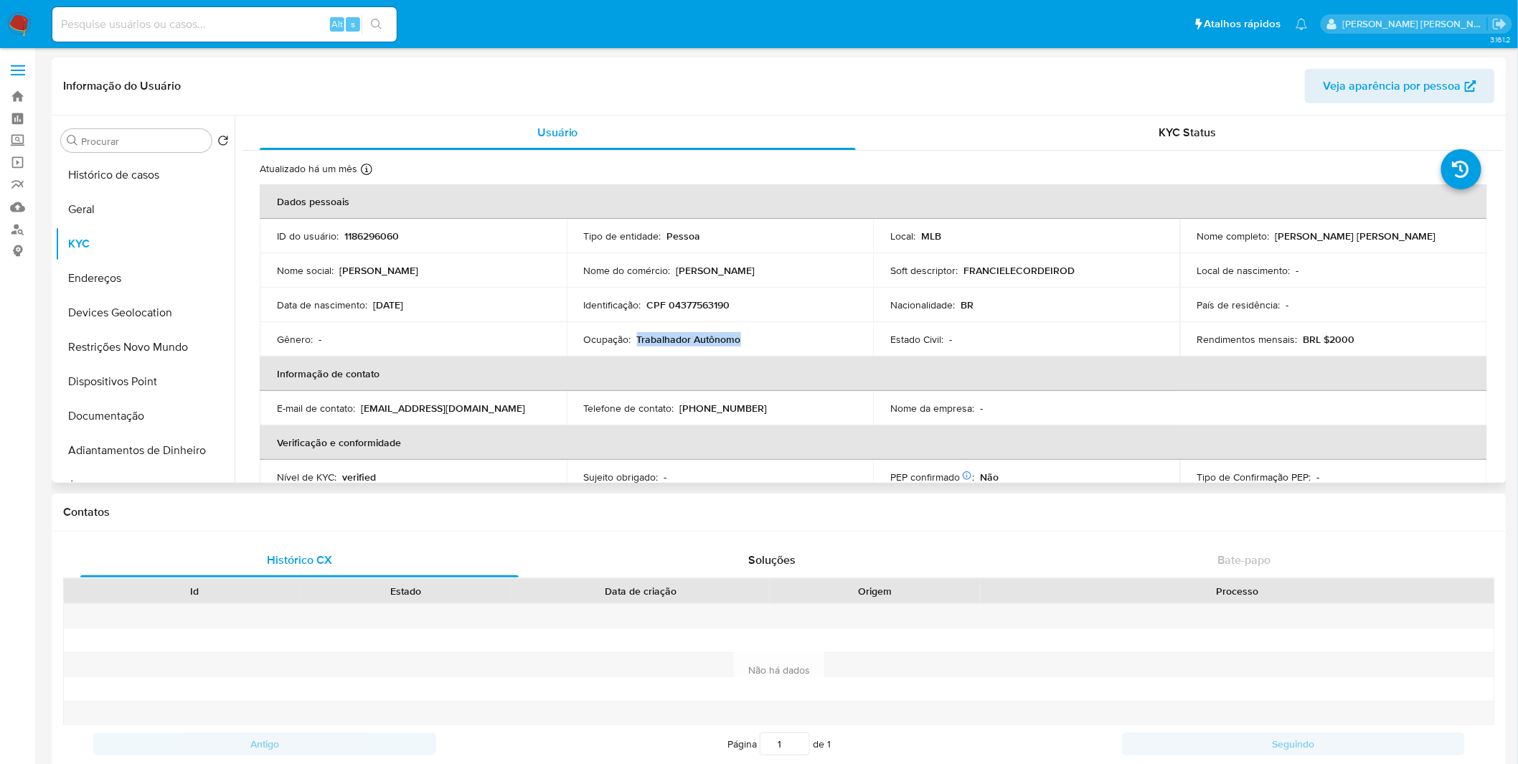
copy p "Trabalhador Autônomo"
drag, startPoint x: 765, startPoint y: 336, endPoint x: 635, endPoint y: 345, distance: 130.2
click at [635, 345] on div "Ocupação : Trabalhador Autônomo" at bounding box center [720, 339] width 273 height 13
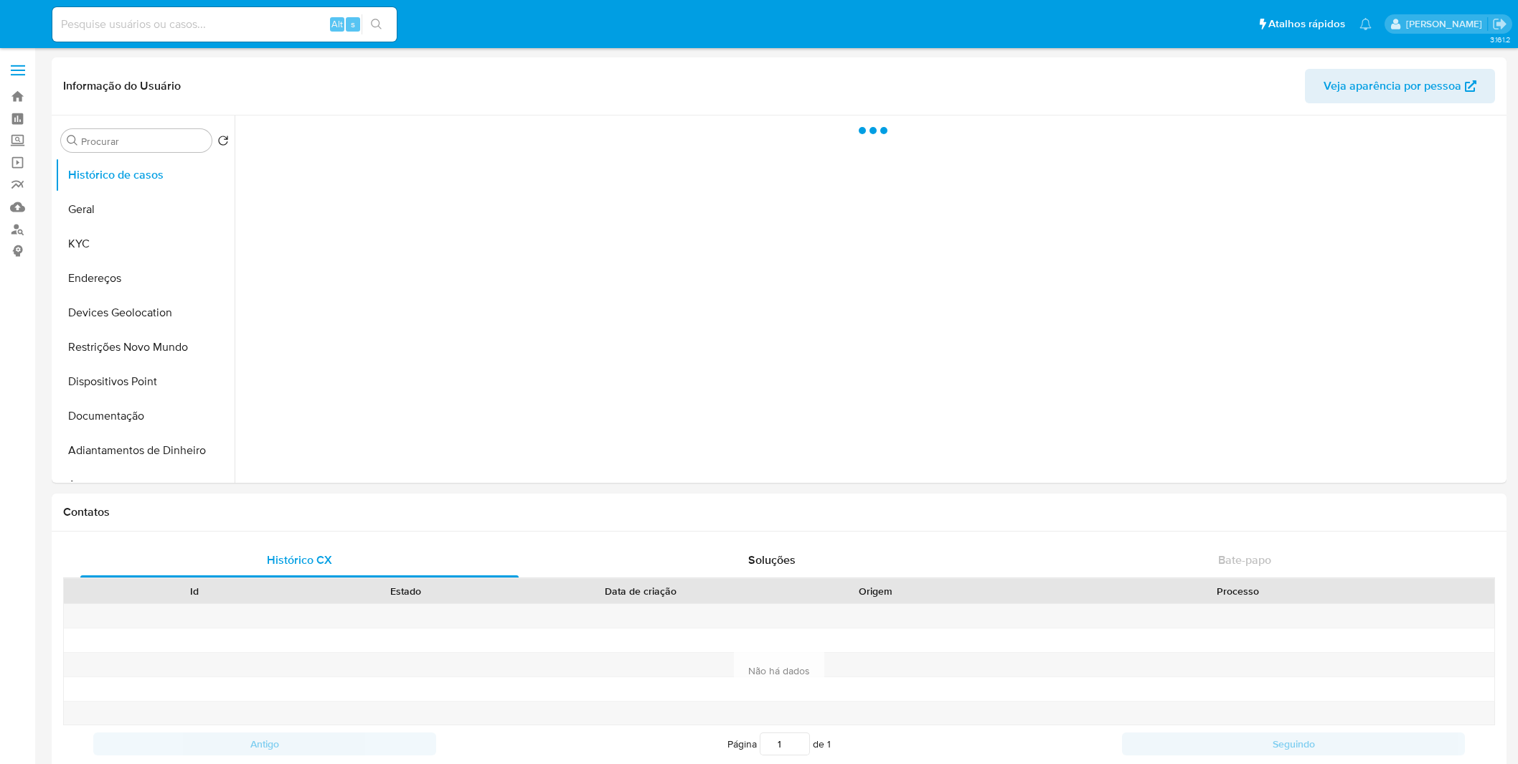
select select "10"
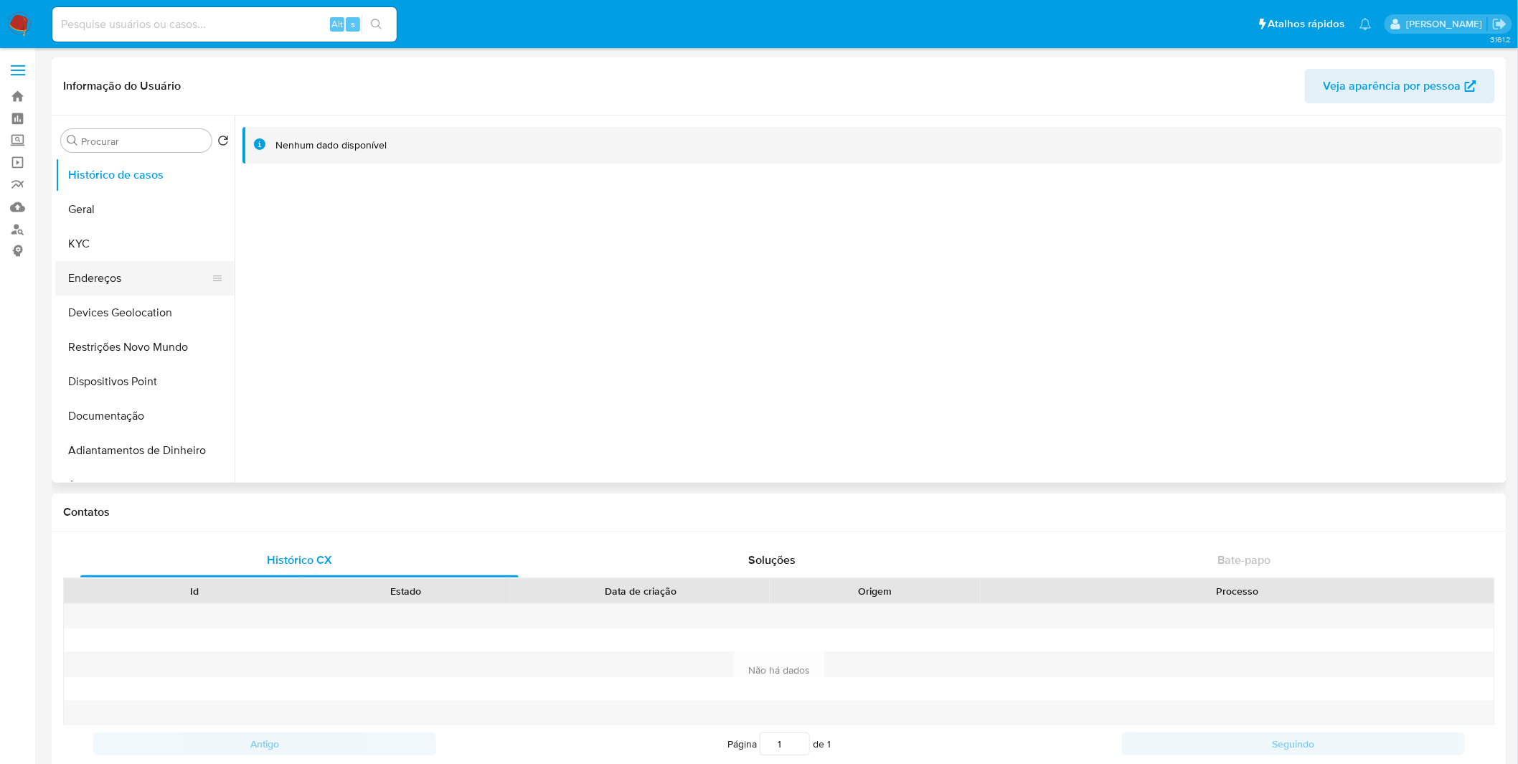
click at [116, 268] on button "Endereços" at bounding box center [139, 278] width 168 height 34
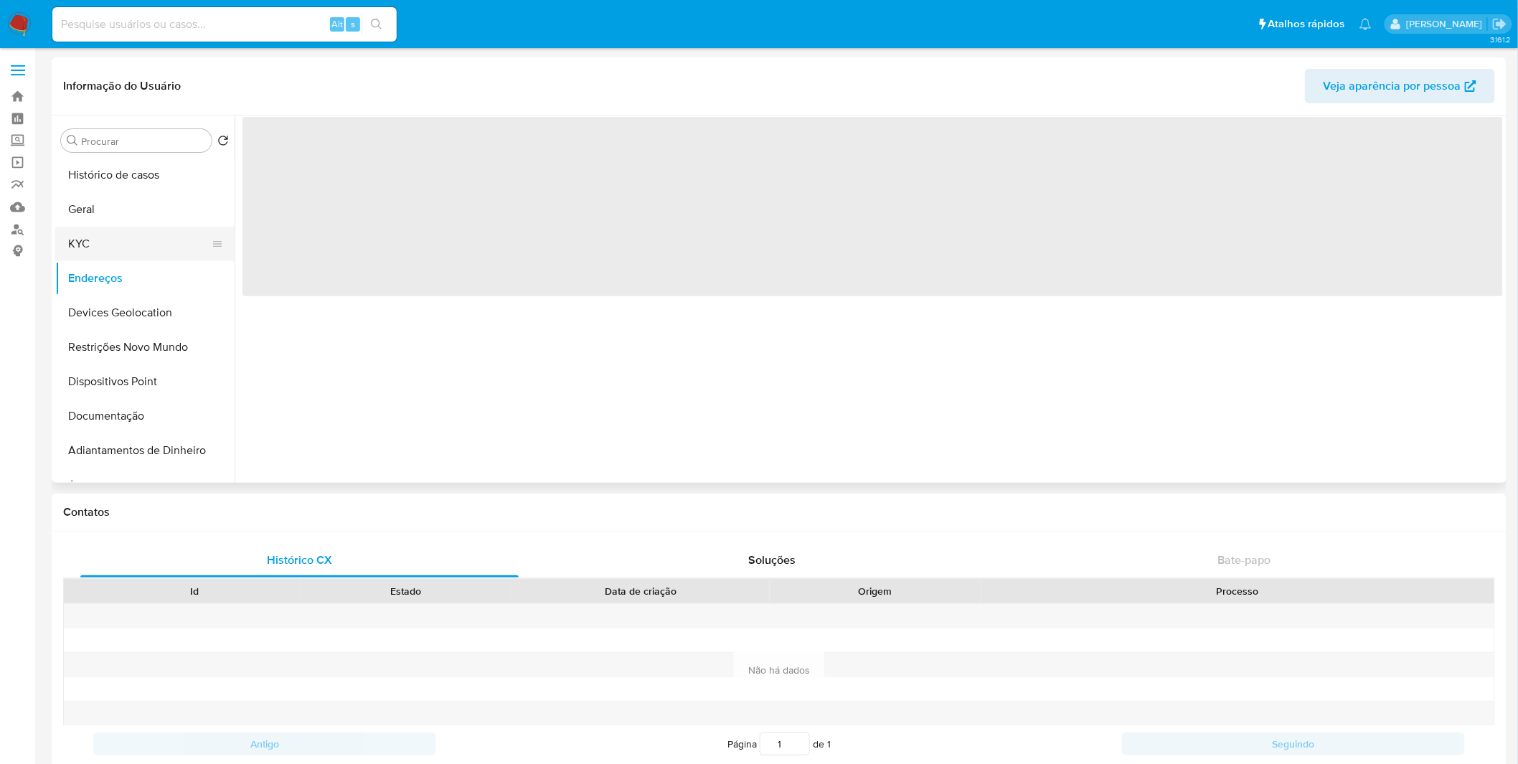
click at [111, 245] on button "KYC" at bounding box center [139, 244] width 168 height 34
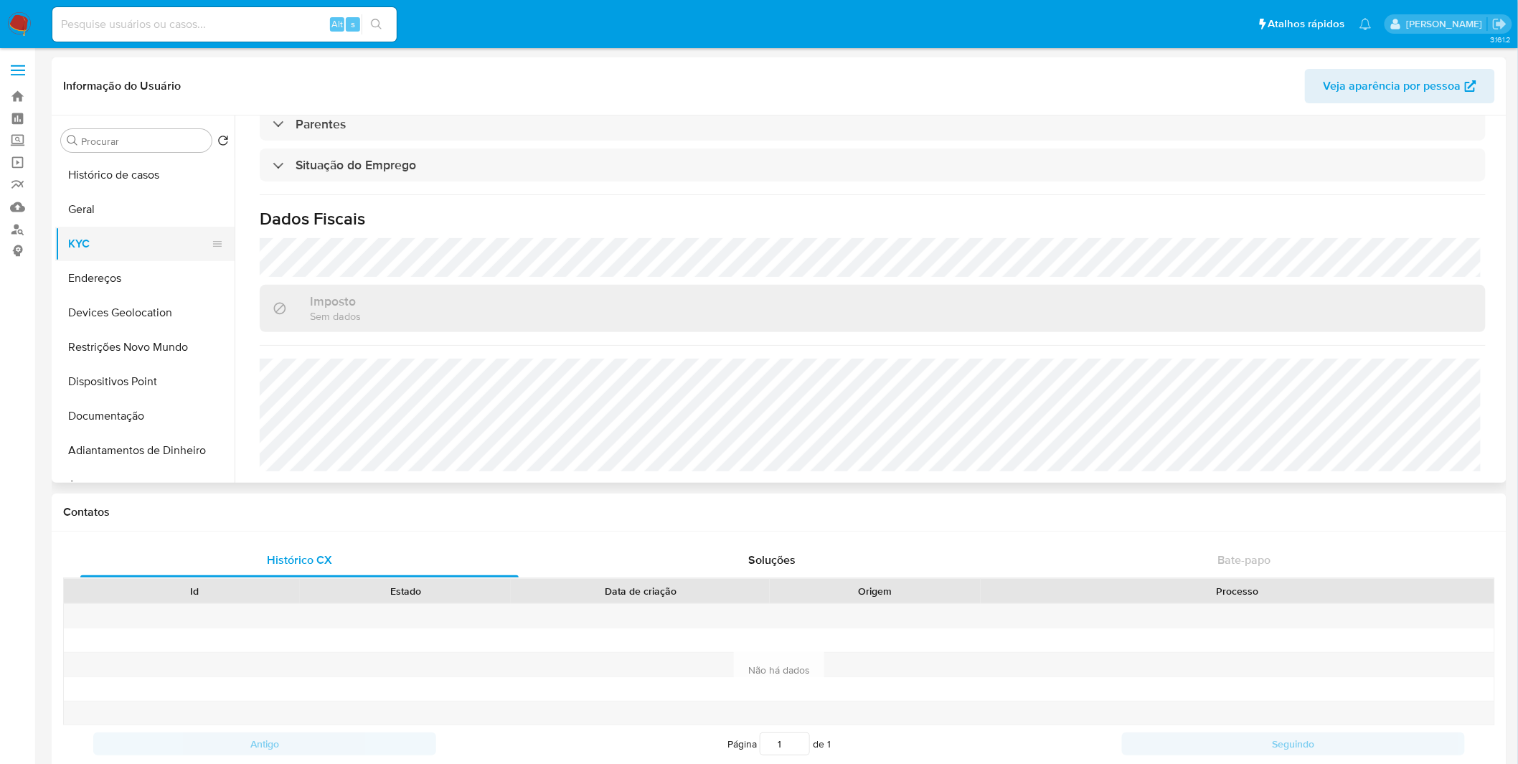
scroll to position [611, 0]
click at [146, 247] on button "KYC" at bounding box center [139, 244] width 168 height 34
click at [116, 273] on button "Endereços" at bounding box center [139, 278] width 168 height 34
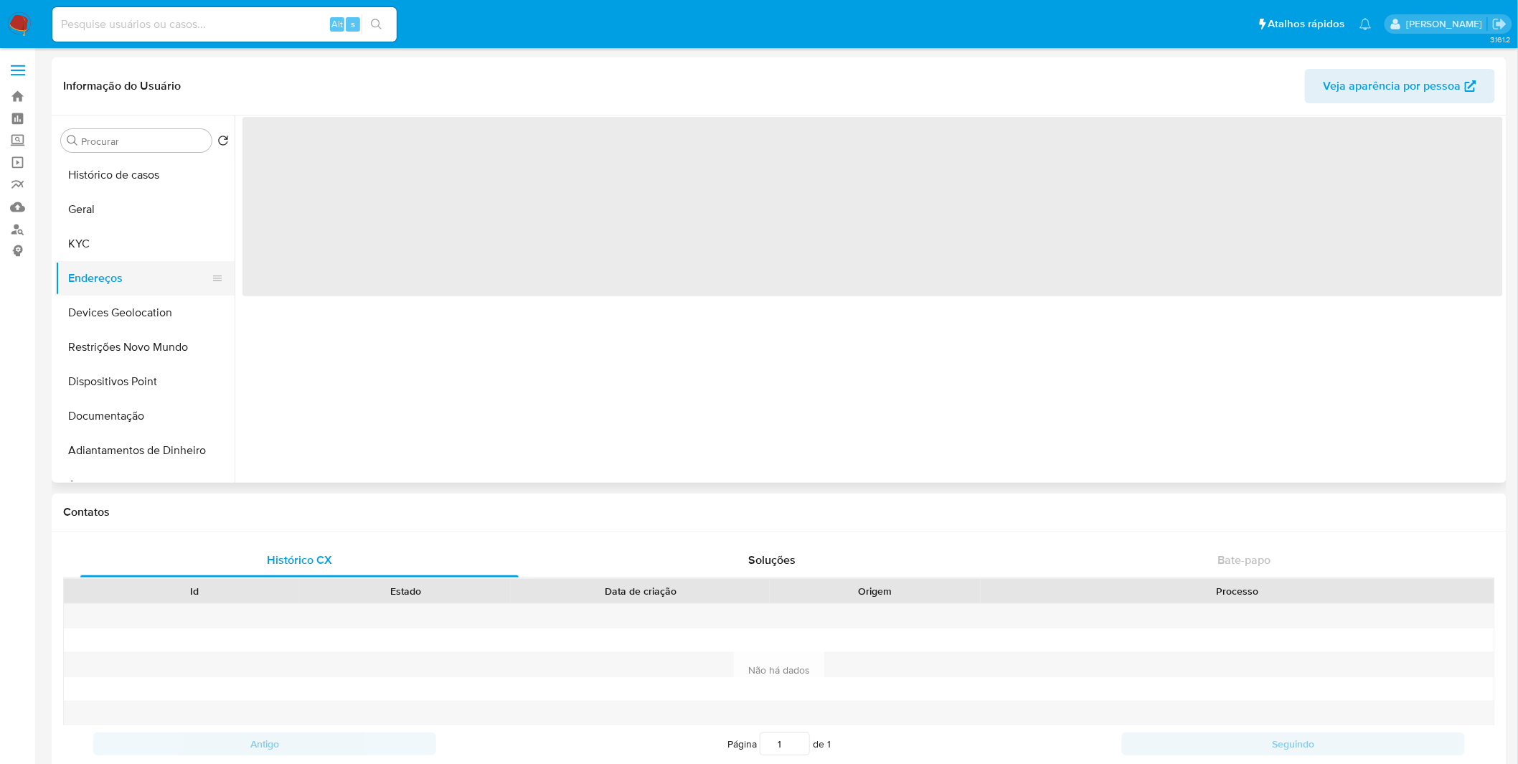
scroll to position [0, 0]
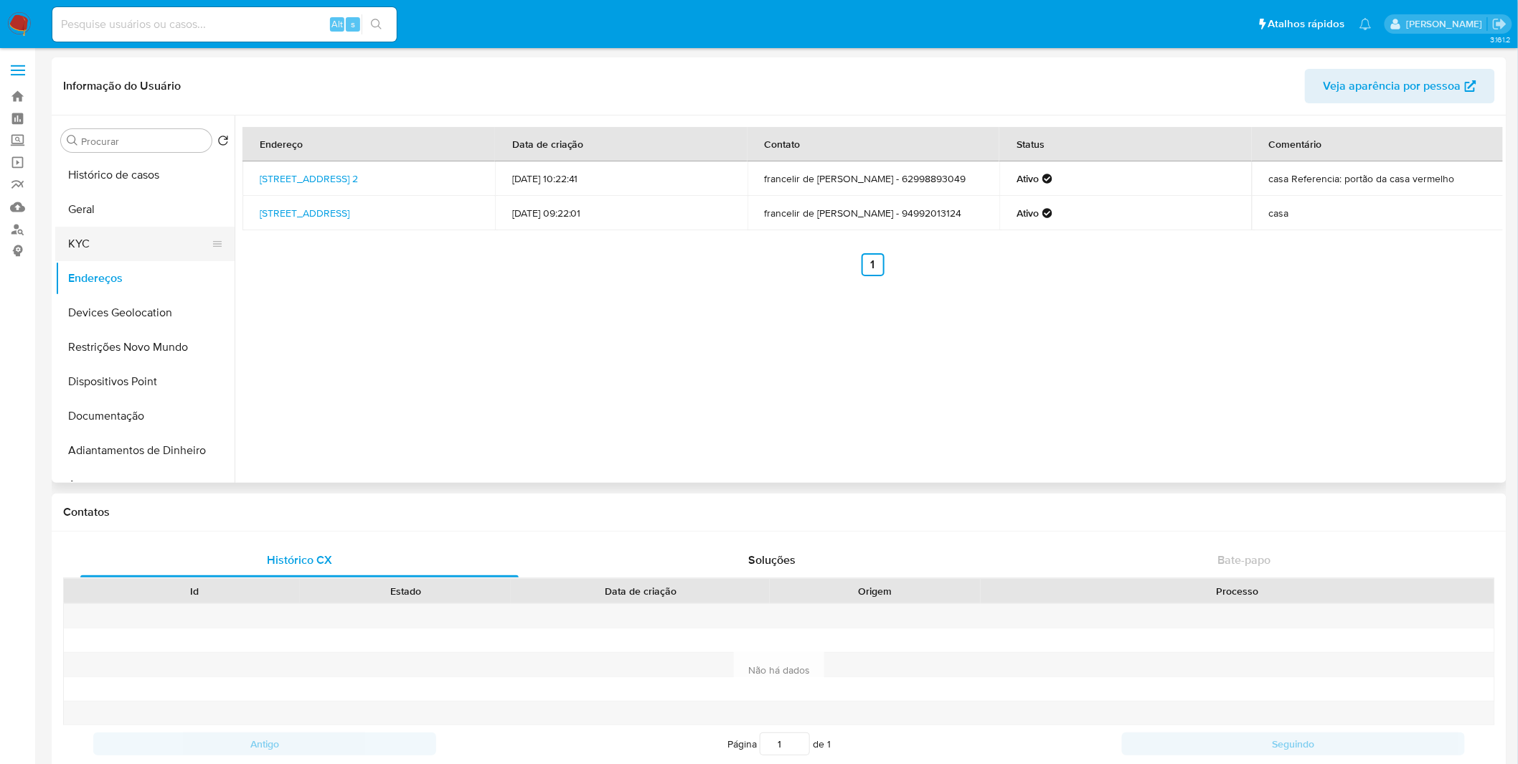
click at [154, 232] on button "KYC" at bounding box center [139, 244] width 168 height 34
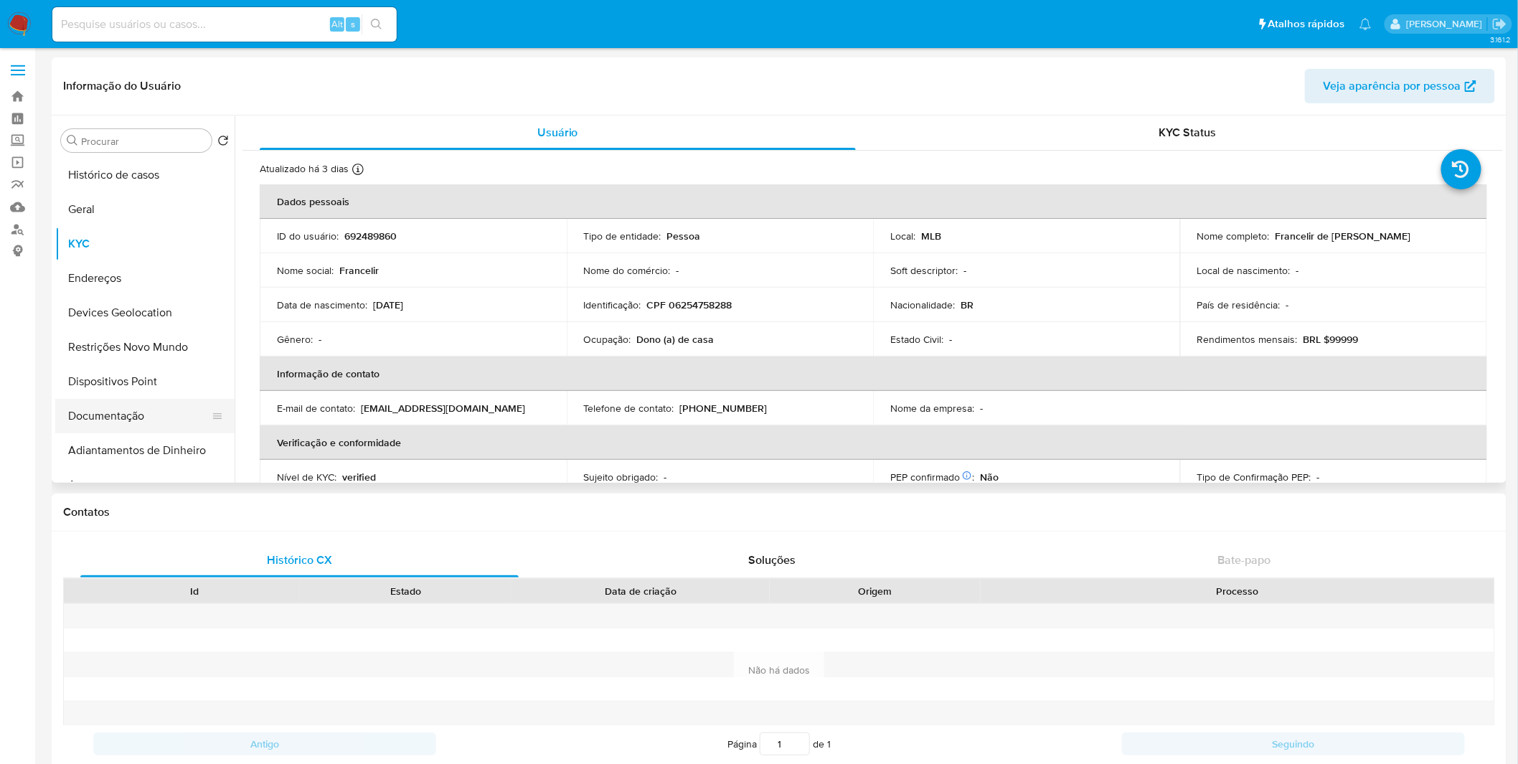
click at [105, 426] on button "Documentação" at bounding box center [139, 416] width 168 height 34
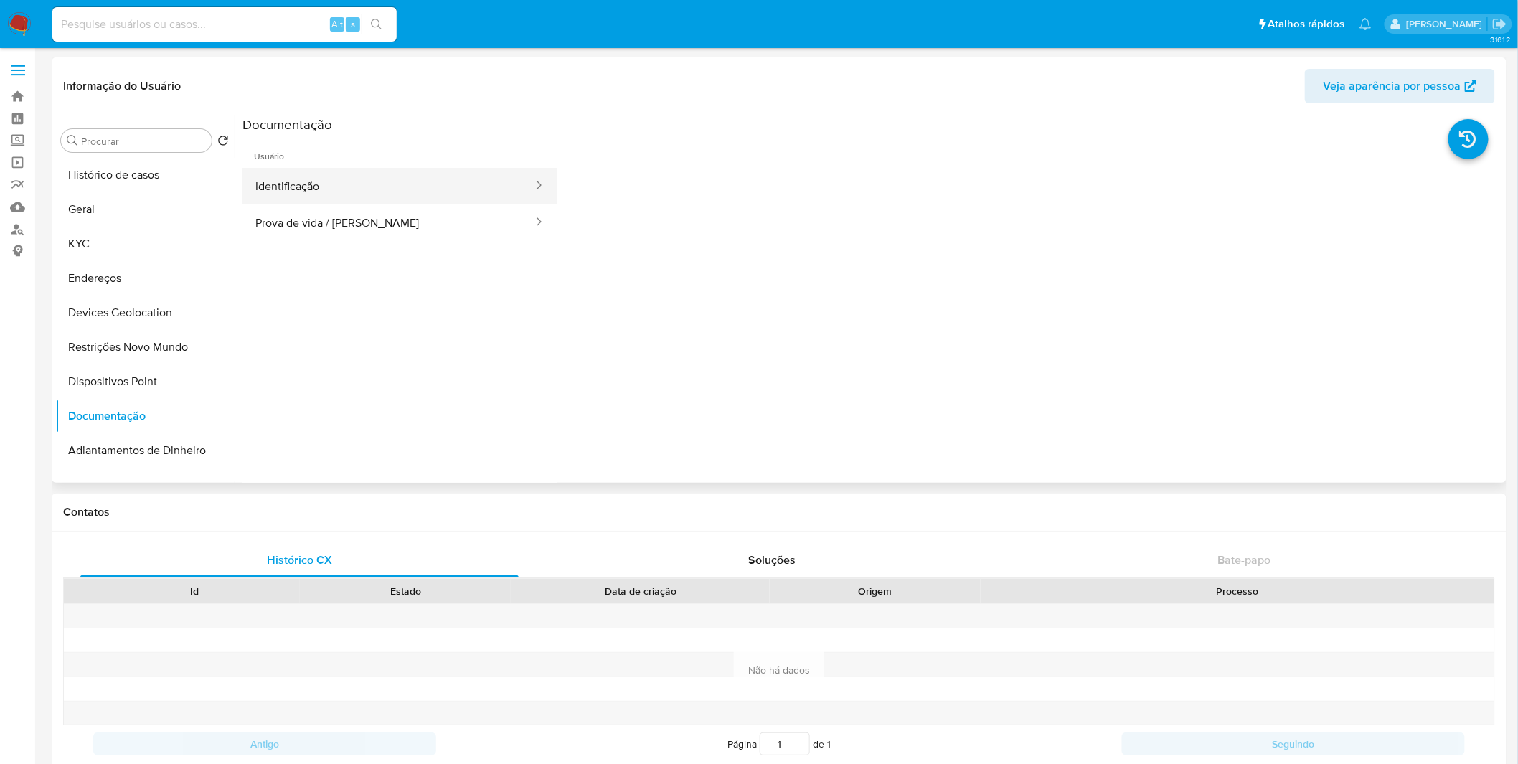
click at [314, 172] on button "Identificação" at bounding box center [389, 186] width 292 height 37
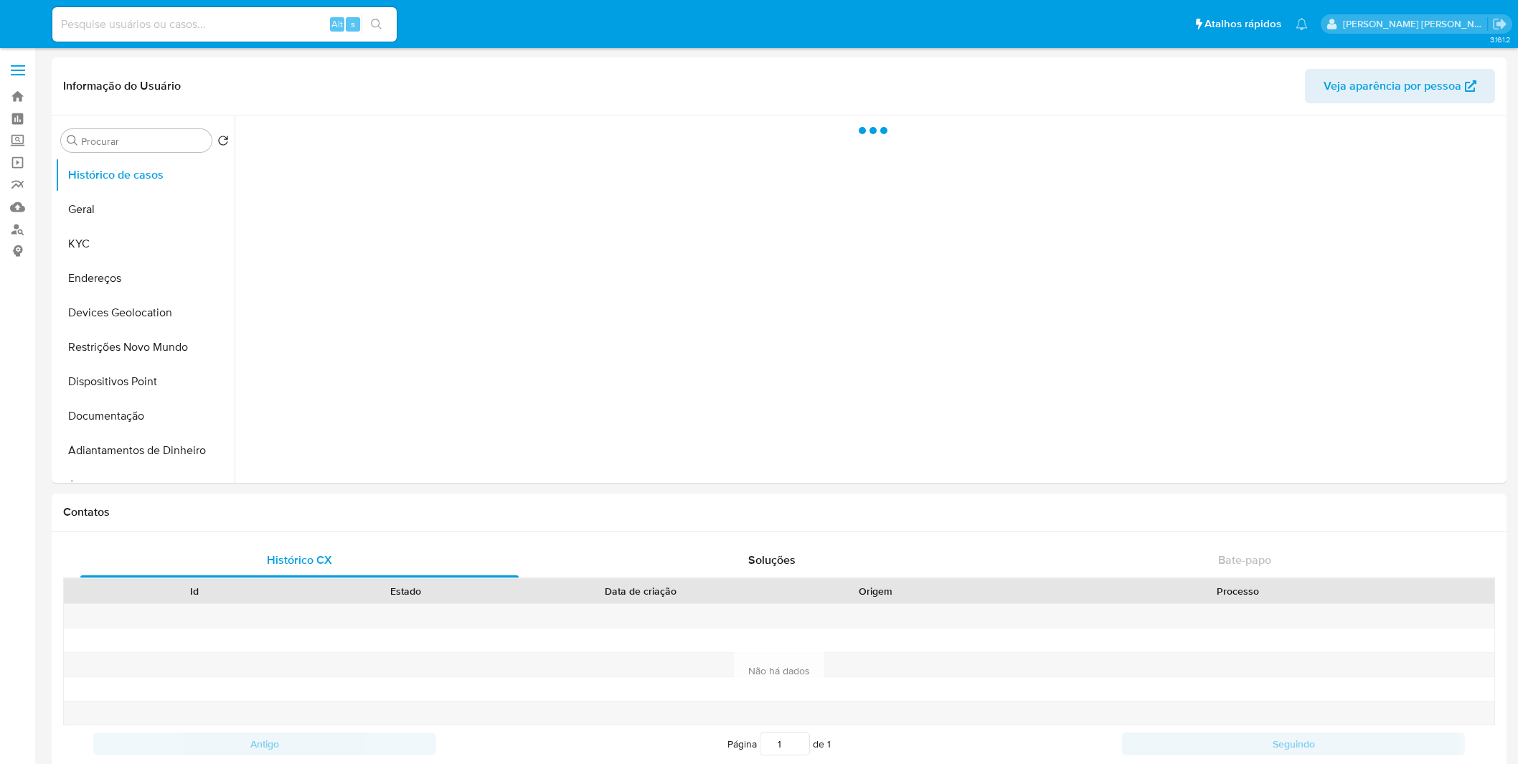
select select "10"
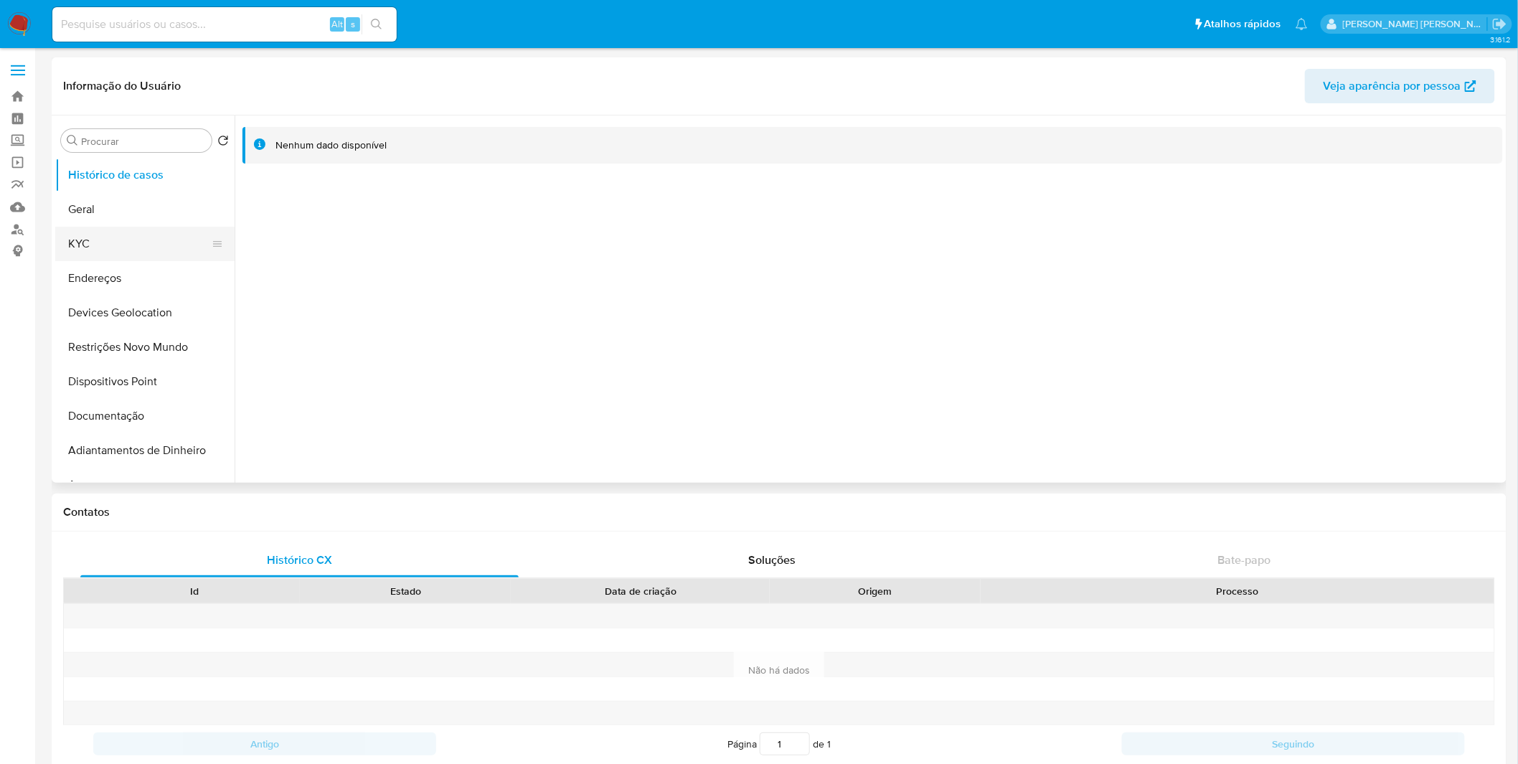
click at [159, 227] on button "KYC" at bounding box center [139, 244] width 168 height 34
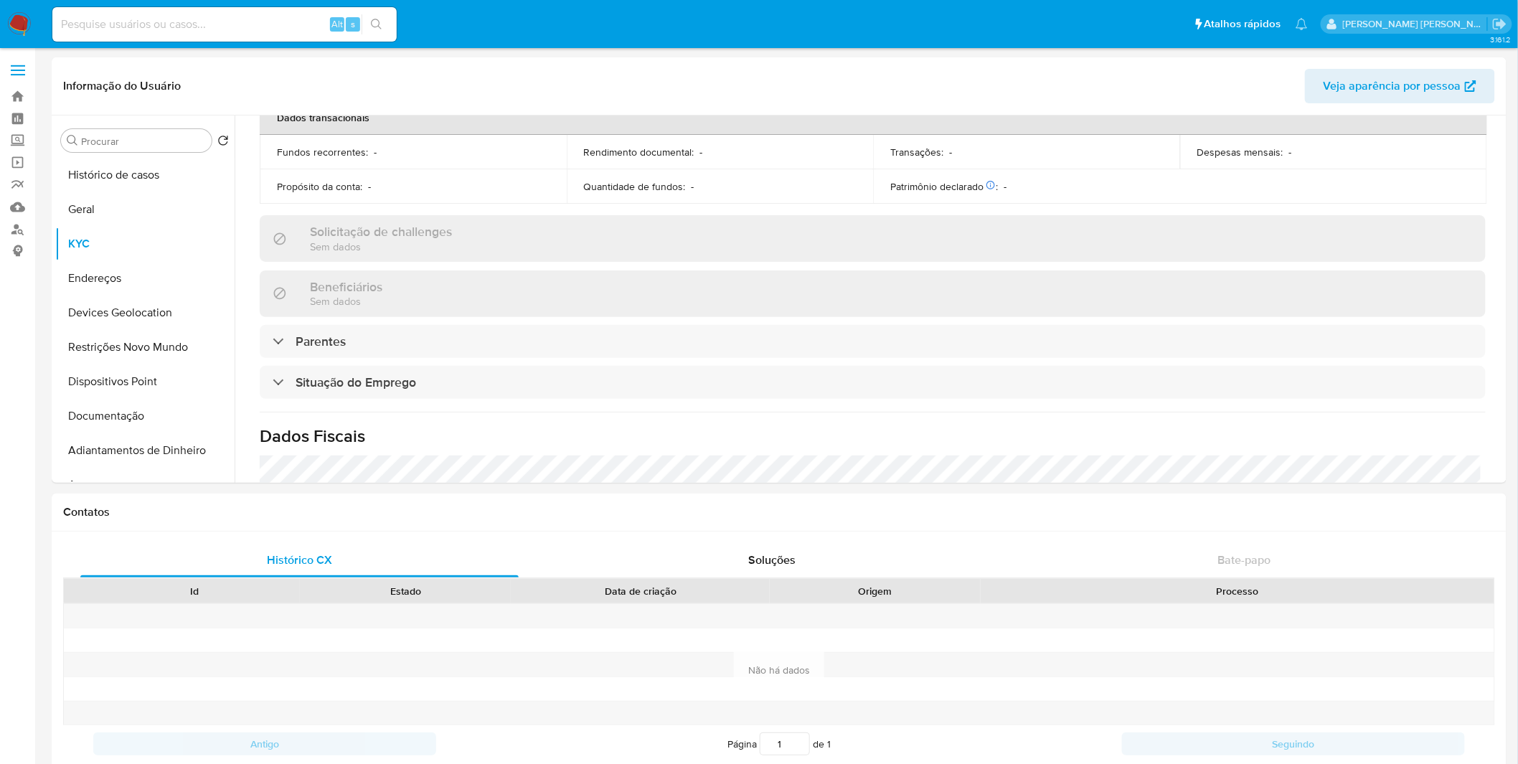
scroll to position [615, 0]
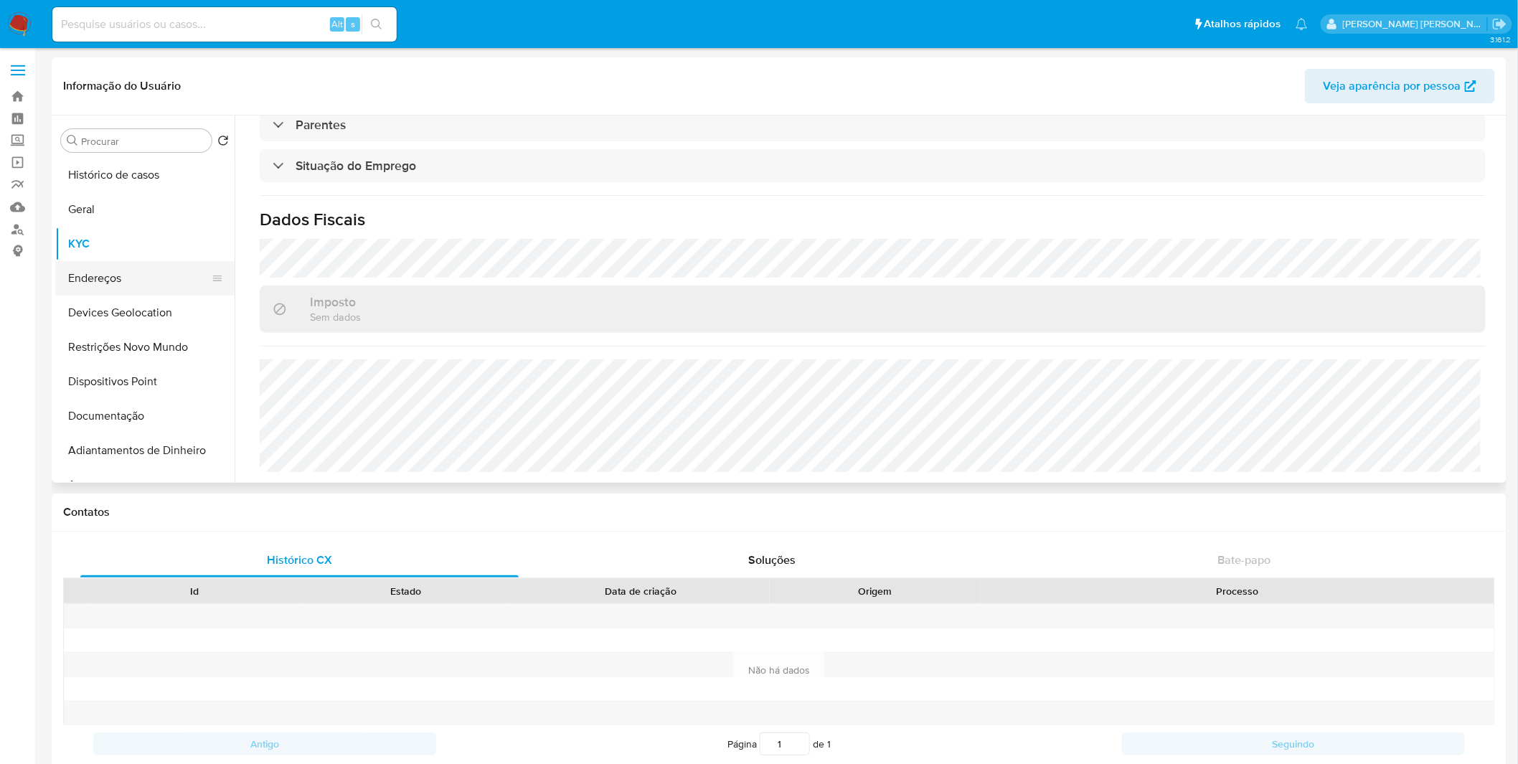
click at [212, 291] on div at bounding box center [217, 279] width 11 height 32
click at [175, 288] on button "Endereços" at bounding box center [139, 278] width 168 height 34
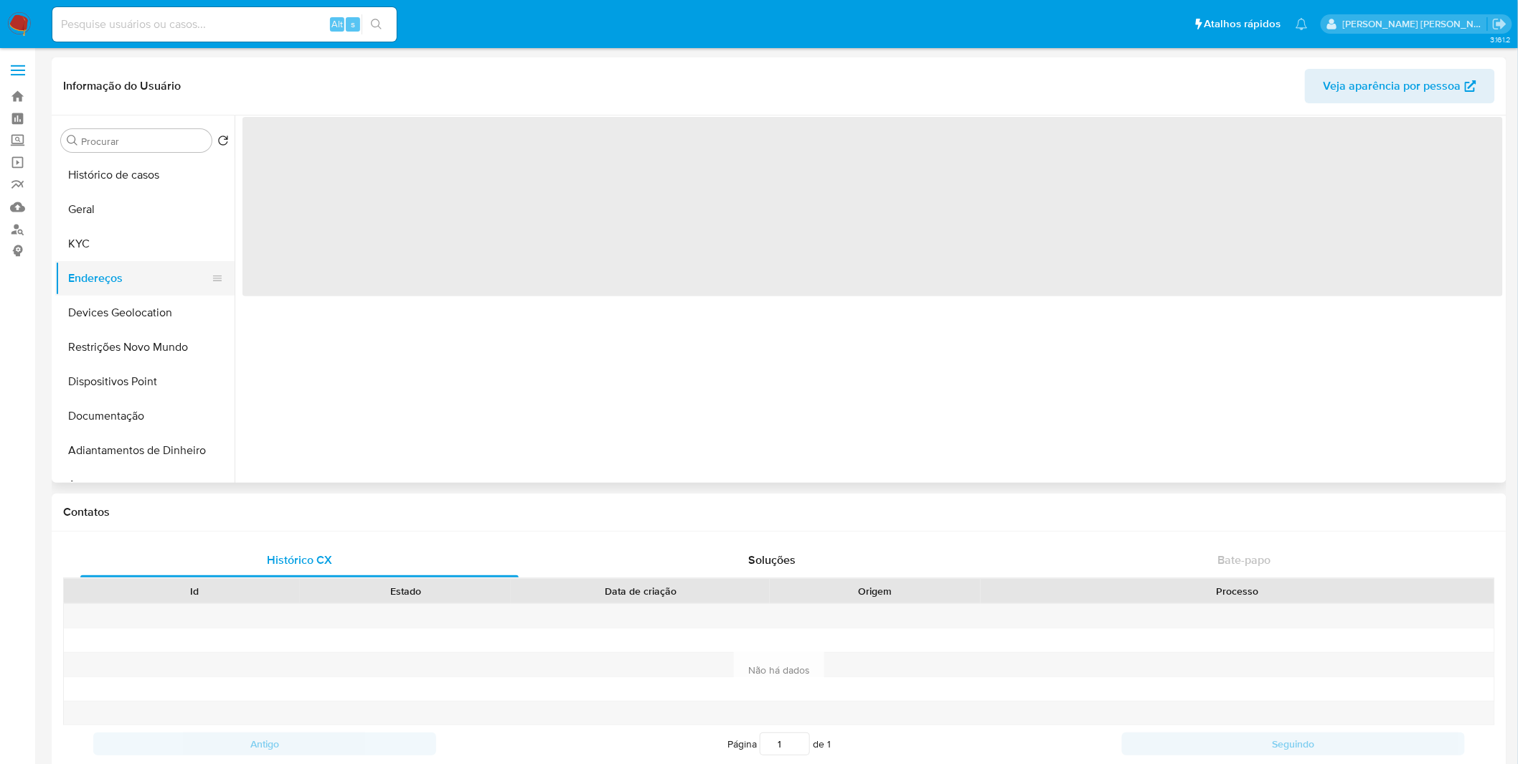
scroll to position [0, 0]
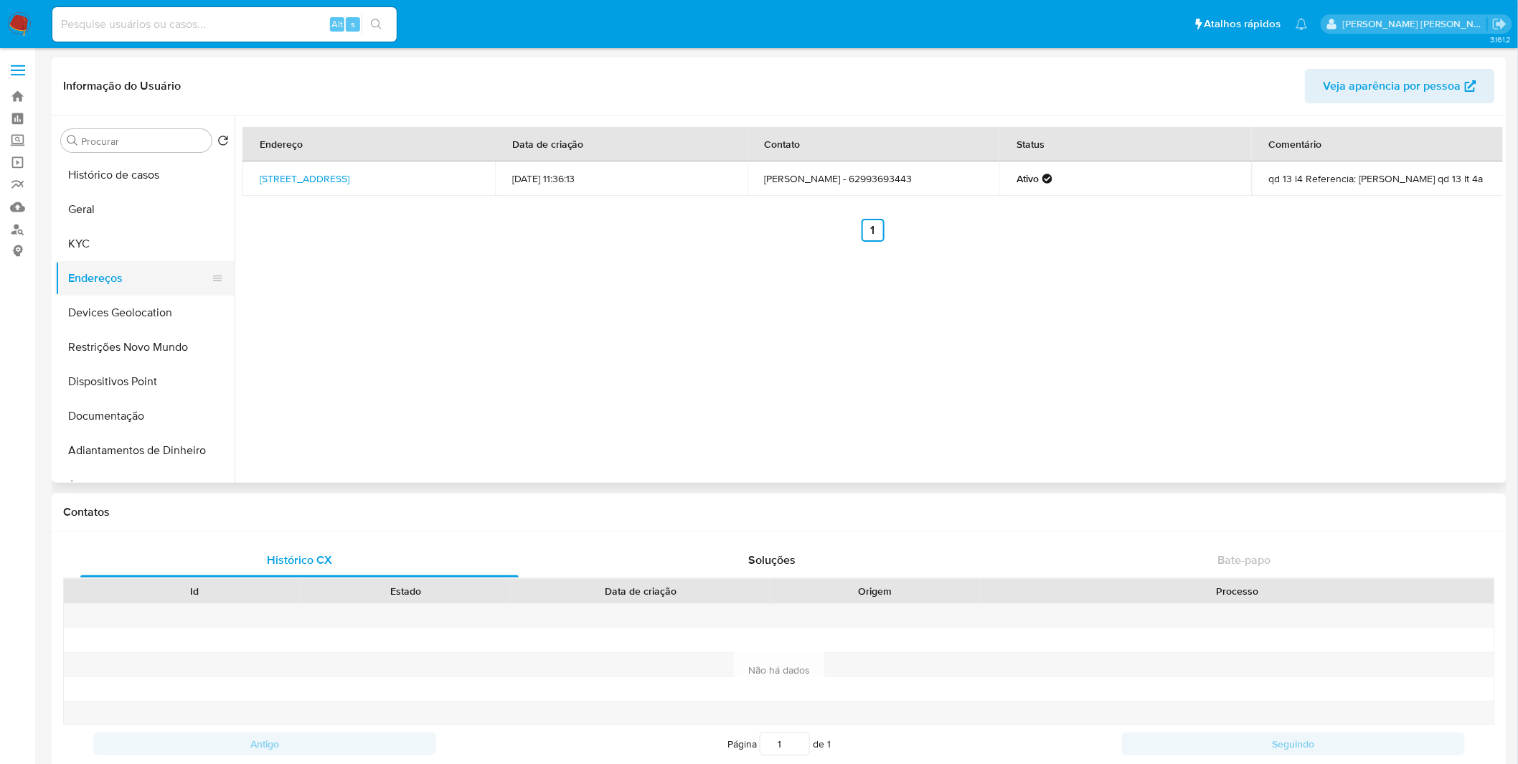
click at [118, 286] on button "Endereços" at bounding box center [139, 278] width 168 height 34
click at [133, 238] on button "KYC" at bounding box center [139, 244] width 168 height 34
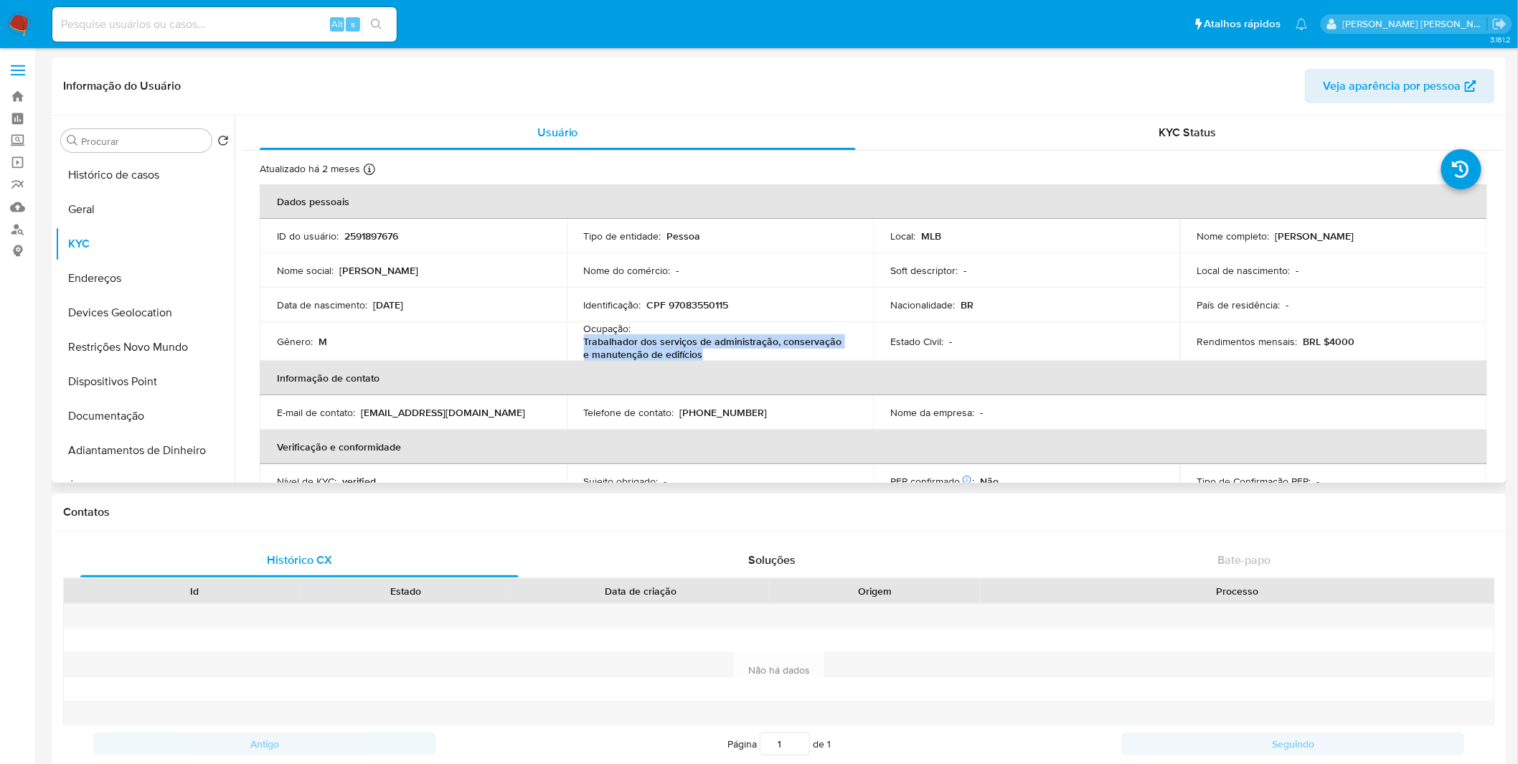
copy p "Trabalhador dos serviços de administração, conservação e manutenção de edifícios"
drag, startPoint x: 700, startPoint y: 354, endPoint x: 582, endPoint y: 343, distance: 119.0
click at [584, 343] on p "Trabalhador dos serviços de administração, conservação e manutenção de edifícios" at bounding box center [717, 348] width 267 height 26
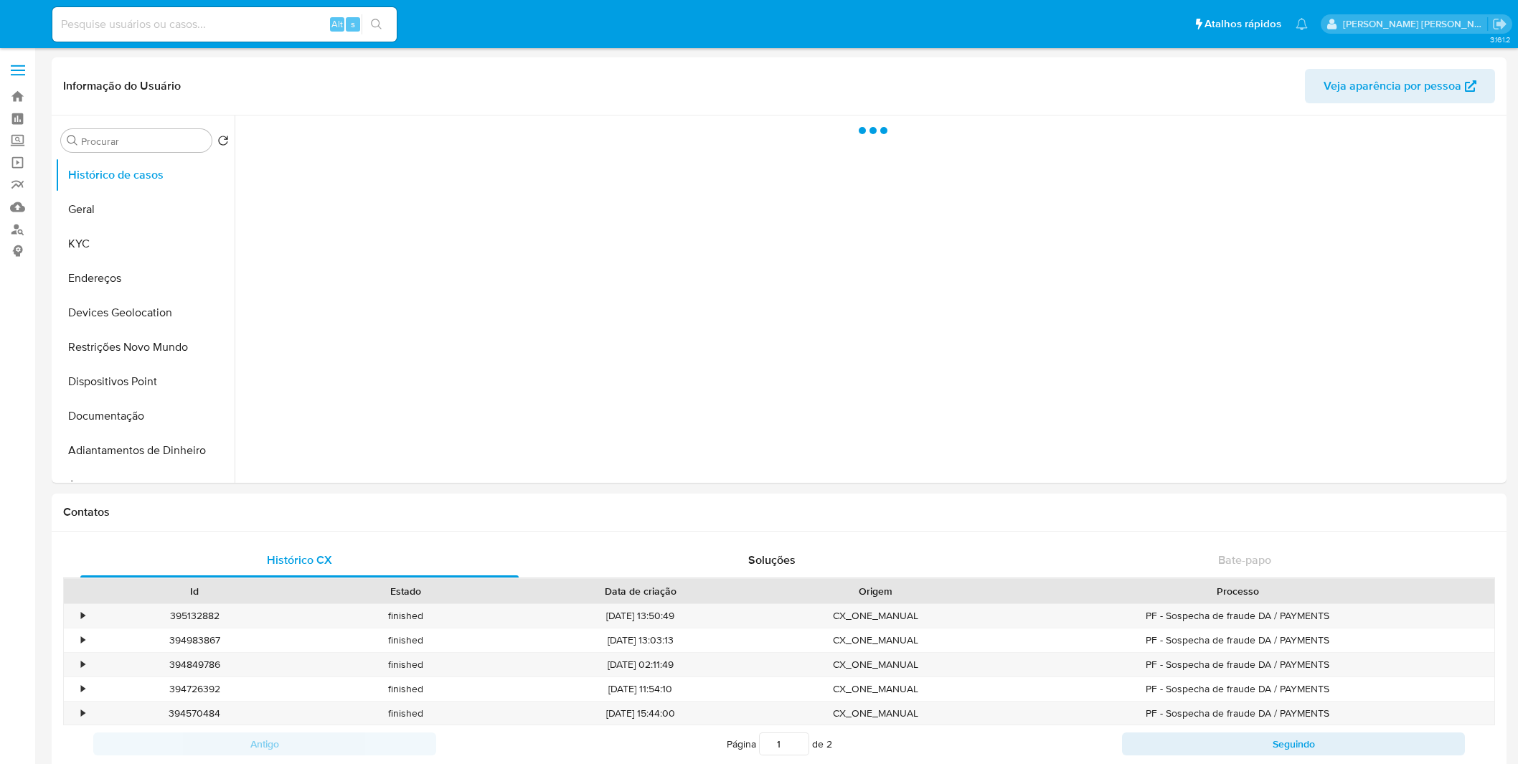
select select "10"
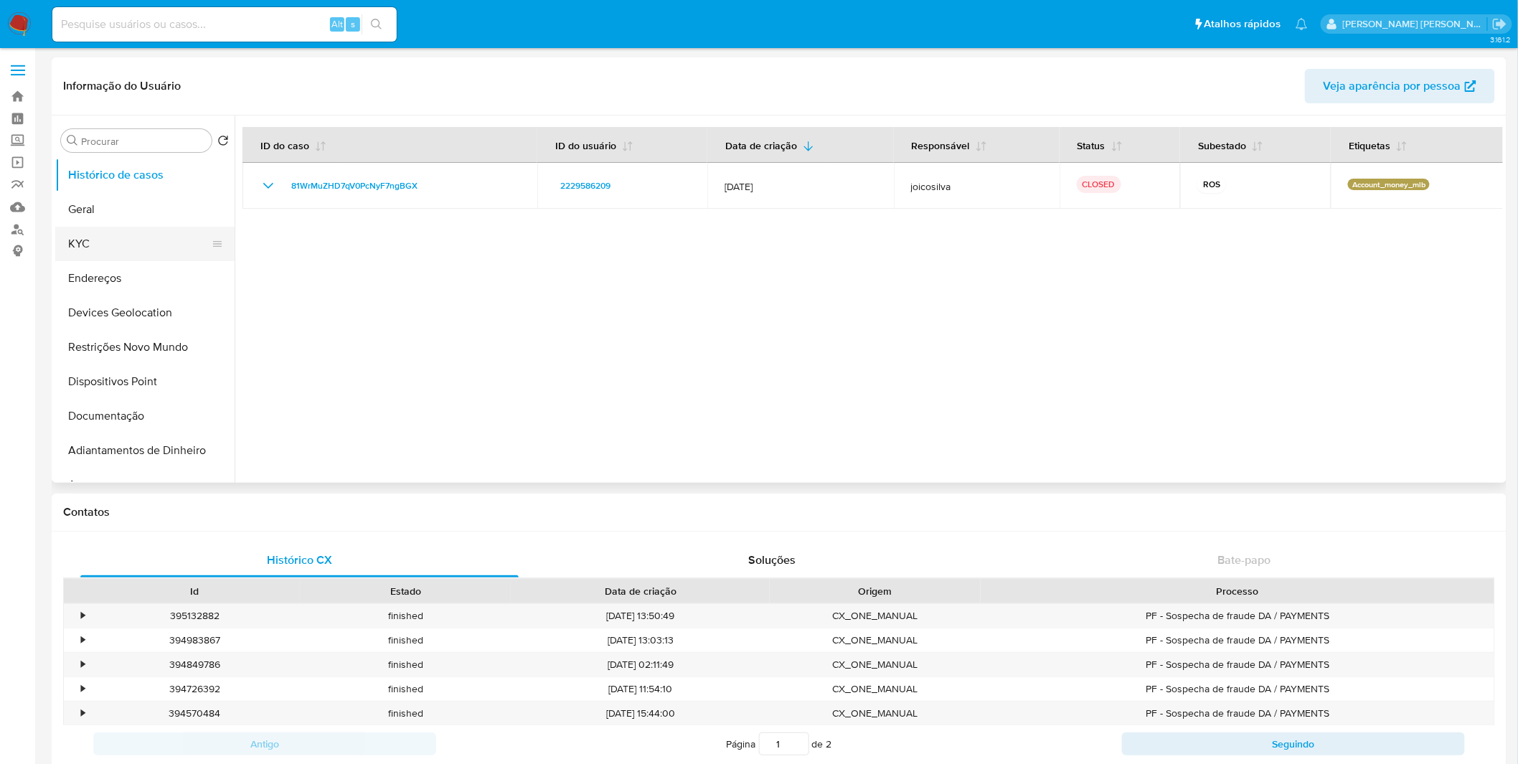
click at [142, 251] on button "KYC" at bounding box center [139, 244] width 168 height 34
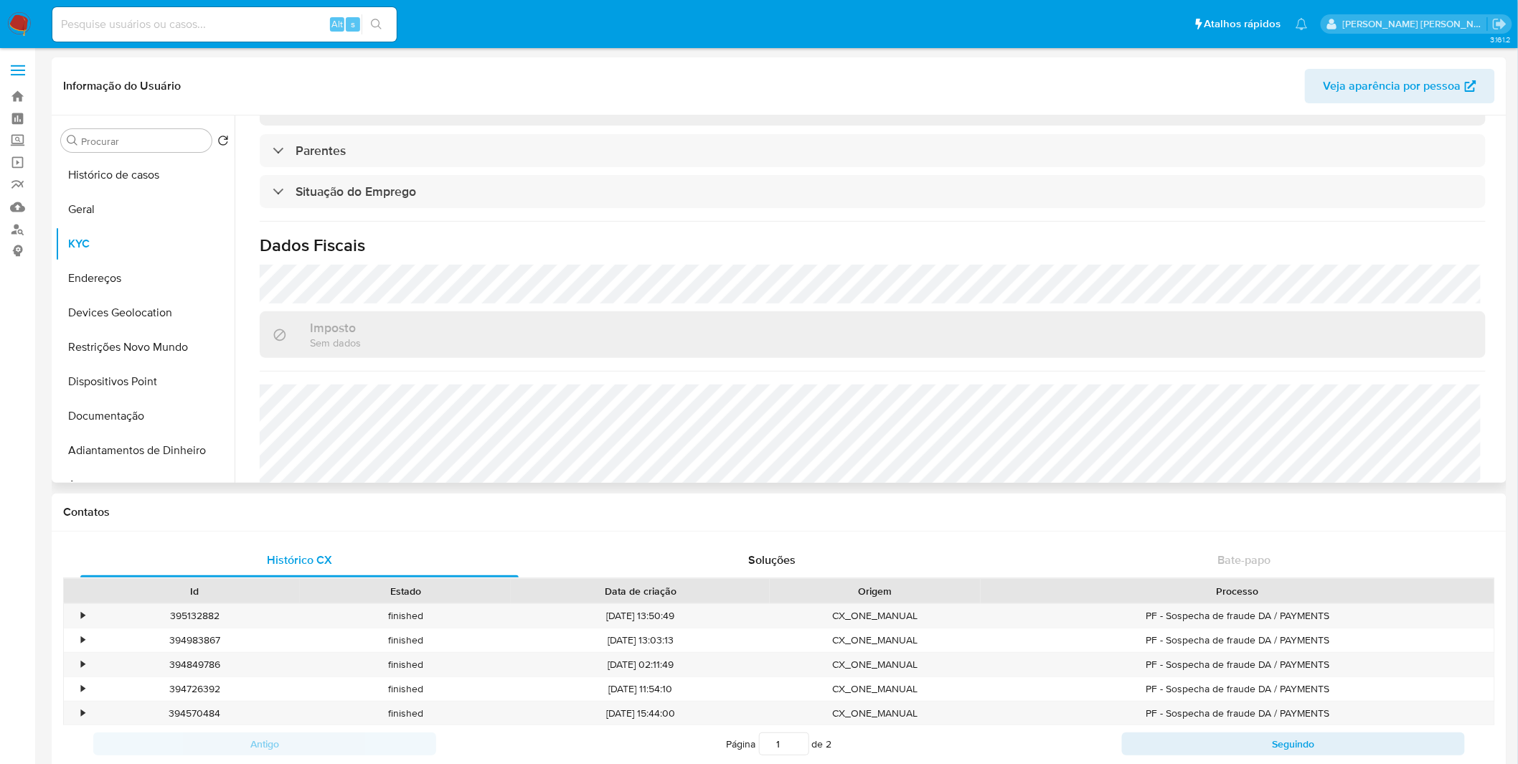
scroll to position [601, 0]
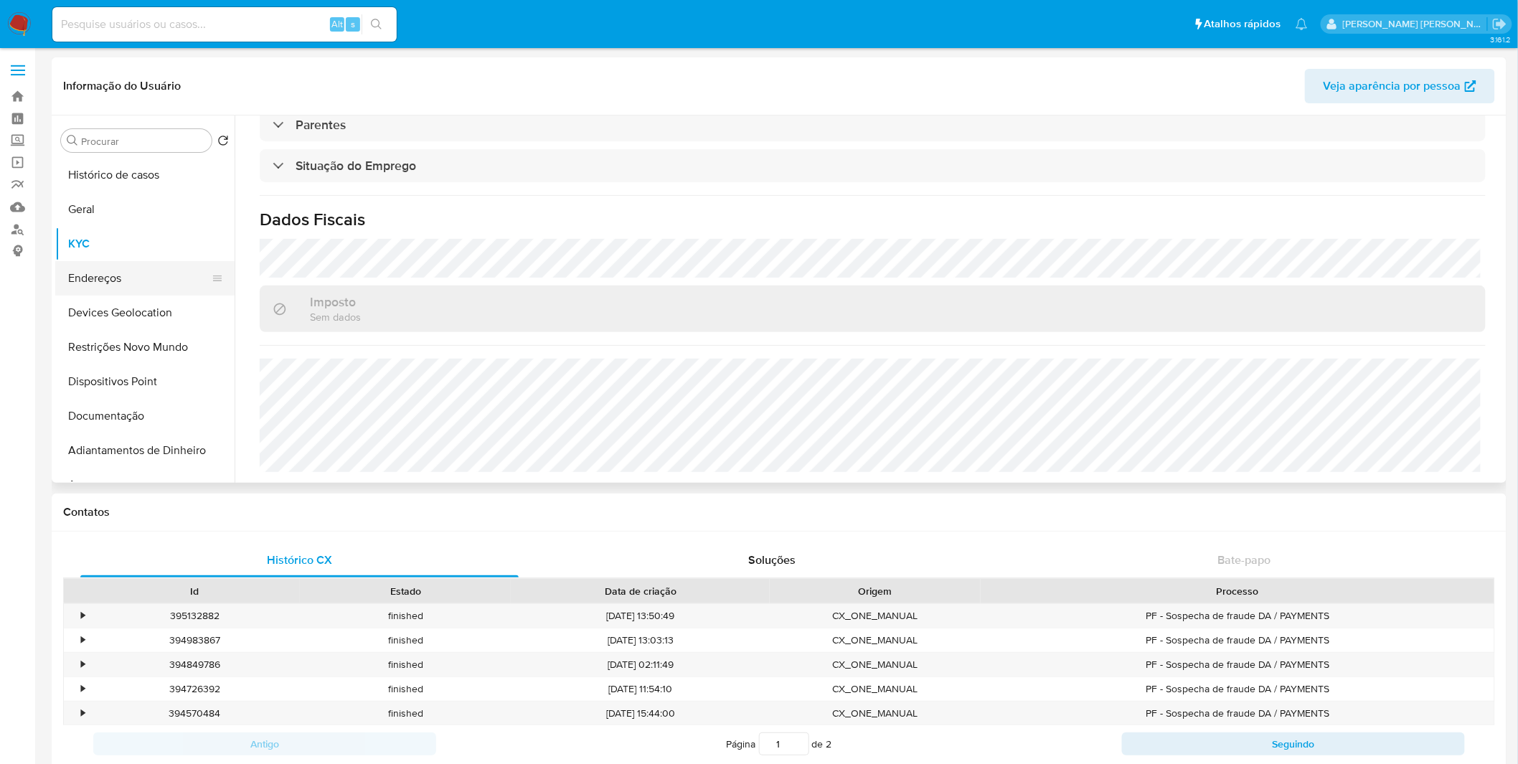
click at [120, 283] on button "Endereços" at bounding box center [139, 278] width 168 height 34
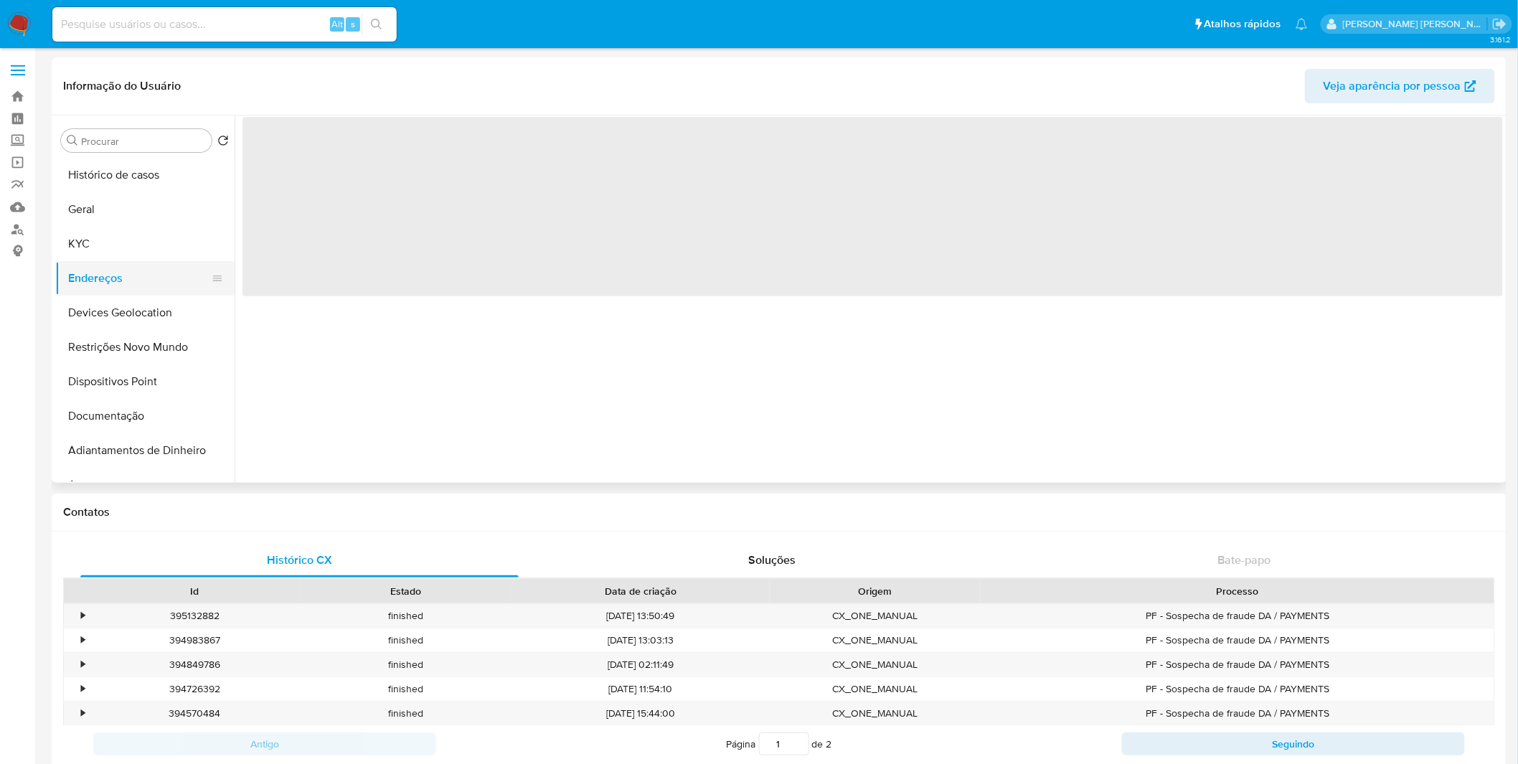
scroll to position [0, 0]
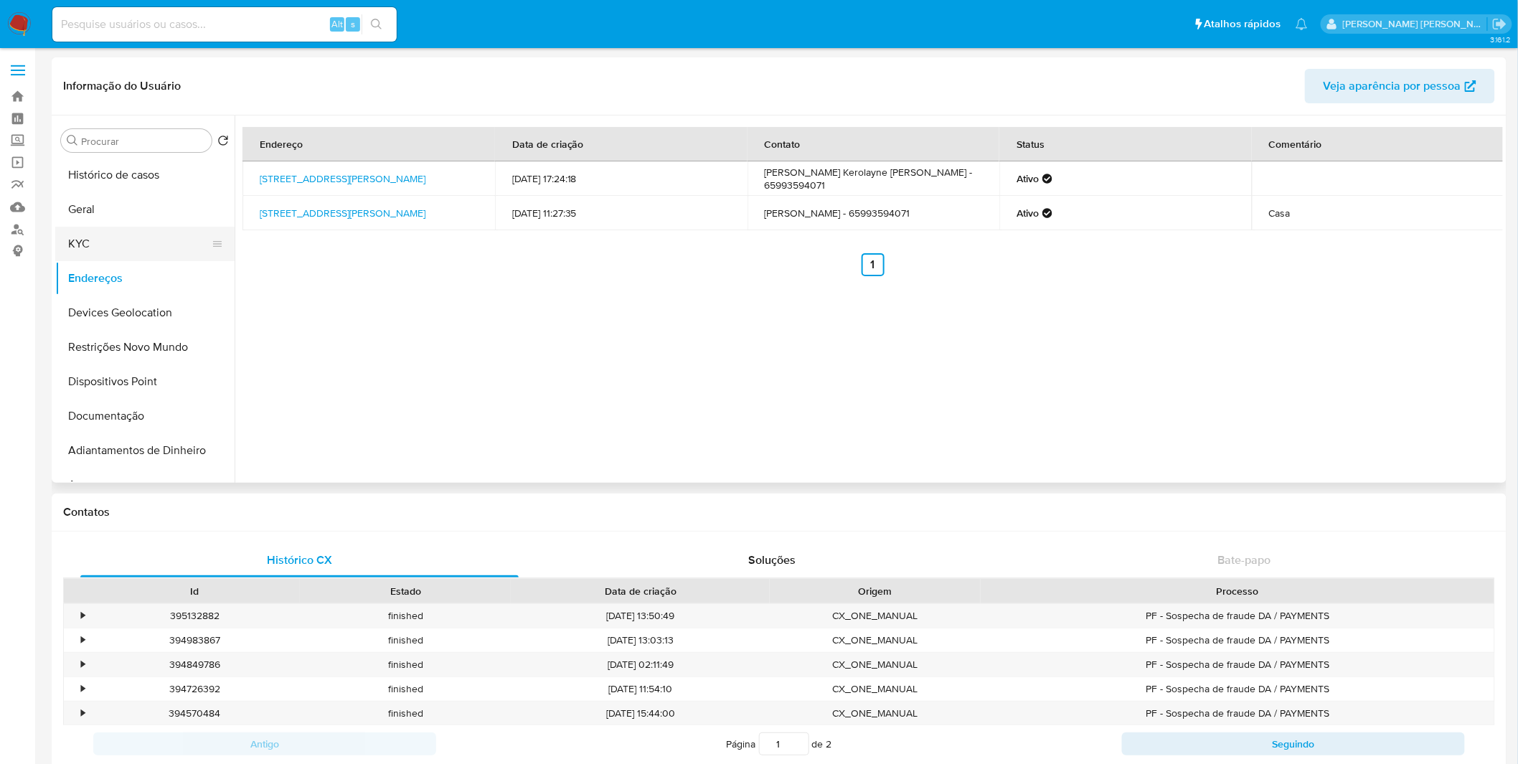
click at [179, 232] on button "KYC" at bounding box center [139, 244] width 168 height 34
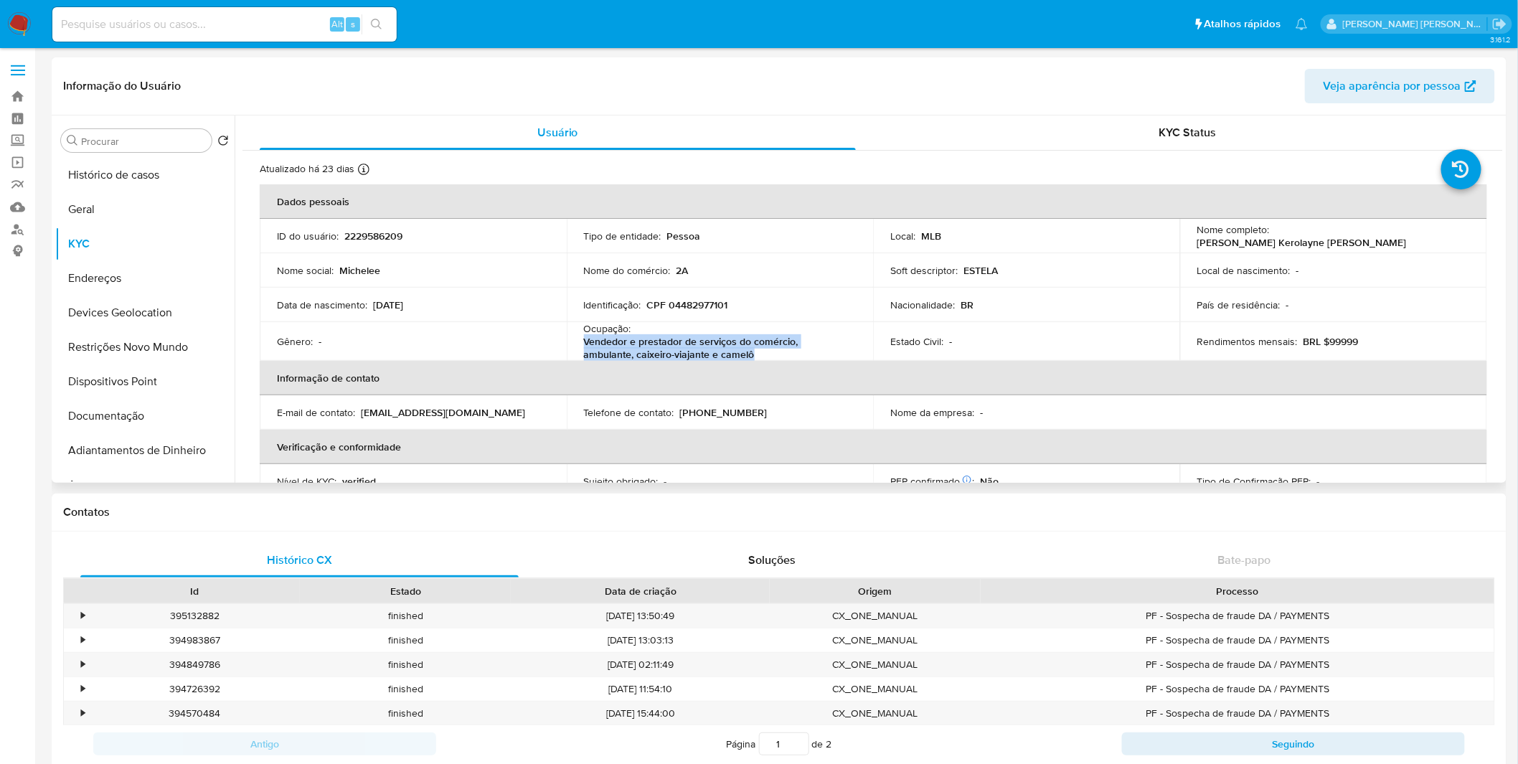
copy p "Vendedor e prestador de serviços do comércio, ambulante, caixeiro-viajante e ca…"
drag, startPoint x: 677, startPoint y: 349, endPoint x: 583, endPoint y: 347, distance: 93.3
click at [584, 347] on p "Vendedor e prestador de serviços do comércio, ambulante, caixeiro-viajante e ca…" at bounding box center [717, 348] width 267 height 26
click at [144, 184] on button "Histórico de casos" at bounding box center [139, 175] width 168 height 34
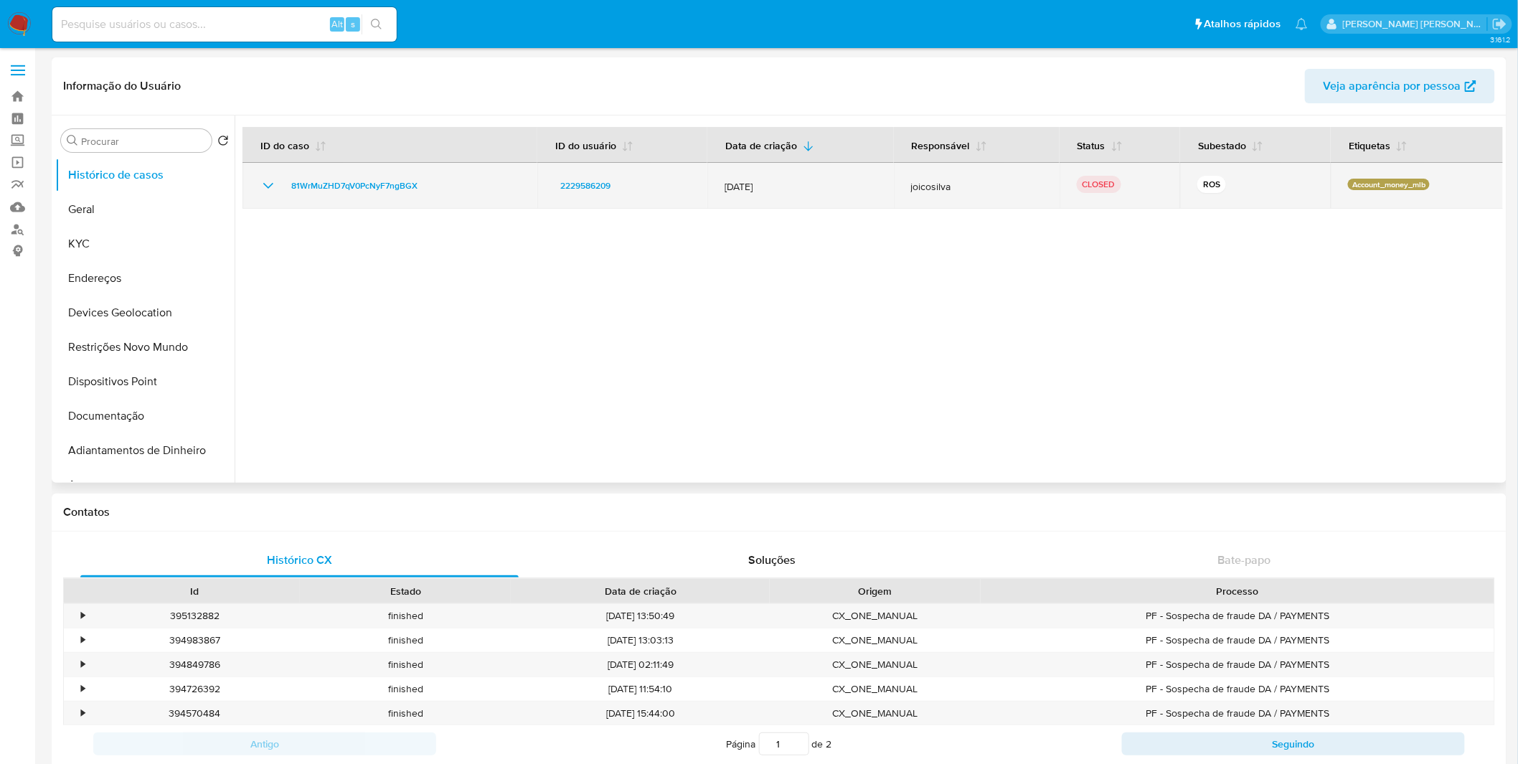
click at [260, 192] on icon "Mostrar/Ocultar" at bounding box center [268, 185] width 17 height 17
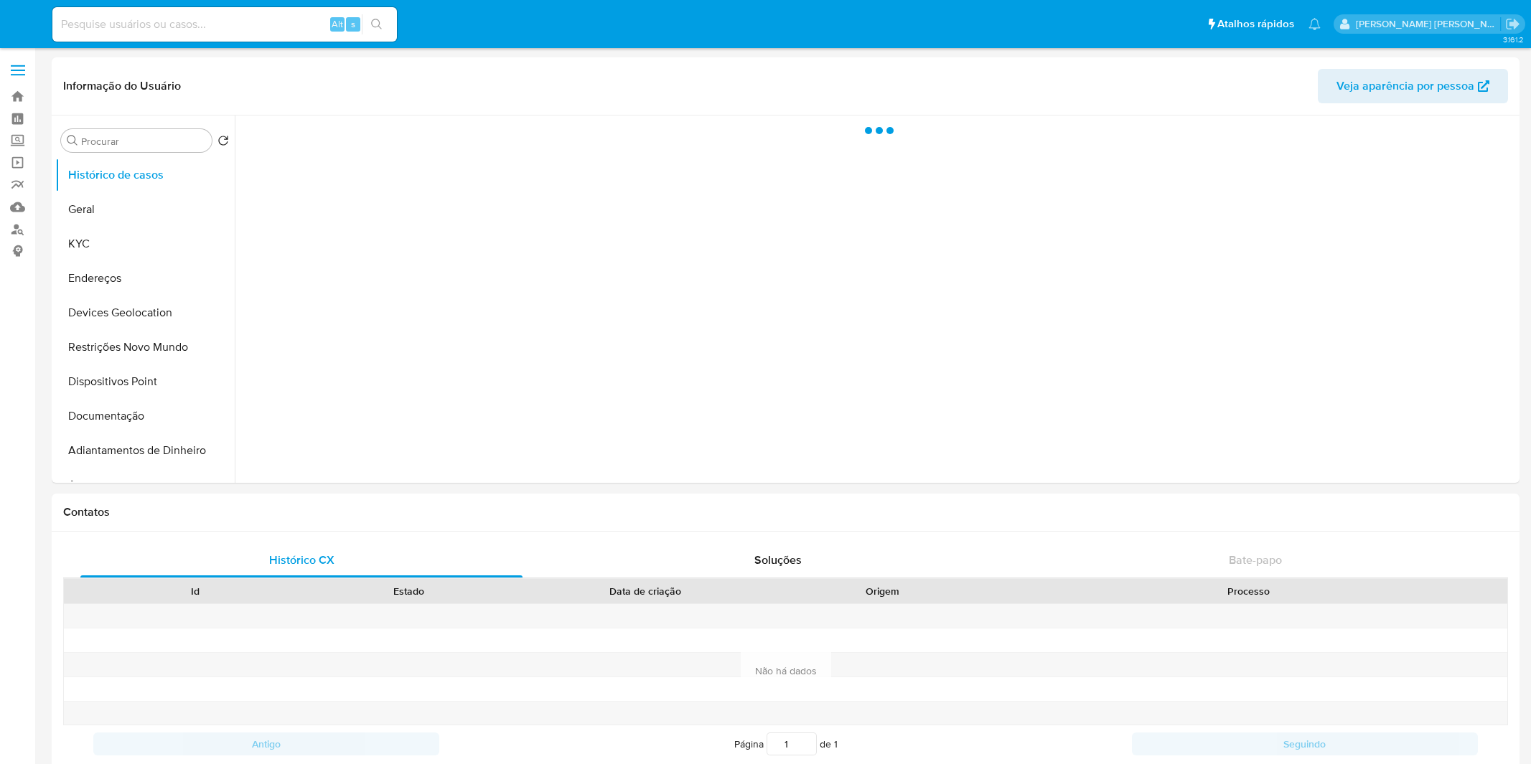
select select "10"
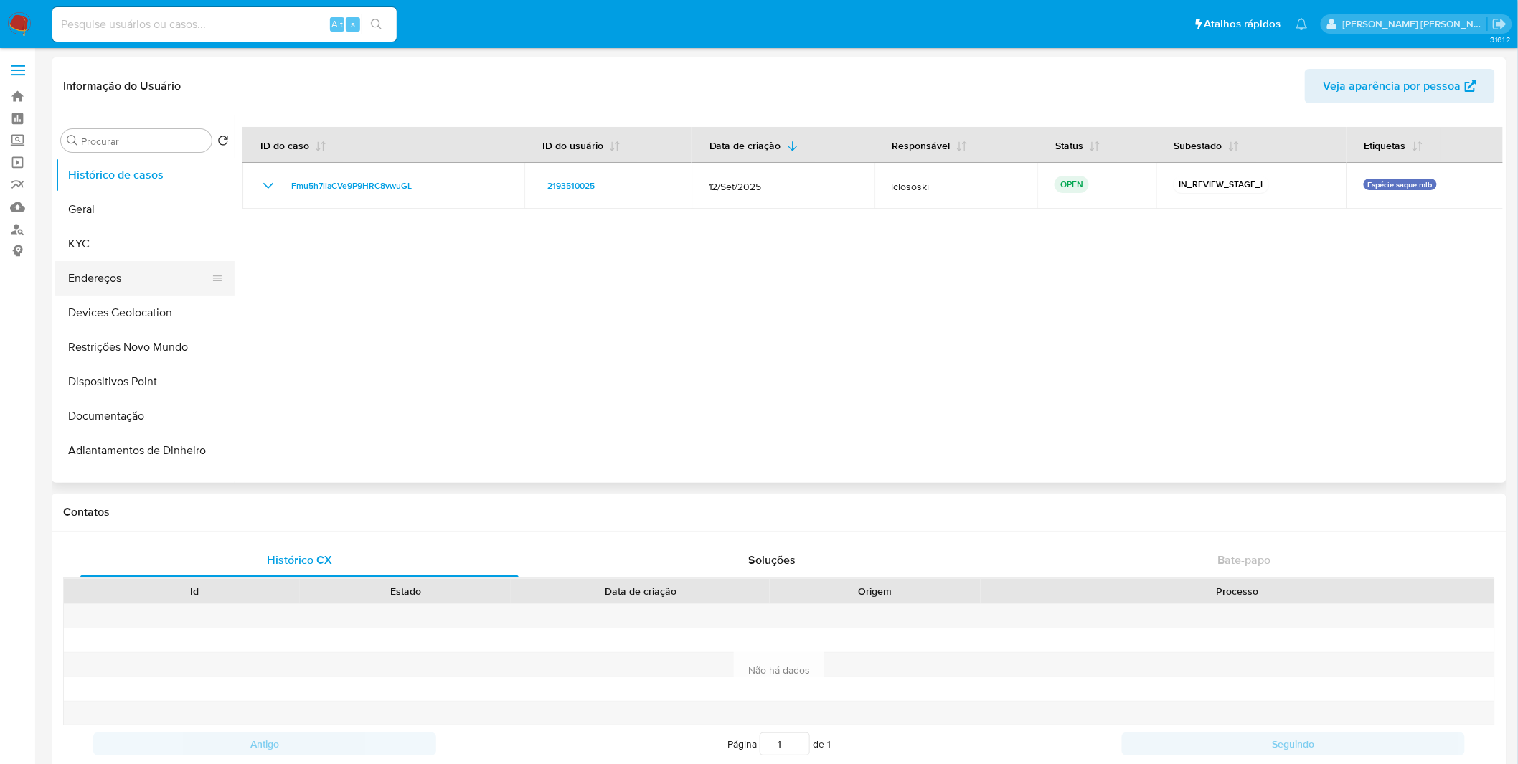
click at [76, 269] on button "Endereços" at bounding box center [139, 278] width 168 height 34
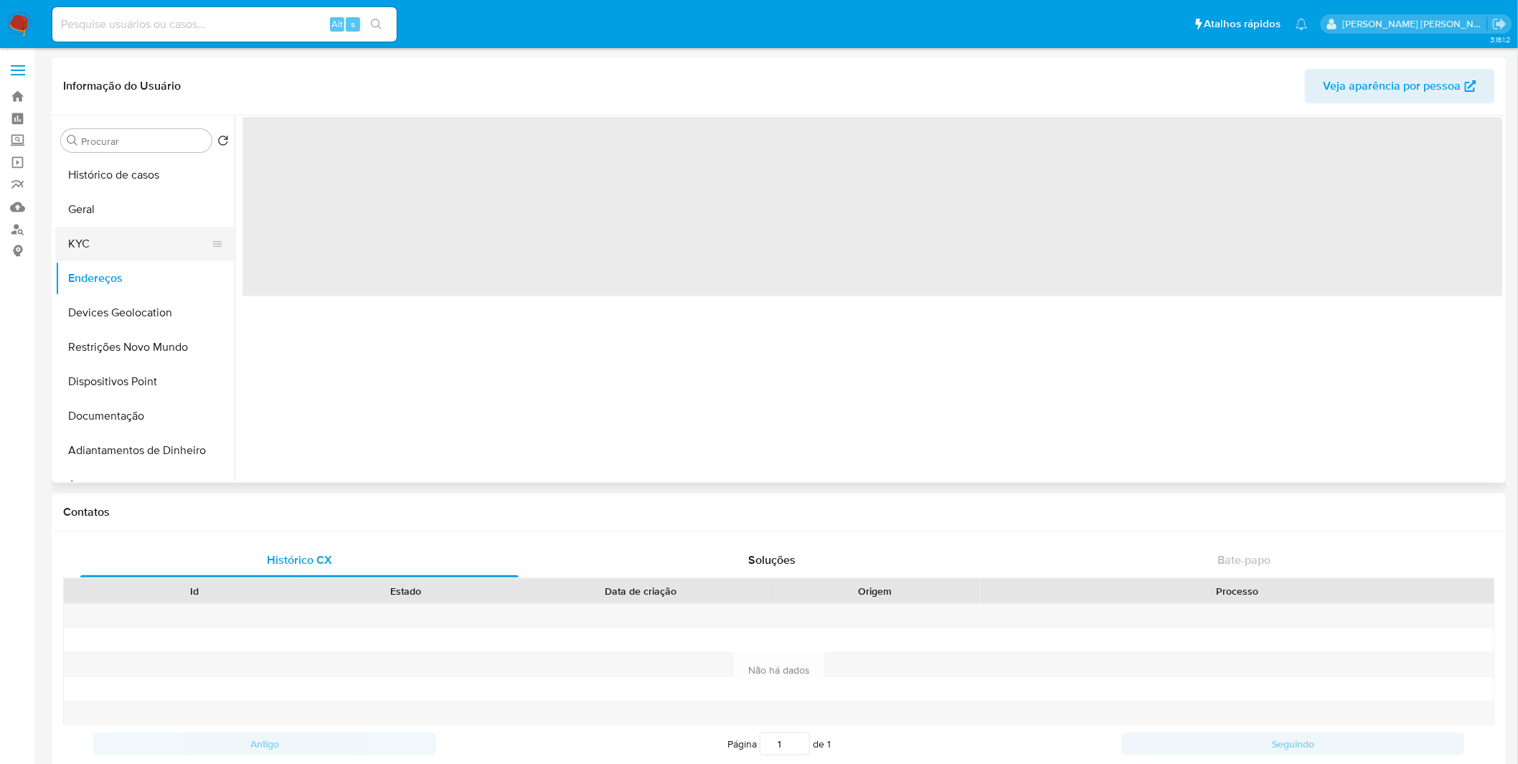
click at [105, 234] on button "KYC" at bounding box center [139, 244] width 168 height 34
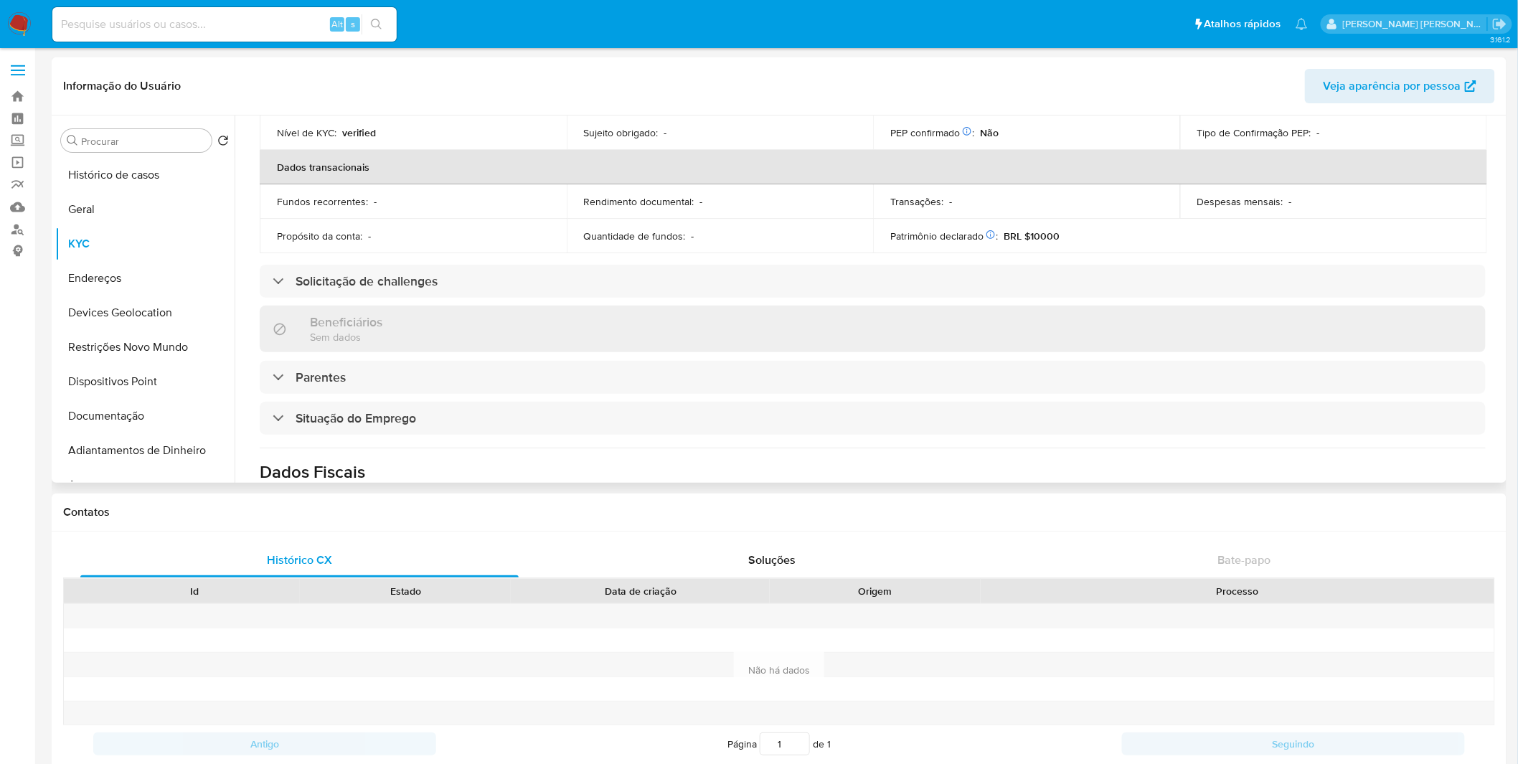
scroll to position [597, 0]
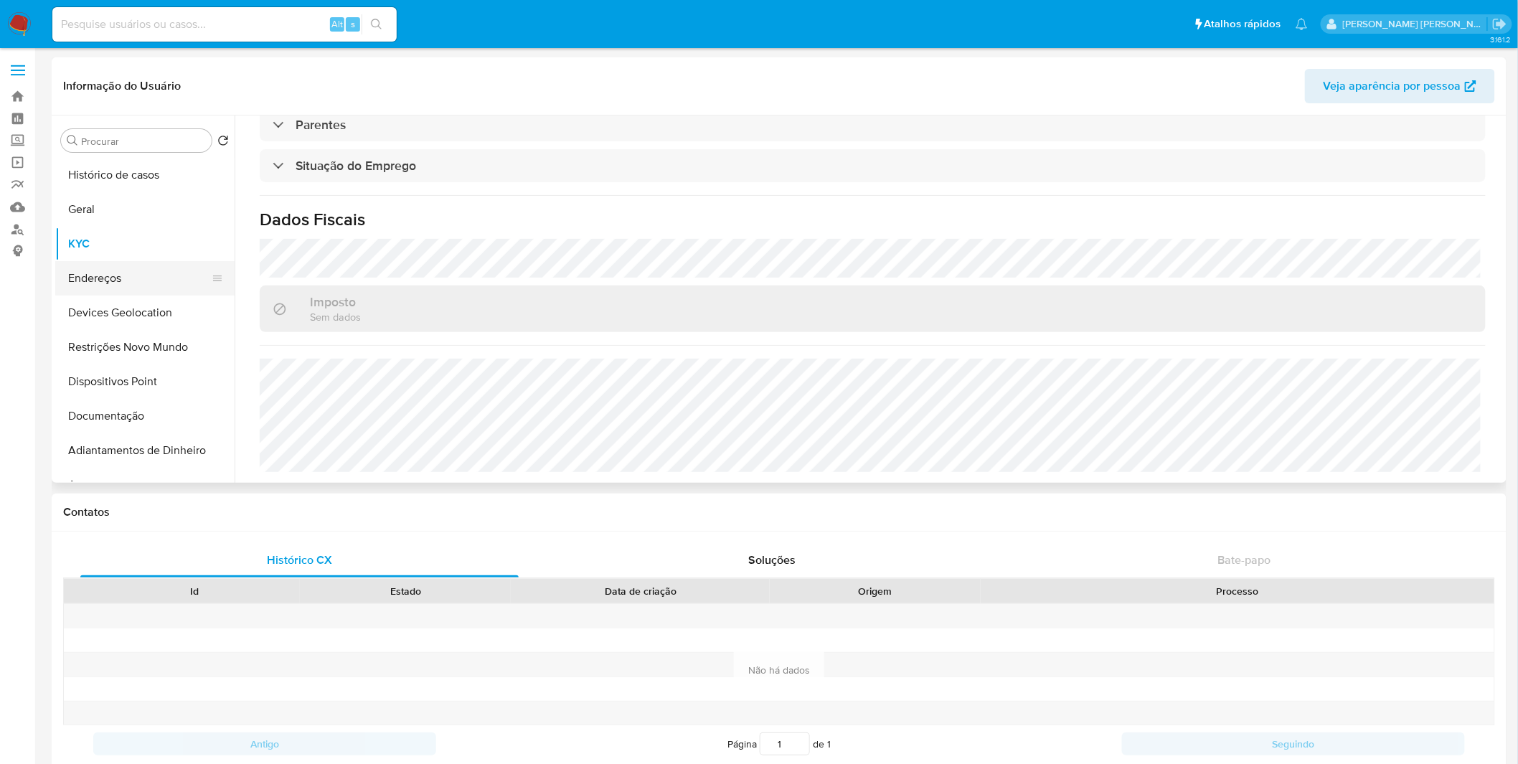
click at [113, 273] on button "Endereços" at bounding box center [139, 278] width 168 height 34
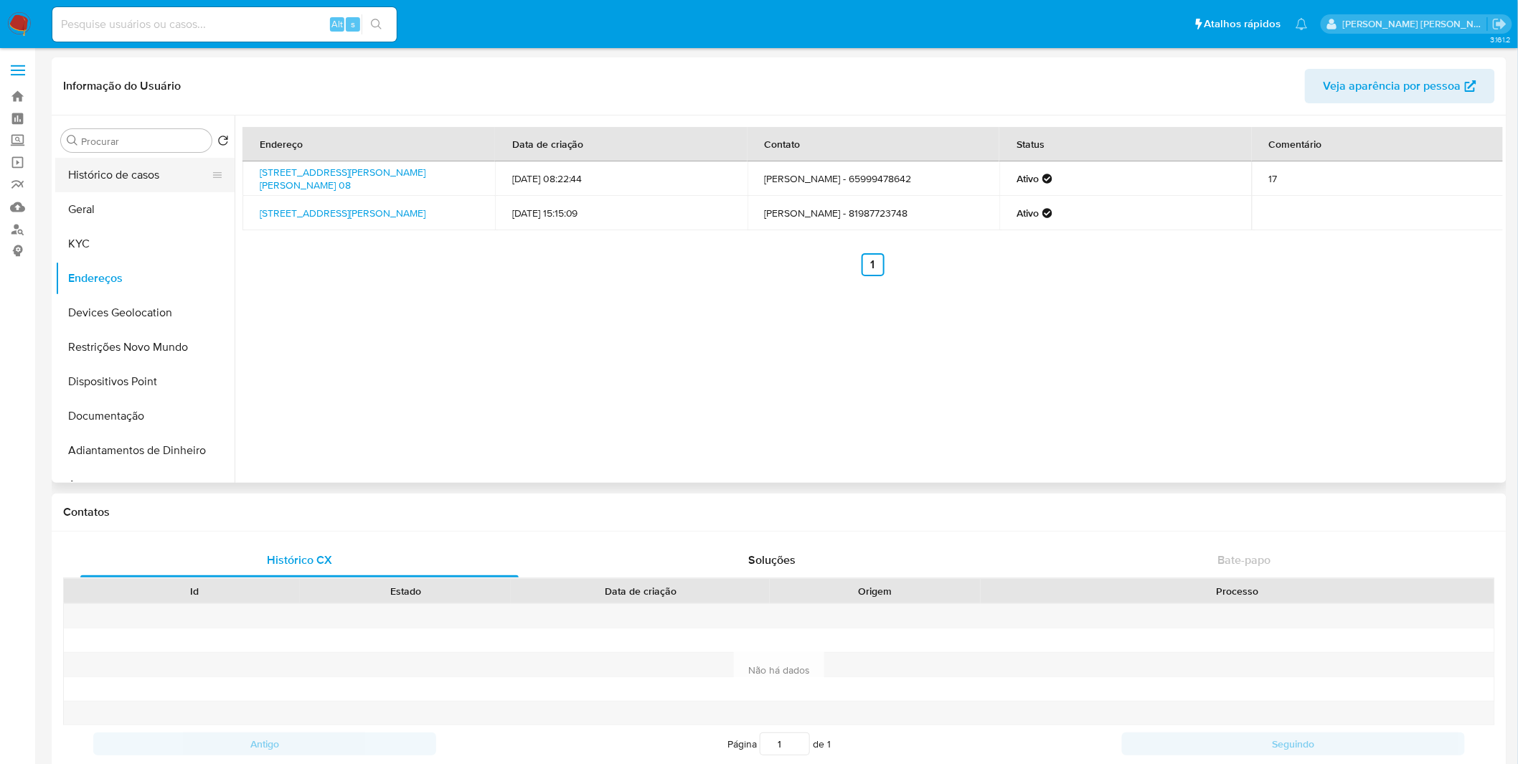
click at [138, 184] on button "Histórico de casos" at bounding box center [139, 175] width 168 height 34
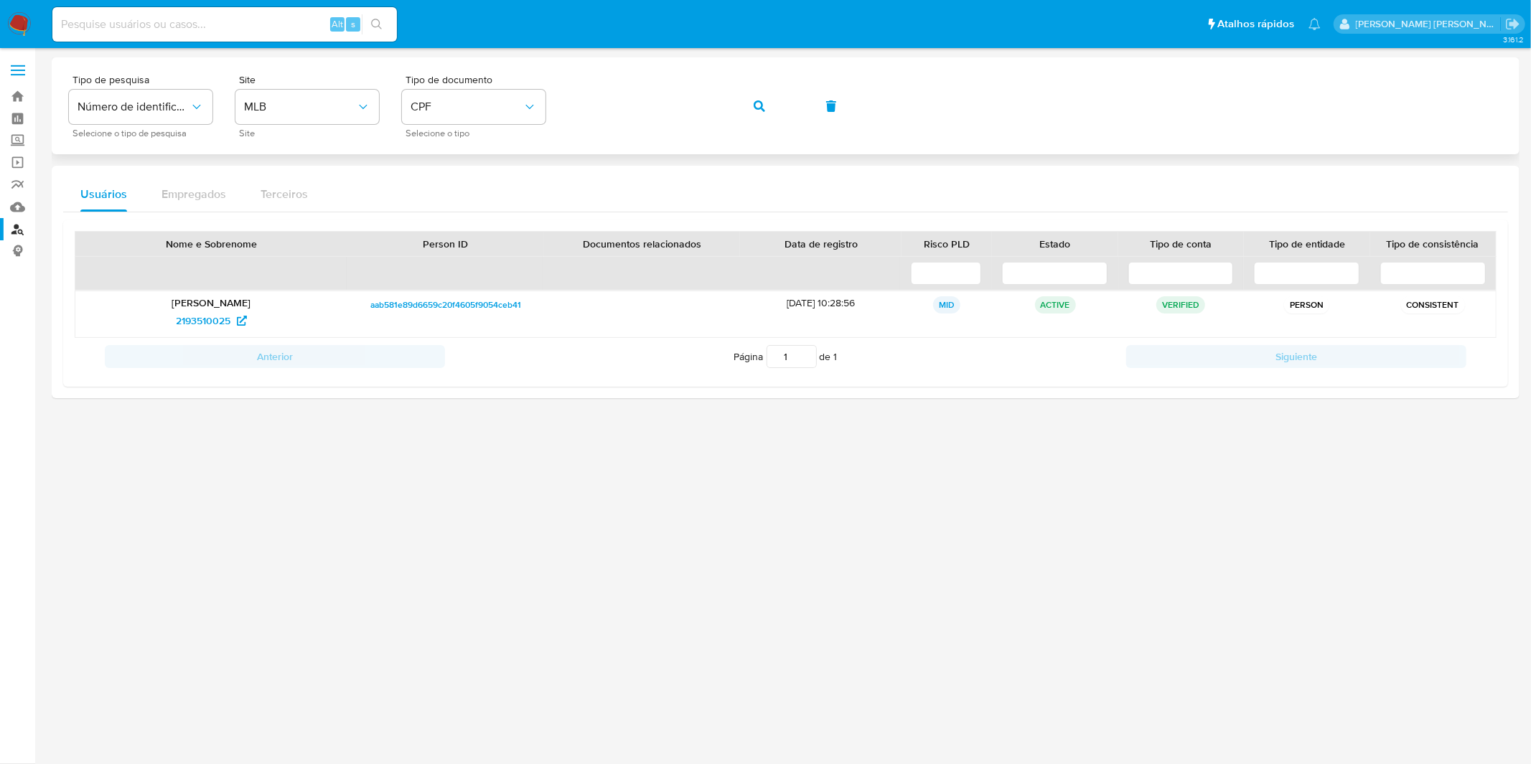
click at [741, 112] on button "button" at bounding box center [759, 106] width 49 height 34
click at [763, 111] on icon "button" at bounding box center [758, 105] width 11 height 11
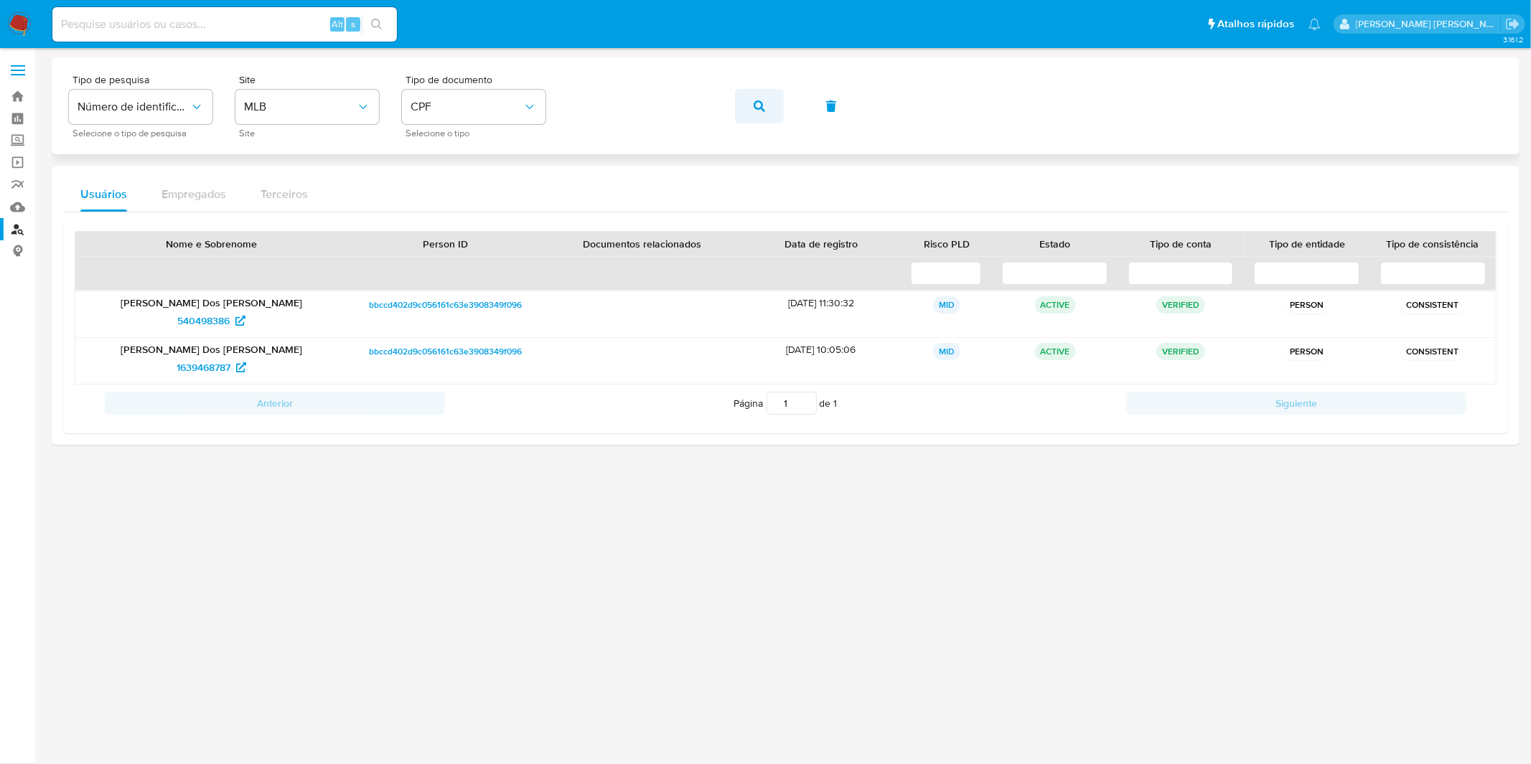
click at [765, 115] on button "button" at bounding box center [759, 106] width 49 height 34
click at [764, 110] on button "button" at bounding box center [759, 106] width 49 height 34
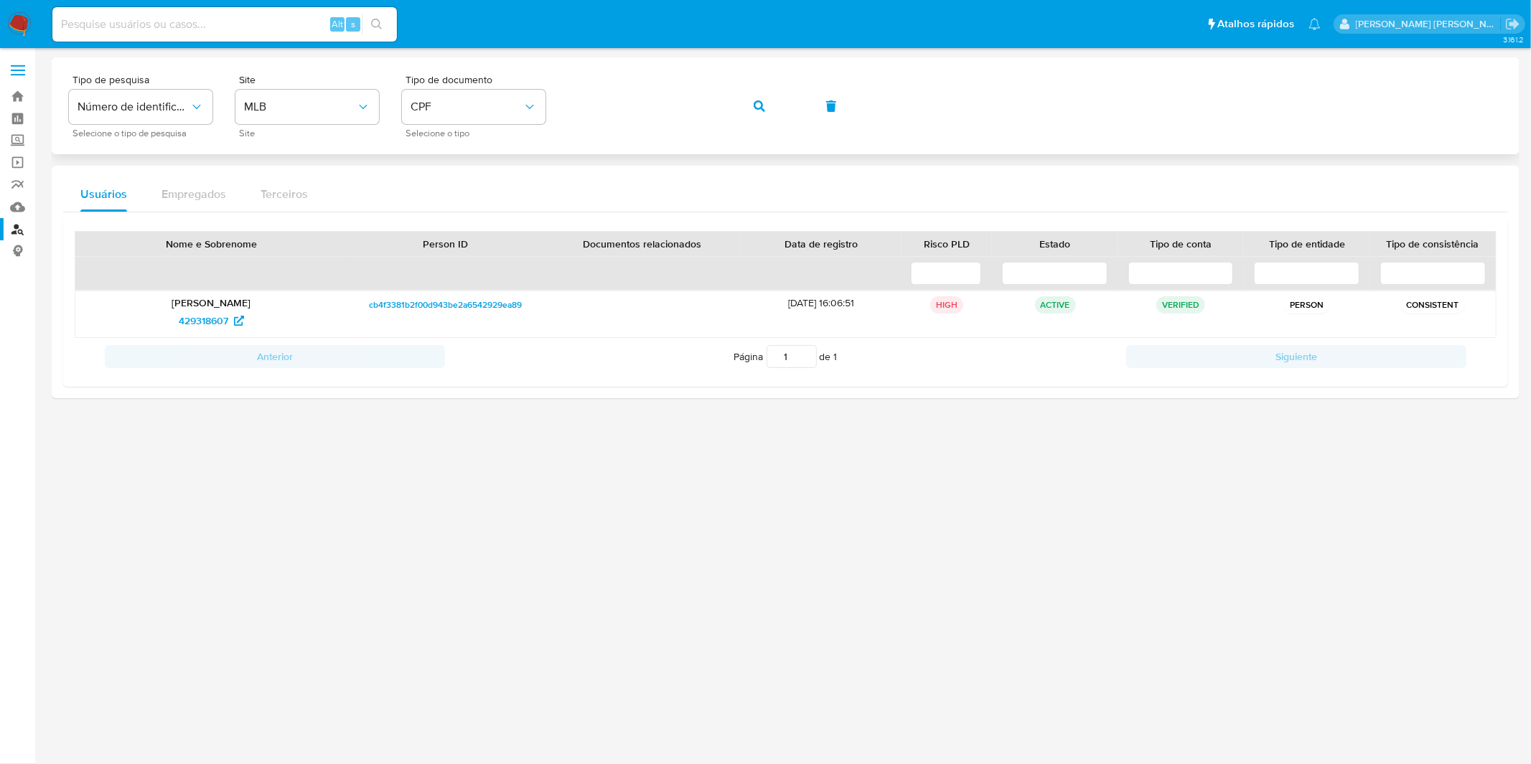
click at [733, 105] on div "Tipo de pesquisa Número de identificação Selecione o tipo de pesquisa Site MLB …" at bounding box center [785, 106] width 1433 height 62
click at [755, 108] on icon "button" at bounding box center [758, 105] width 11 height 11
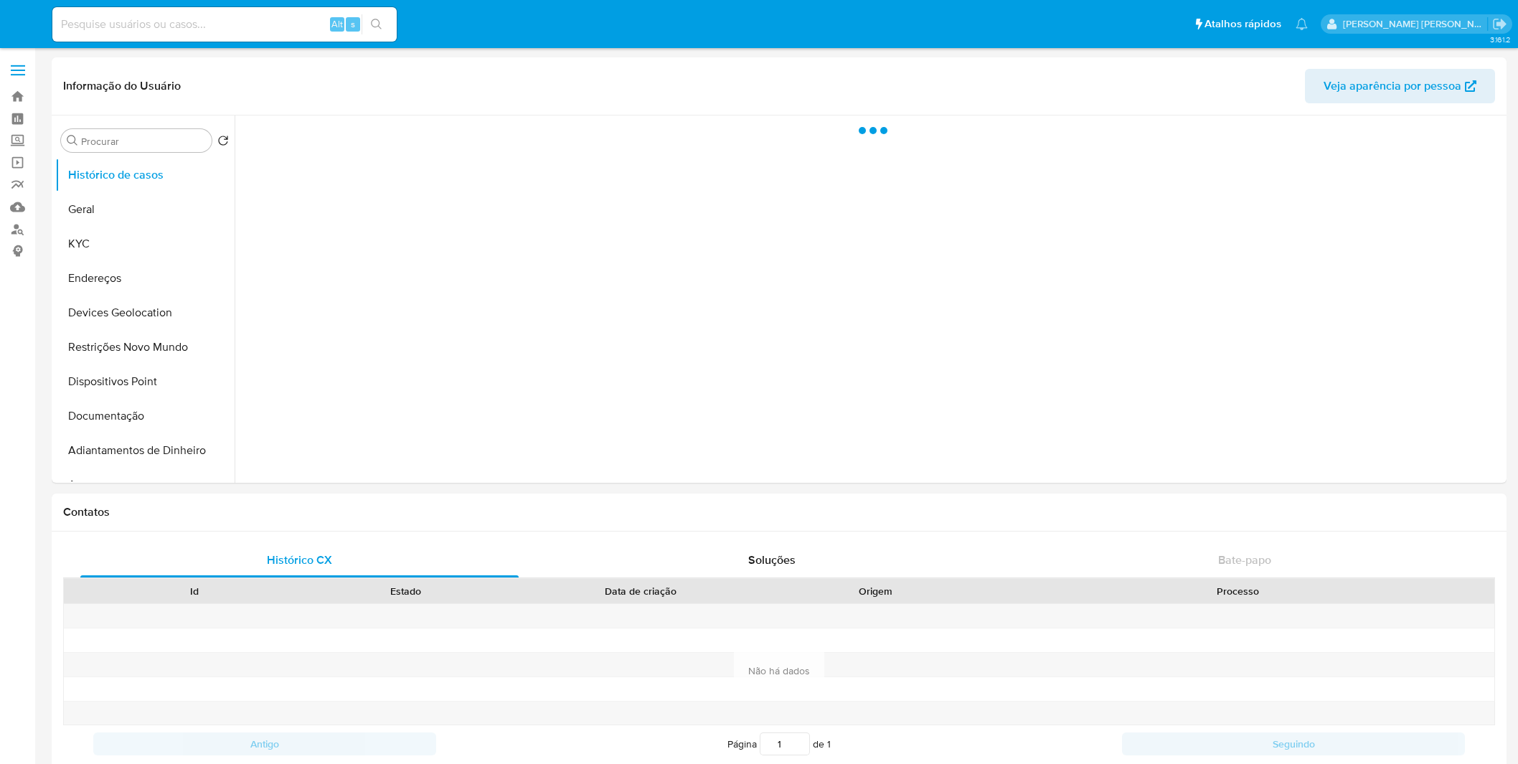
select select "10"
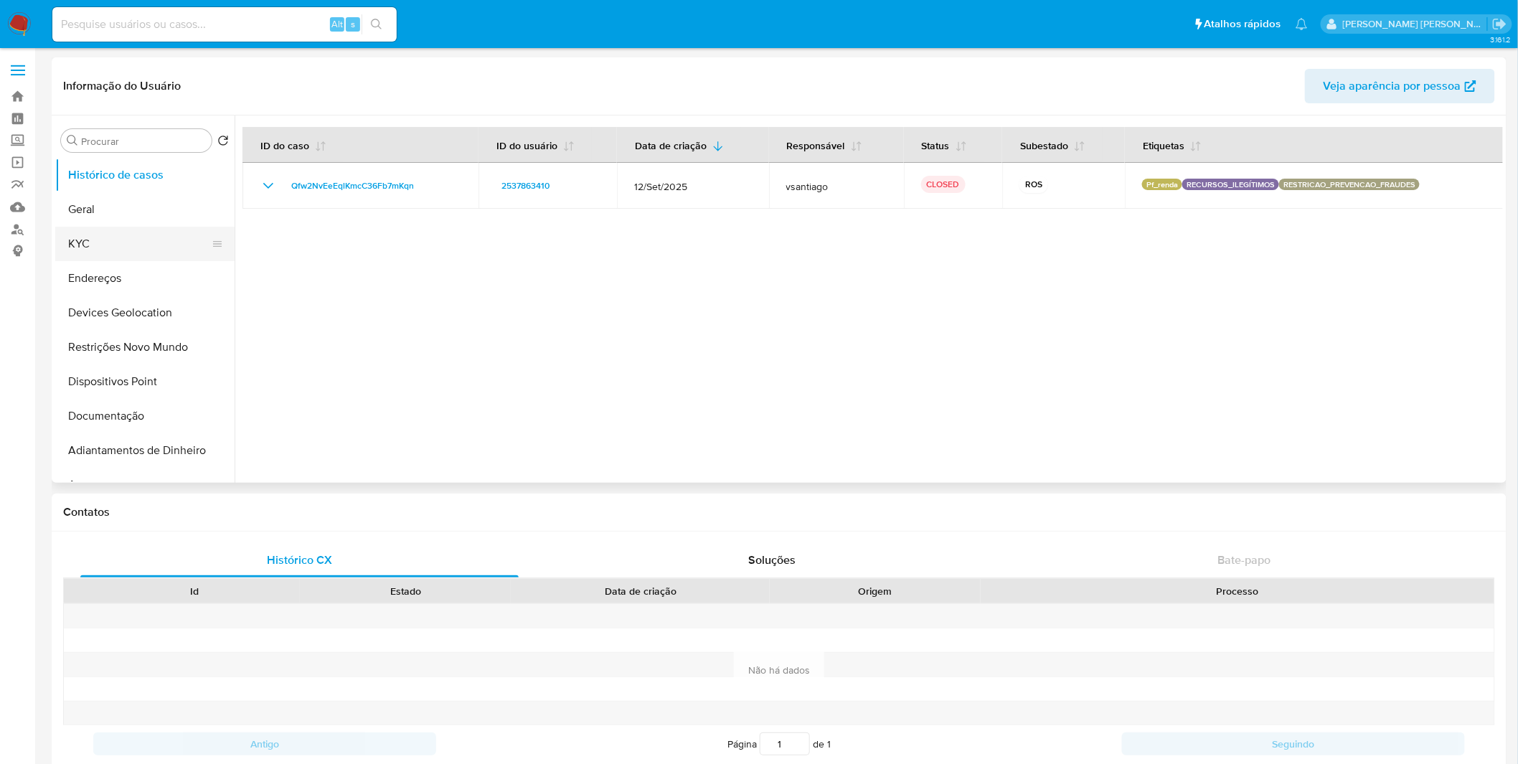
click at [146, 239] on button "KYC" at bounding box center [139, 244] width 168 height 34
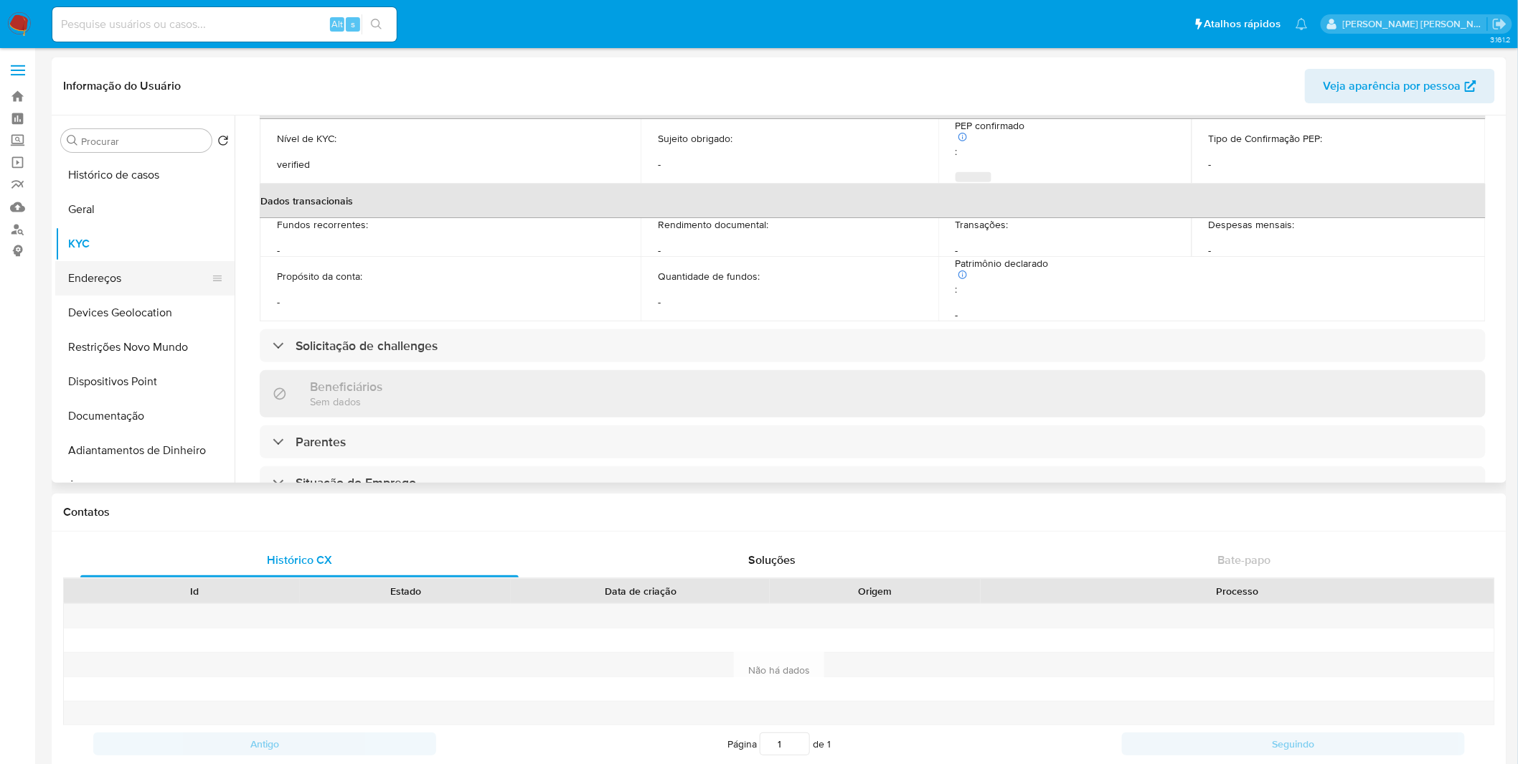
scroll to position [597, 0]
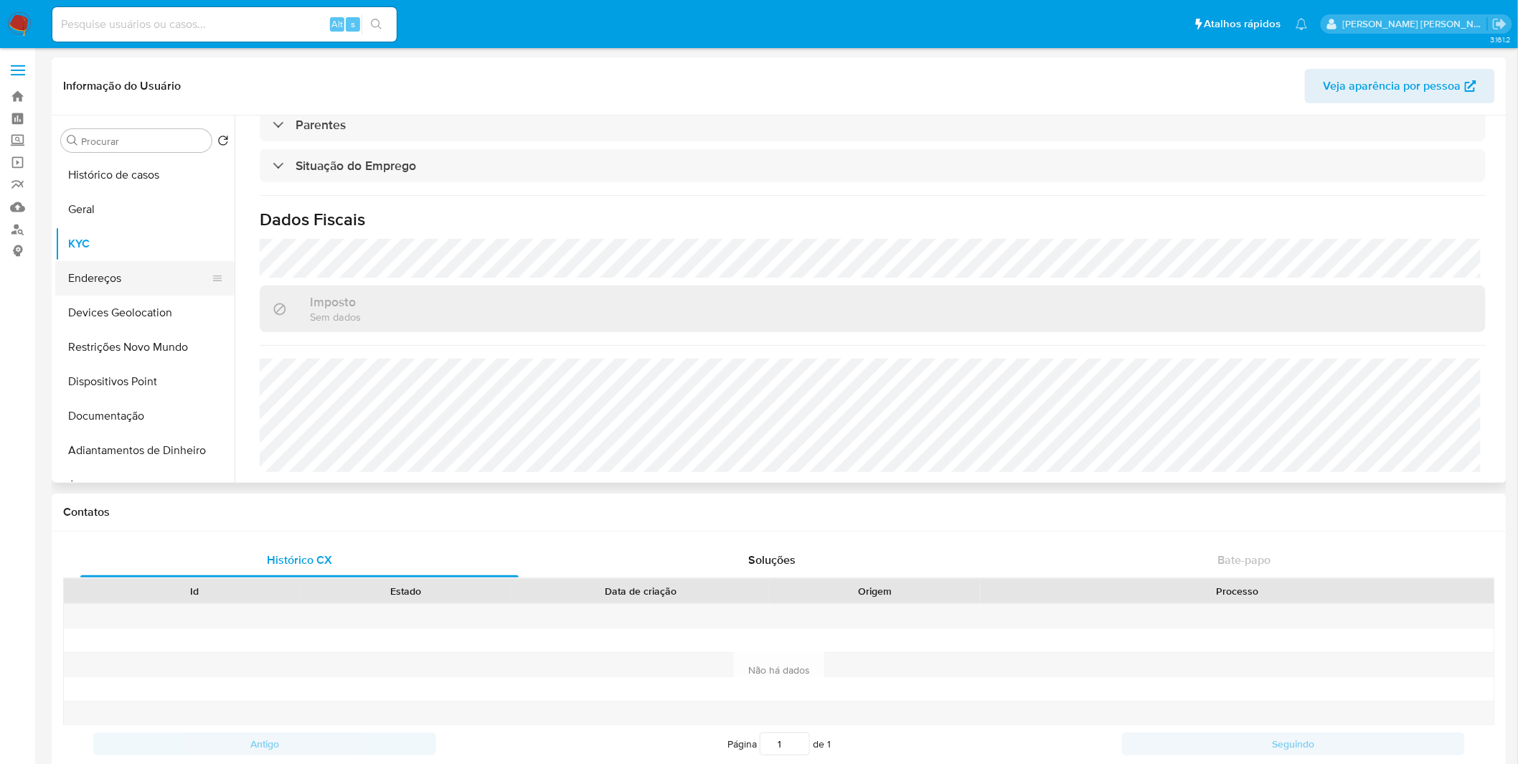
click at [161, 288] on button "Endereços" at bounding box center [139, 278] width 168 height 34
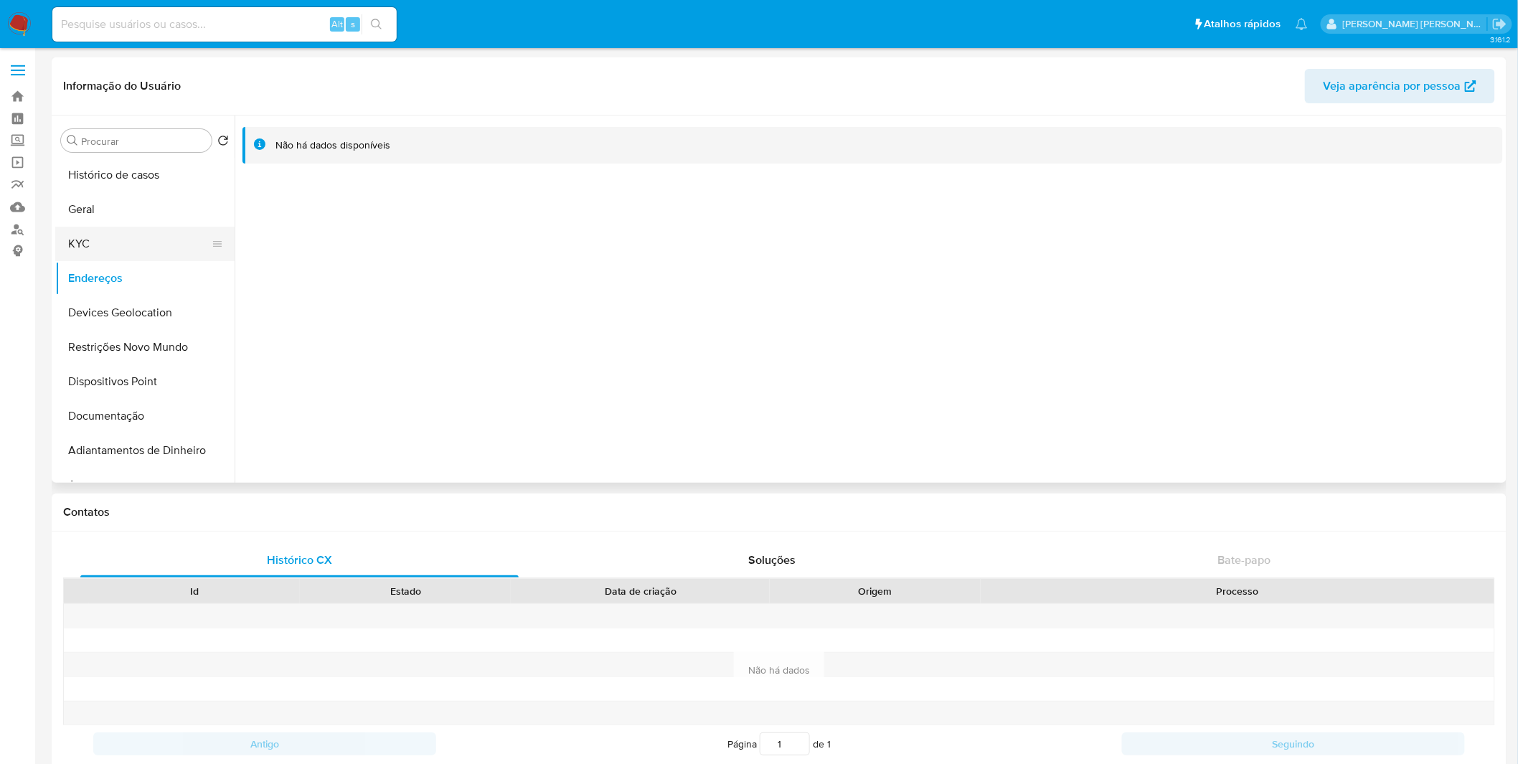
click at [161, 242] on button "KYC" at bounding box center [139, 244] width 168 height 34
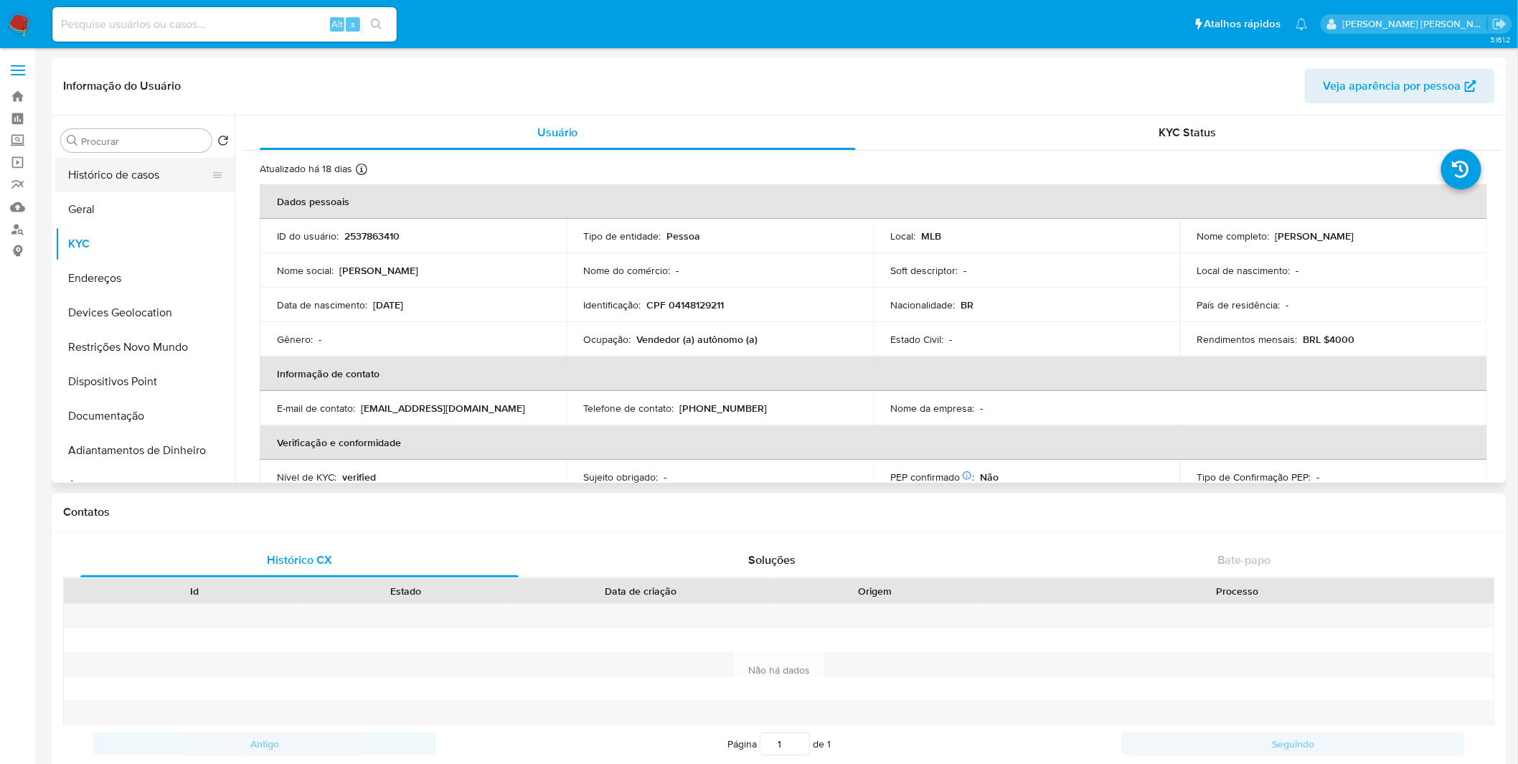
click at [117, 177] on button "Histórico de casos" at bounding box center [139, 175] width 168 height 34
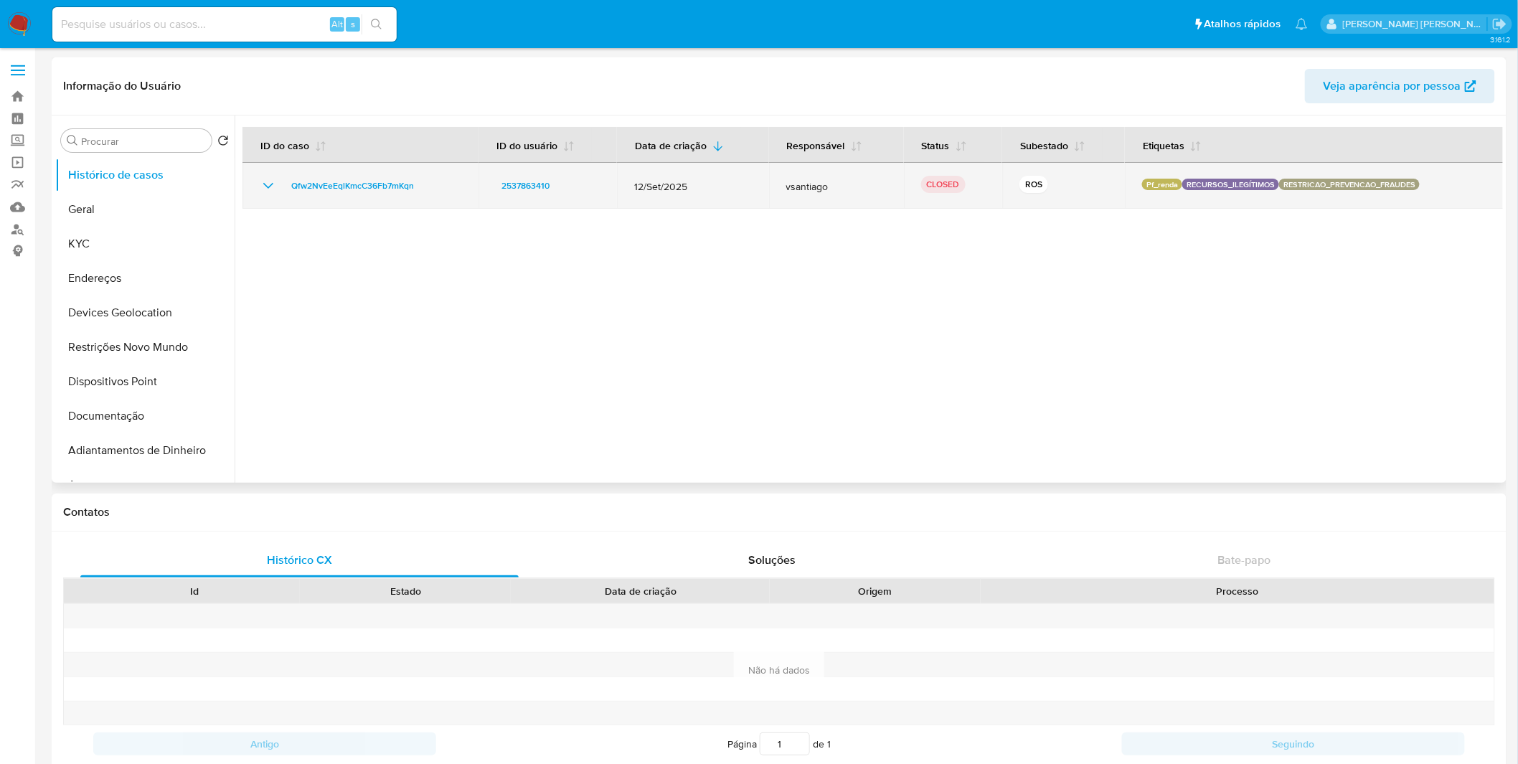
click at [267, 182] on icon "Mostrar/Ocultar" at bounding box center [268, 185] width 17 height 17
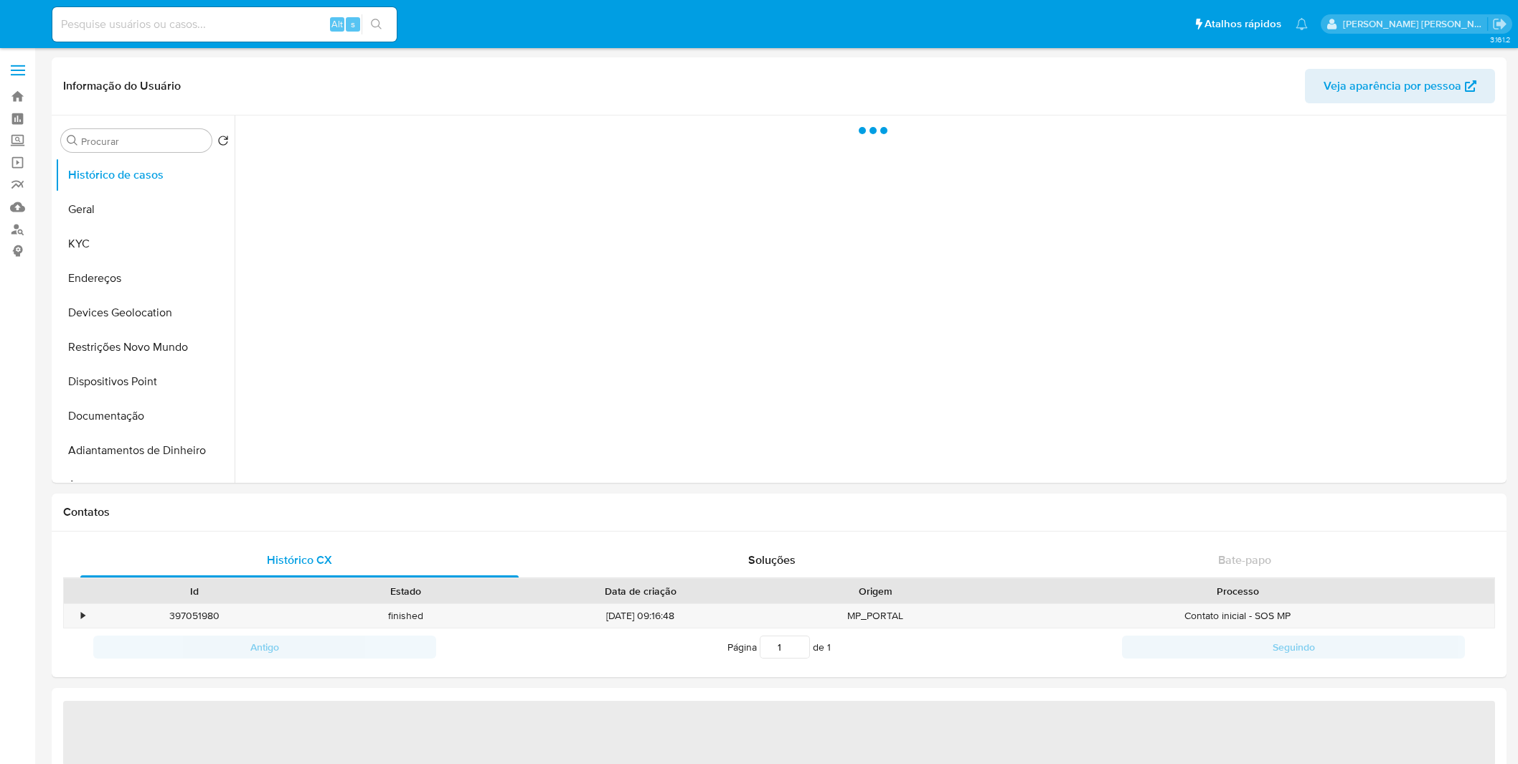
select select "10"
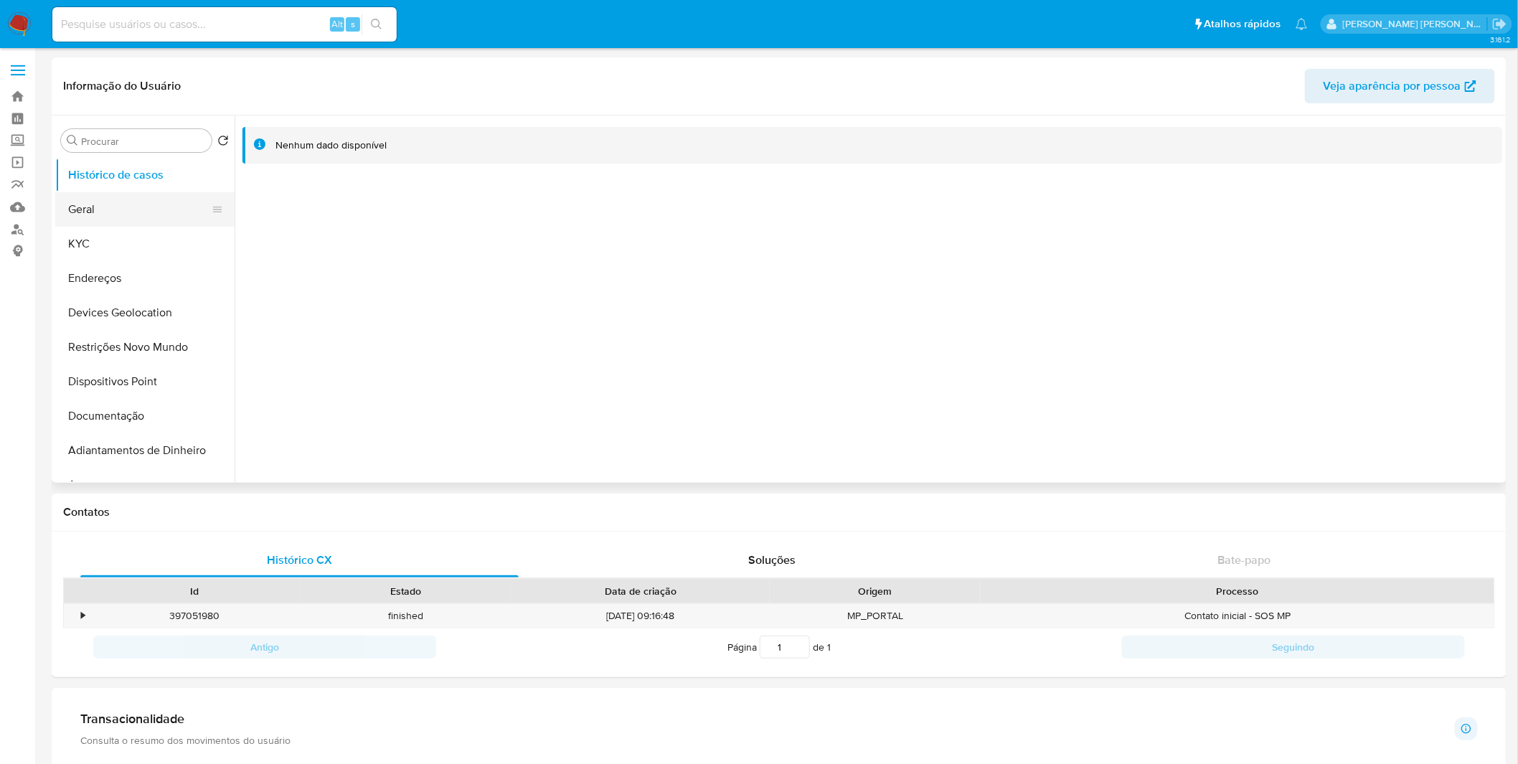
click at [131, 222] on button "Geral" at bounding box center [139, 209] width 168 height 34
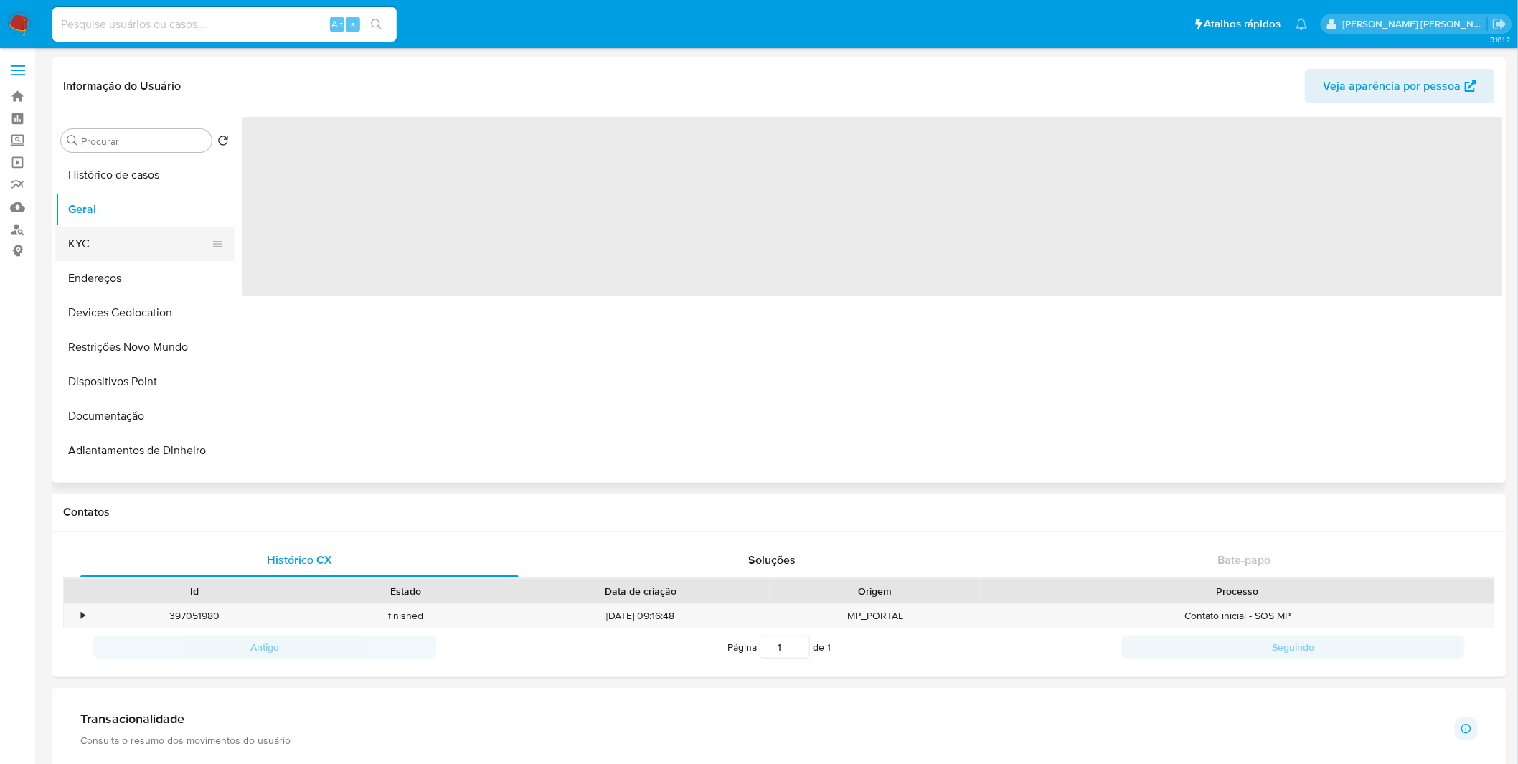
click at [135, 245] on button "KYC" at bounding box center [139, 244] width 168 height 34
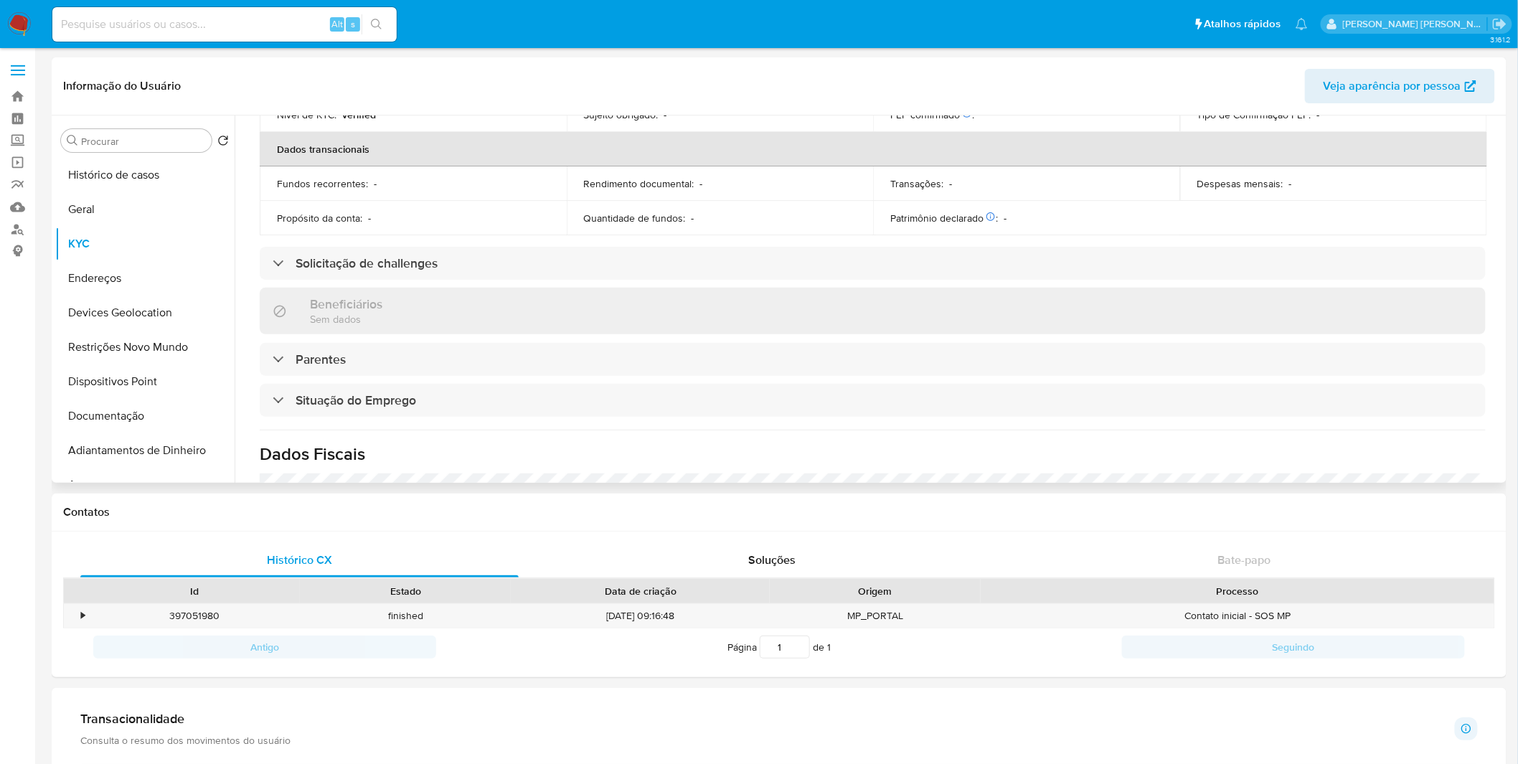
scroll to position [597, 0]
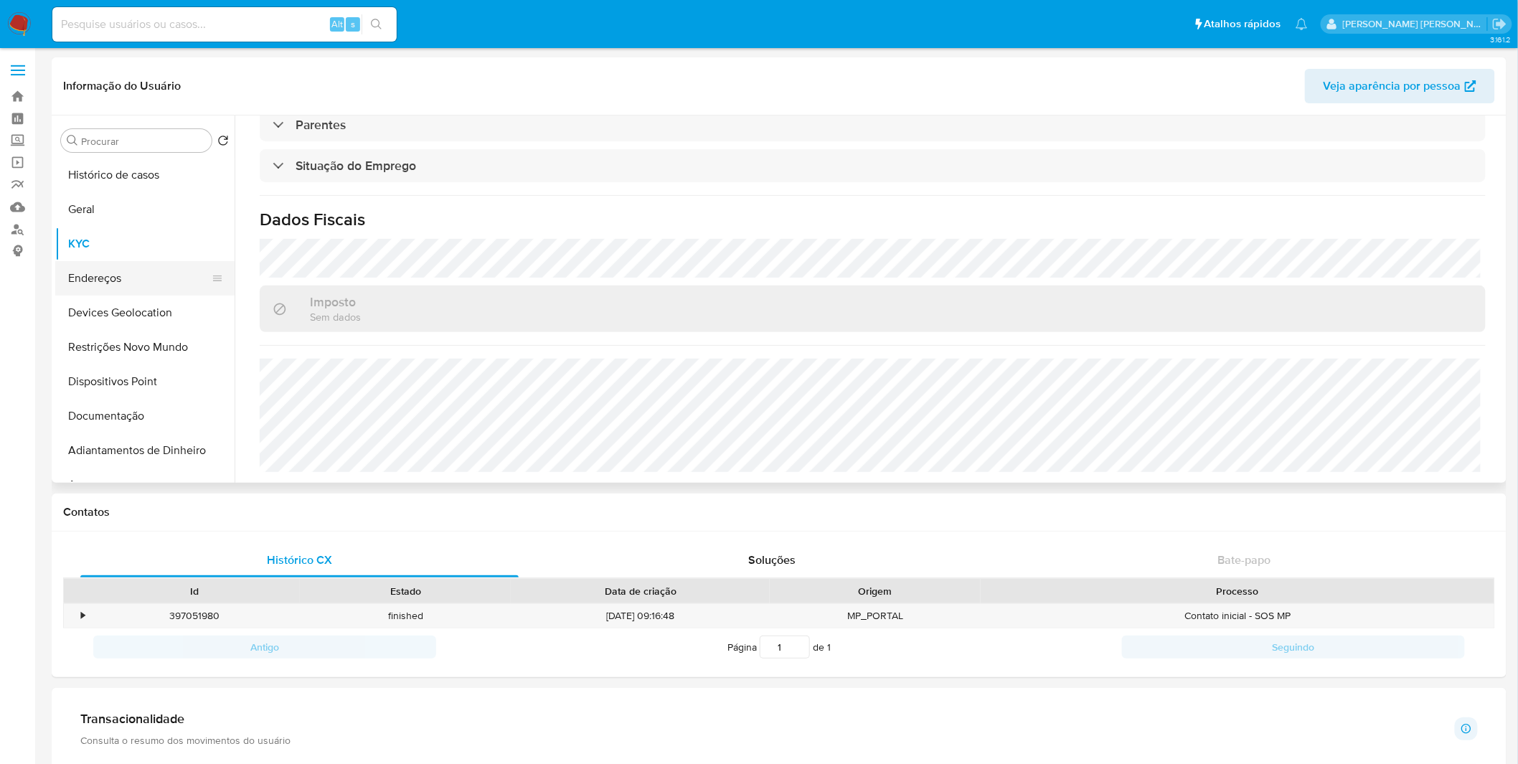
click at [183, 288] on button "Endereços" at bounding box center [139, 278] width 168 height 34
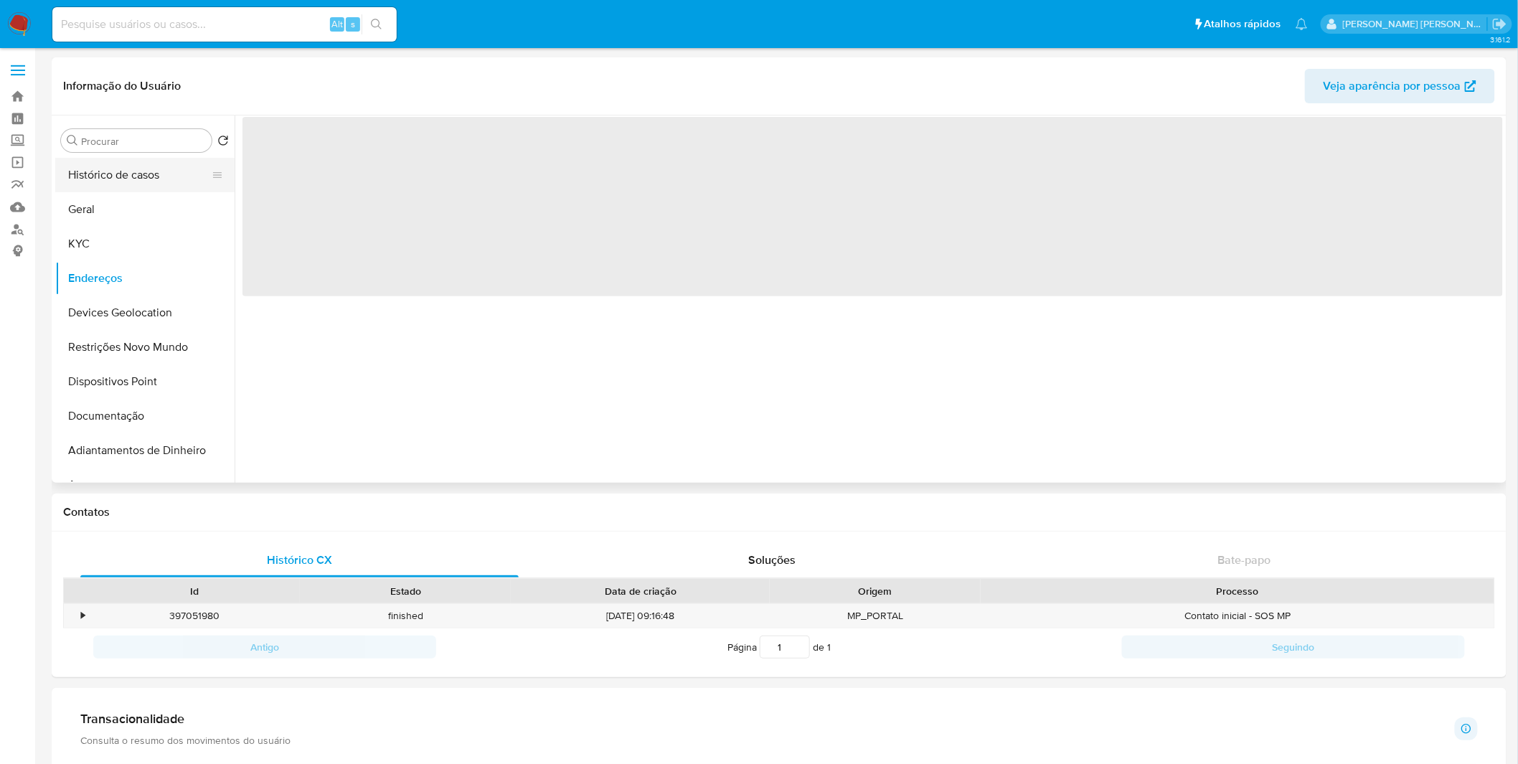
scroll to position [0, 0]
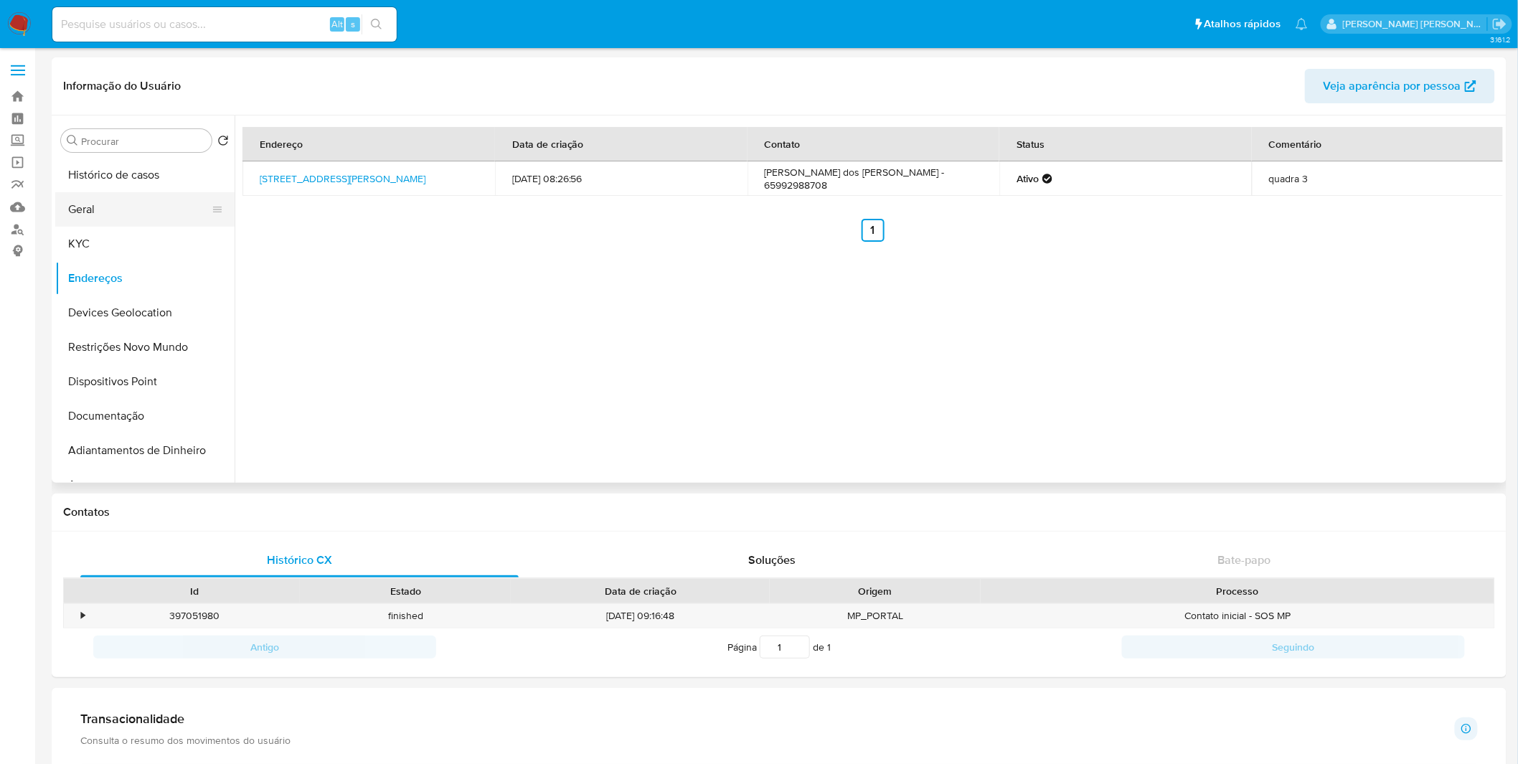
click at [178, 221] on button "Geral" at bounding box center [139, 209] width 168 height 34
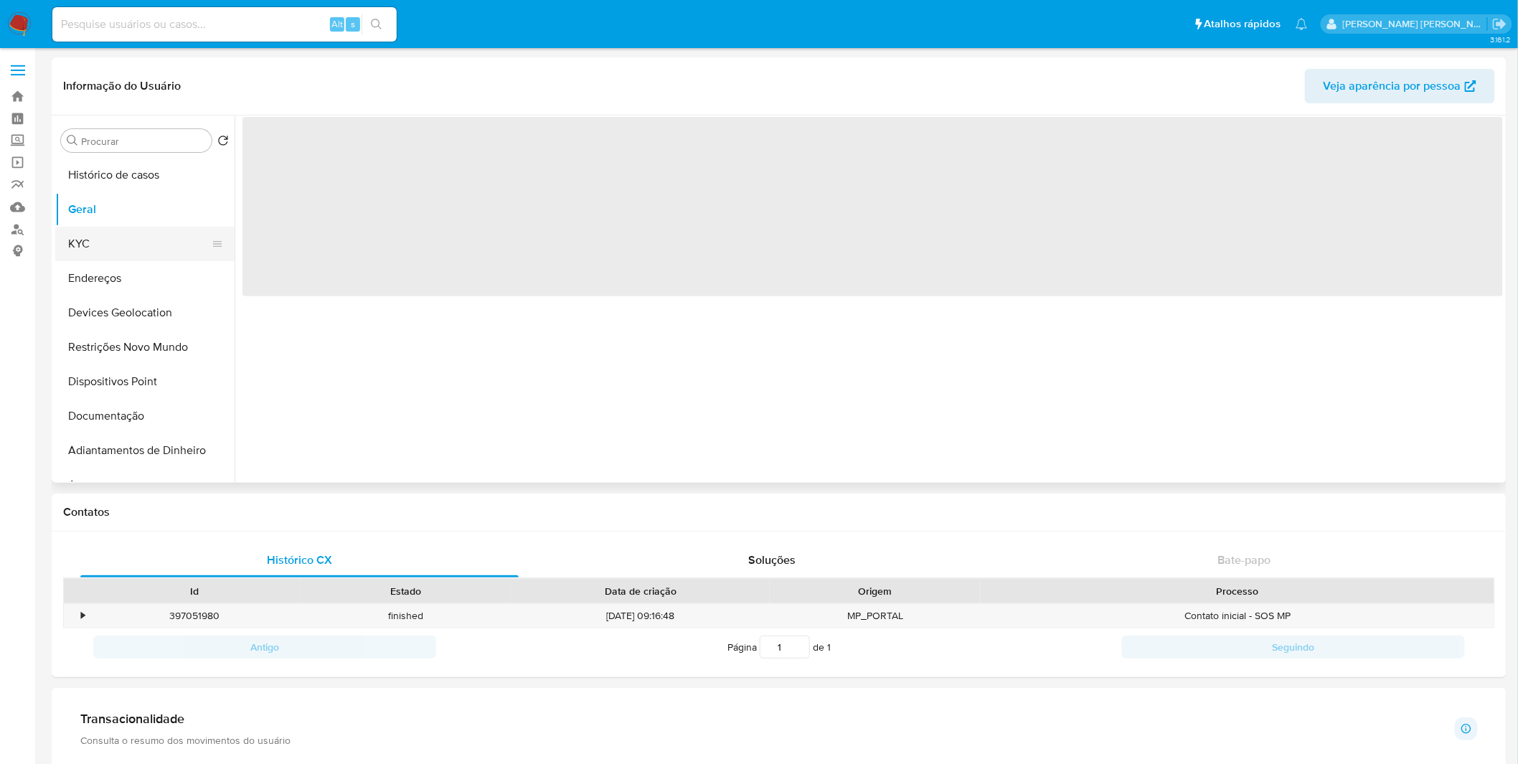
click at [174, 234] on button "KYC" at bounding box center [139, 244] width 168 height 34
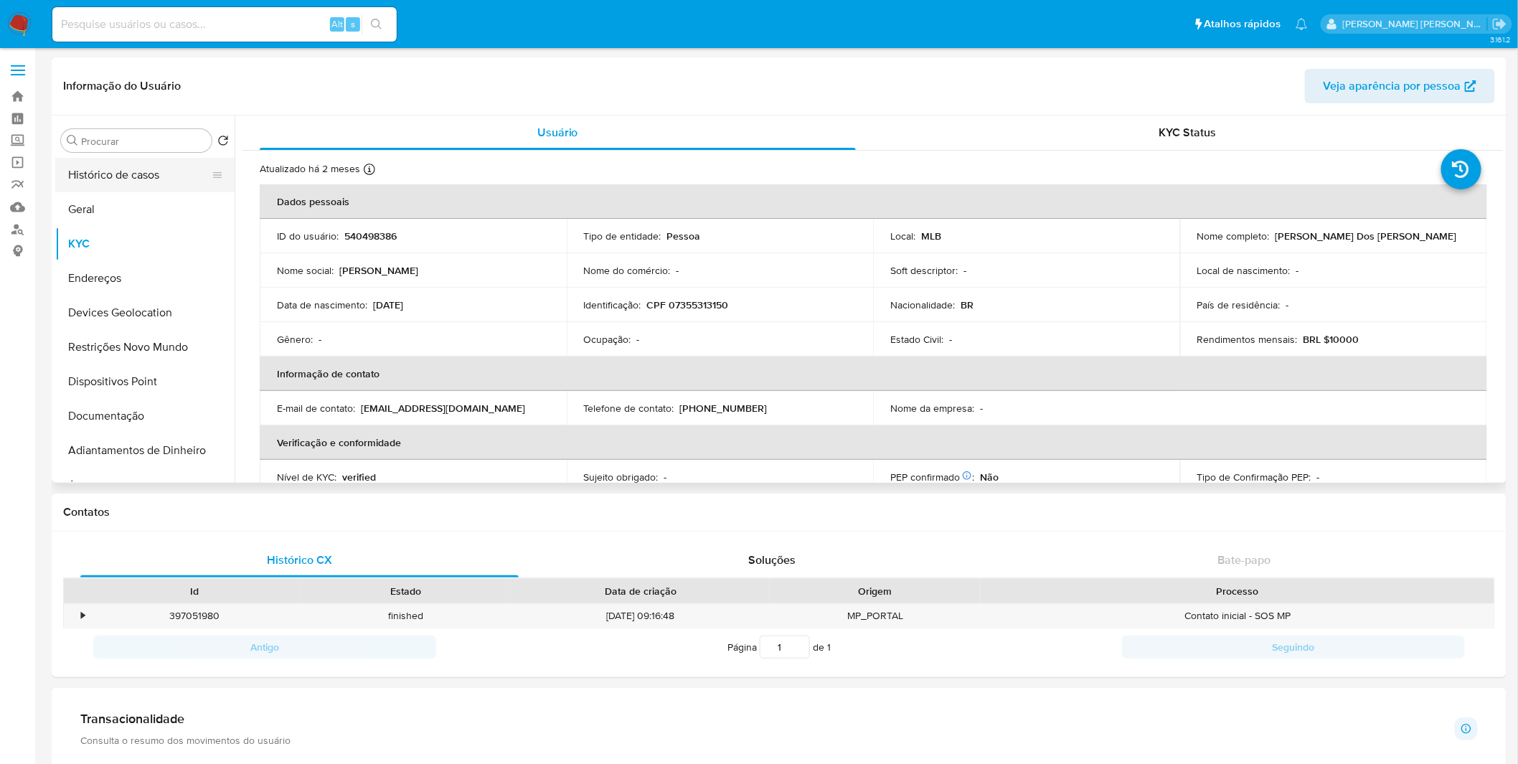
click at [161, 185] on button "Histórico de casos" at bounding box center [139, 175] width 168 height 34
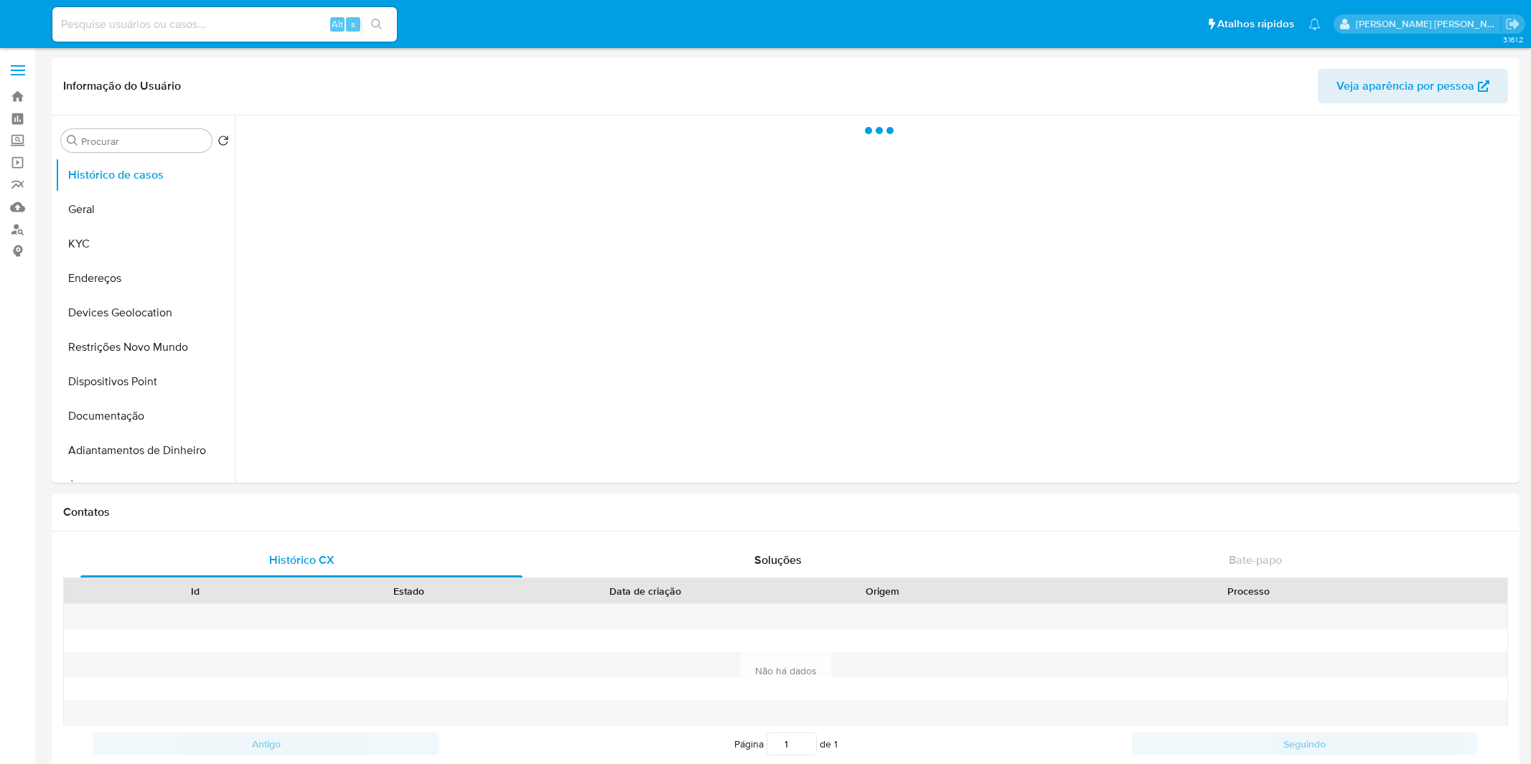
select select "10"
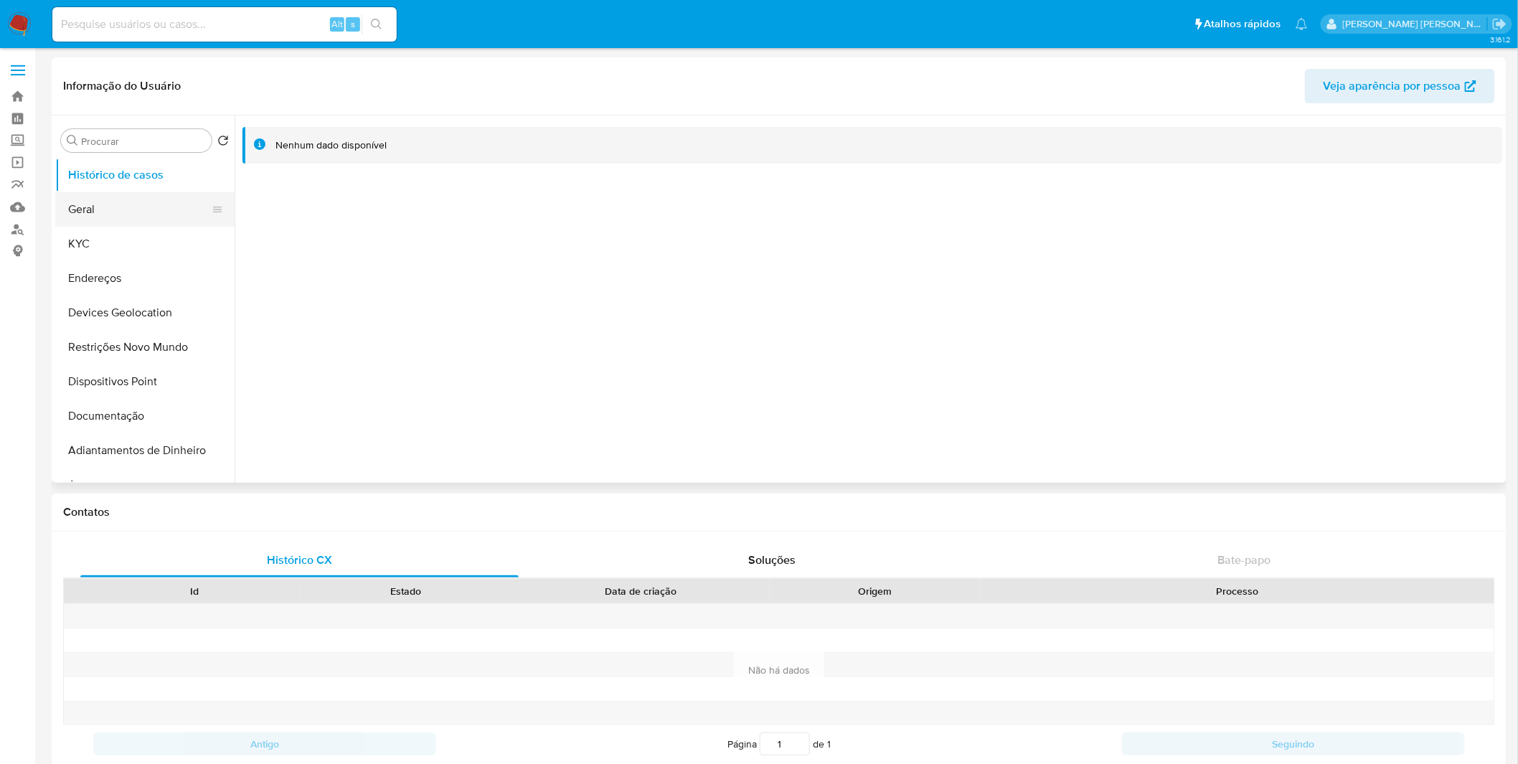
click at [171, 226] on button "Geral" at bounding box center [139, 209] width 168 height 34
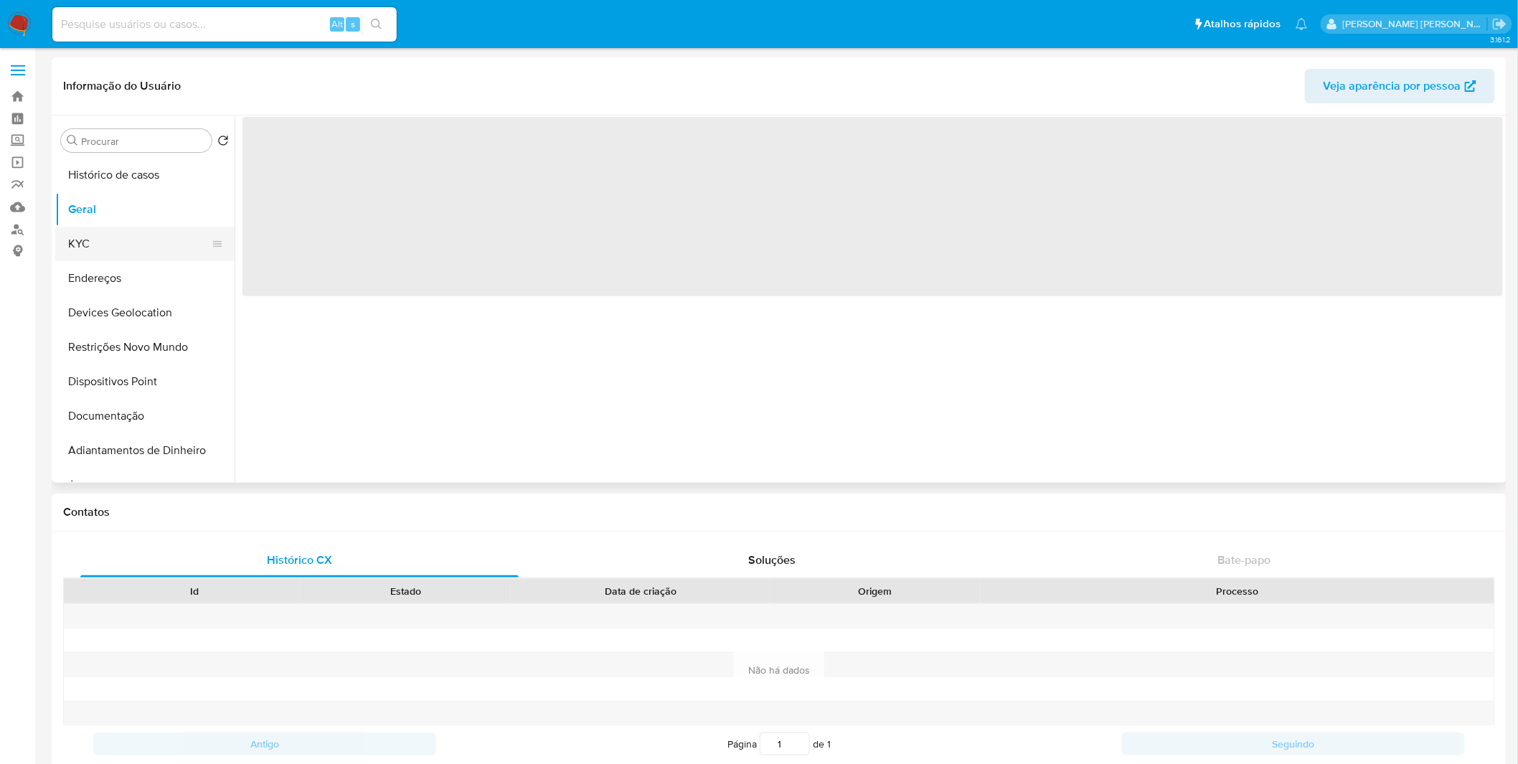
click at [166, 232] on button "KYC" at bounding box center [139, 244] width 168 height 34
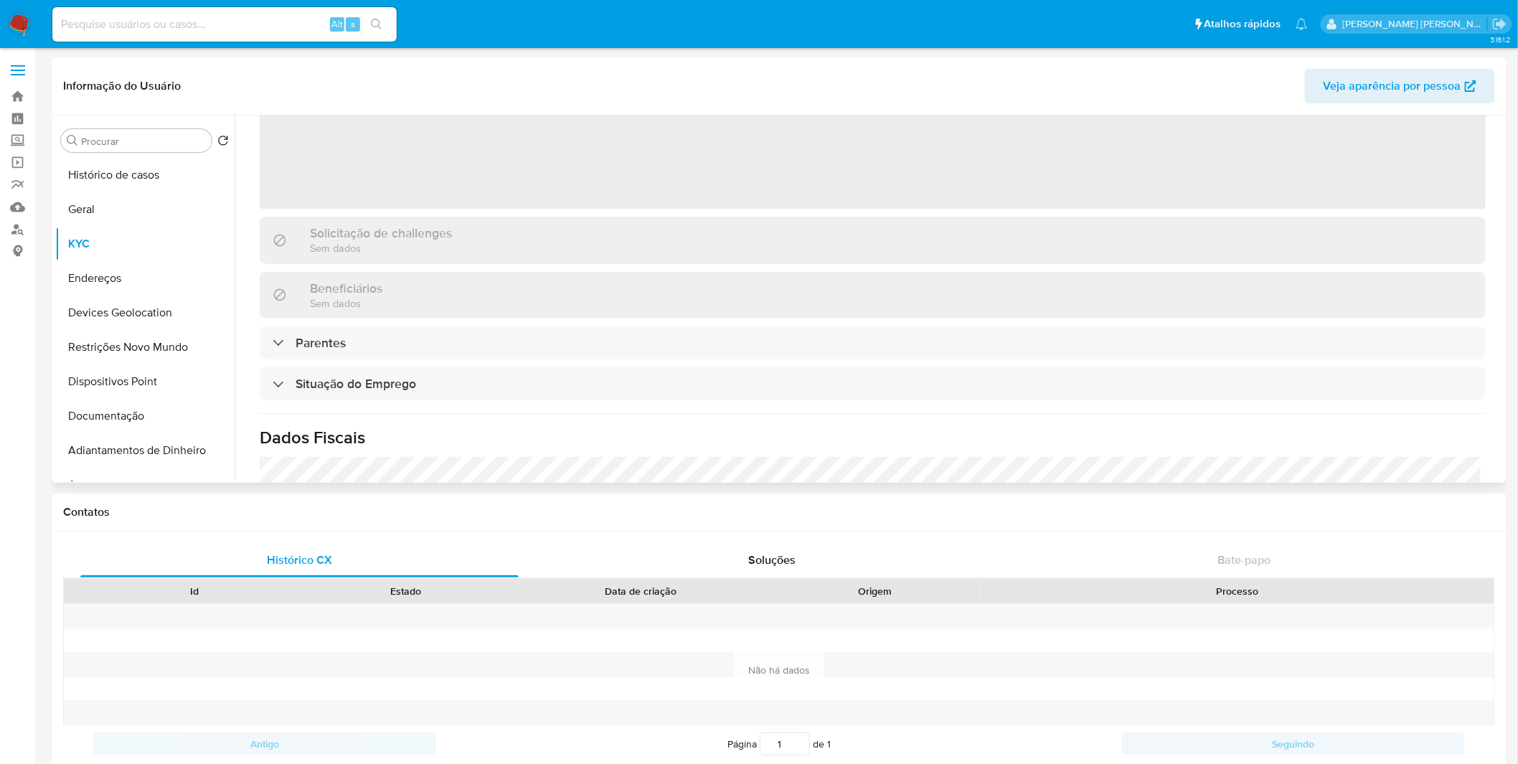
scroll to position [553, 0]
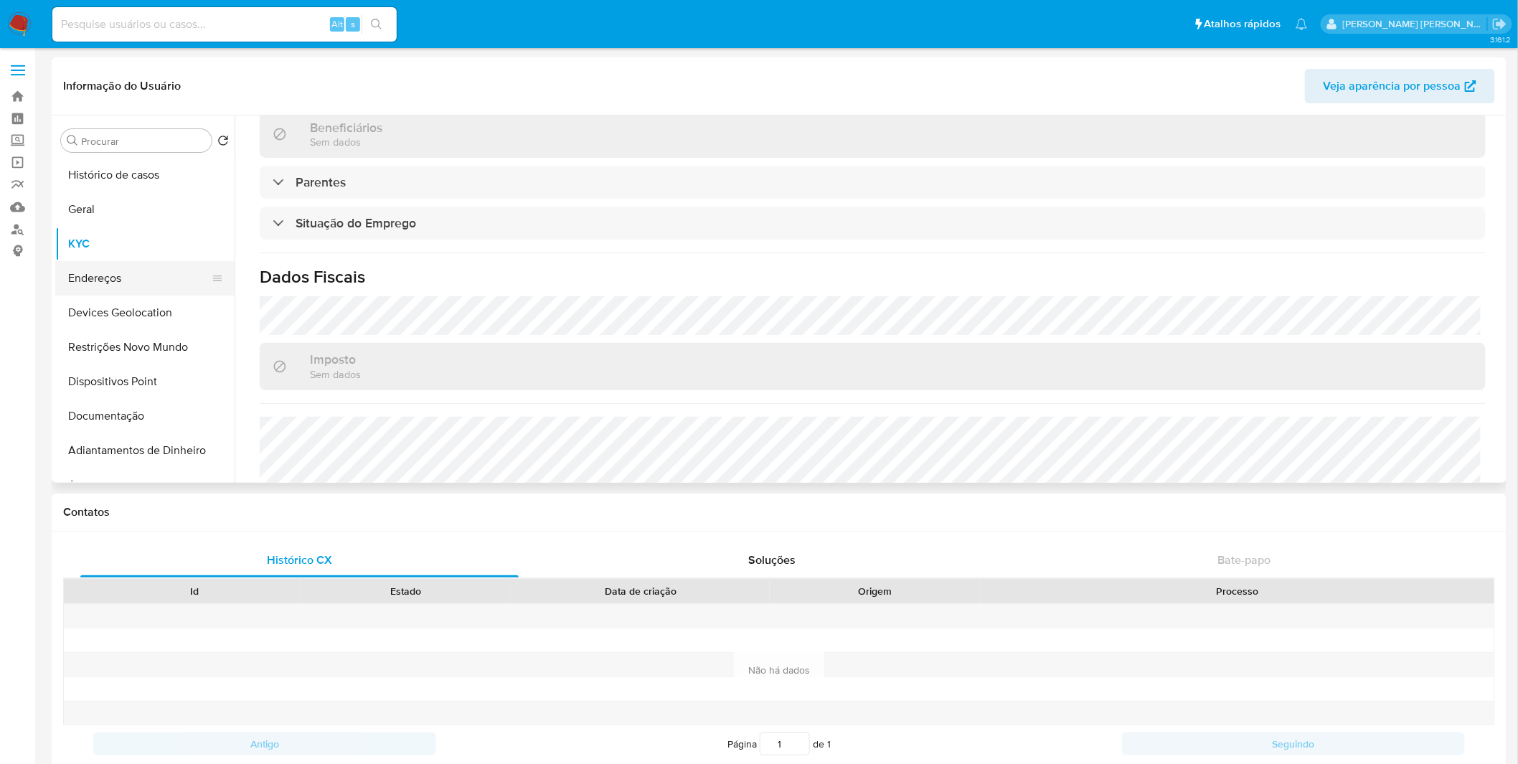
click at [118, 263] on button "Endereços" at bounding box center [139, 278] width 168 height 34
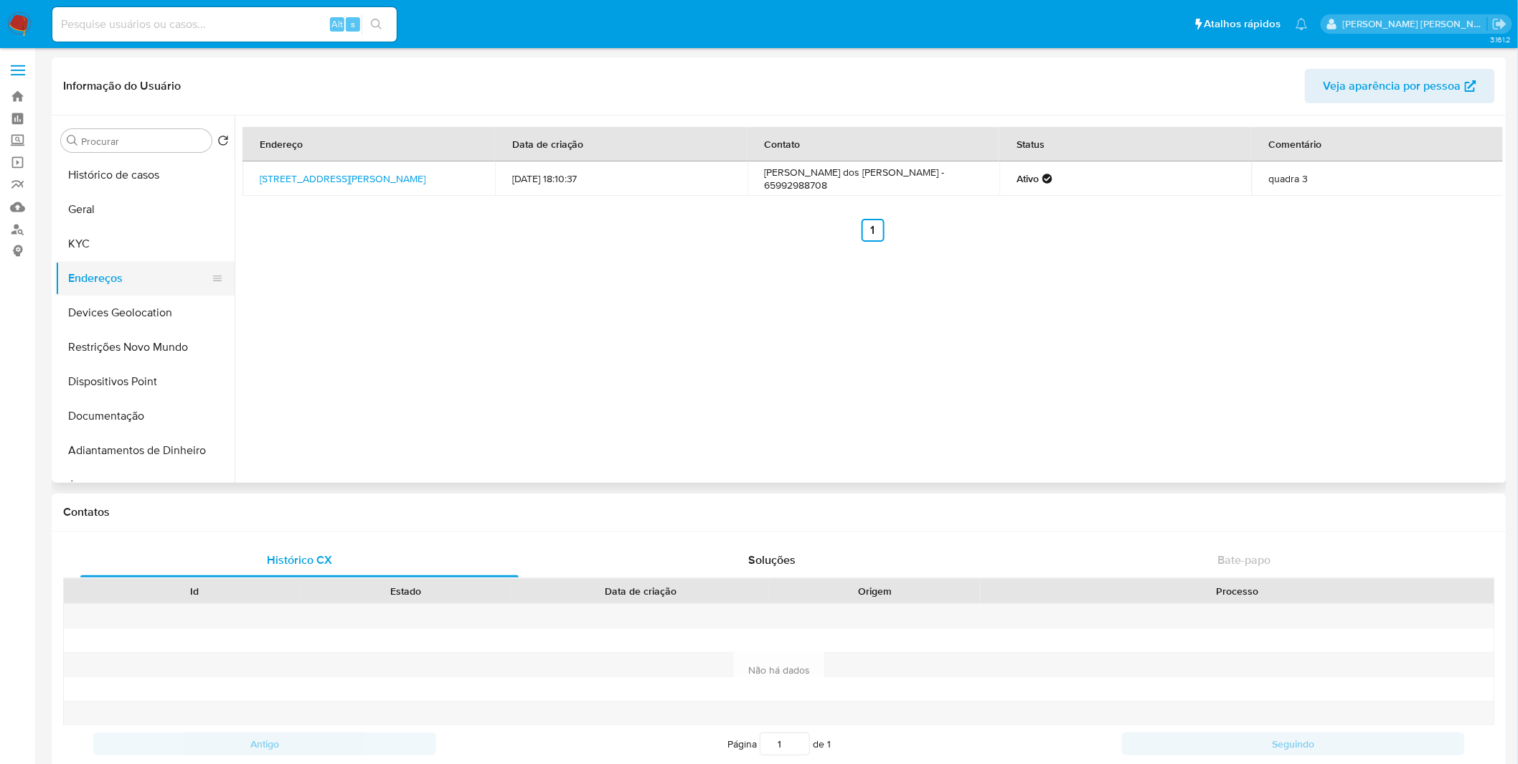
click at [96, 268] on button "Endereços" at bounding box center [139, 278] width 168 height 34
click at [102, 257] on button "KYC" at bounding box center [139, 244] width 168 height 34
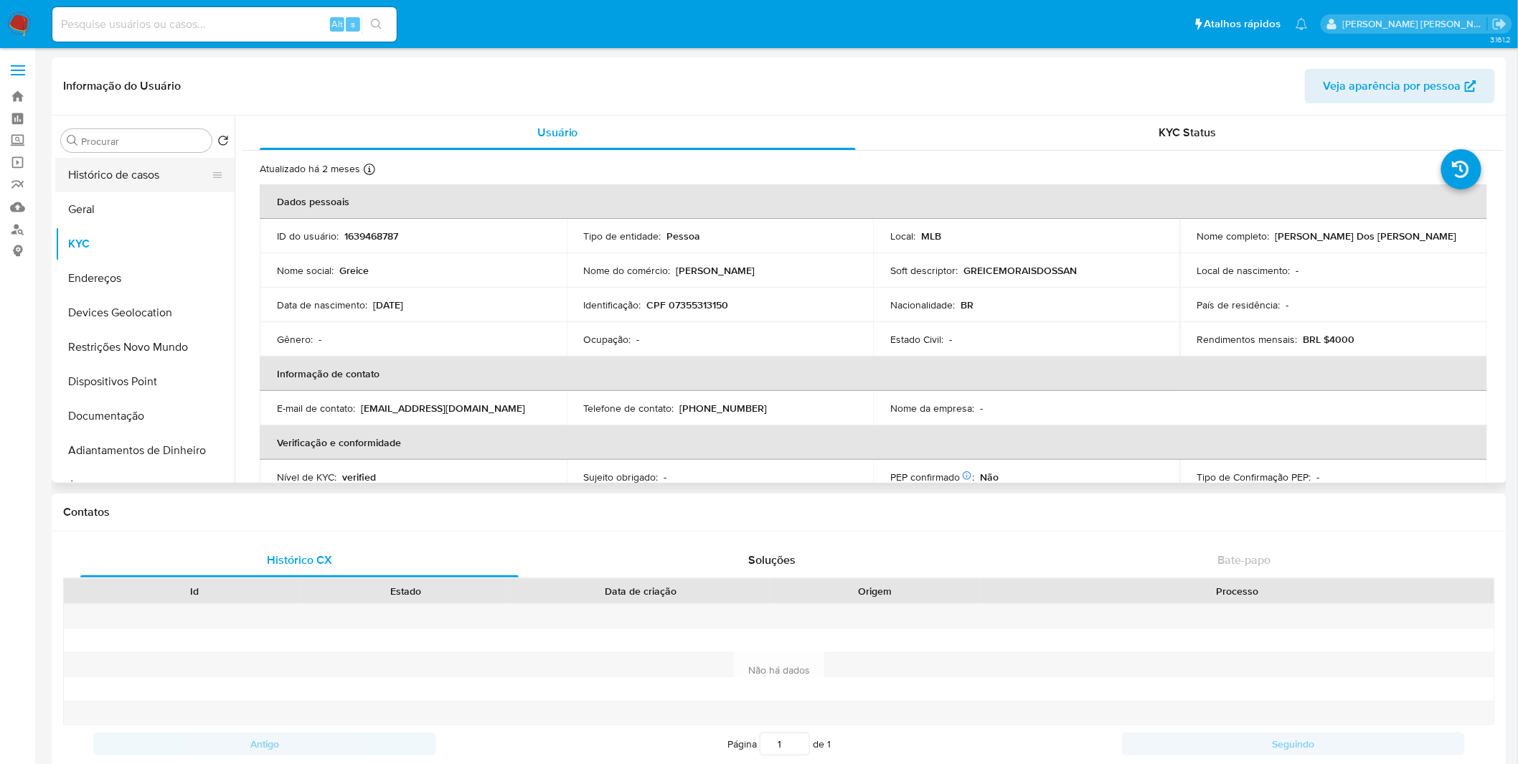
click at [169, 168] on button "Histórico de casos" at bounding box center [139, 175] width 168 height 34
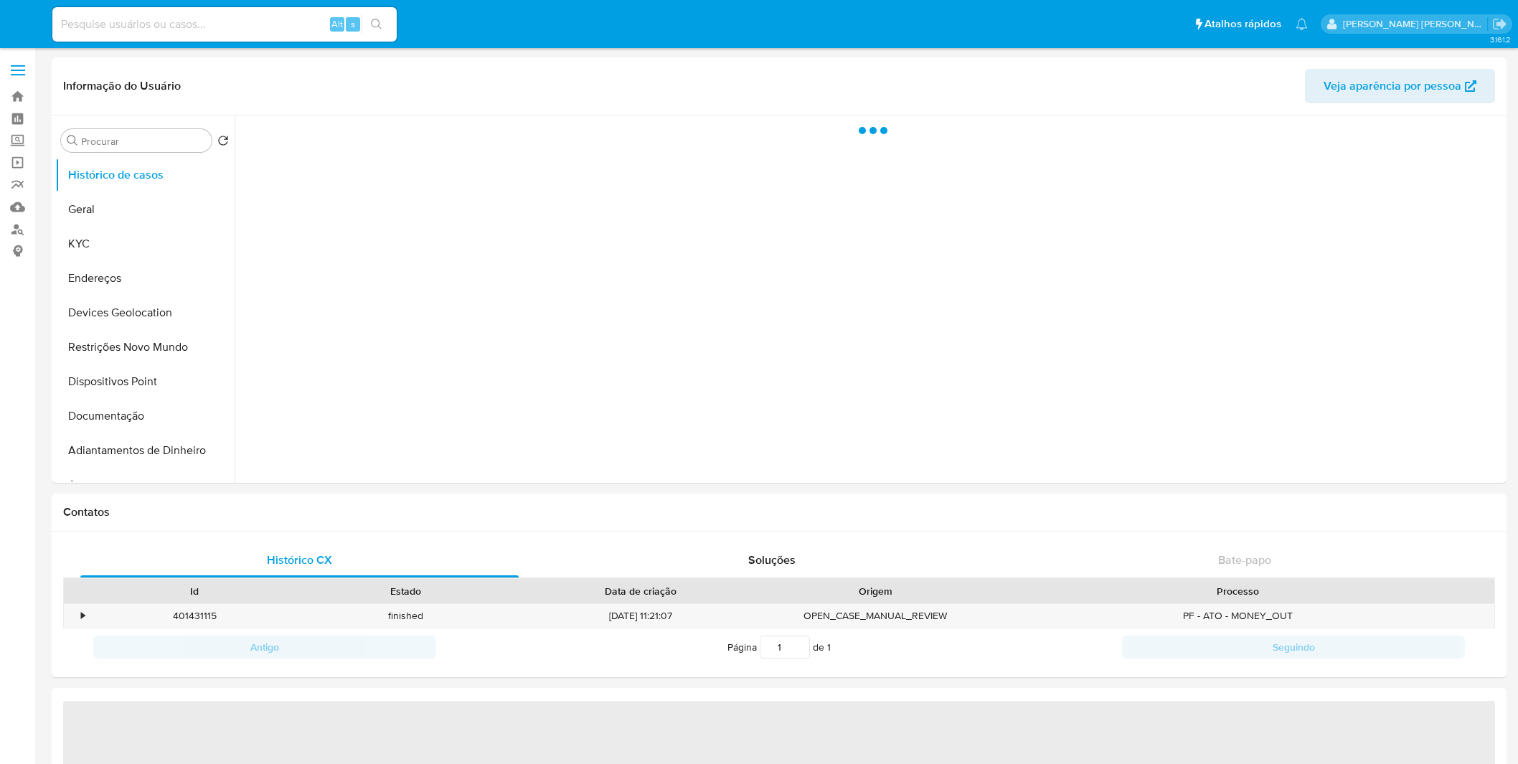
select select "10"
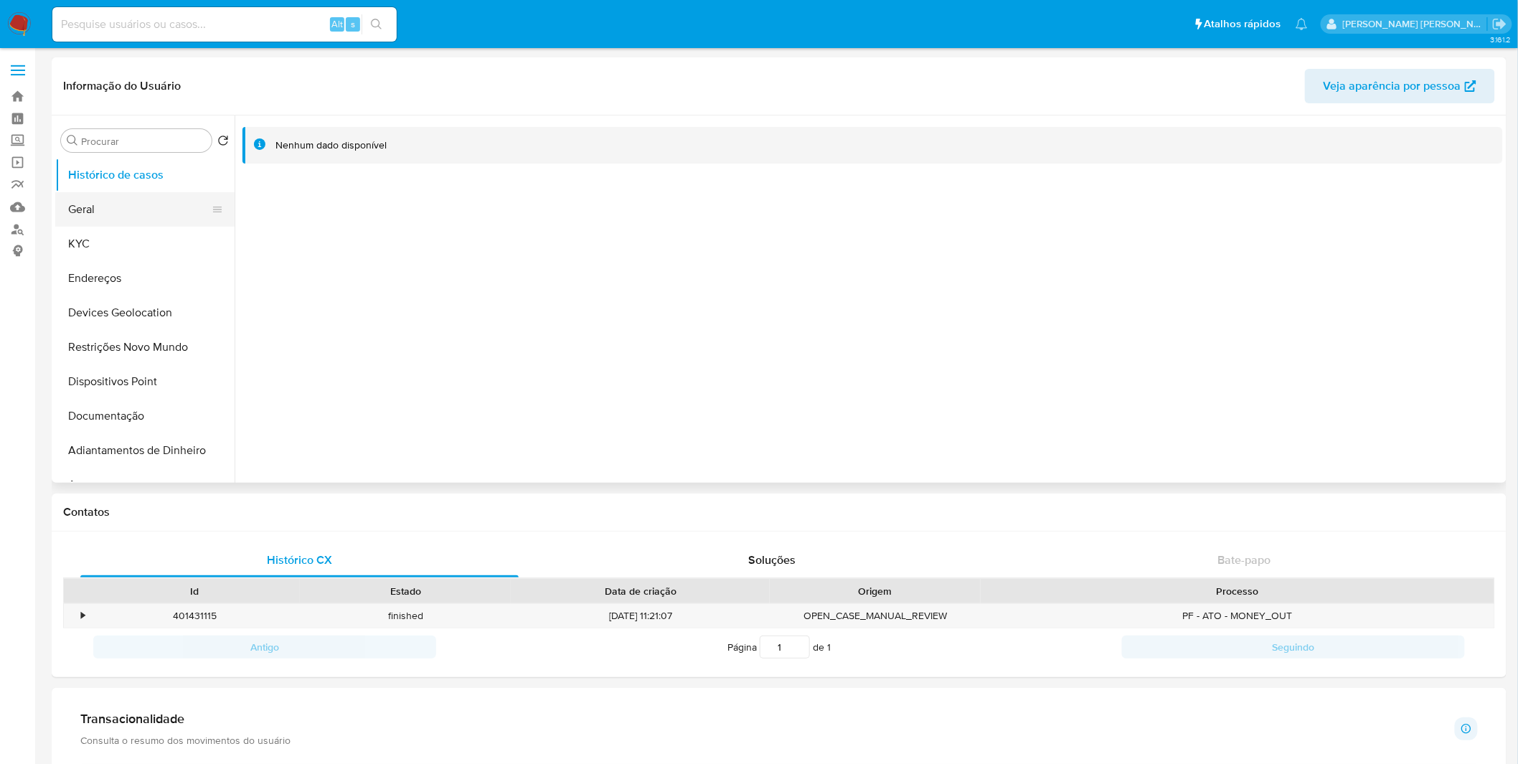
click at [90, 215] on button "Geral" at bounding box center [139, 209] width 168 height 34
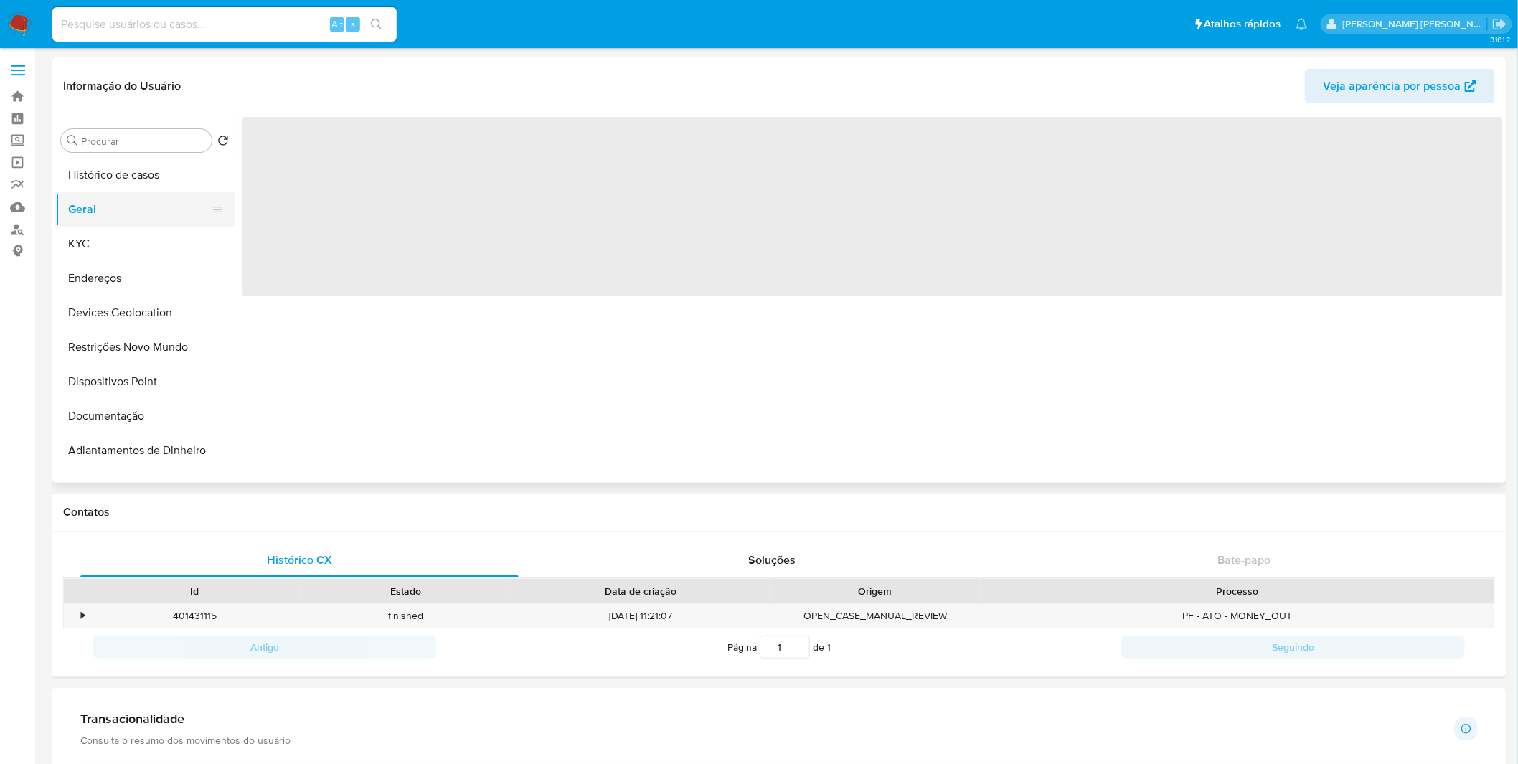
click at [97, 226] on button "Geral" at bounding box center [139, 209] width 168 height 34
click at [110, 243] on button "KYC" at bounding box center [139, 244] width 168 height 34
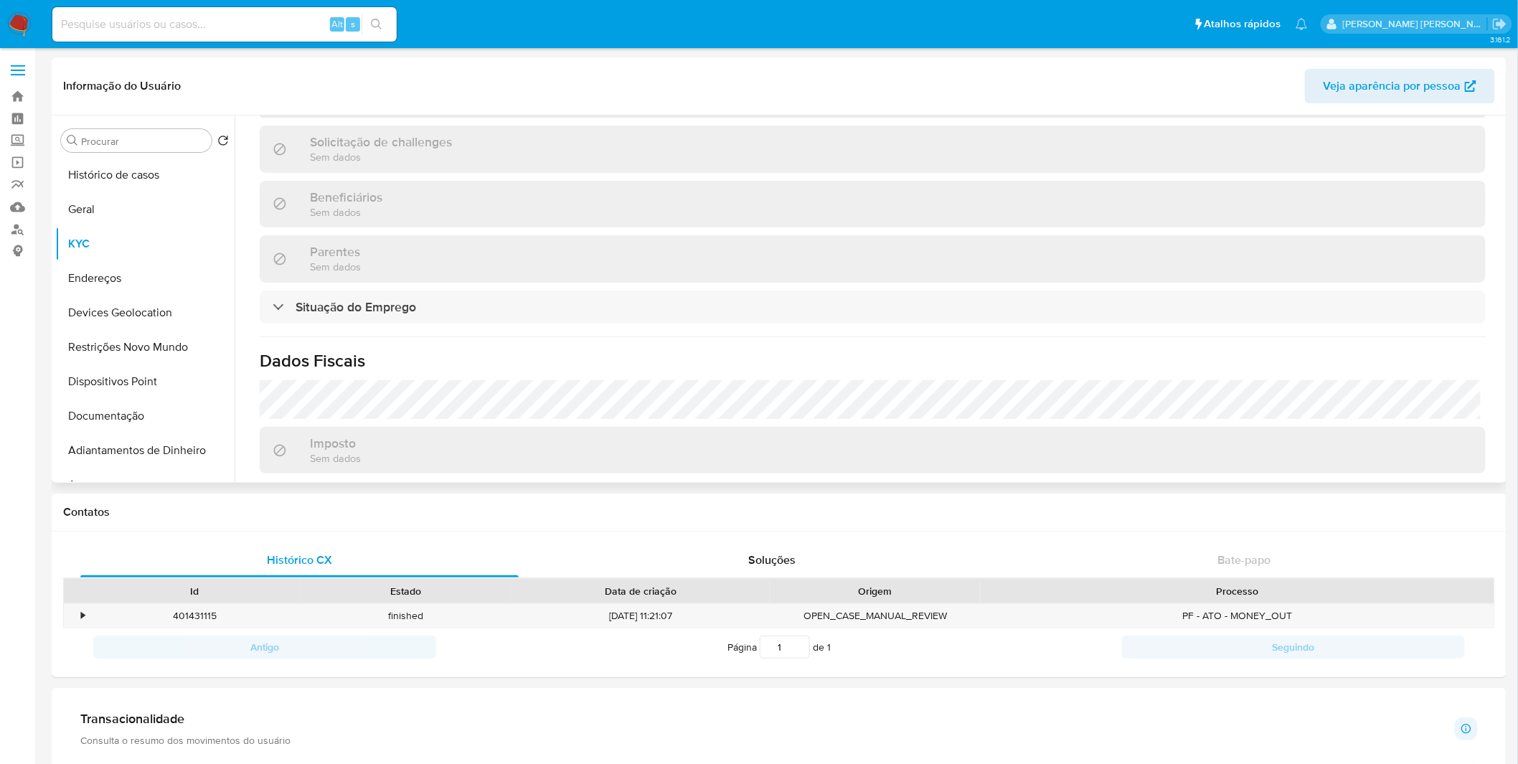
scroll to position [390, 0]
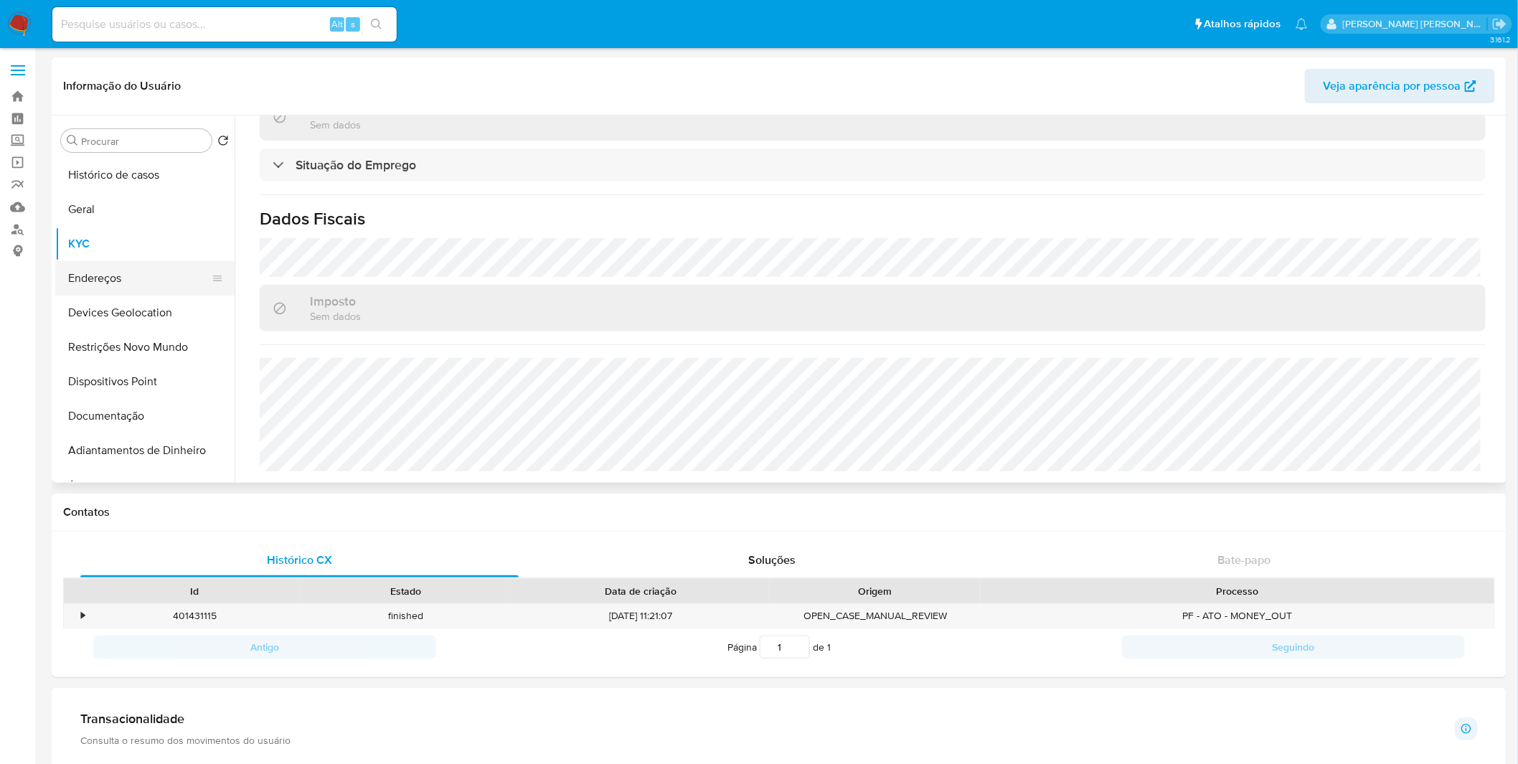
click at [146, 278] on button "Endereços" at bounding box center [139, 278] width 168 height 34
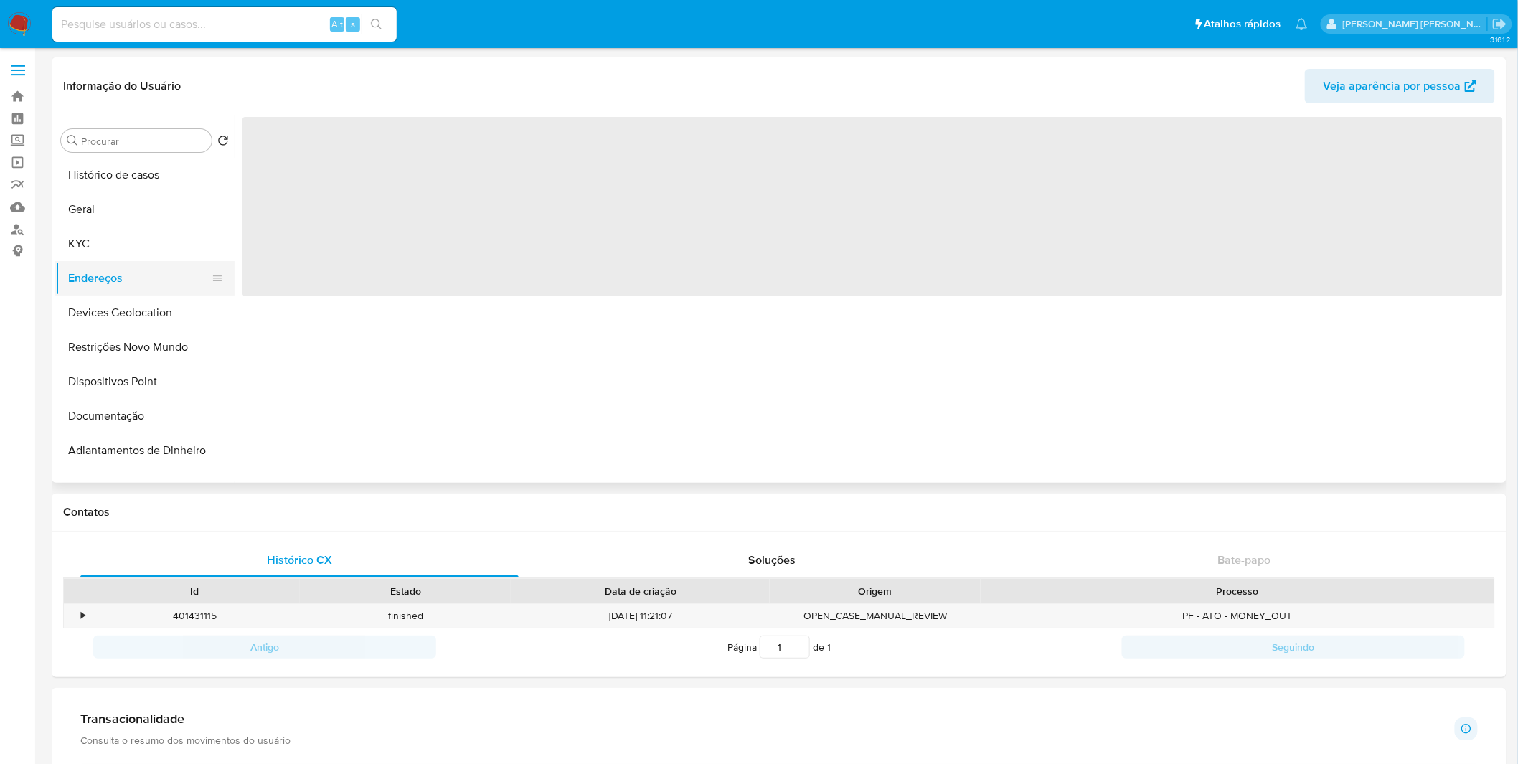
scroll to position [0, 0]
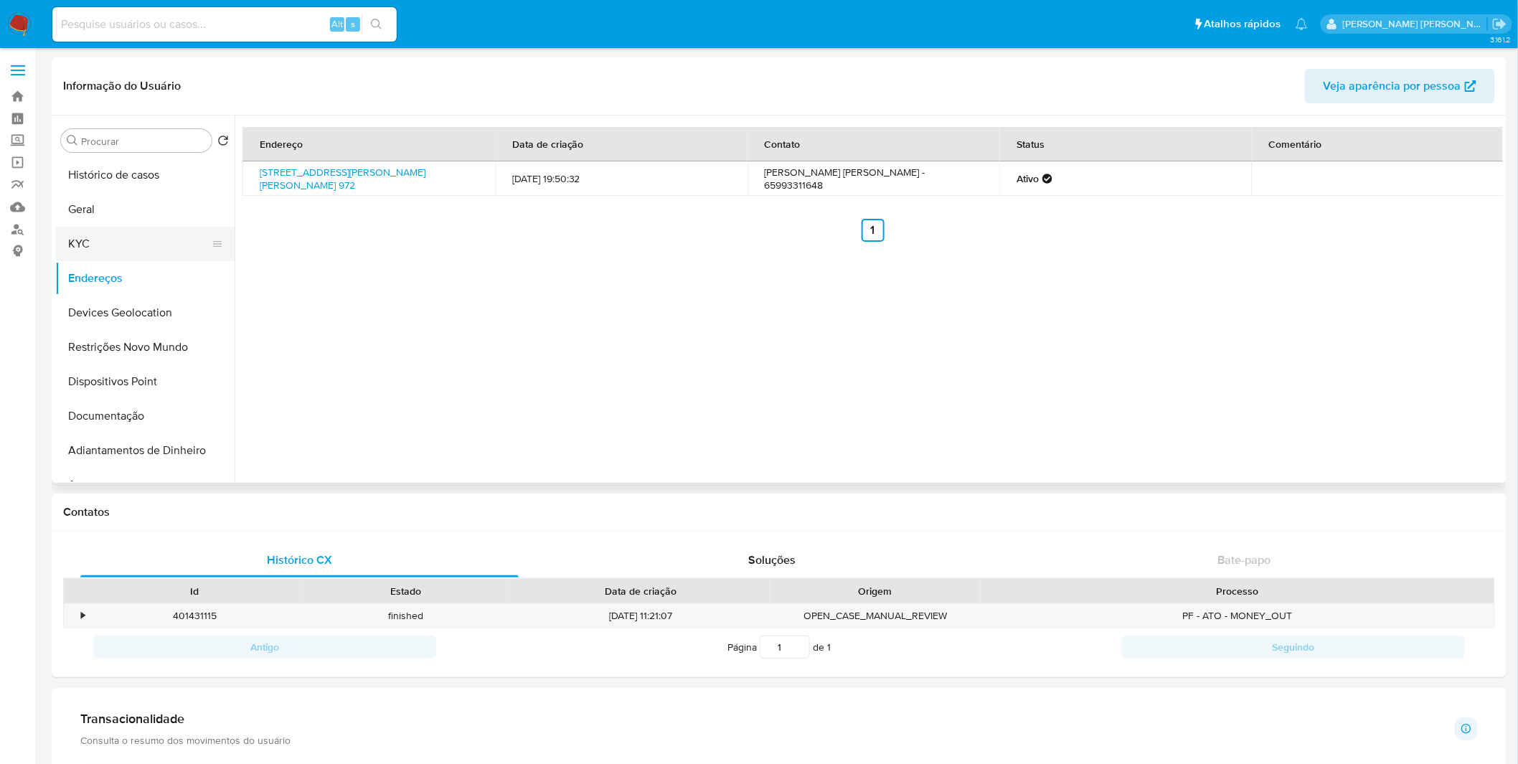
click at [125, 254] on button "KYC" at bounding box center [139, 244] width 168 height 34
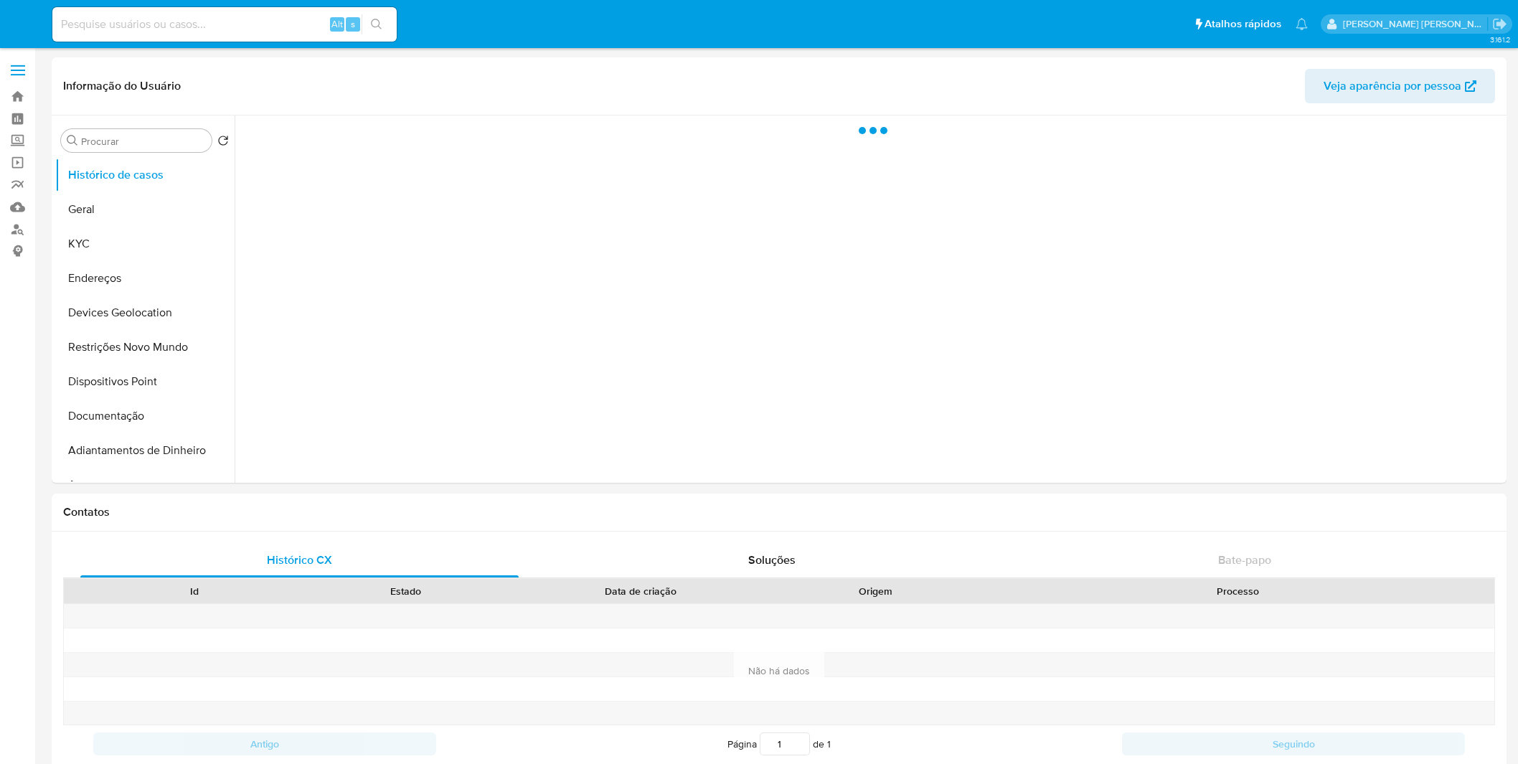
select select "10"
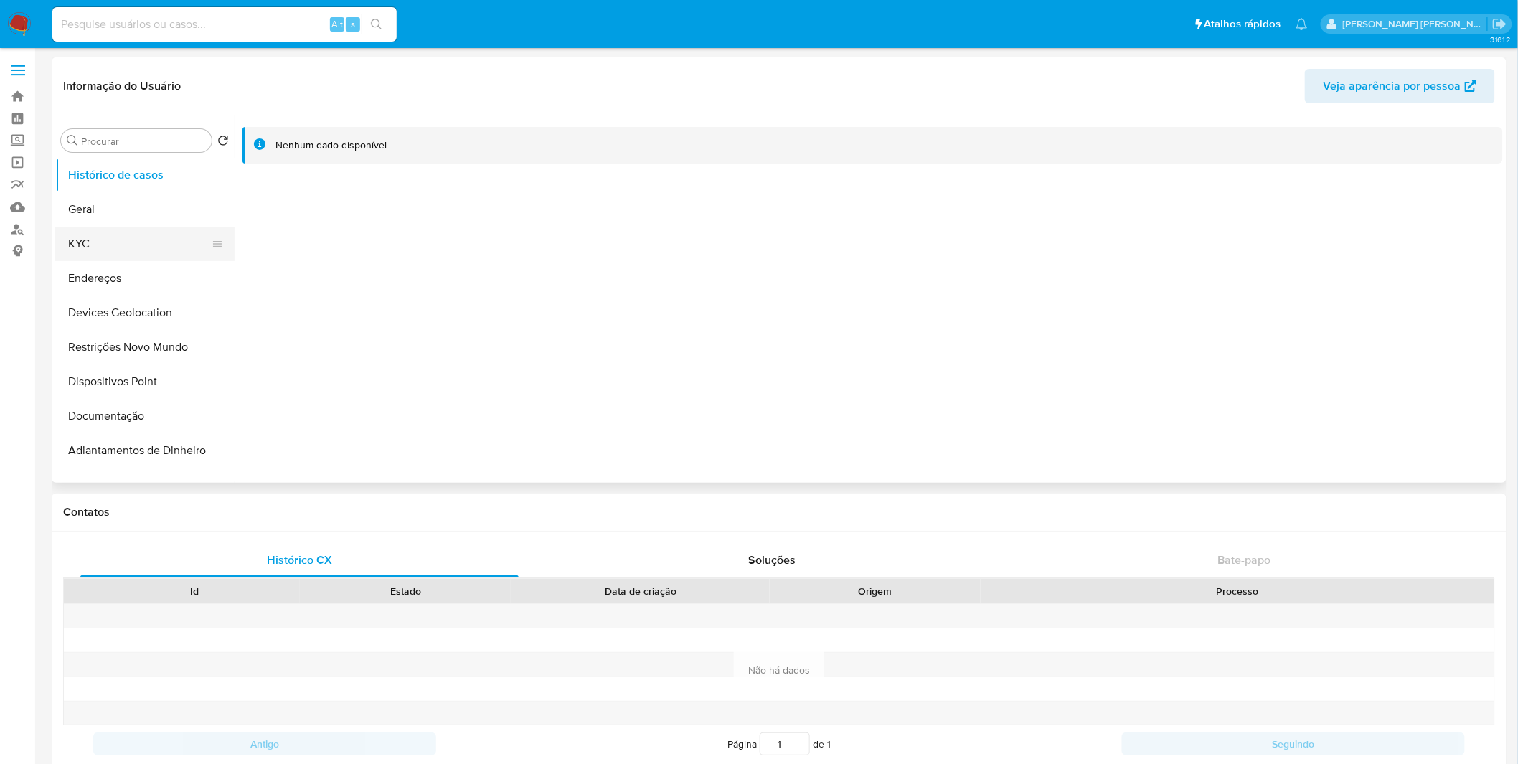
click at [156, 253] on button "KYC" at bounding box center [139, 244] width 168 height 34
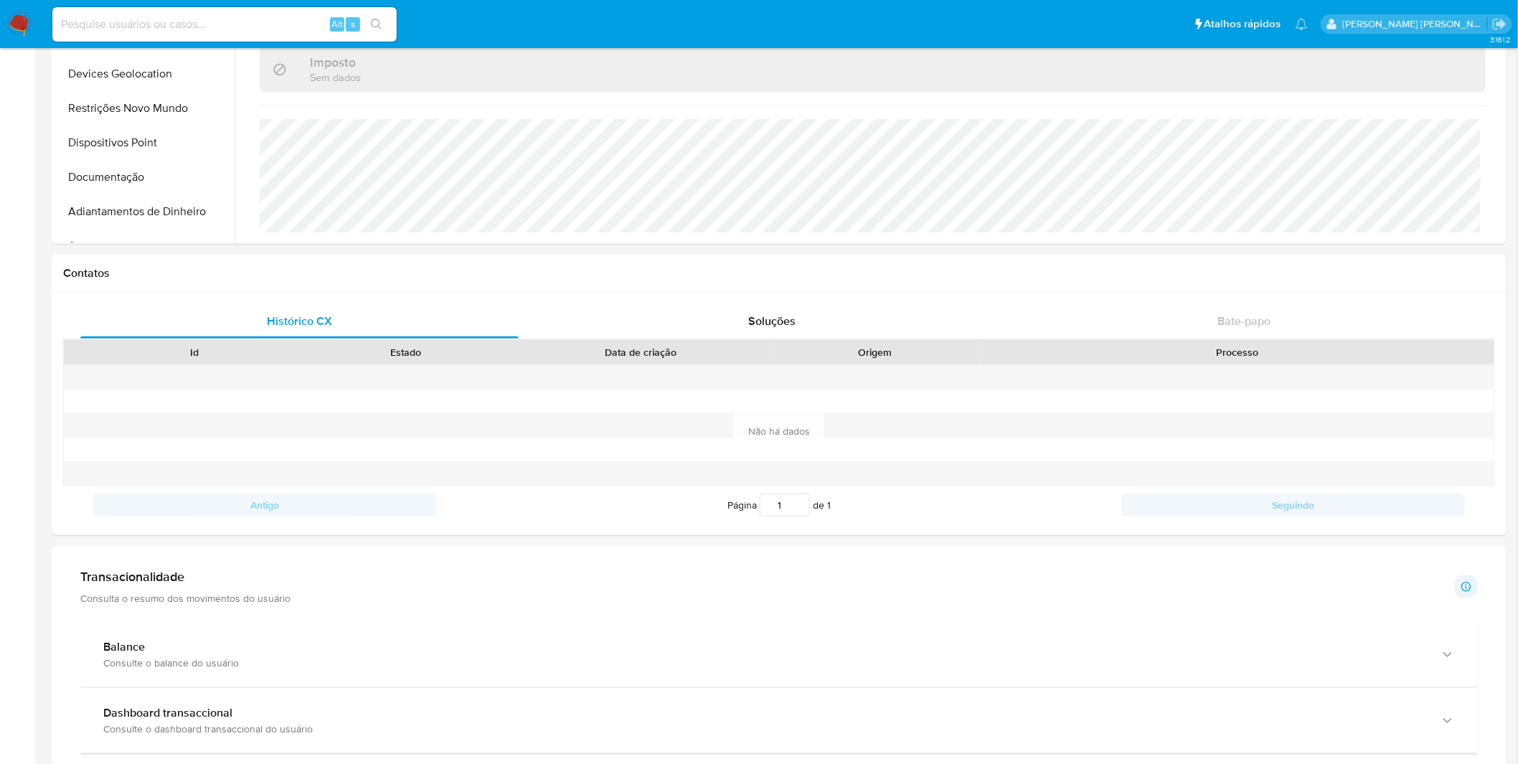
scroll to position [625, 0]
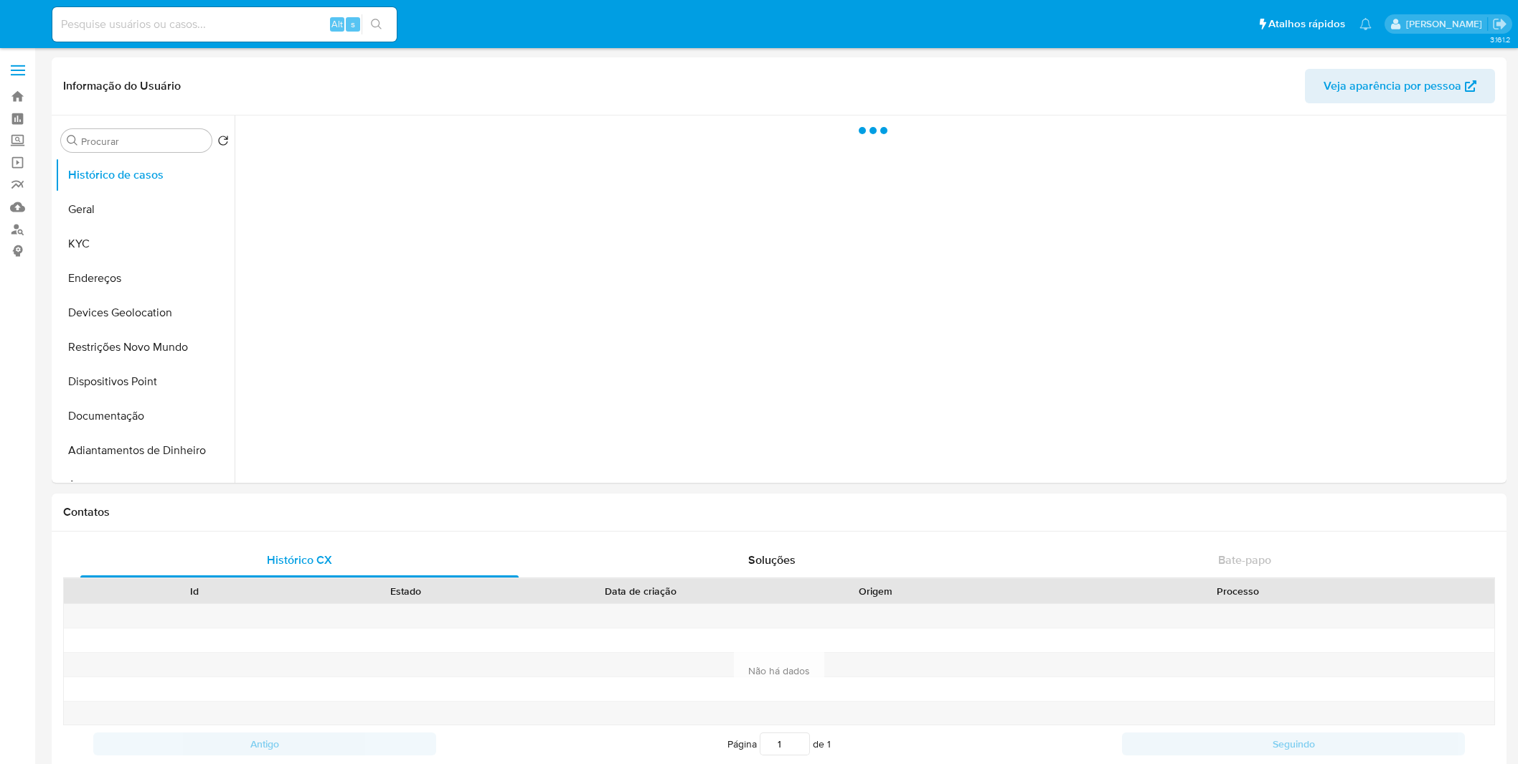
select select "10"
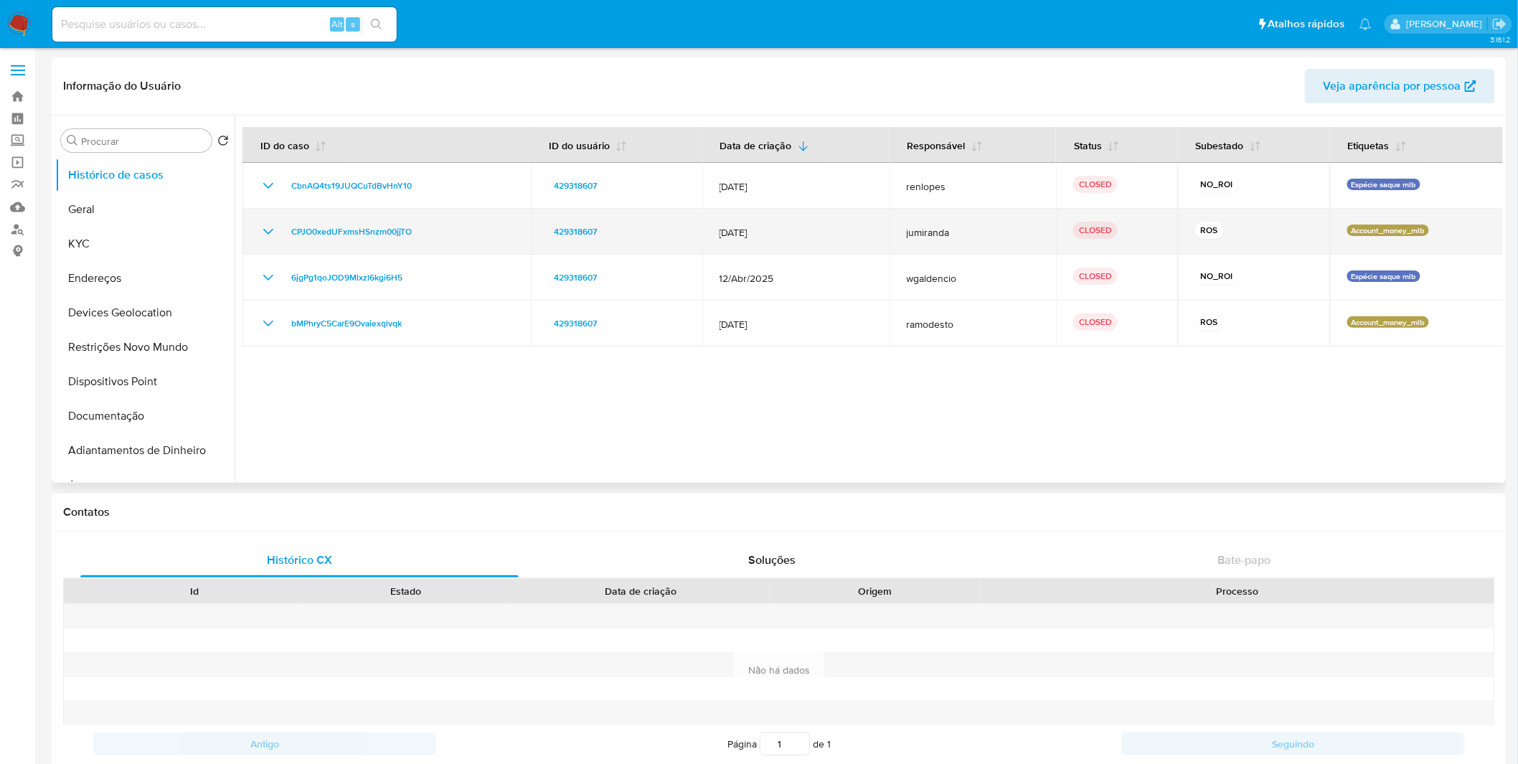
click at [270, 235] on icon "Mostrar/Ocultar" at bounding box center [268, 231] width 17 height 17
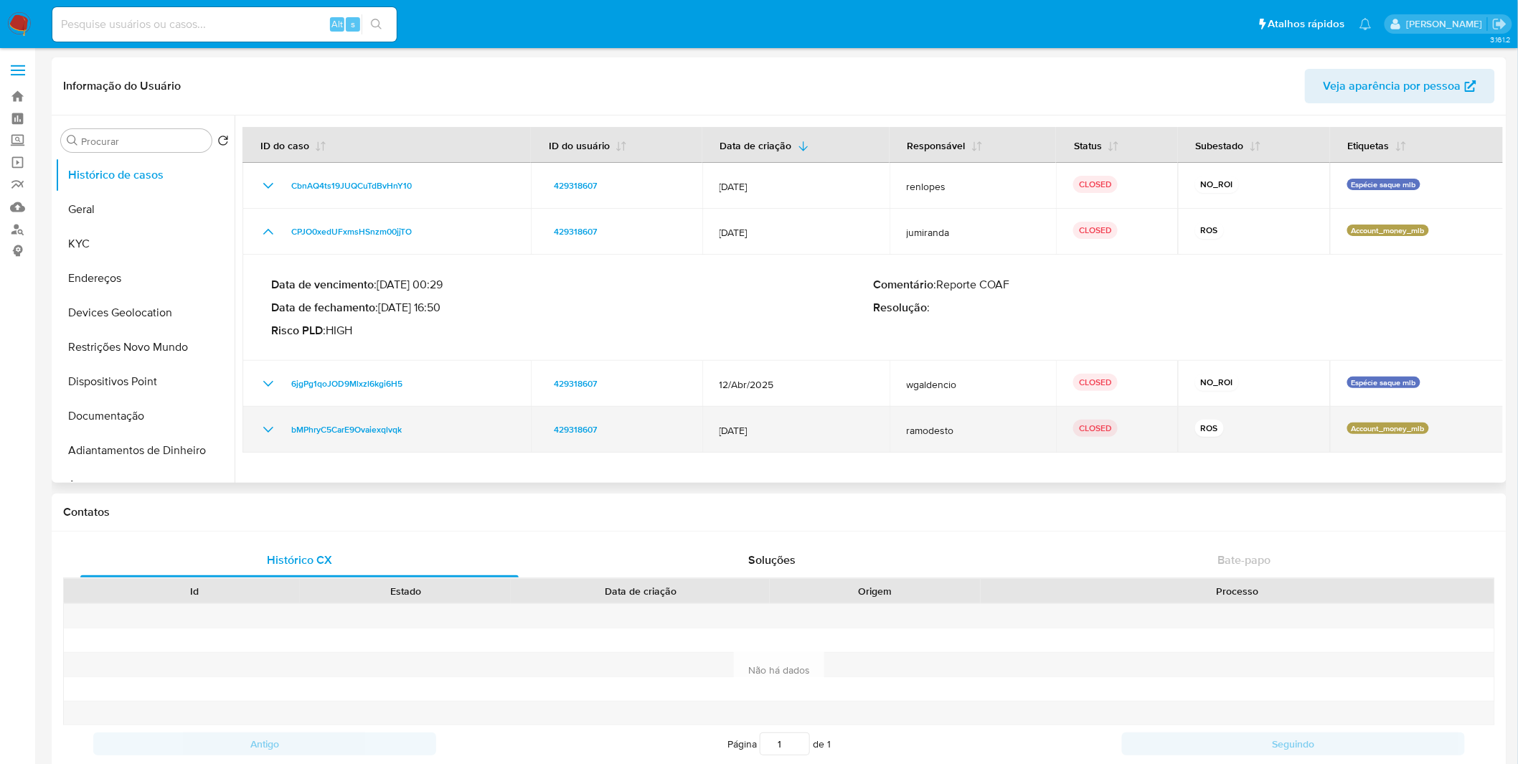
click at [268, 432] on icon "Mostrar/Ocultar" at bounding box center [268, 430] width 10 height 6
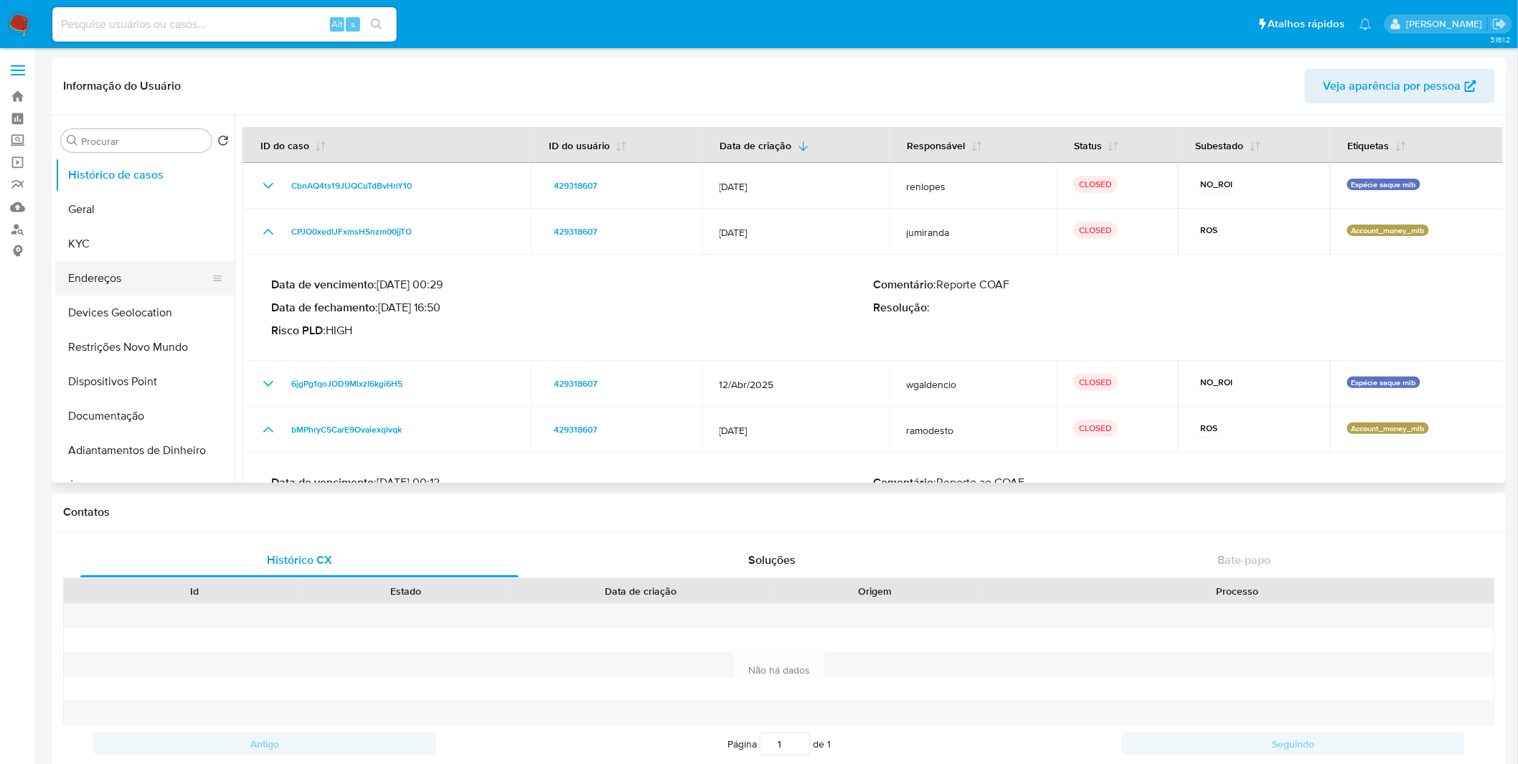
click at [65, 269] on button "Endereços" at bounding box center [139, 278] width 168 height 34
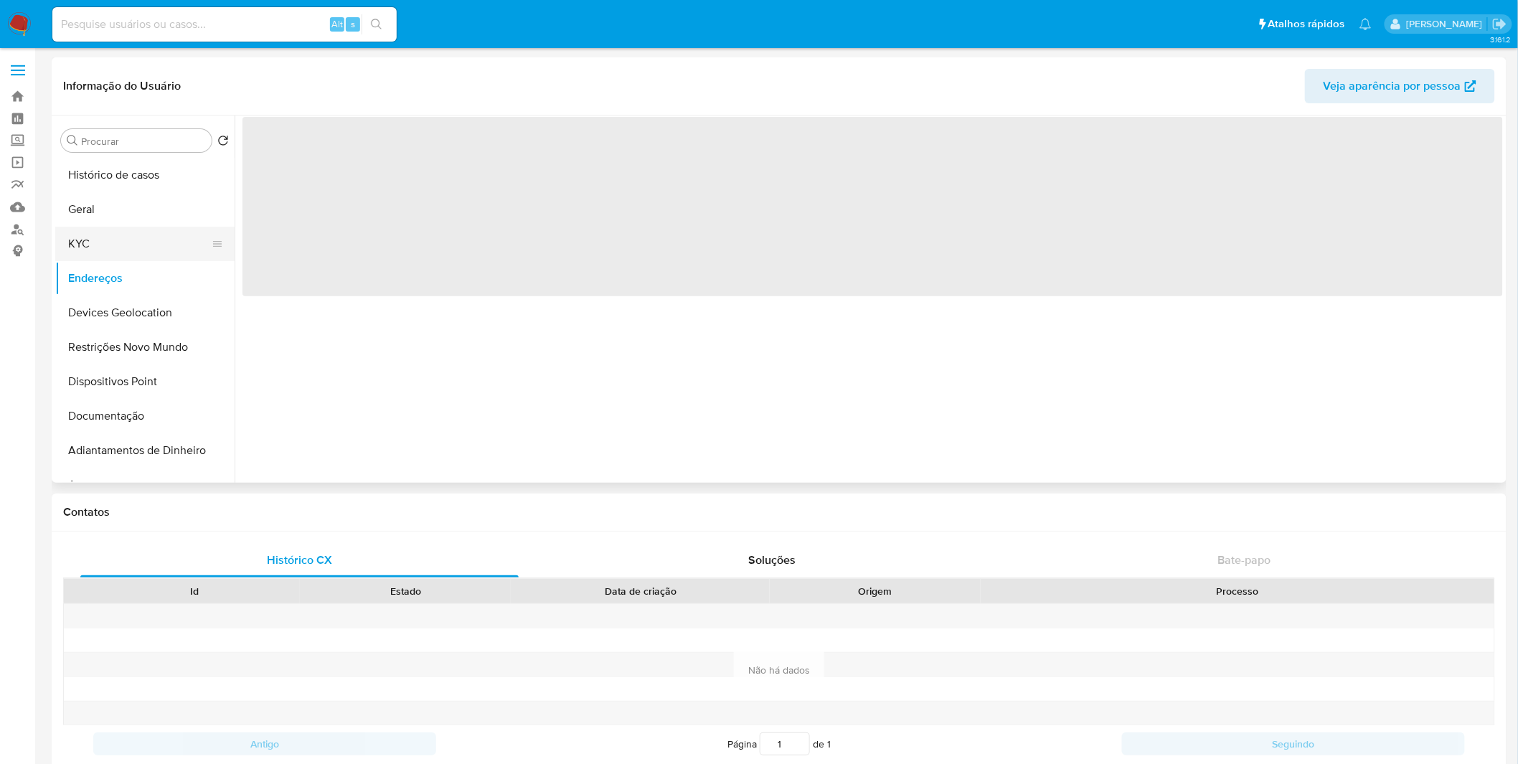
click at [74, 255] on button "KYC" at bounding box center [139, 244] width 168 height 34
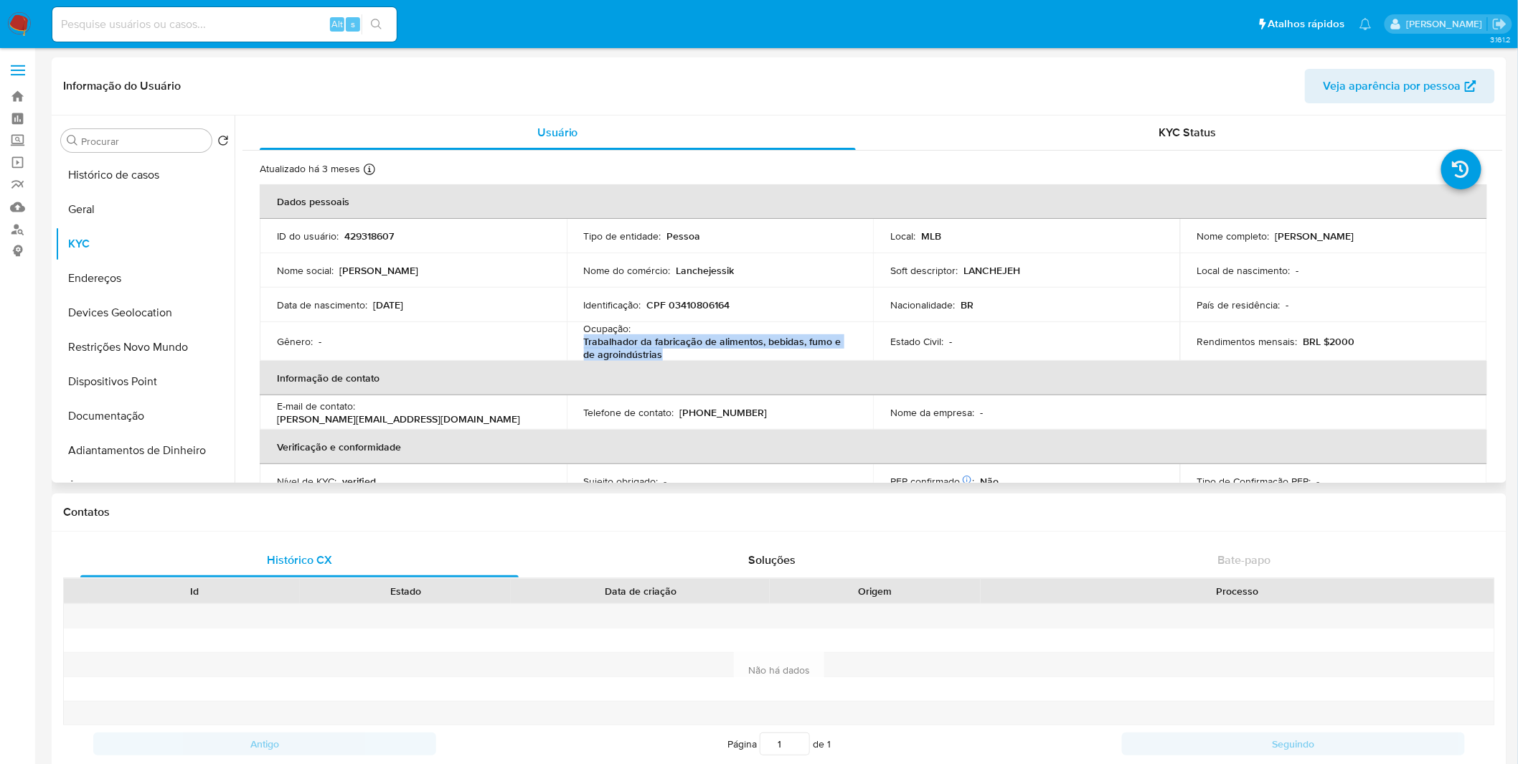
copy p "Trabalhador da fabricação de alimentos, bebidas, fumo e de agroindústrias"
drag, startPoint x: 702, startPoint y: 347, endPoint x: 583, endPoint y: 338, distance: 119.5
click at [584, 338] on p "Trabalhador da fabricação de alimentos, bebidas, fumo e de agroindústrias" at bounding box center [717, 348] width 267 height 26
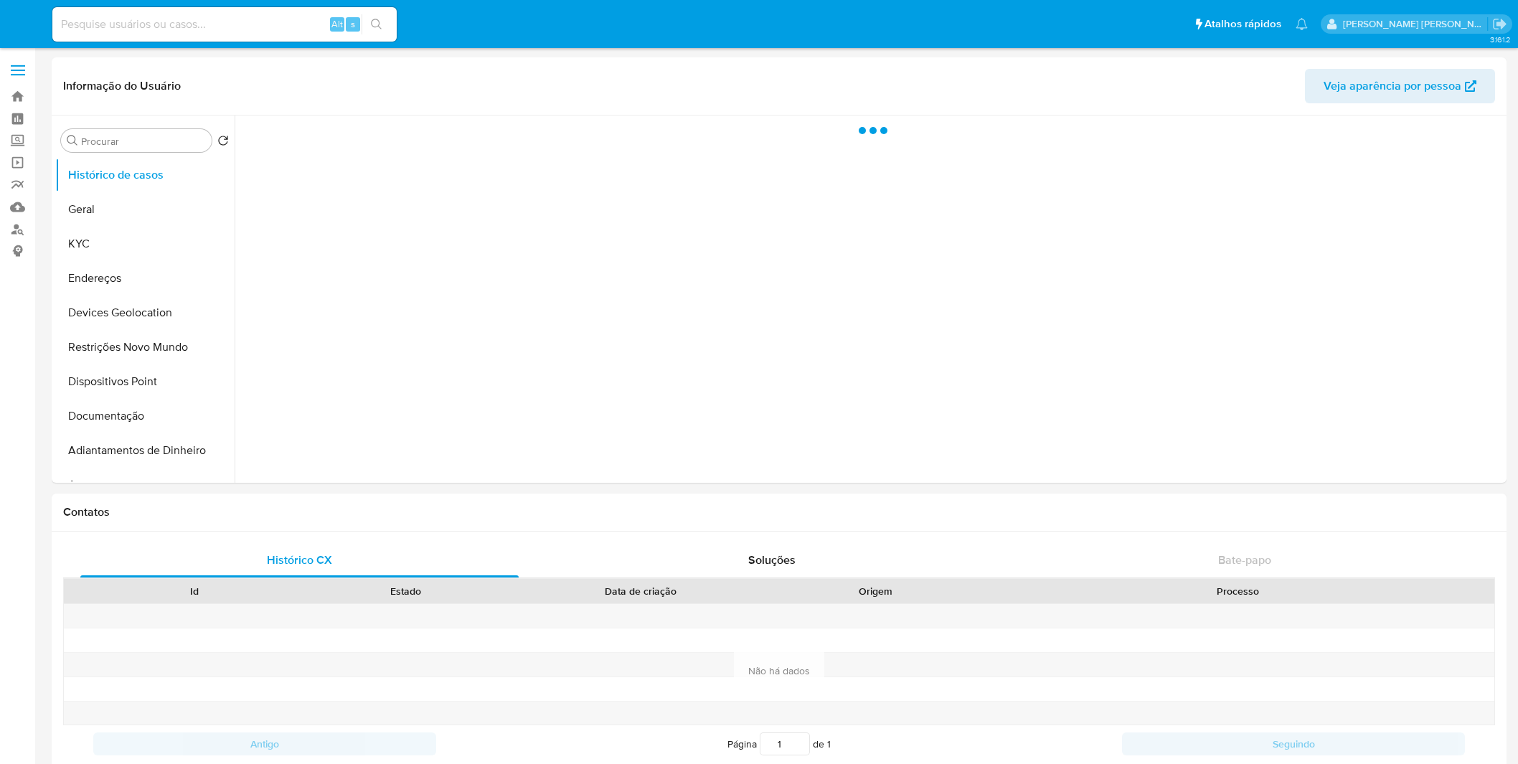
select select "10"
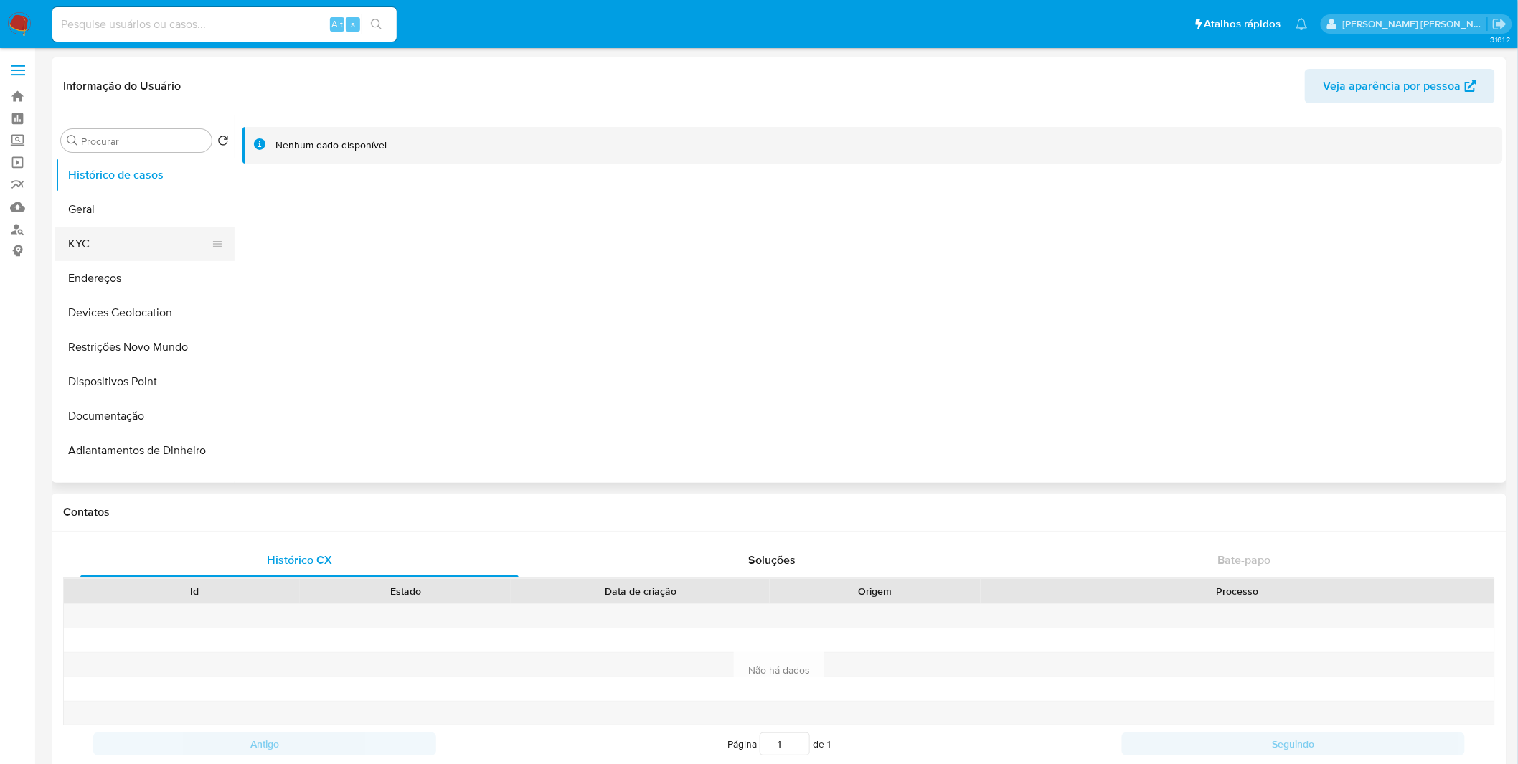
click at [146, 253] on button "KYC" at bounding box center [139, 244] width 168 height 34
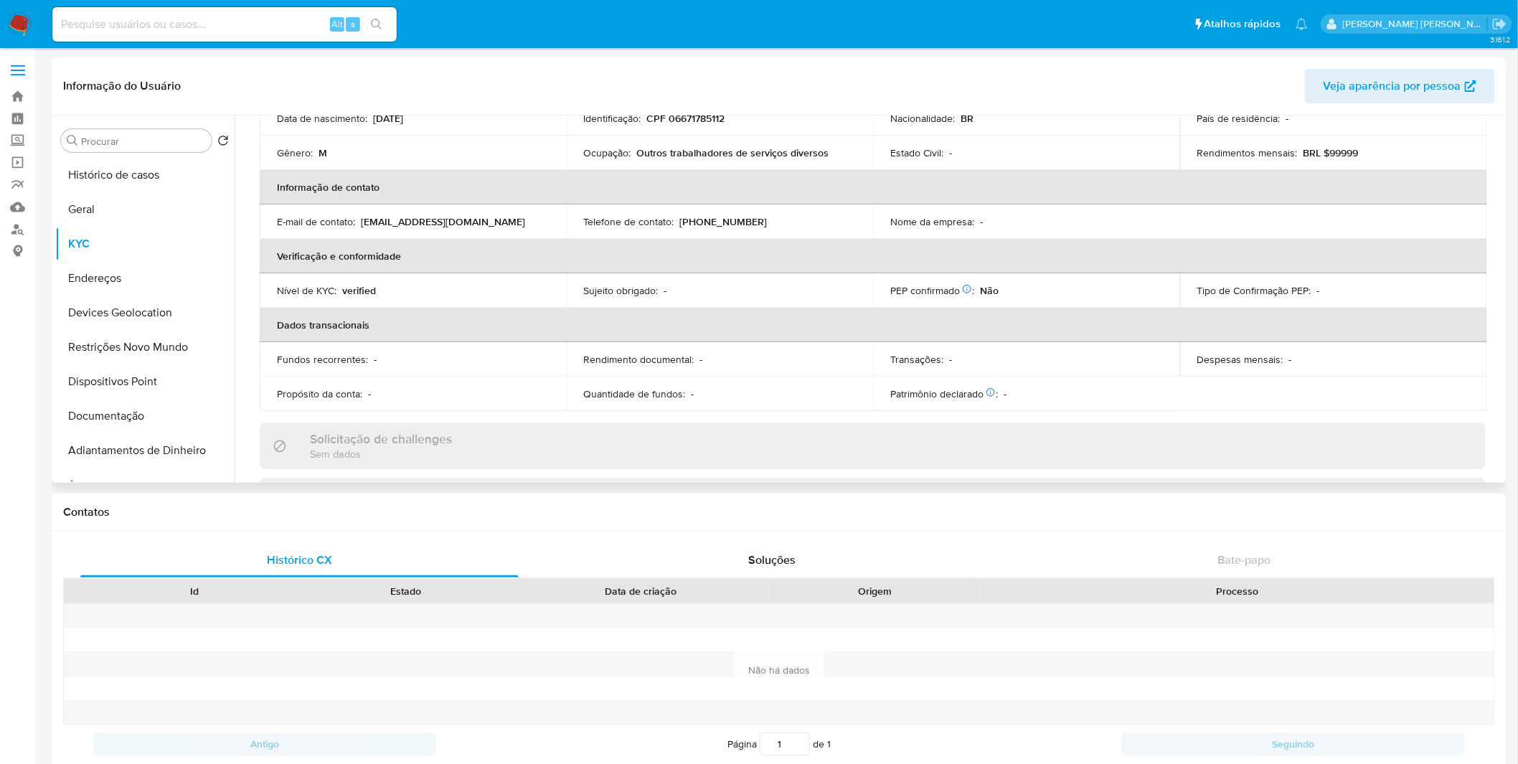
scroll to position [133, 0]
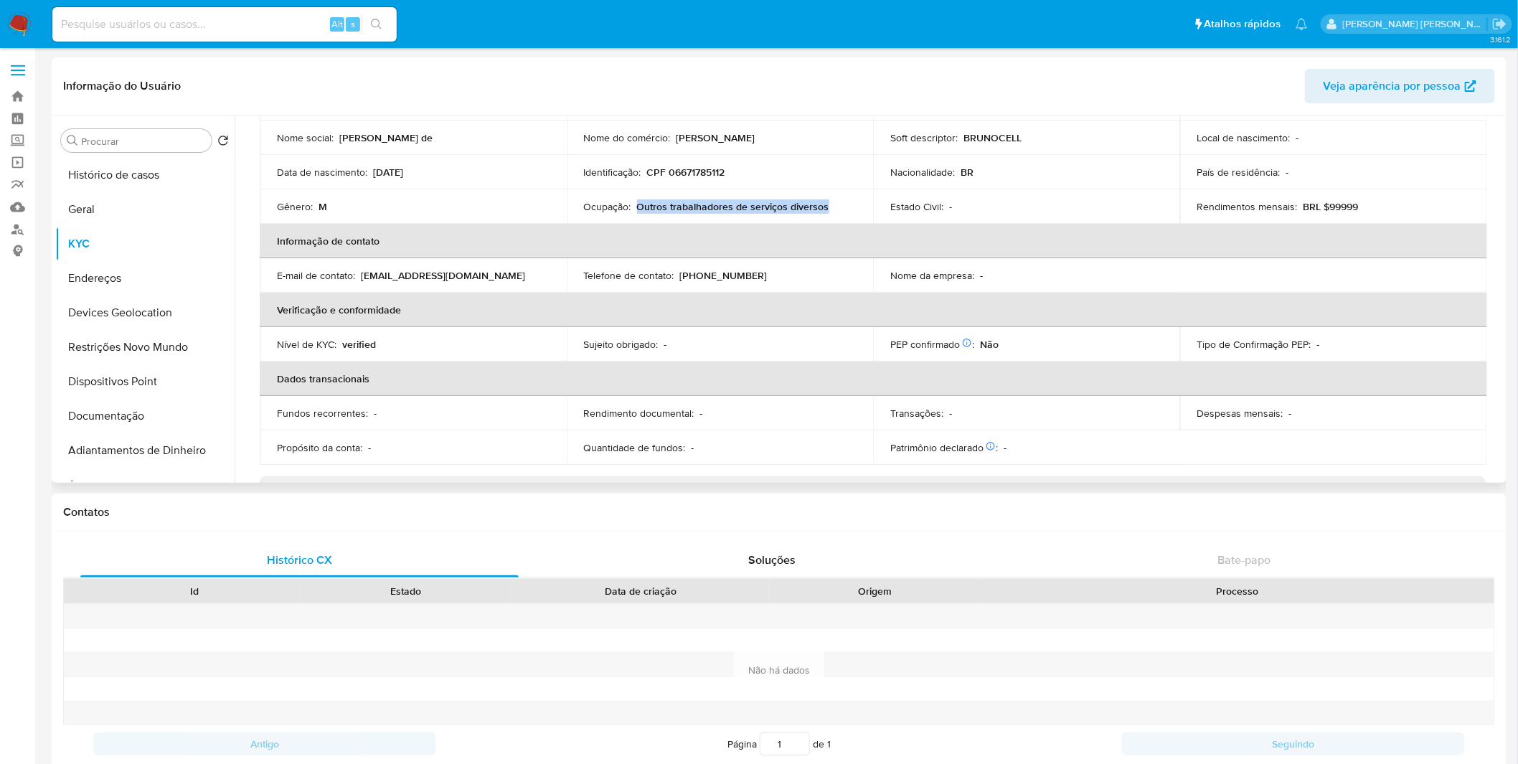
copy p "Outros trabalhadores de serviços diversos"
drag, startPoint x: 837, startPoint y: 203, endPoint x: 636, endPoint y: 207, distance: 201.7
click at [636, 207] on div "Ocupação : Outros trabalhadores de serviços diversos" at bounding box center [720, 206] width 273 height 13
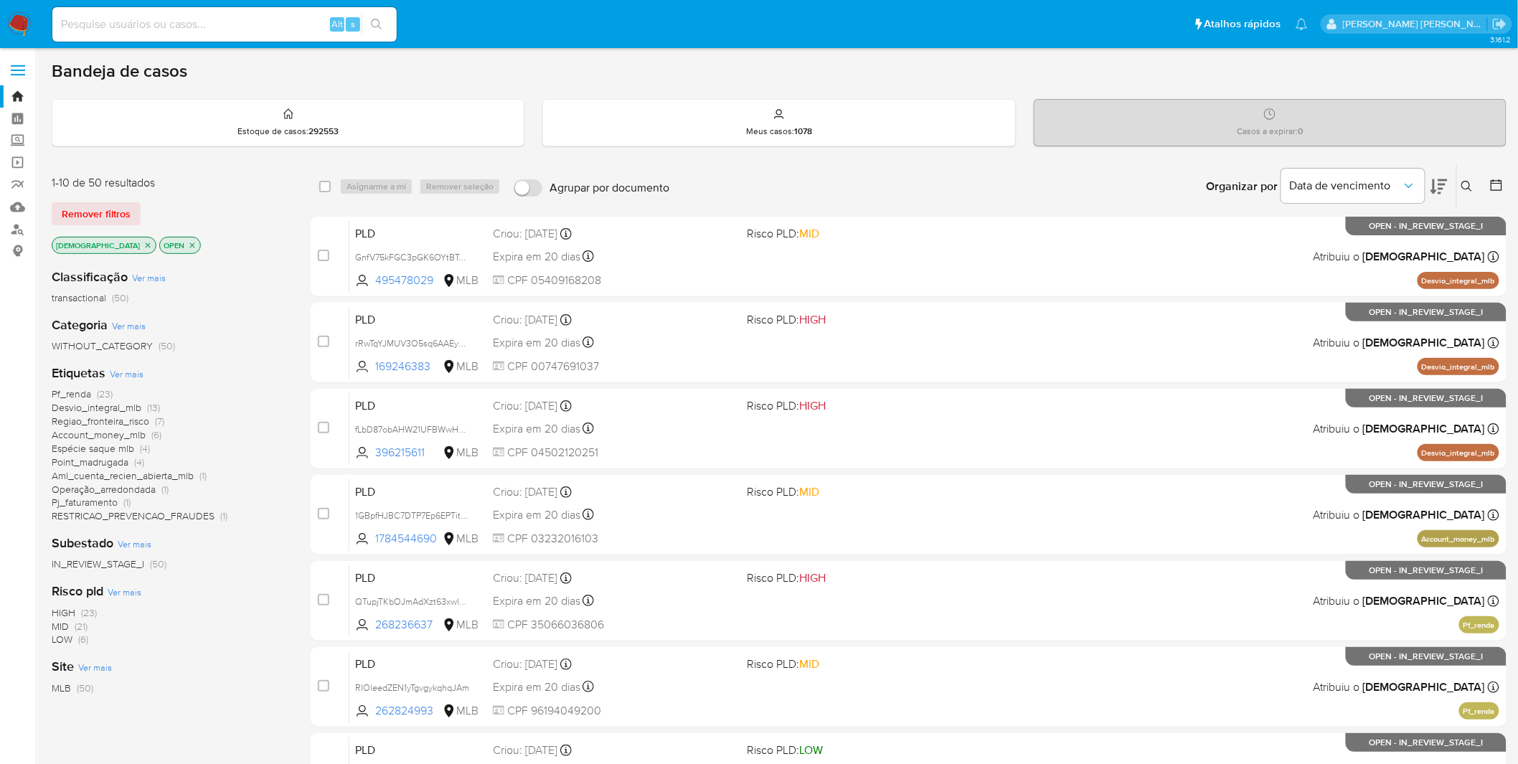
click at [151, 20] on input at bounding box center [224, 24] width 344 height 19
paste input "grJoJJrIAcK1nlOCGQesyIkh"
type input "grJoJJrIAcK1nlOCGQesyIkh"
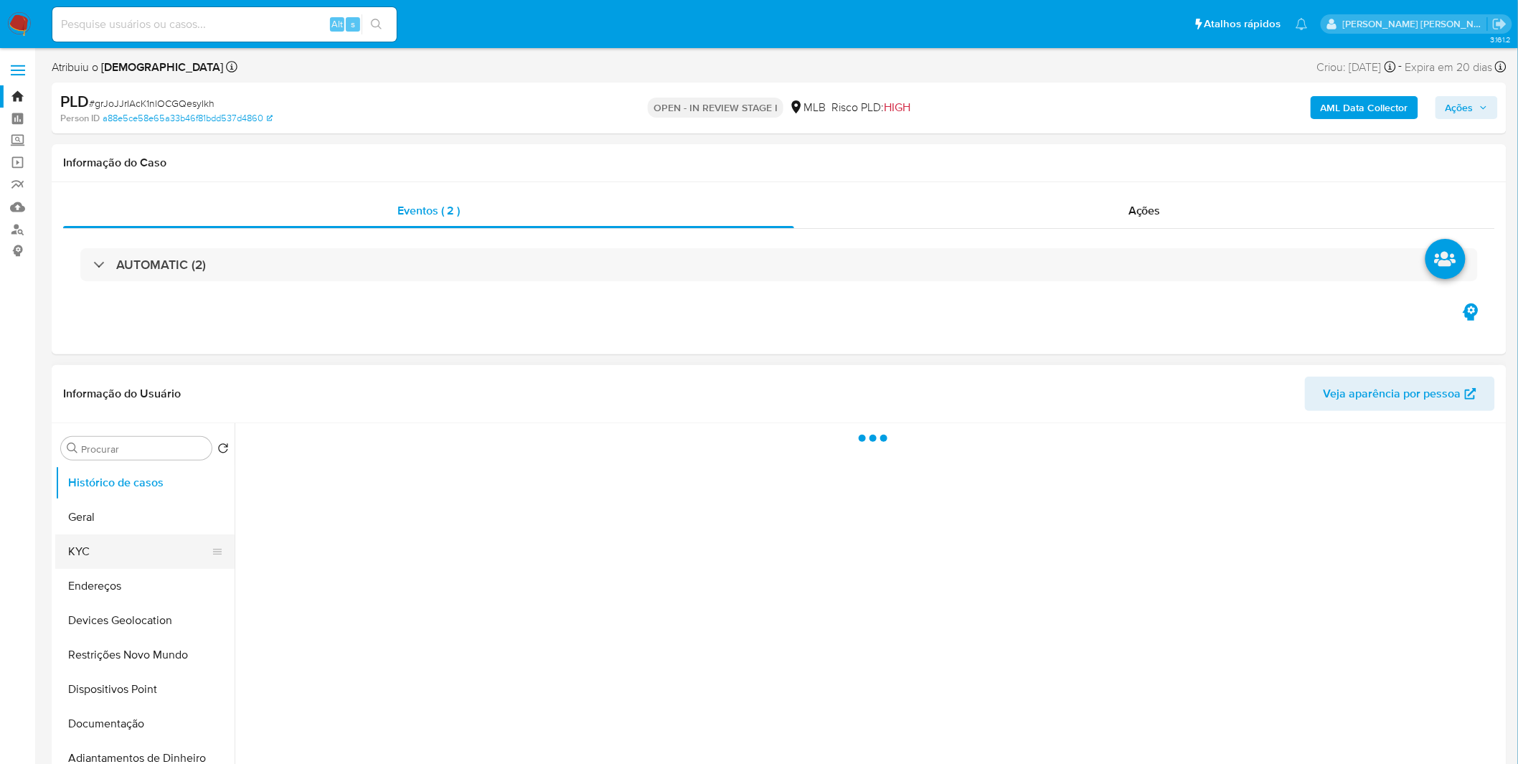
select select "10"
click at [159, 548] on button "KYC" at bounding box center [139, 552] width 168 height 34
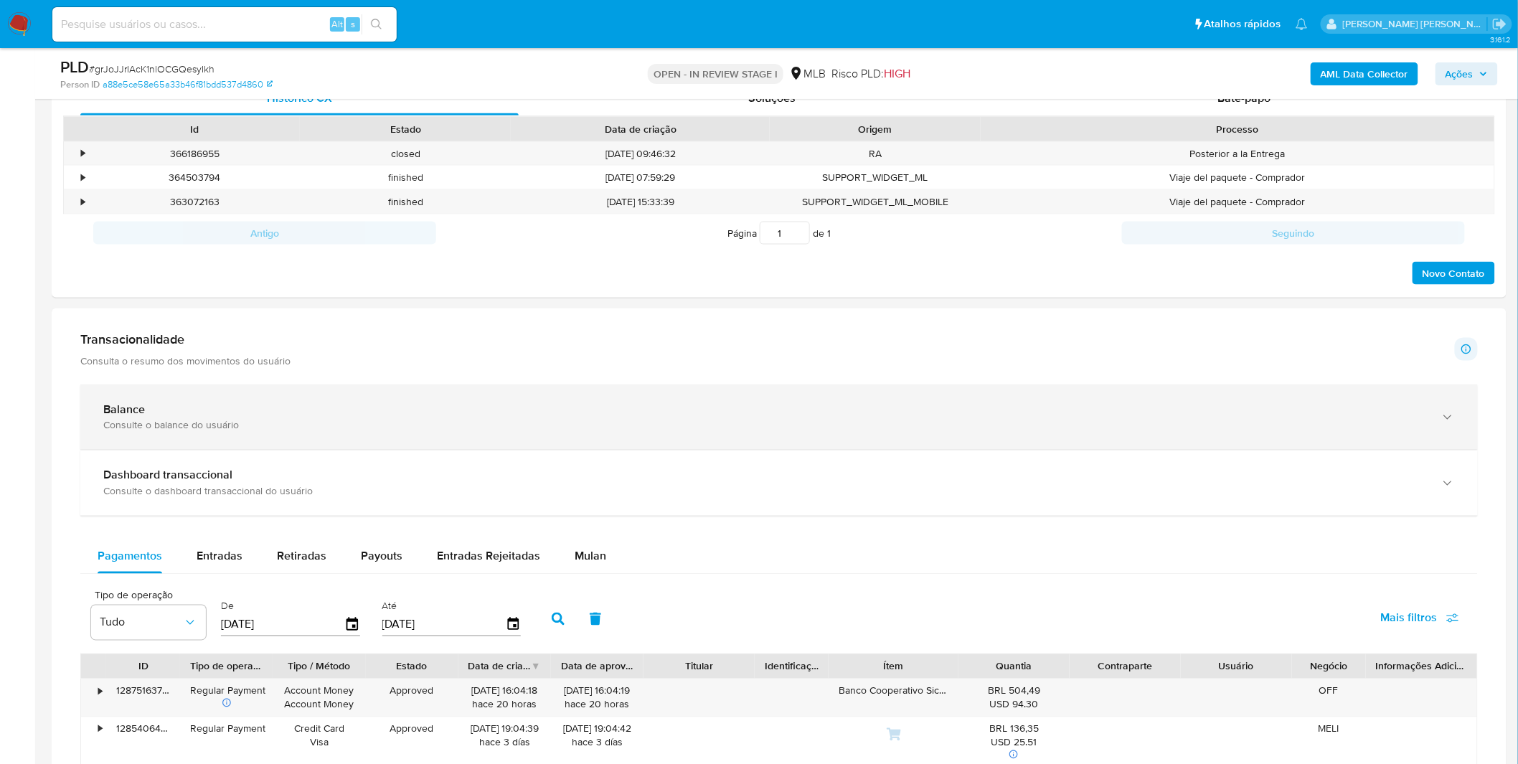
scroll to position [718, 0]
click at [360, 418] on div "Balance" at bounding box center [764, 411] width 1323 height 14
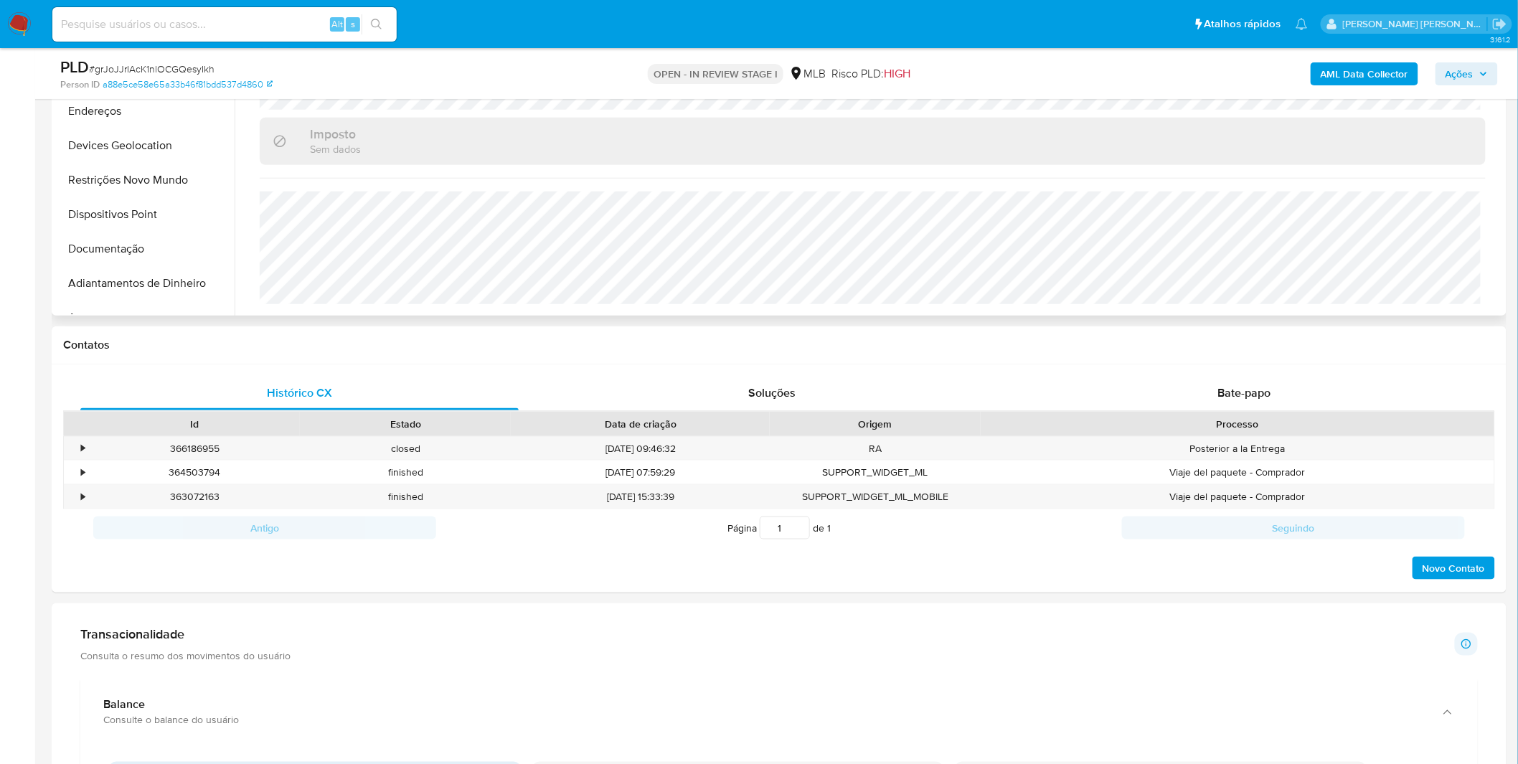
scroll to position [80, 0]
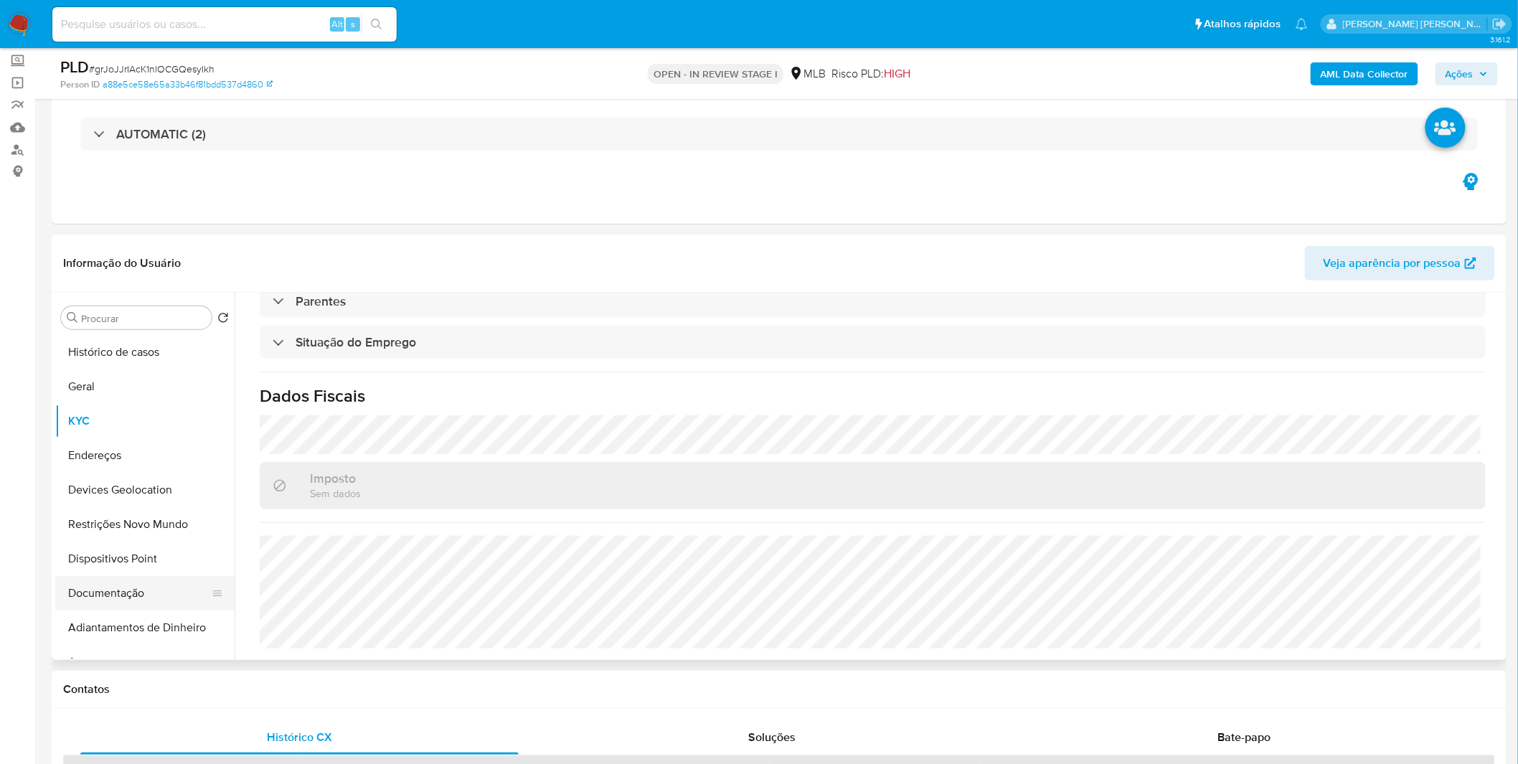
click at [127, 586] on button "Documentação" at bounding box center [139, 593] width 168 height 34
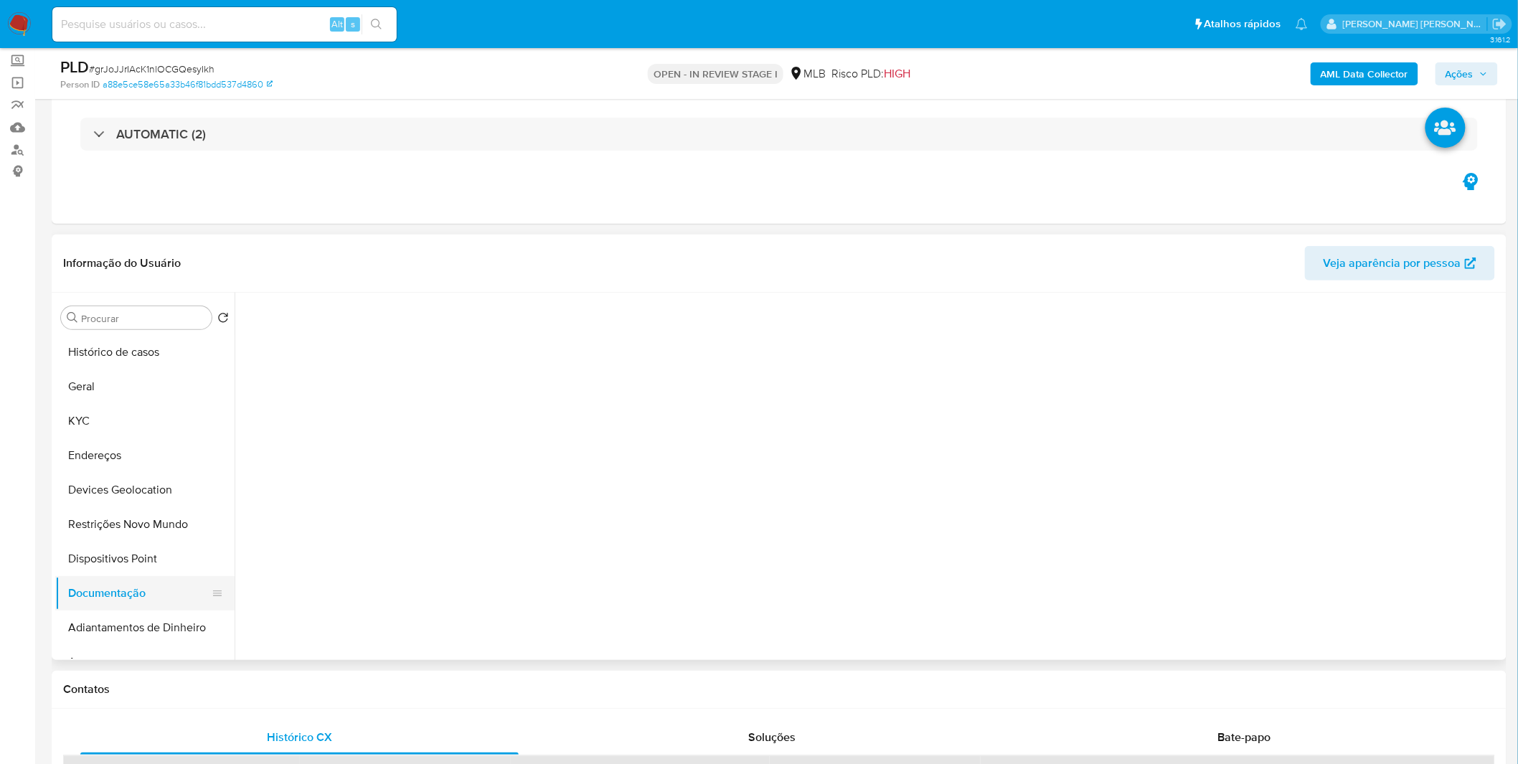
scroll to position [0, 0]
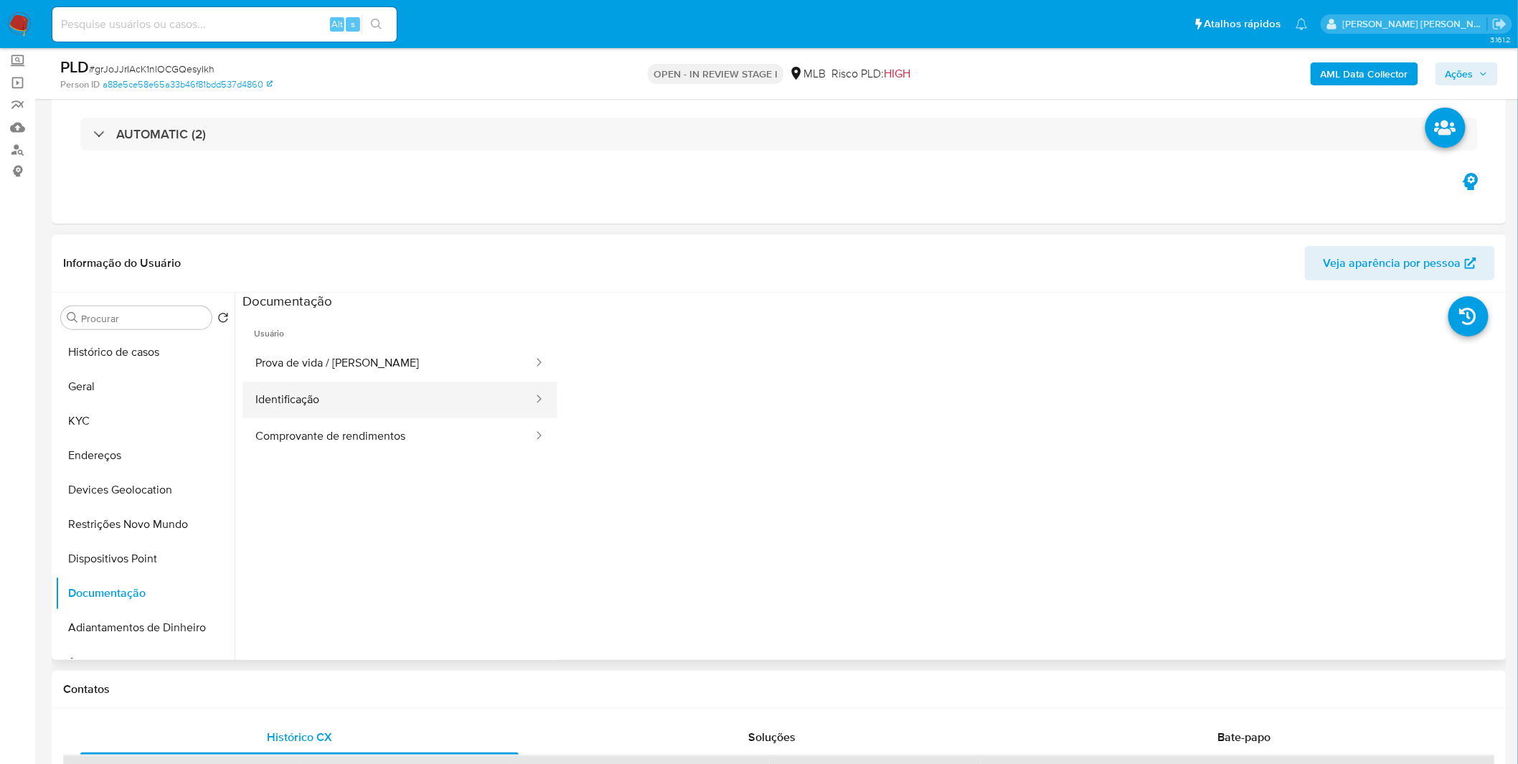
click at [422, 382] on button "Identificação" at bounding box center [389, 400] width 292 height 37
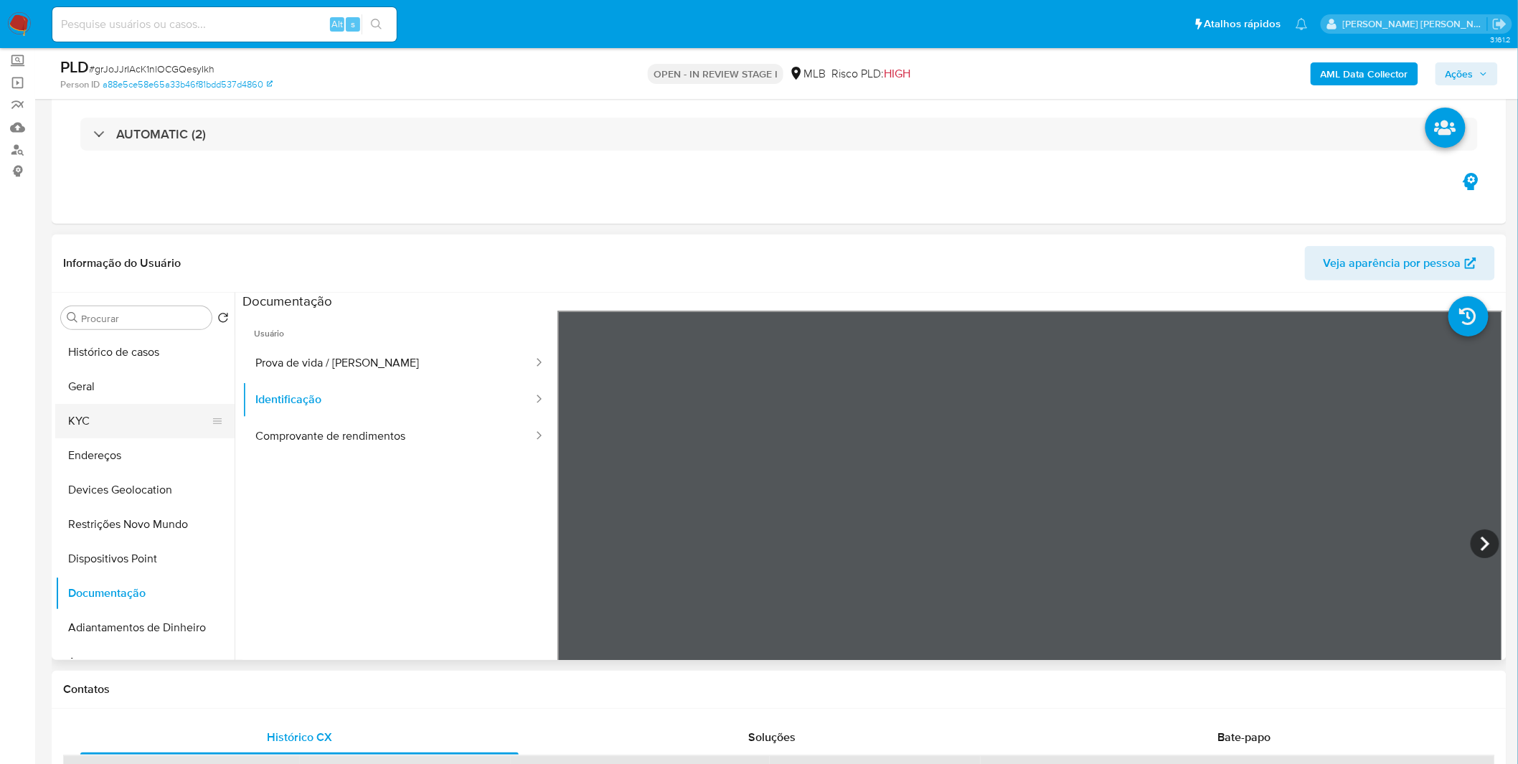
click at [136, 436] on button "KYC" at bounding box center [139, 421] width 168 height 34
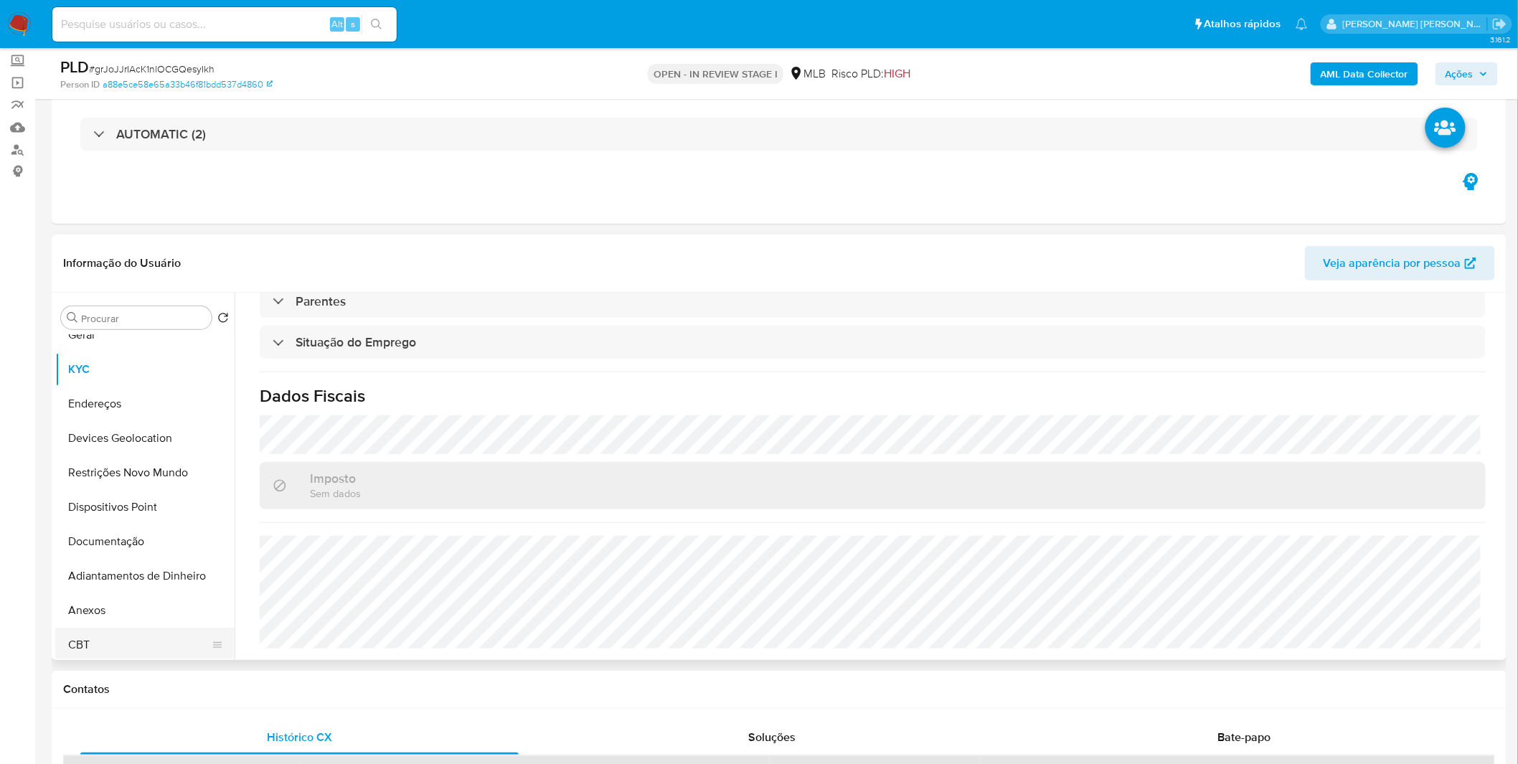
scroll to position [80, 0]
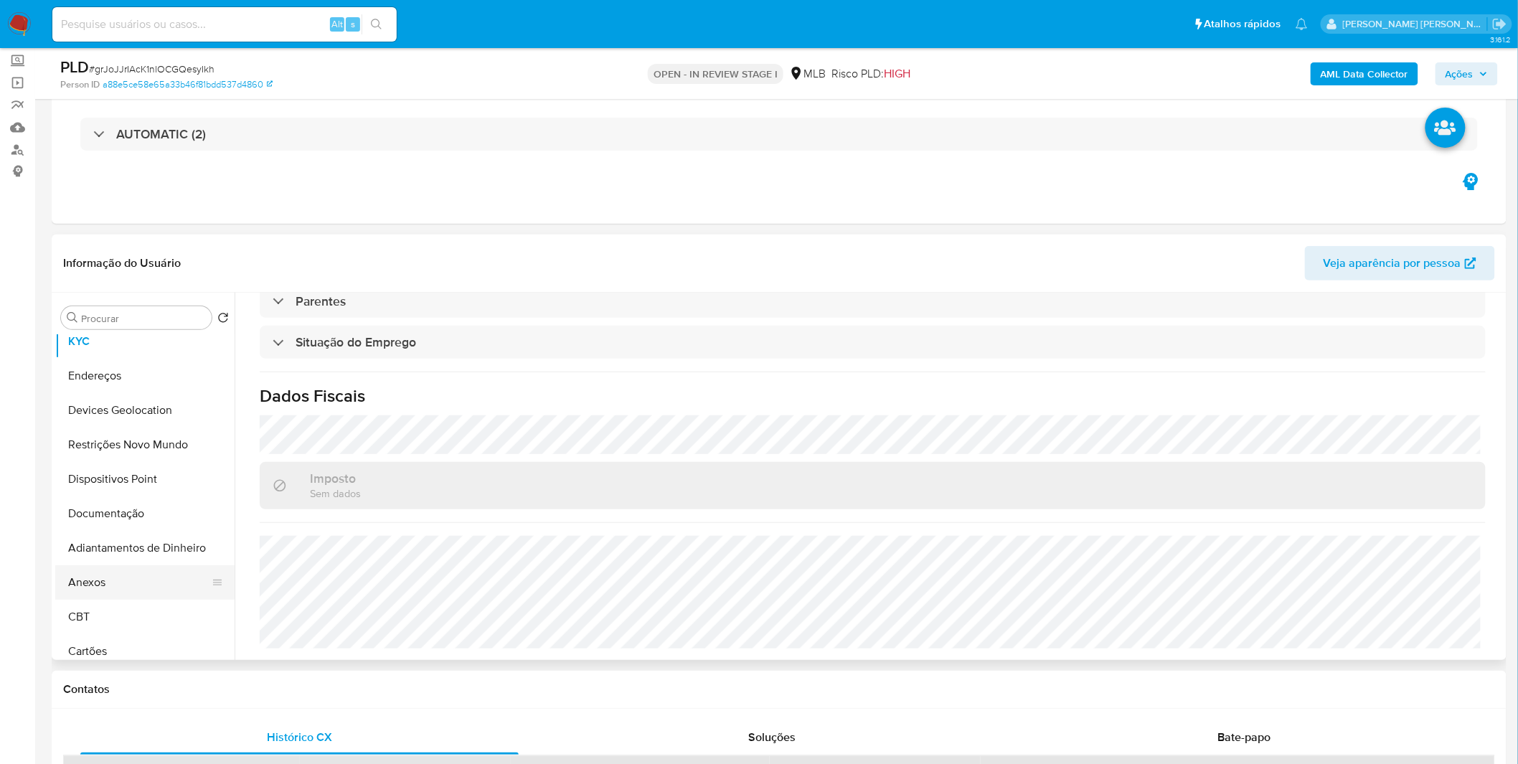
click at [113, 582] on button "Anexos" at bounding box center [139, 582] width 168 height 34
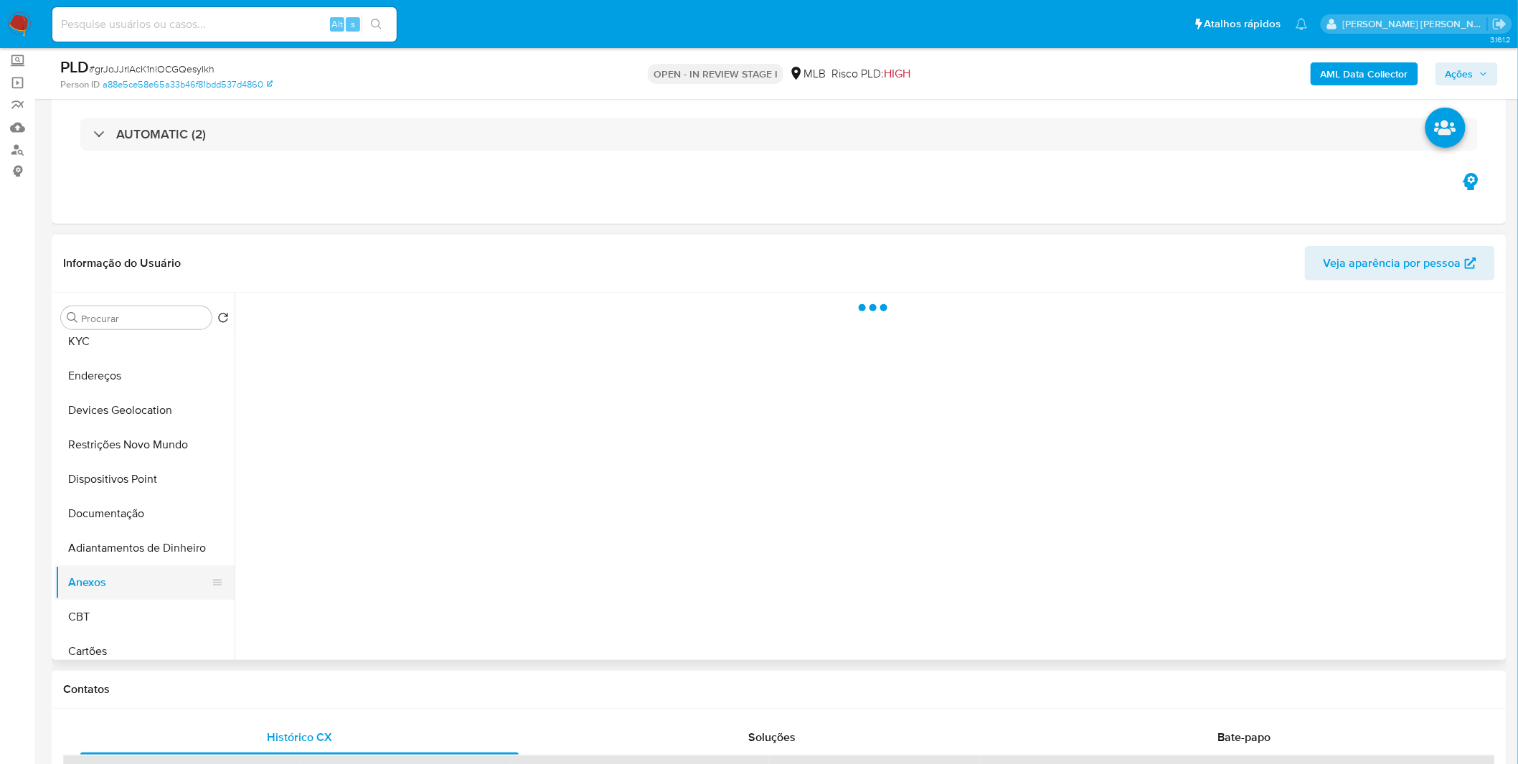
scroll to position [0, 0]
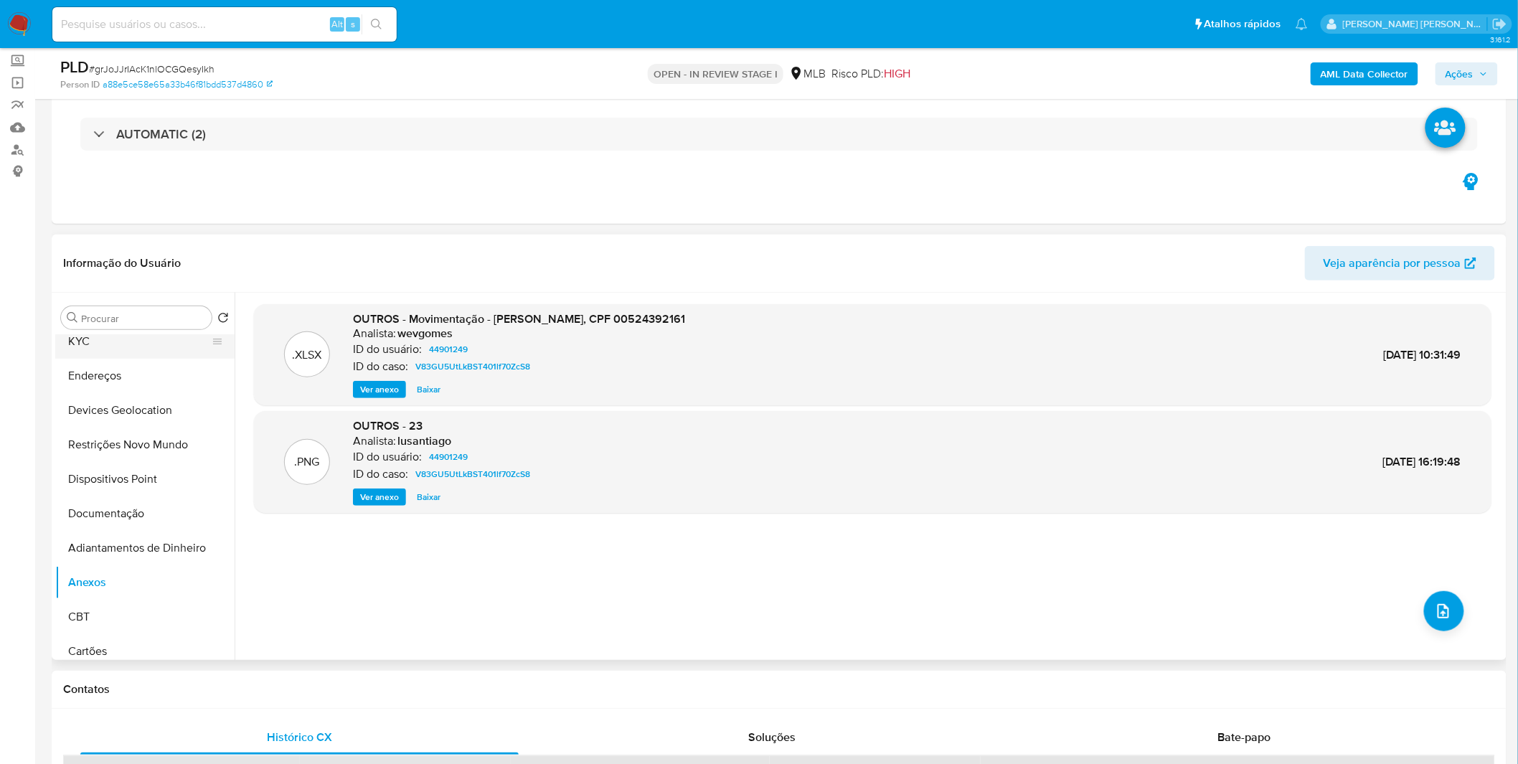
click at [131, 346] on button "KYC" at bounding box center [139, 341] width 168 height 34
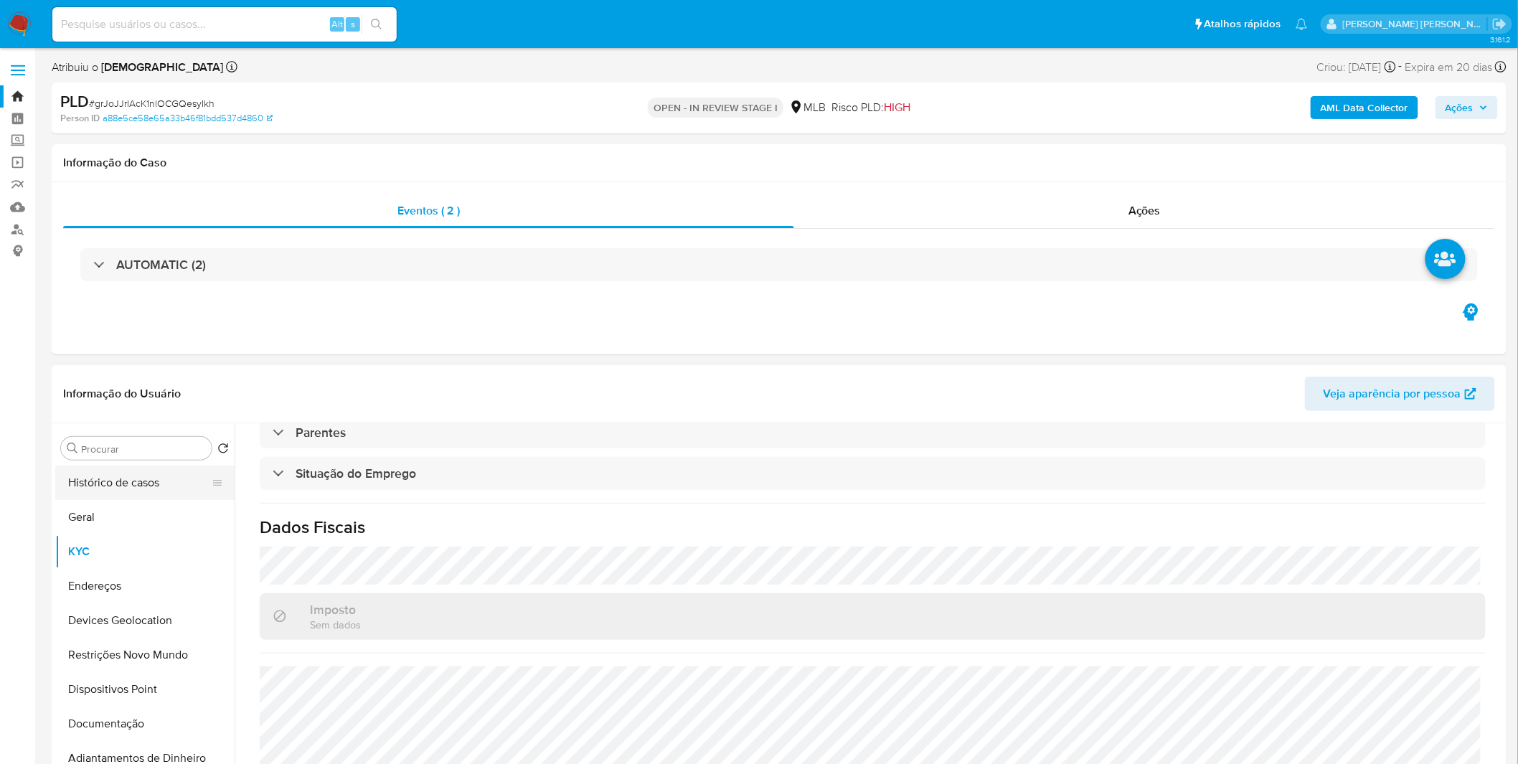
click at [105, 491] on button "Histórico de casos" at bounding box center [139, 483] width 168 height 34
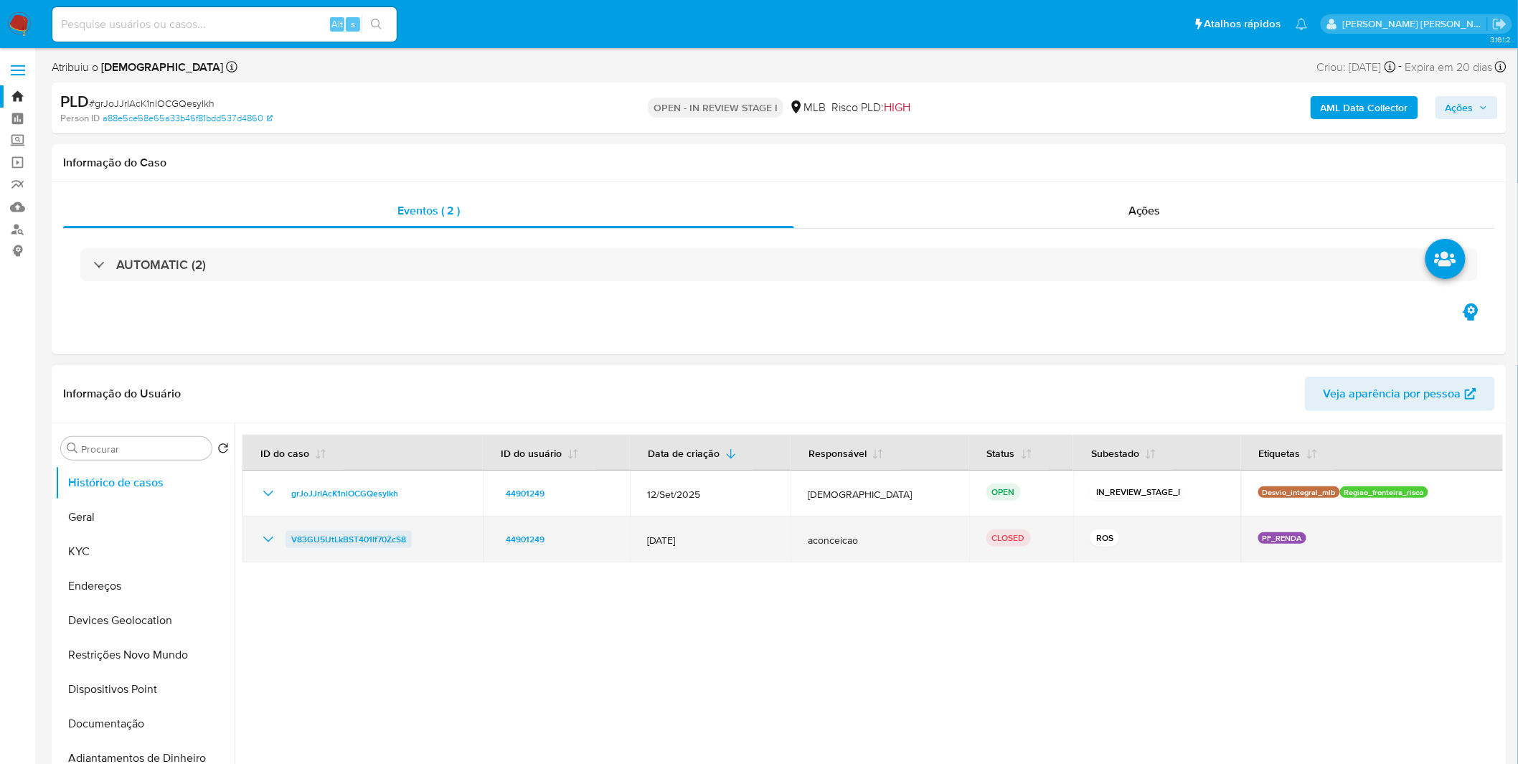
click at [336, 537] on span "V83GU5UtLkBST401lf70ZcS8" at bounding box center [348, 539] width 115 height 17
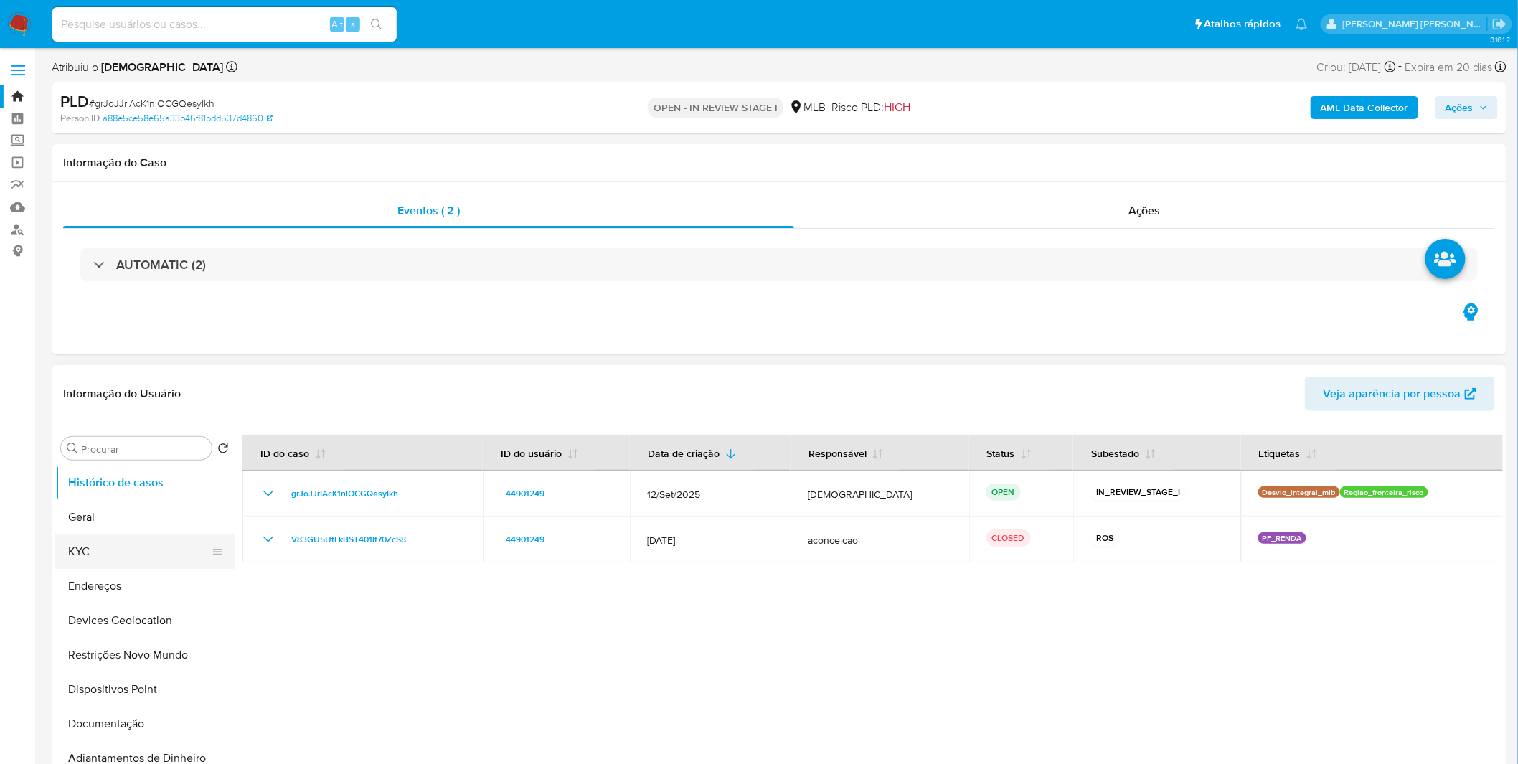
click at [126, 550] on button "KYC" at bounding box center [139, 552] width 168 height 34
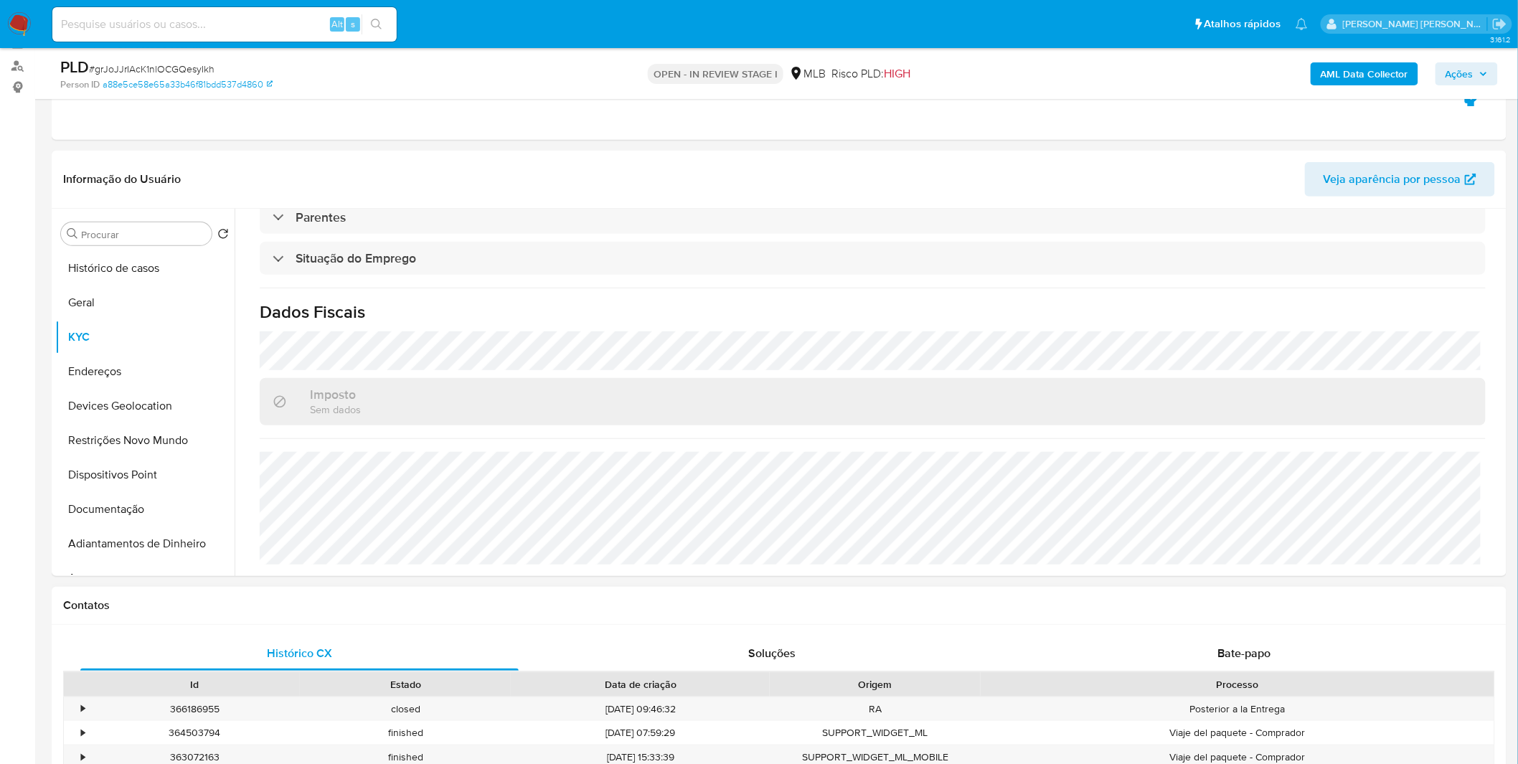
scroll to position [319, 0]
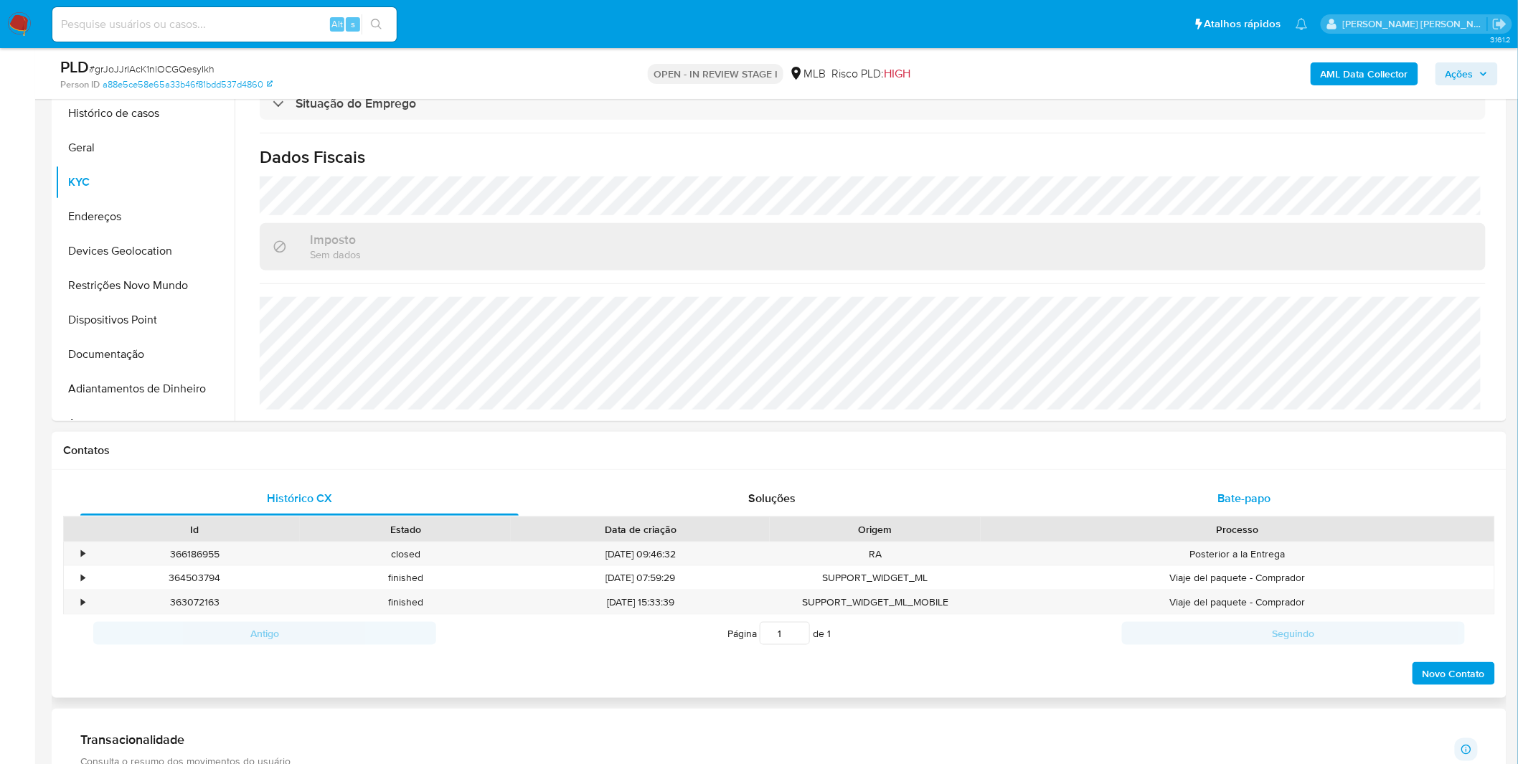
click at [1188, 498] on div "Bate-papo" at bounding box center [1244, 498] width 438 height 34
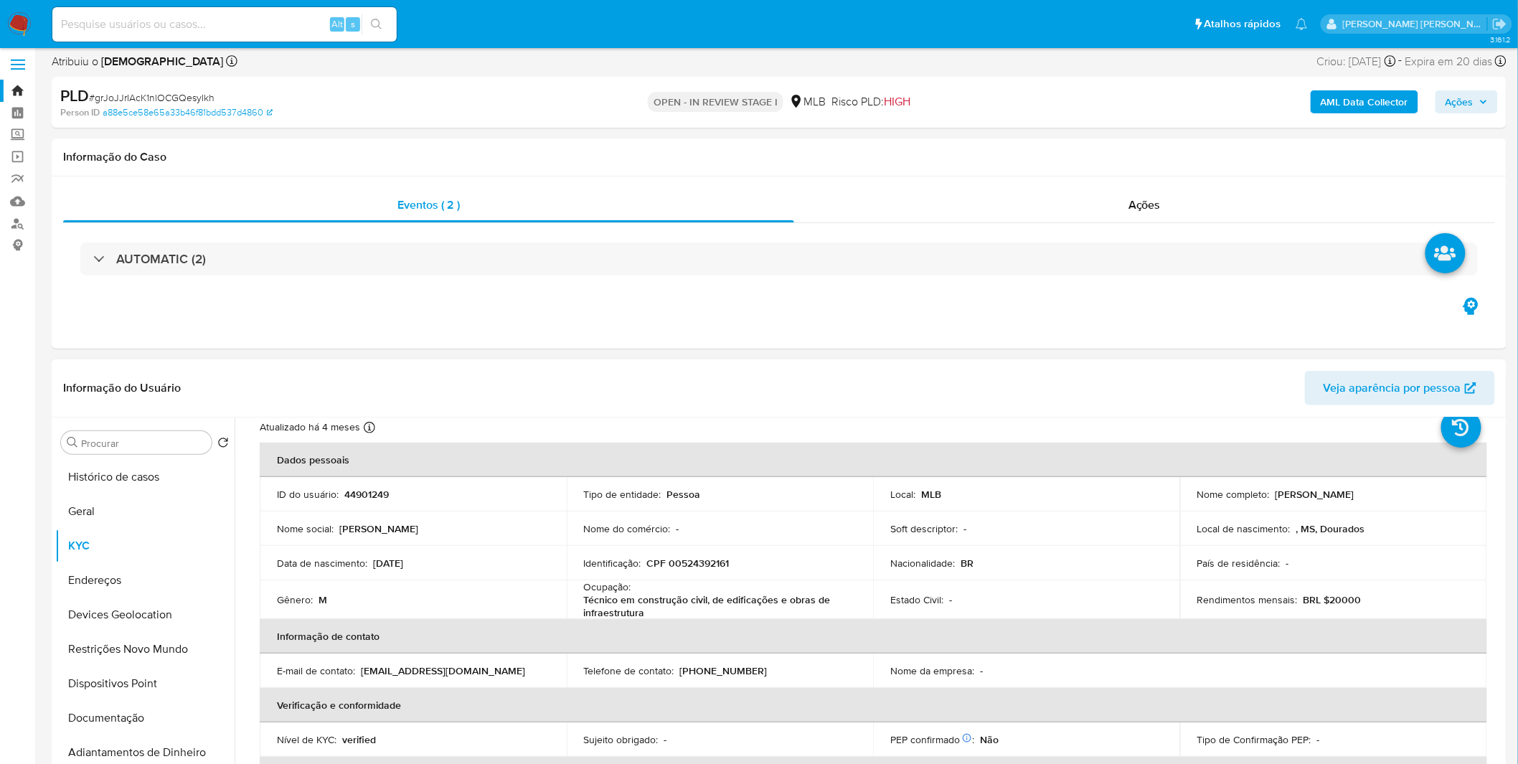
scroll to position [0, 0]
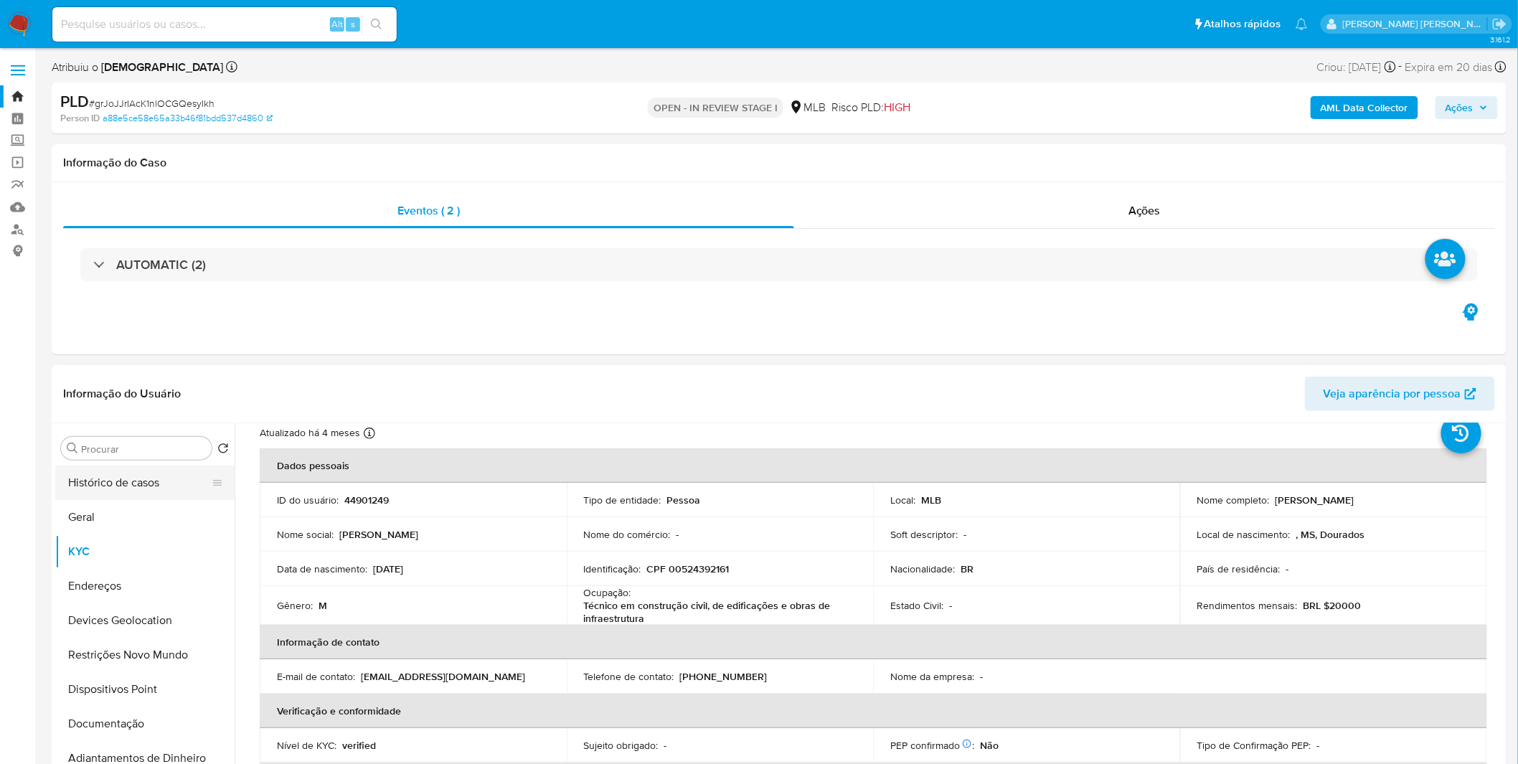
click at [122, 466] on button "Histórico de casos" at bounding box center [139, 483] width 168 height 34
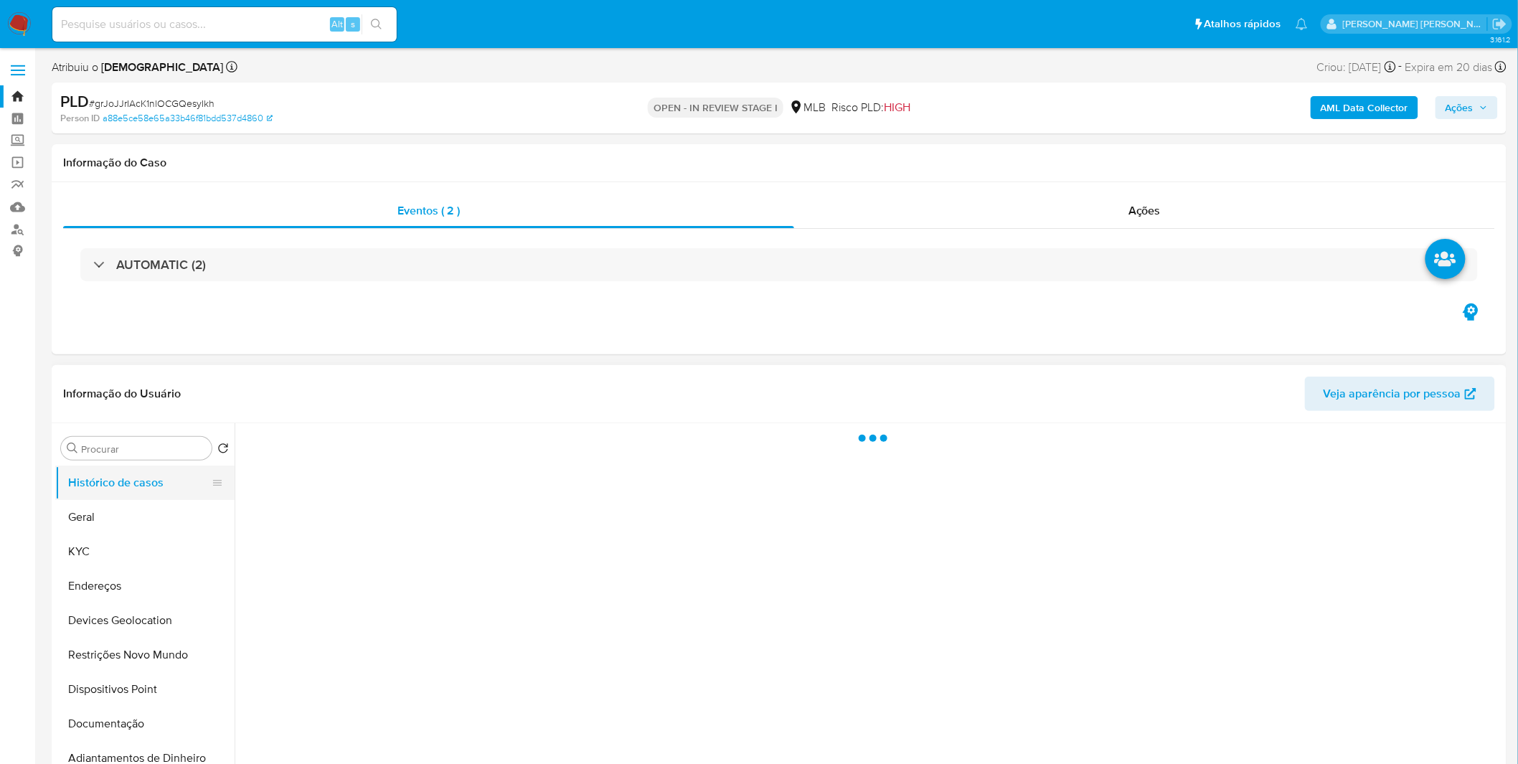
click at [124, 468] on button "Histórico de casos" at bounding box center [139, 483] width 168 height 34
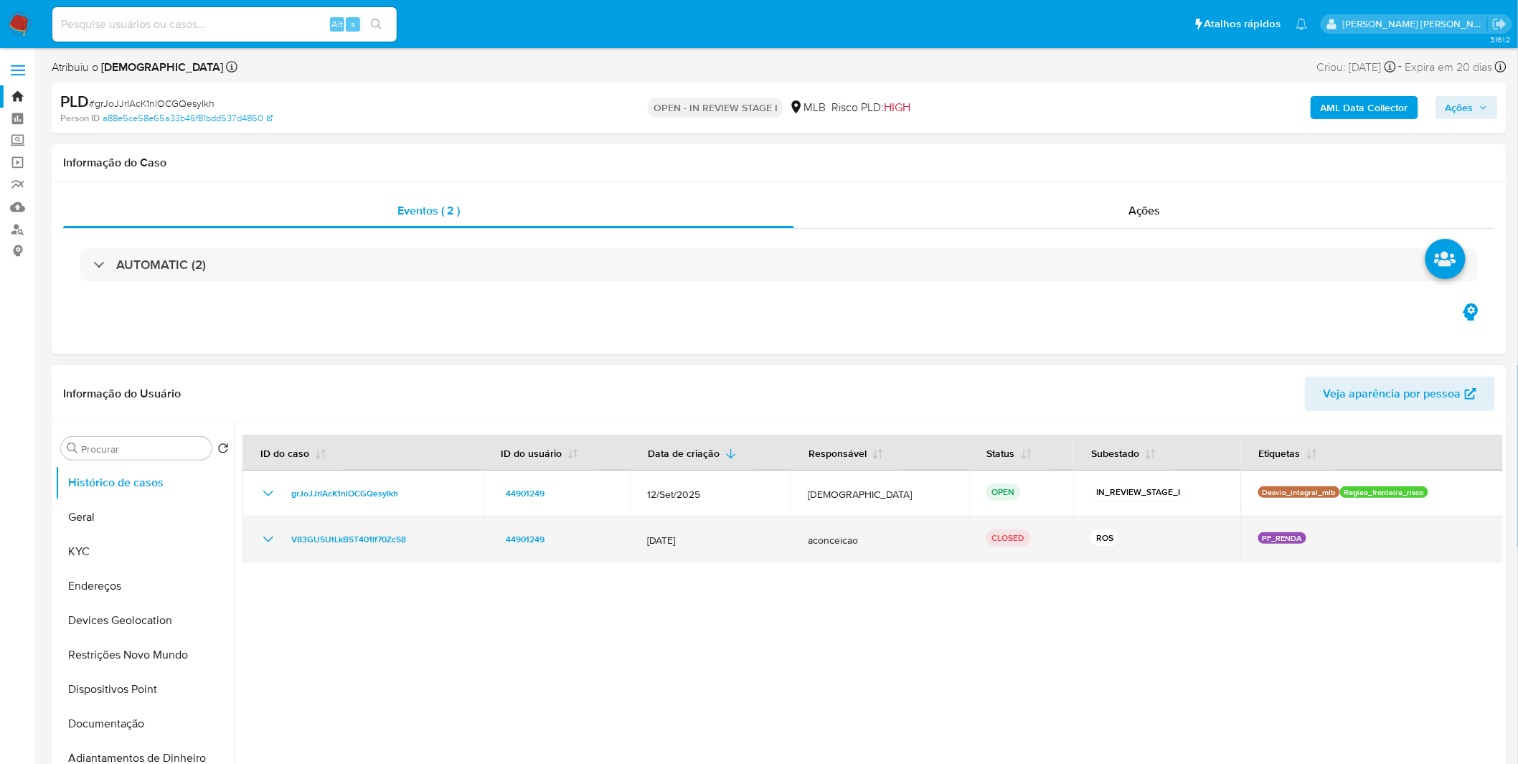
click at [275, 542] on icon "Mostrar/Ocultar" at bounding box center [268, 539] width 17 height 17
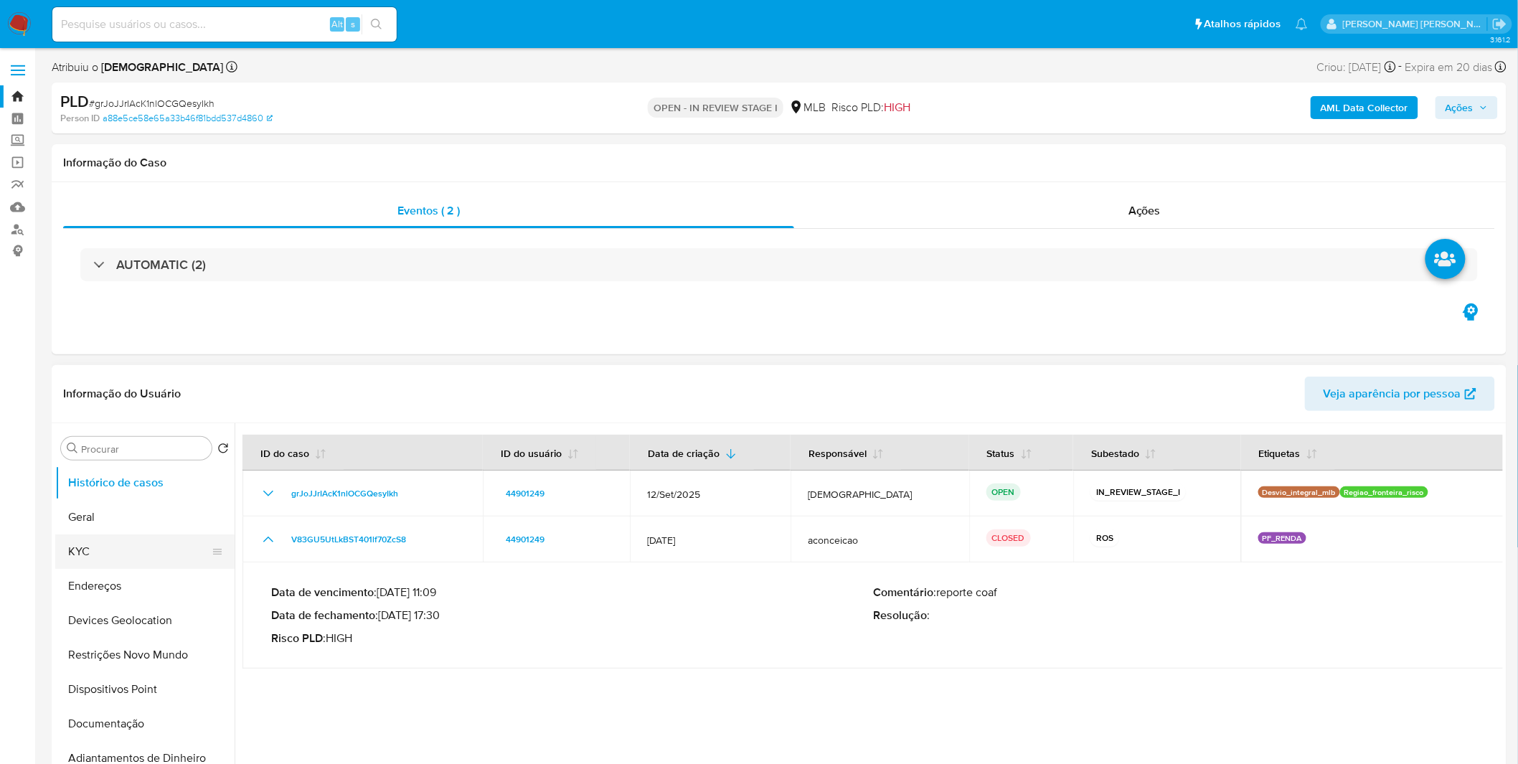
click at [85, 545] on button "KYC" at bounding box center [139, 552] width 168 height 34
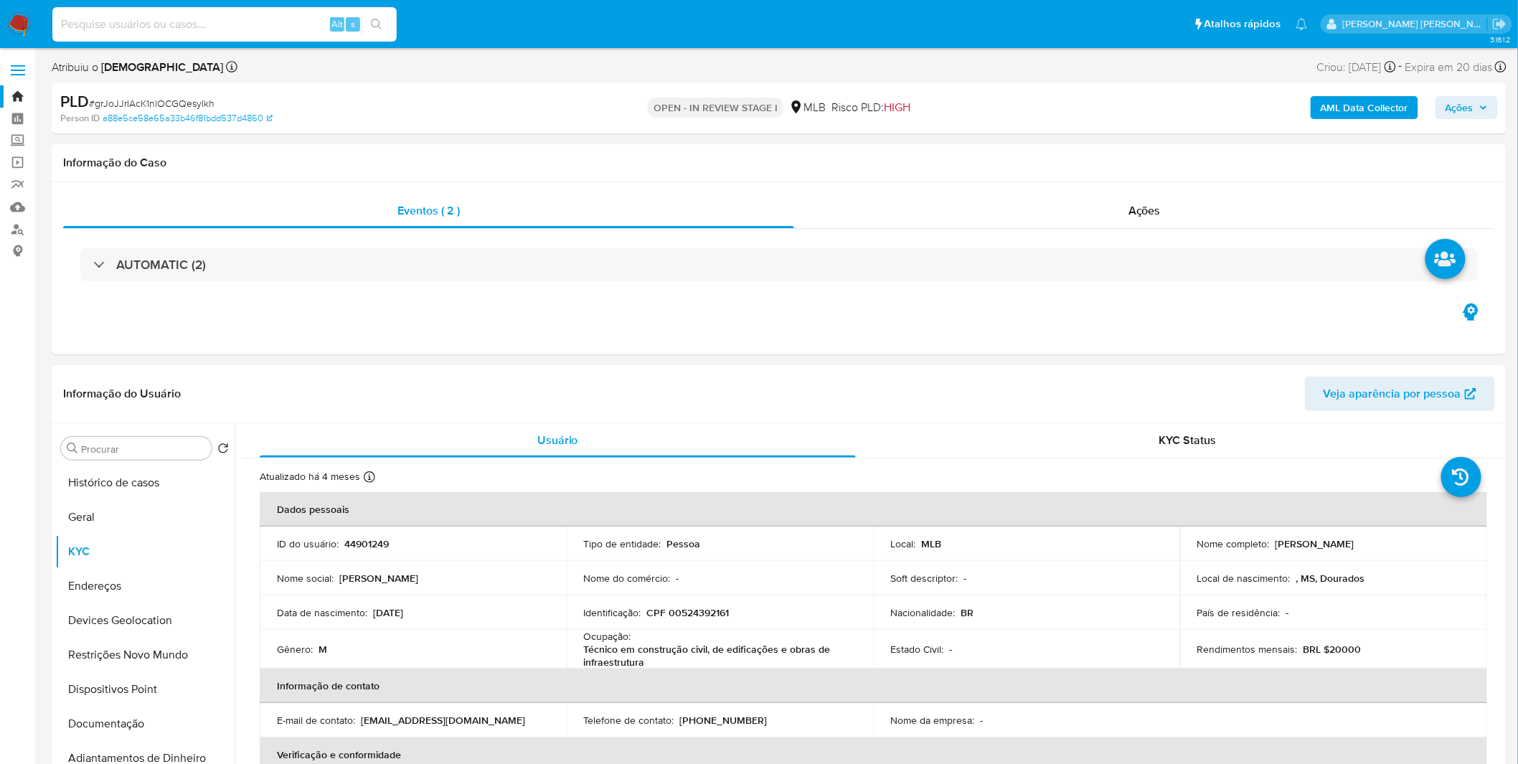
click at [149, 27] on input at bounding box center [224, 24] width 344 height 19
paste input "ENWXOYByprJN3jTiDG58WbWE"
type input "ENWXOYByprJN3jTiDG58WbWE"
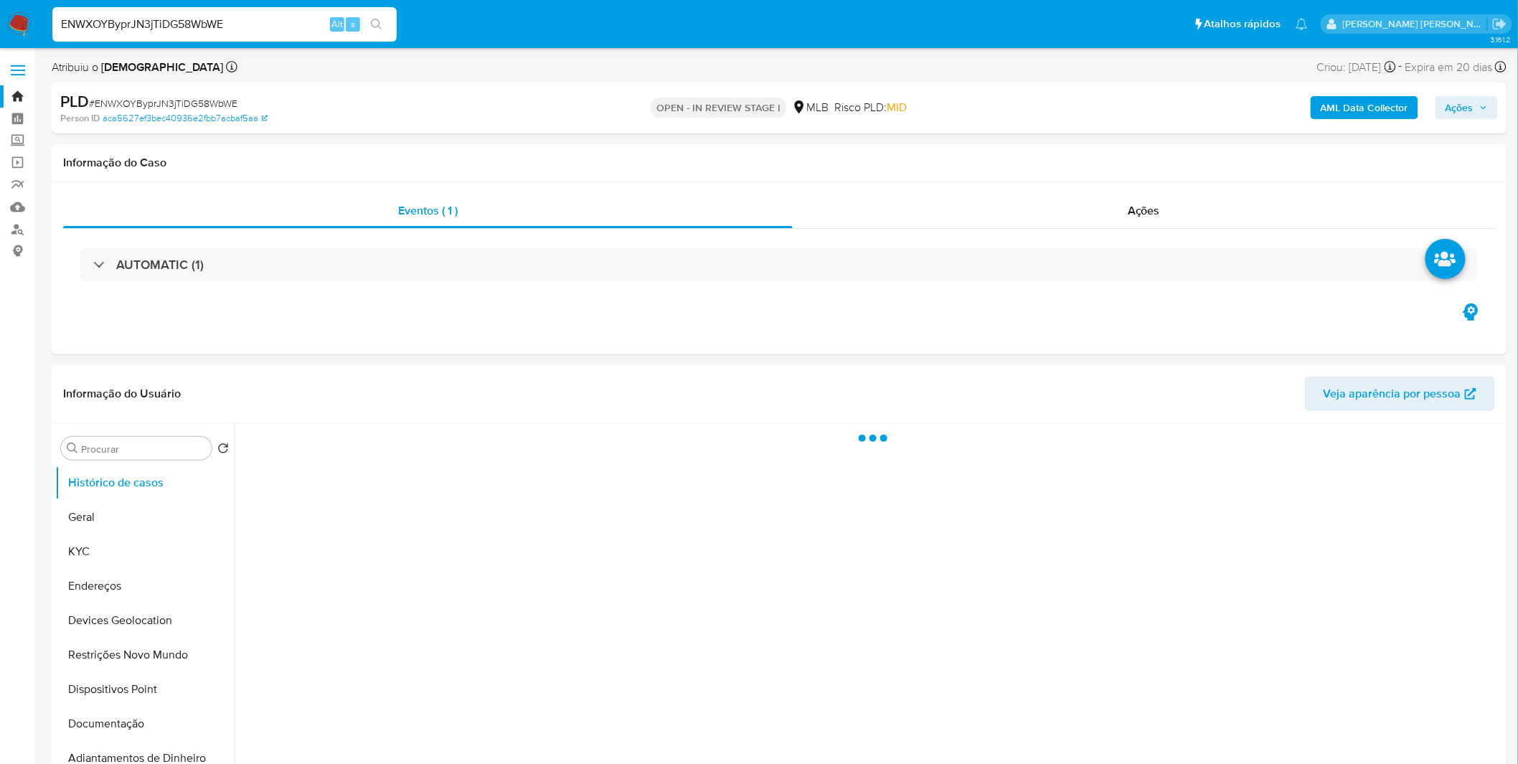
select select "10"
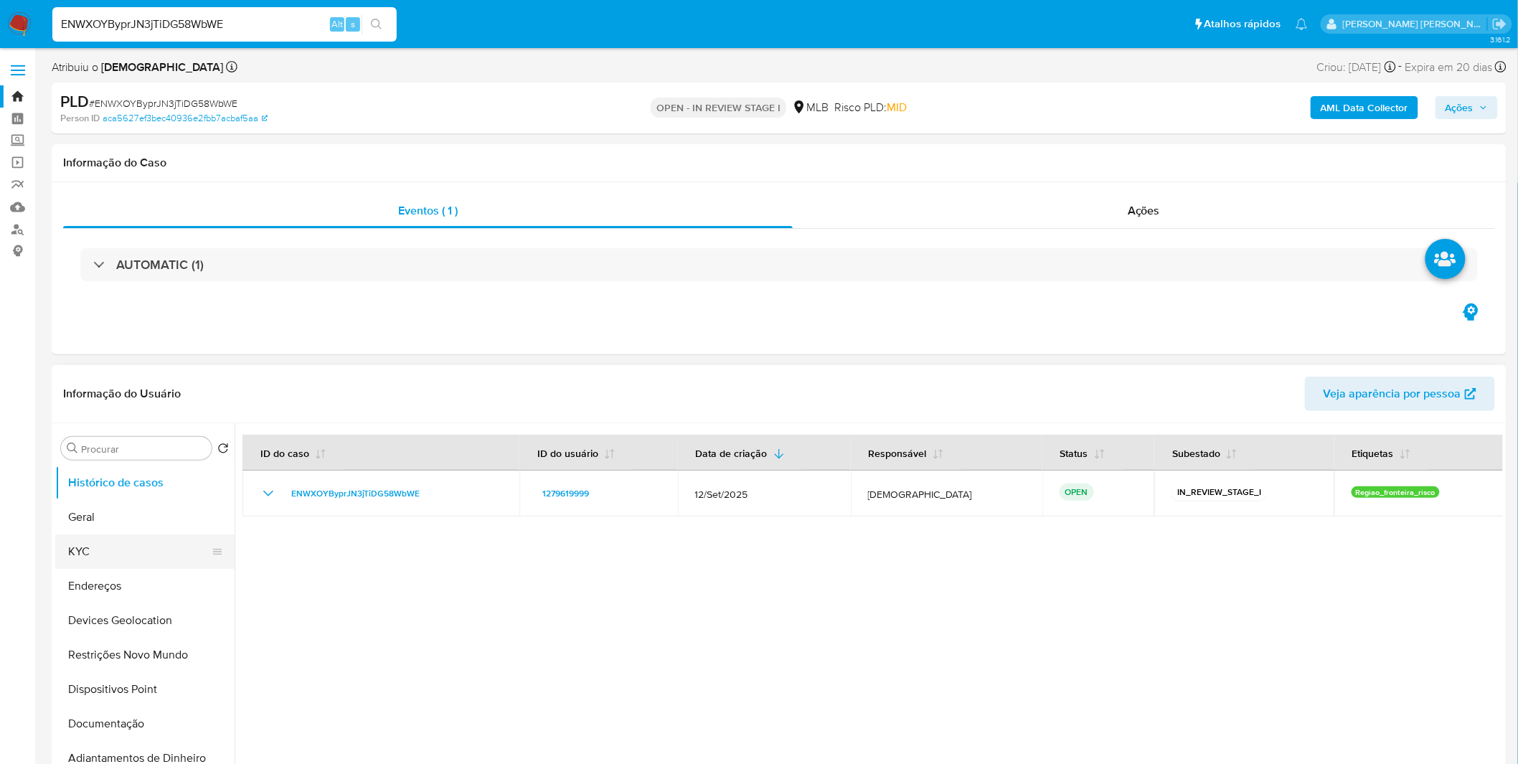
drag, startPoint x: 124, startPoint y: 553, endPoint x: 192, endPoint y: 554, distance: 67.5
click at [124, 553] on button "KYC" at bounding box center [139, 552] width 168 height 34
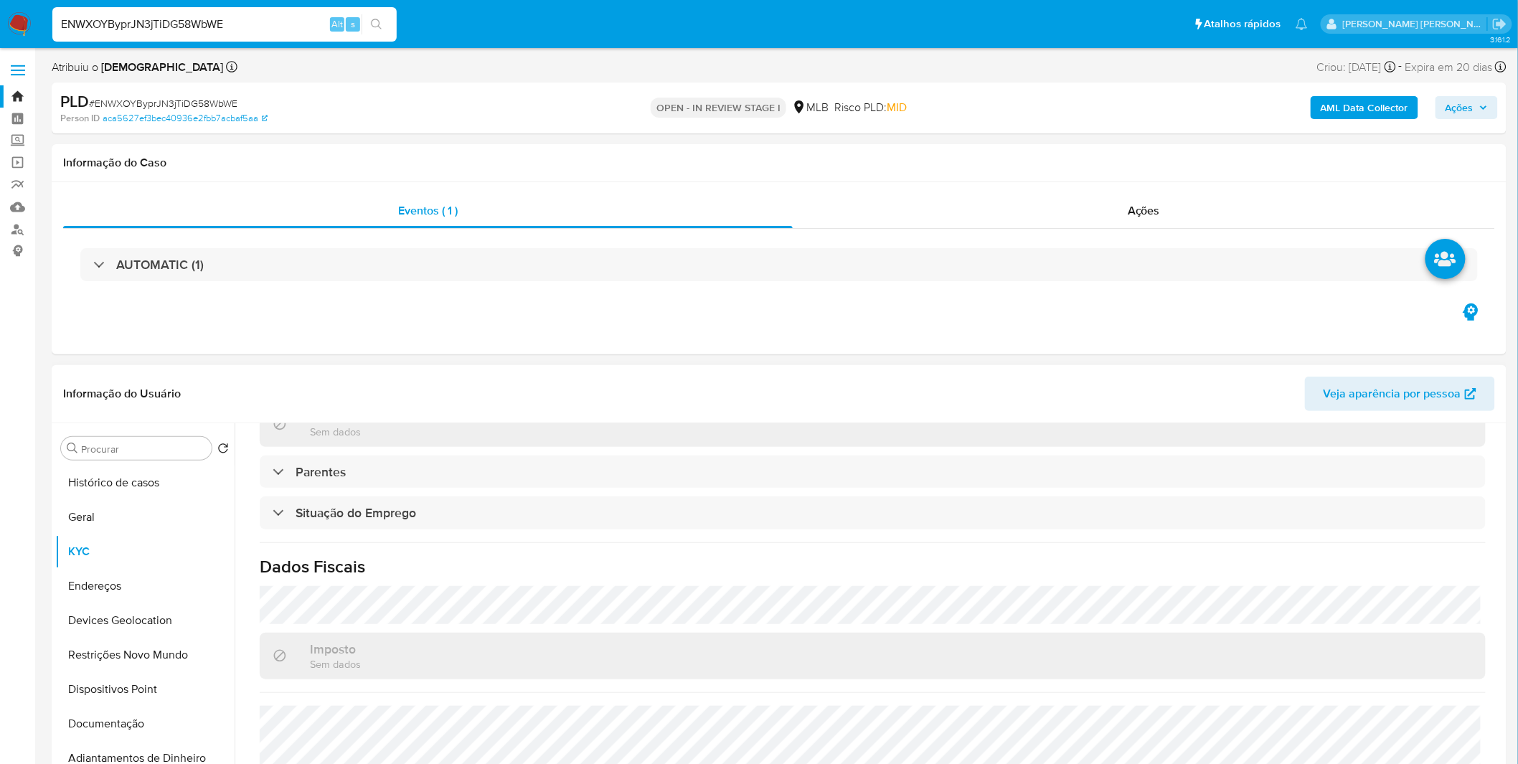
scroll to position [558, 0]
click at [161, 11] on div "ENWXOYByprJN3jTiDG58WbWE Alt s" at bounding box center [224, 24] width 344 height 34
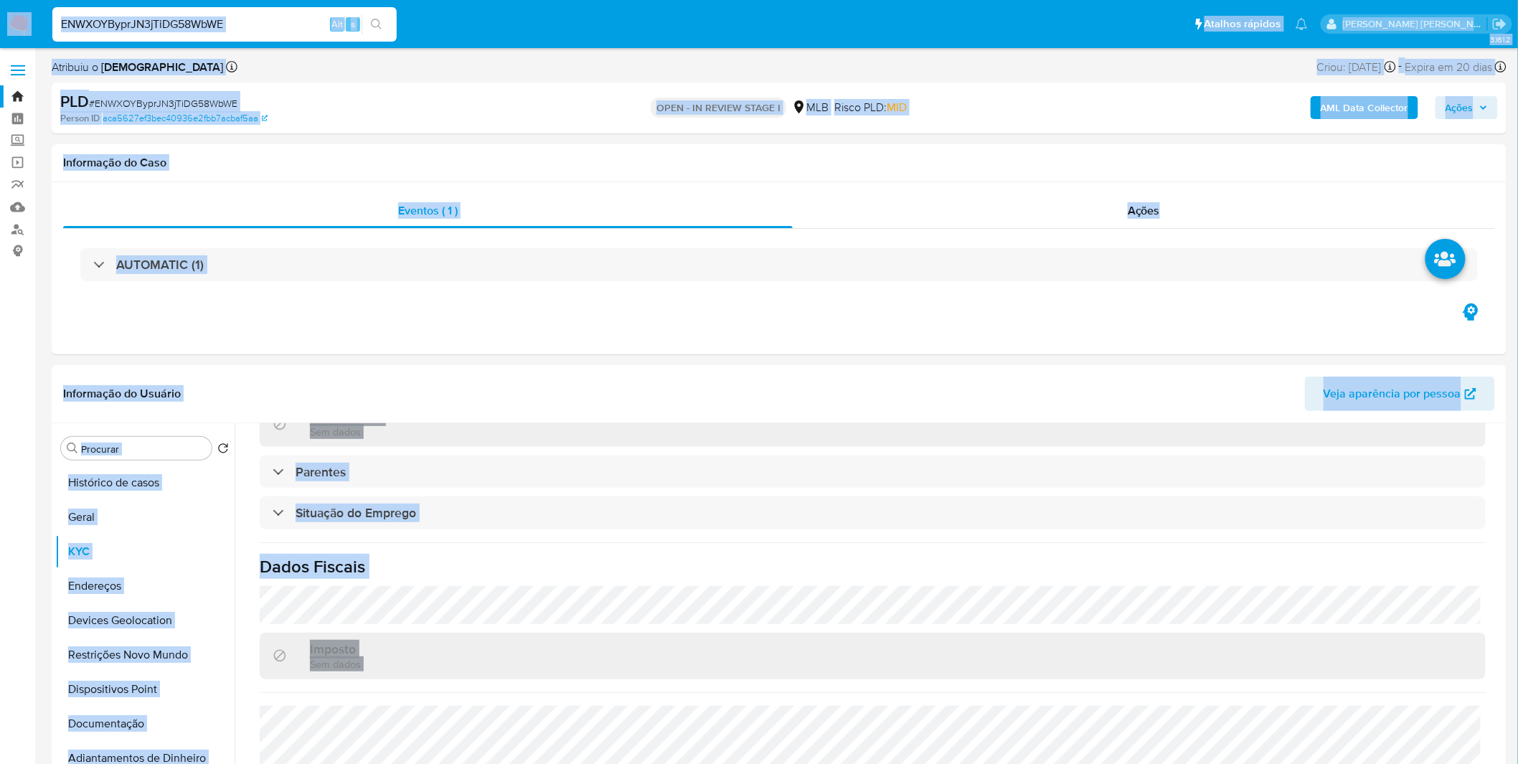
click at [163, 15] on input "ENWXOYByprJN3jTiDG58WbWE" at bounding box center [224, 24] width 344 height 19
click at [164, 22] on input "ENWXOYByprJN3jTiDG58WbWE" at bounding box center [224, 24] width 344 height 19
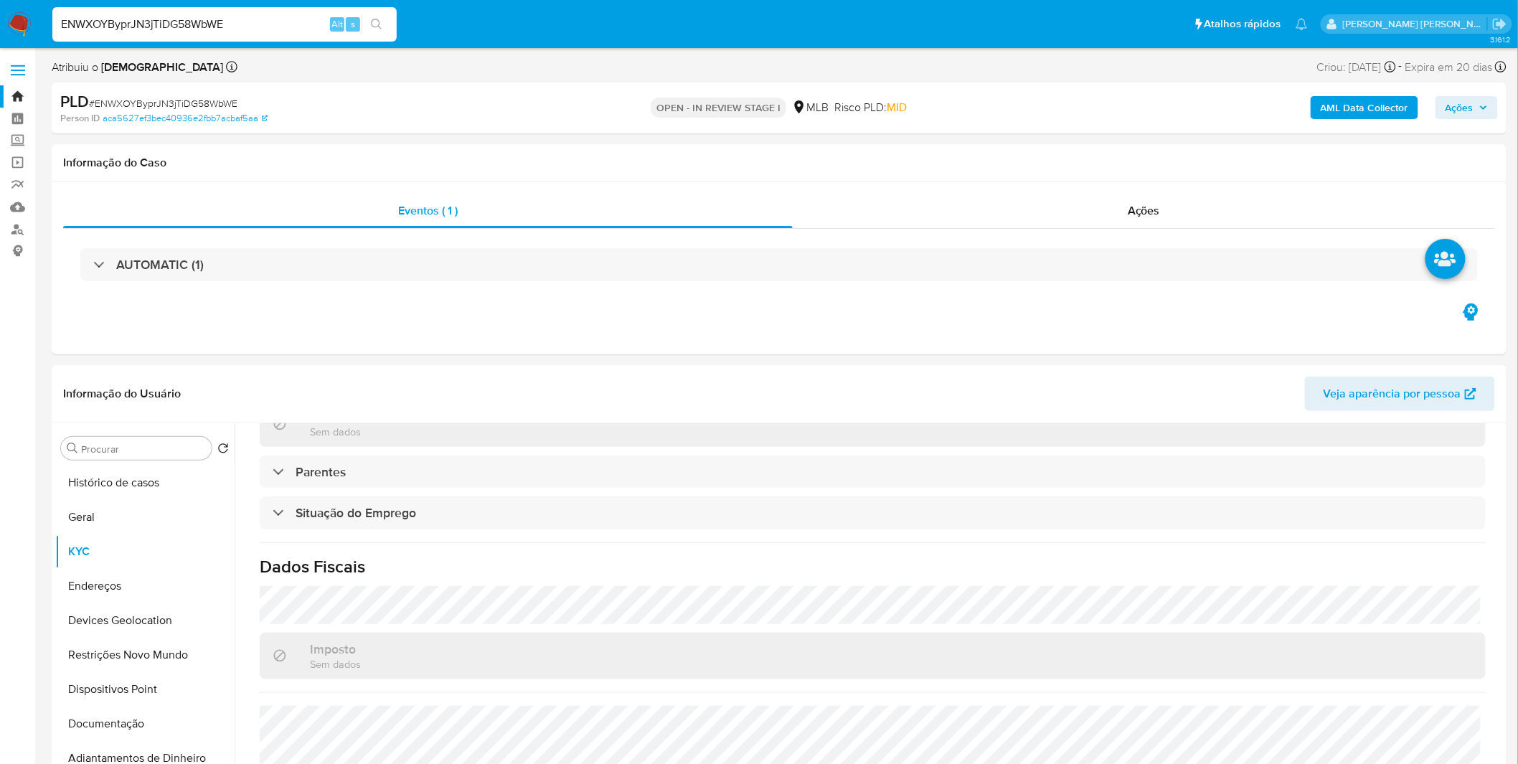
click at [164, 23] on input "ENWXOYByprJN3jTiDG58WbWE" at bounding box center [224, 24] width 344 height 19
paste input "aWXaLWtJiiSvz8UHCEao7II8"
type input "aWXaLWtJiiSvz8UHCEao7II8"
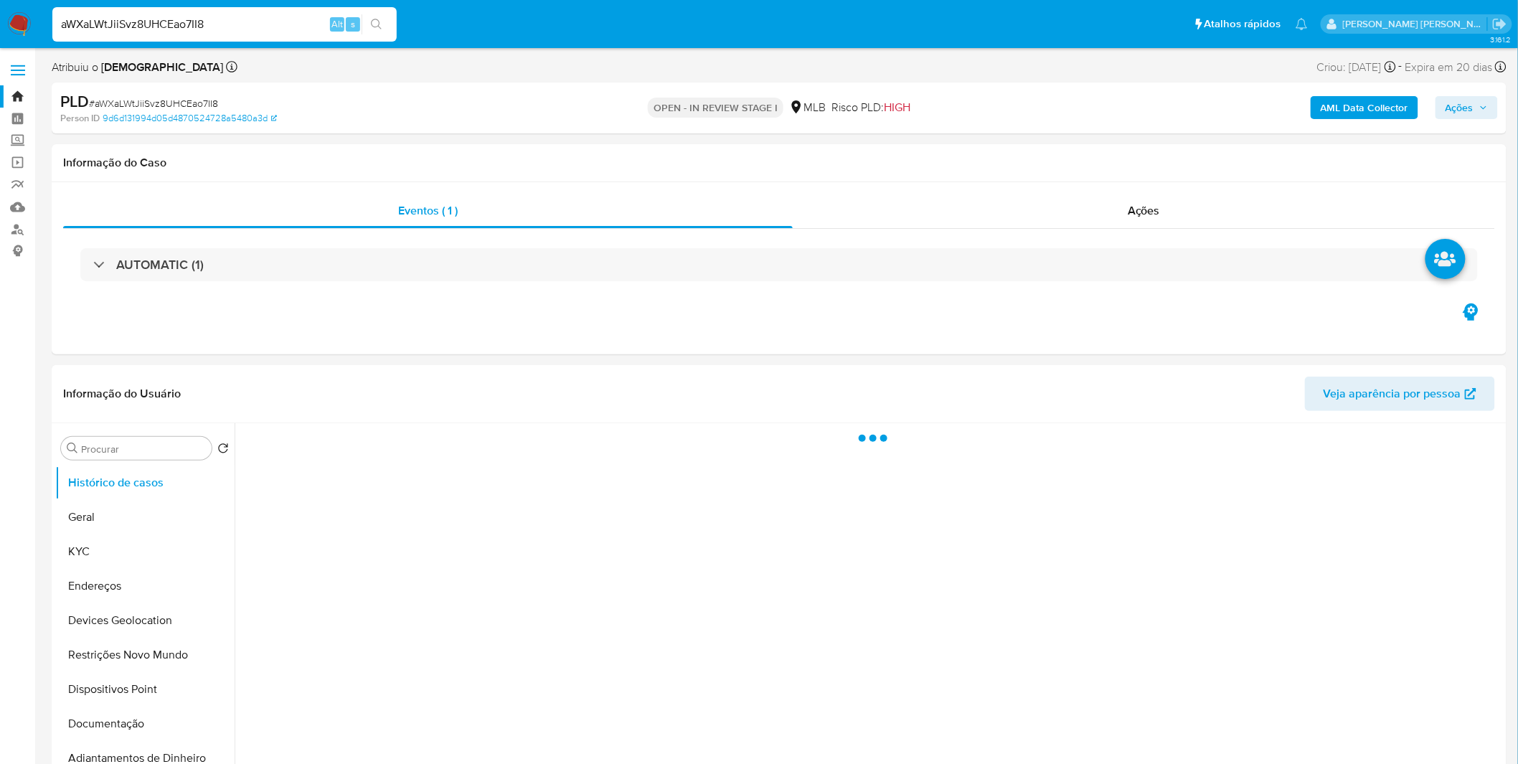
select select "10"
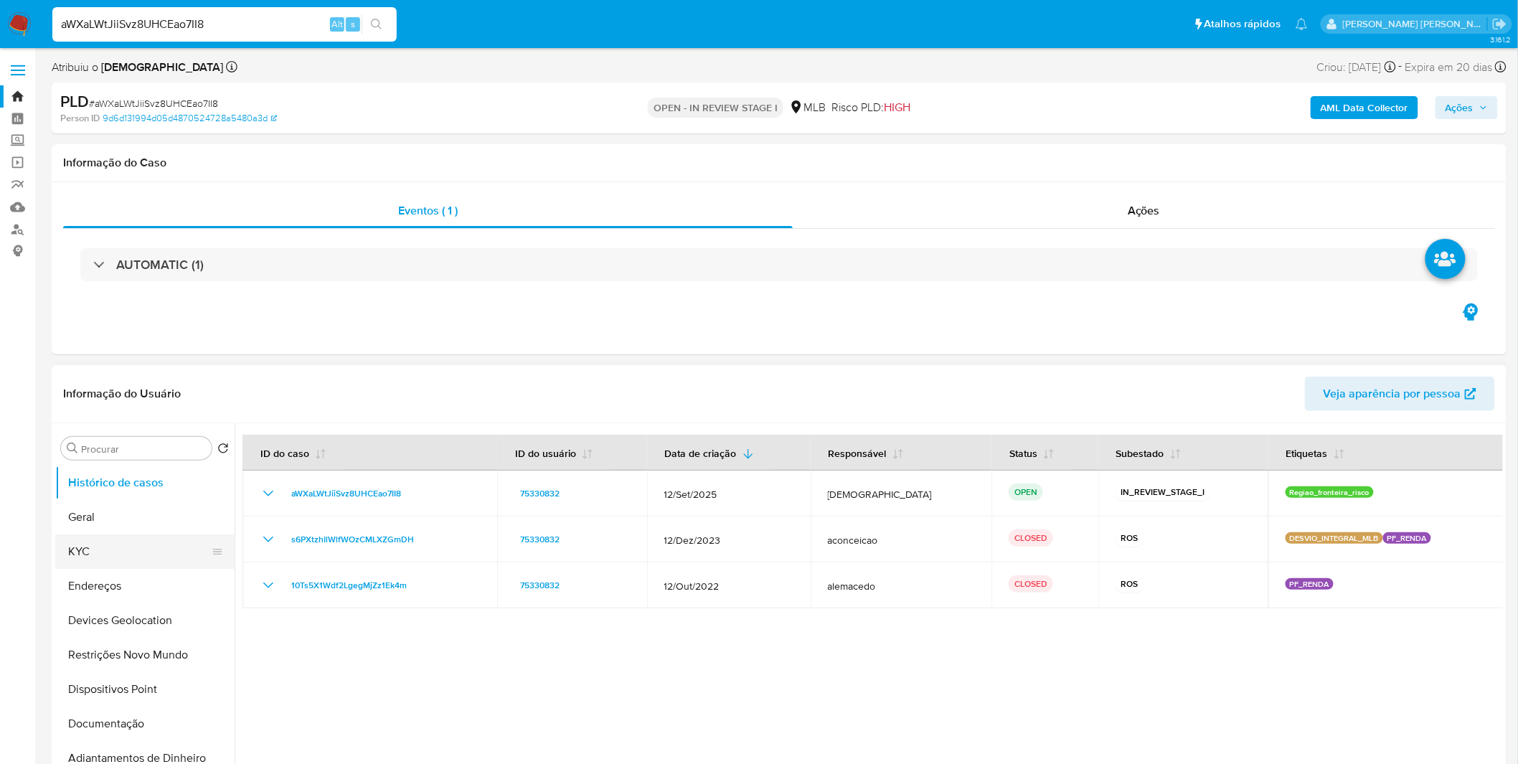
click at [116, 555] on button "KYC" at bounding box center [139, 552] width 168 height 34
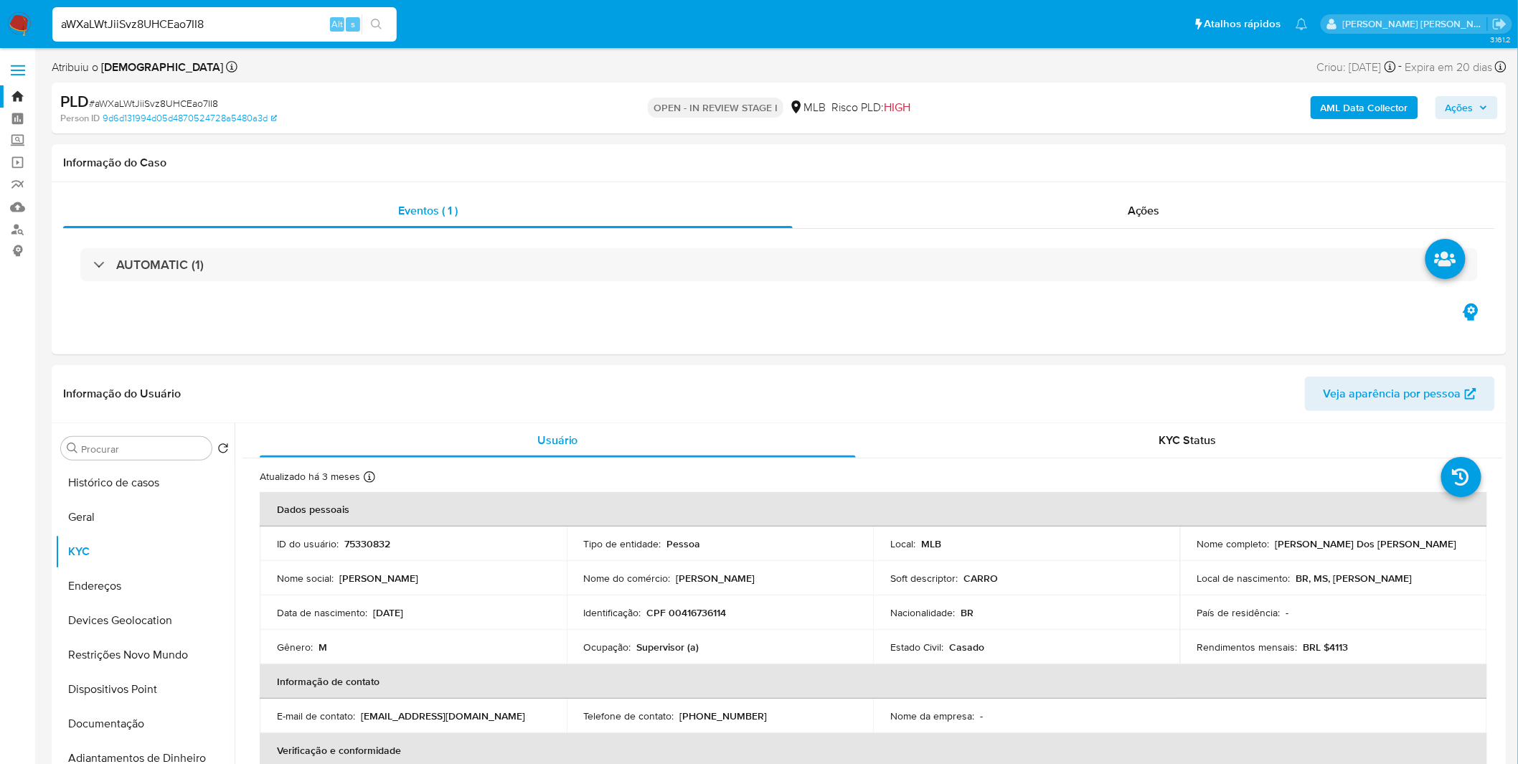
click at [17, 19] on img at bounding box center [19, 24] width 24 height 24
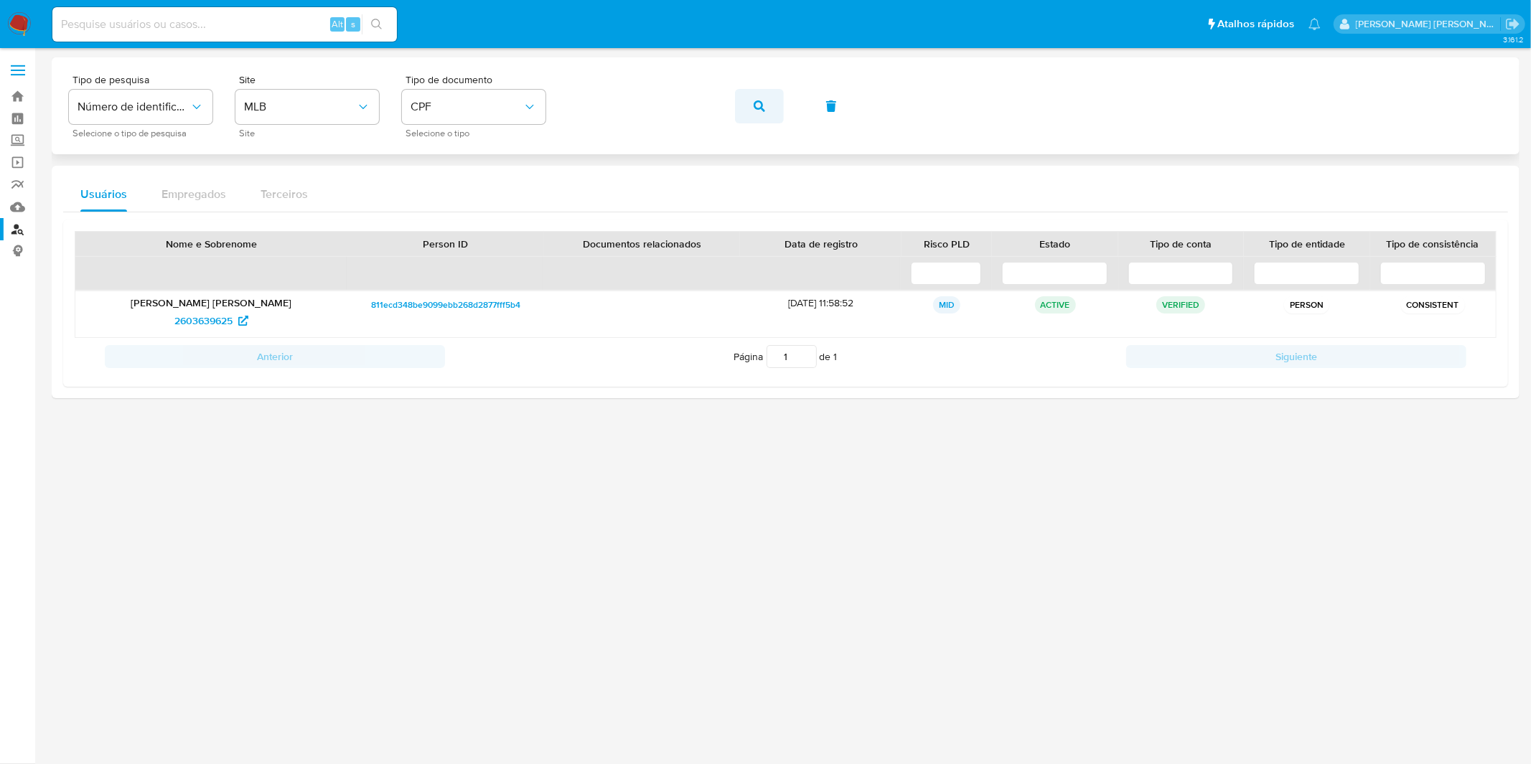
click at [748, 98] on button "button" at bounding box center [759, 106] width 49 height 34
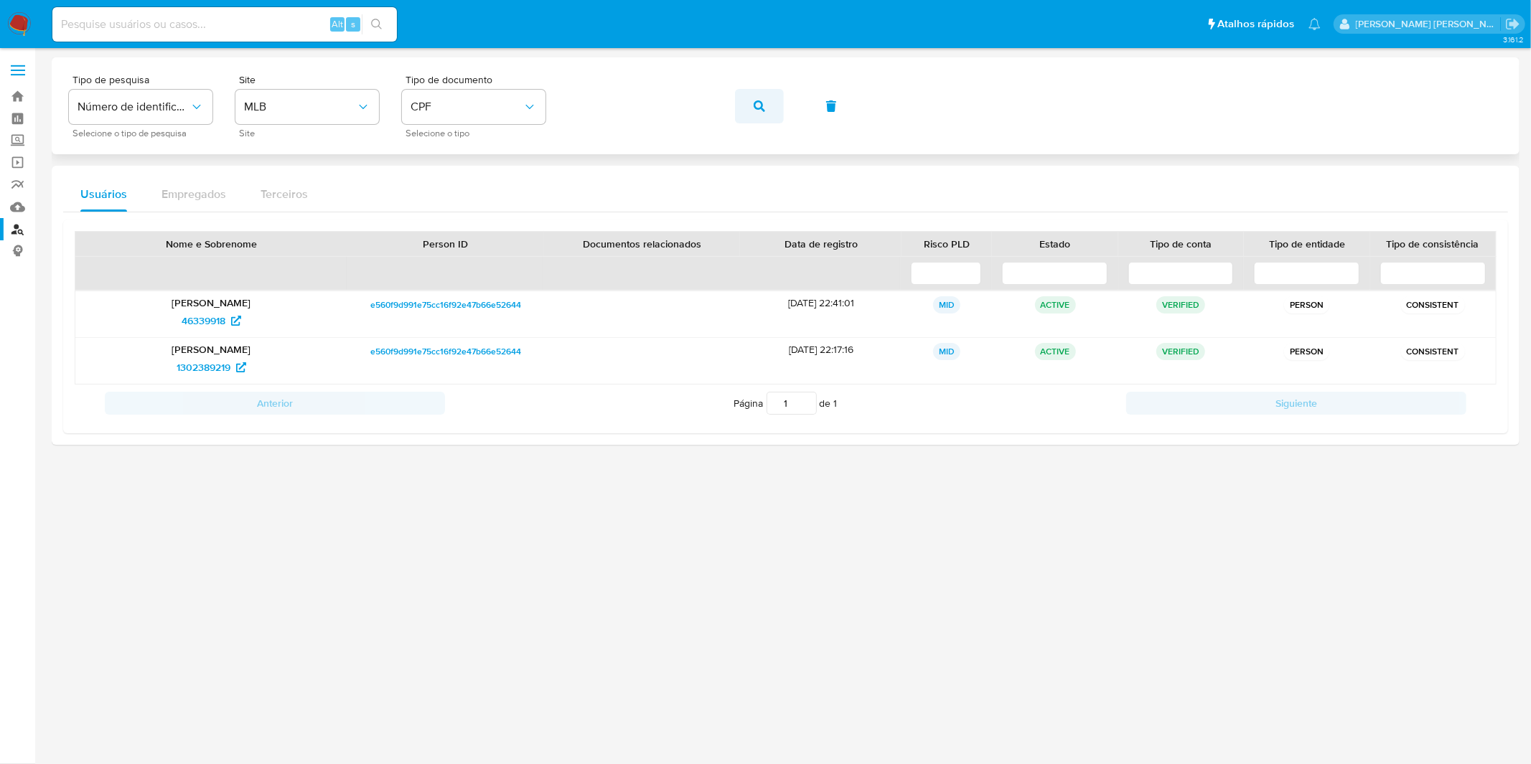
click at [750, 110] on button "button" at bounding box center [759, 106] width 49 height 34
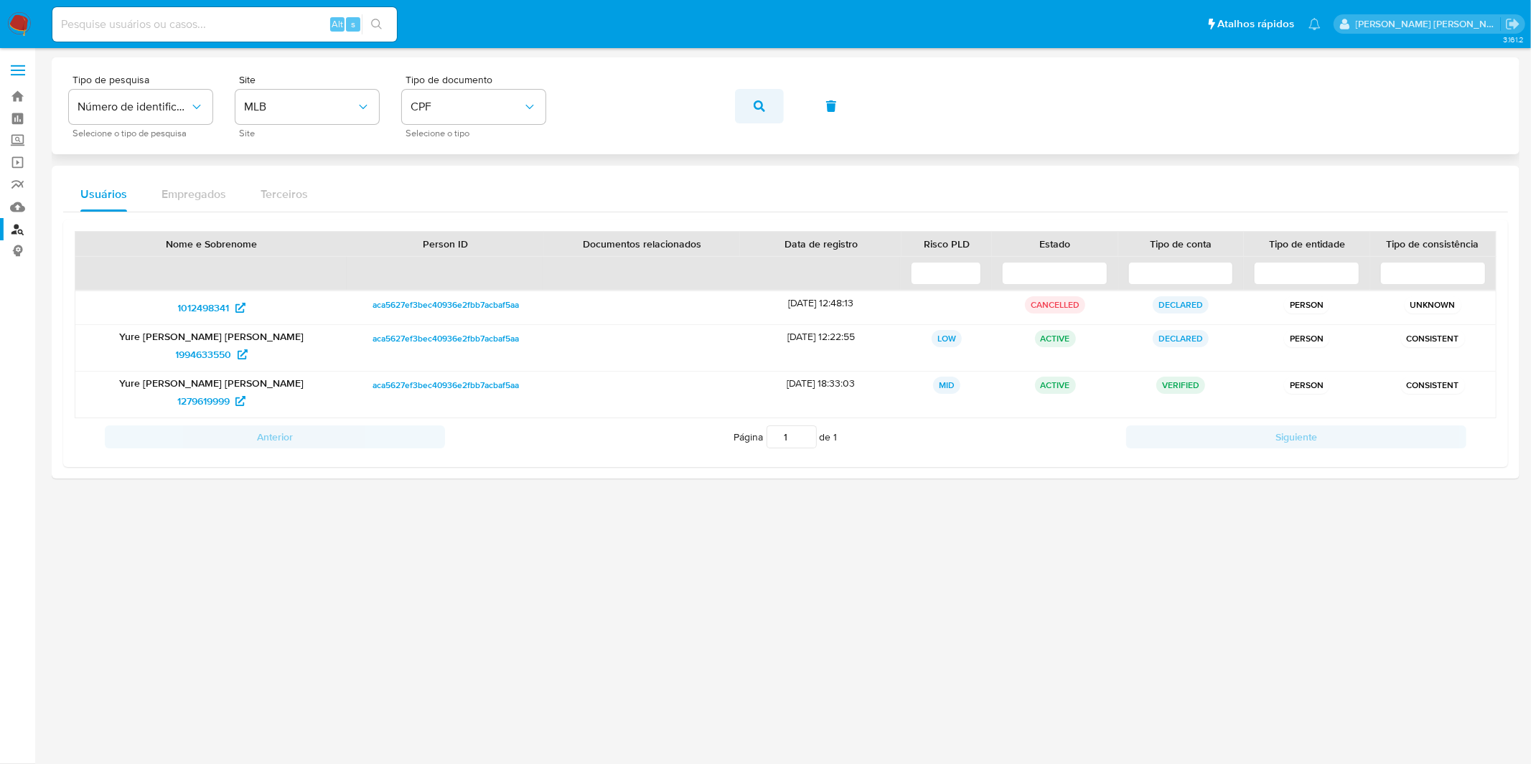
click at [744, 108] on button "button" at bounding box center [759, 106] width 49 height 34
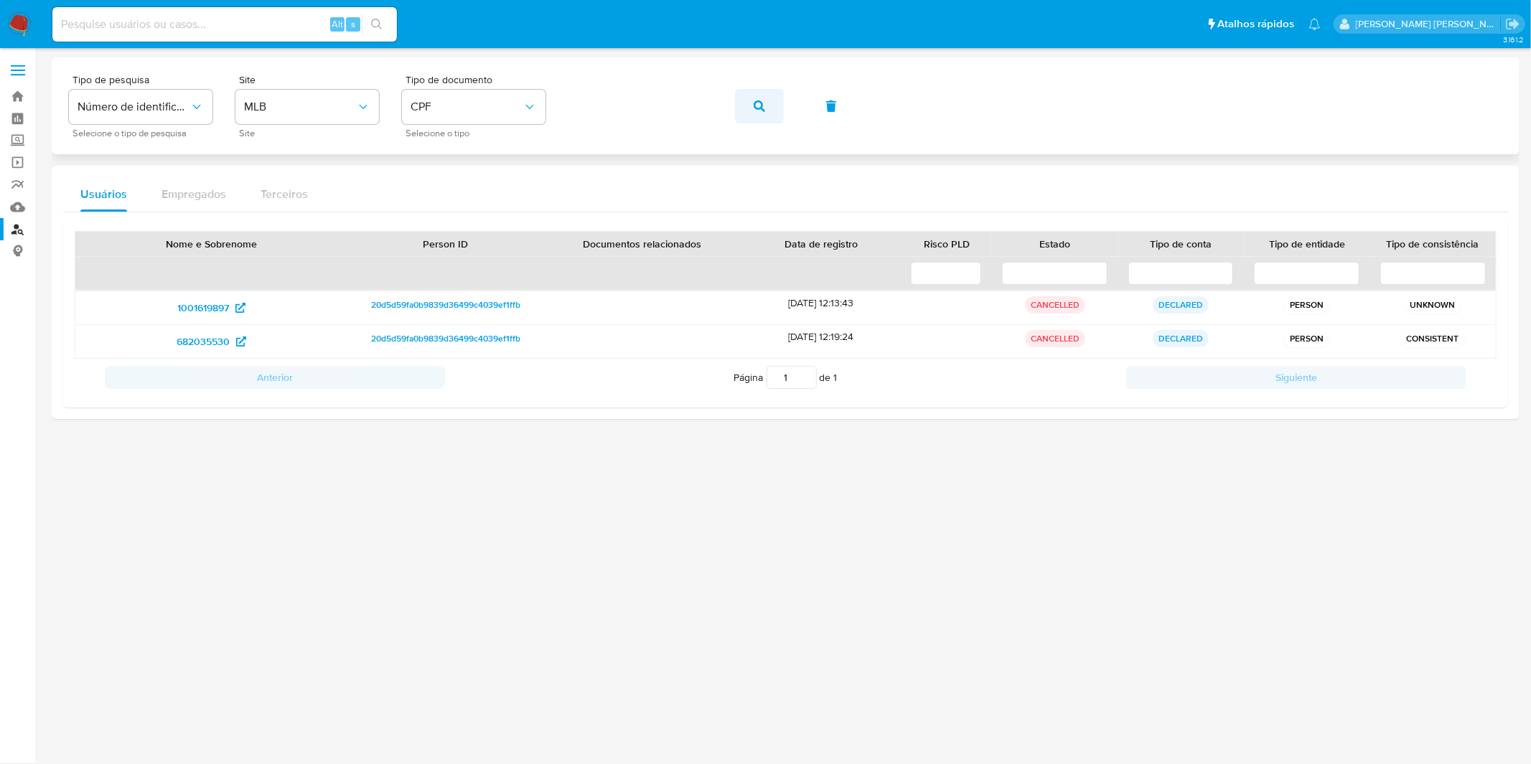
click at [769, 110] on button "button" at bounding box center [759, 106] width 49 height 34
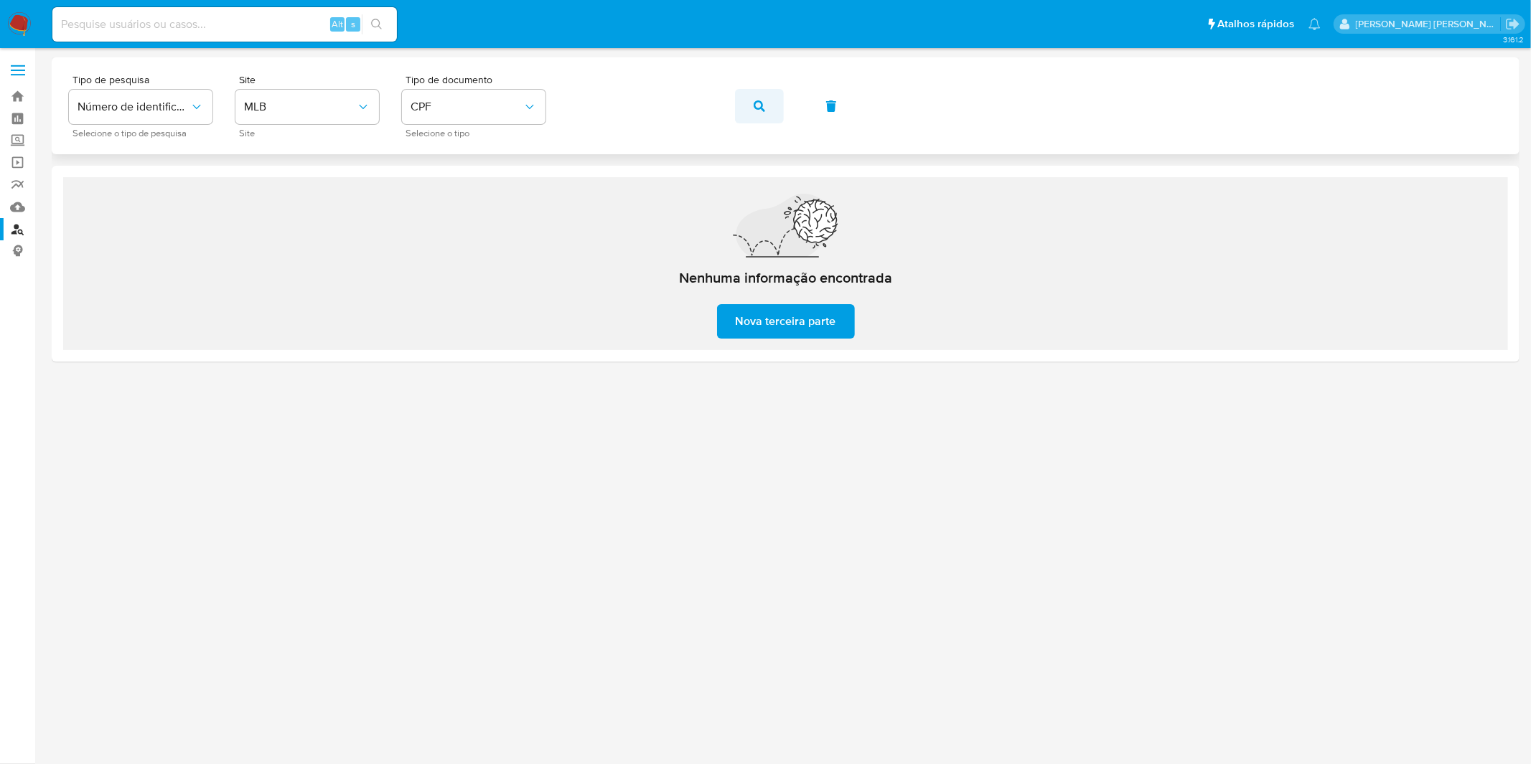
click at [769, 108] on button "button" at bounding box center [759, 106] width 49 height 34
click at [770, 115] on button "button" at bounding box center [759, 106] width 49 height 34
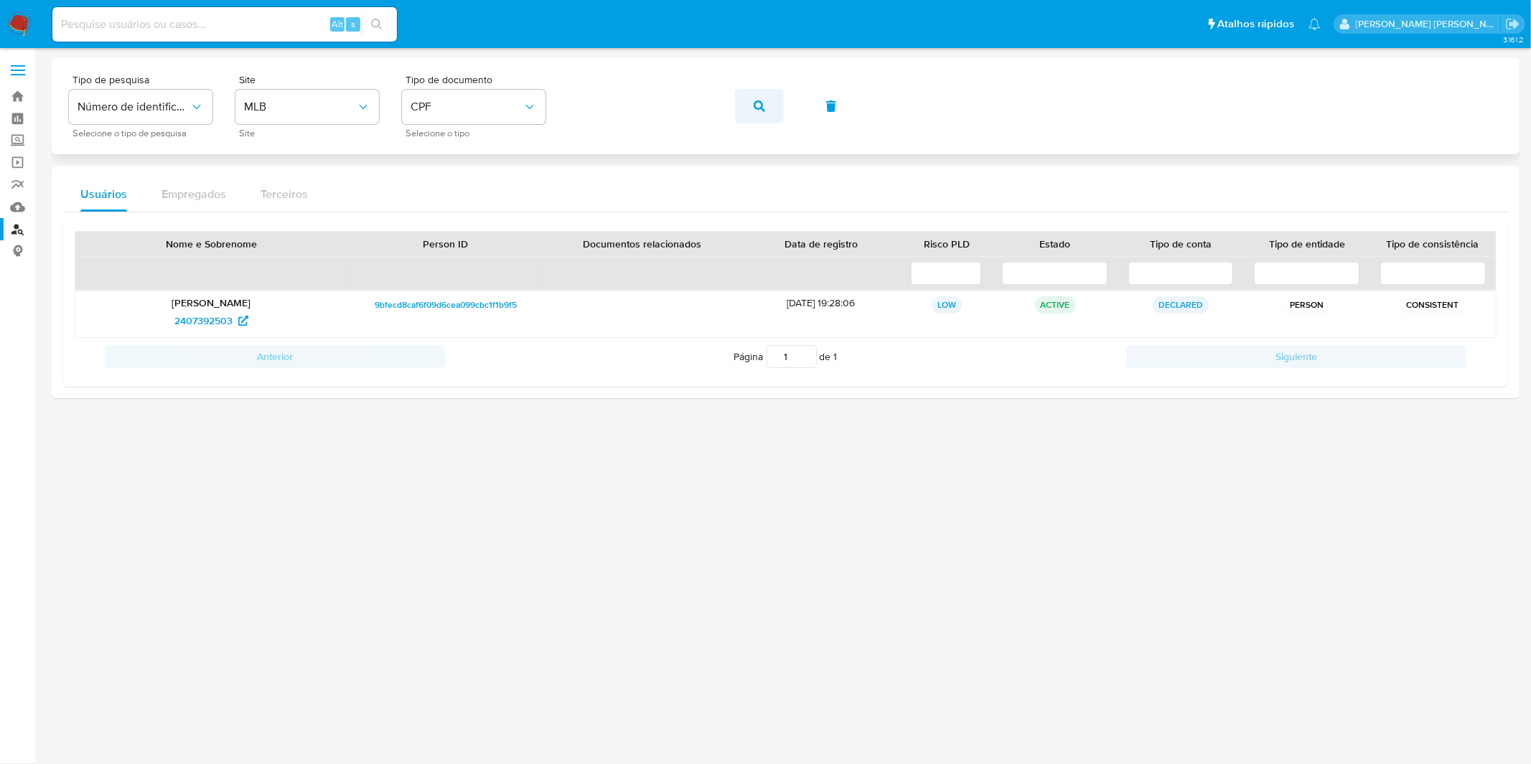
click at [769, 109] on button "button" at bounding box center [759, 106] width 49 height 34
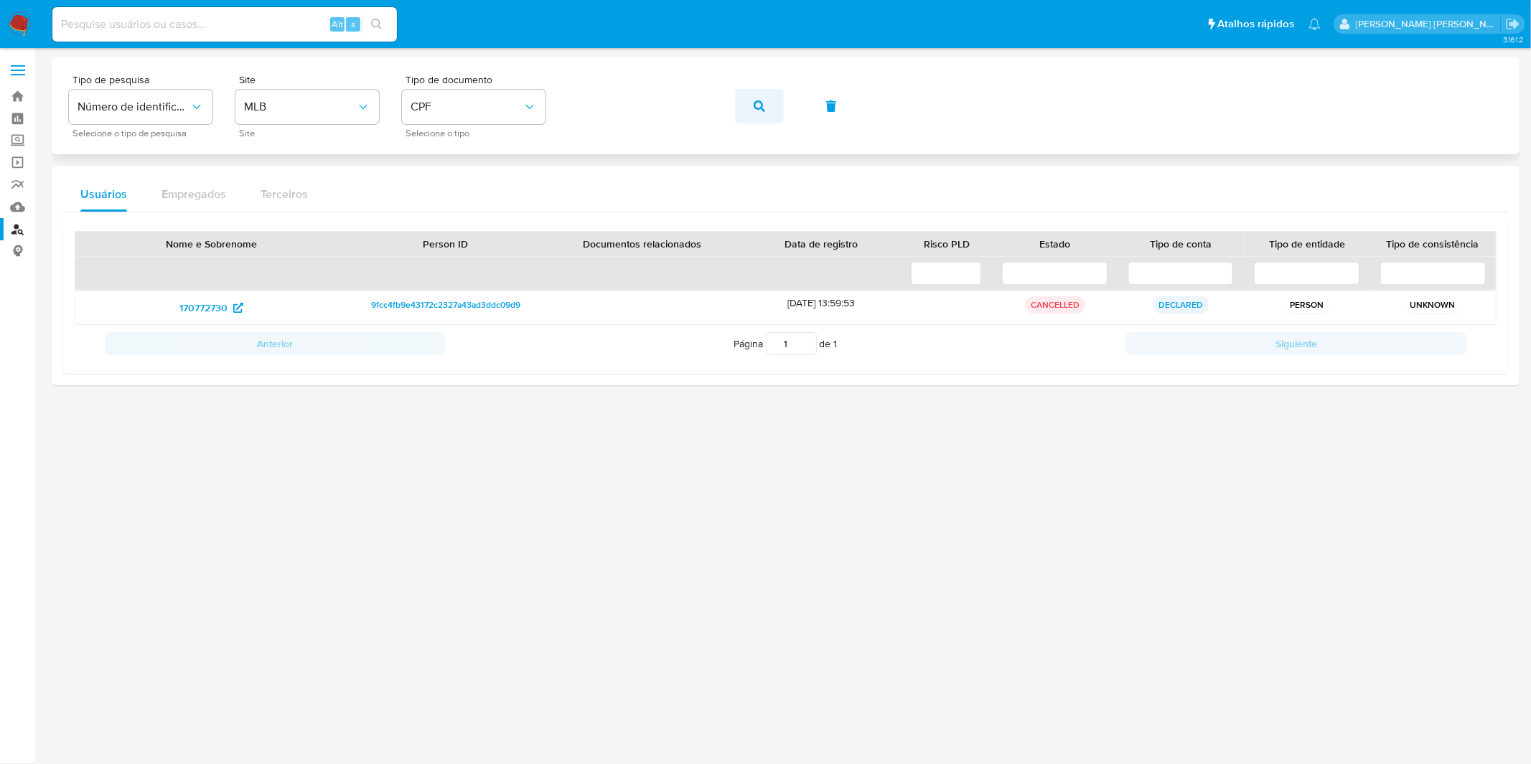
click at [759, 109] on icon "button" at bounding box center [758, 105] width 11 height 11
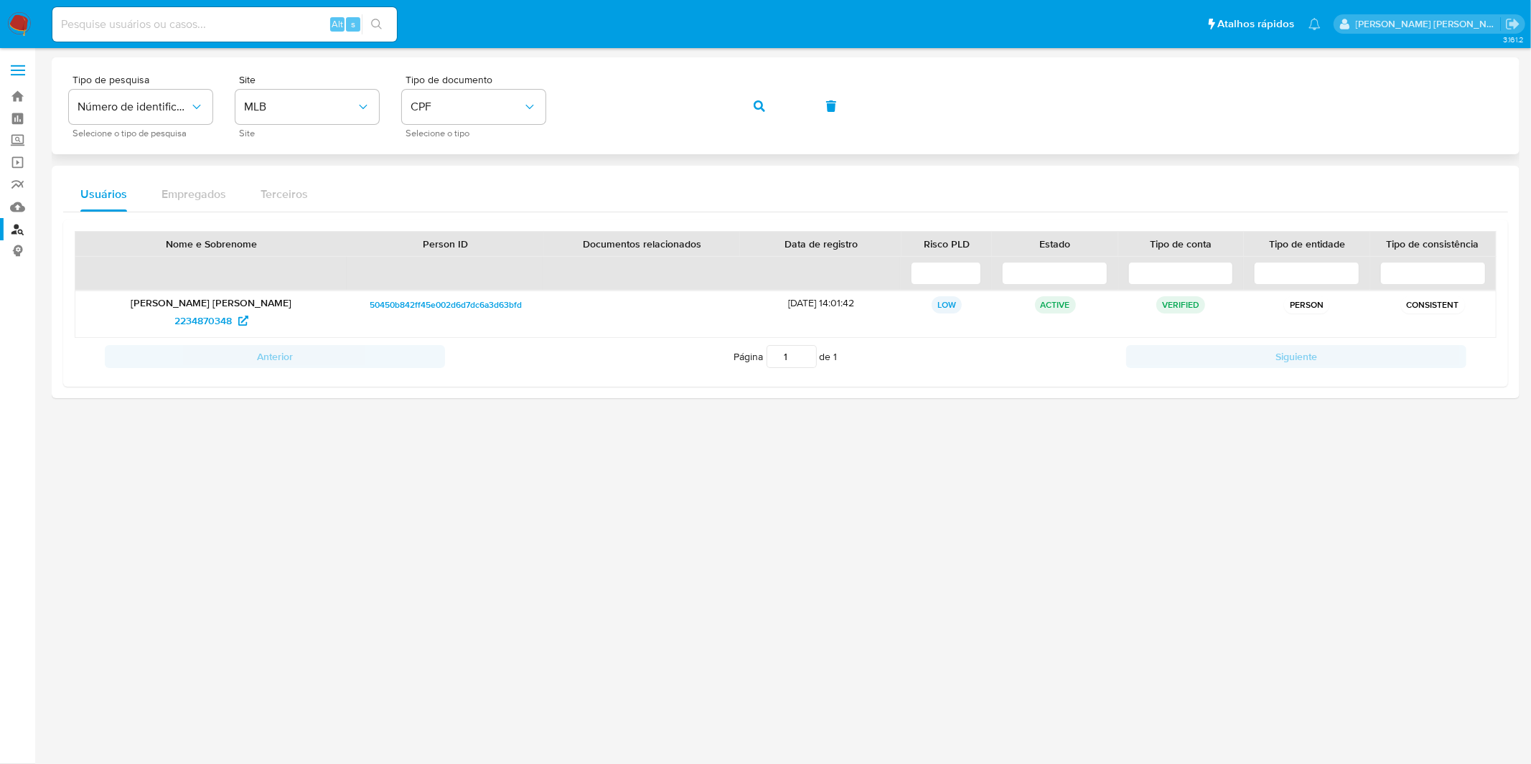
click at [730, 113] on div "Tipo de pesquisa Número de identificação Selecione o tipo de pesquisa Site MLB …" at bounding box center [785, 106] width 1433 height 62
click at [740, 113] on button "button" at bounding box center [759, 106] width 49 height 34
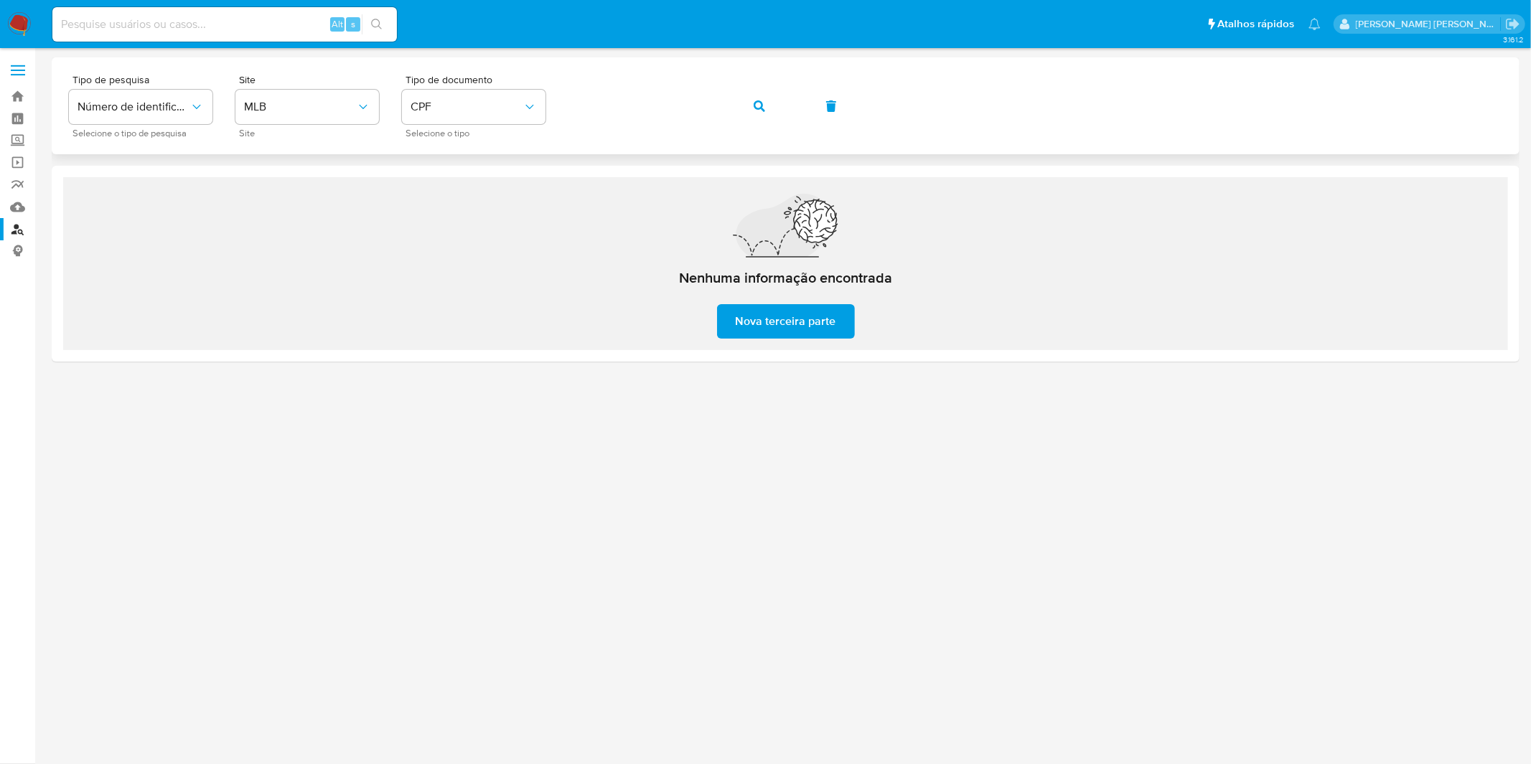
click at [741, 108] on button "button" at bounding box center [759, 106] width 49 height 34
click at [742, 108] on div "Tipo de pesquisa Número de identificação Selecione o tipo de pesquisa Site MLB …" at bounding box center [785, 106] width 1433 height 62
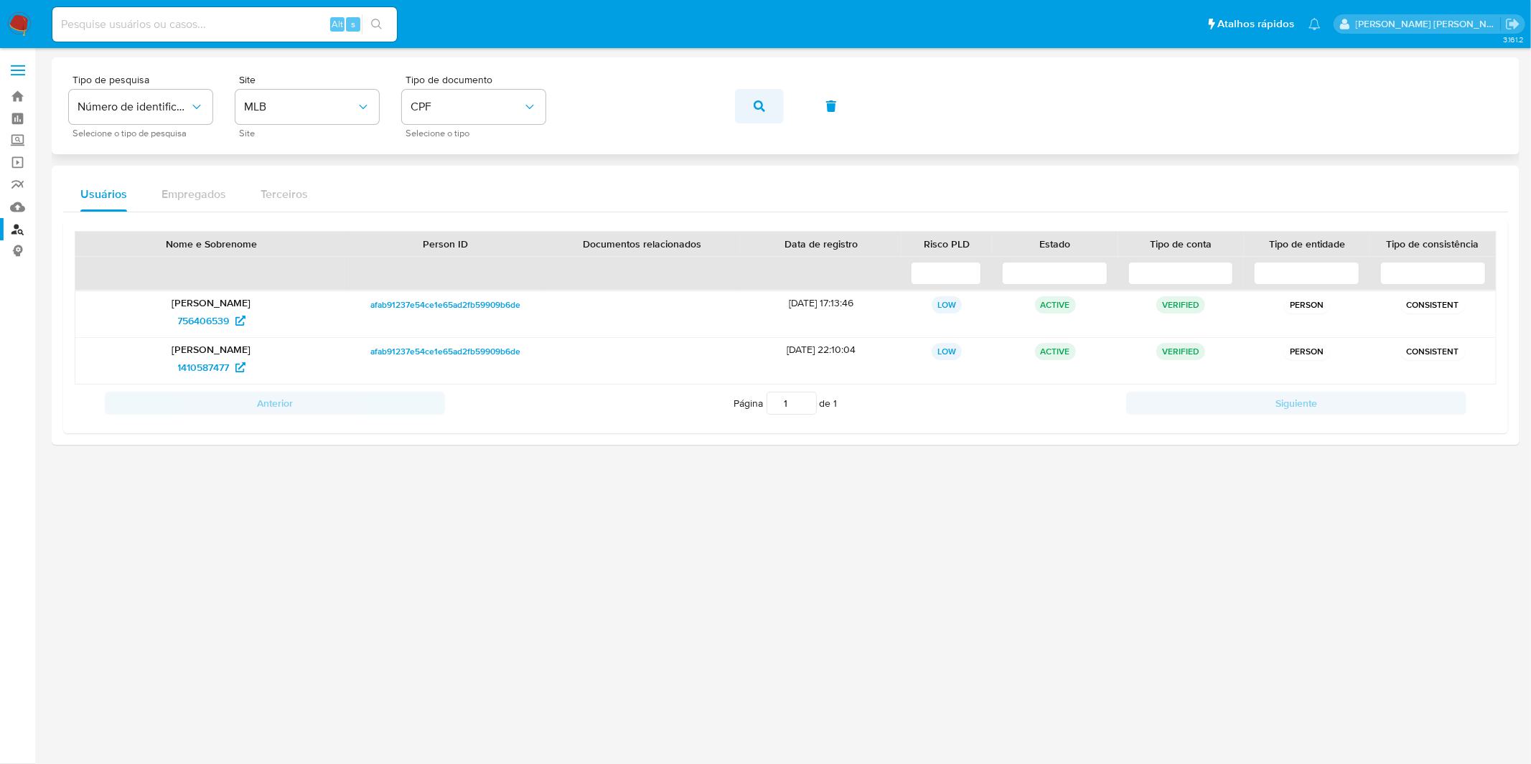
click at [761, 111] on icon "button" at bounding box center [758, 105] width 11 height 11
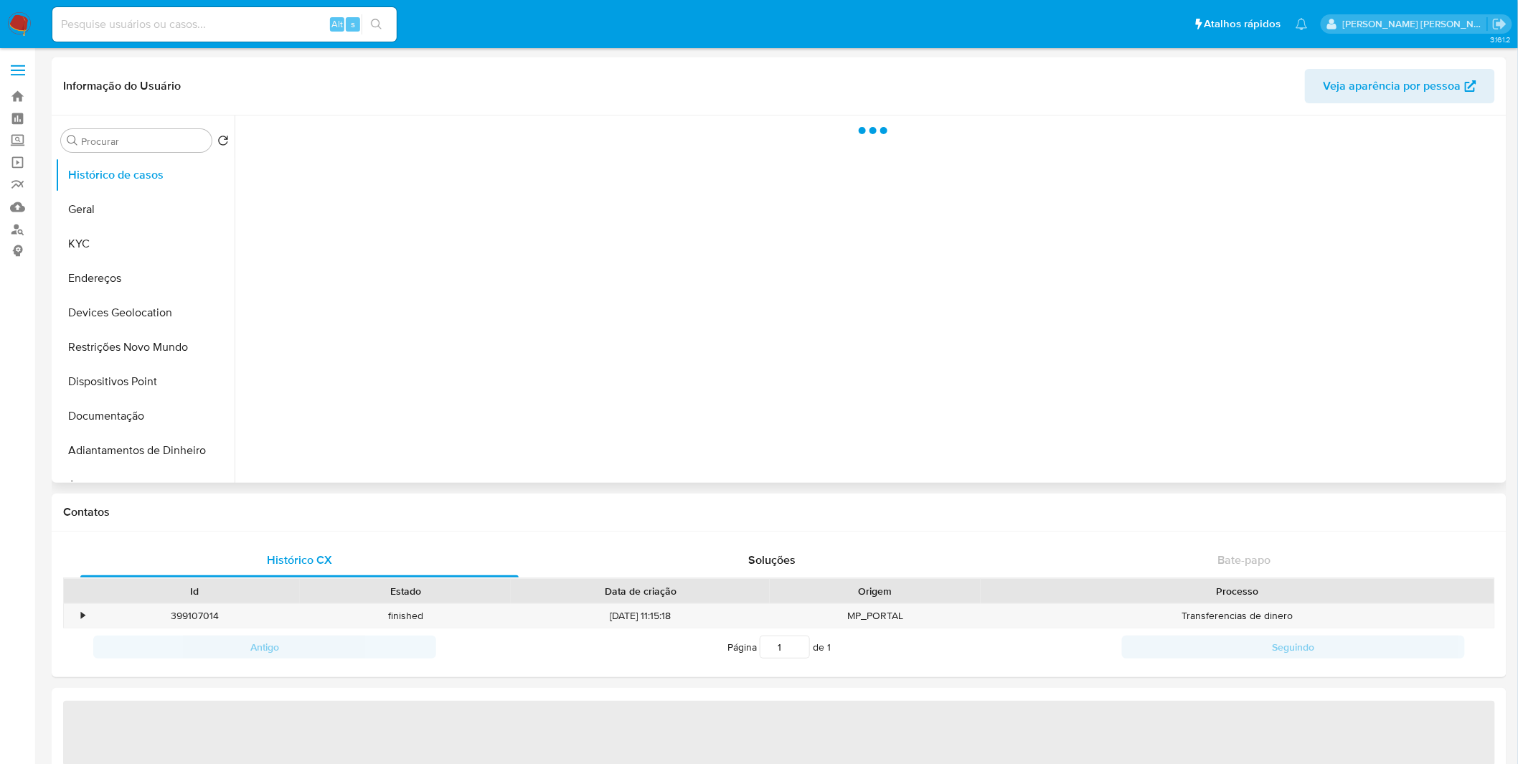
select select "10"
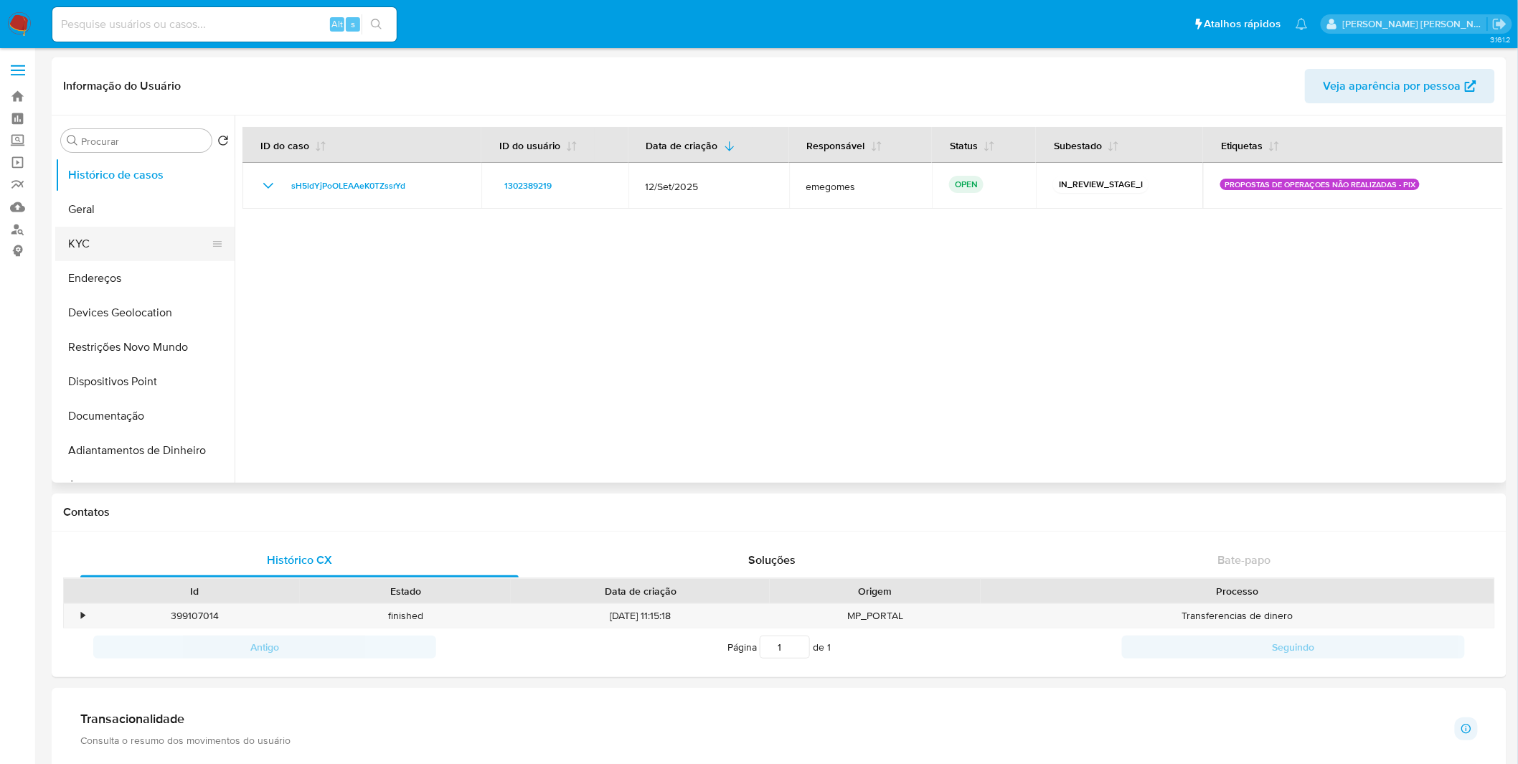
click at [128, 242] on button "KYC" at bounding box center [139, 244] width 168 height 34
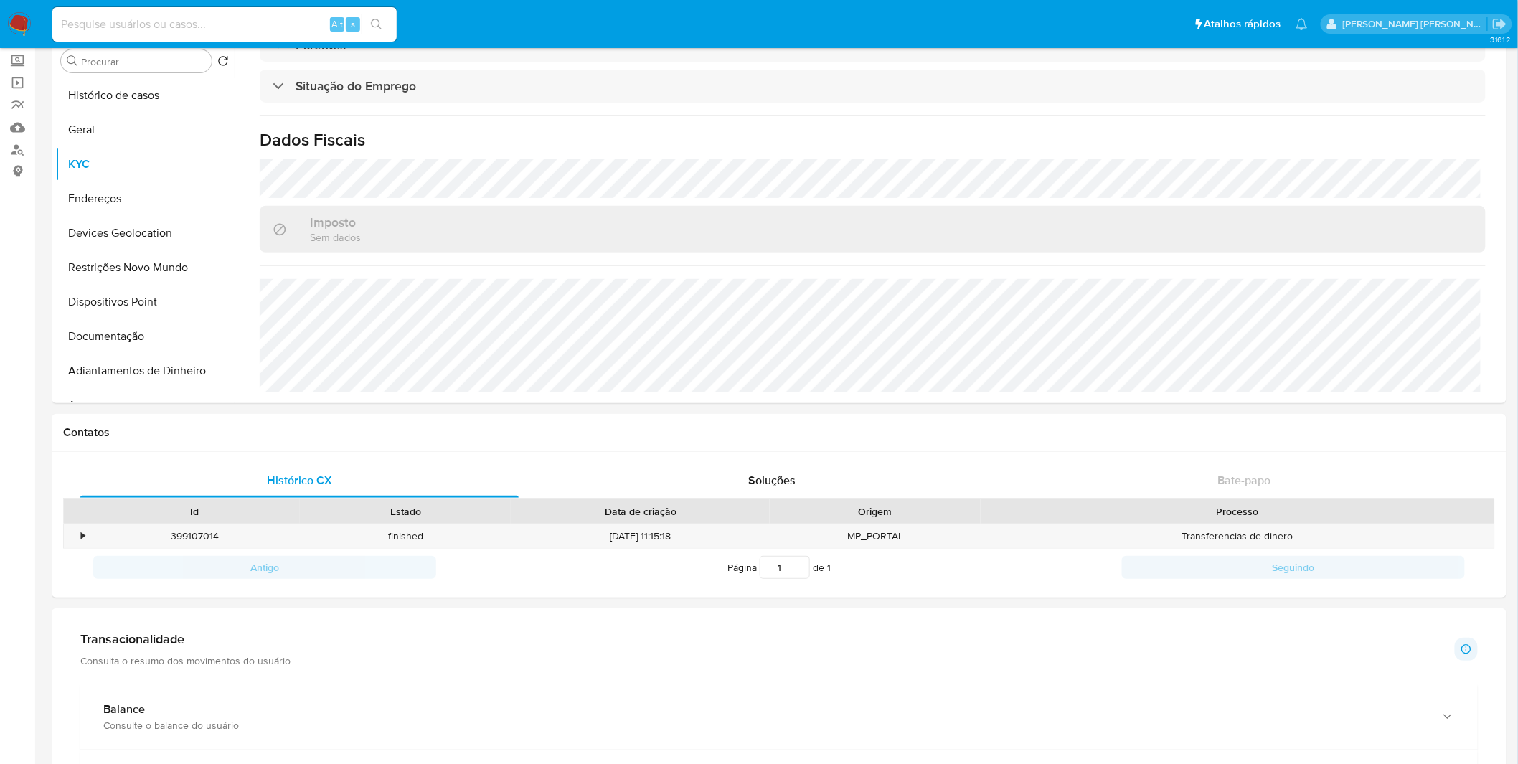
scroll to position [597, 0]
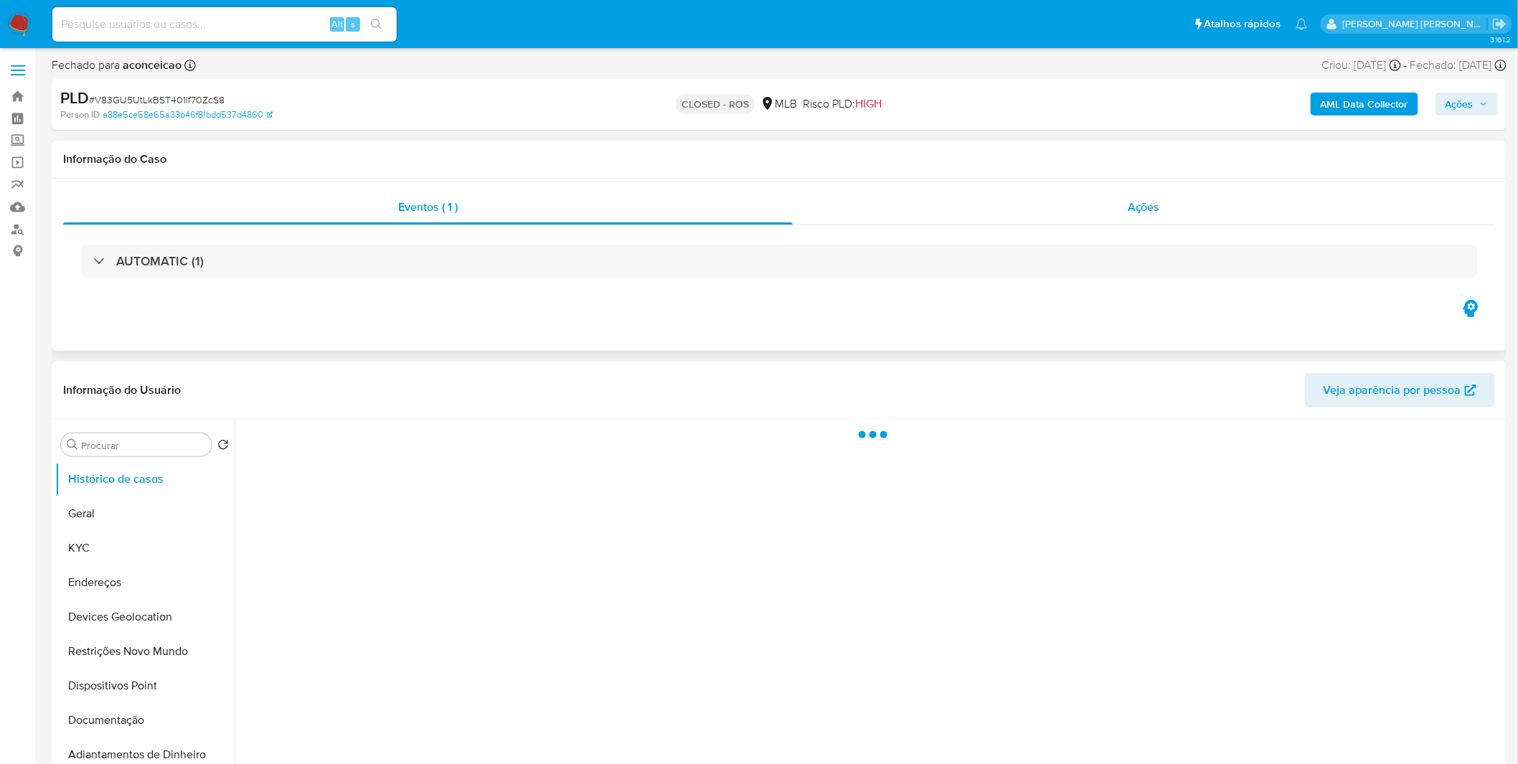
click at [1095, 199] on div "Ações" at bounding box center [1144, 207] width 703 height 34
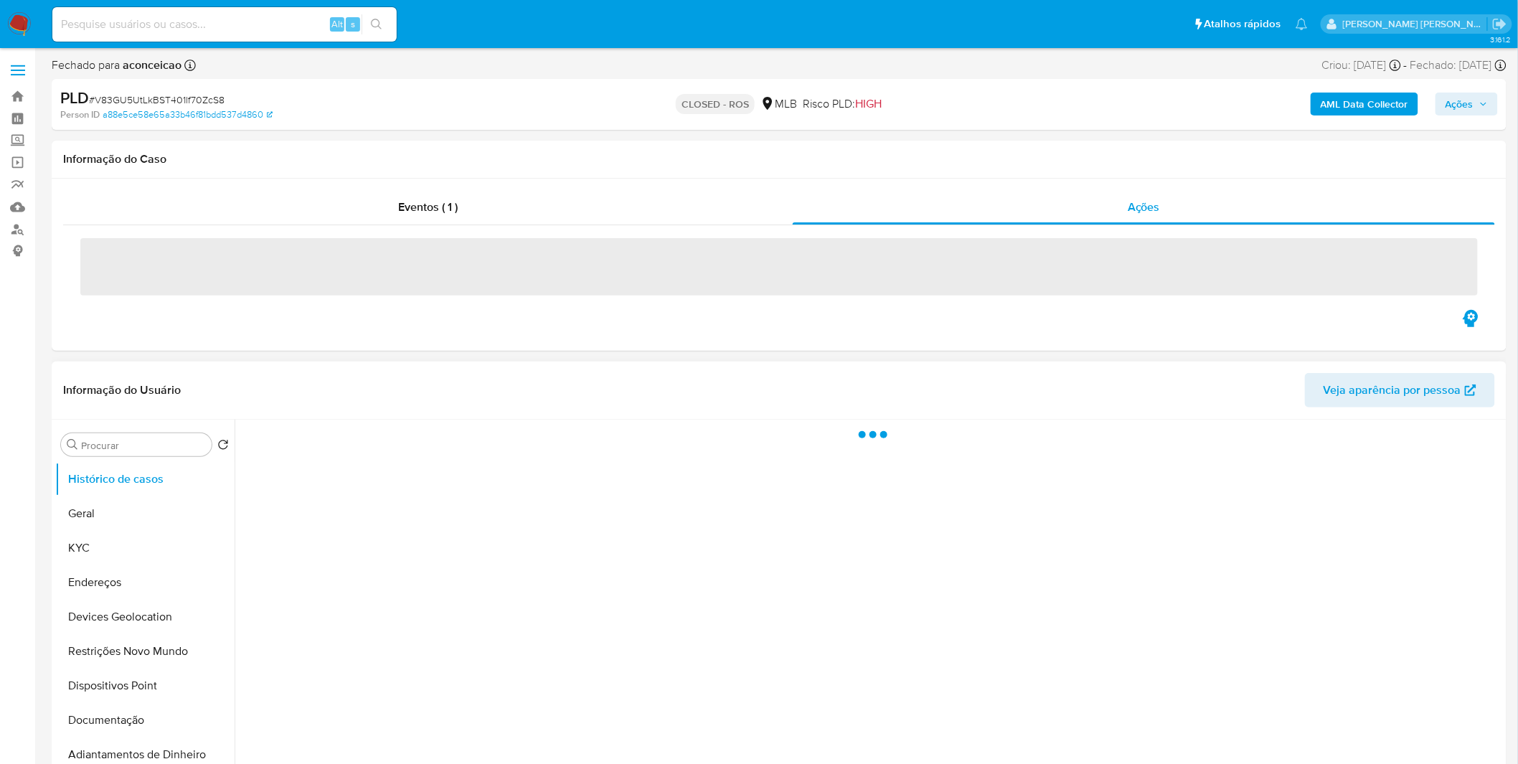
select select "10"
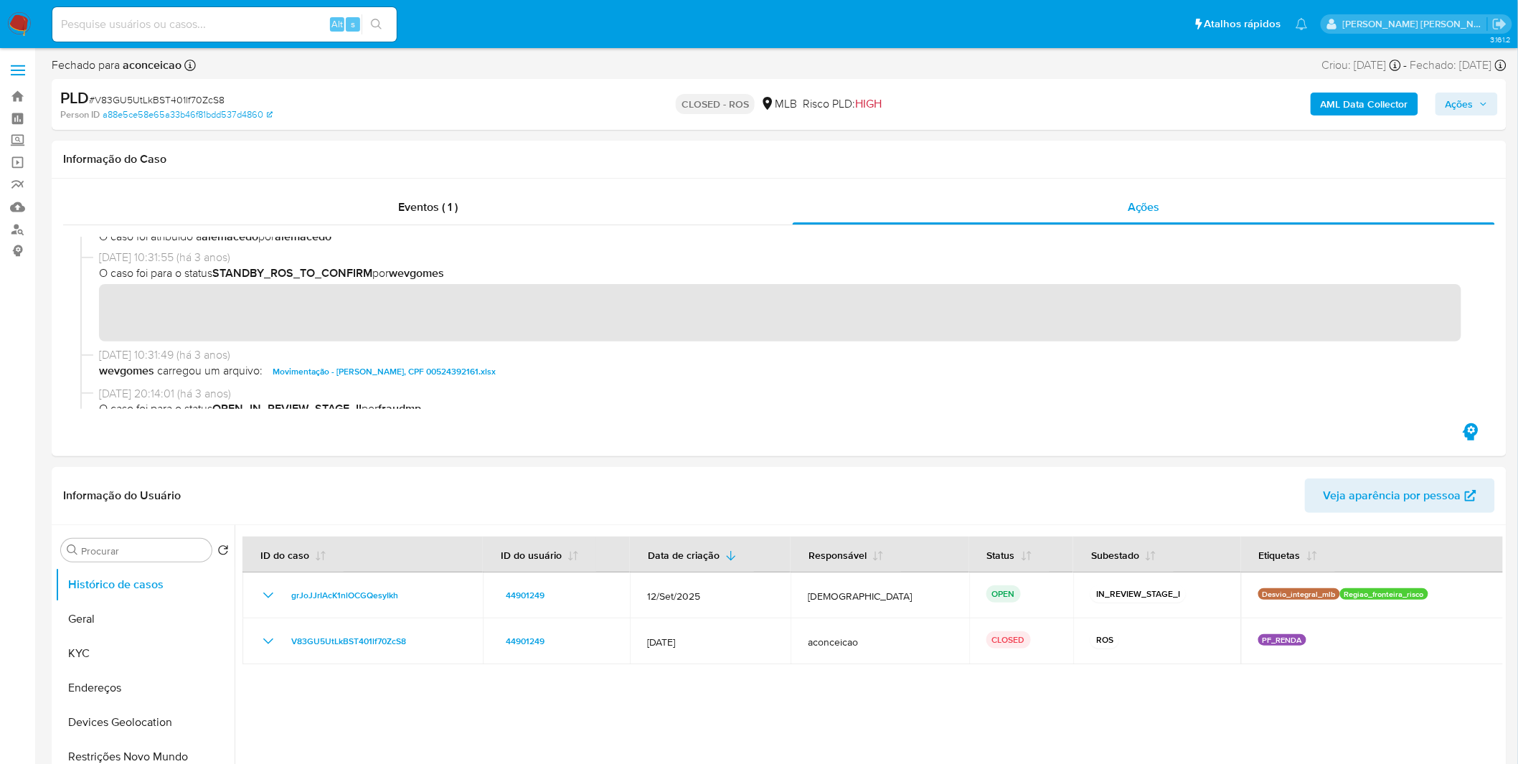
scroll to position [478, 0]
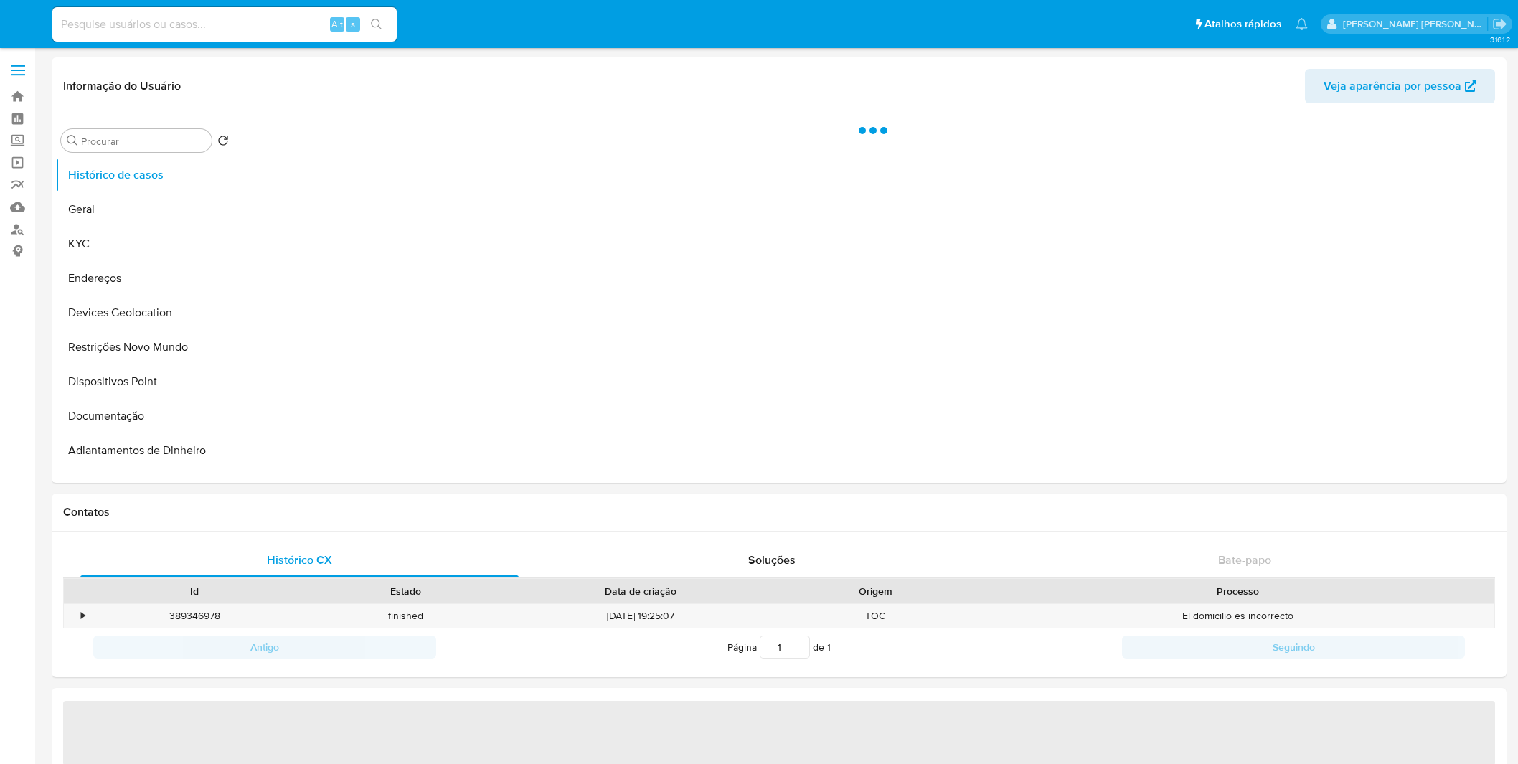
select select "10"
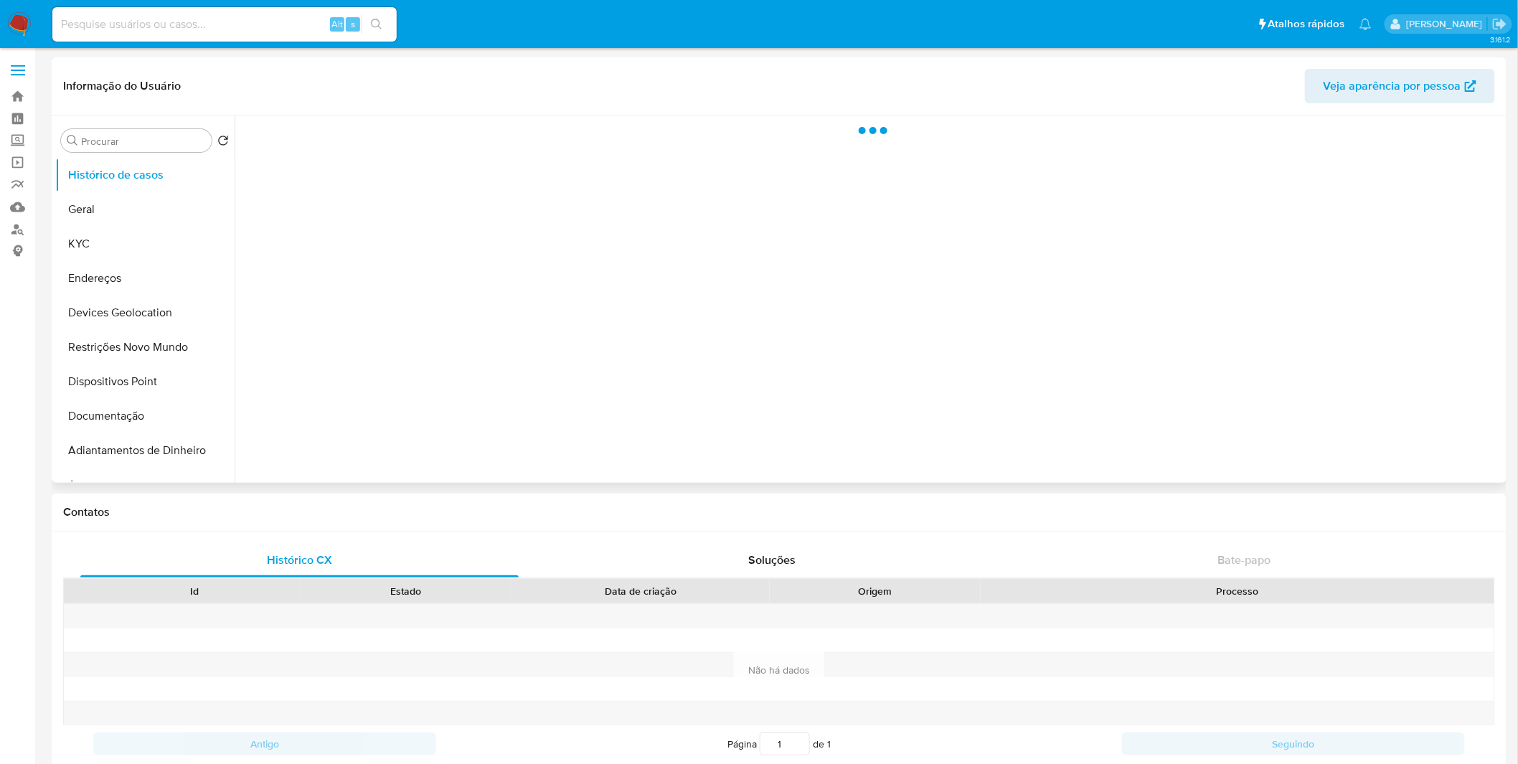
select select "10"
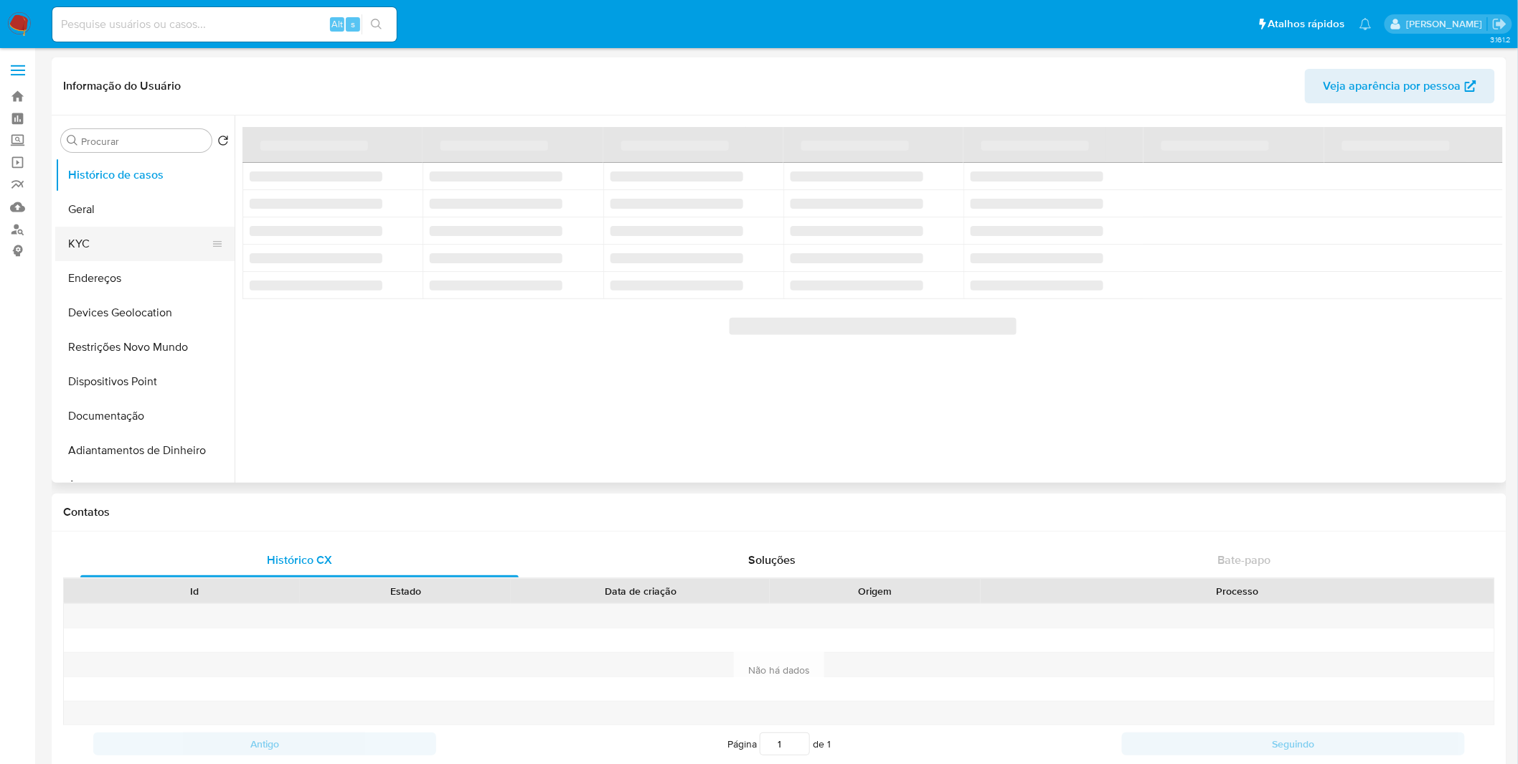
click at [182, 260] on button "KYC" at bounding box center [139, 244] width 168 height 34
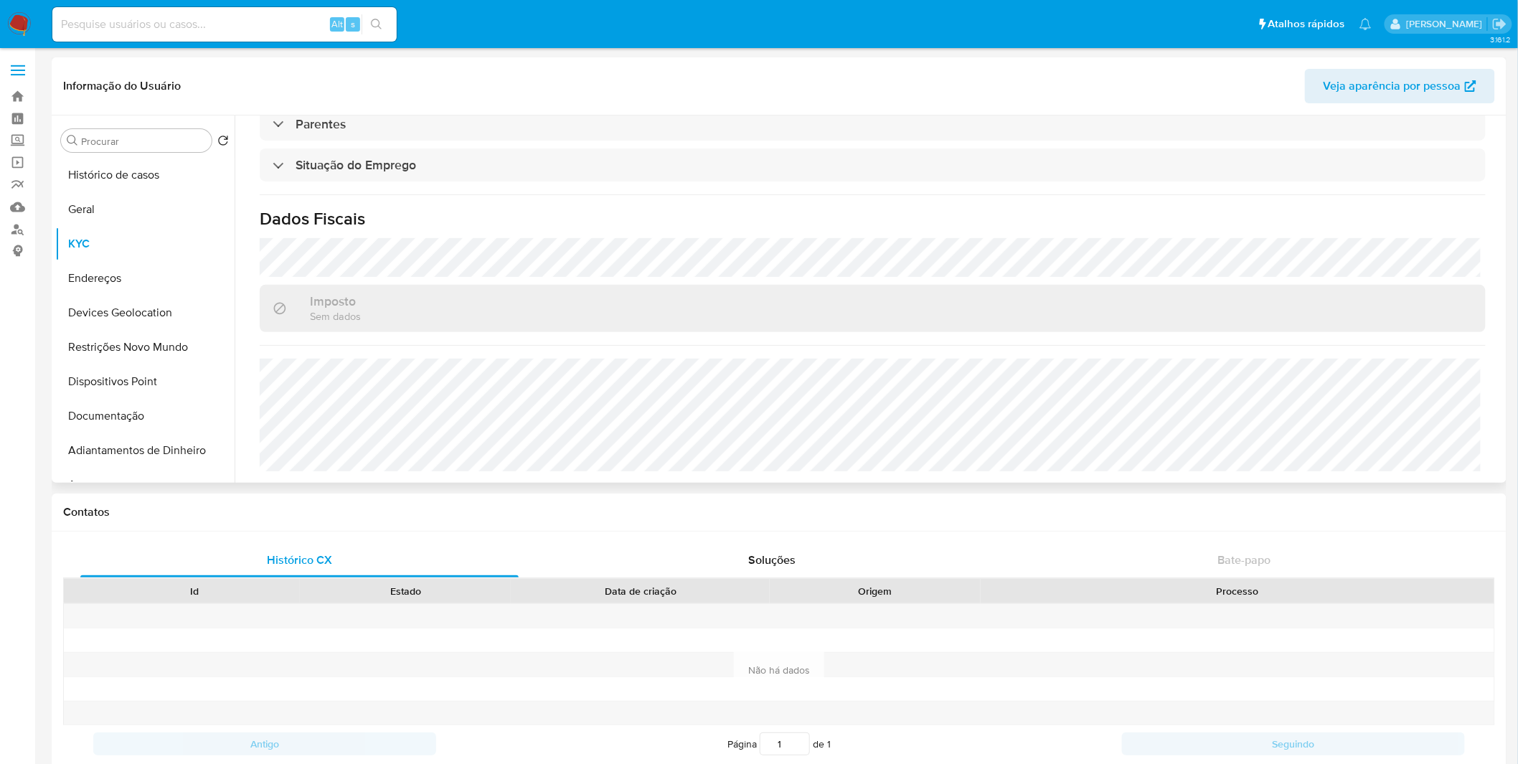
scroll to position [611, 0]
click at [165, 281] on button "Endereços" at bounding box center [139, 278] width 168 height 34
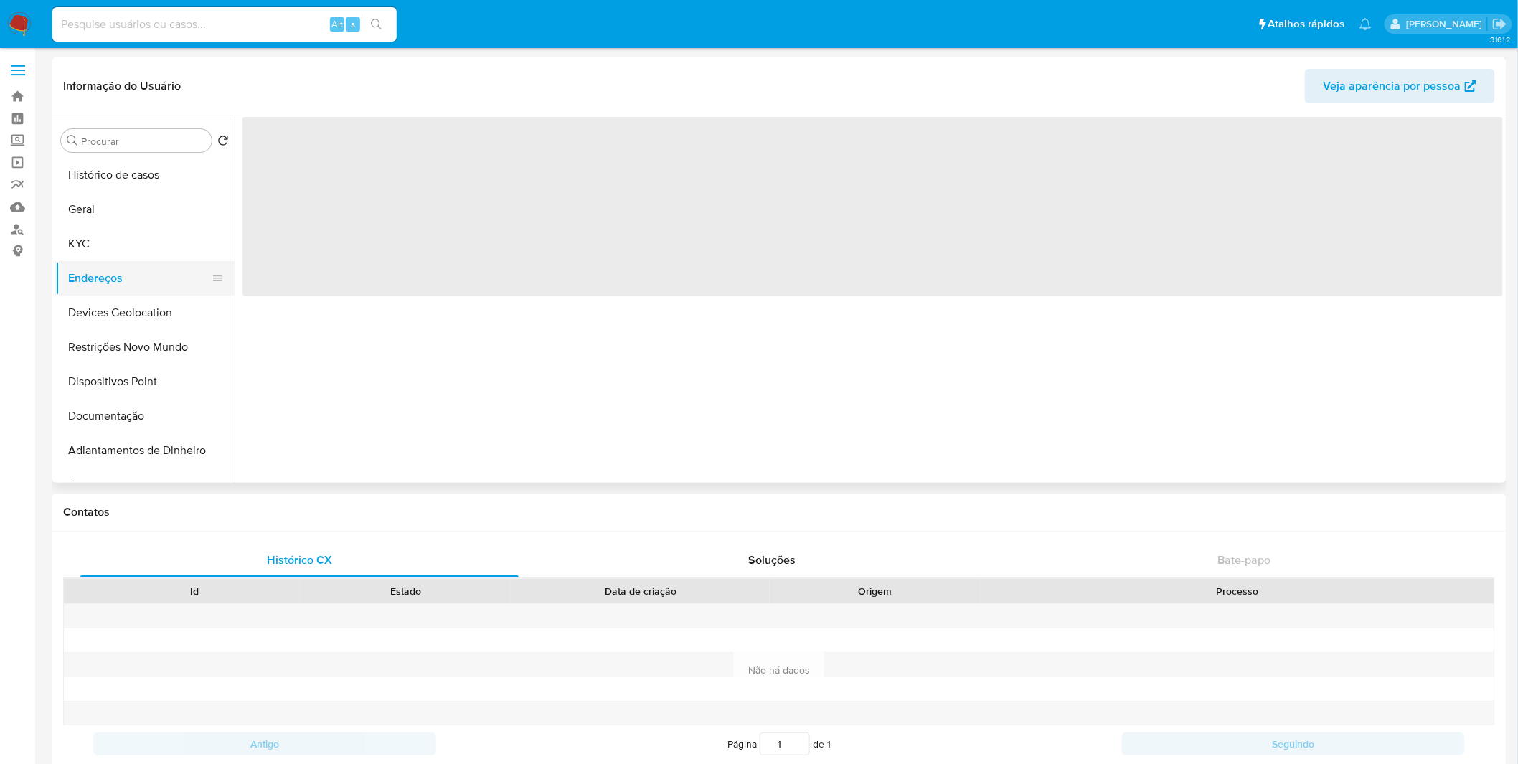
scroll to position [0, 0]
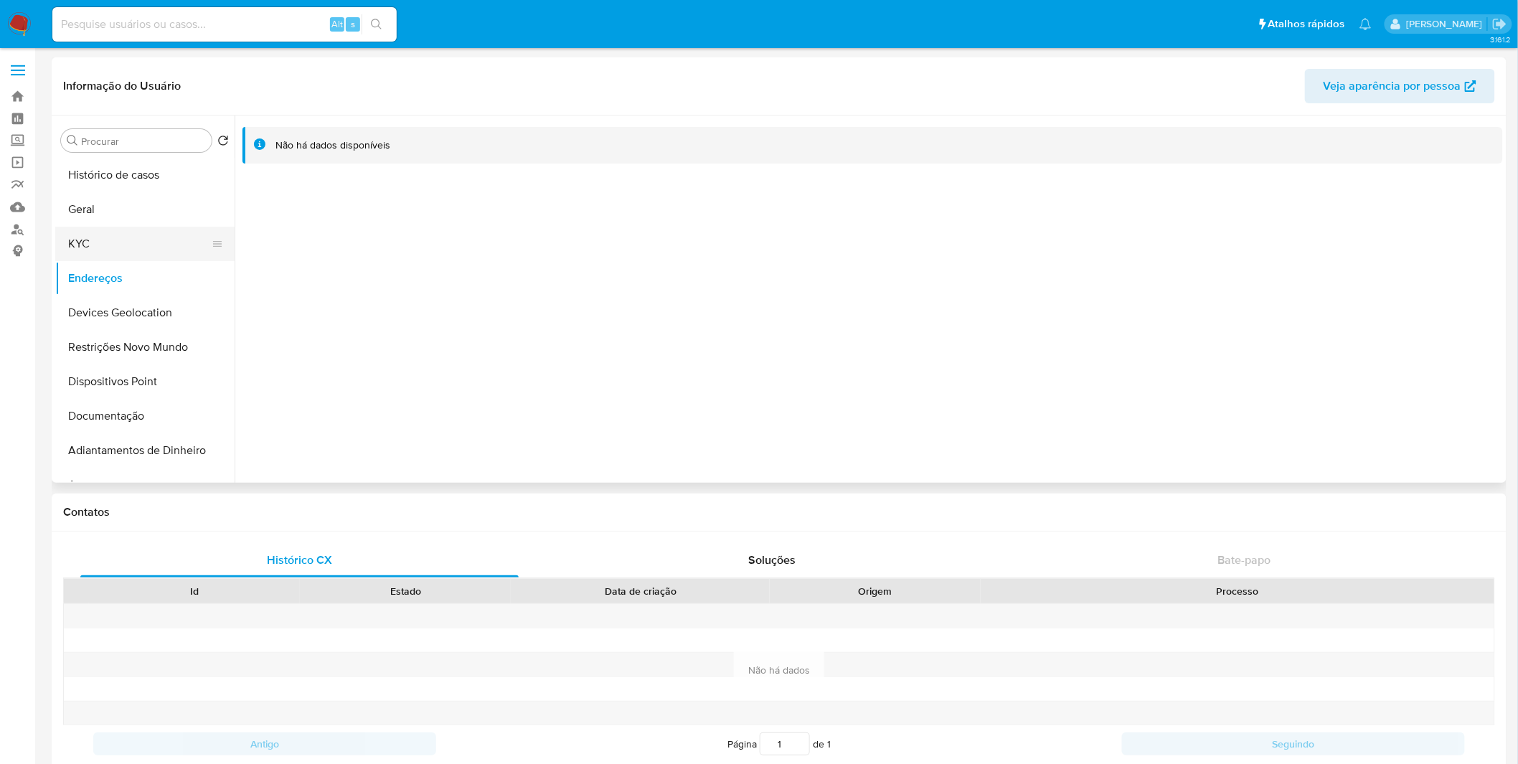
click at [147, 253] on button "KYC" at bounding box center [139, 244] width 168 height 34
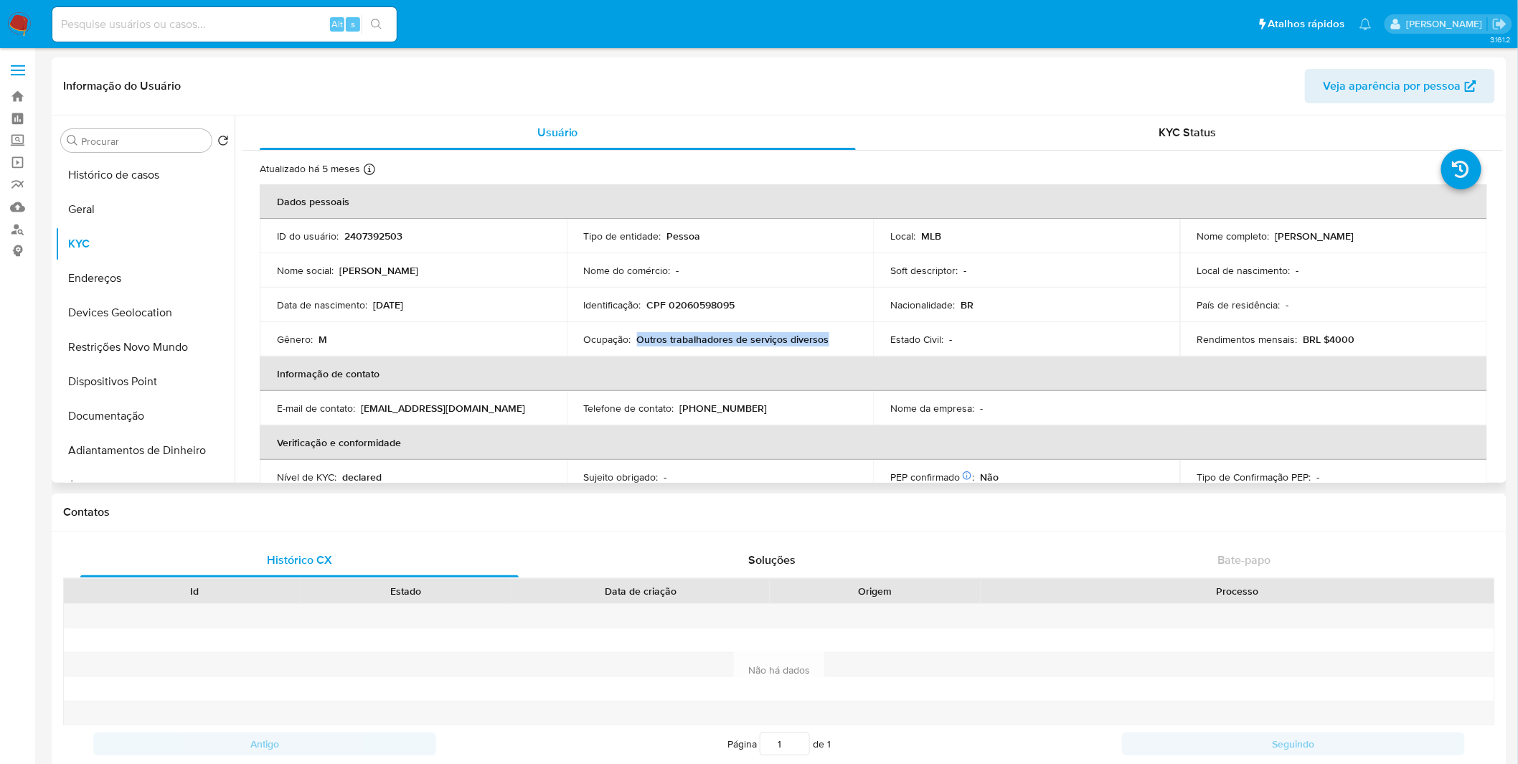
copy p "Outros trabalhadores de serviços diversos"
drag, startPoint x: 830, startPoint y: 341, endPoint x: 636, endPoint y: 342, distance: 193.0
click at [636, 342] on div "Ocupação : Outros trabalhadores de serviços diversos" at bounding box center [720, 339] width 273 height 13
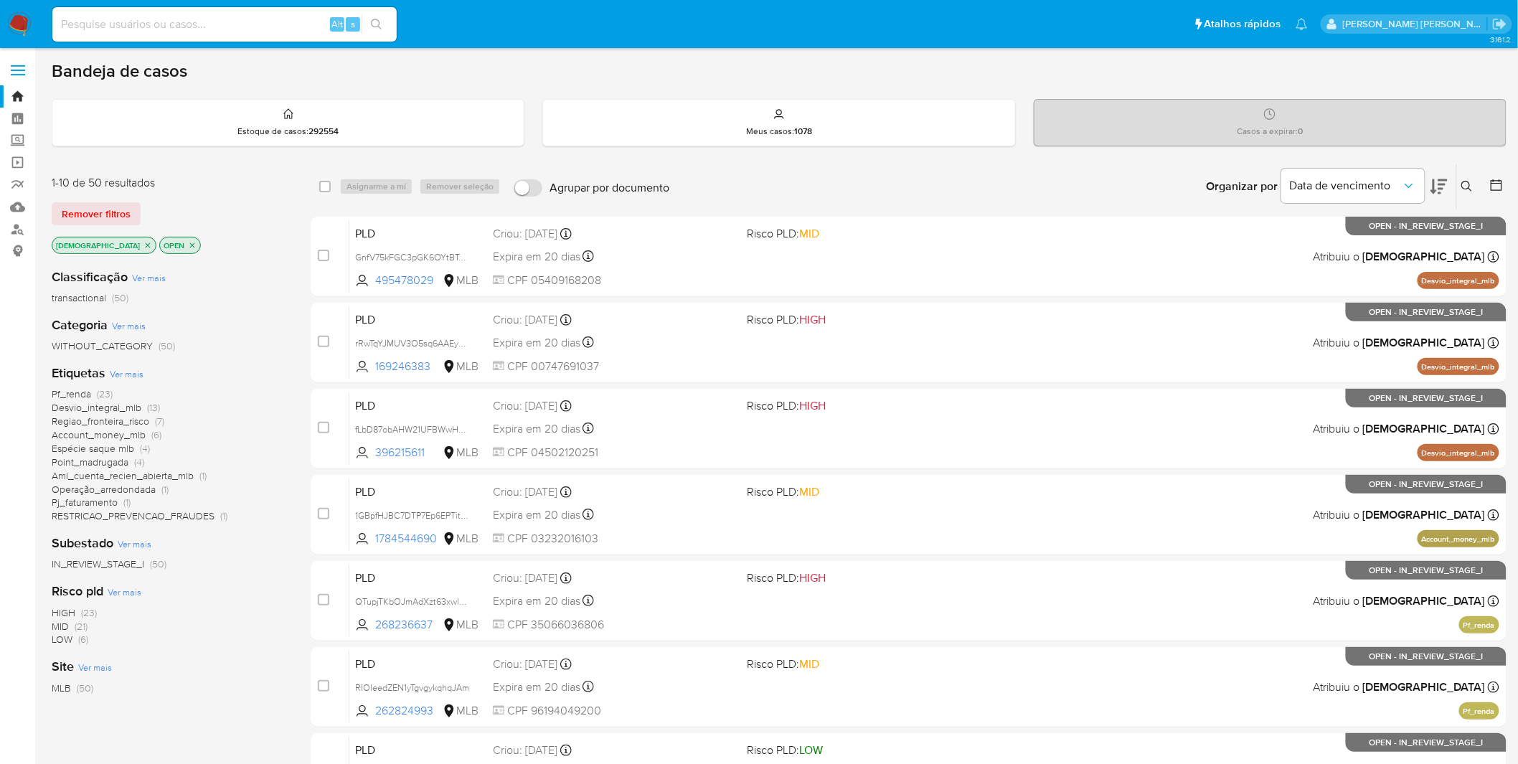
click at [199, 17] on input at bounding box center [224, 24] width 344 height 19
paste input "QglaGK8wHgDboeDXM4EoLO81"
type input "QglaGK8wHgDboeDXM4EoLO81"
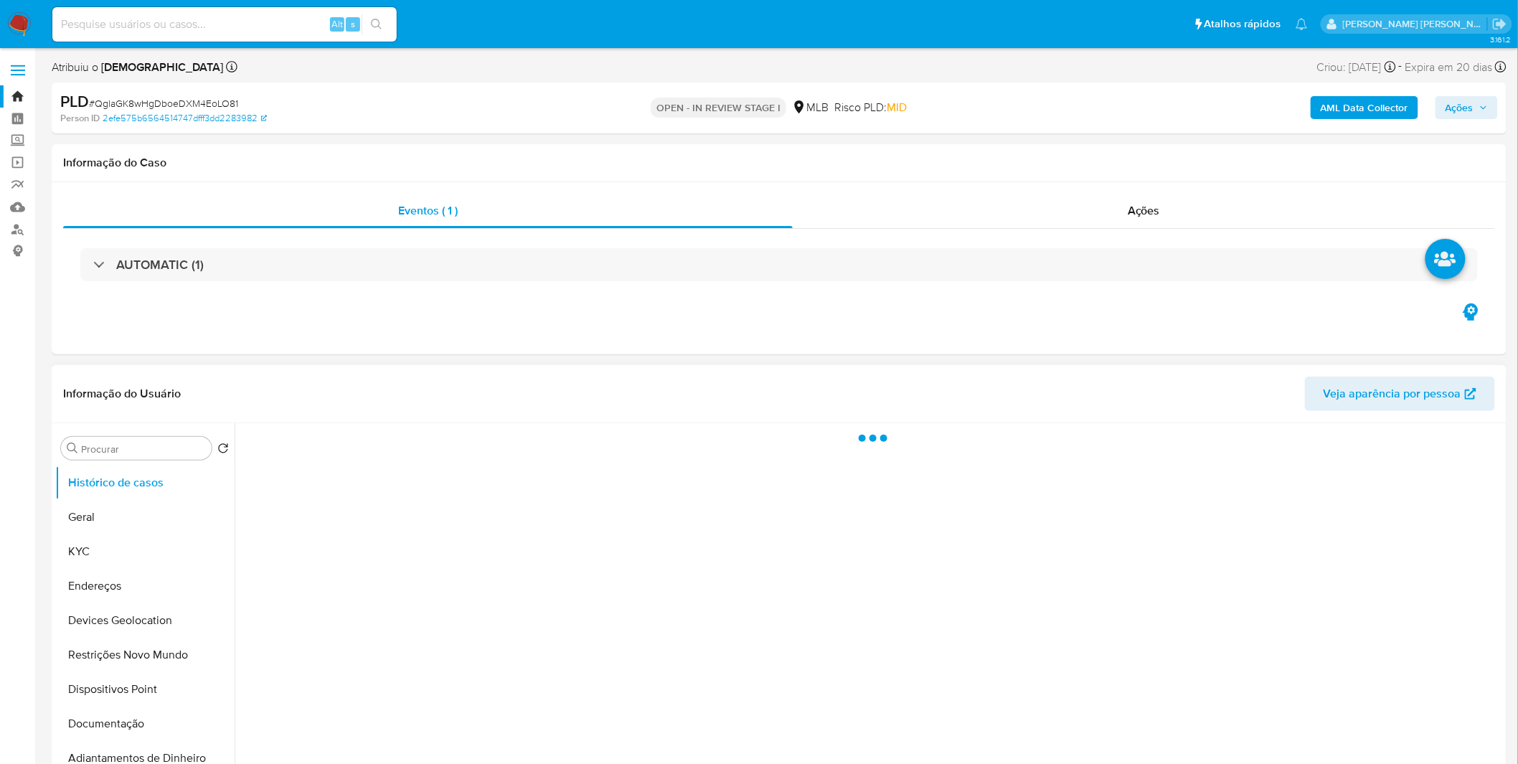
select select "10"
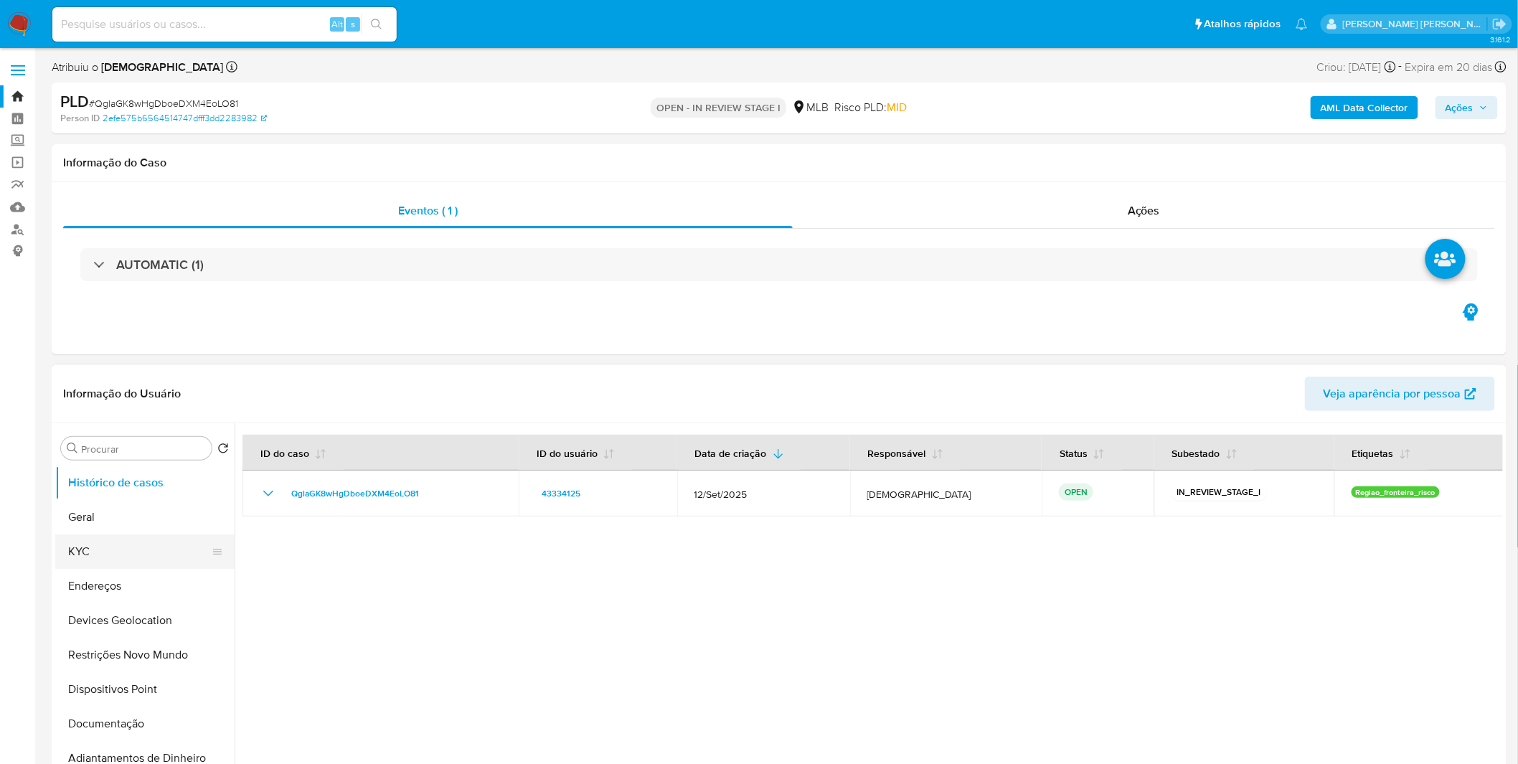
click at [180, 558] on button "KYC" at bounding box center [139, 552] width 168 height 34
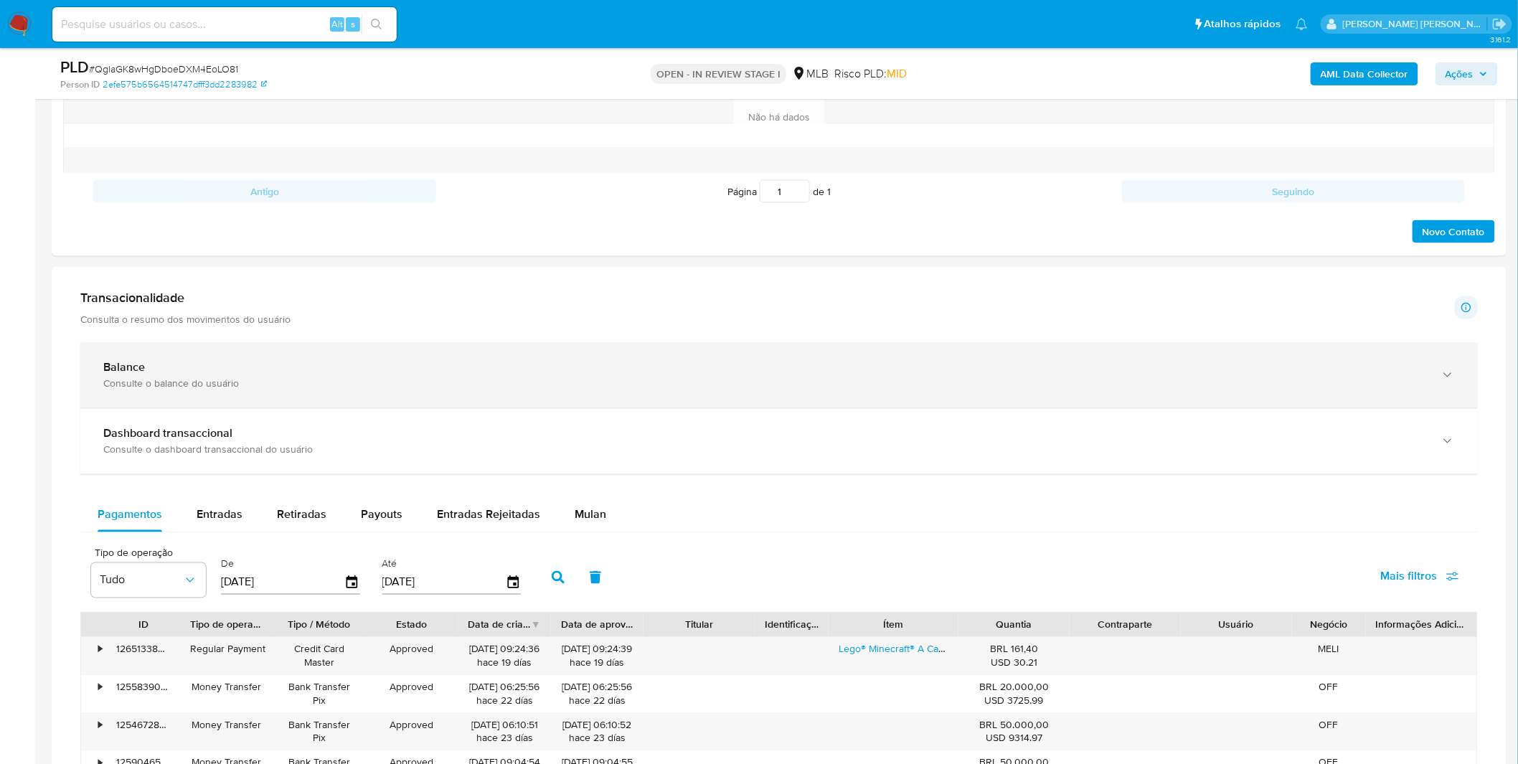
scroll to position [718, 0]
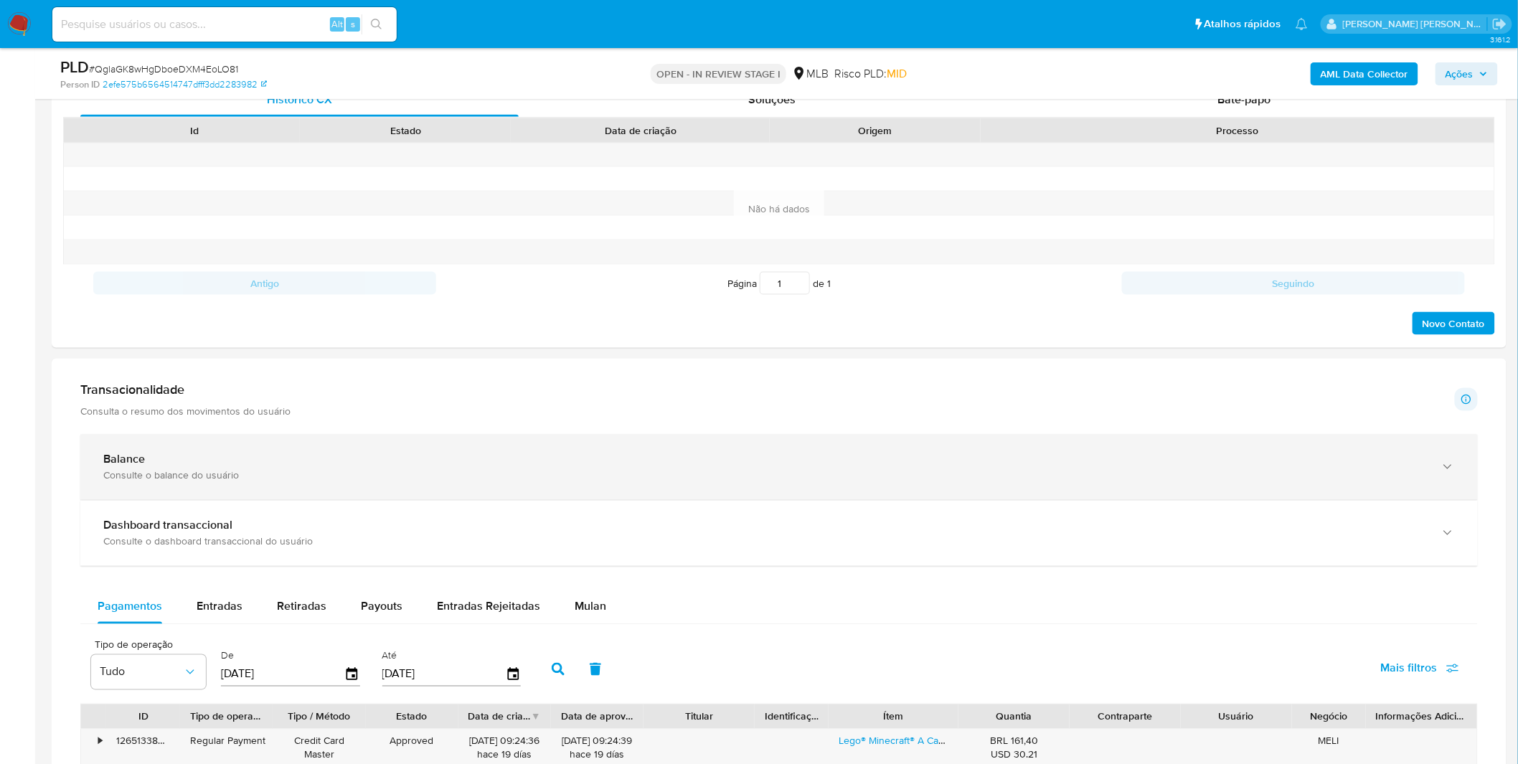
click at [705, 477] on div "Consulte o balance do usuário" at bounding box center [764, 475] width 1323 height 13
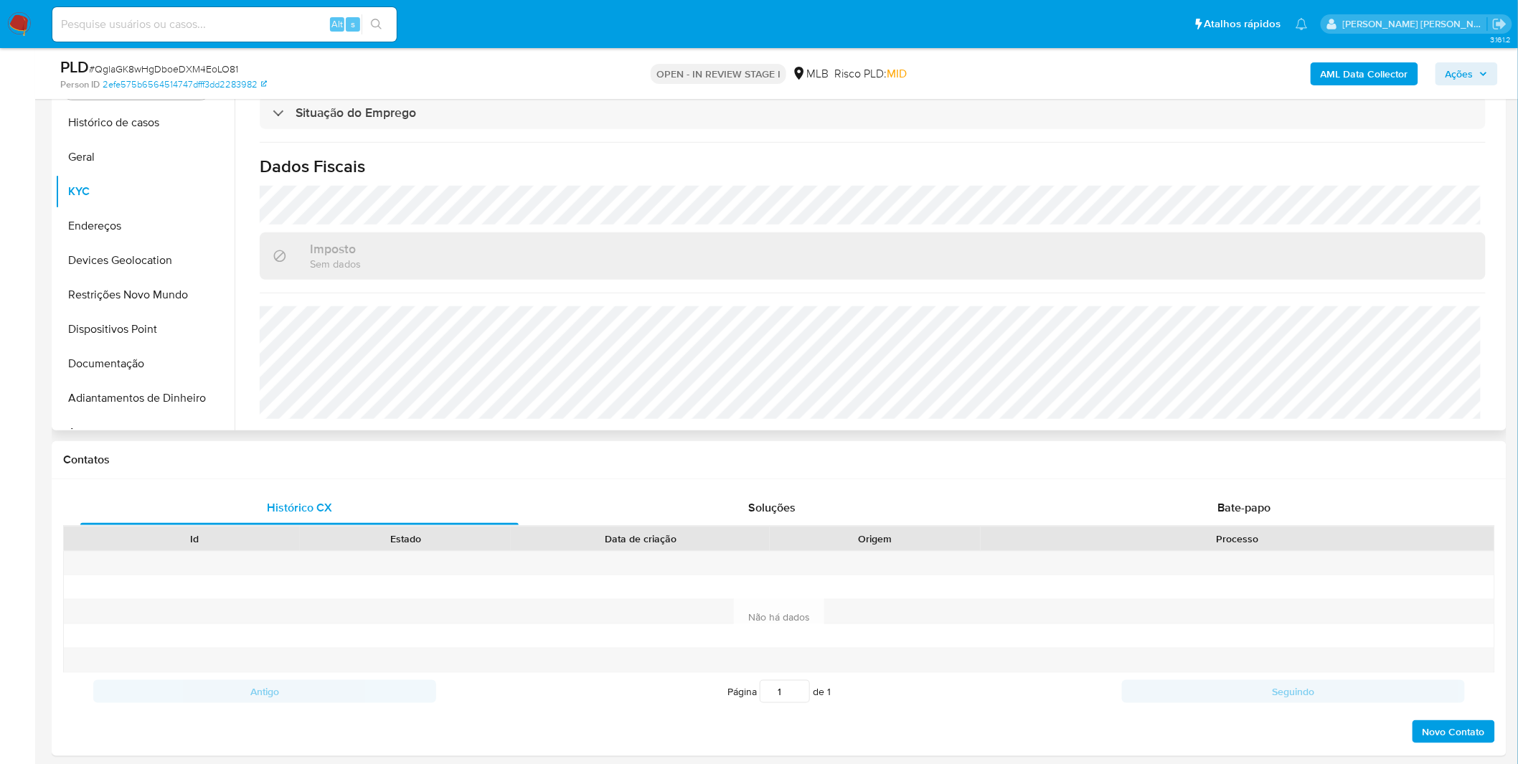
scroll to position [80, 0]
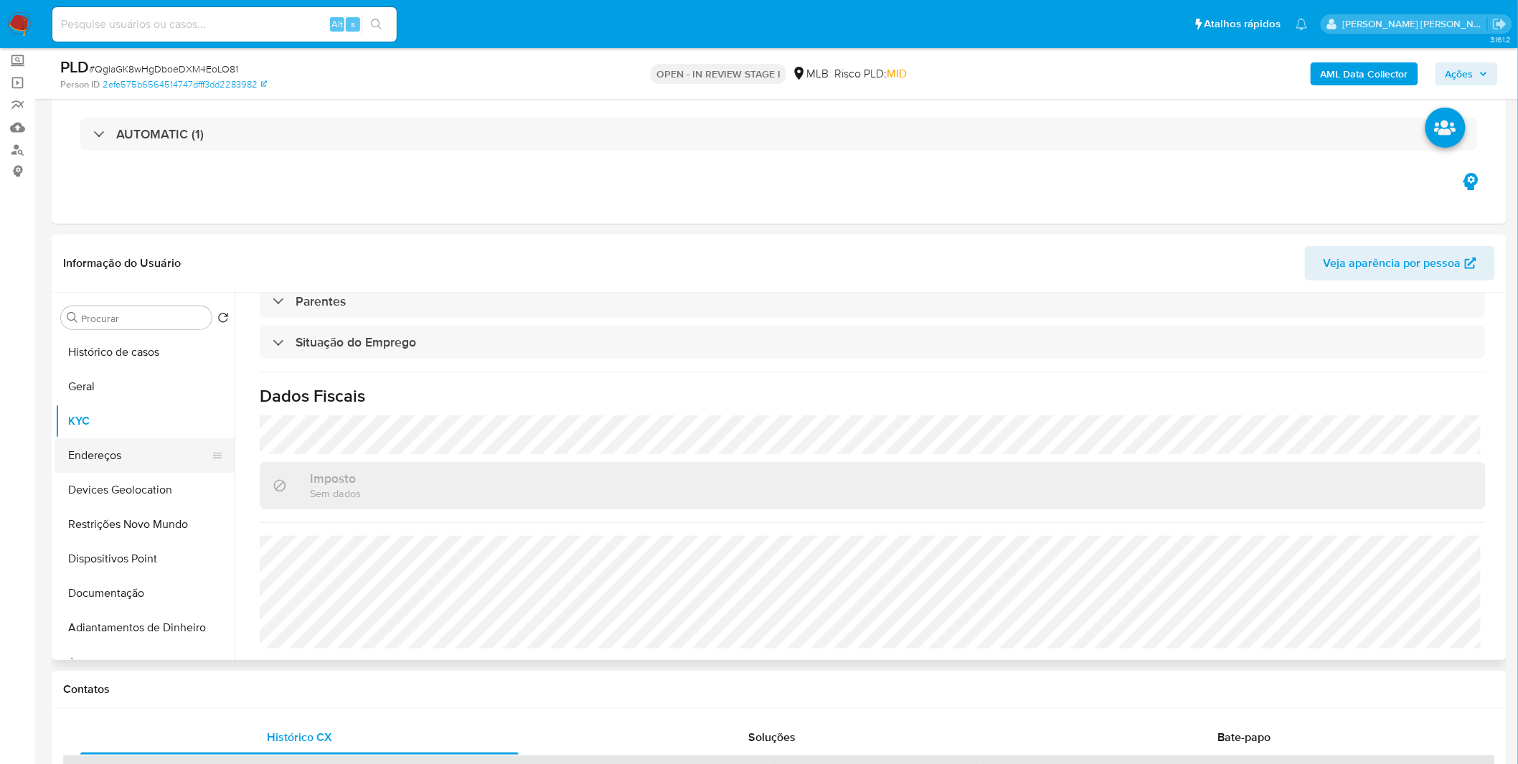
click at [174, 452] on button "Endereços" at bounding box center [139, 455] width 168 height 34
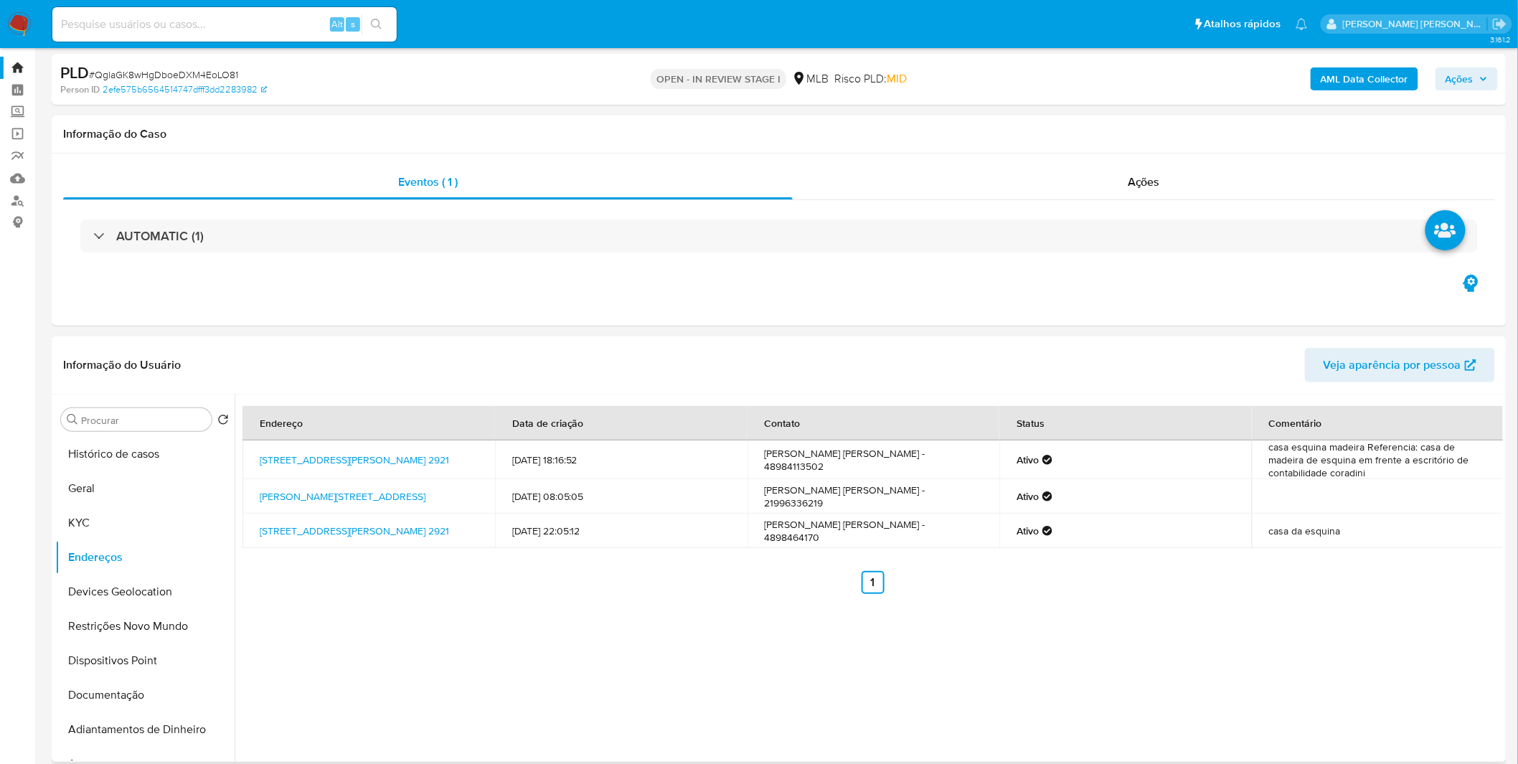
scroll to position [0, 0]
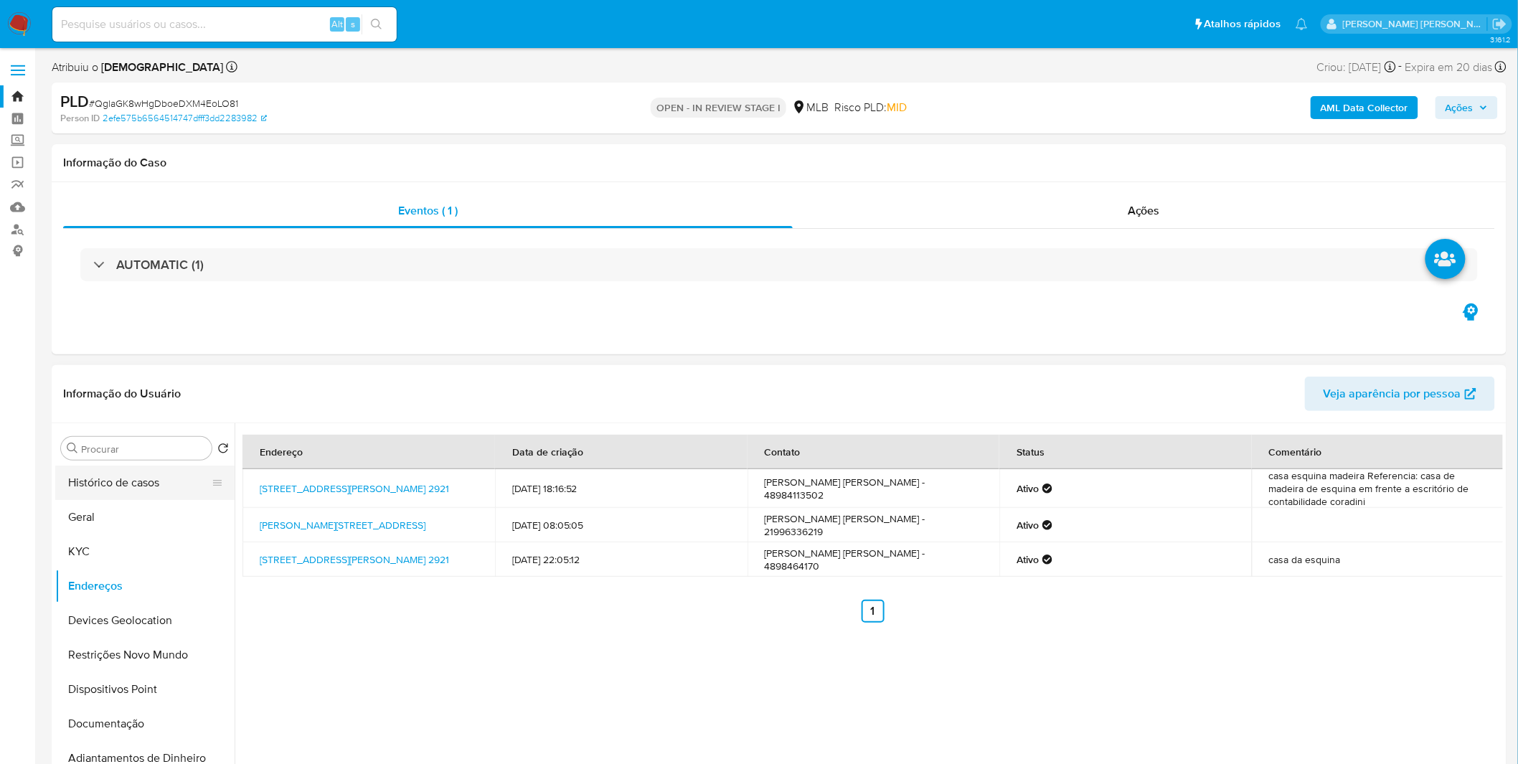
click at [154, 491] on button "Histórico de casos" at bounding box center [139, 483] width 168 height 34
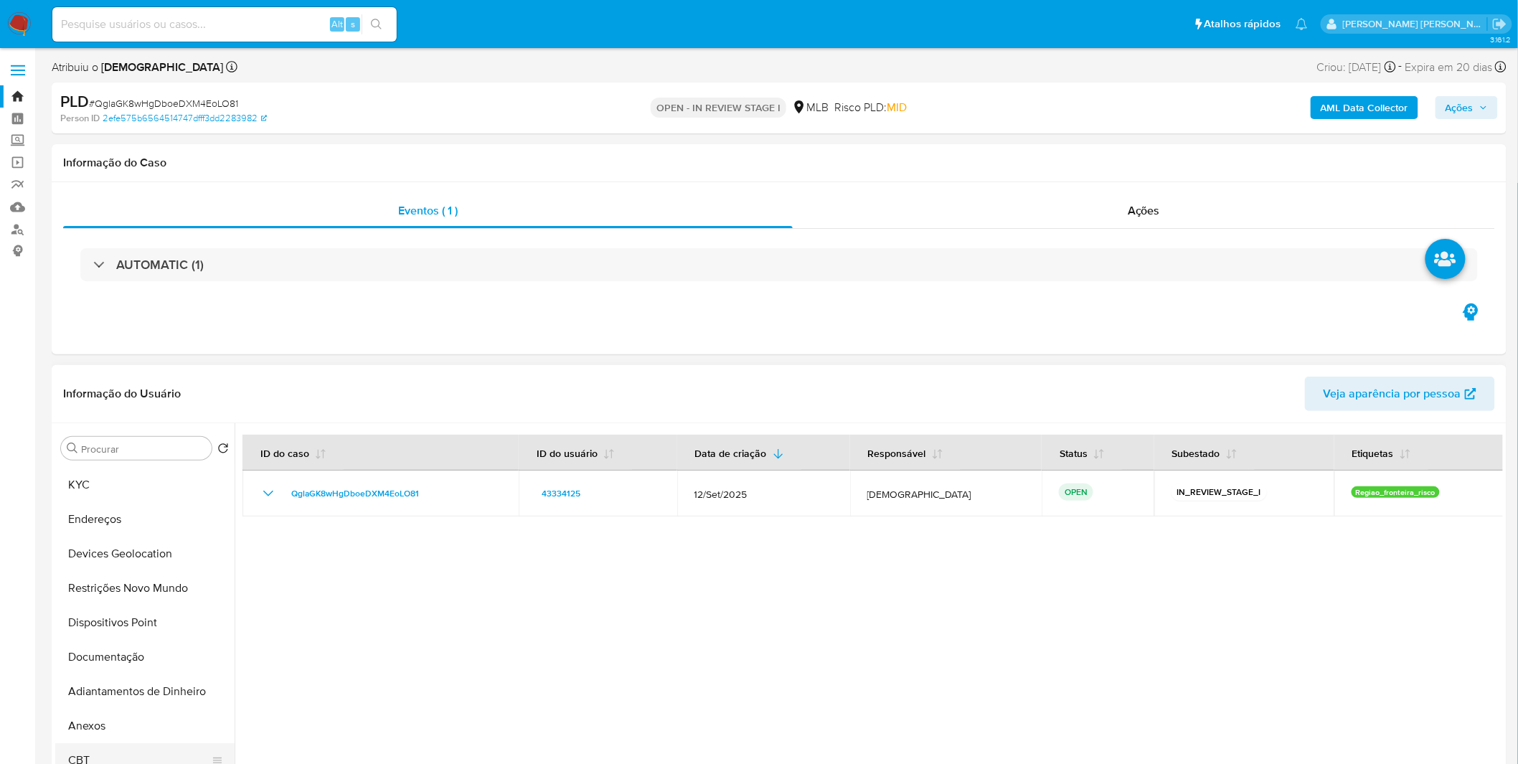
scroll to position [159, 0]
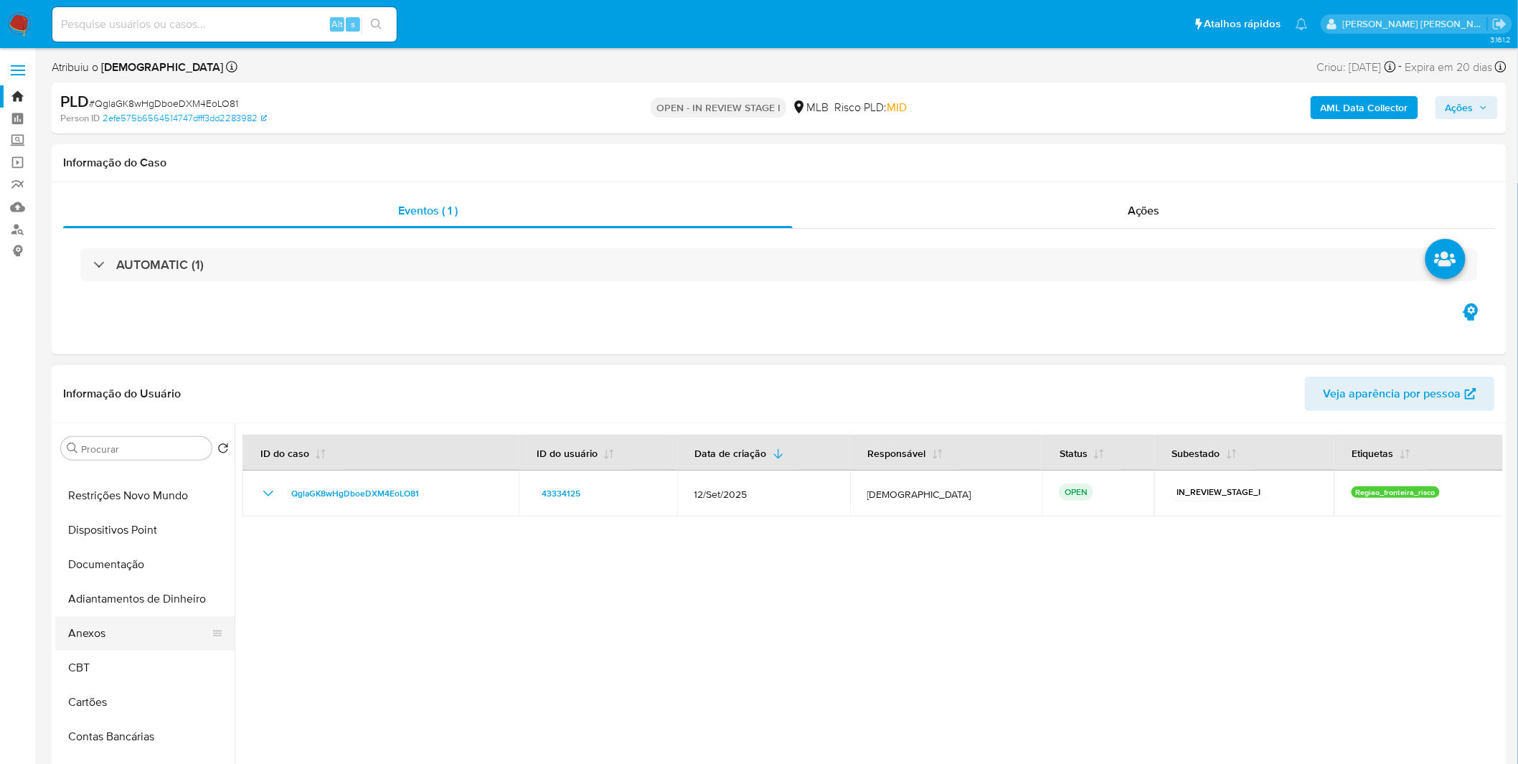
click at [138, 628] on button "Anexos" at bounding box center [139, 633] width 168 height 34
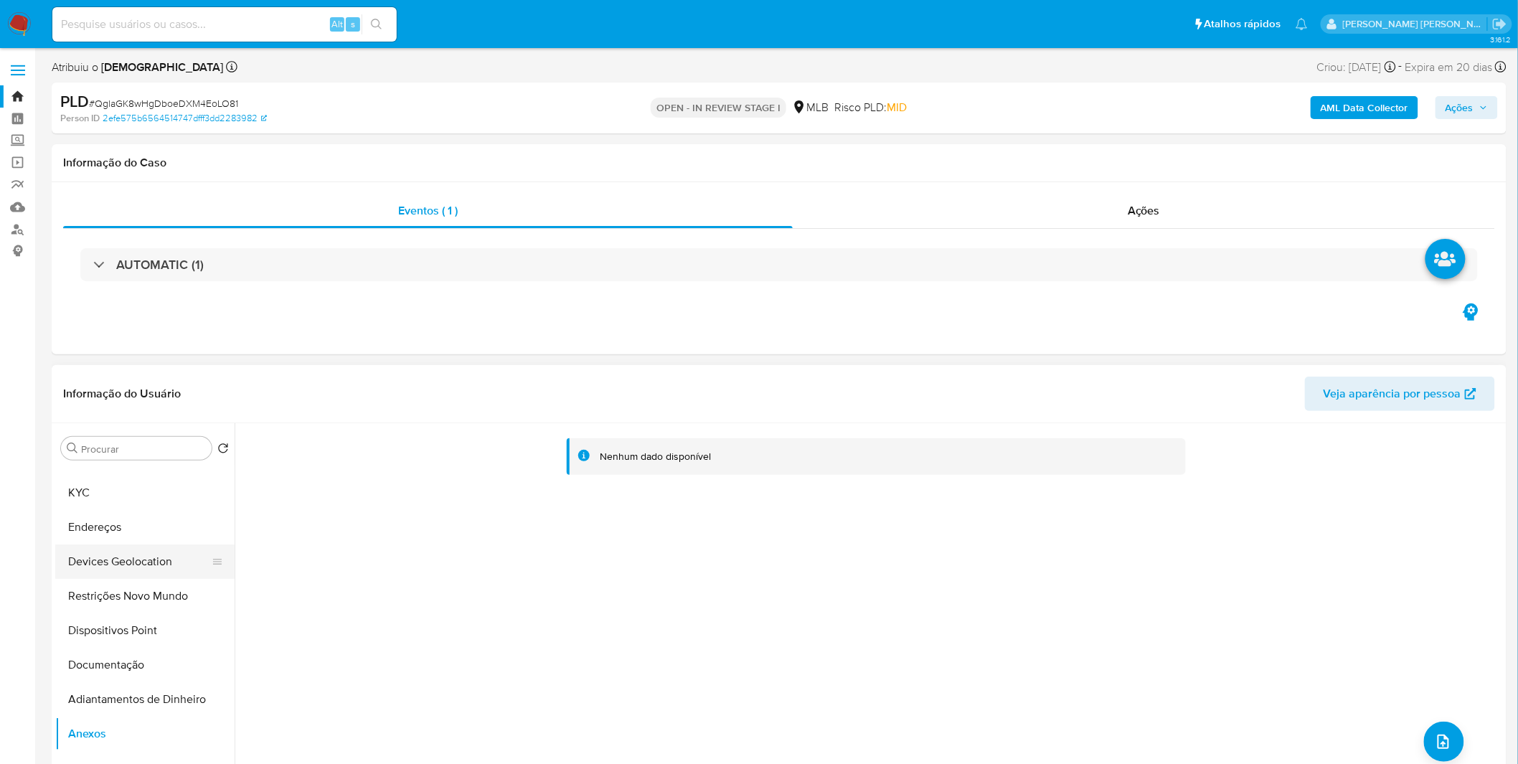
scroll to position [0, 0]
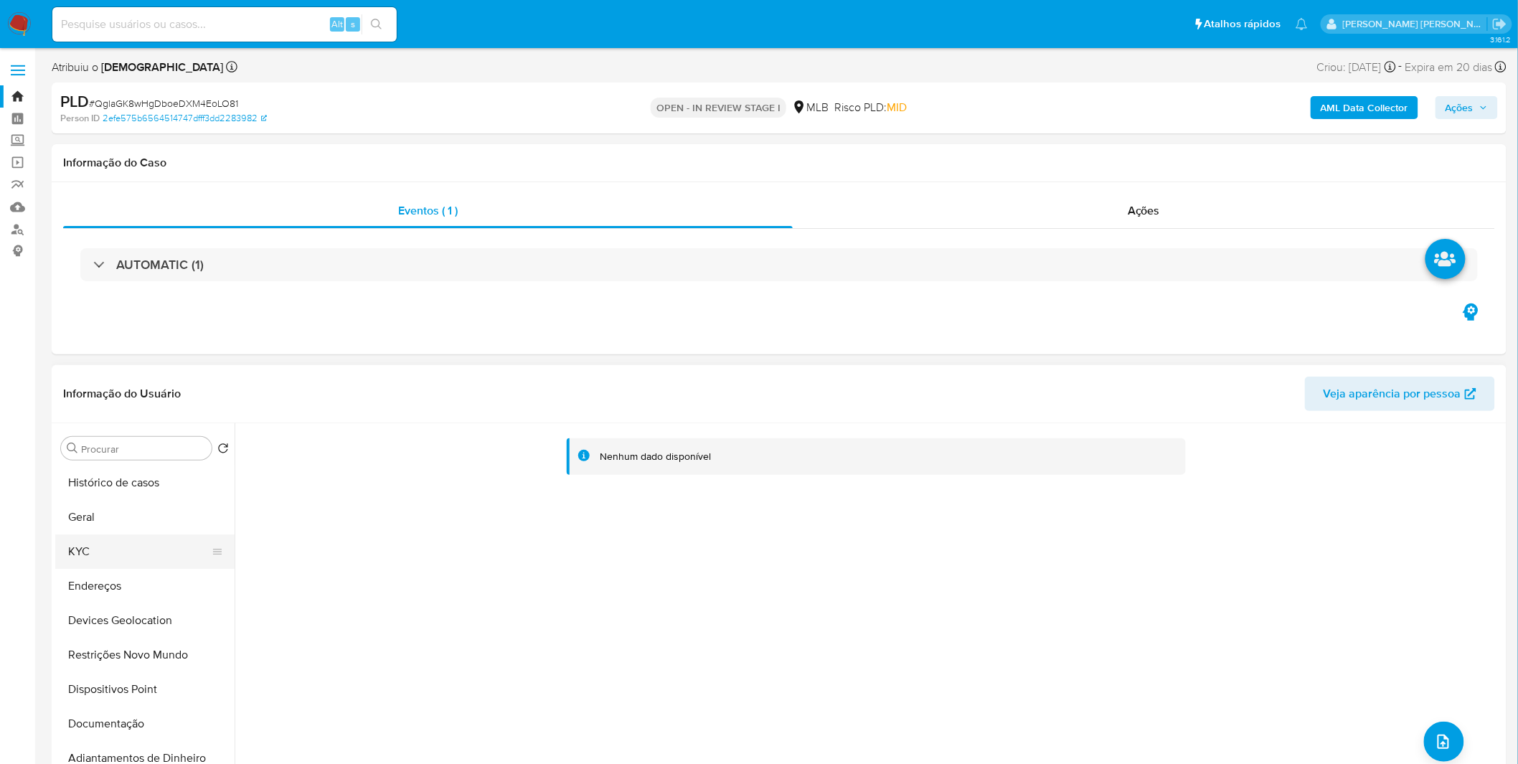
click at [125, 548] on button "KYC" at bounding box center [139, 552] width 168 height 34
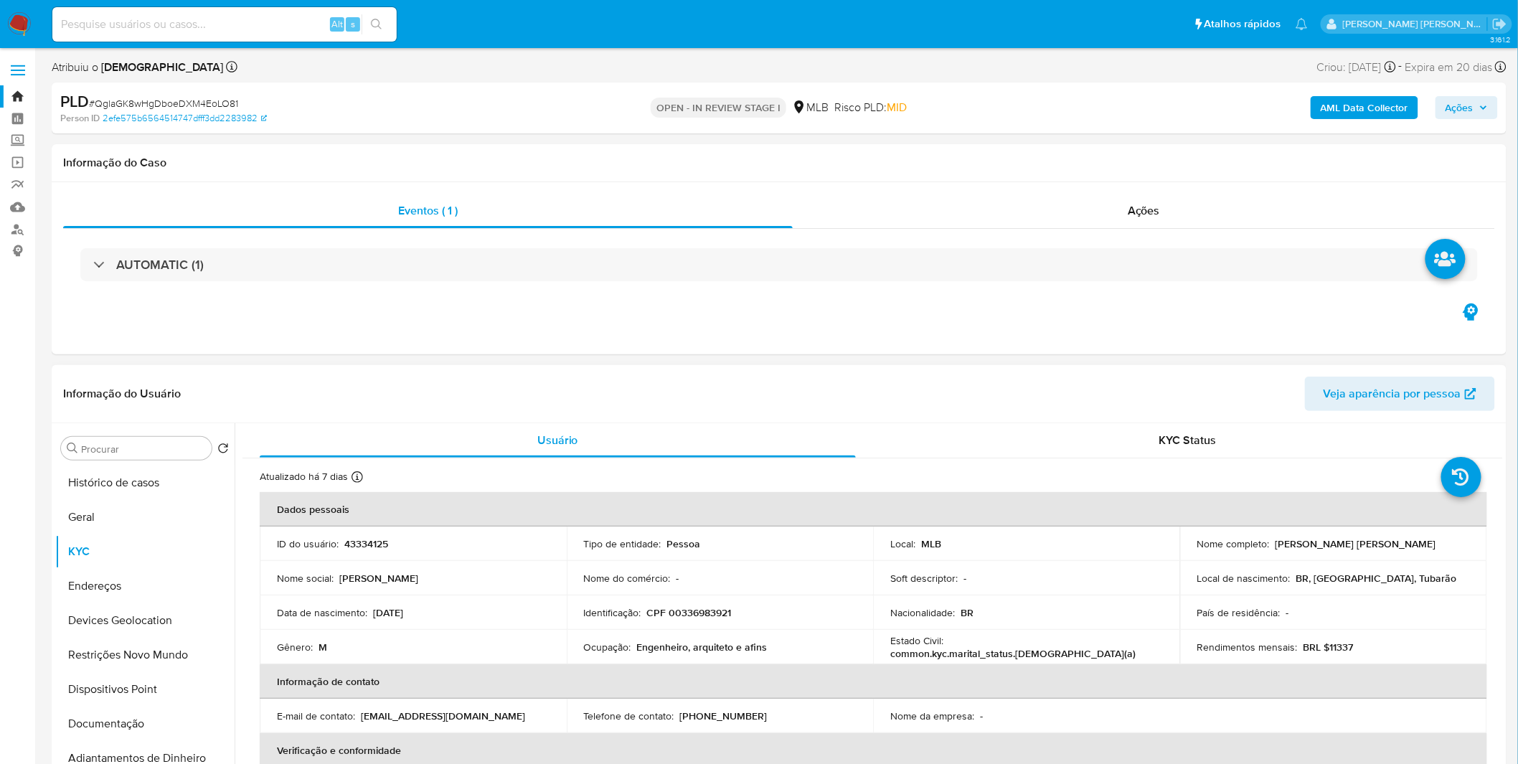
drag, startPoint x: 782, startPoint y: 653, endPoint x: 689, endPoint y: 656, distance: 93.3
click at [689, 656] on td "Ocupação : Engenheiro, arquiteto e afins" at bounding box center [720, 647] width 307 height 34
drag, startPoint x: 95, startPoint y: 1, endPoint x: 96, endPoint y: 16, distance: 14.4
click at [96, 12] on nav "Pausado Ver notificaciones Alt s Atalhos rápidos Presiona las siguientes teclas…" at bounding box center [759, 24] width 1518 height 48
click at [96, 16] on input at bounding box center [224, 24] width 344 height 19
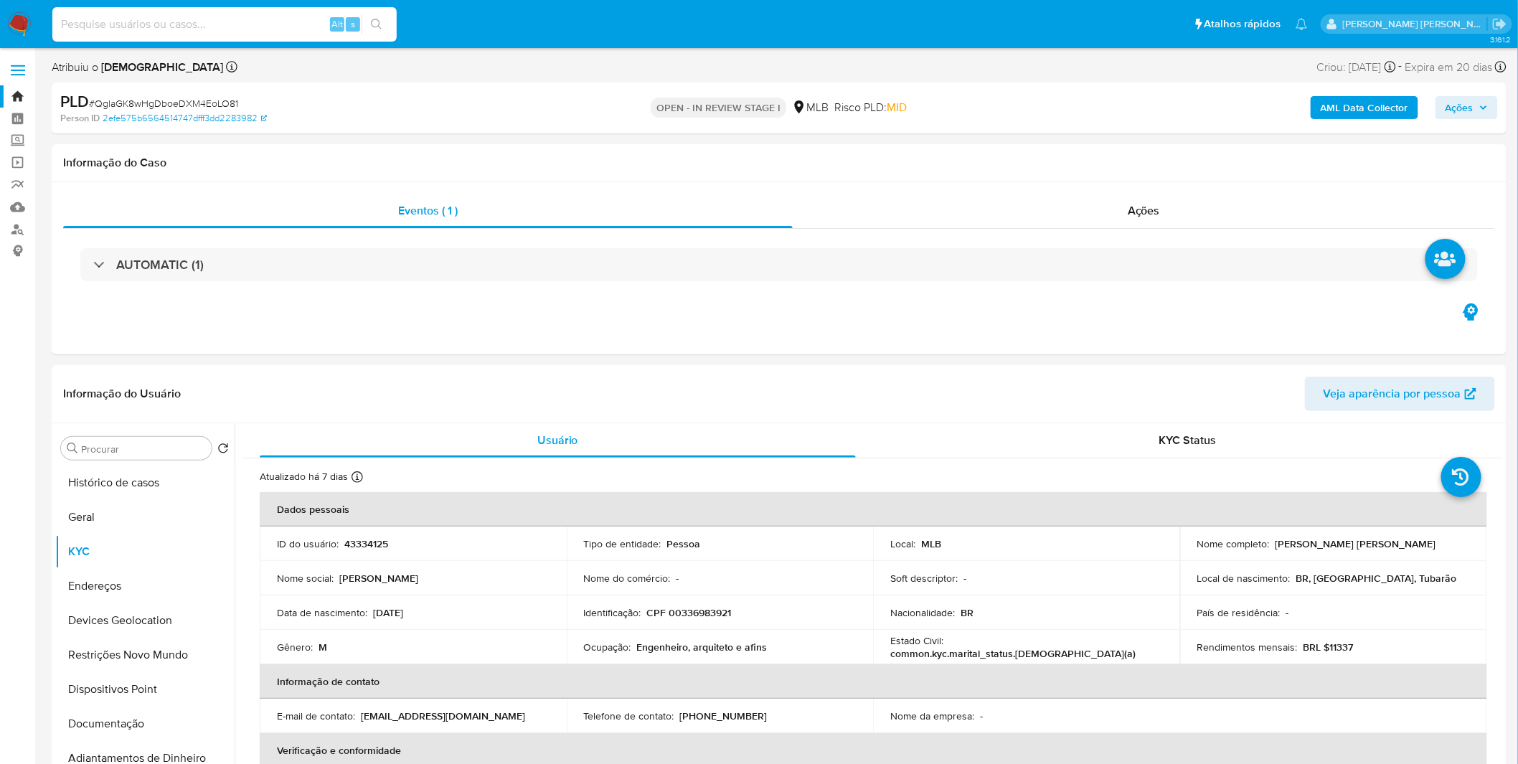
paste input "h4FCqBwZIZvAUrwfY96cPFnM"
type input "h4FCqBwZIZvAUrwfY96cPFnM"
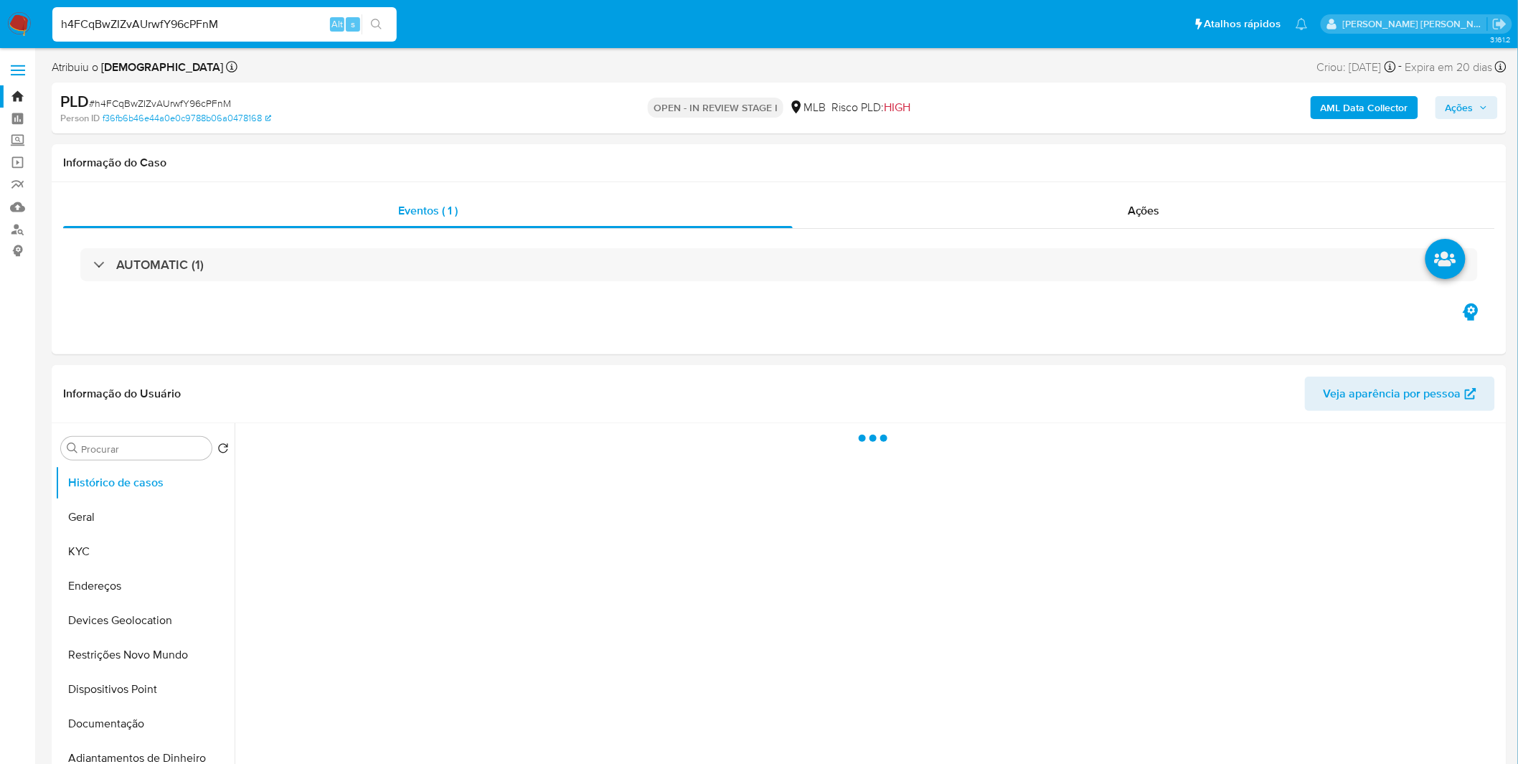
select select "10"
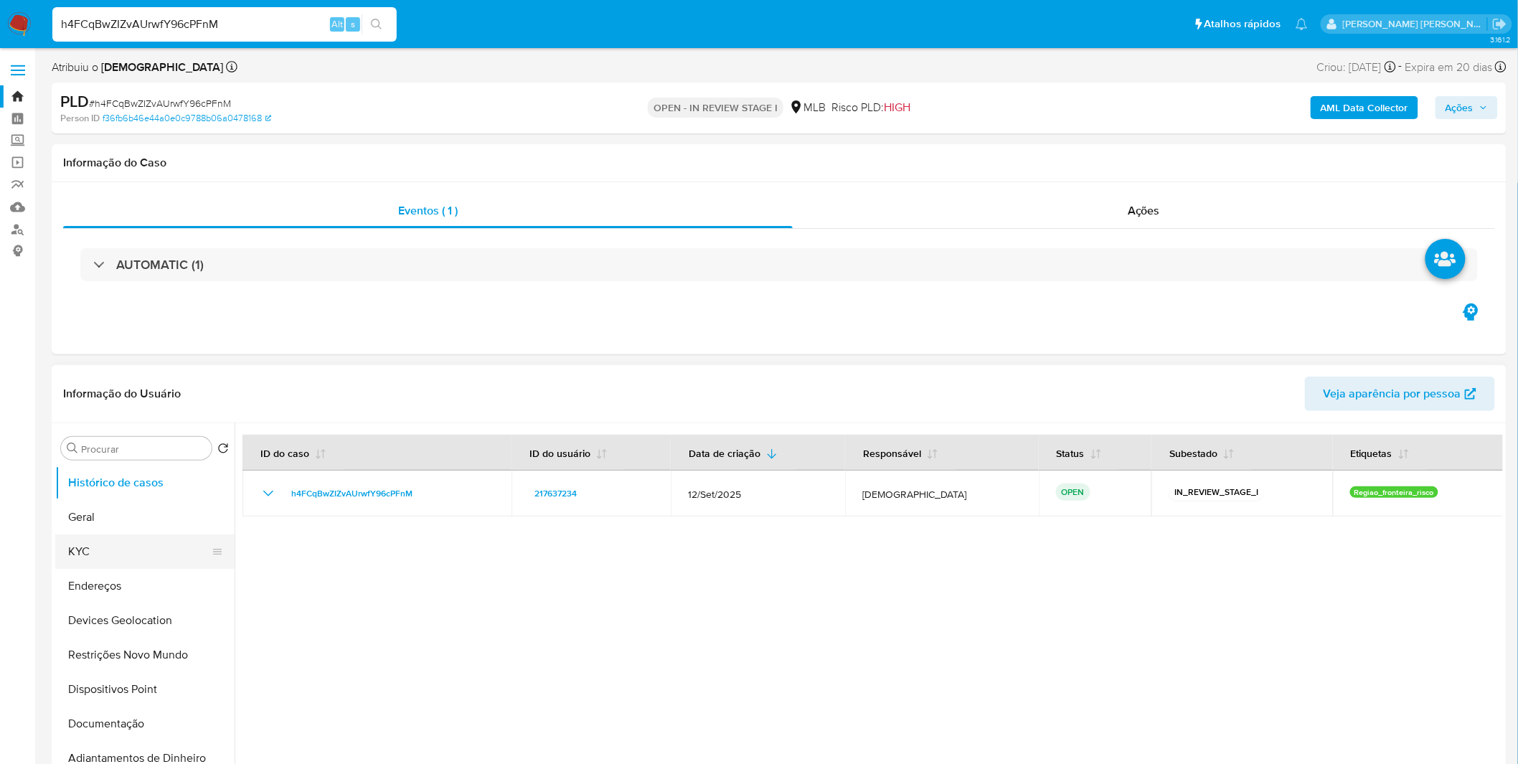
click at [98, 540] on button "KYC" at bounding box center [139, 552] width 168 height 34
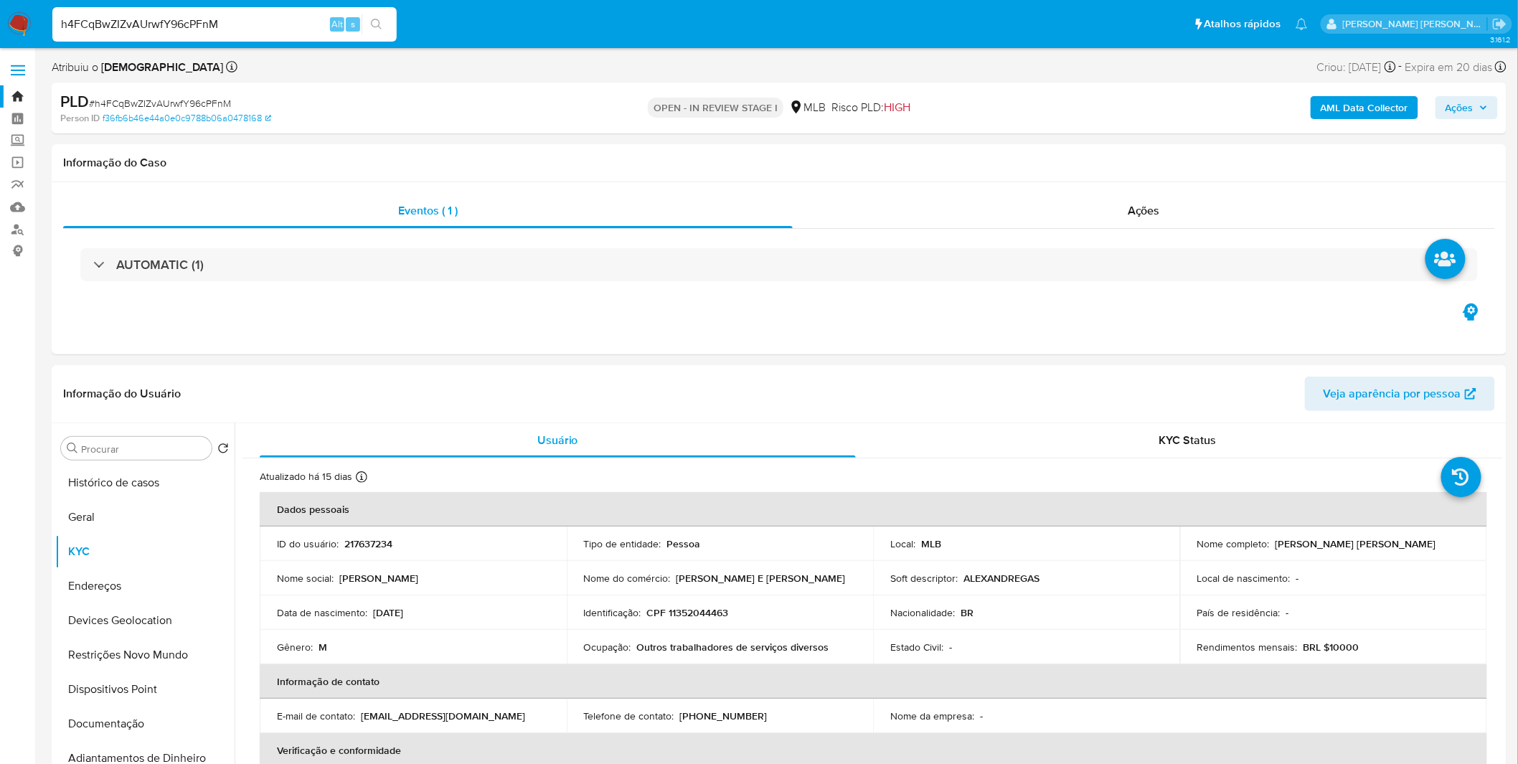
click at [146, 22] on input "h4FCqBwZIZvAUrwfY96cPFnM" at bounding box center [224, 24] width 344 height 19
paste input "r3O31fBoAdNNy5JRYhqYeJxT"
type input "r3O31fBoAdNNy5JRYhqYeJxT"
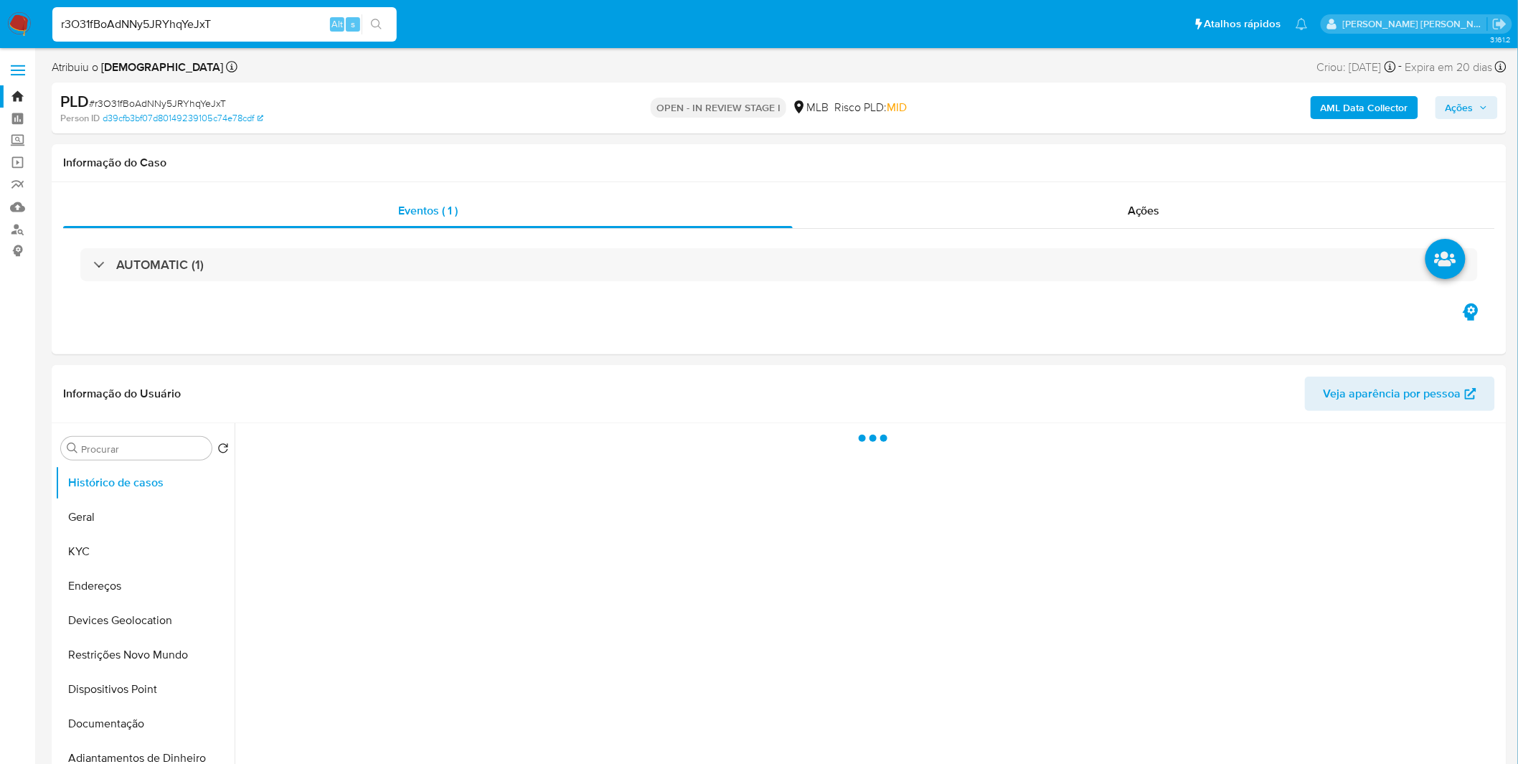
select select "10"
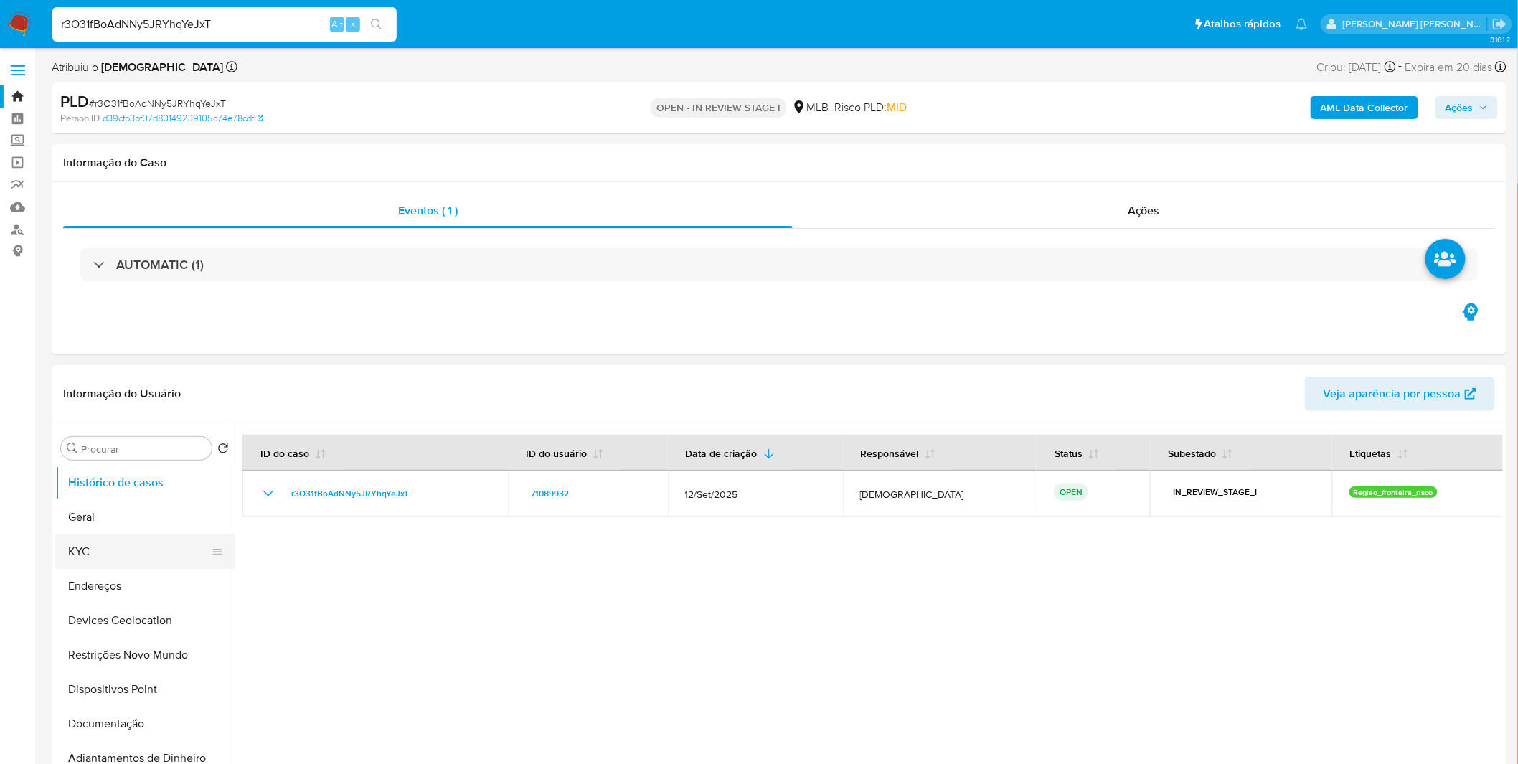
drag, startPoint x: 158, startPoint y: 545, endPoint x: 166, endPoint y: 541, distance: 9.0
click at [158, 545] on button "KYC" at bounding box center [139, 552] width 168 height 34
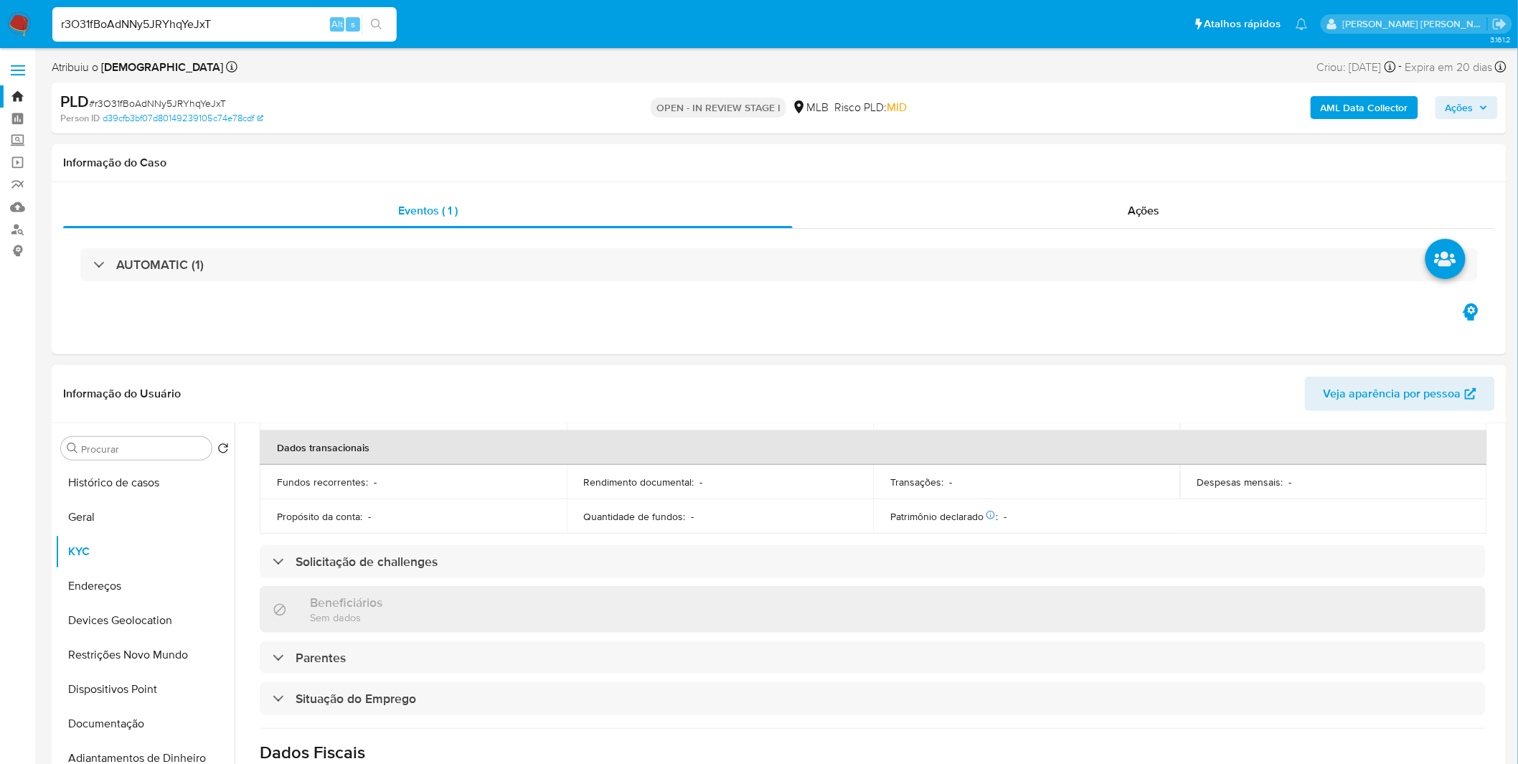
scroll to position [398, 0]
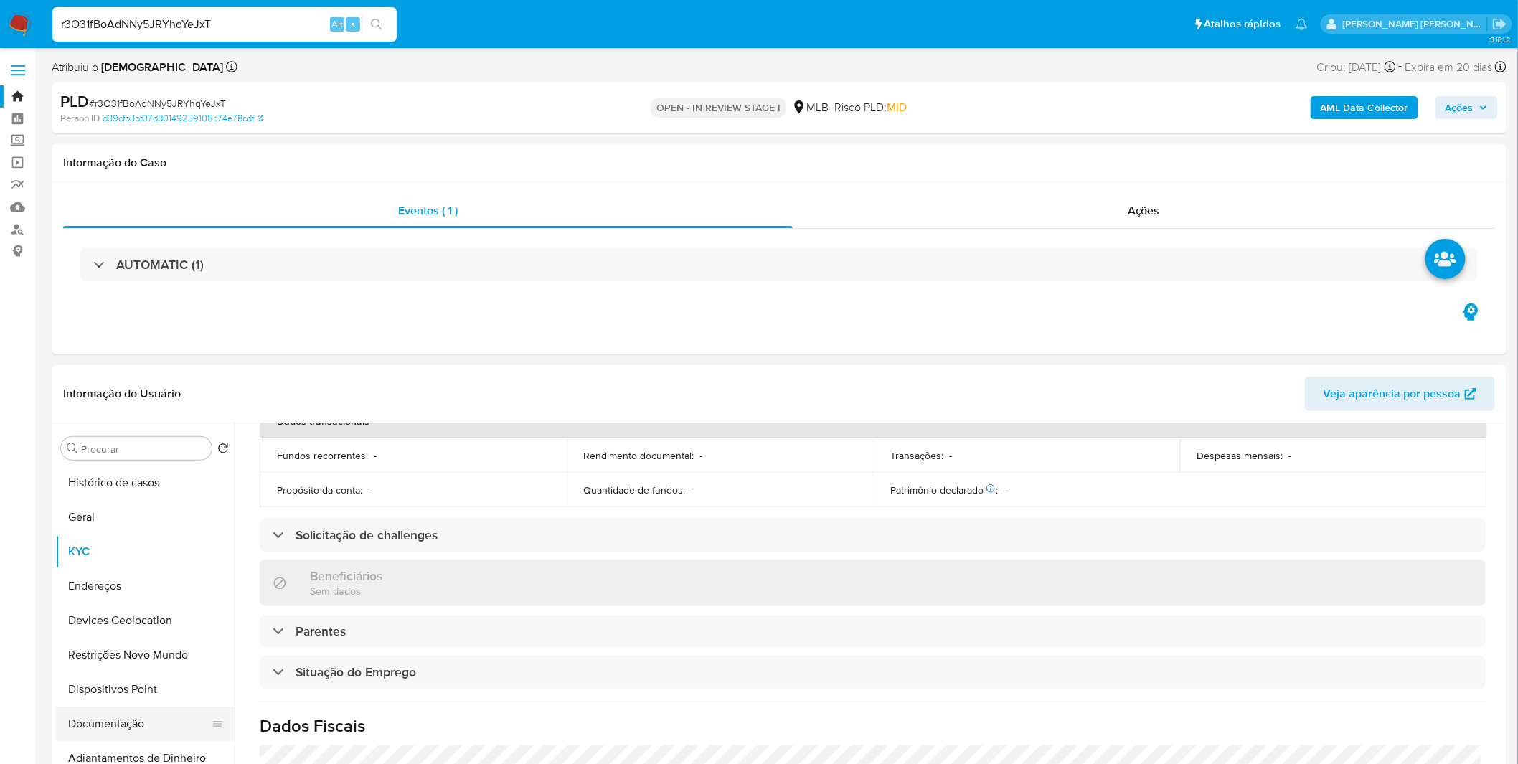
click at [156, 729] on button "Documentação" at bounding box center [139, 724] width 168 height 34
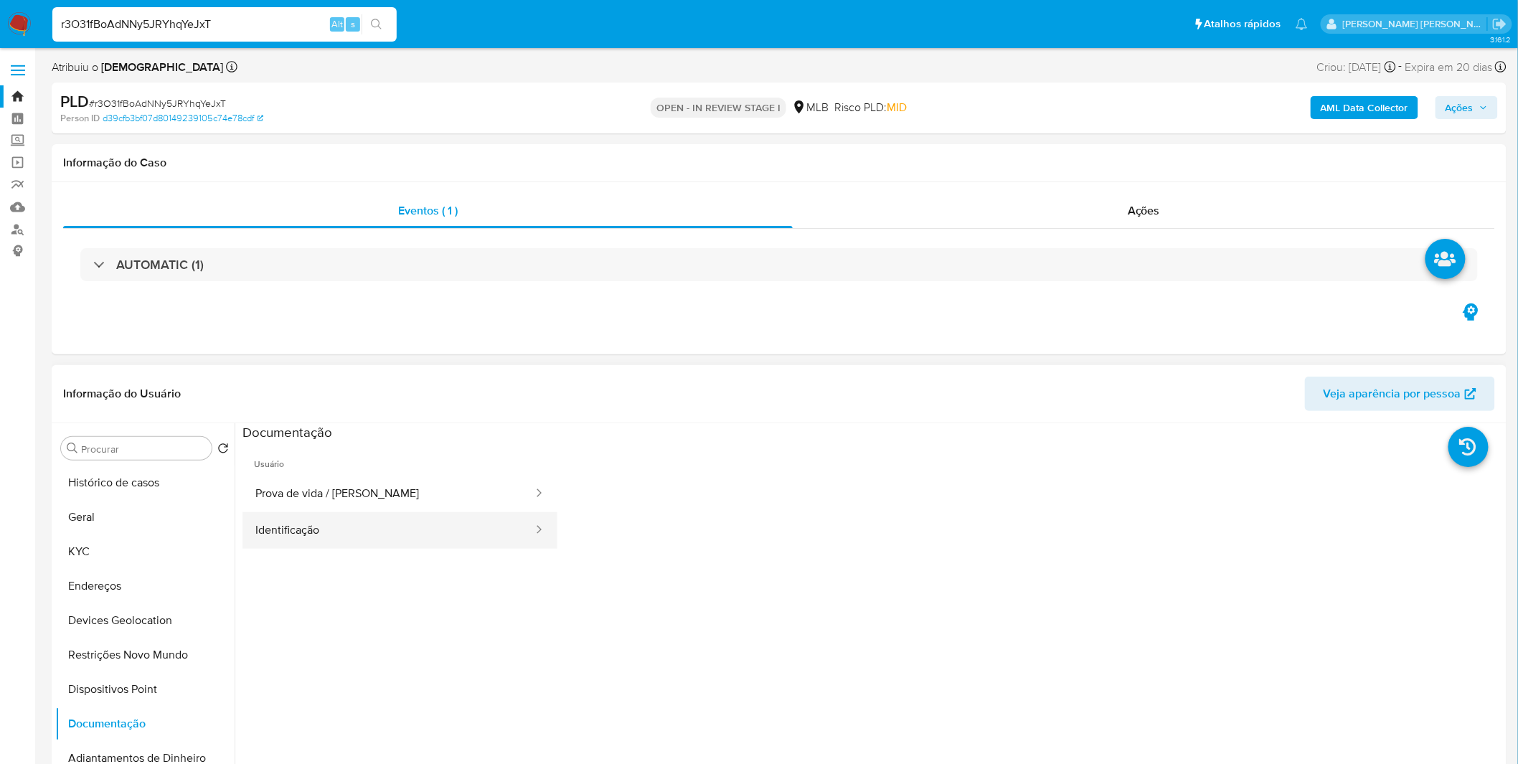
click at [362, 526] on button "Identificação" at bounding box center [389, 530] width 292 height 37
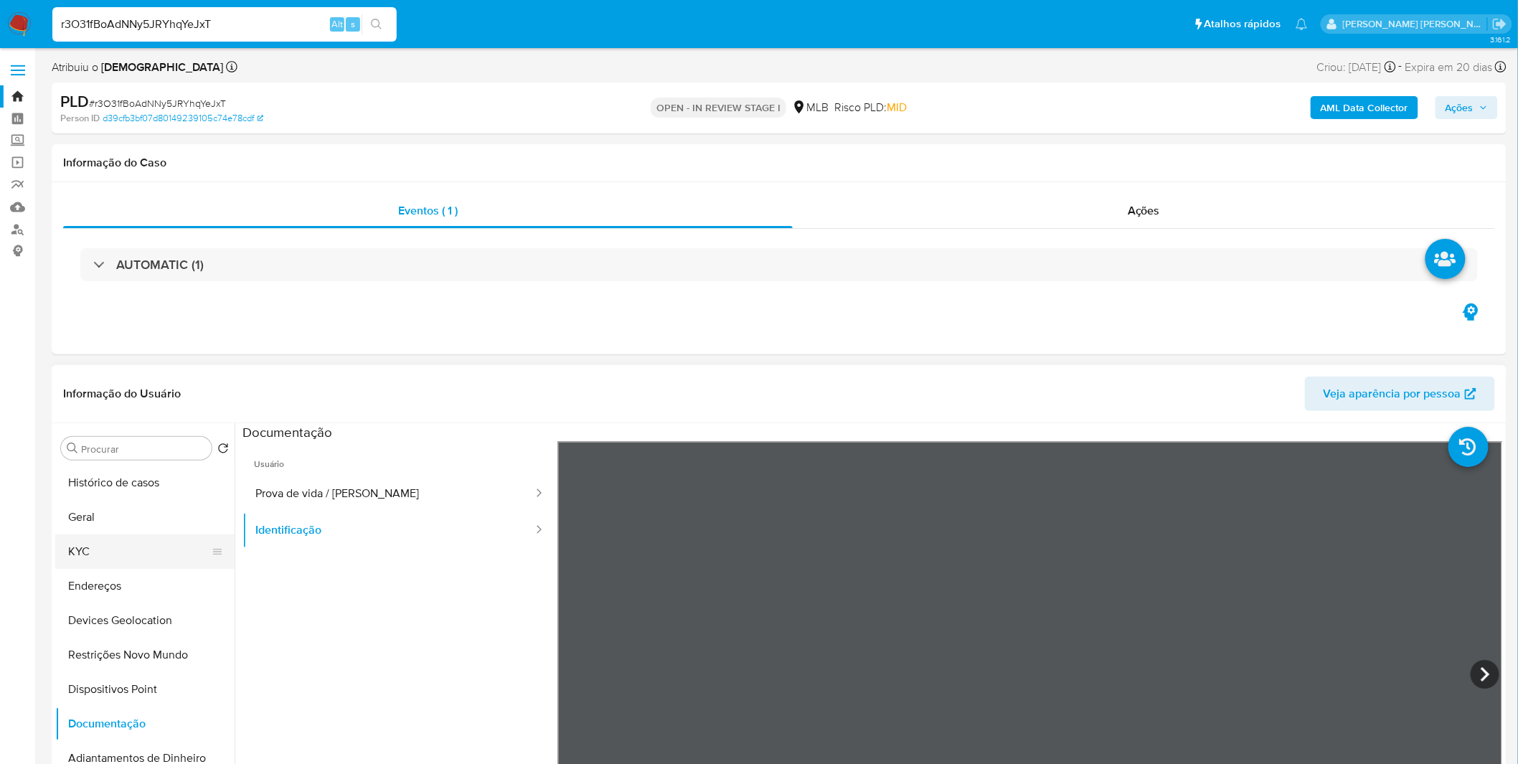
click at [138, 548] on button "KYC" at bounding box center [139, 552] width 168 height 34
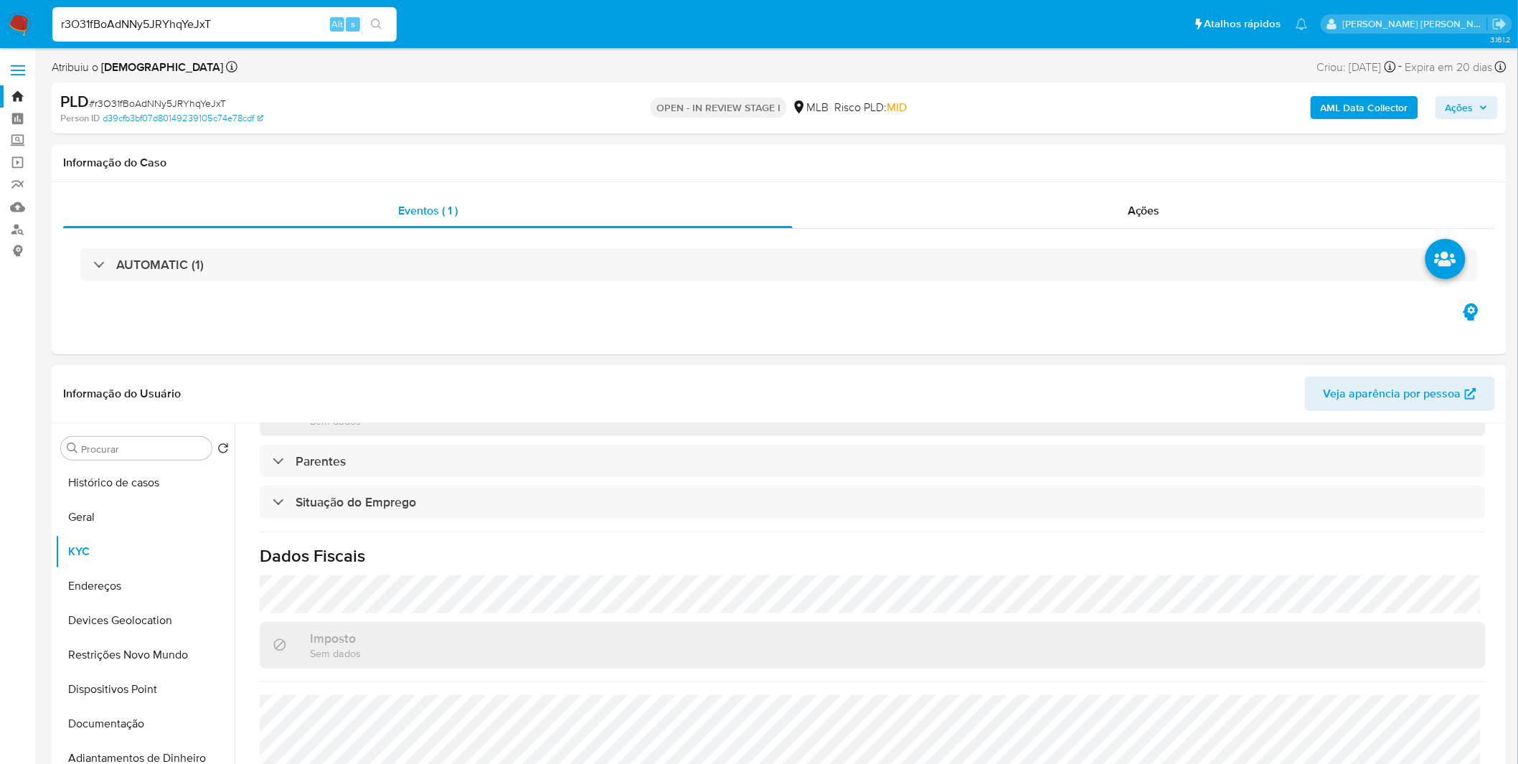
scroll to position [597, 0]
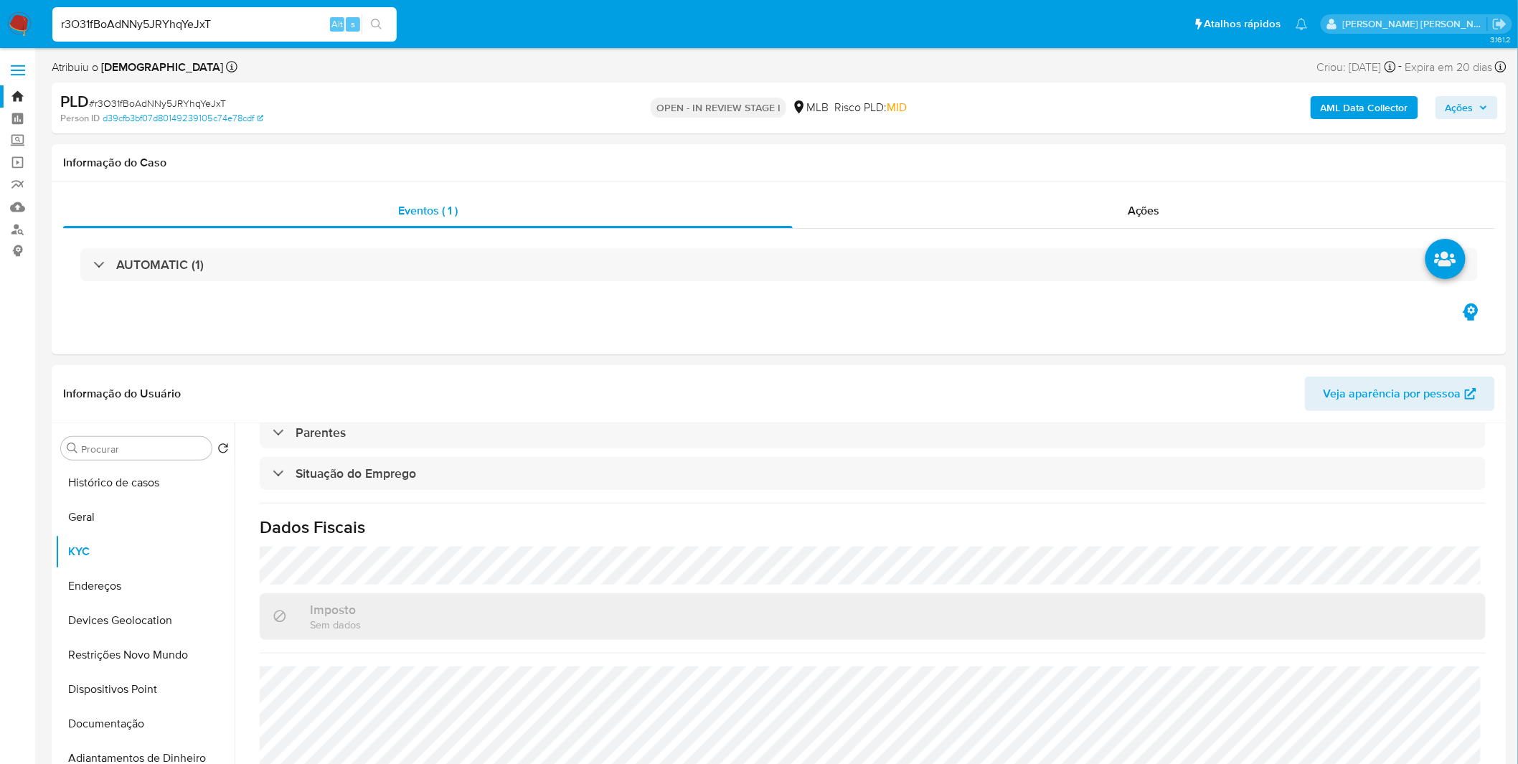
click at [161, 27] on input "r3O31fBoAdNNy5JRYhqYeJxT" at bounding box center [224, 24] width 344 height 19
paste input "FTnuJyTcQj7cDIEYXCvkQ0oY"
type input "FTnuJyTcQj7cDIEYXCvkQ0oY"
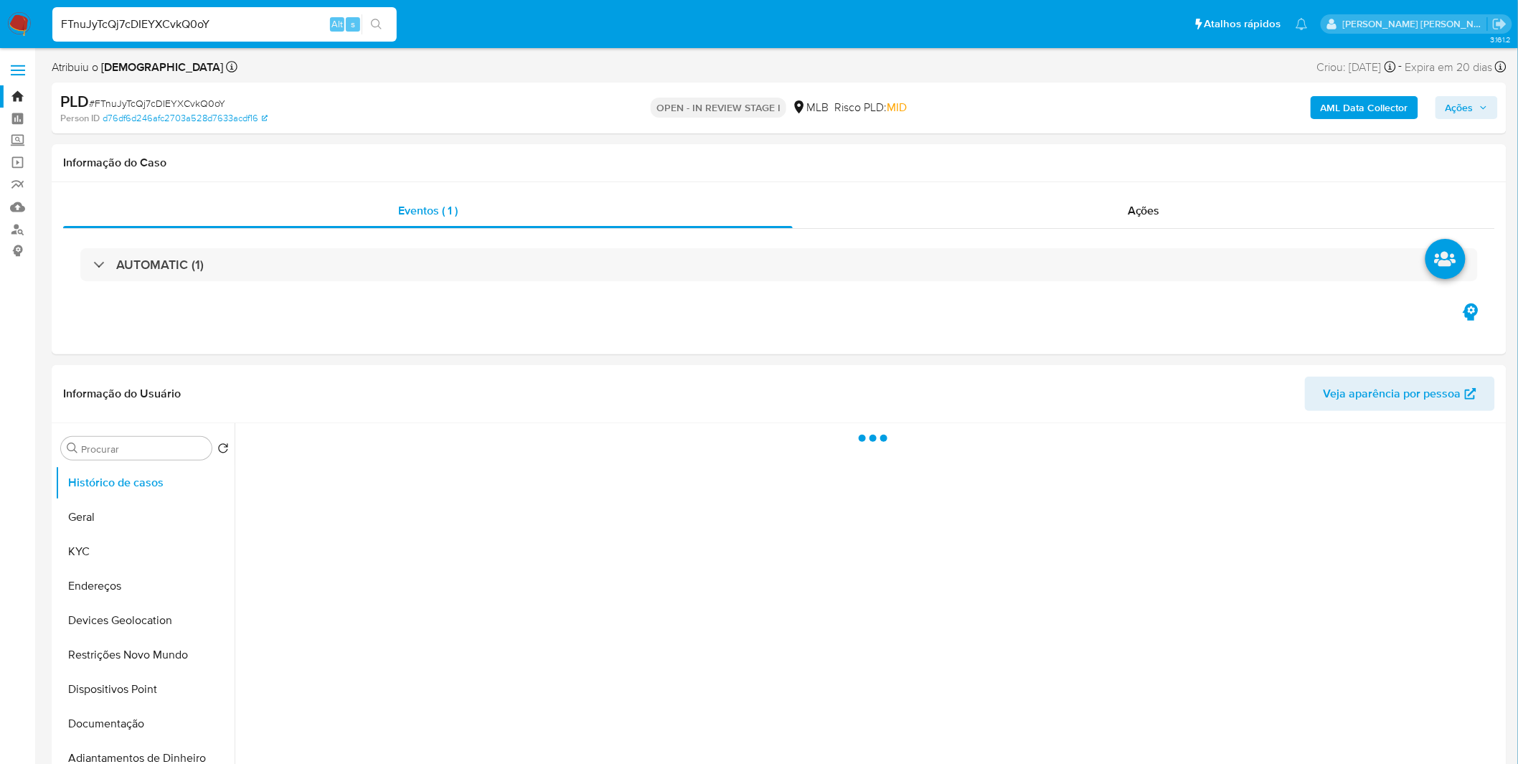
select select "10"
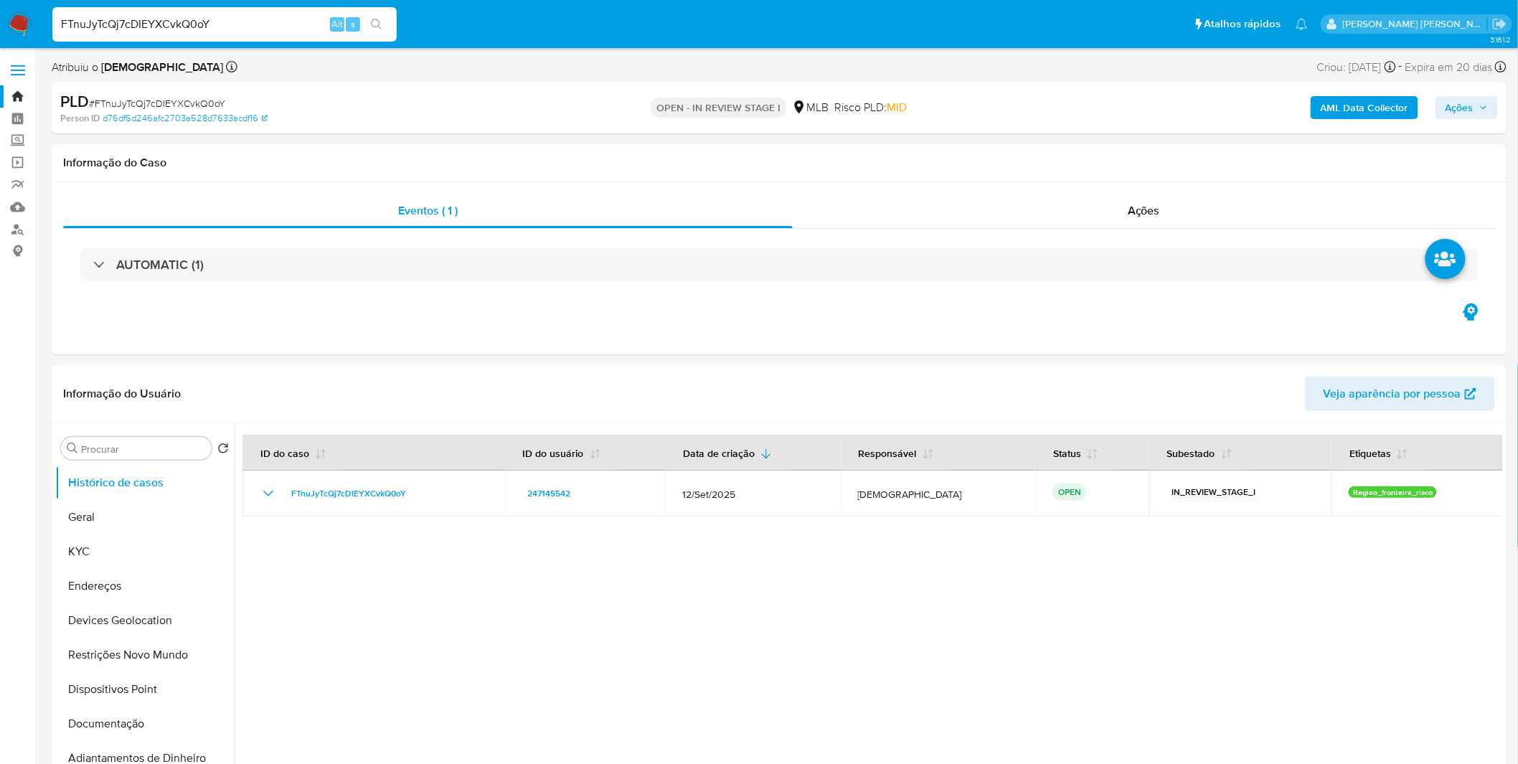
click at [91, 27] on input "FTnuJyTcQj7cDIEYXCvkQ0oY" at bounding box center [224, 24] width 344 height 19
click at [130, 554] on button "KYC" at bounding box center [139, 552] width 168 height 34
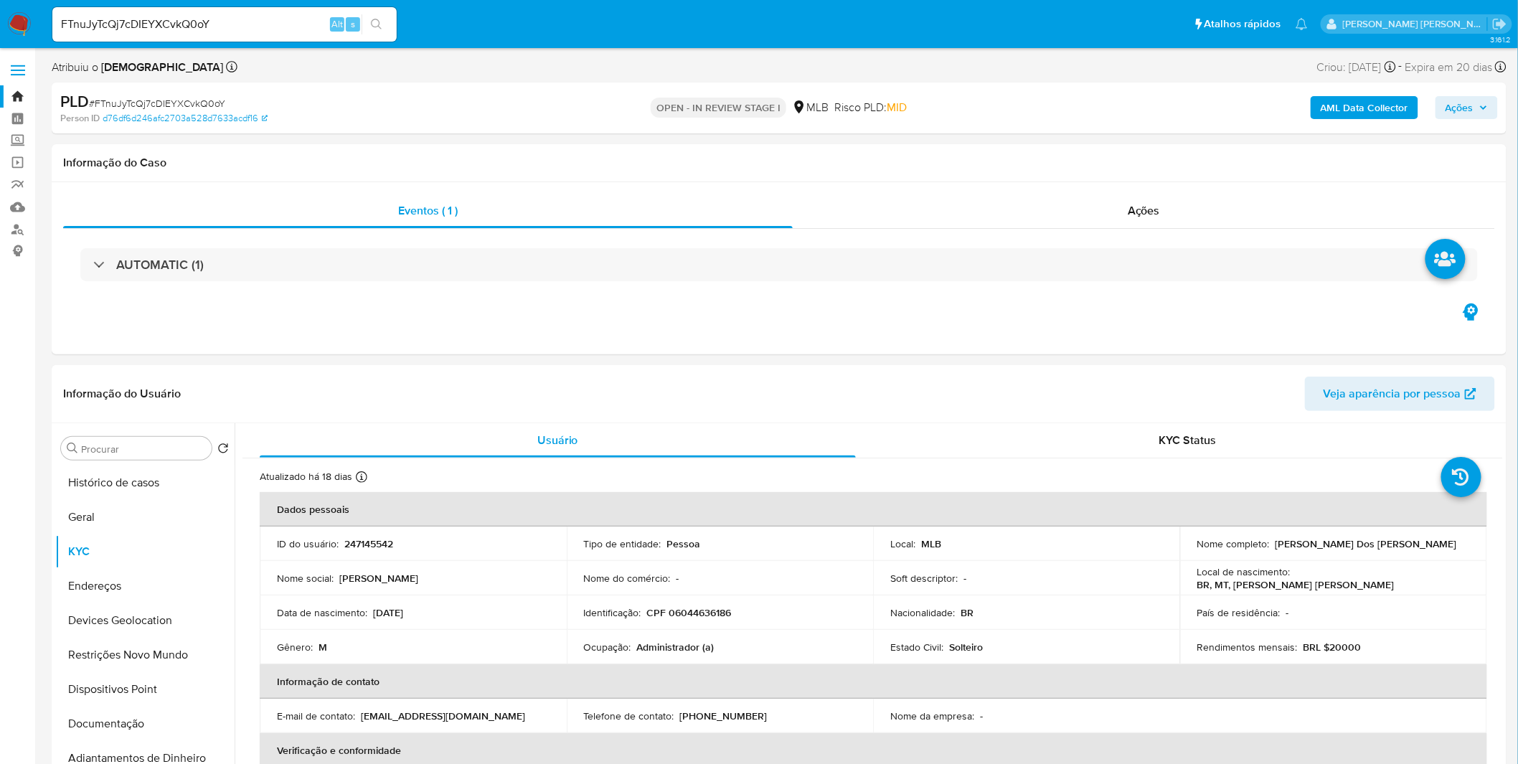
click at [27, 23] on img at bounding box center [19, 24] width 24 height 24
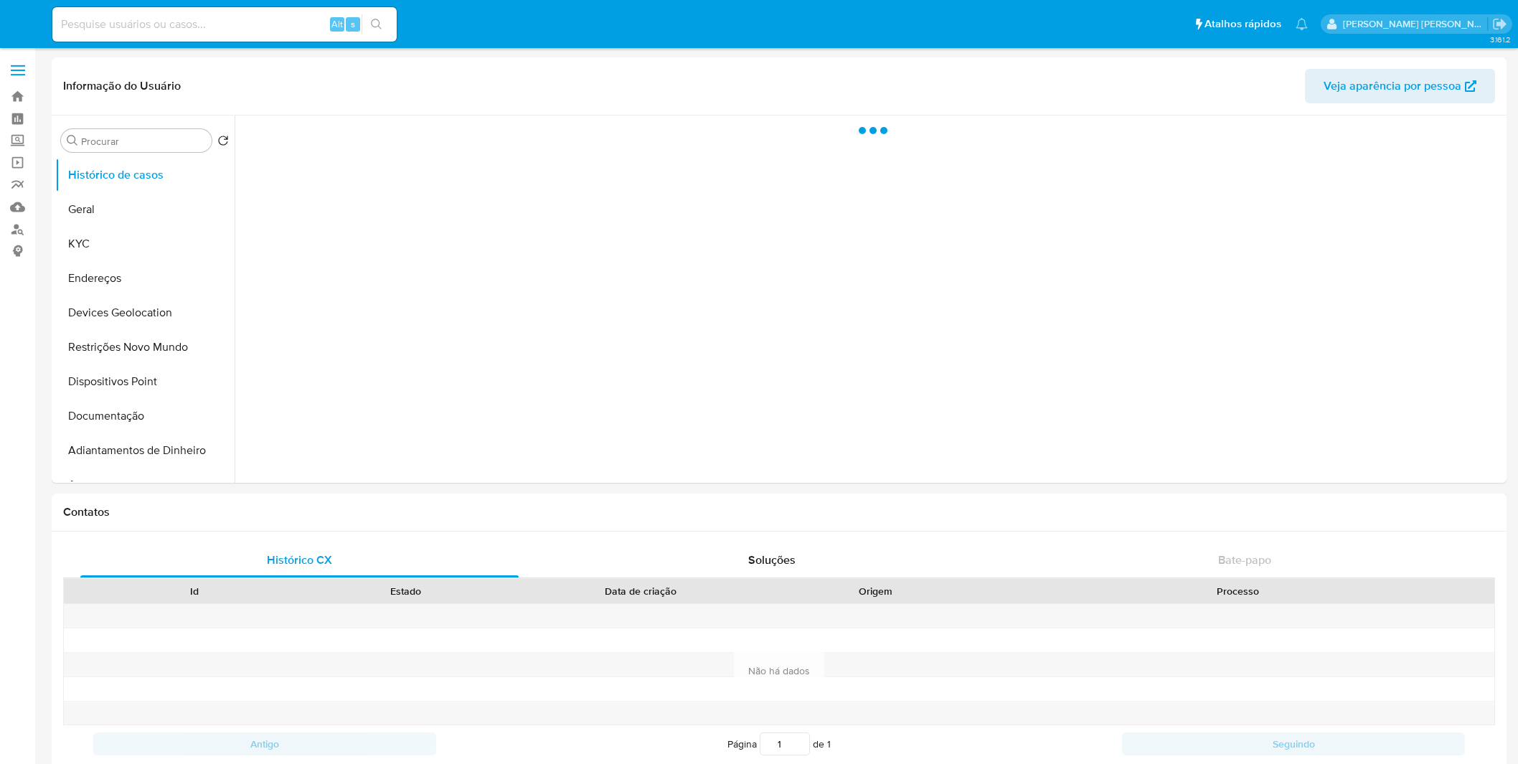
select select "10"
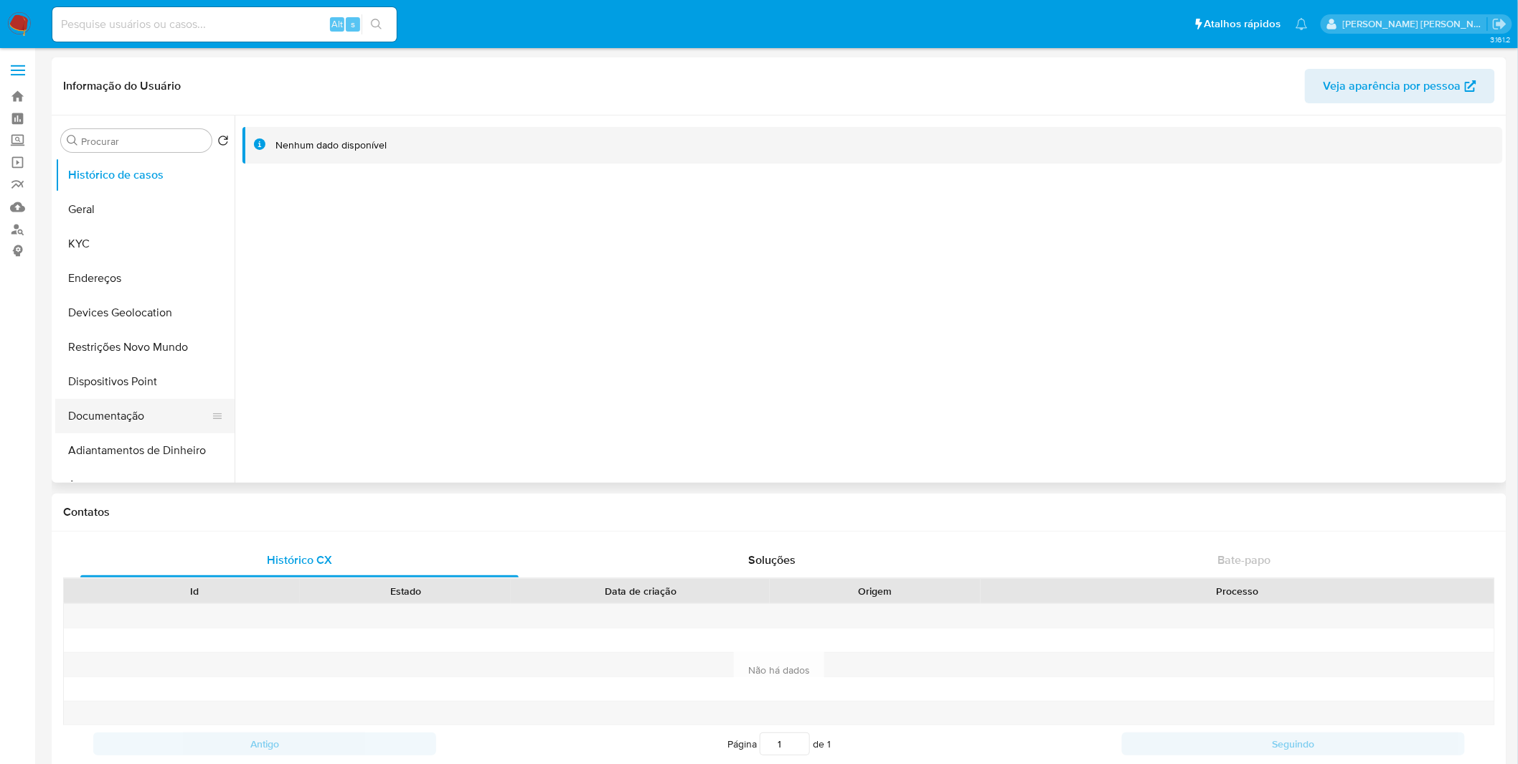
click at [126, 419] on button "Documentação" at bounding box center [139, 416] width 168 height 34
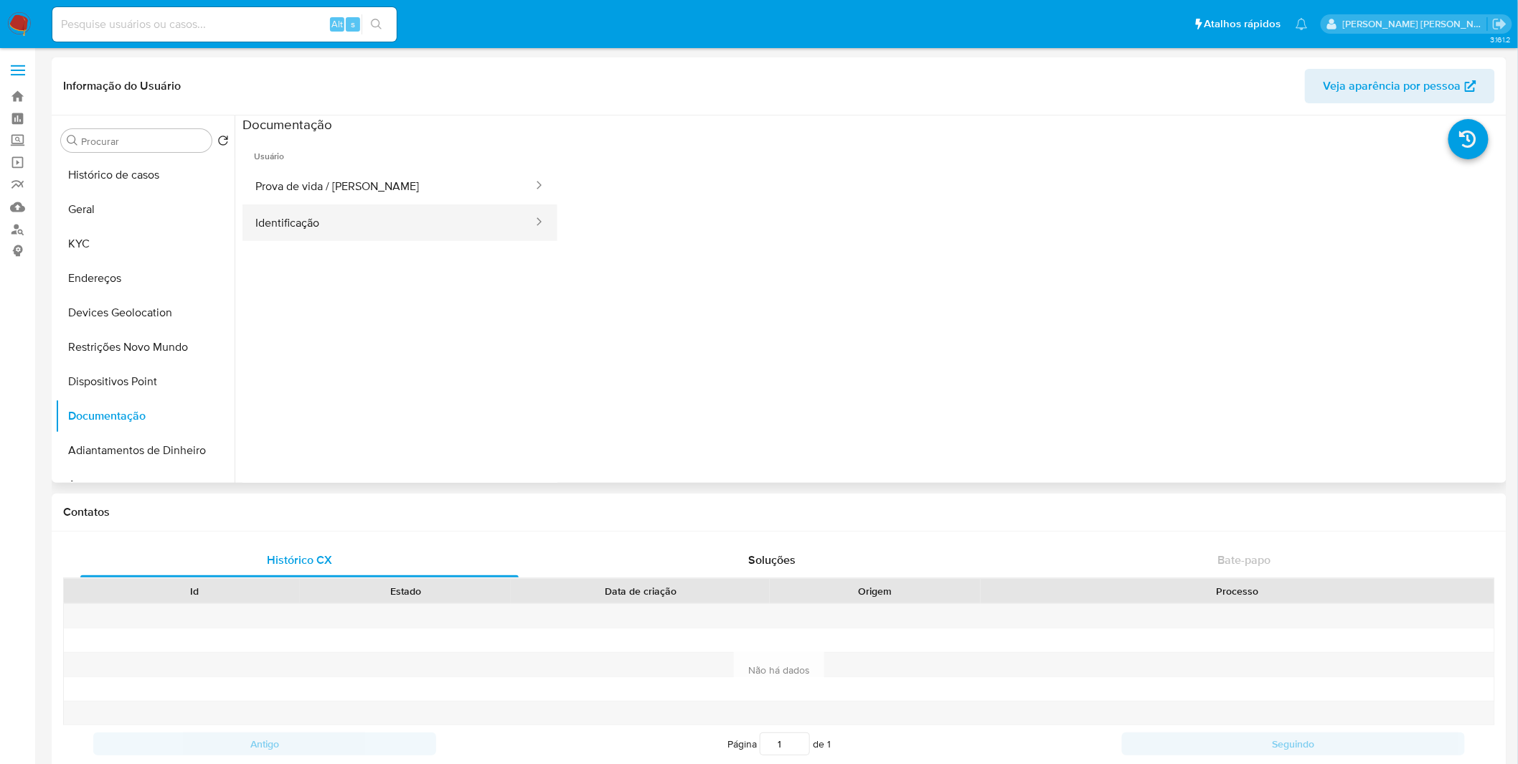
click at [321, 232] on button "Identificação" at bounding box center [389, 223] width 292 height 37
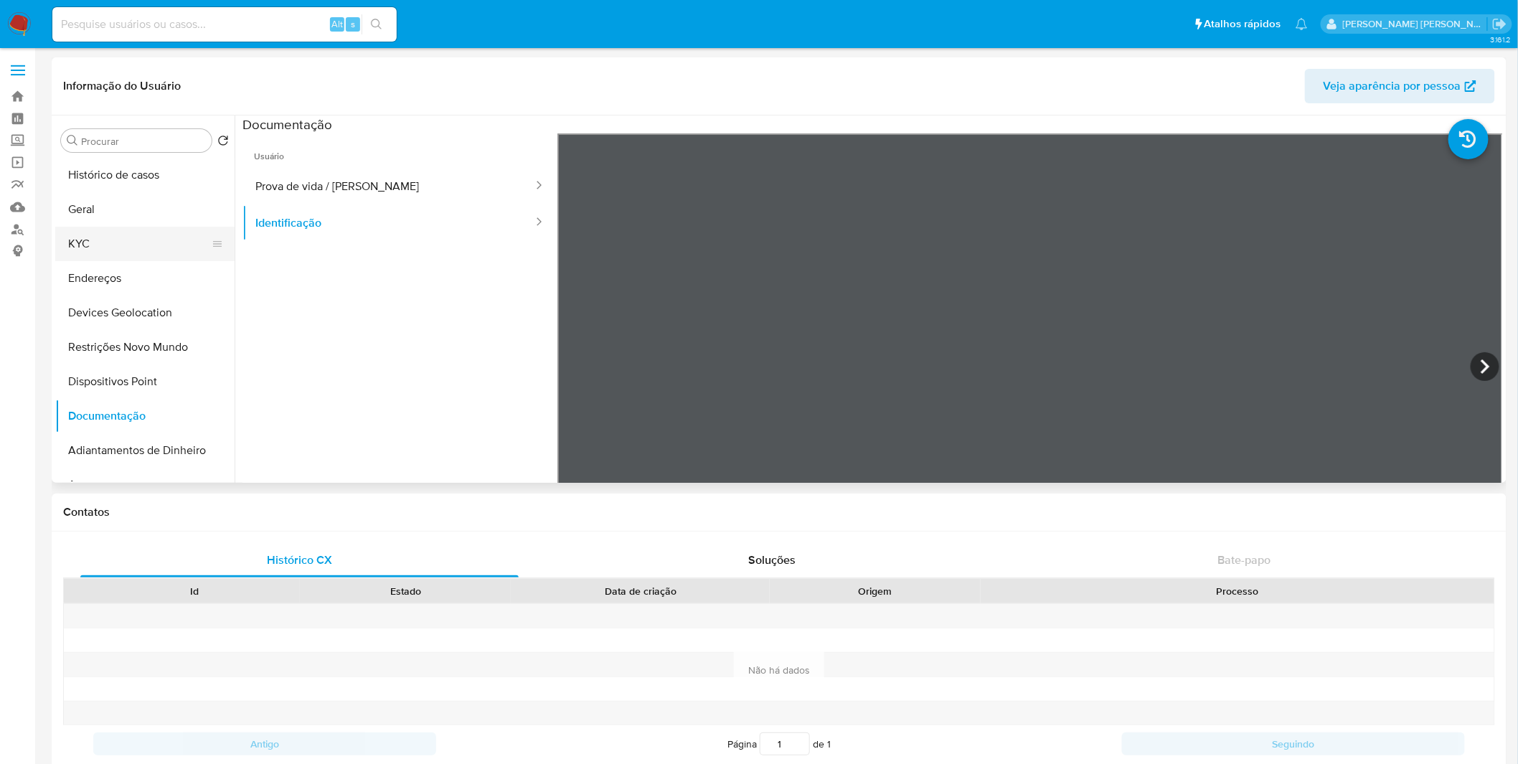
click at [144, 253] on button "KYC" at bounding box center [139, 244] width 168 height 34
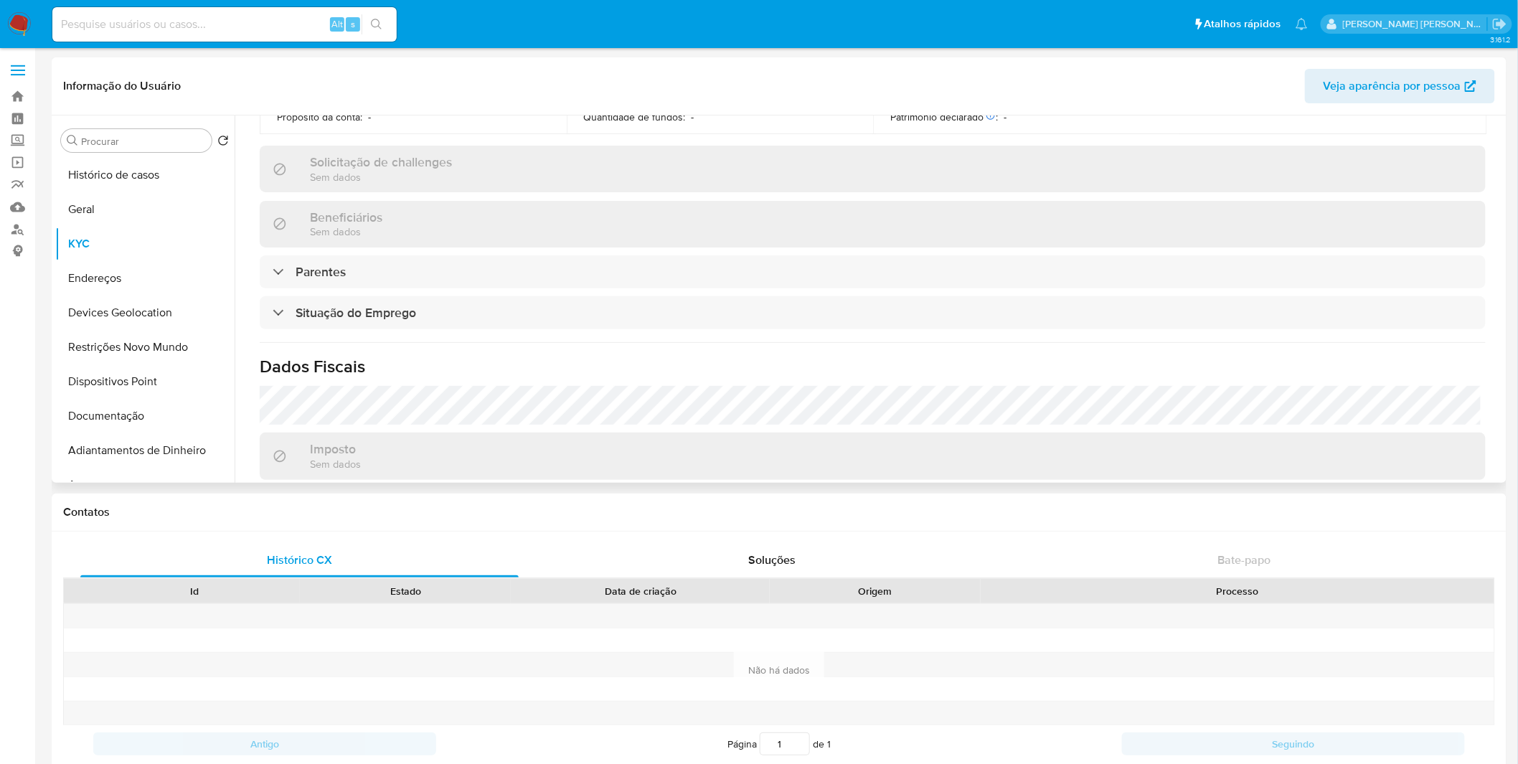
scroll to position [615, 0]
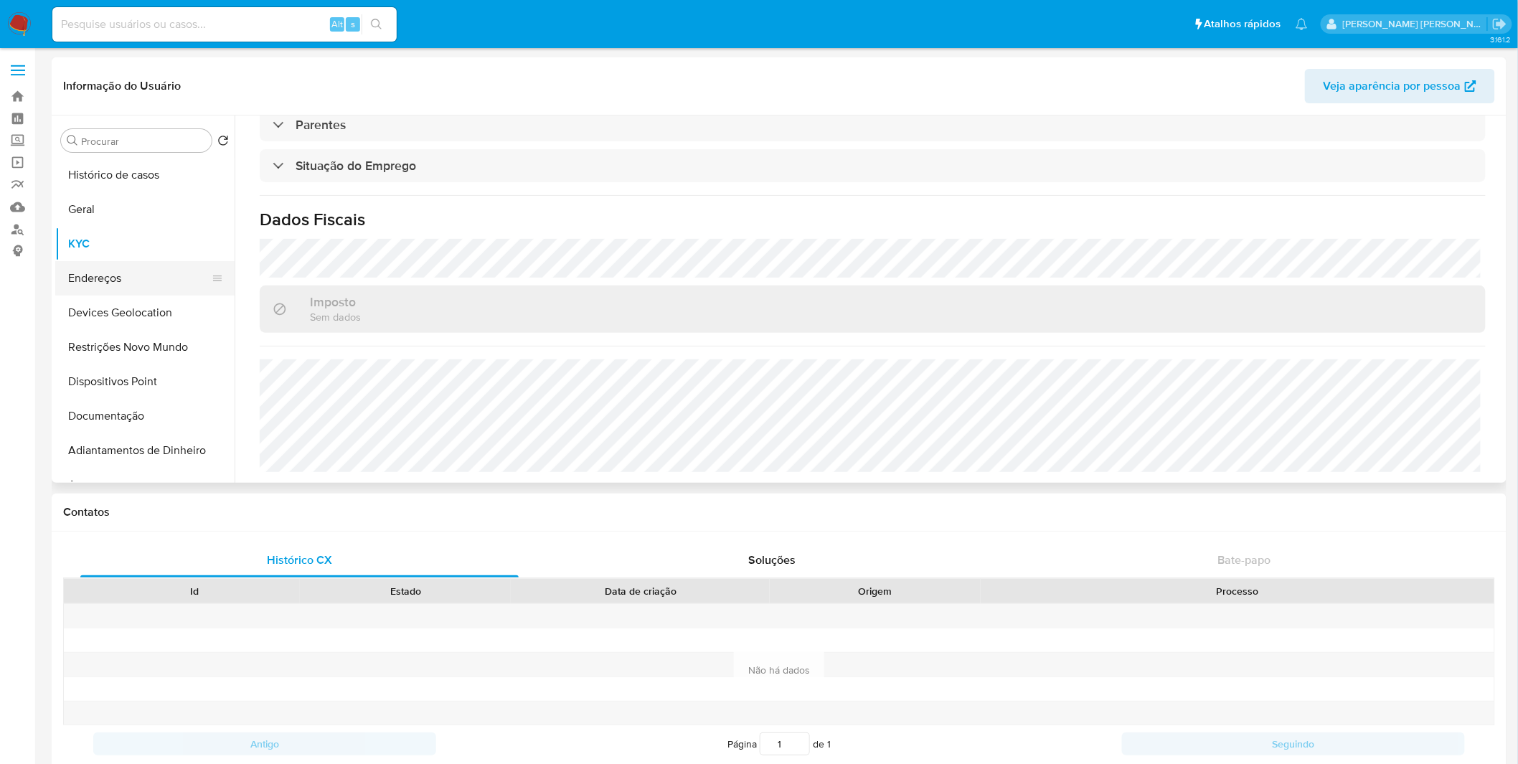
click at [108, 286] on button "Endereços" at bounding box center [139, 278] width 168 height 34
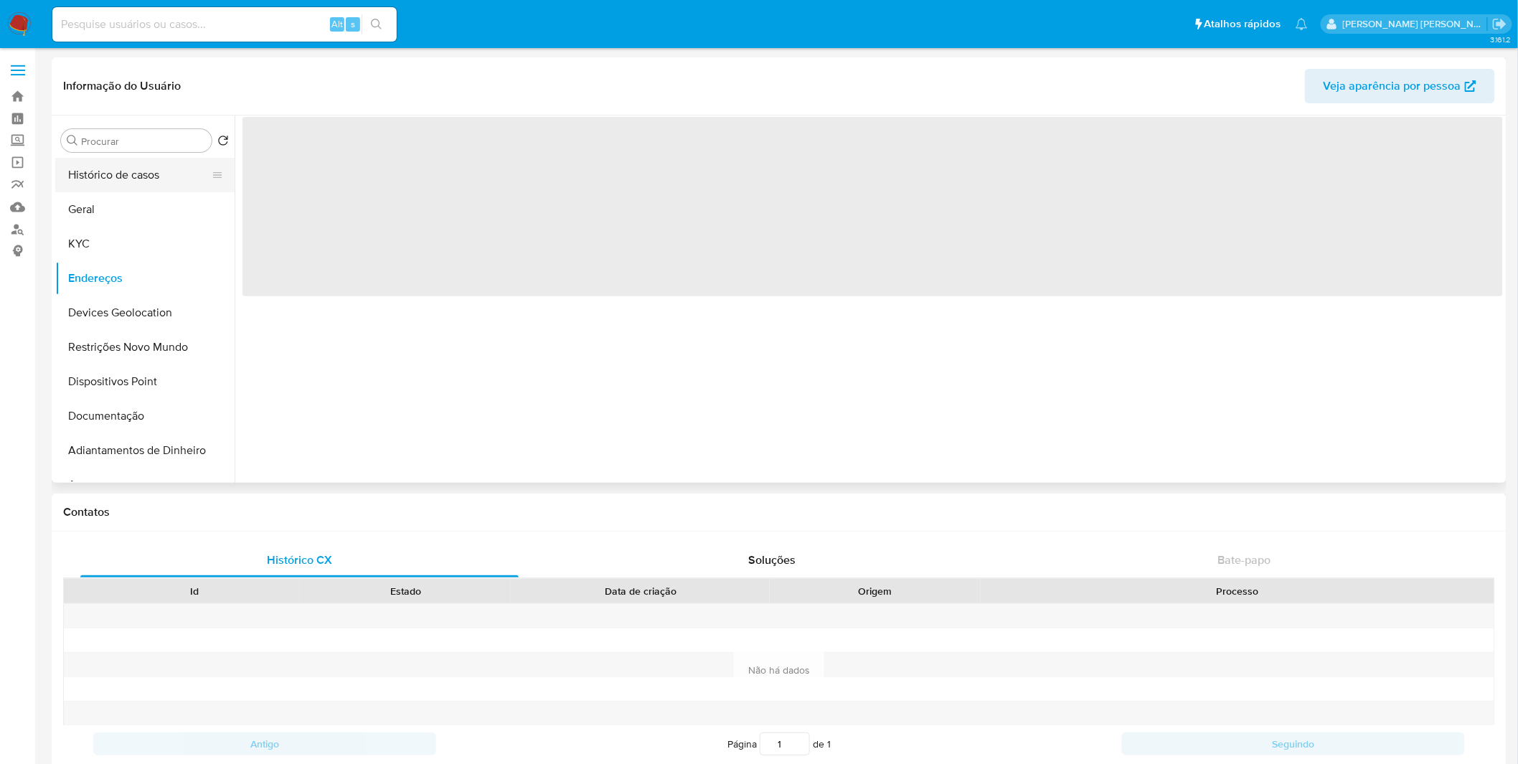
scroll to position [0, 0]
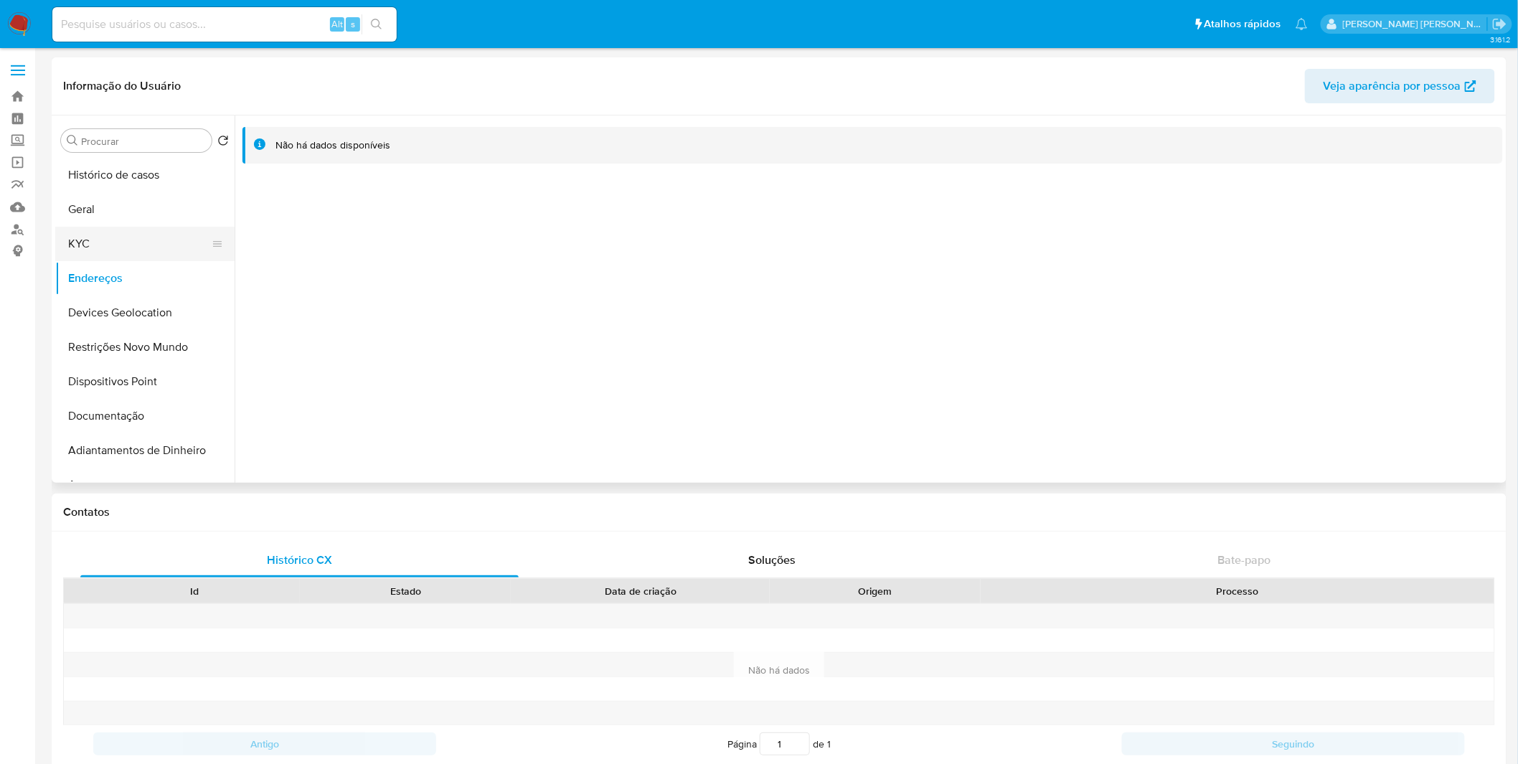
click at [152, 252] on button "KYC" at bounding box center [139, 244] width 168 height 34
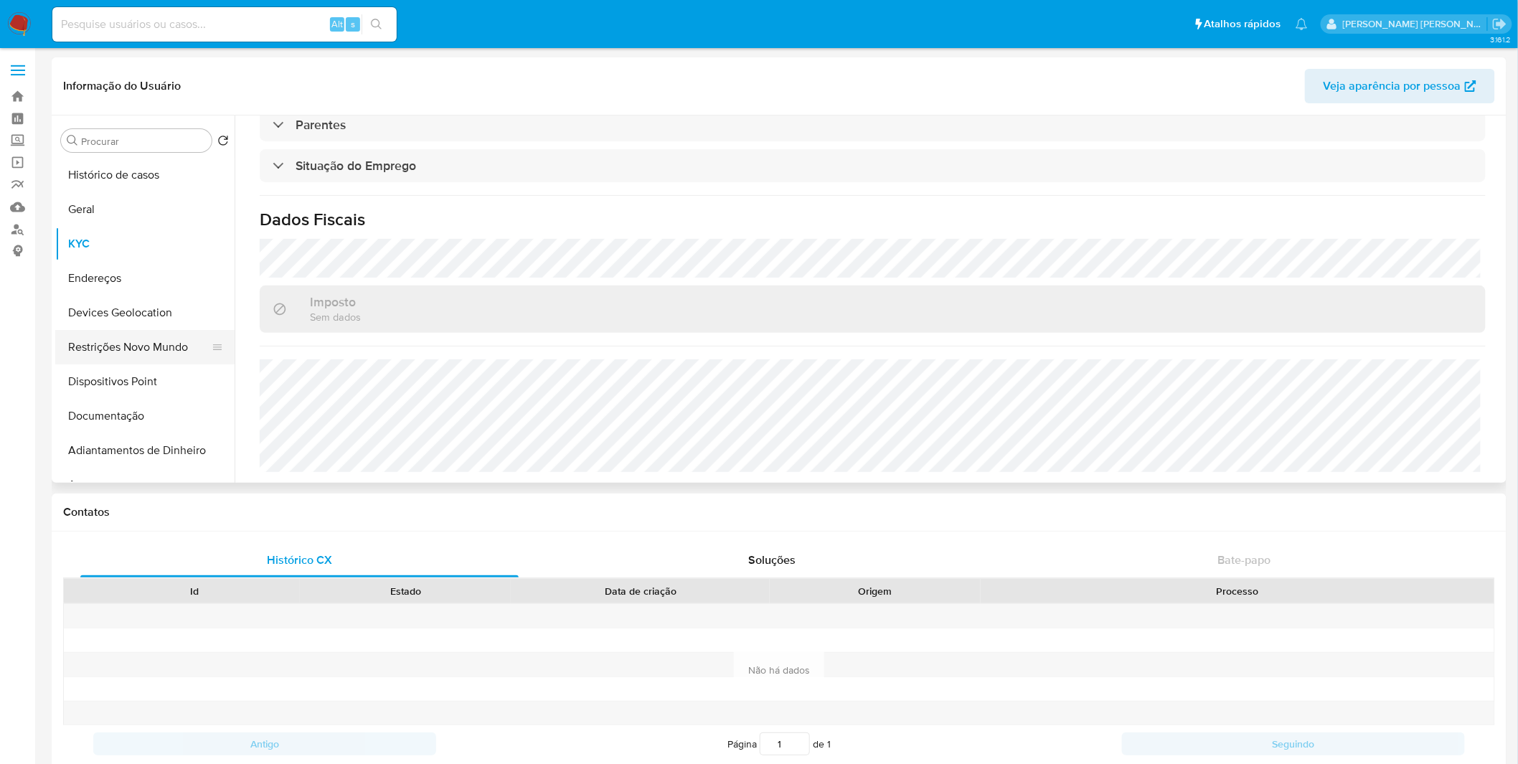
click at [153, 337] on button "Restrições Novo Mundo" at bounding box center [139, 347] width 168 height 34
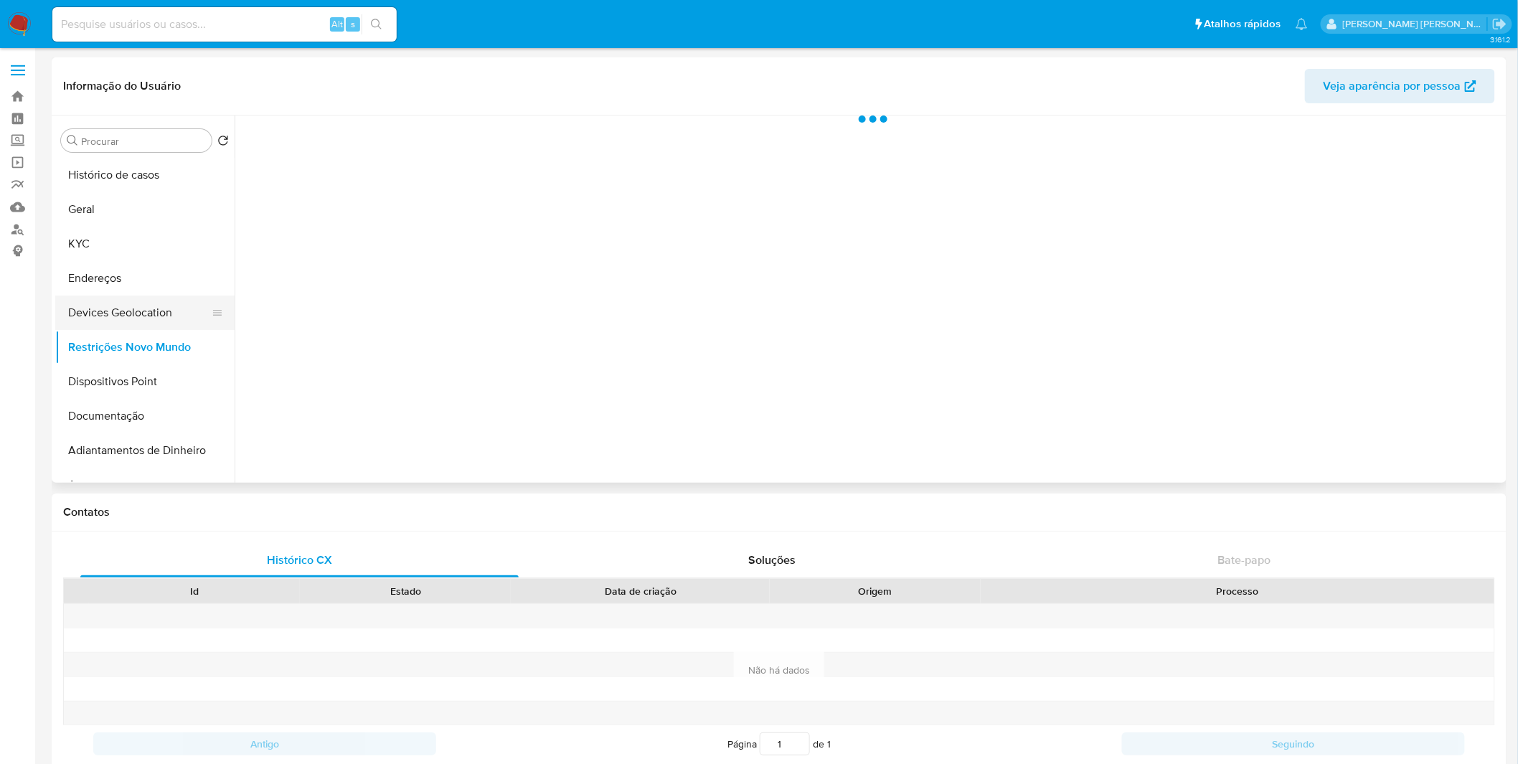
click at [159, 313] on button "Devices Geolocation" at bounding box center [139, 313] width 168 height 34
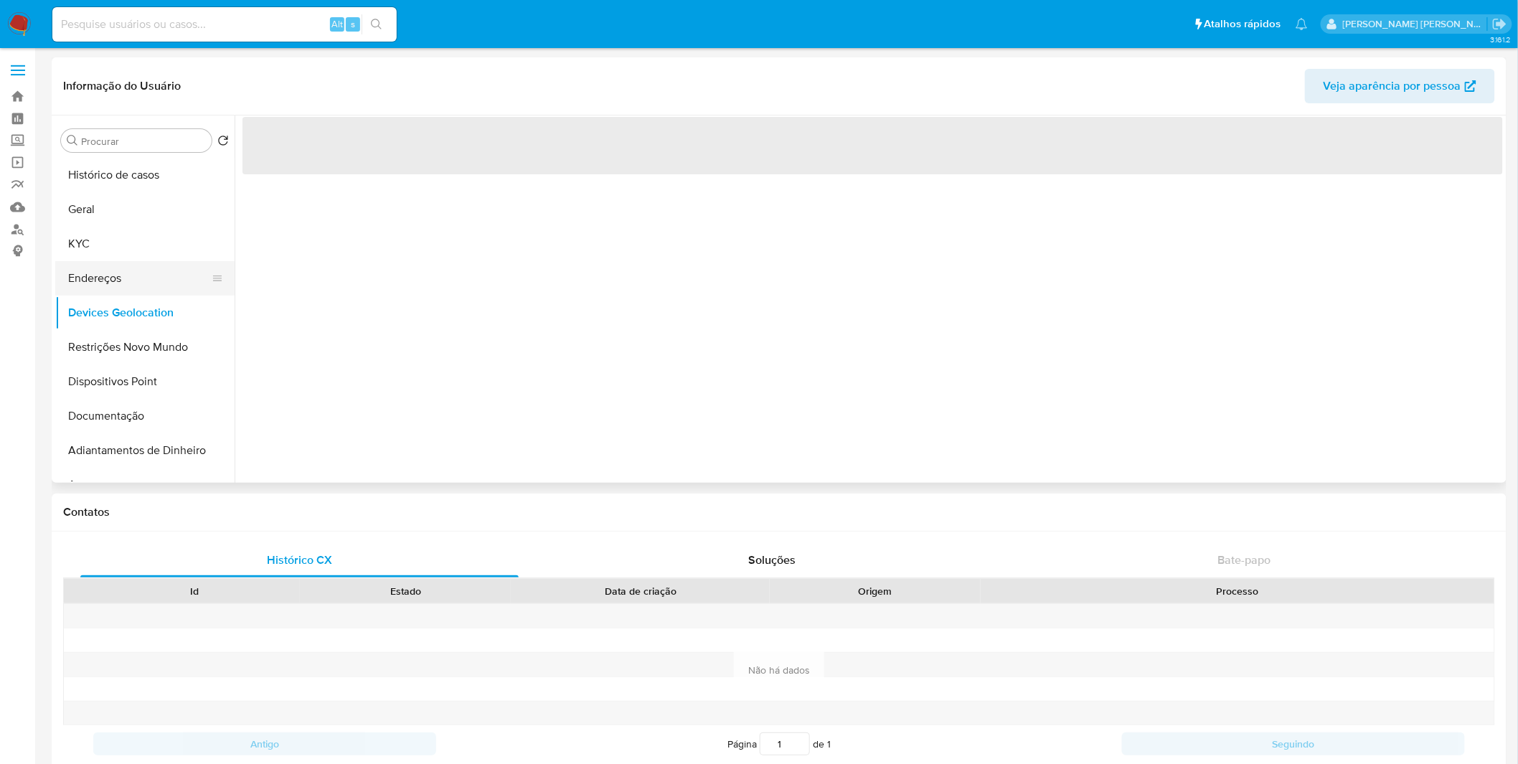
click at [140, 289] on button "Endereços" at bounding box center [139, 278] width 168 height 34
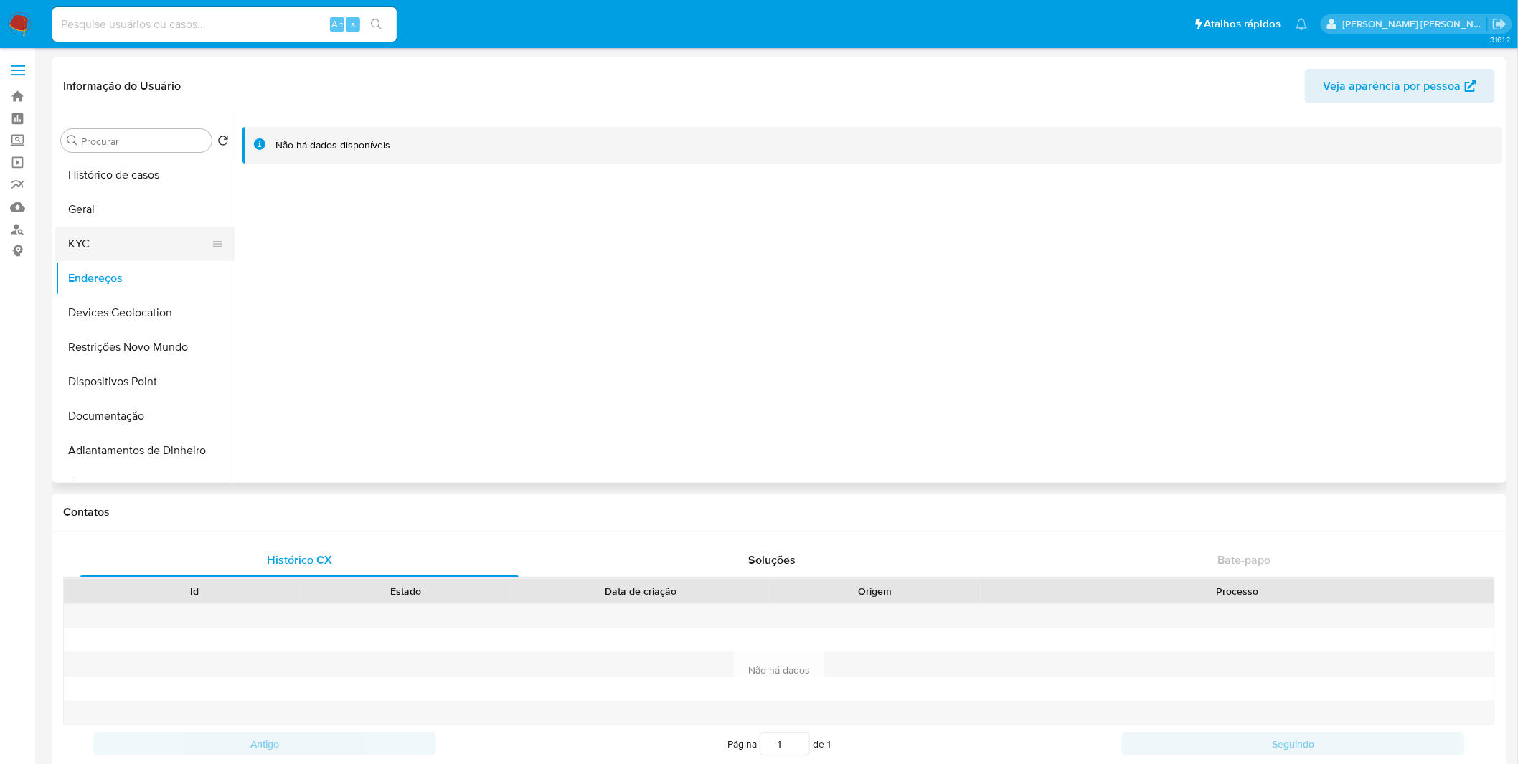
click at [111, 245] on button "KYC" at bounding box center [139, 244] width 168 height 34
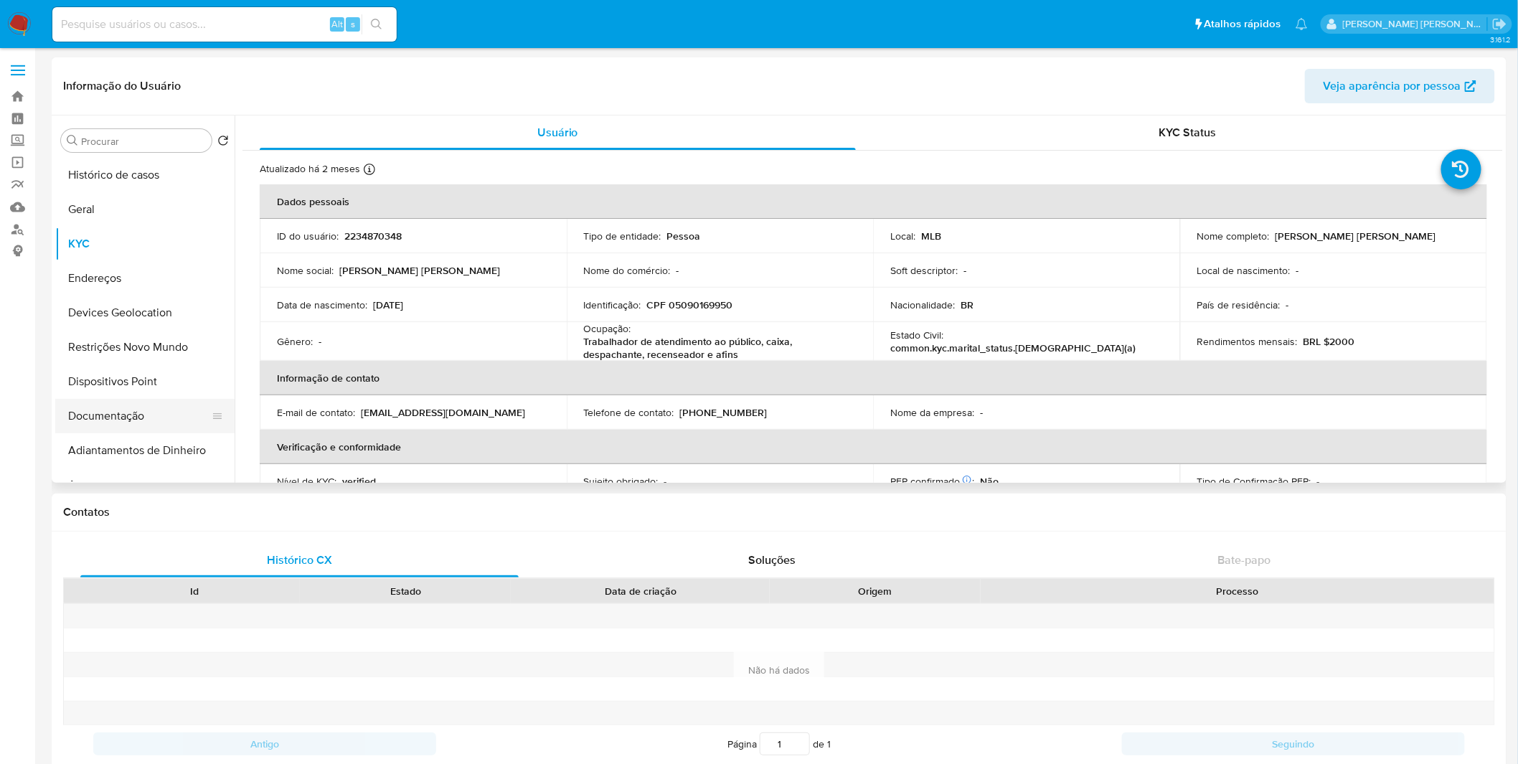
click at [131, 416] on button "Documentação" at bounding box center [139, 416] width 168 height 34
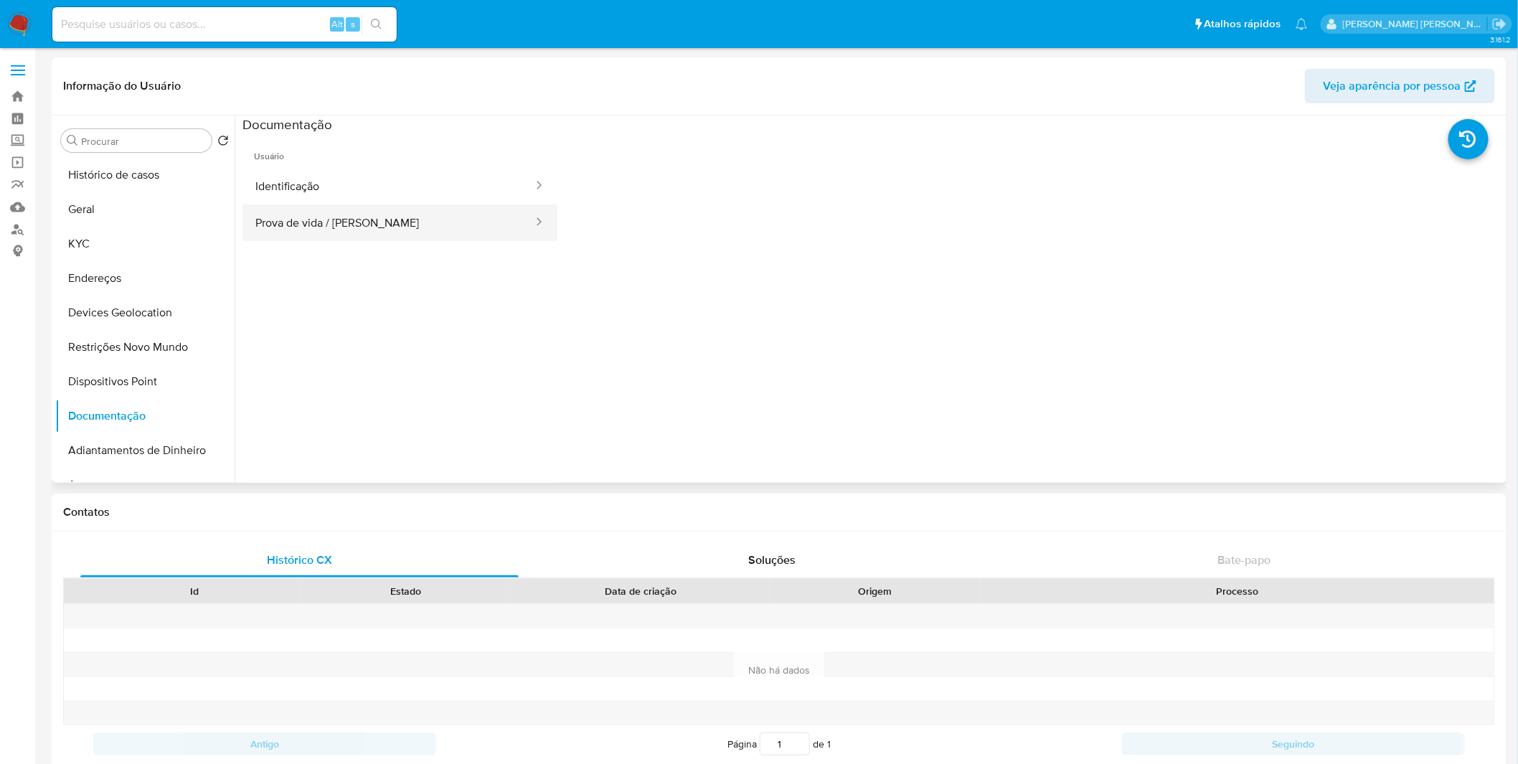
click at [289, 215] on button "Prova de vida / [PERSON_NAME]" at bounding box center [389, 223] width 292 height 37
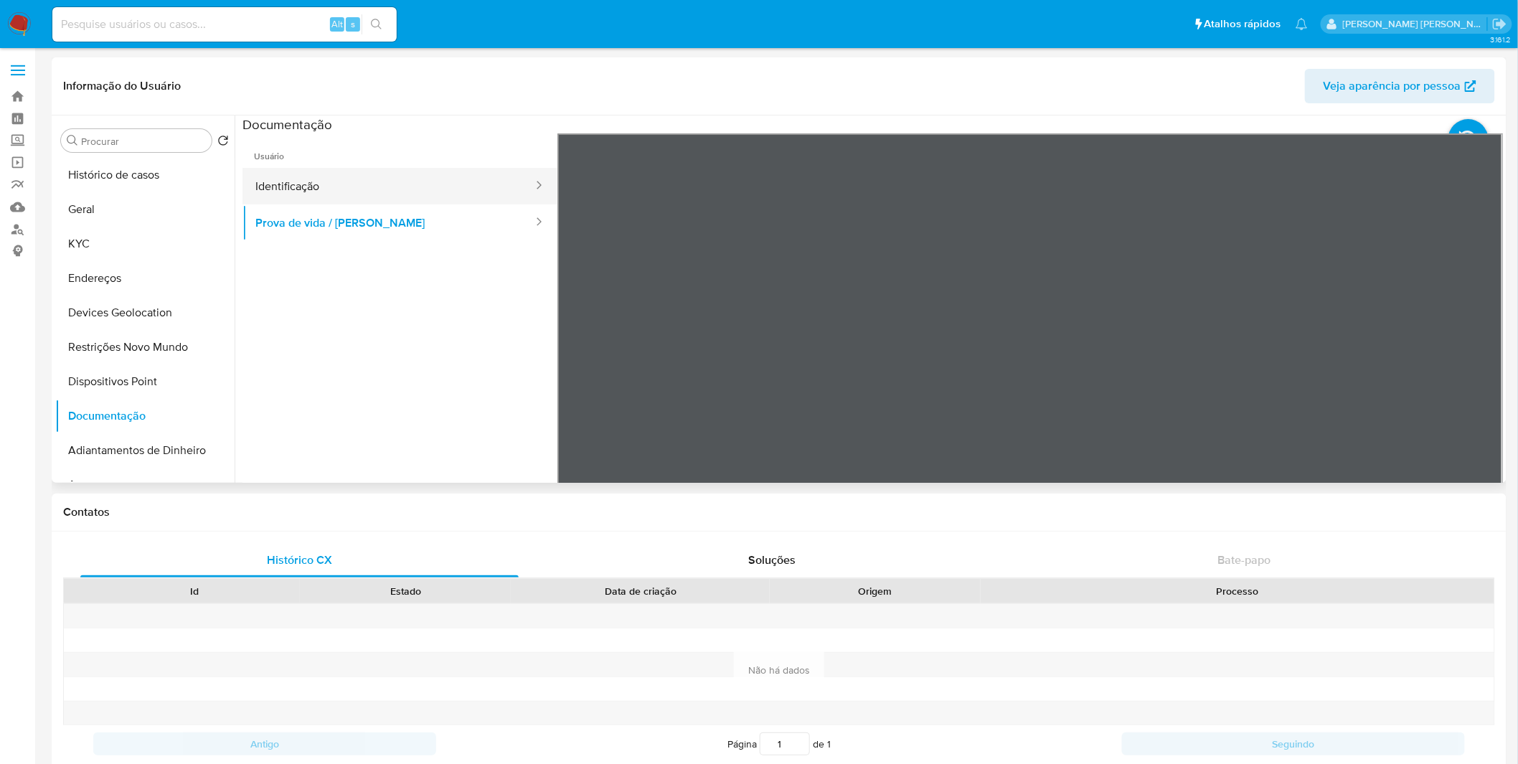
click at [302, 188] on button "Identificação" at bounding box center [389, 186] width 292 height 37
click at [1481, 361] on icon at bounding box center [1485, 367] width 9 height 14
click at [149, 243] on button "KYC" at bounding box center [139, 244] width 168 height 34
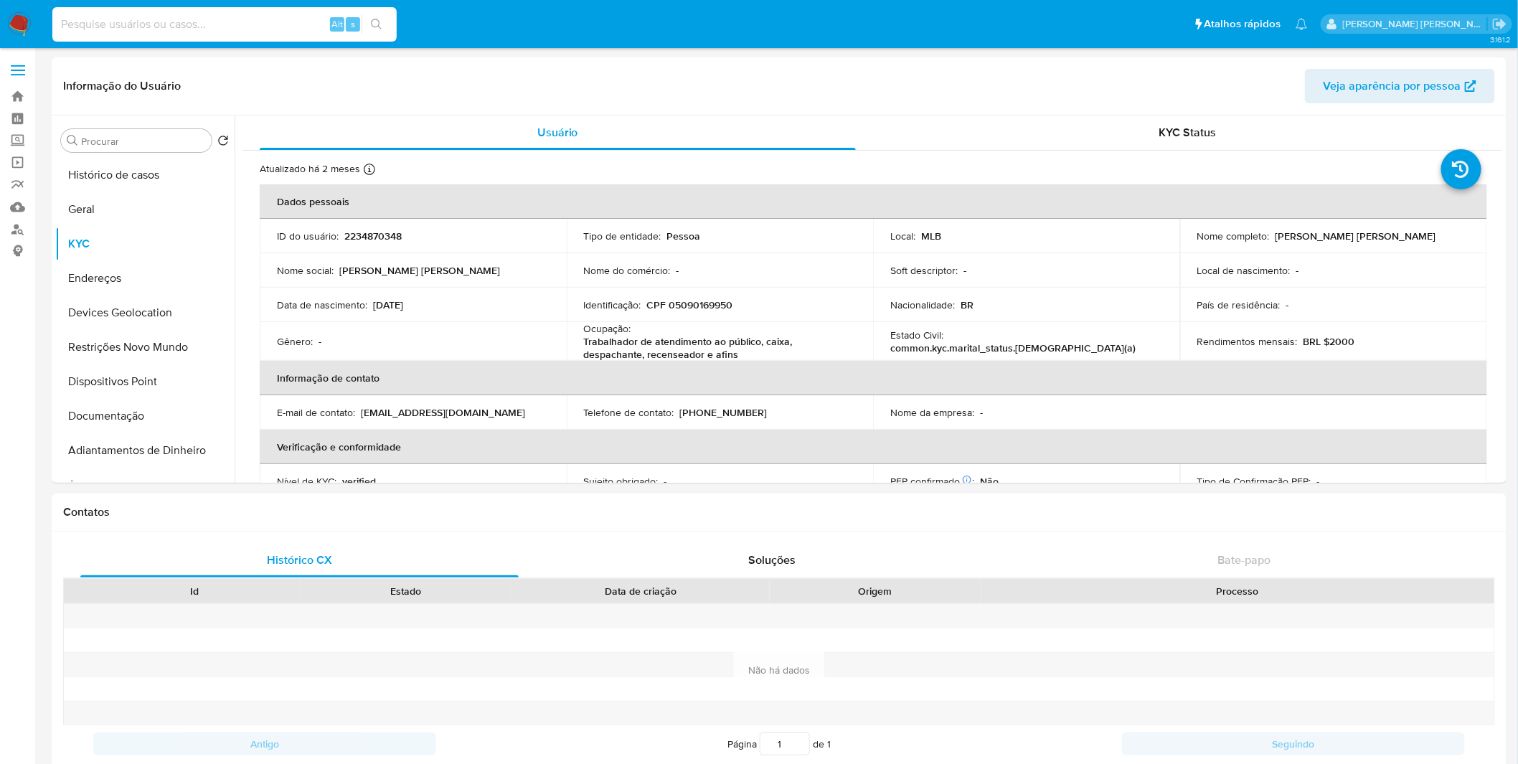
click at [202, 27] on input at bounding box center [224, 24] width 344 height 19
paste input "h4FCqBwZIZvAUrwfY96cPFnM"
type input "h4FCqBwZIZvAUrwfY96cPFnM"
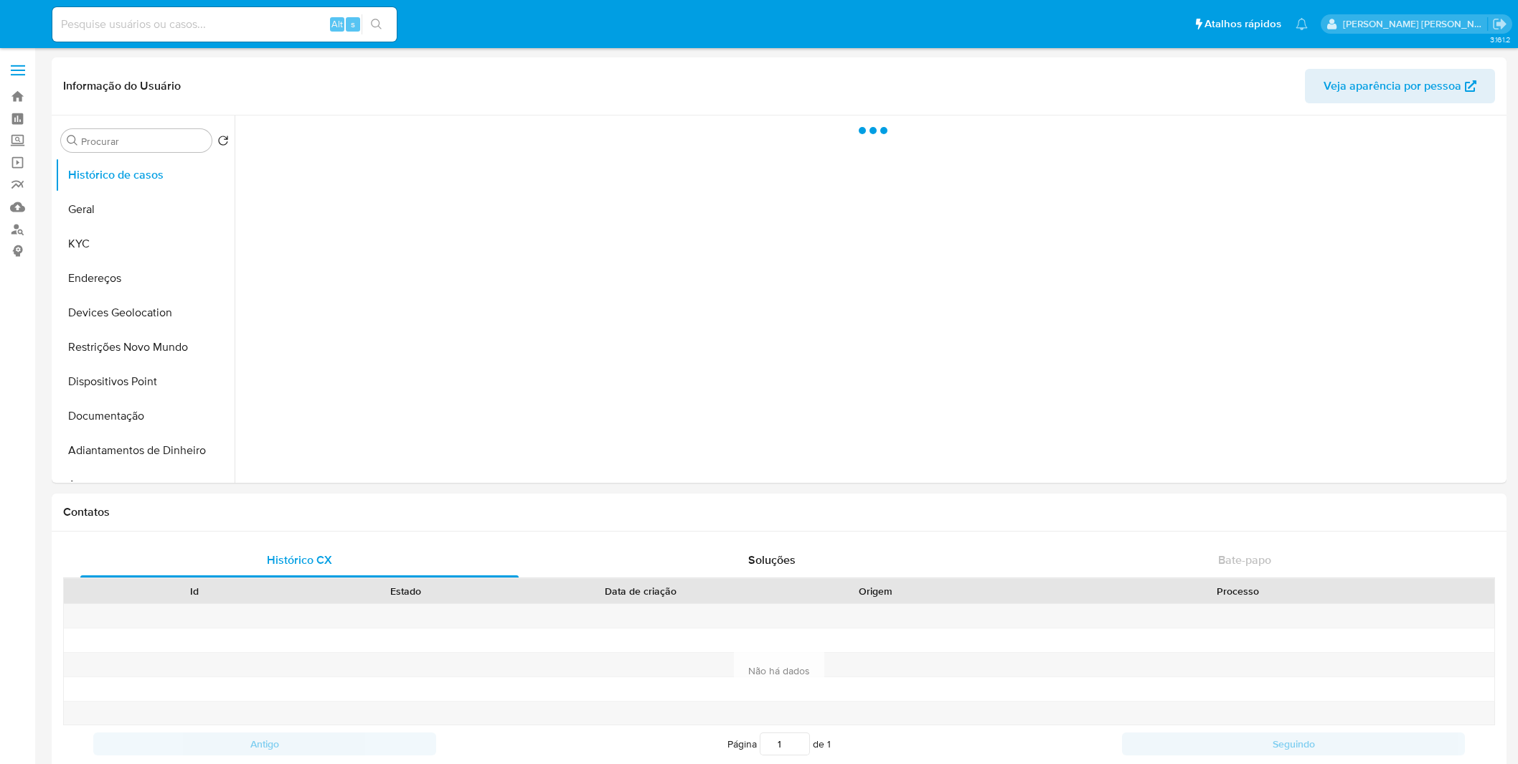
select select "10"
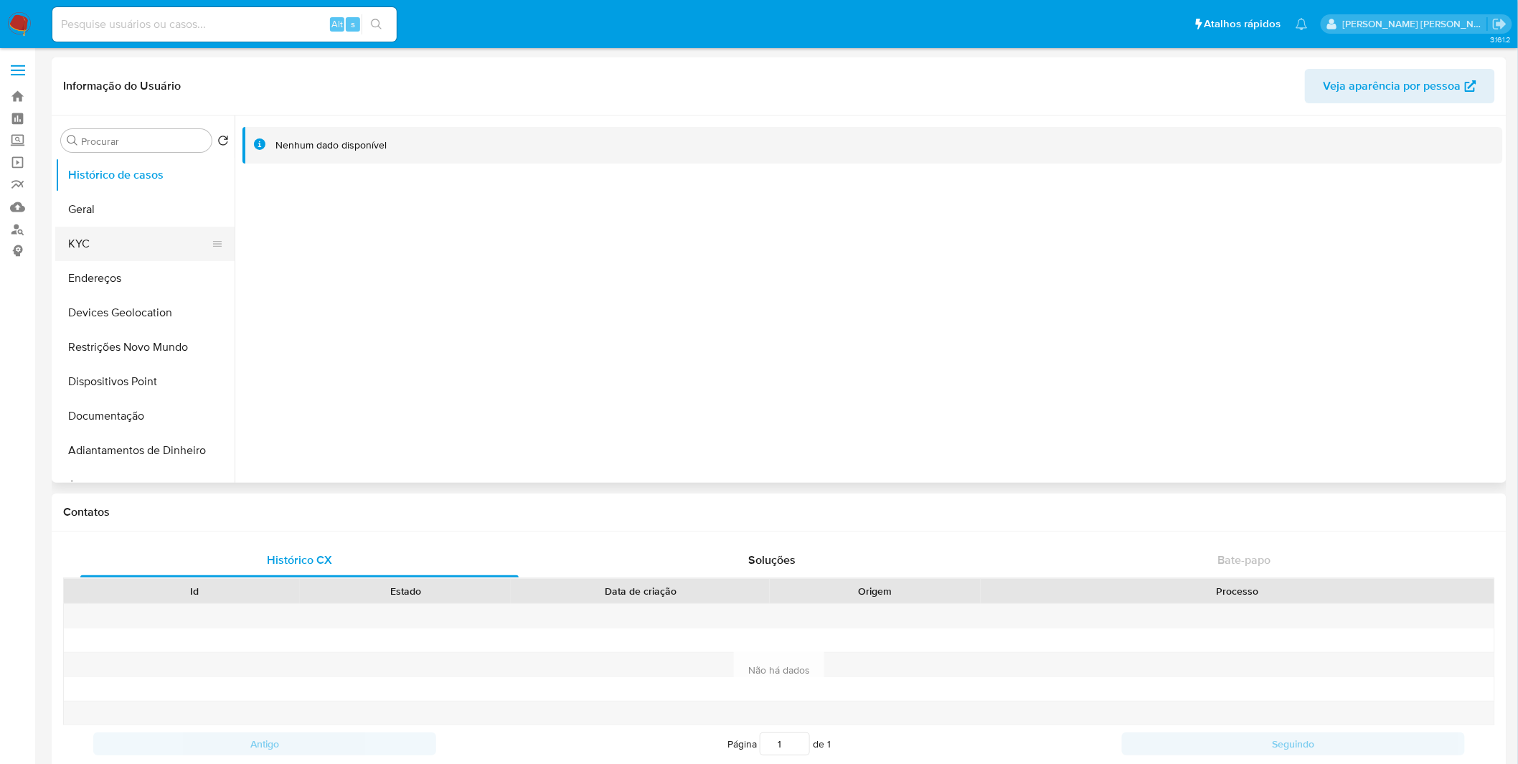
click at [94, 227] on button "KYC" at bounding box center [139, 244] width 168 height 34
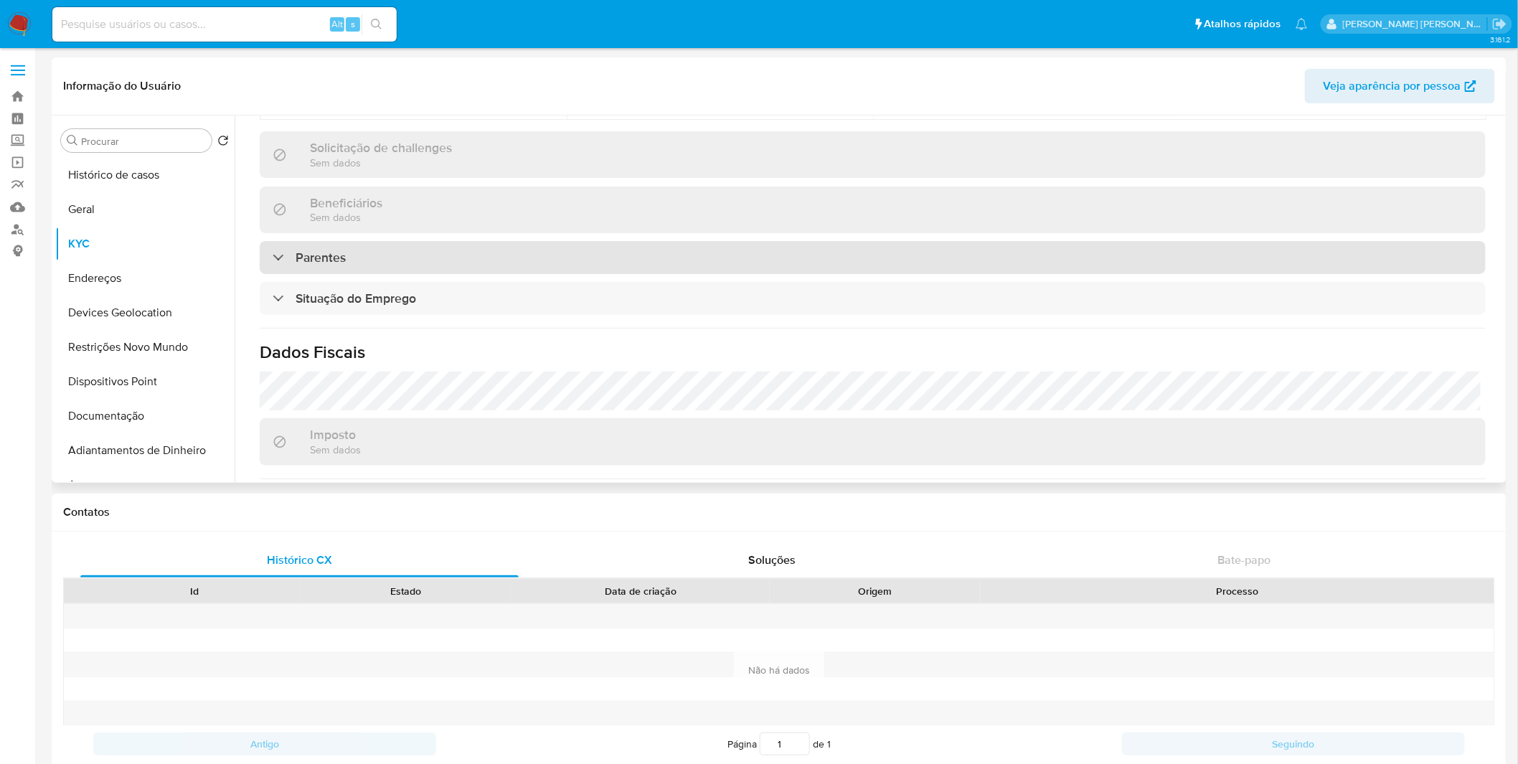
scroll to position [558, 0]
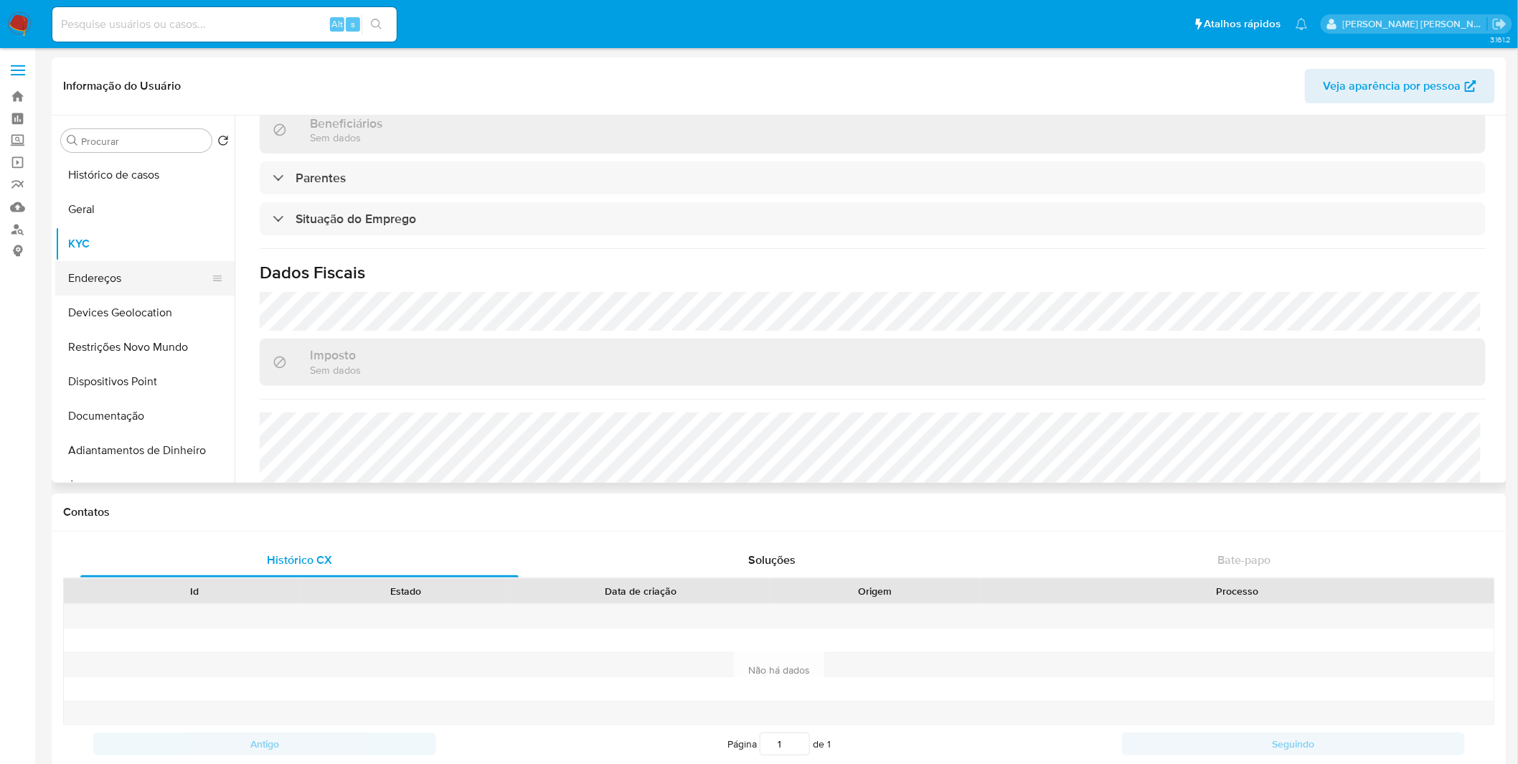
click at [116, 267] on button "Endereços" at bounding box center [139, 278] width 168 height 34
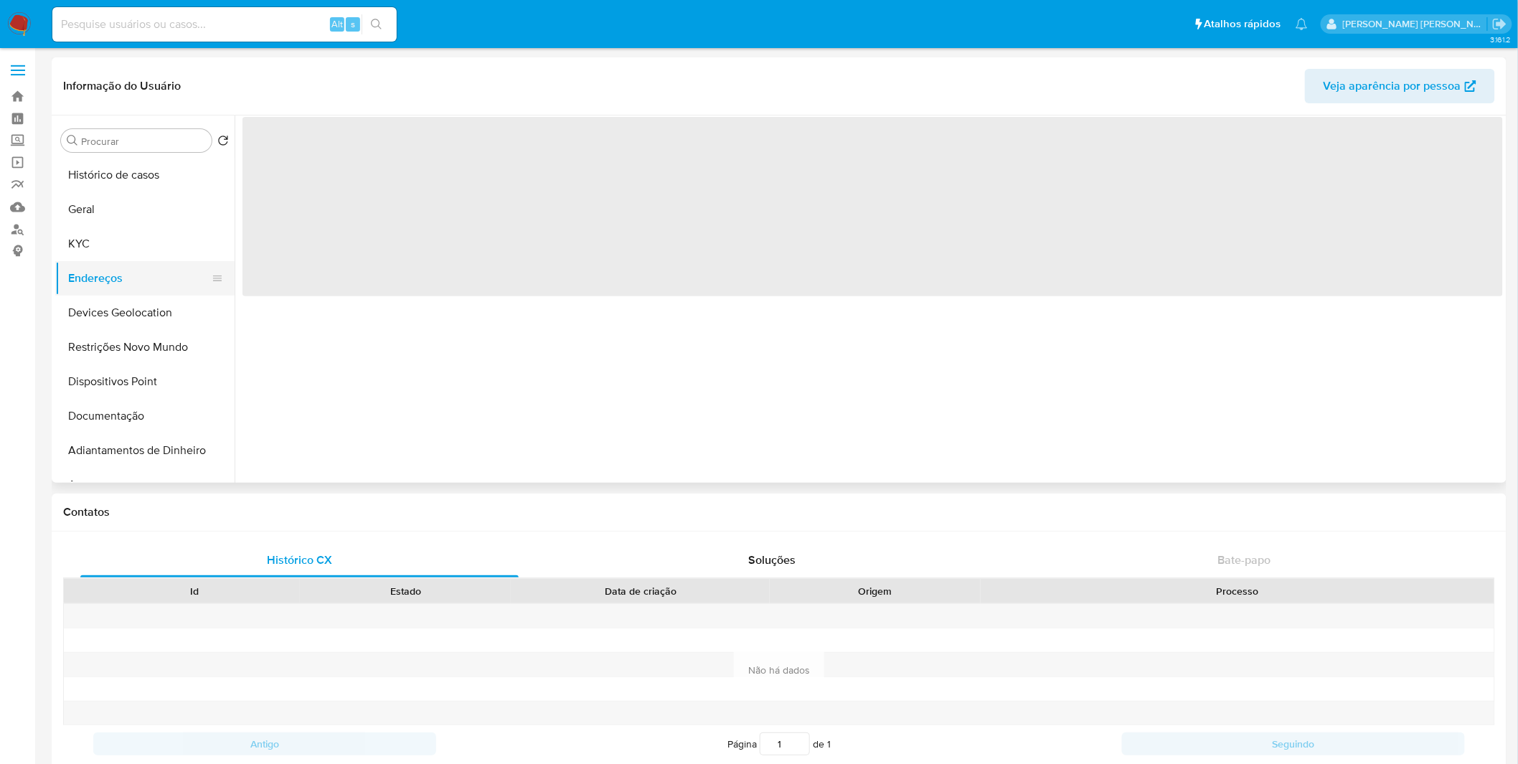
scroll to position [0, 0]
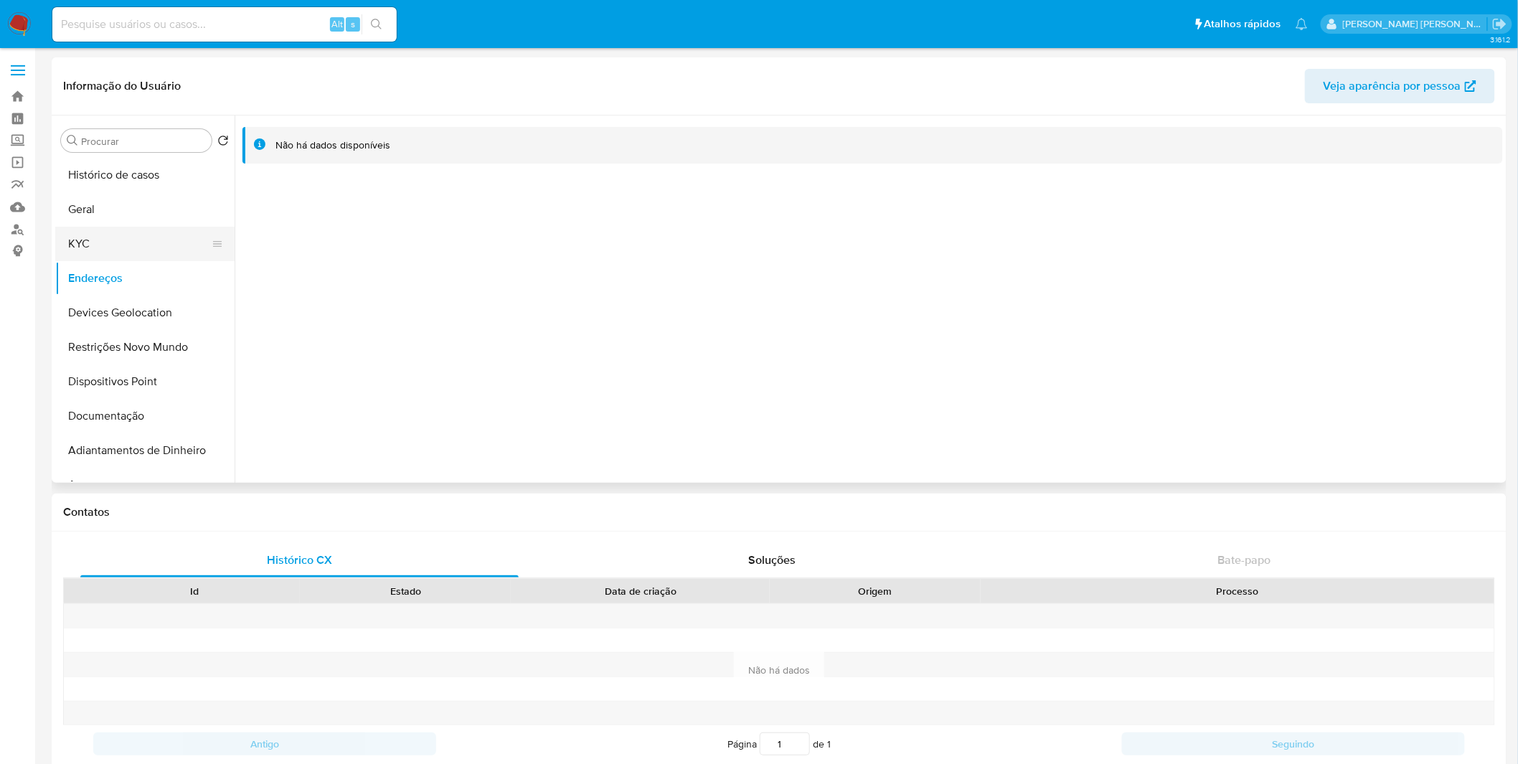
drag, startPoint x: 156, startPoint y: 253, endPoint x: 0, endPoint y: 323, distance: 170.9
click at [155, 253] on button "KYC" at bounding box center [144, 244] width 179 height 34
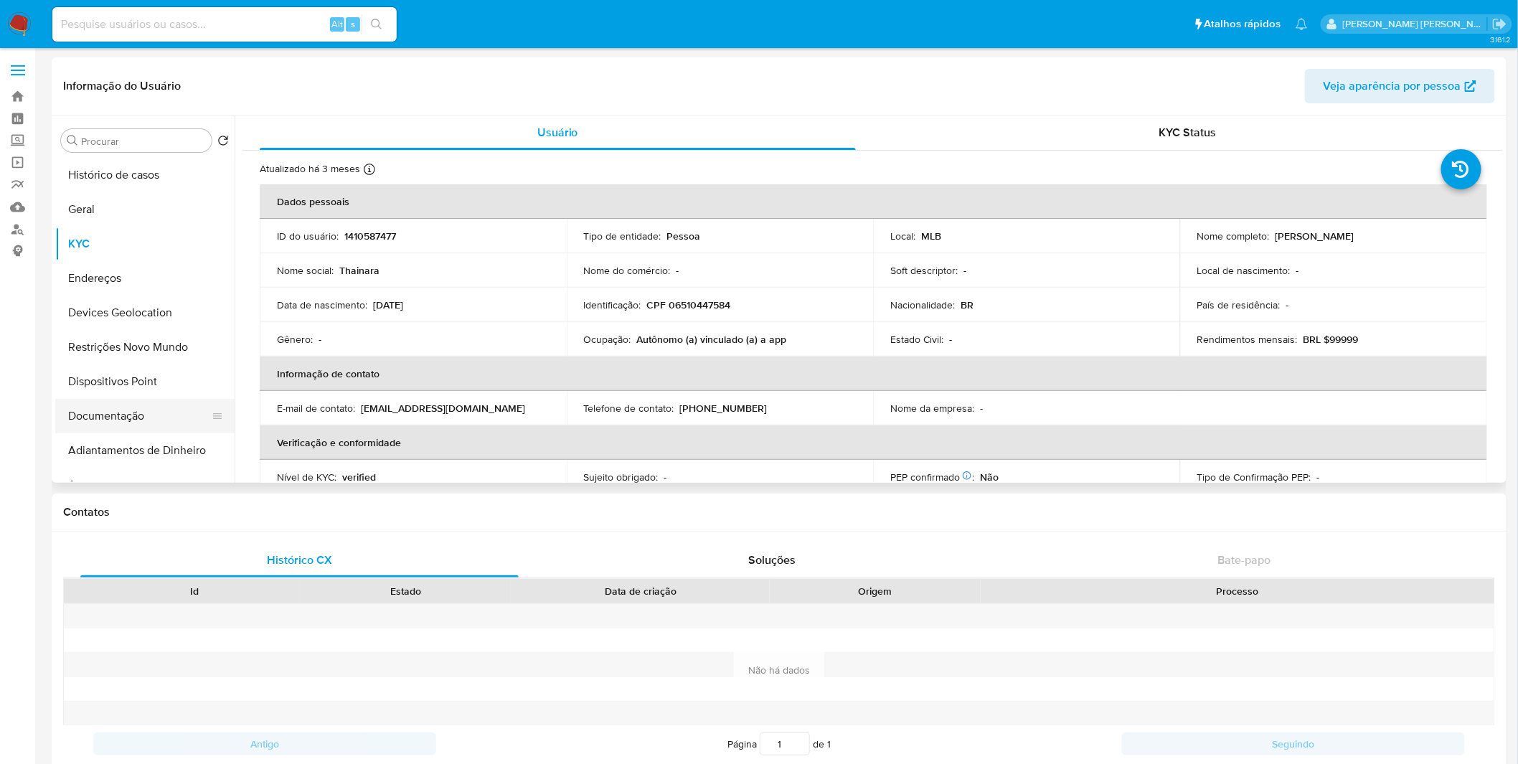
click at [145, 413] on button "Documentação" at bounding box center [139, 416] width 168 height 34
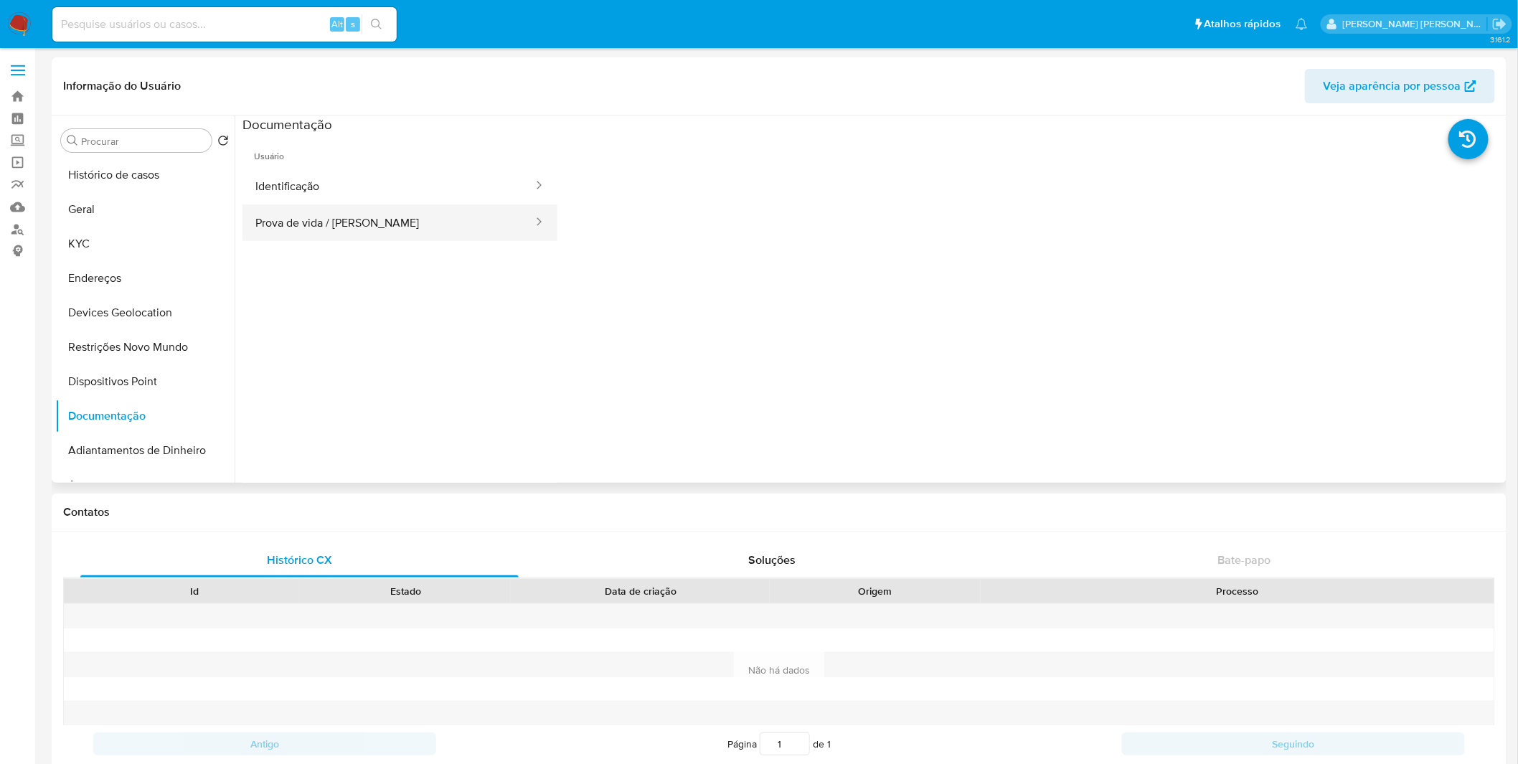
click at [330, 220] on button "Prova de vida / Selfie" at bounding box center [389, 223] width 292 height 37
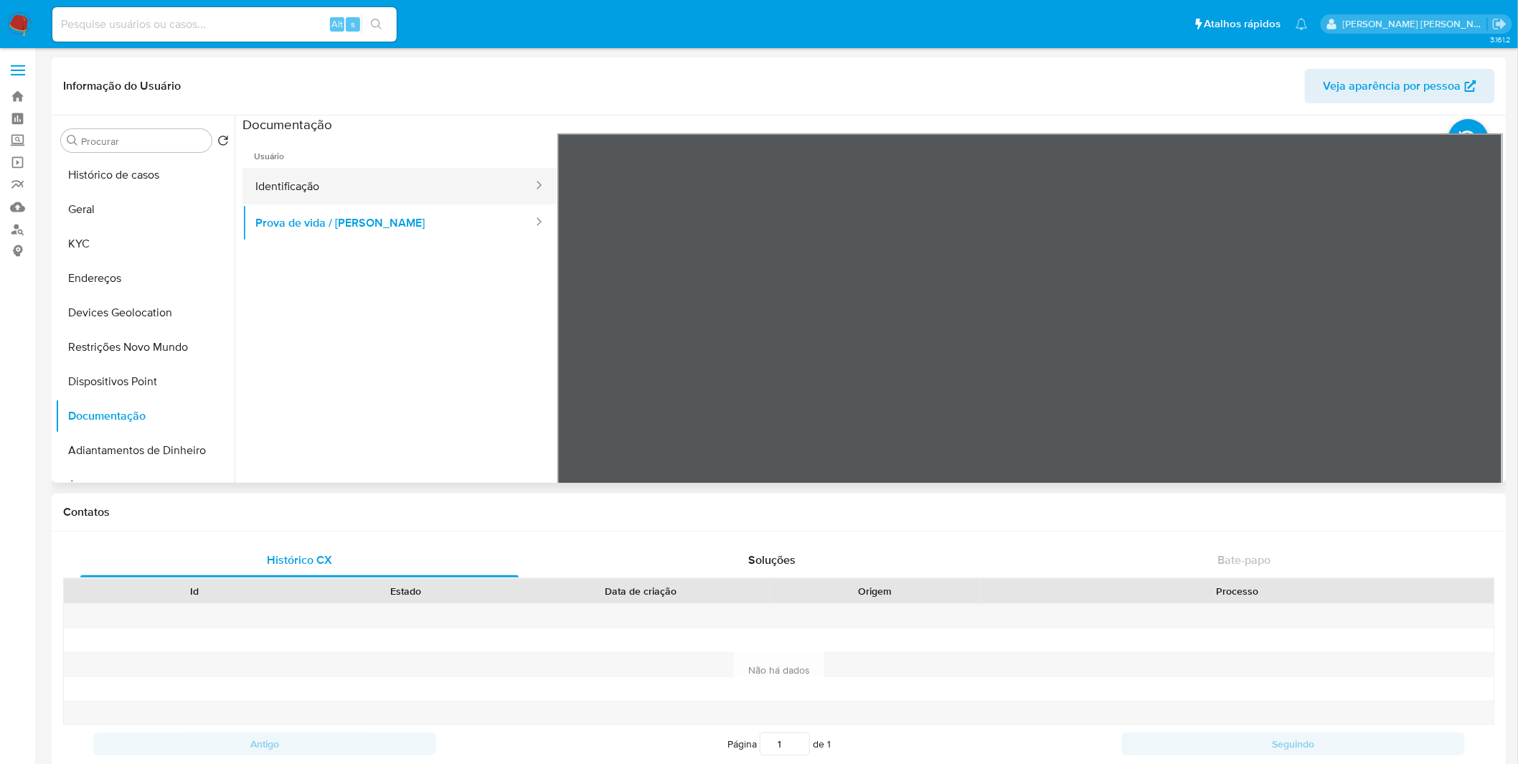
click at [324, 191] on button "Identificação" at bounding box center [389, 186] width 292 height 37
click at [1473, 357] on icon at bounding box center [1485, 366] width 29 height 29
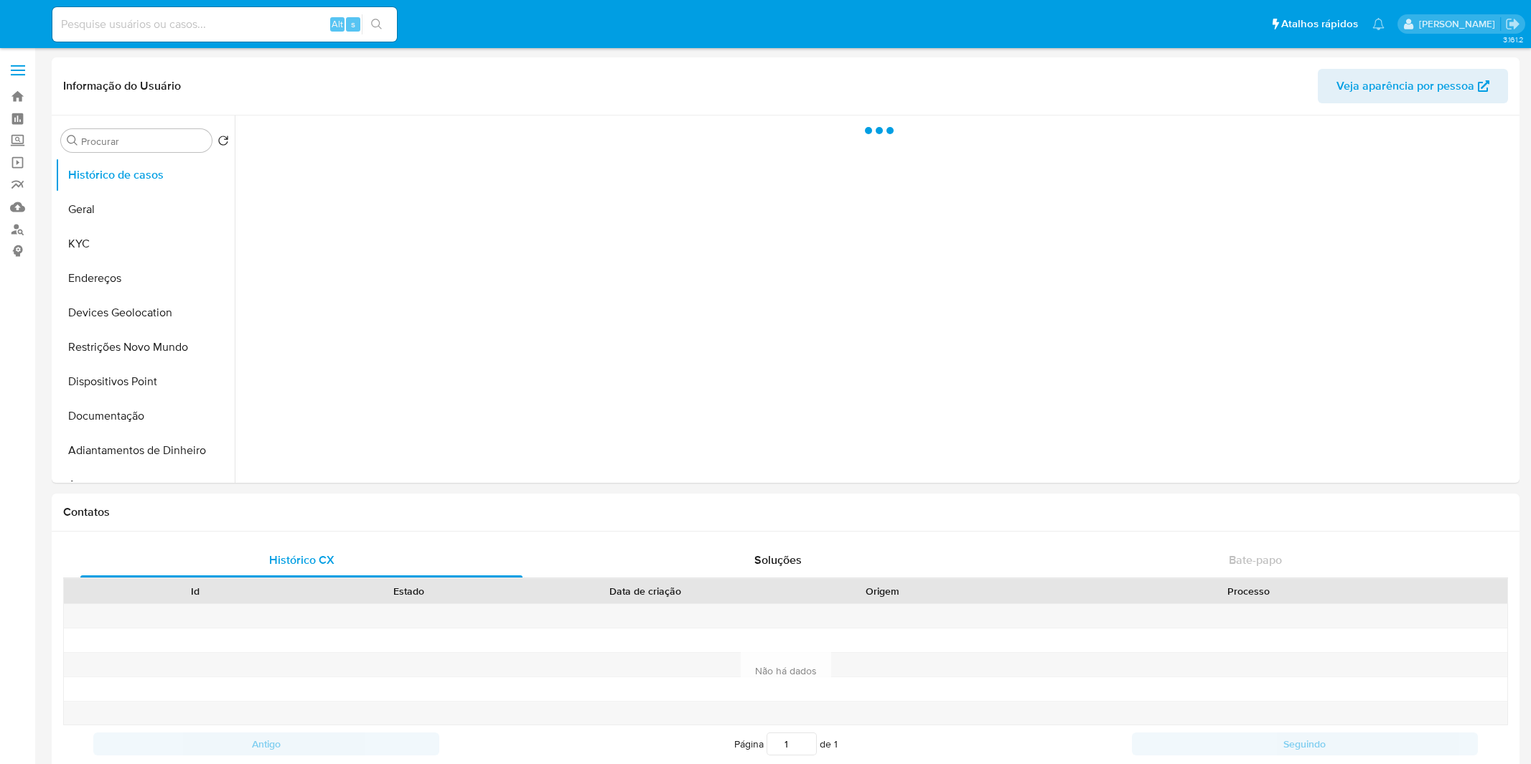
select select "10"
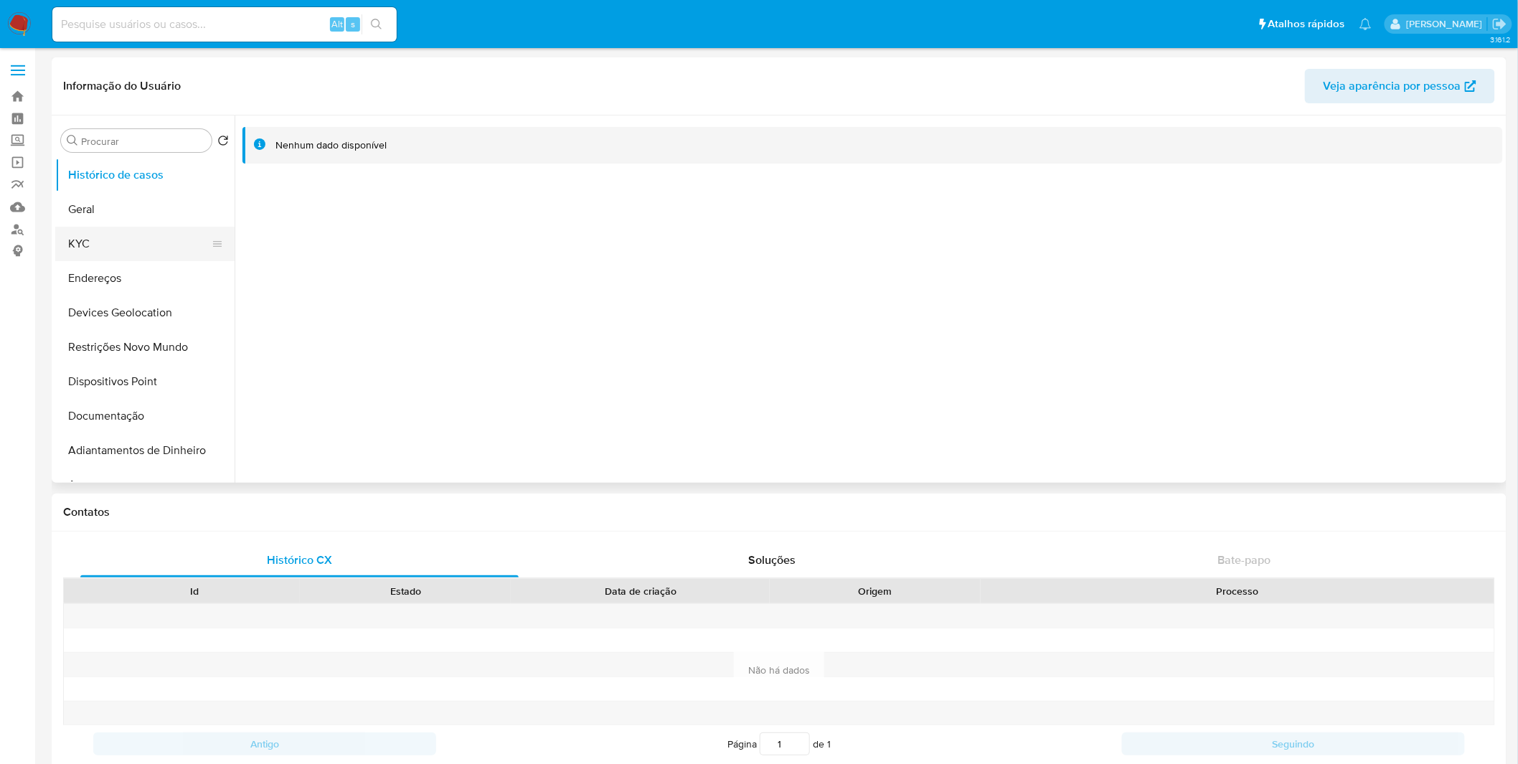
click at [118, 227] on button "KYC" at bounding box center [139, 244] width 168 height 34
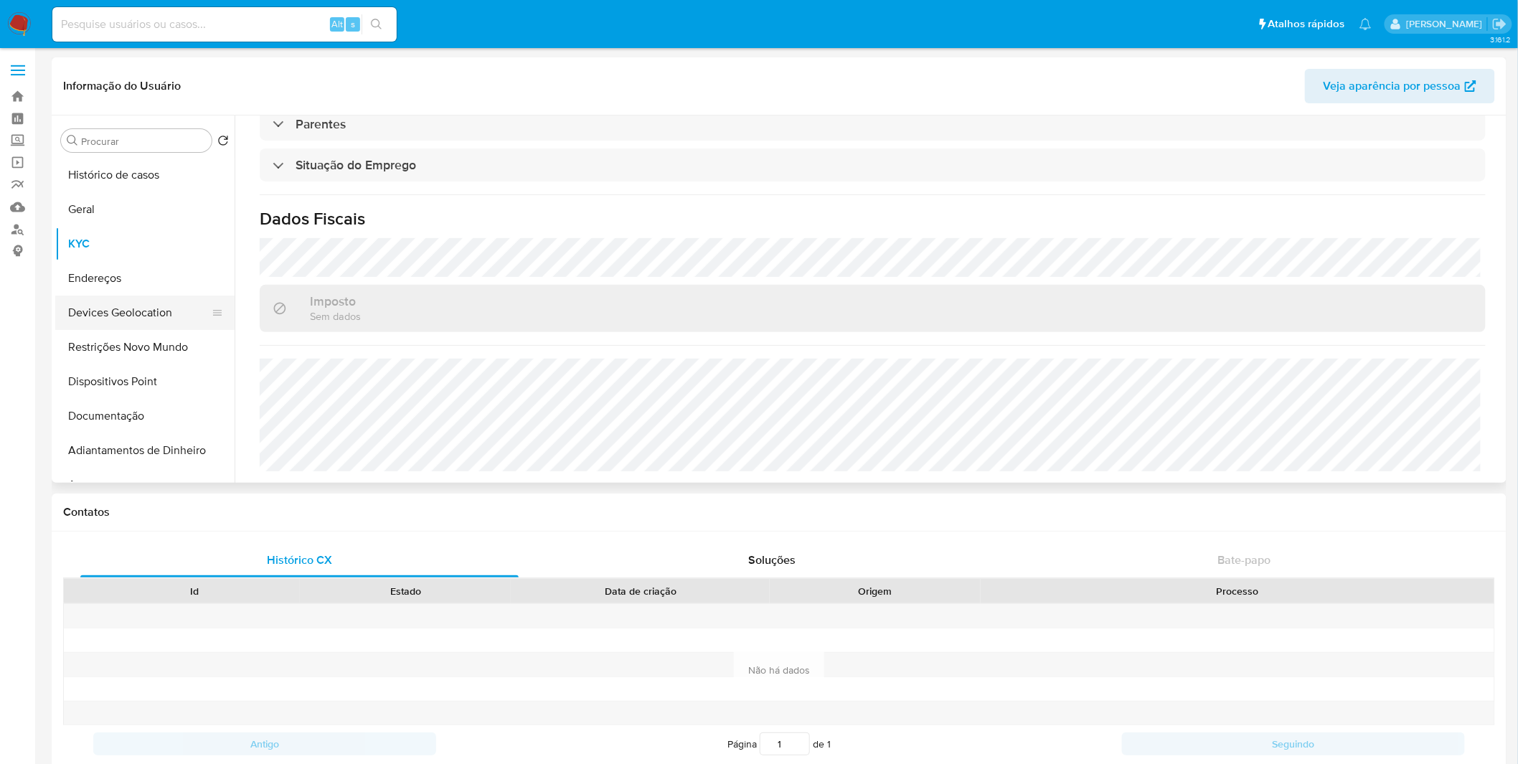
scroll to position [615, 0]
click at [119, 263] on button "Endereços" at bounding box center [139, 278] width 168 height 34
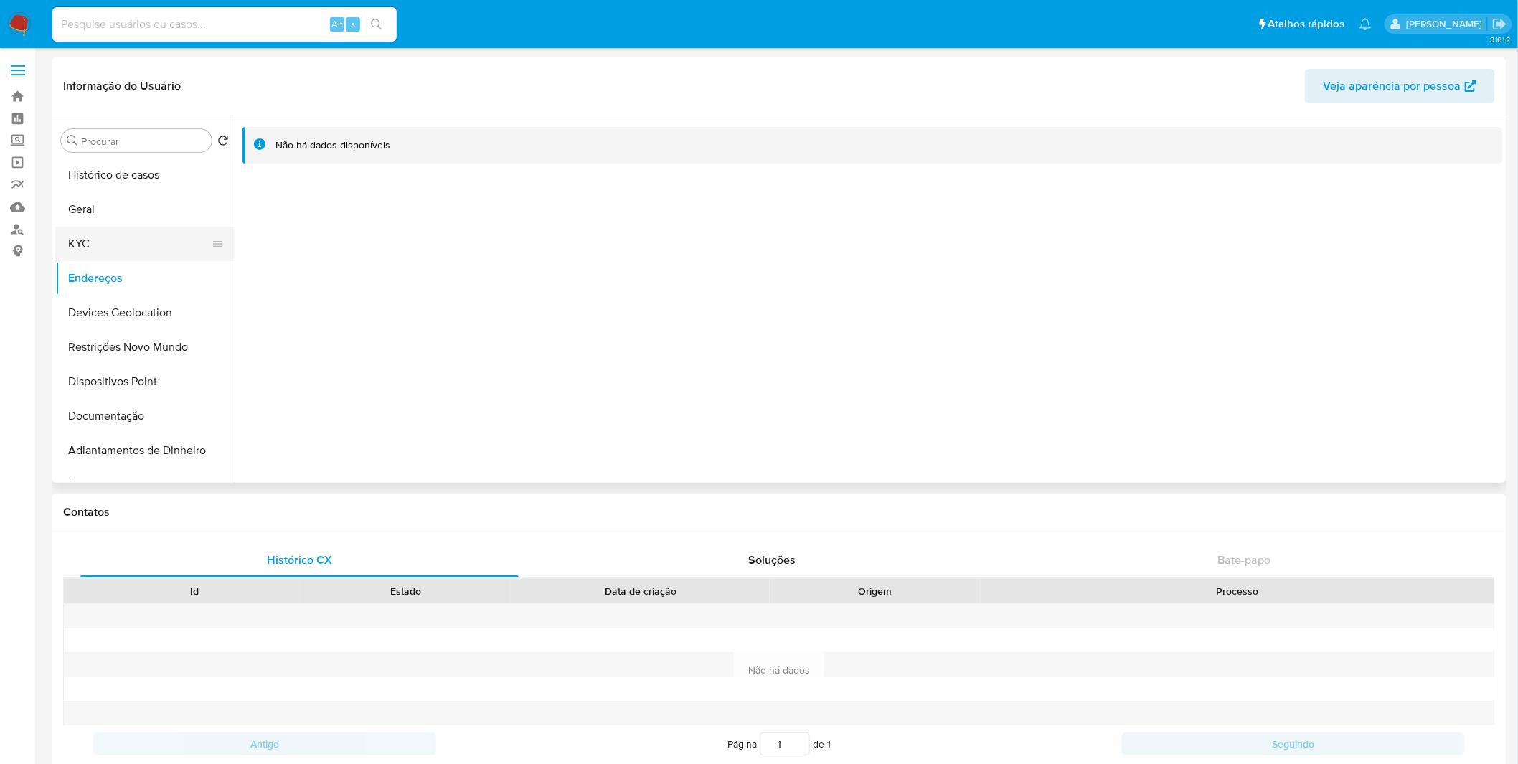
click at [118, 243] on button "KYC" at bounding box center [139, 244] width 168 height 34
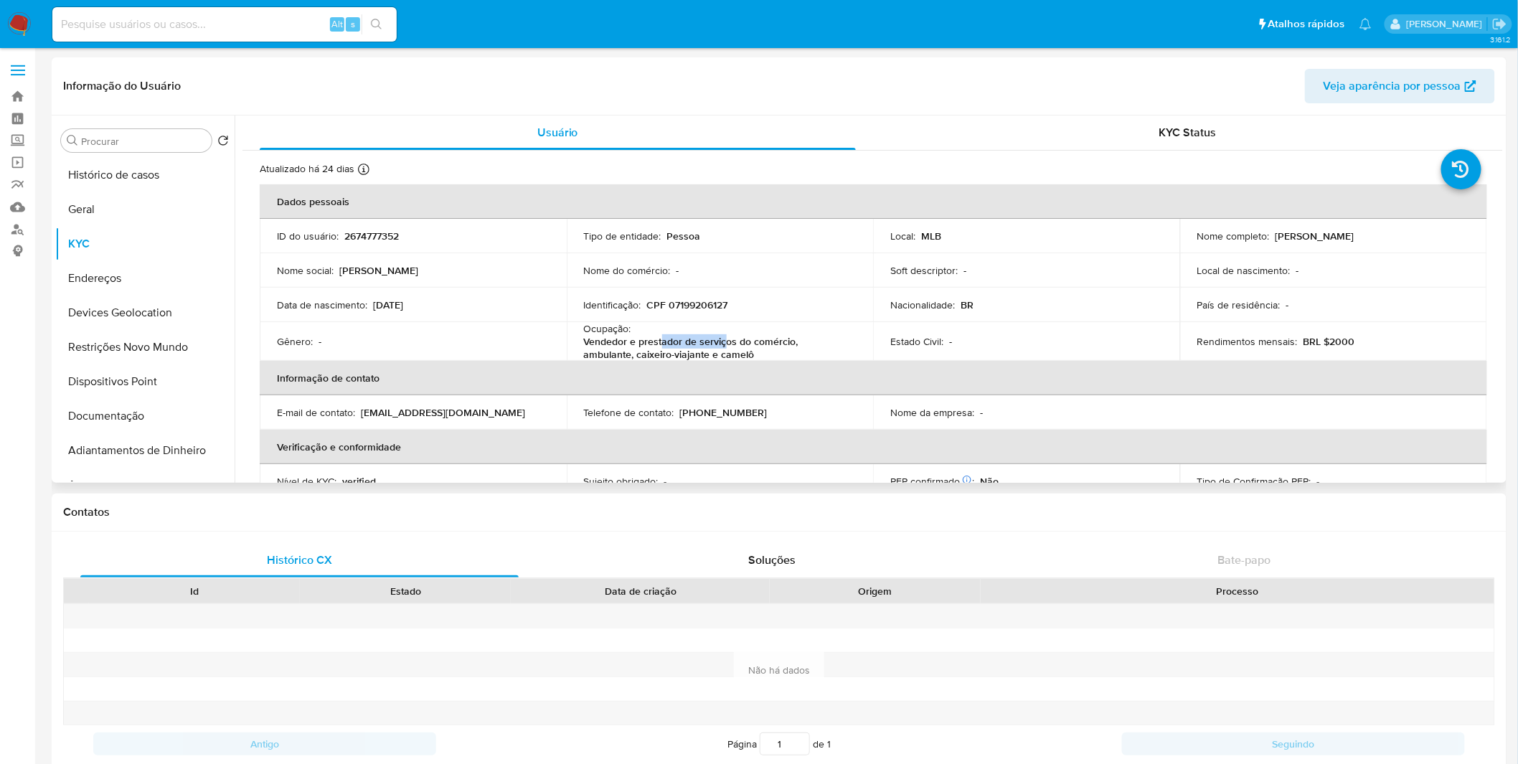
drag, startPoint x: 722, startPoint y: 347, endPoint x: 659, endPoint y: 342, distance: 63.3
click at [659, 342] on p "Vendedor e prestador de serviços do comércio, ambulante, caixeiro-viajante e ca…" at bounding box center [717, 348] width 267 height 26
copy p "Vendedor e prestador de serviços do comércio, ambulante, caixeiro-viajante e ca…"
drag, startPoint x: 707, startPoint y: 357, endPoint x: 580, endPoint y: 347, distance: 127.4
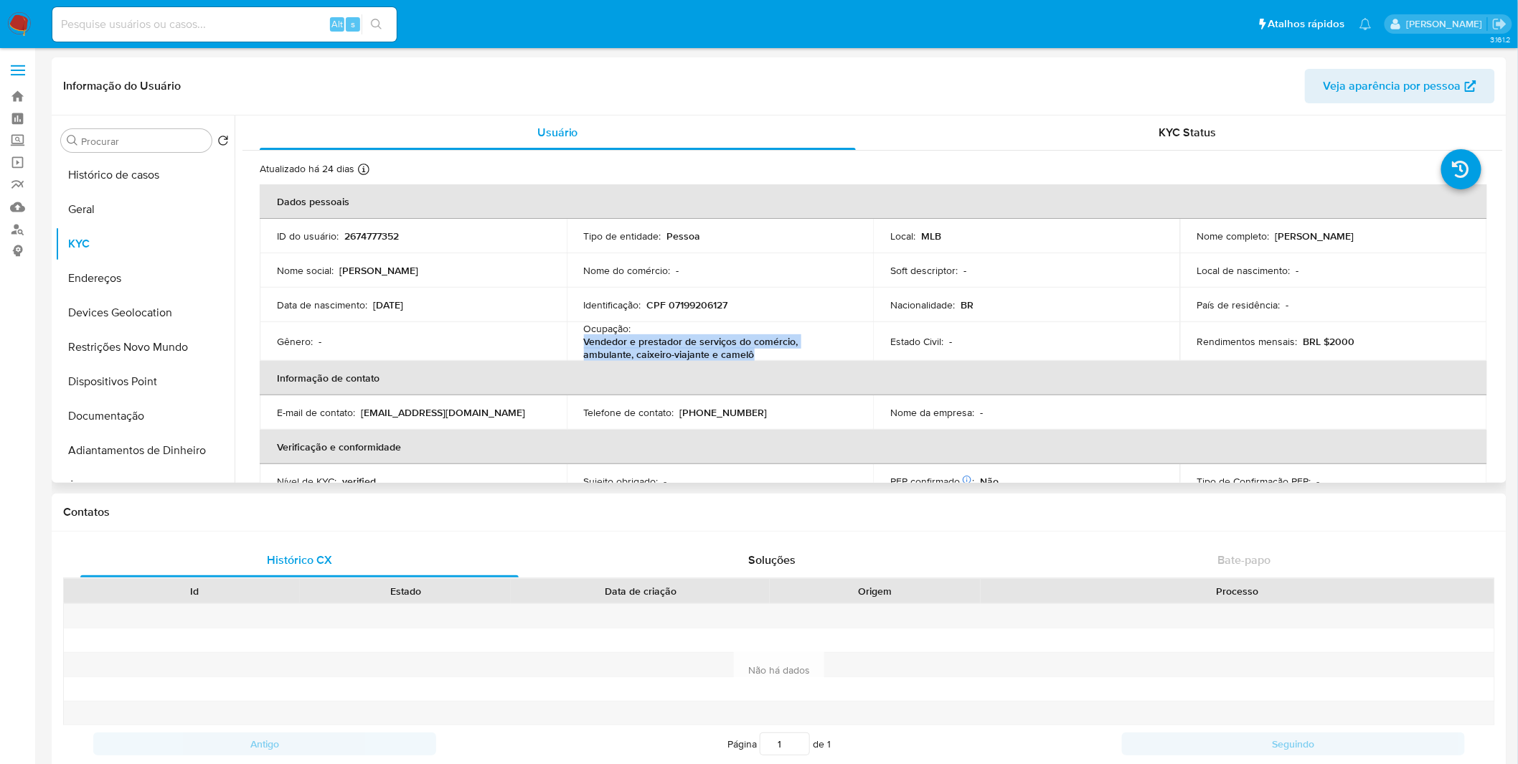
click at [580, 347] on td "Ocupação : Vendedor e prestador de serviços do comércio, ambulante, caixeiro-vi…" at bounding box center [720, 341] width 307 height 39
